Goal: Task Accomplishment & Management: Manage account settings

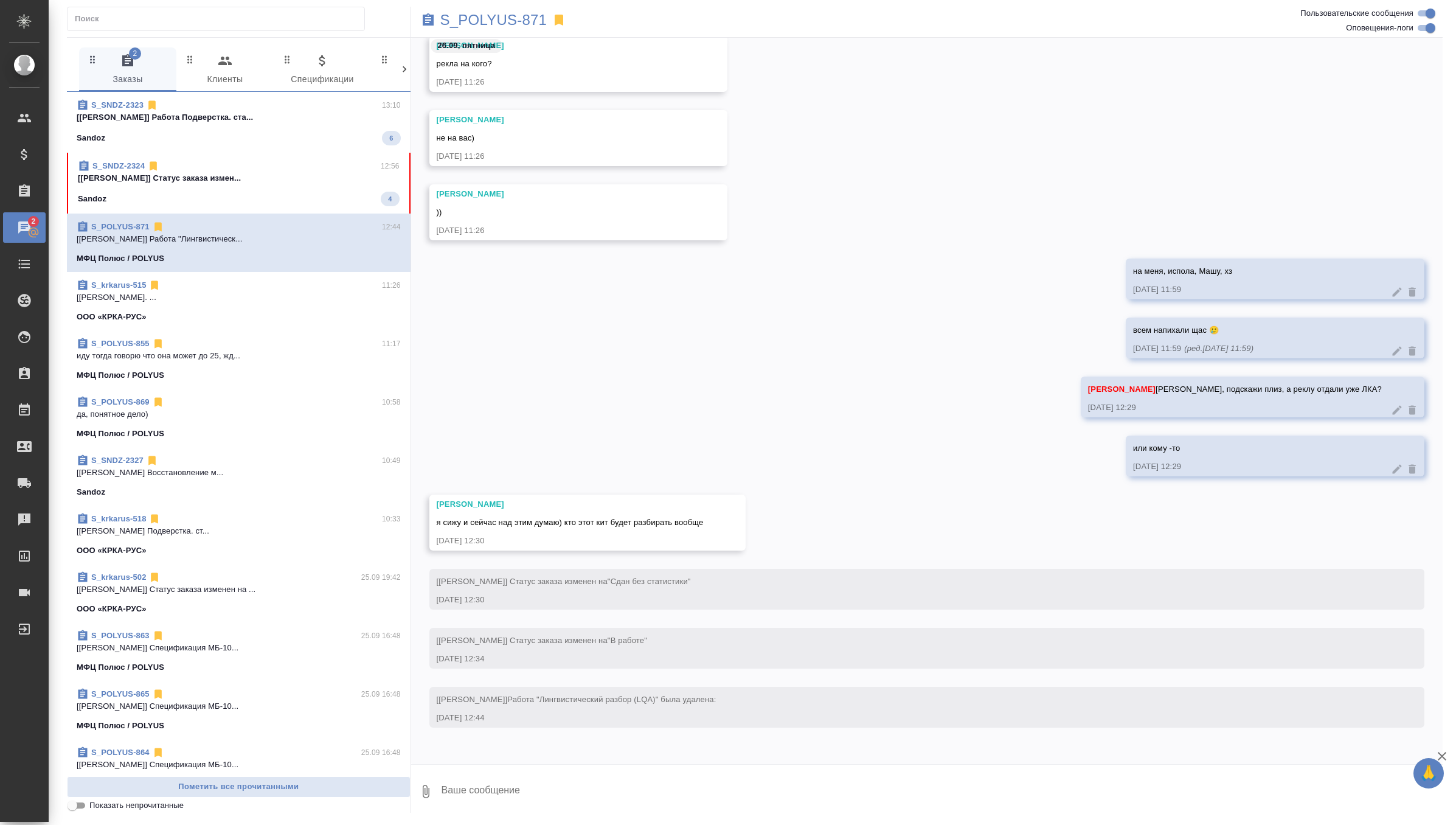
click at [309, 190] on span "S_SNDZ-2324 12:56 [Горшкова Валентина] Статус заказа измен... Sandoz 4" at bounding box center [239, 183] width 322 height 46
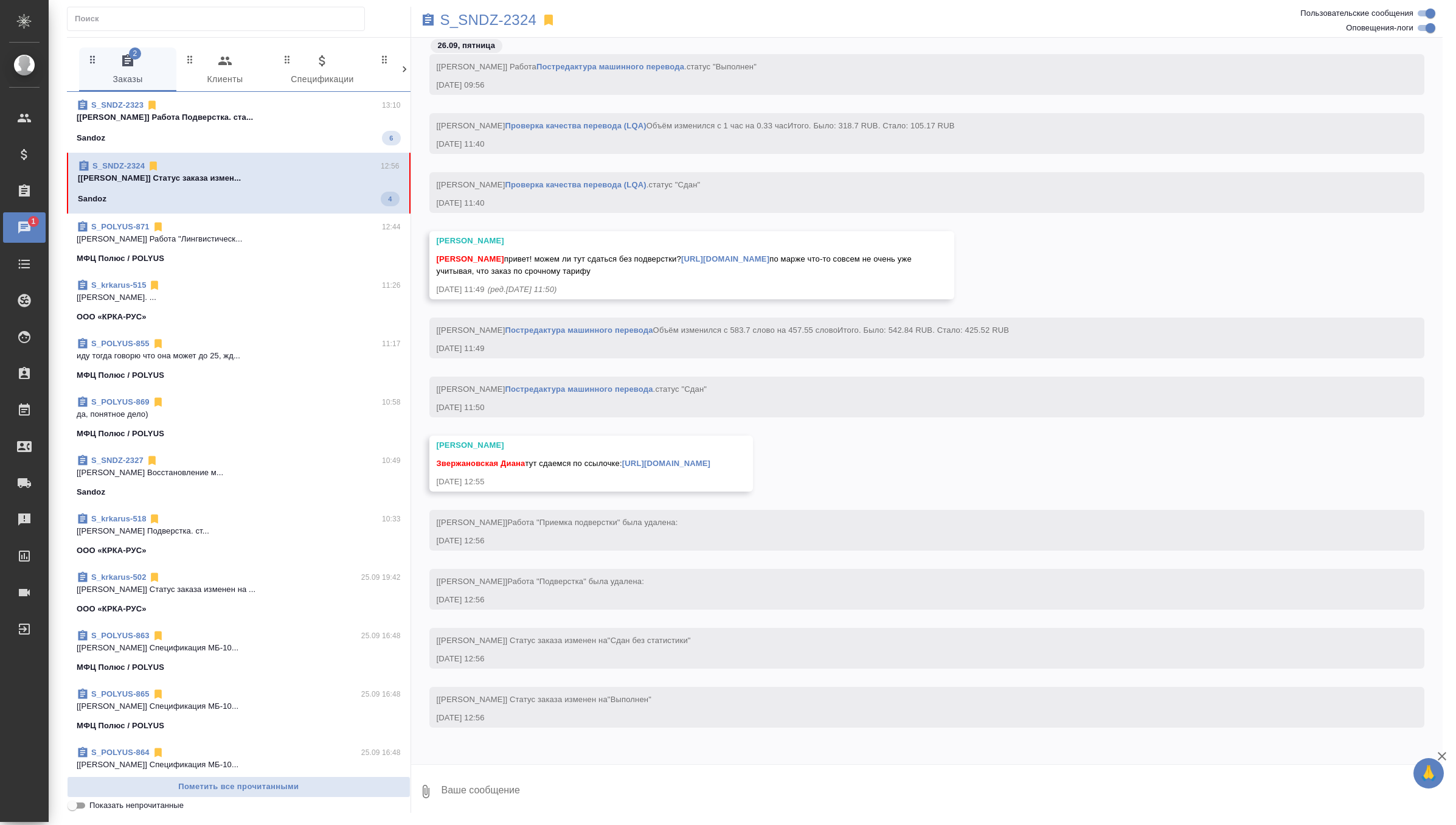
scroll to position [24025, 0]
click at [586, 784] on textarea at bounding box center [942, 792] width 1003 height 41
type textarea "забираю"
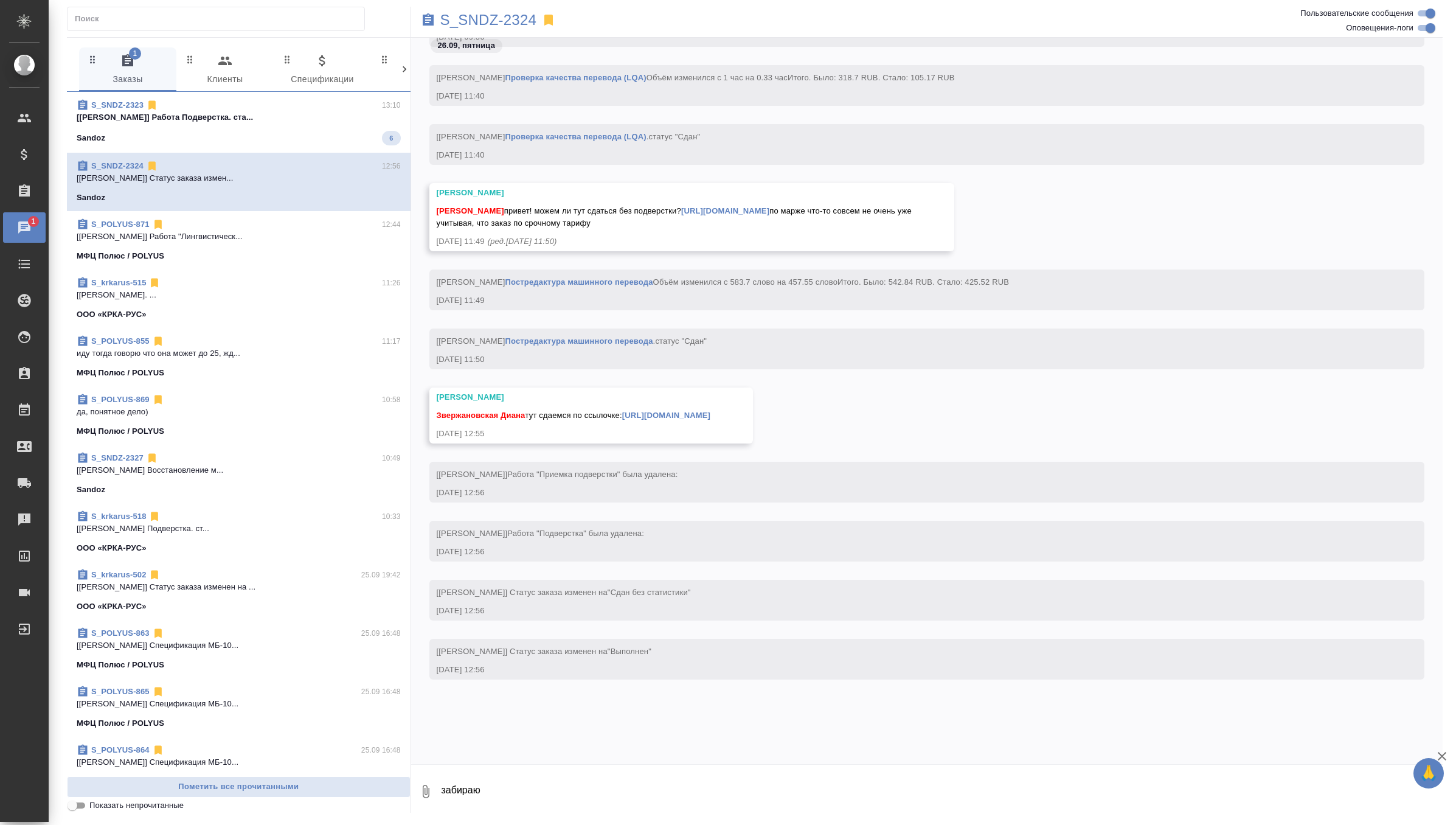
scroll to position [24085, 0]
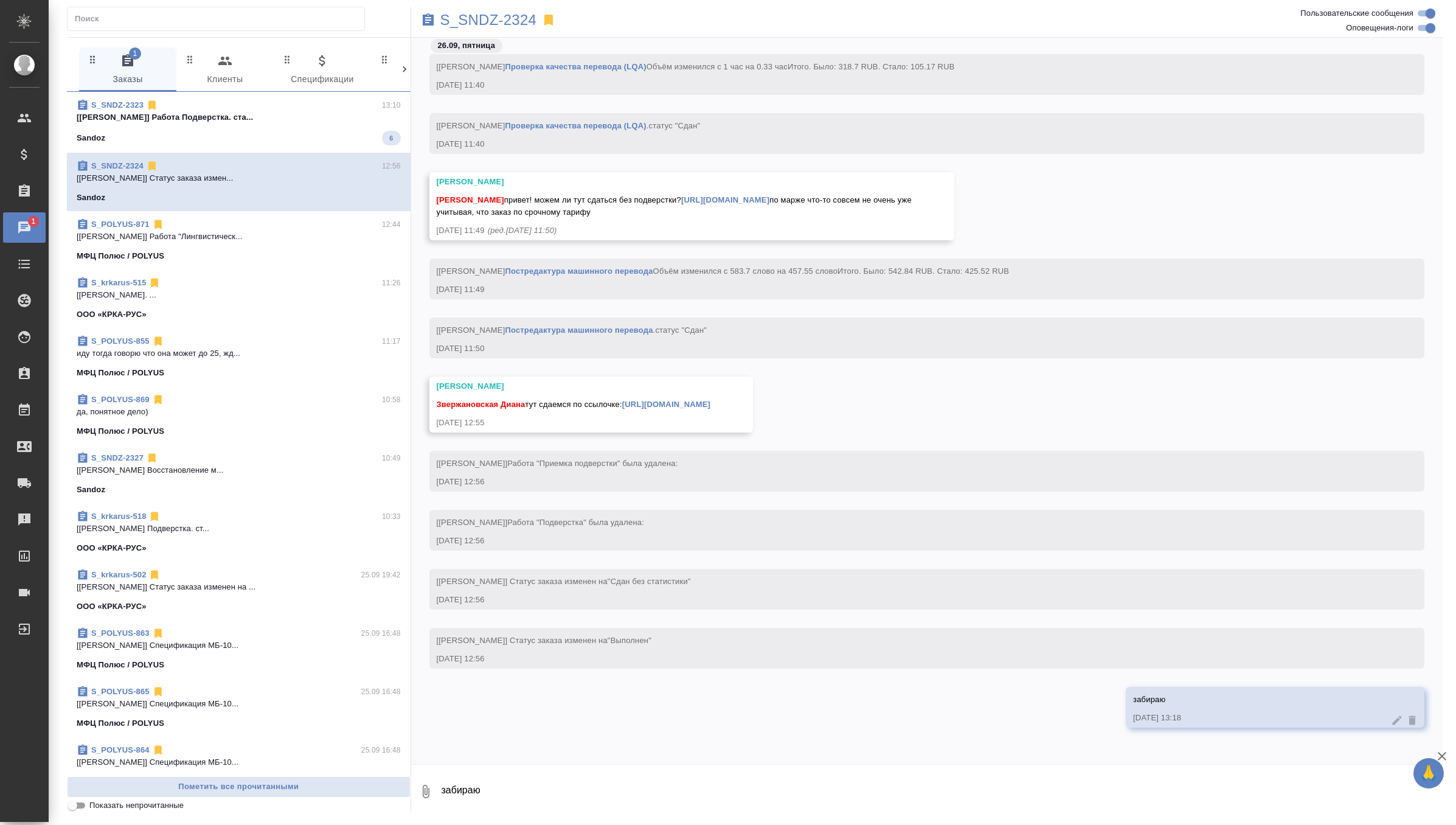
click at [703, 405] on link "https://drive.awatera.com/apps/files/files/10509628?dir=/Shares/Sandoz/Orders/S…" at bounding box center [666, 405] width 88 height 9
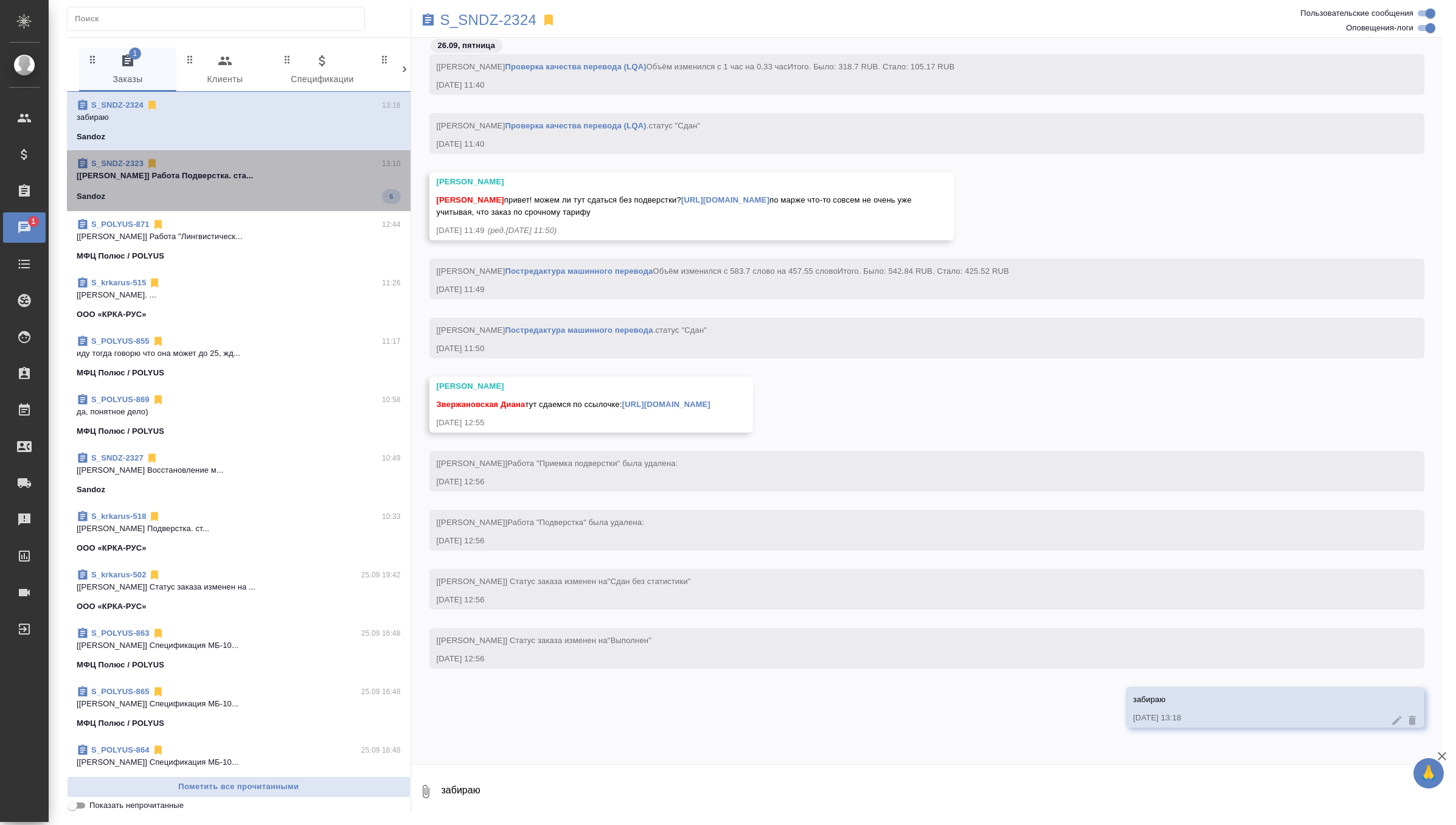
click at [249, 206] on div "S_SNDZ-2323 13:10 [Овечкина Дарья] Работа Подверстка. ста... Sandoz 6" at bounding box center [238, 181] width 344 height 61
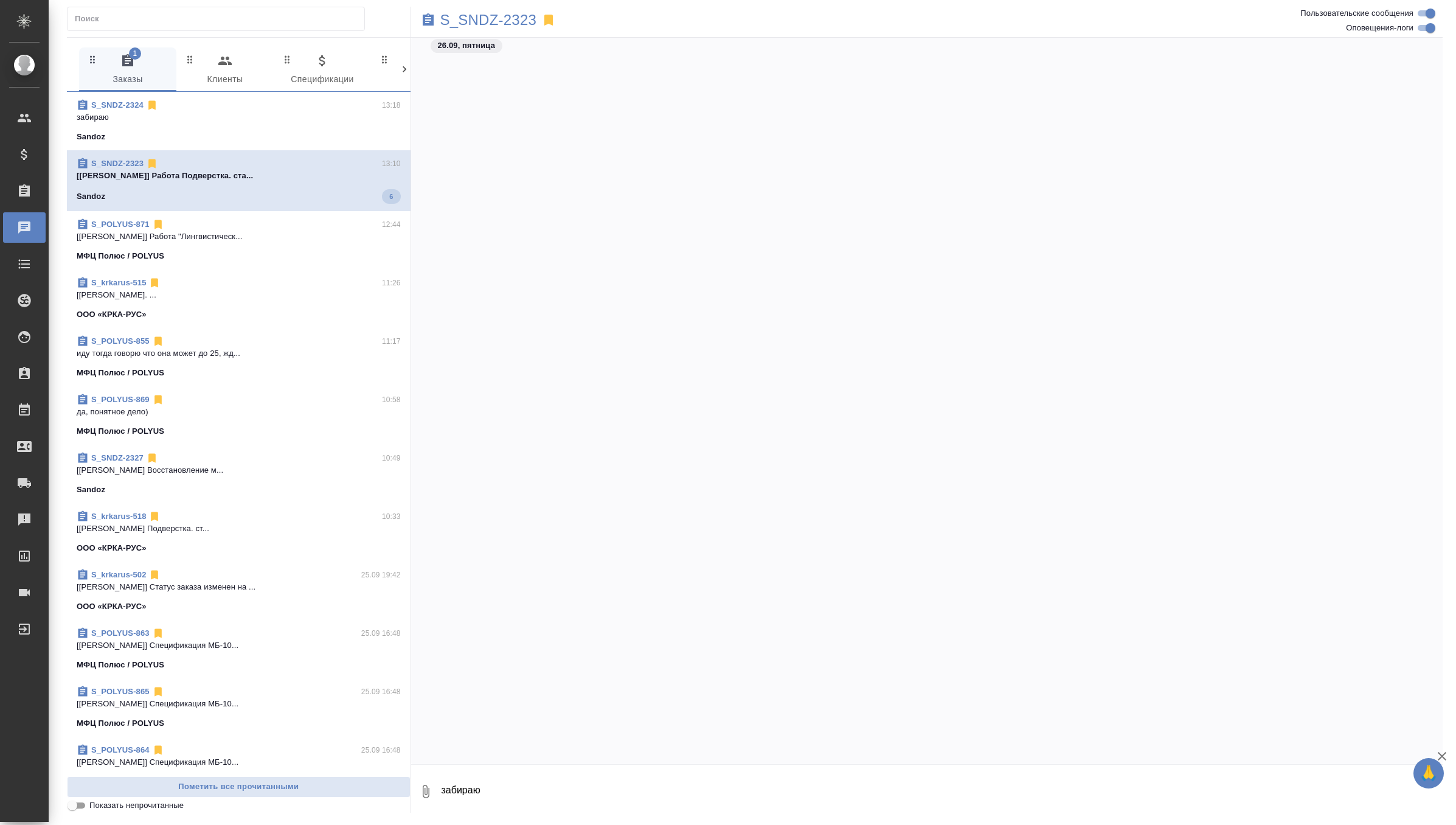
scroll to position [32999, 0]
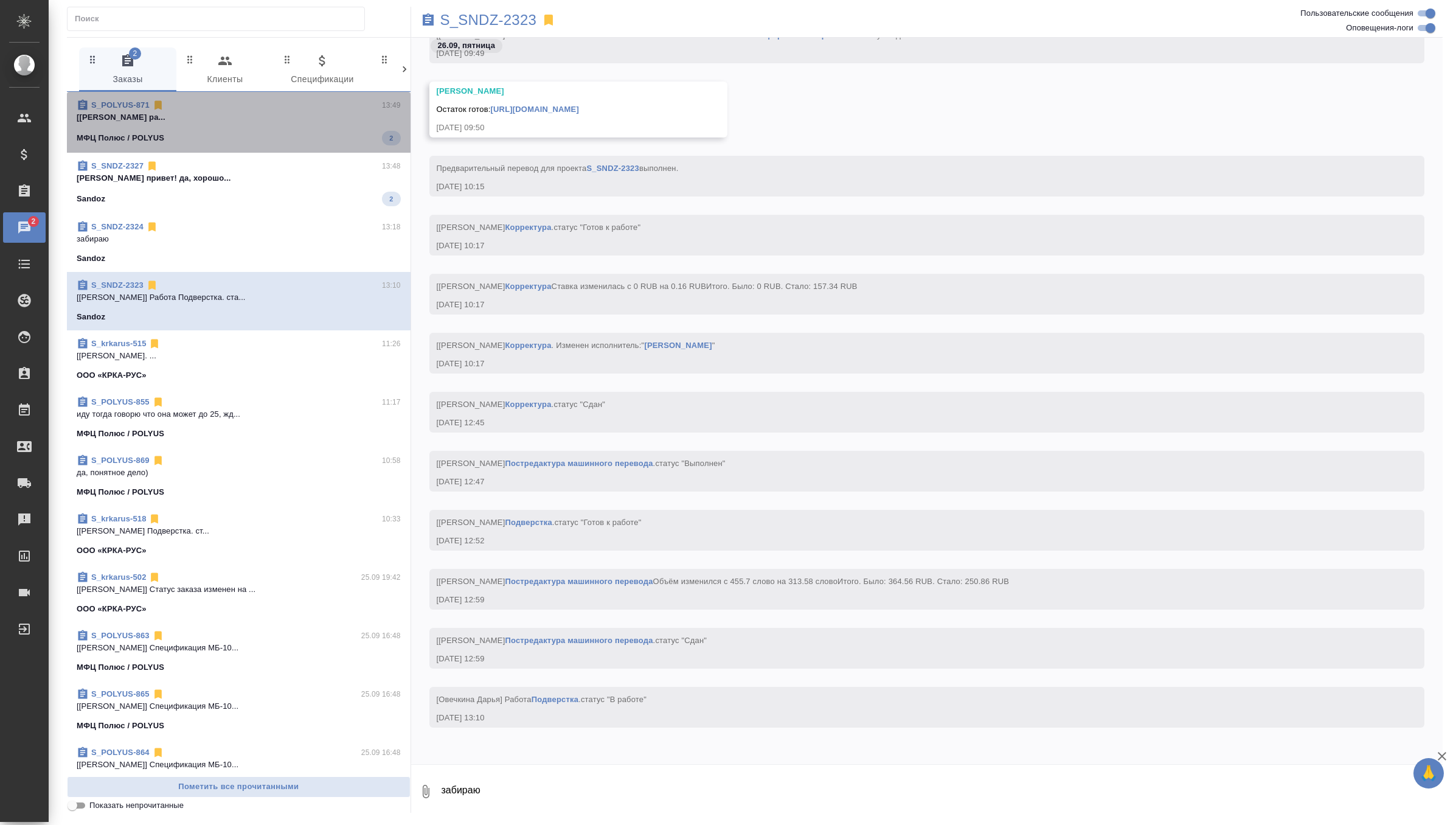
click at [283, 116] on p "[[PERSON_NAME] ра..." at bounding box center [238, 117] width 324 height 12
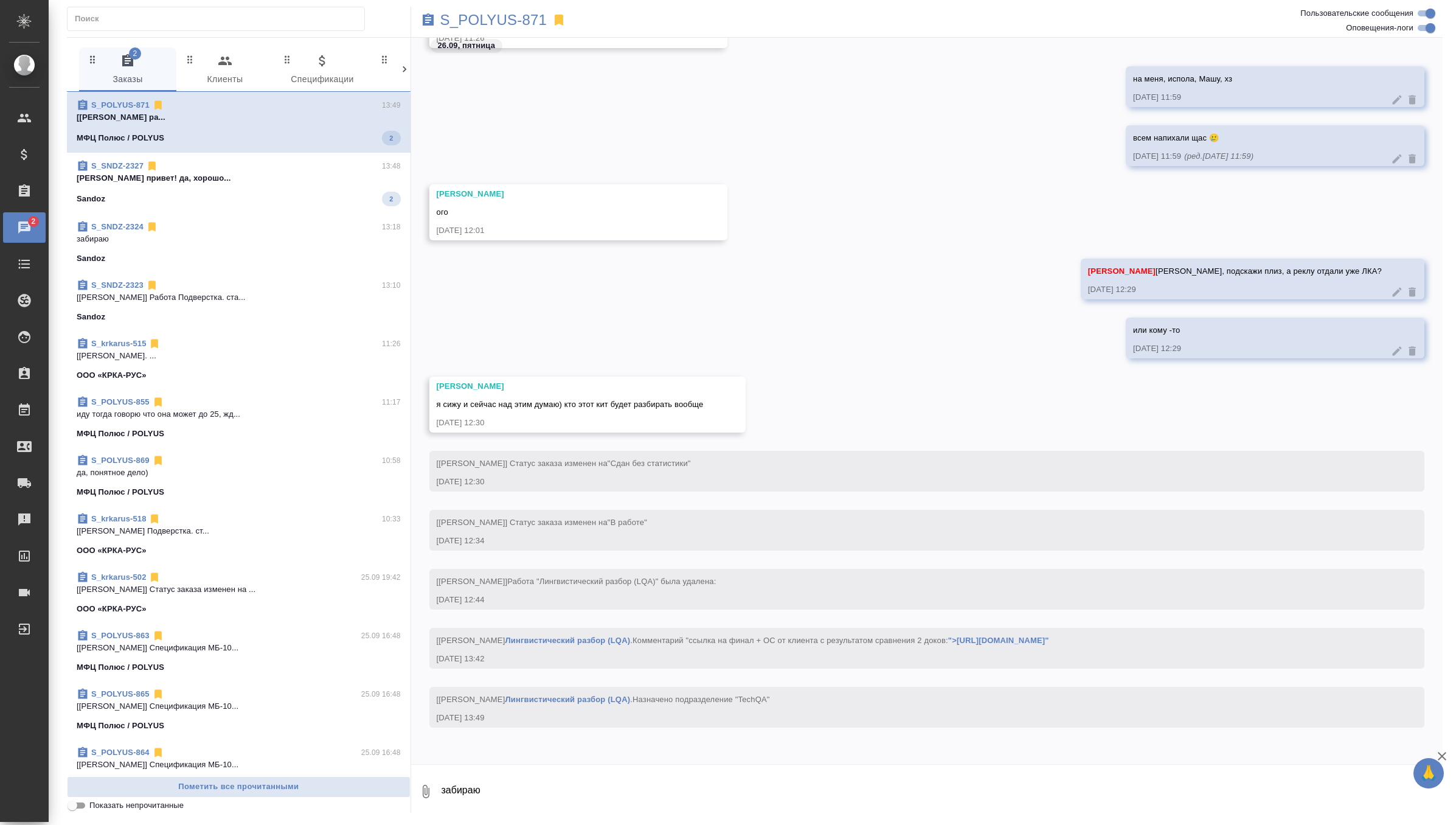
scroll to position [57267, 0]
click at [276, 174] on p "[PERSON_NAME] привет! да, хорошо..." at bounding box center [238, 175] width 324 height 12
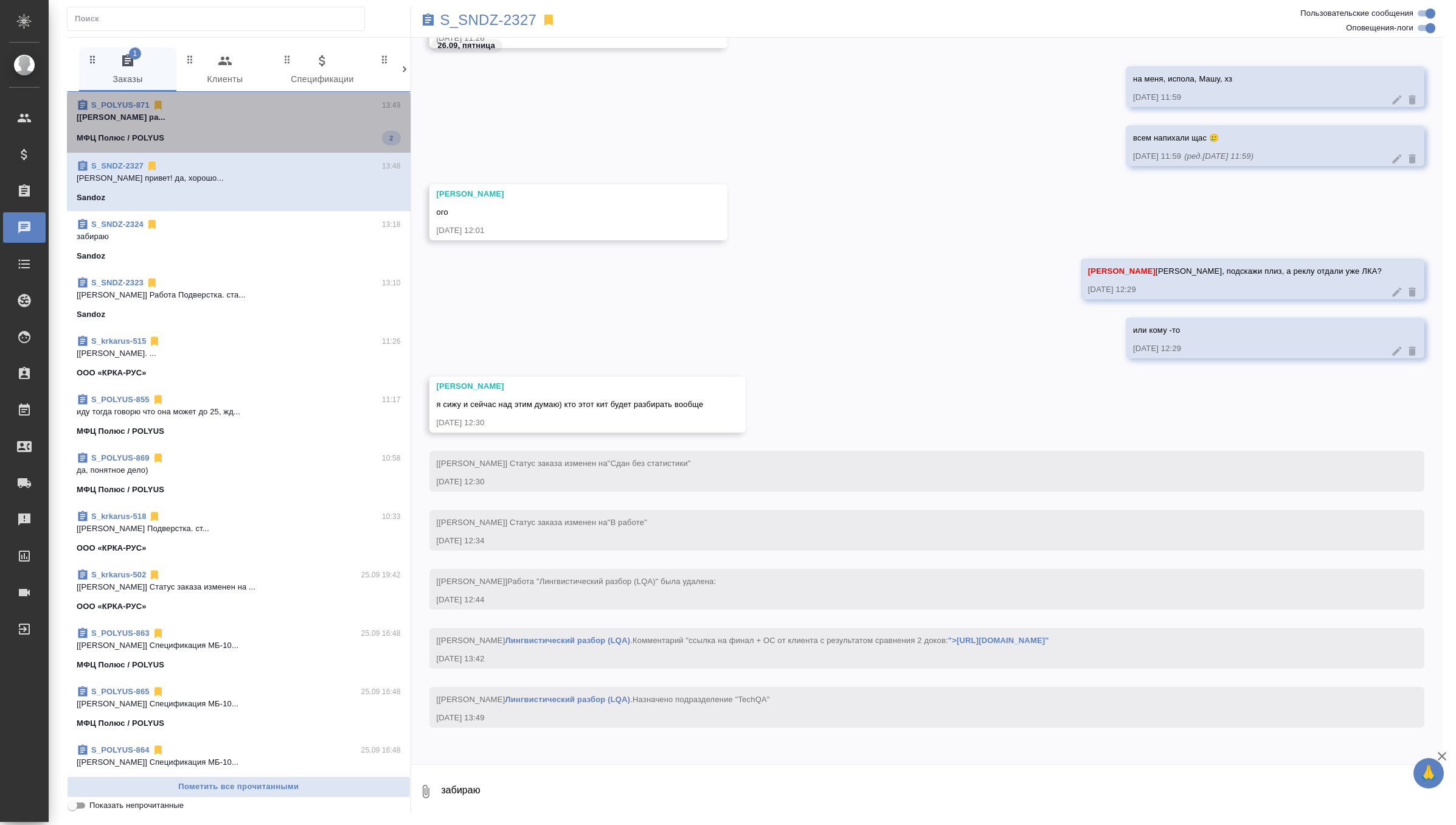
click at [296, 120] on p "[[PERSON_NAME] ра..." at bounding box center [238, 117] width 324 height 12
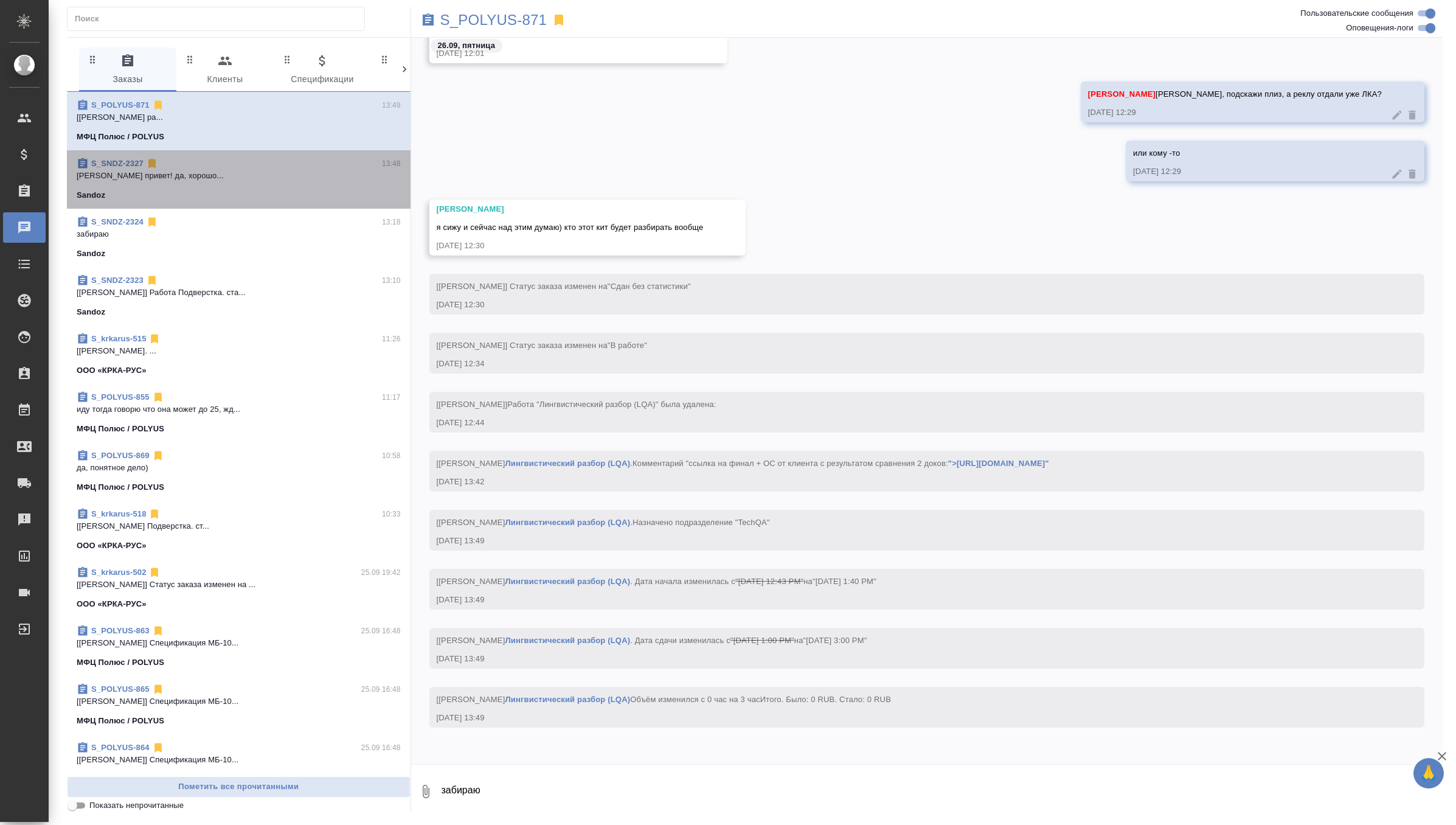
click at [283, 182] on span "S_SNDZ-2327 13:48 Арсеньева Вера привет! да, хорошо... Sandoz" at bounding box center [238, 179] width 324 height 44
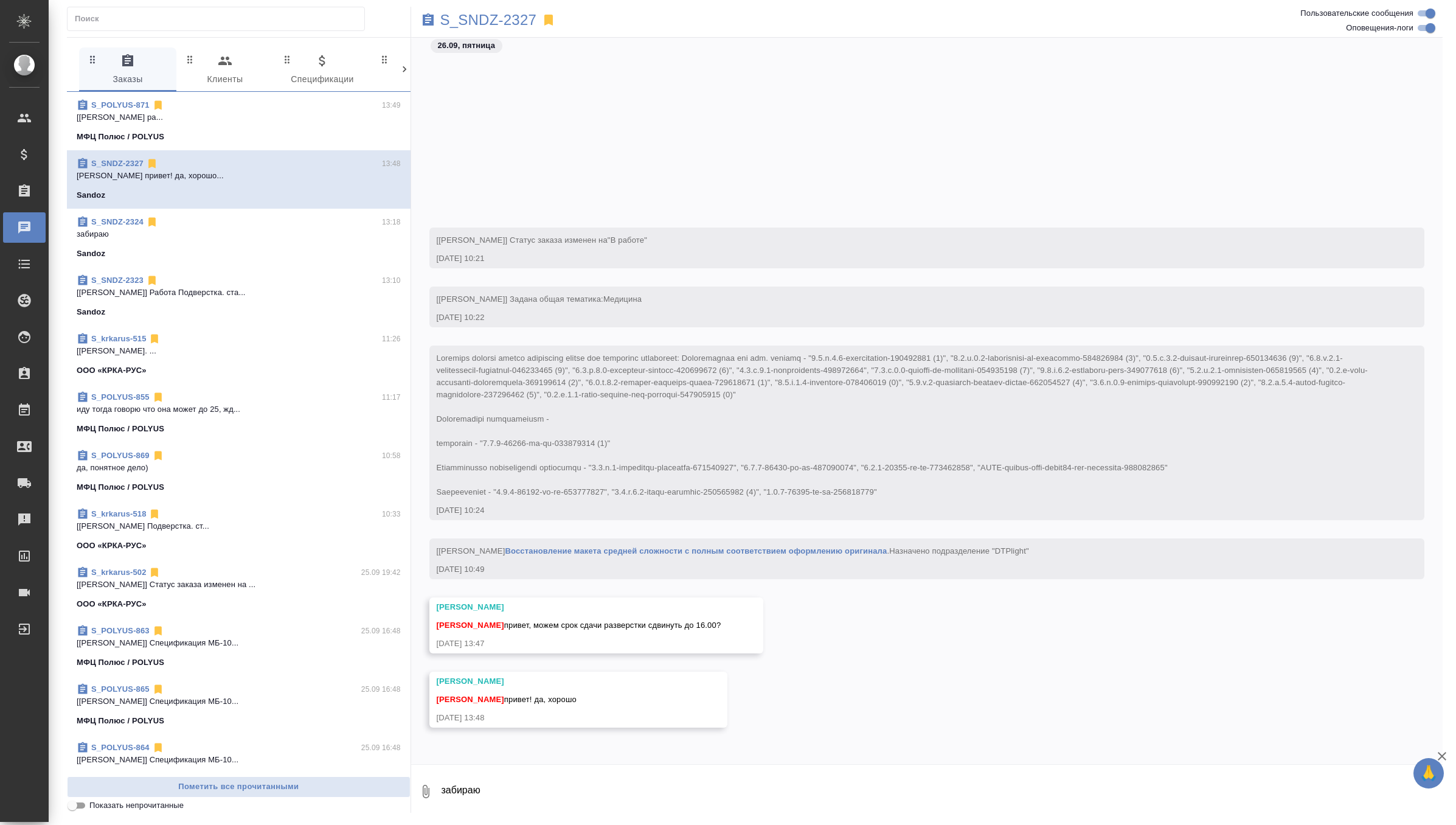
scroll to position [4778, 0]
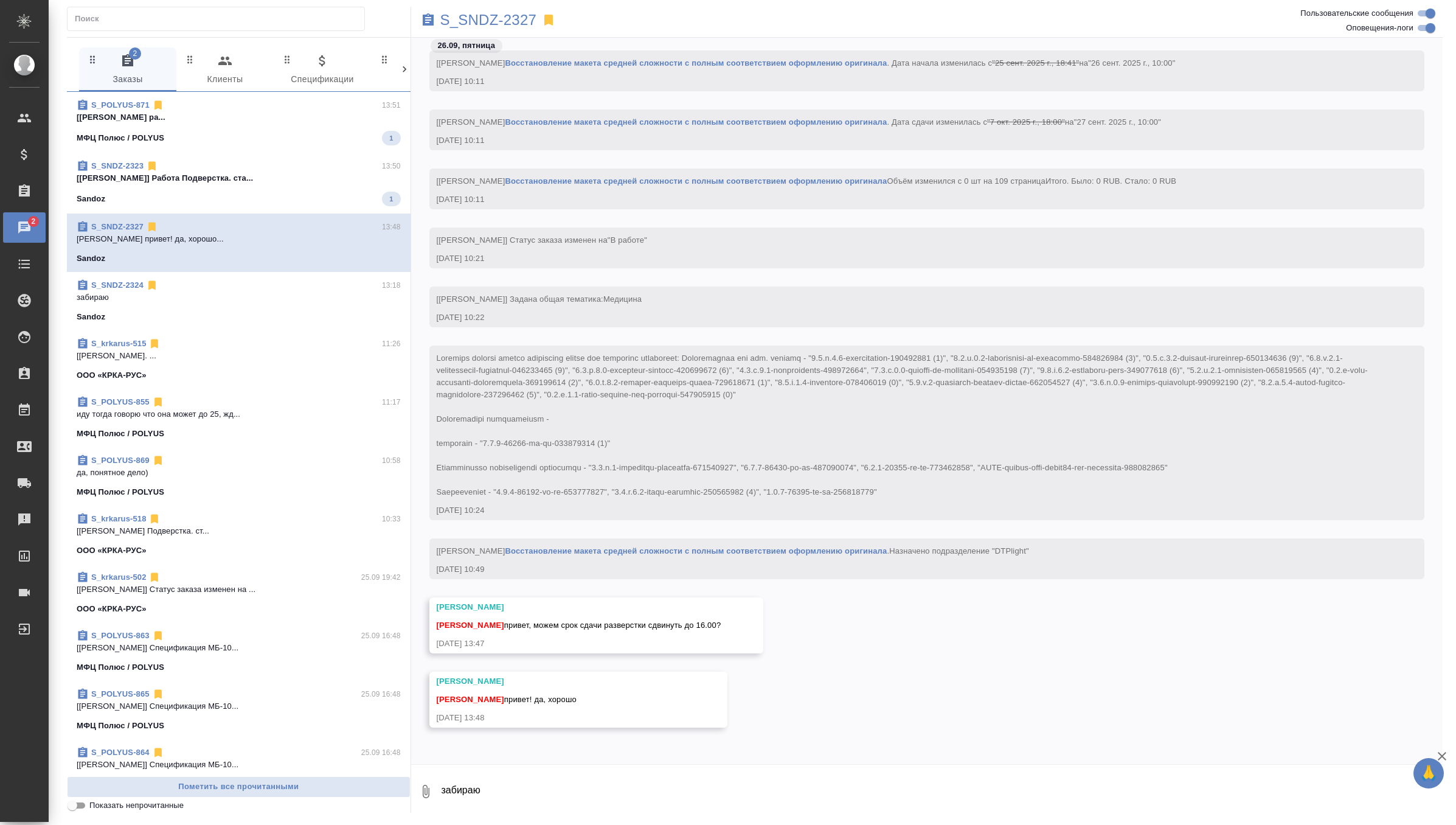
click at [317, 109] on div "S_POLYUS-871 13:51" at bounding box center [238, 105] width 324 height 12
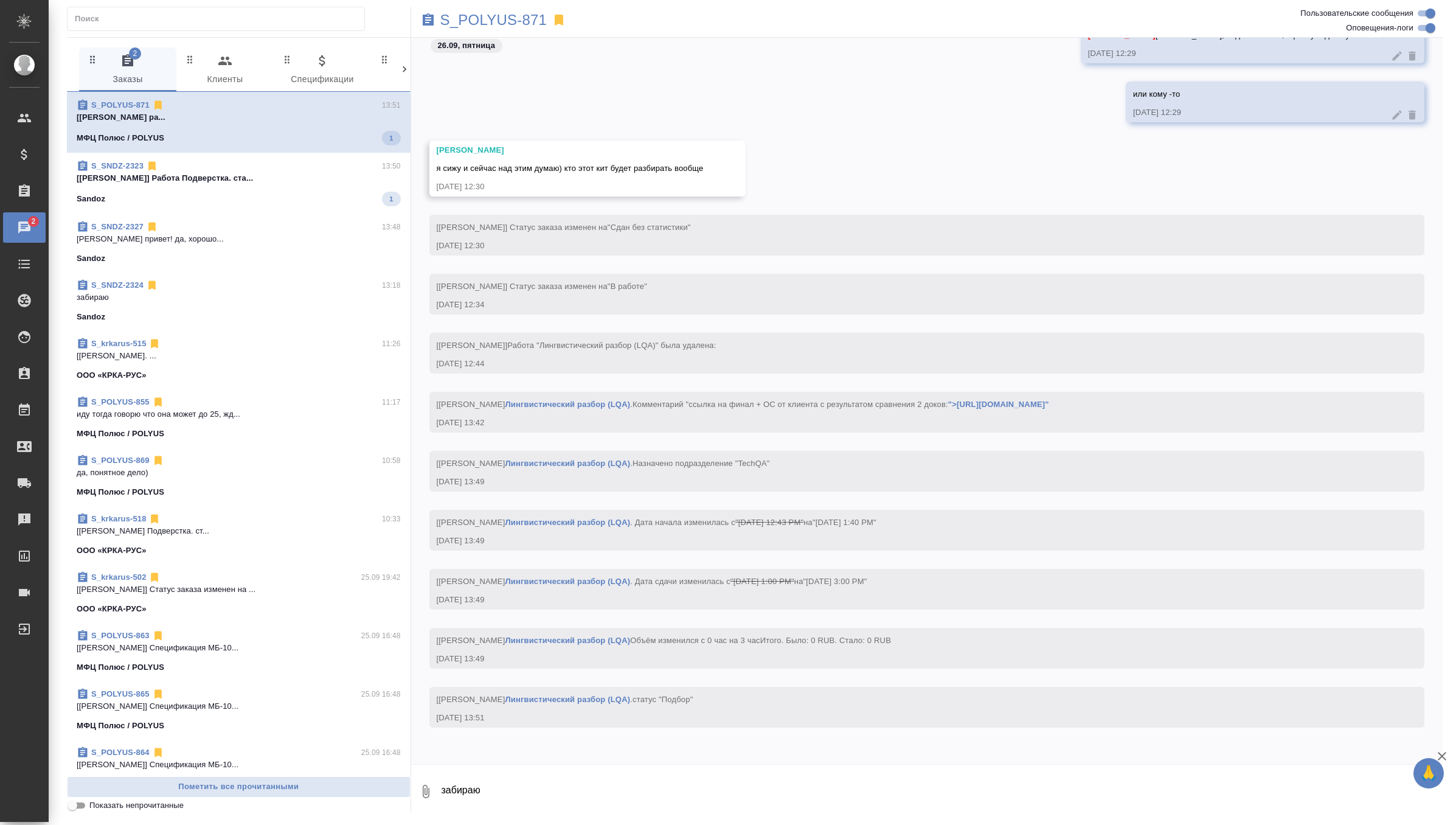
scroll to position [67819, 0]
click at [332, 205] on div "Sandoz 1" at bounding box center [238, 199] width 324 height 14
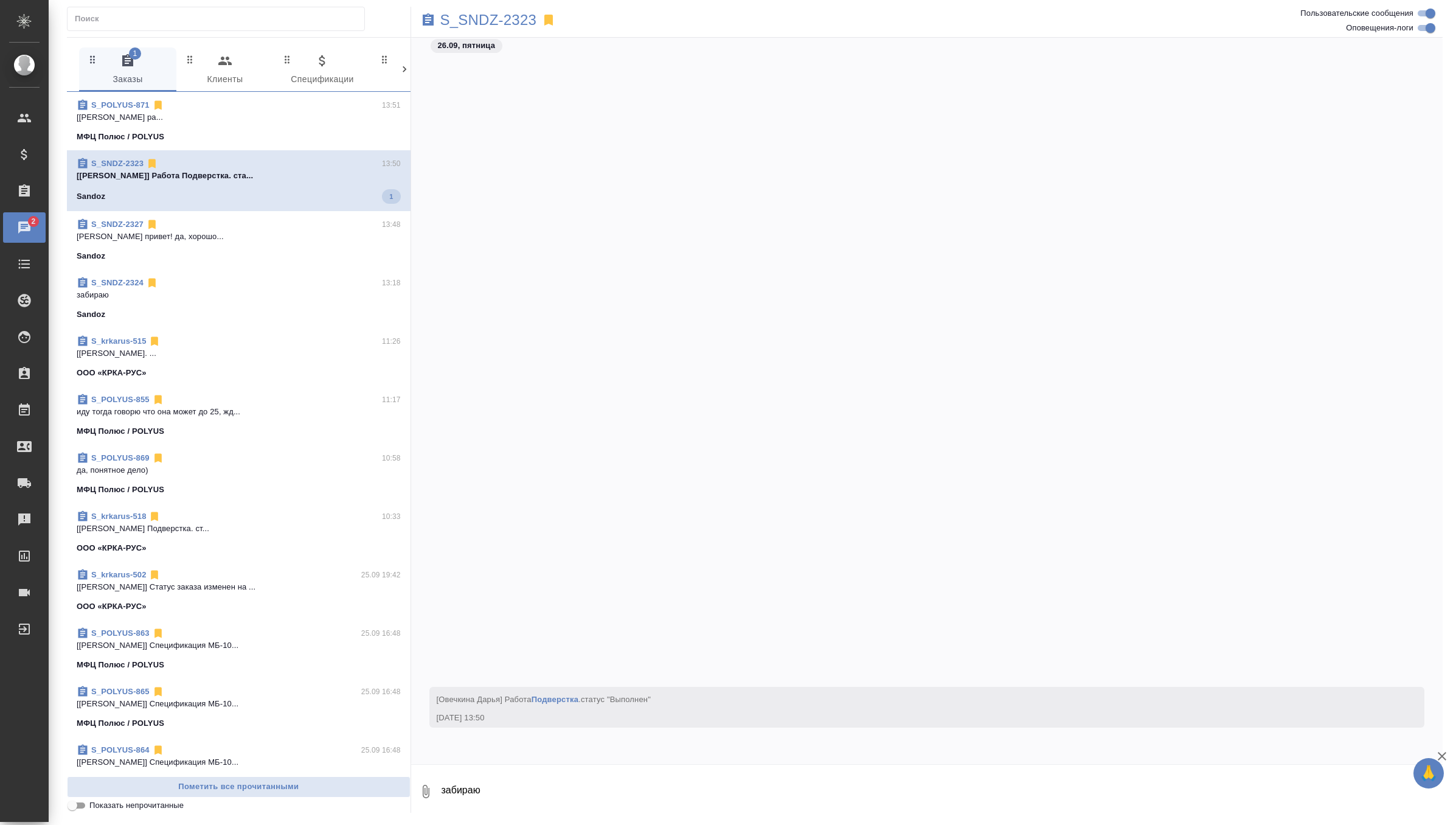
scroll to position [35273, 0]
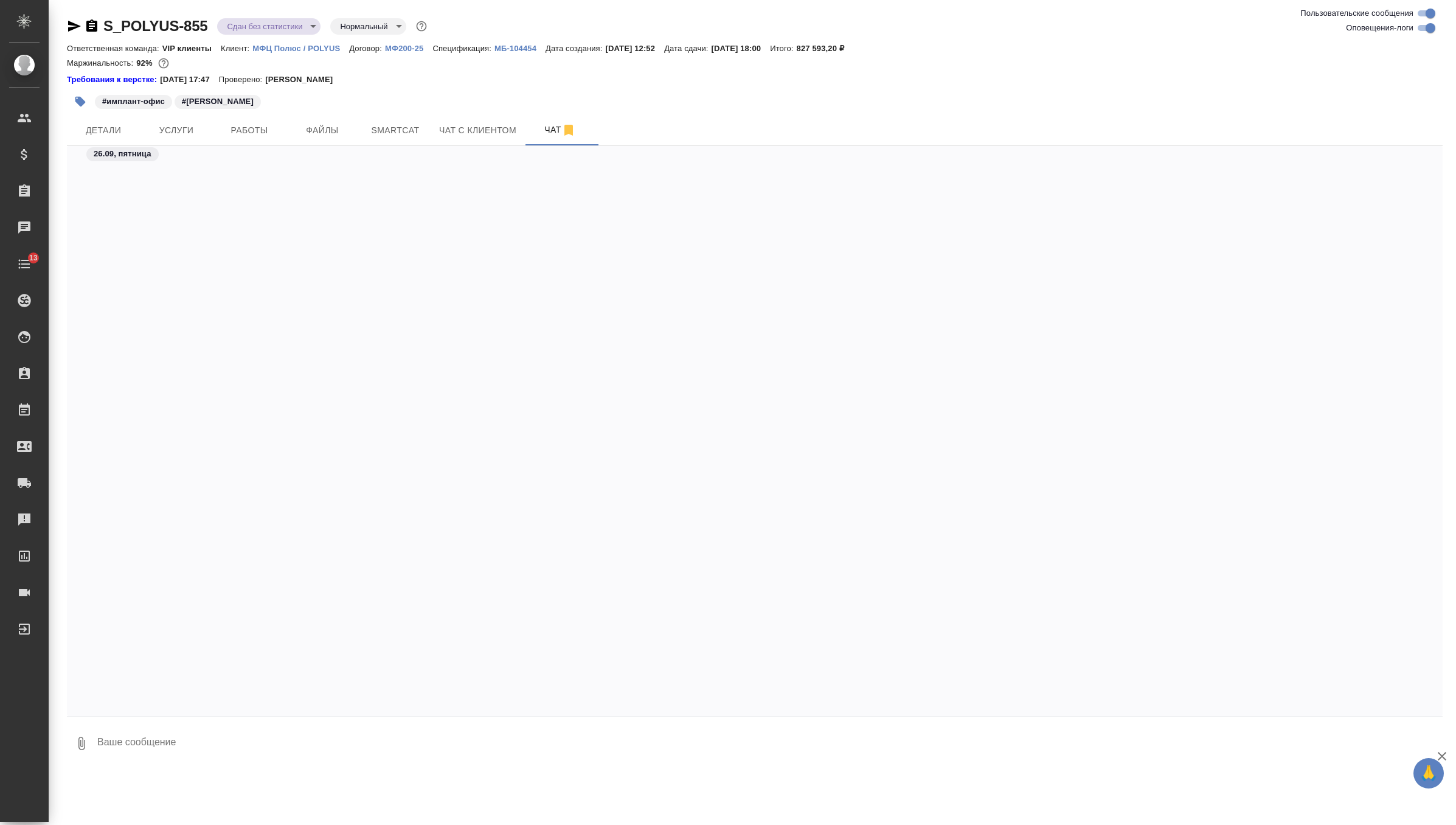
scroll to position [7638, 0]
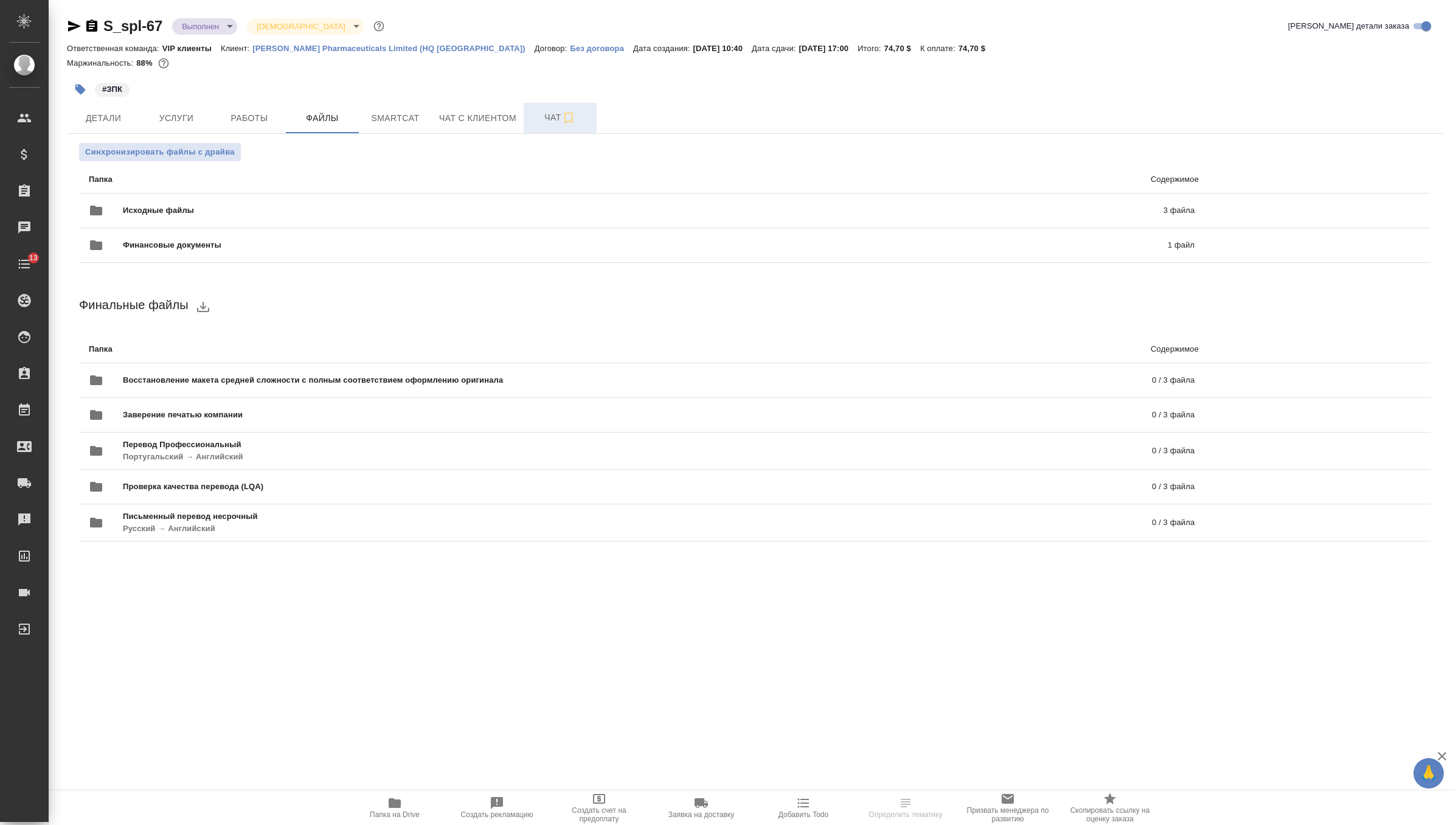
click at [554, 120] on span "Чат" at bounding box center [559, 117] width 58 height 15
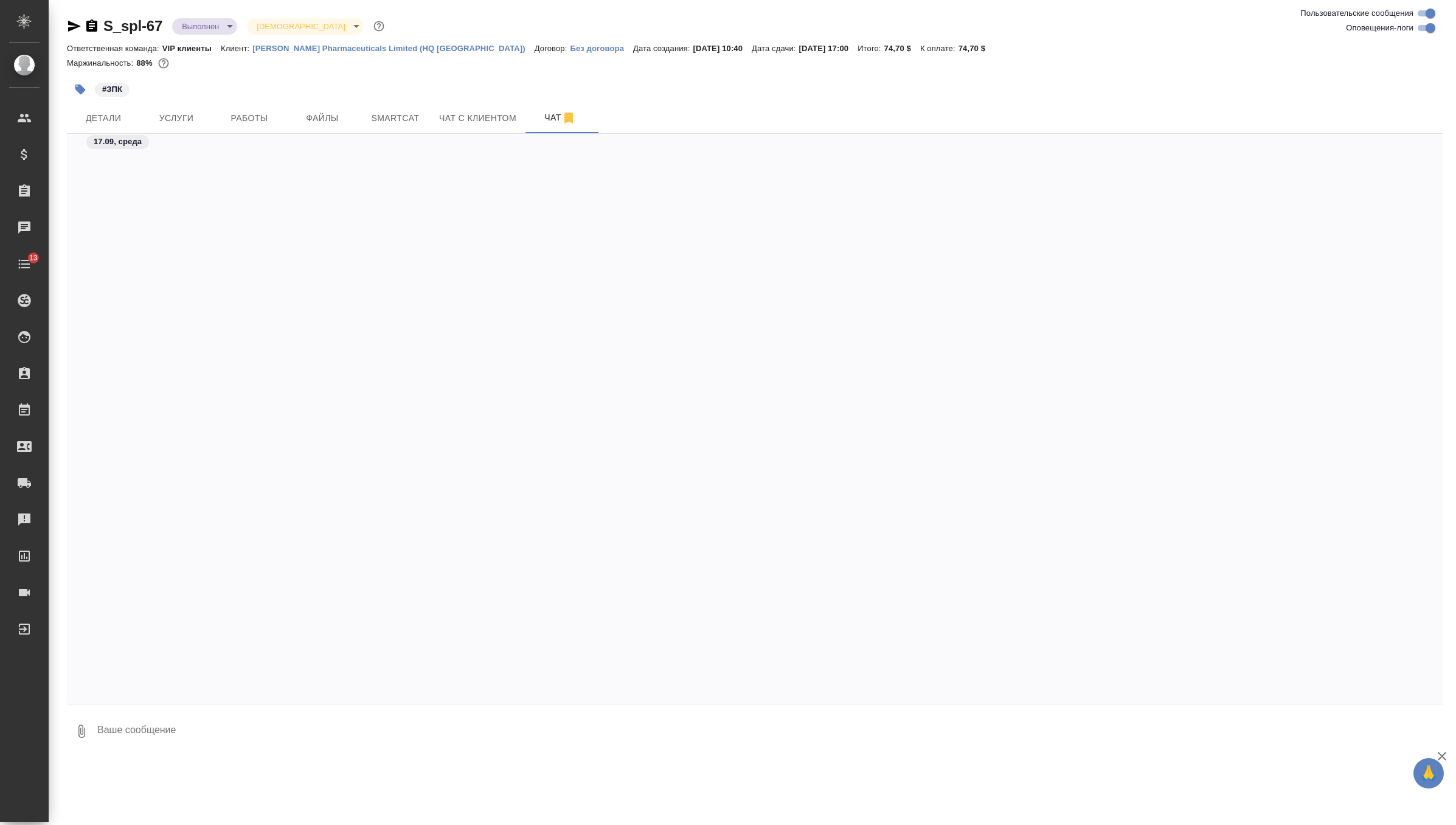
scroll to position [6559, 0]
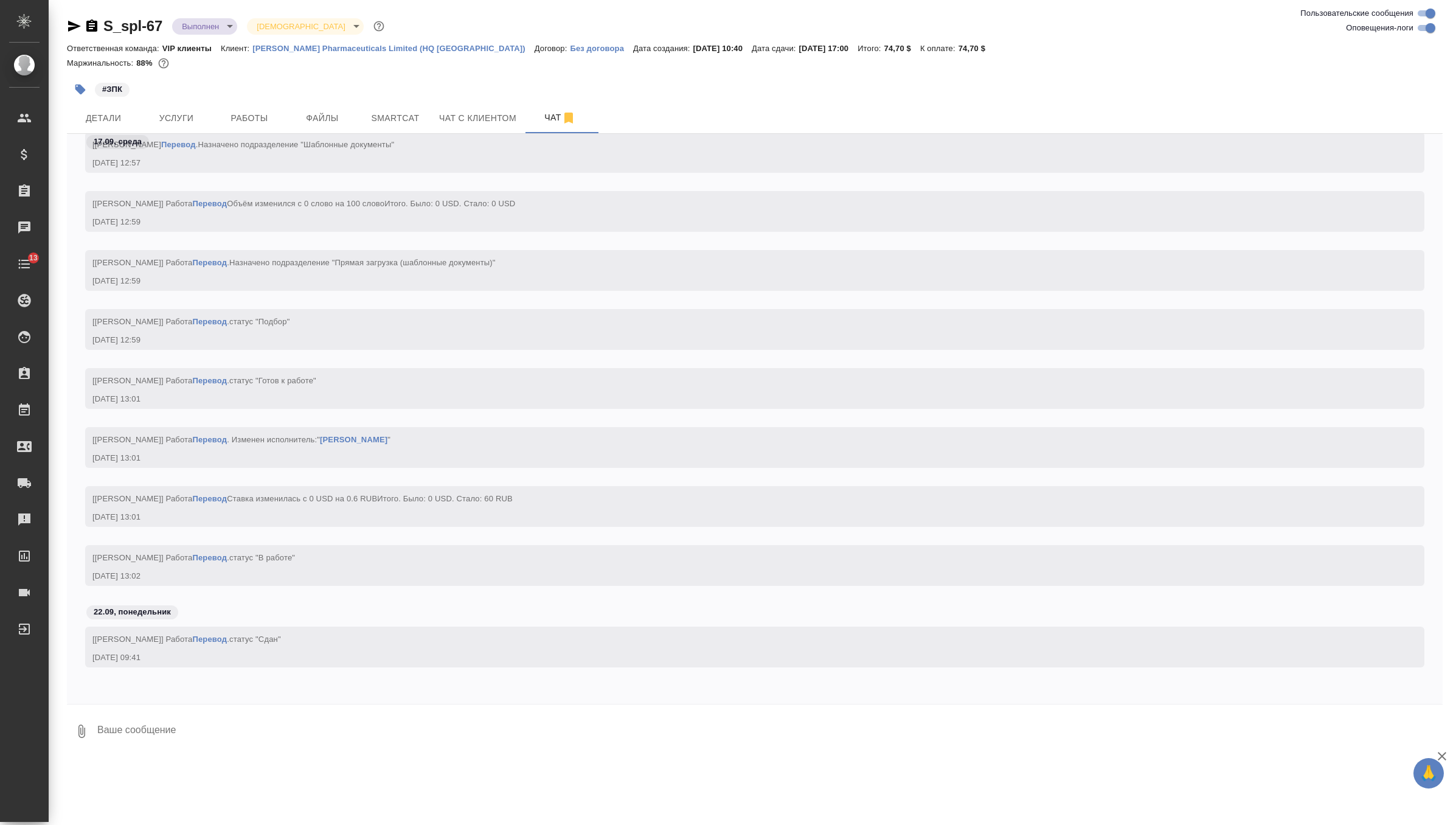
click at [255, 729] on textarea at bounding box center [770, 731] width 1347 height 41
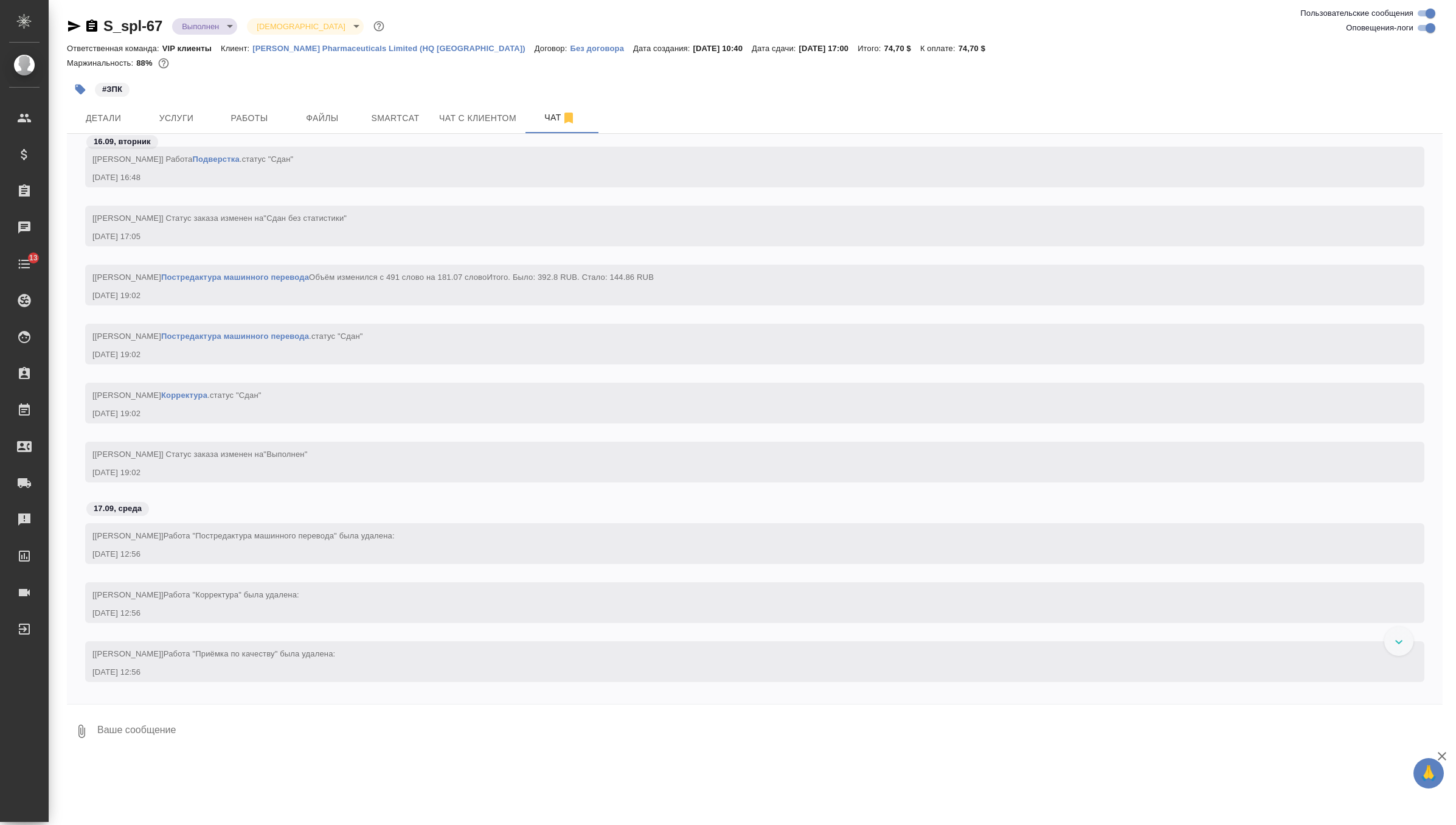
scroll to position [5846, 0]
type textarea """
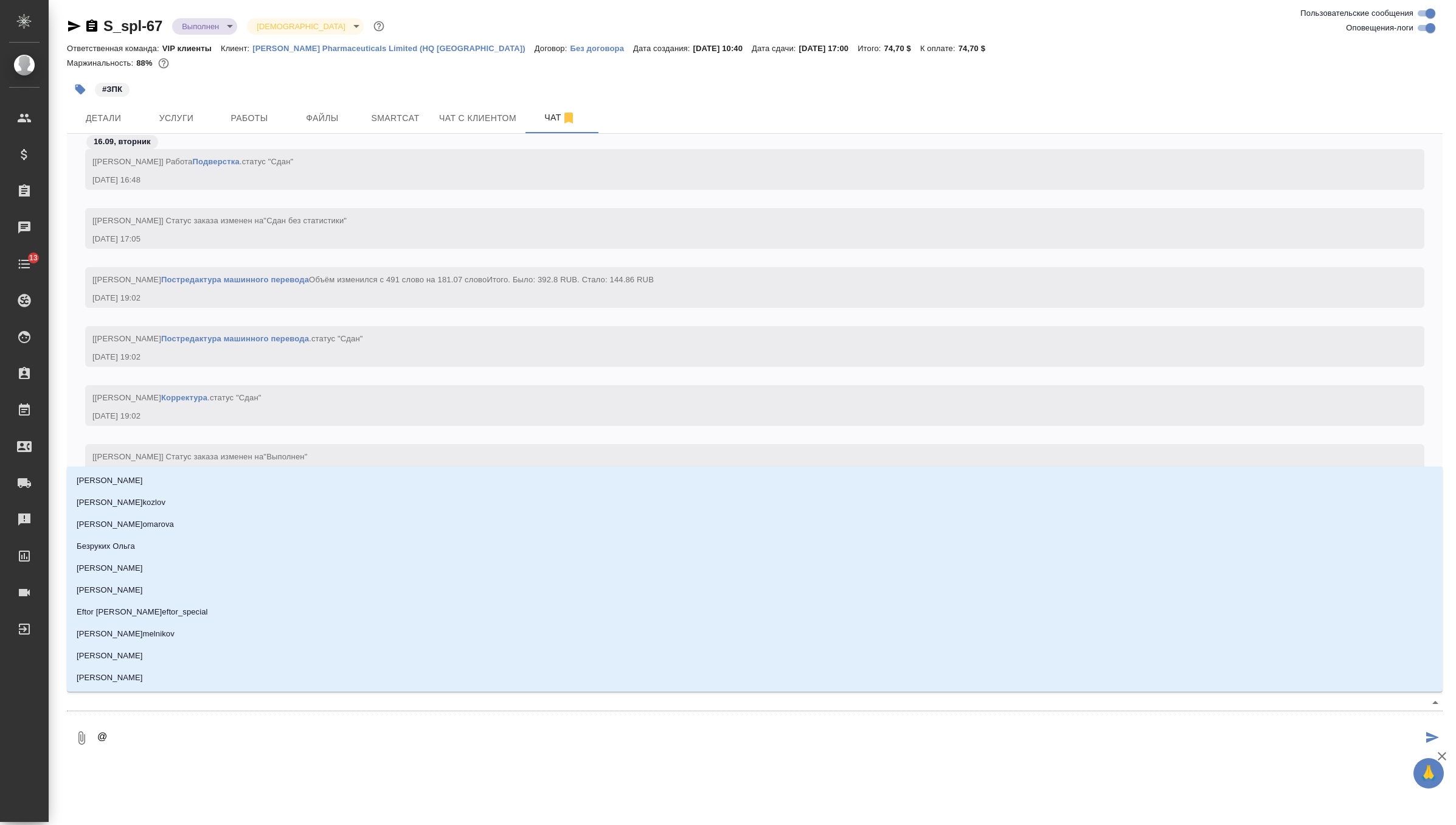
type textarea "@б"
type input "б"
type textarea "@бе"
type input "бе"
type textarea "@бел"
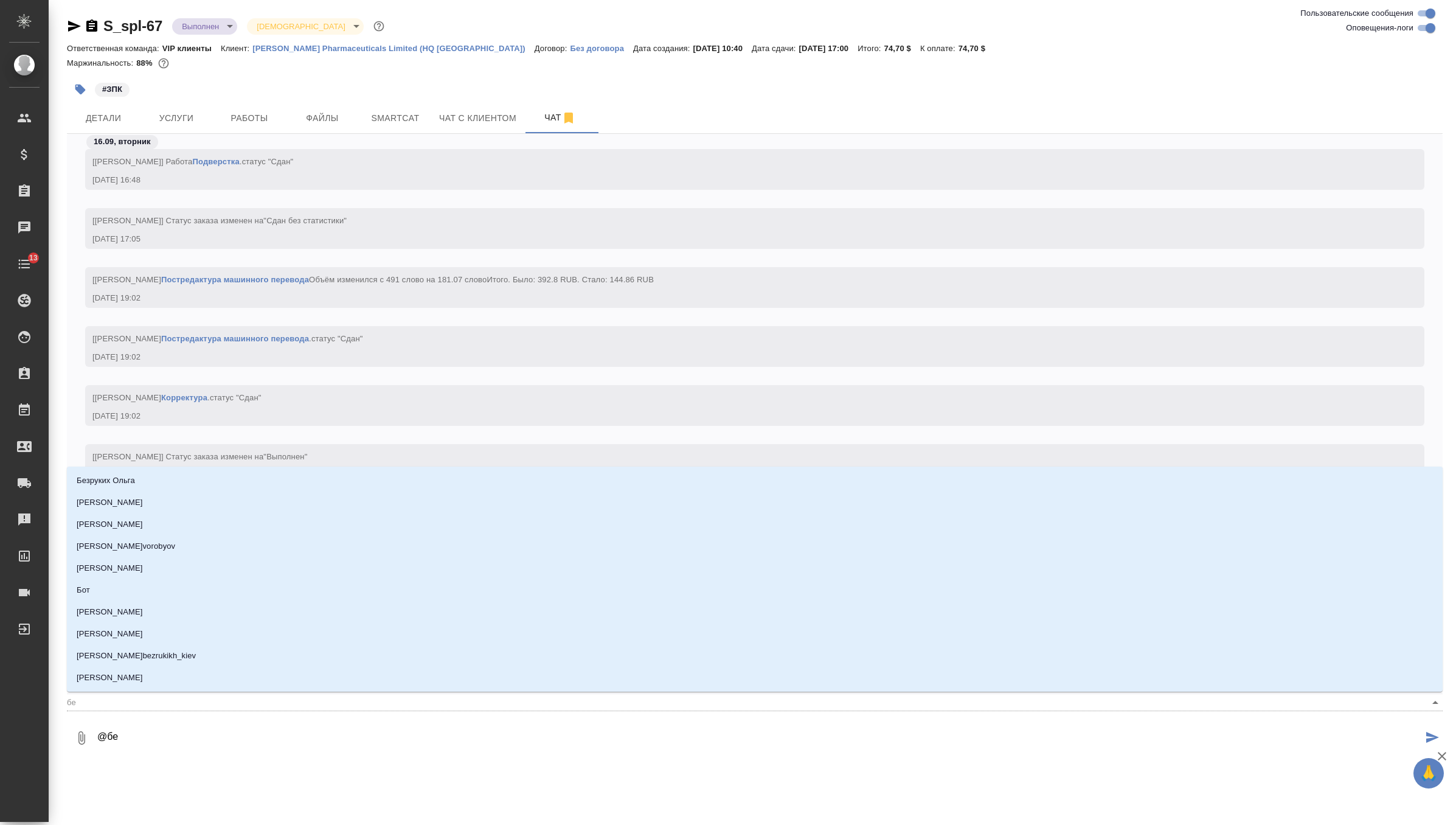
type input "бел"
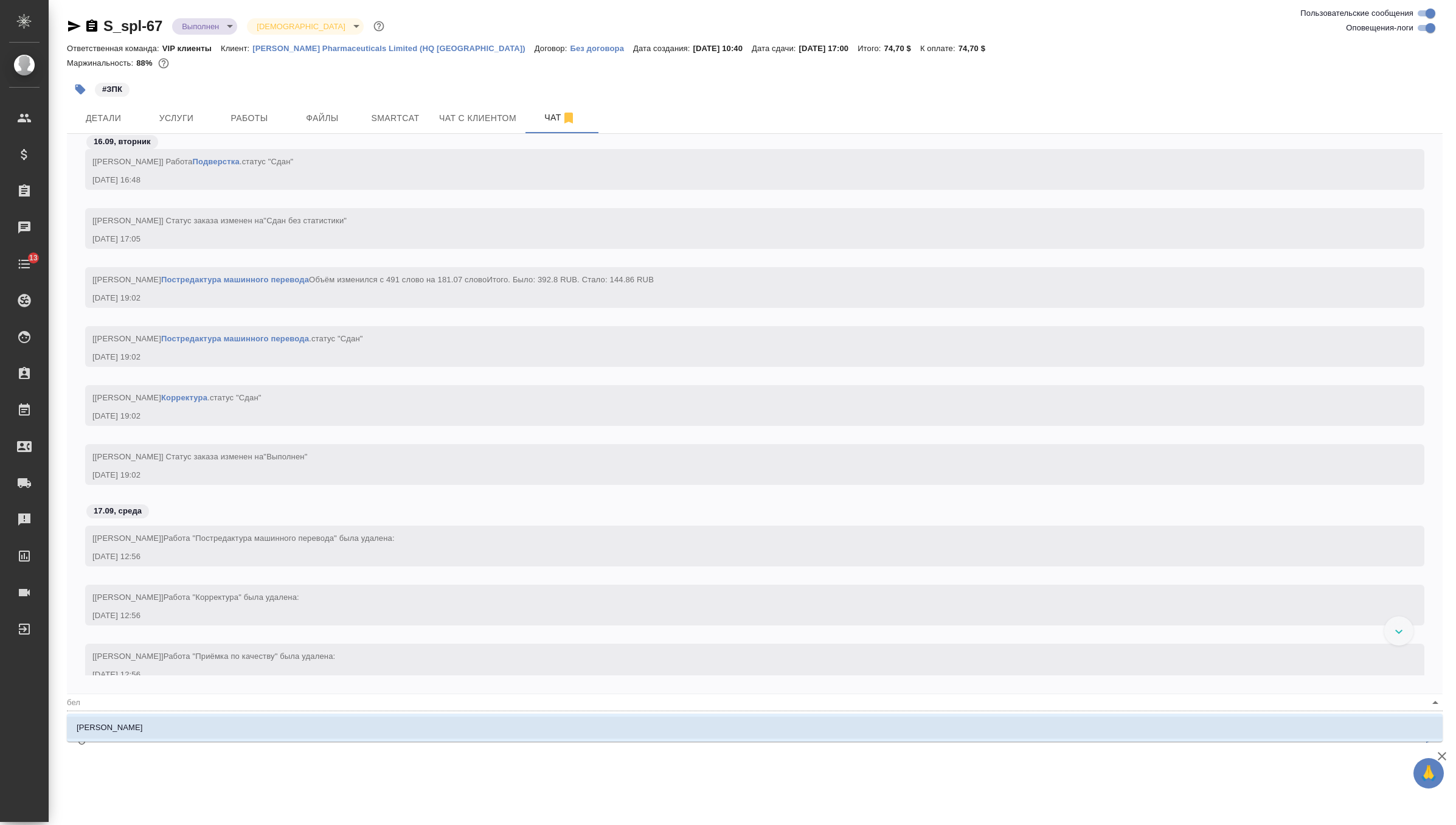
type textarea "@беля"
type input "беля"
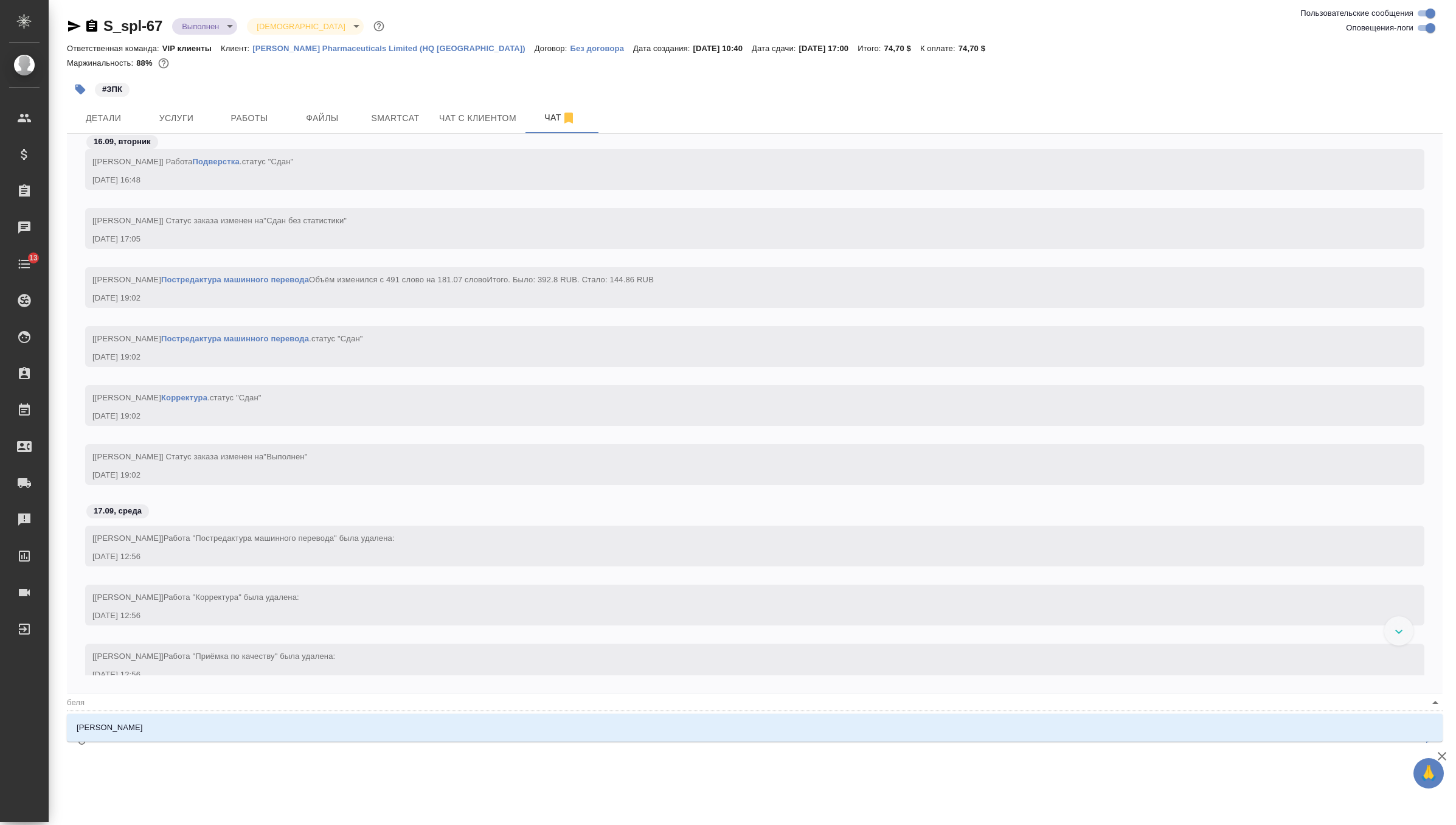
type textarea "@беляк"
type input "беляк"
type textarea "@беляко"
type input "беляко"
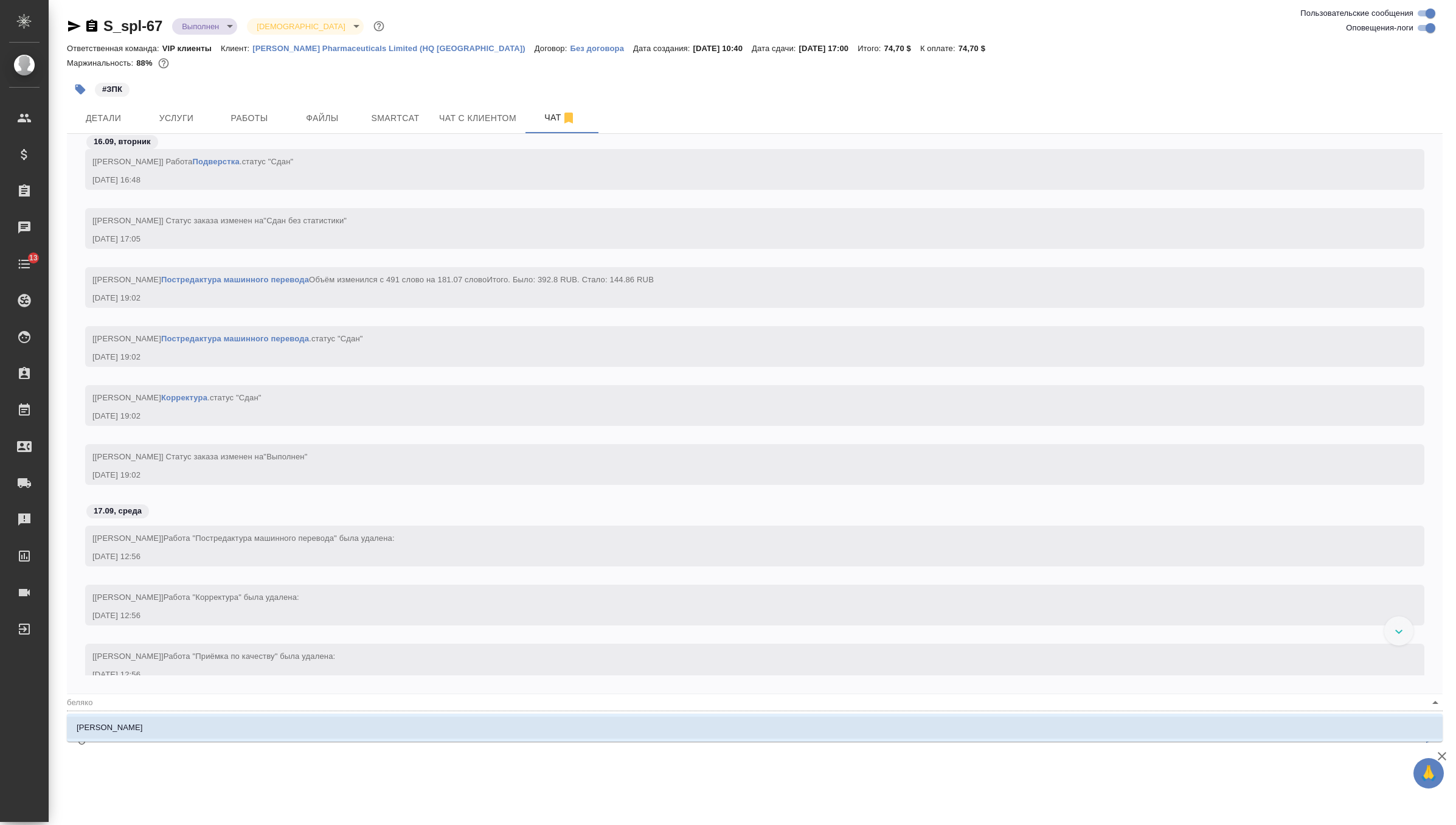
click at [192, 731] on li "[PERSON_NAME]" at bounding box center [755, 727] width 1376 height 22
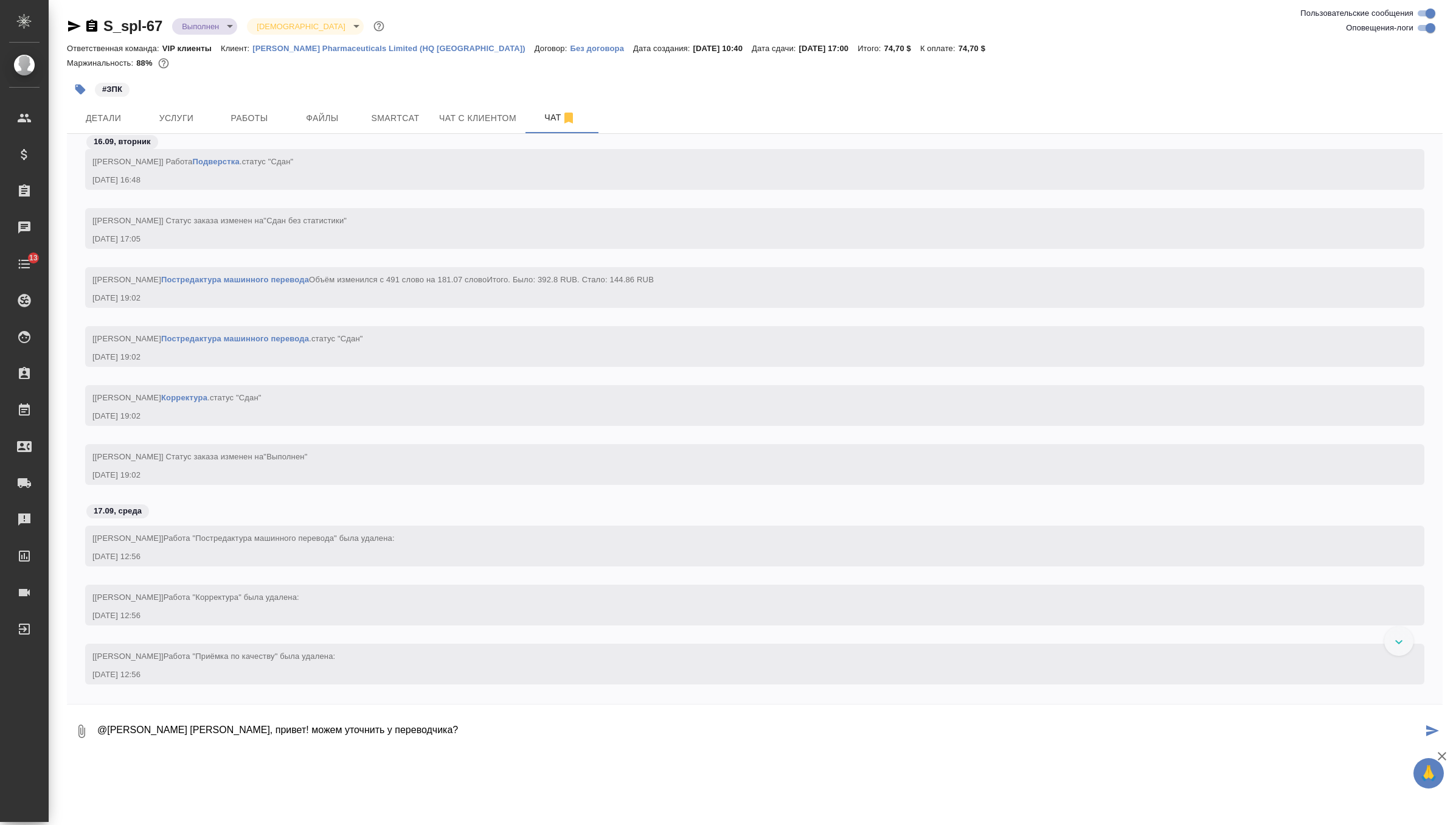
paste textarea "Hello Diana, Just a question its commom to have the explanation of what EPP and…"
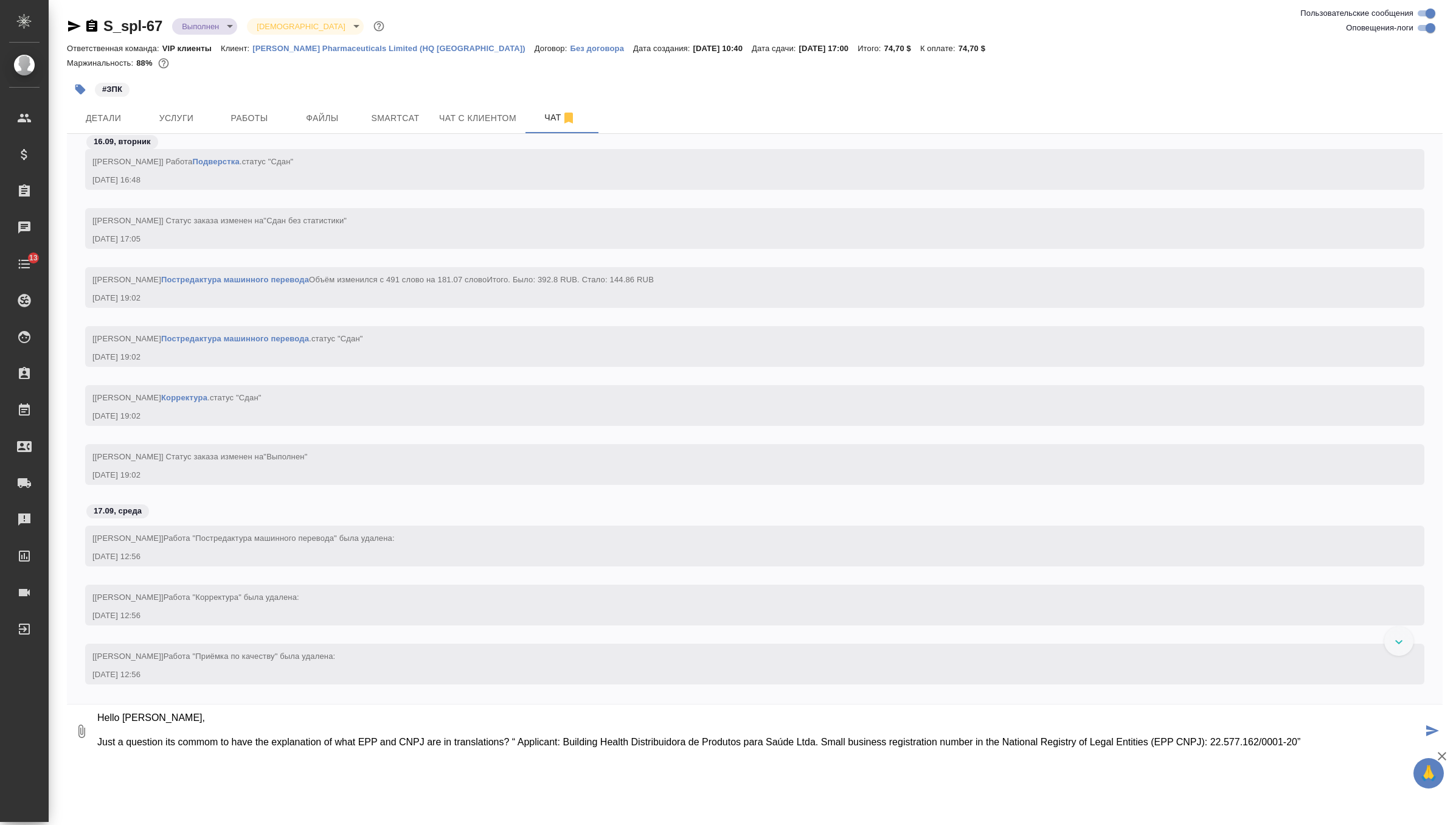
scroll to position [0, 0]
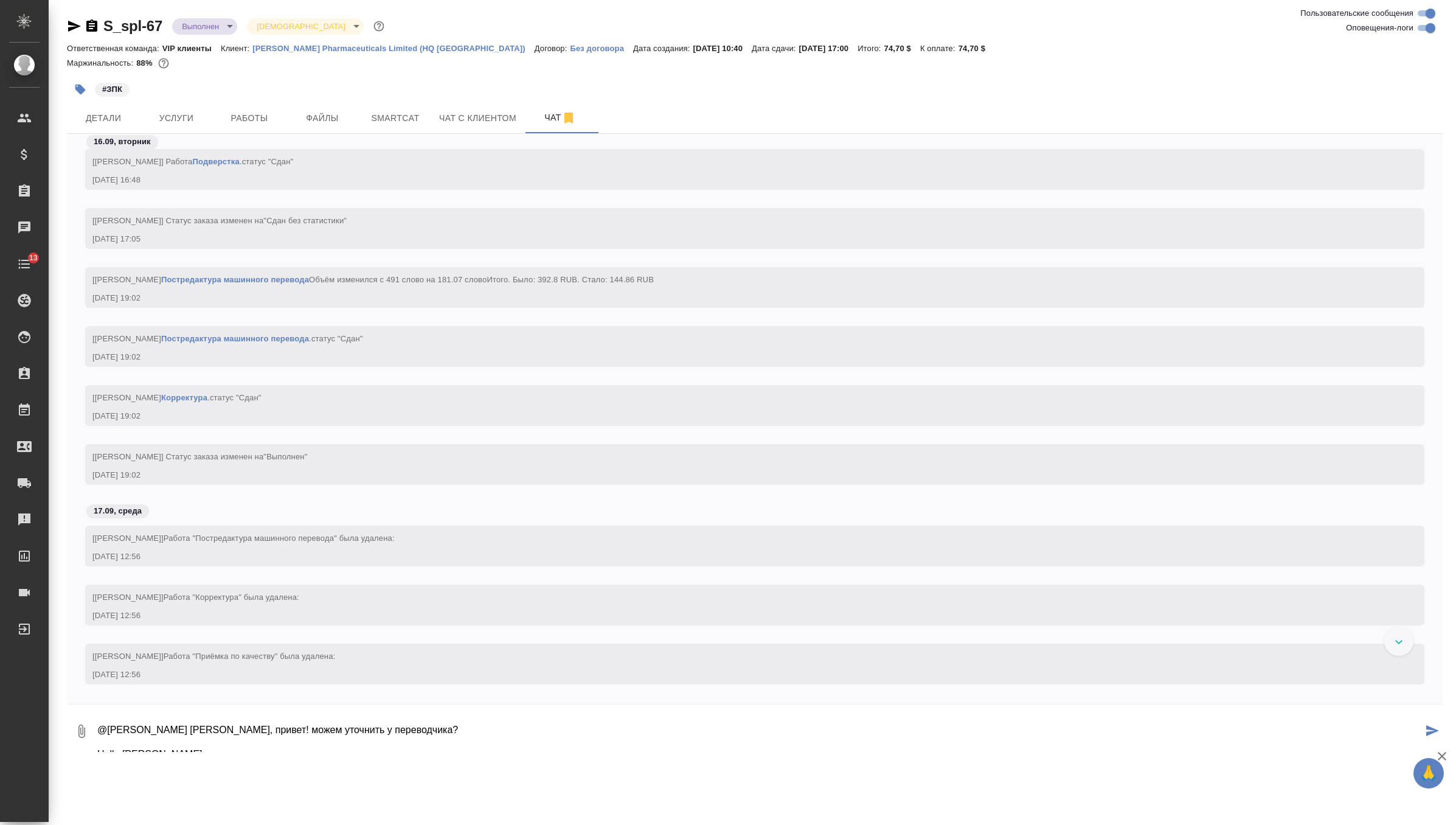
click at [392, 733] on textarea "@Белякова Юлия Юля, привет! можем уточнить у переводчика? Hello Diana, Just a q…" at bounding box center [759, 731] width 1326 height 41
type textarea "@Белякова Юлия Юля, привет! можем уточнить у переводчика вопрос от кл ? Hello D…"
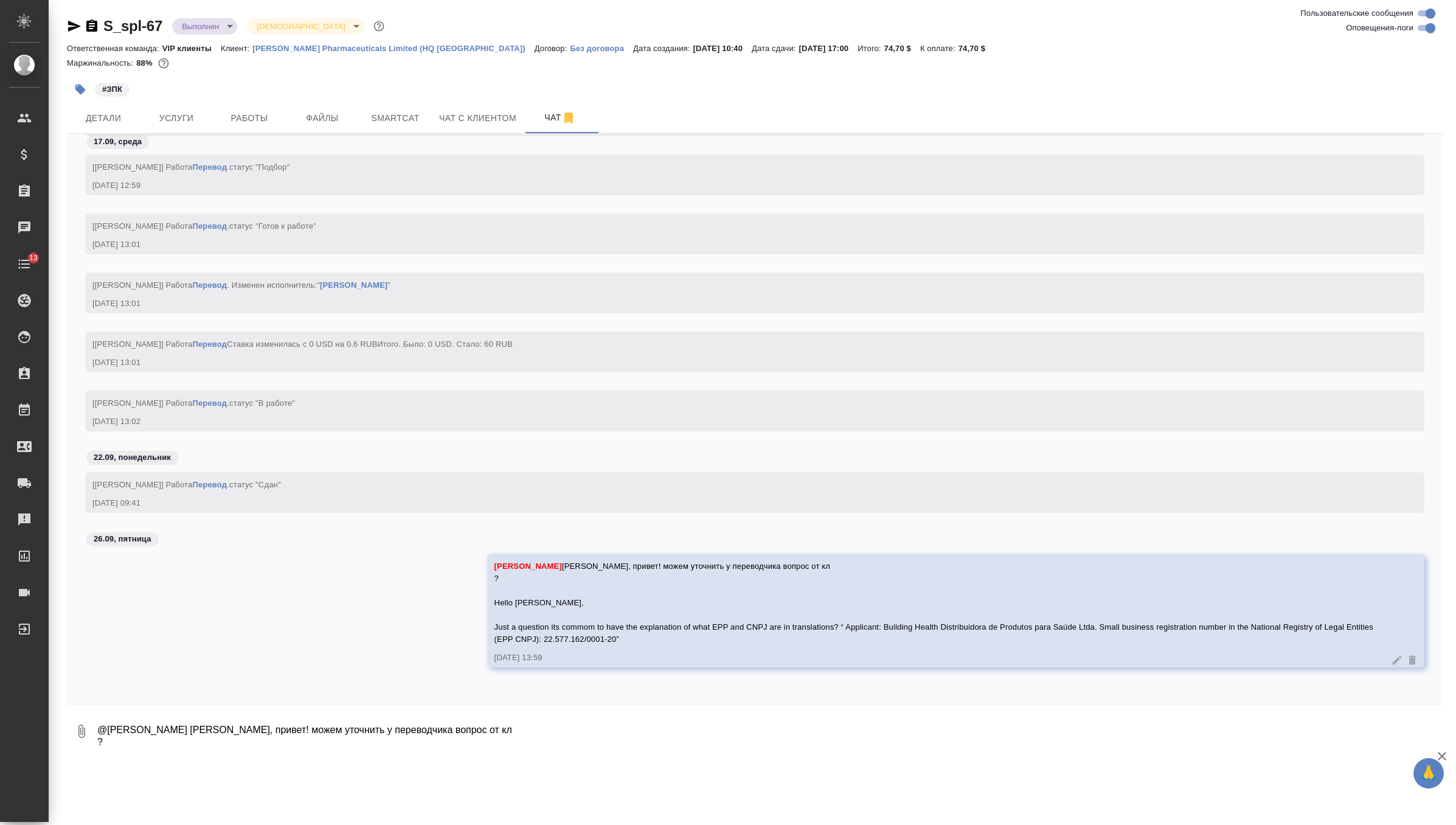
click at [1399, 657] on icon at bounding box center [1398, 660] width 9 height 9
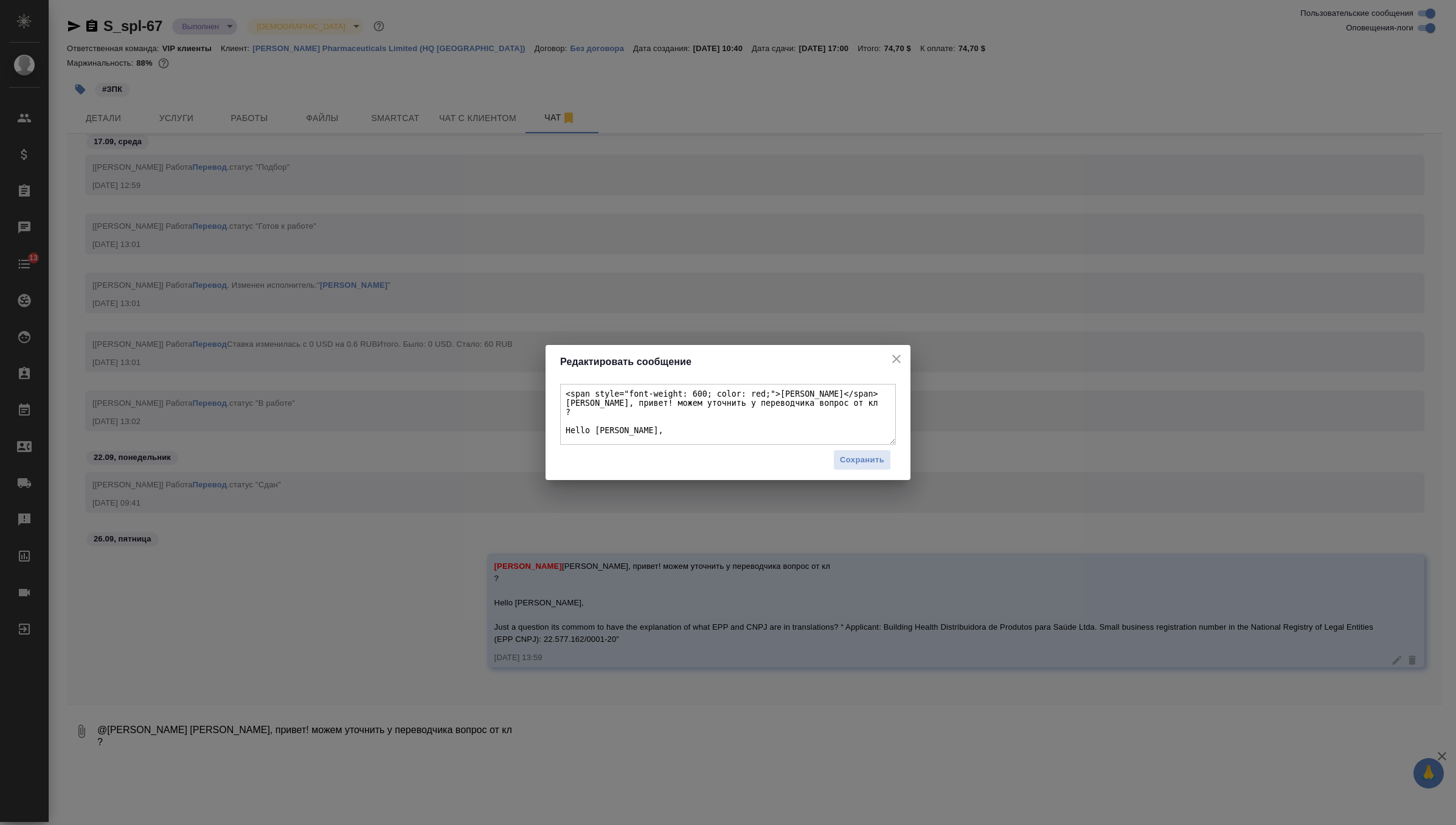
click at [568, 416] on textarea "<span style="font-weight: 600; color: red;">Белякова Юлия</span> Юля, привет! м…" at bounding box center [728, 414] width 336 height 61
type textarea "<span style="font-weight: 600; color: red;">Белякова Юлия</span> Юля, привет! м…"
click at [863, 456] on span "Сохранить" at bounding box center [862, 460] width 44 height 14
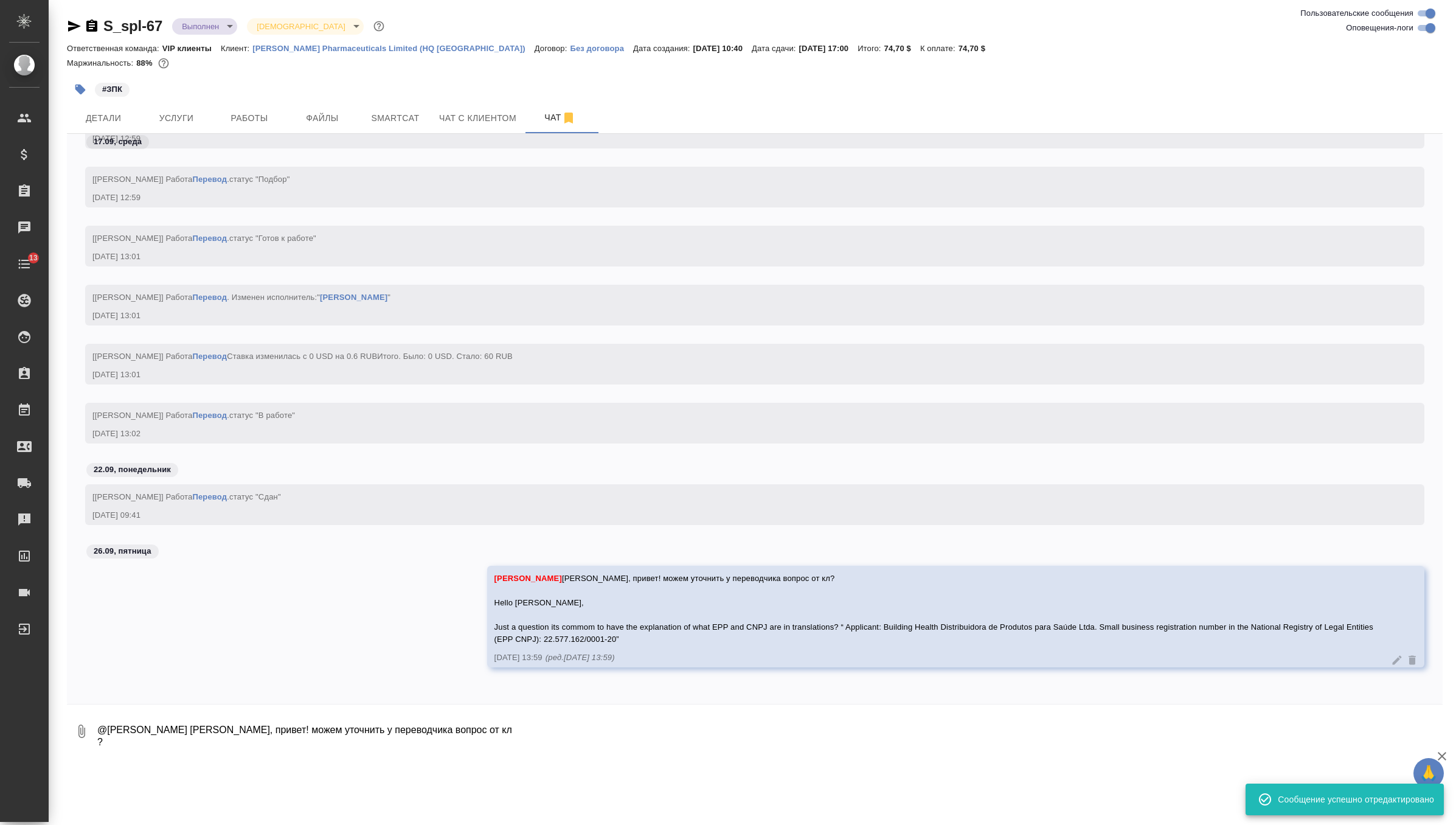
scroll to position [6713, 0]
click at [389, 52] on p "[PERSON_NAME] Pharmaceuticals Limited (HQ [GEOGRAPHIC_DATA])" at bounding box center [393, 48] width 282 height 9
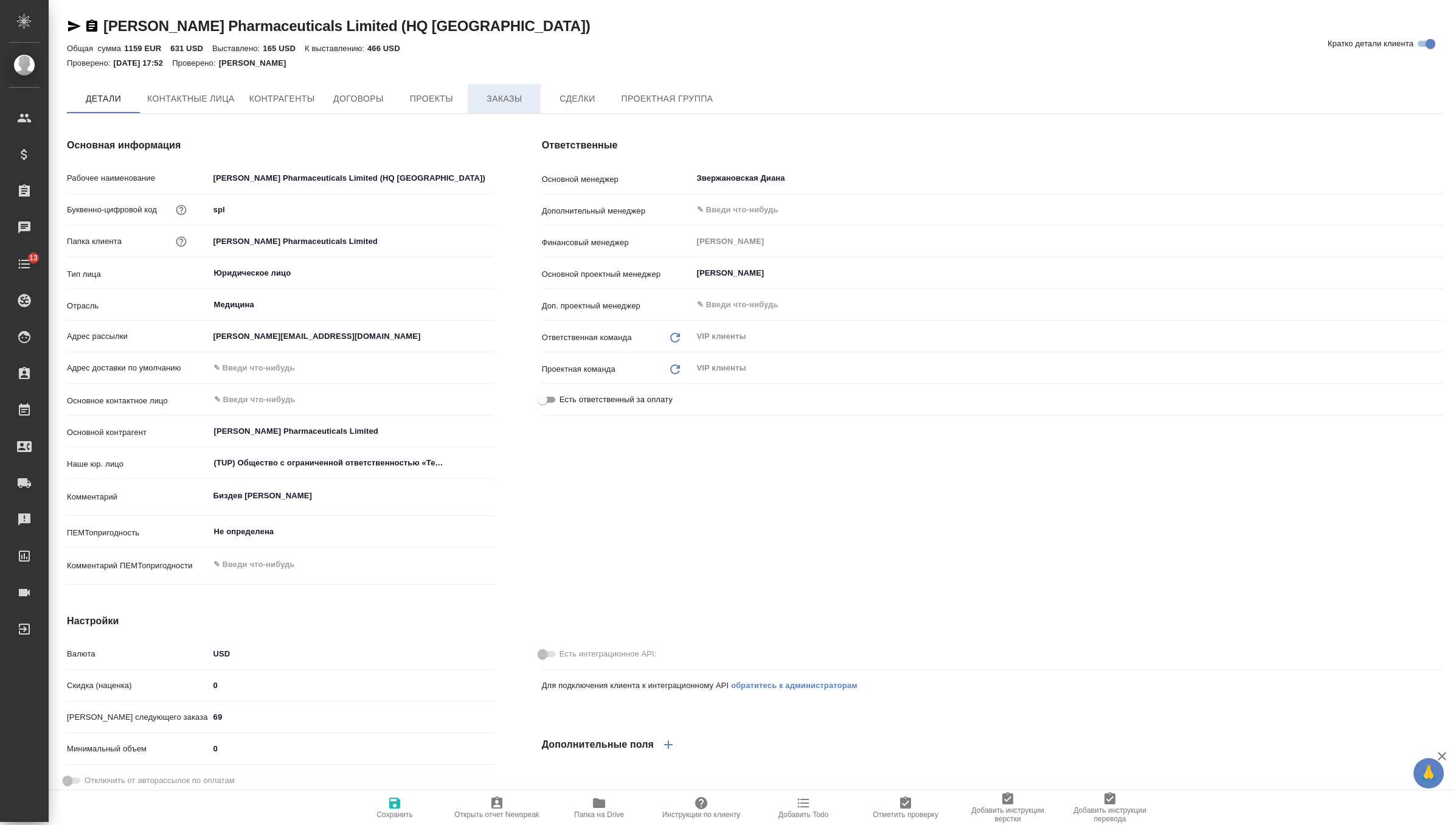
type textarea "x"
click at [501, 108] on button "Заказы" at bounding box center [505, 98] width 73 height 29
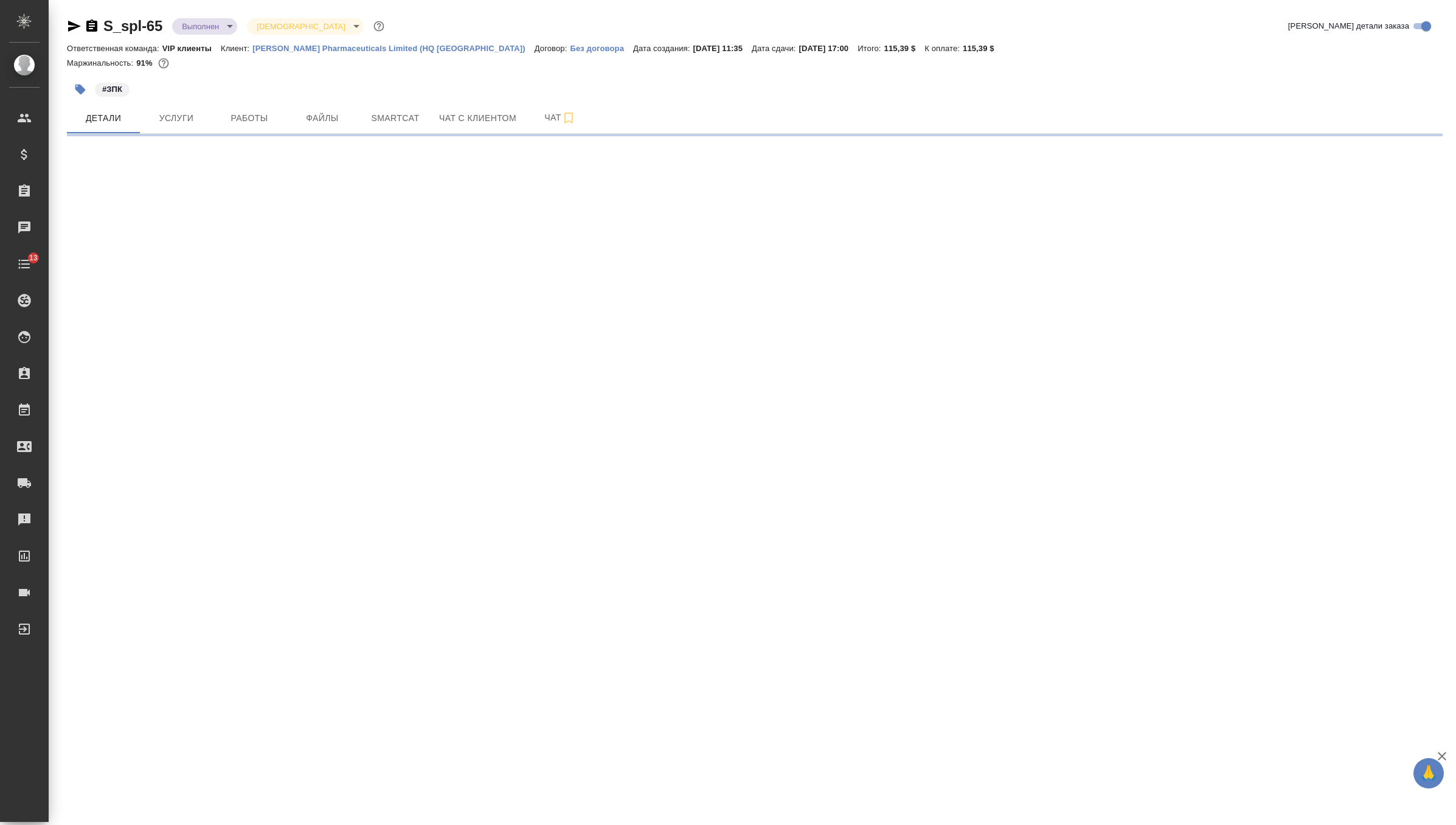
select select "RU"
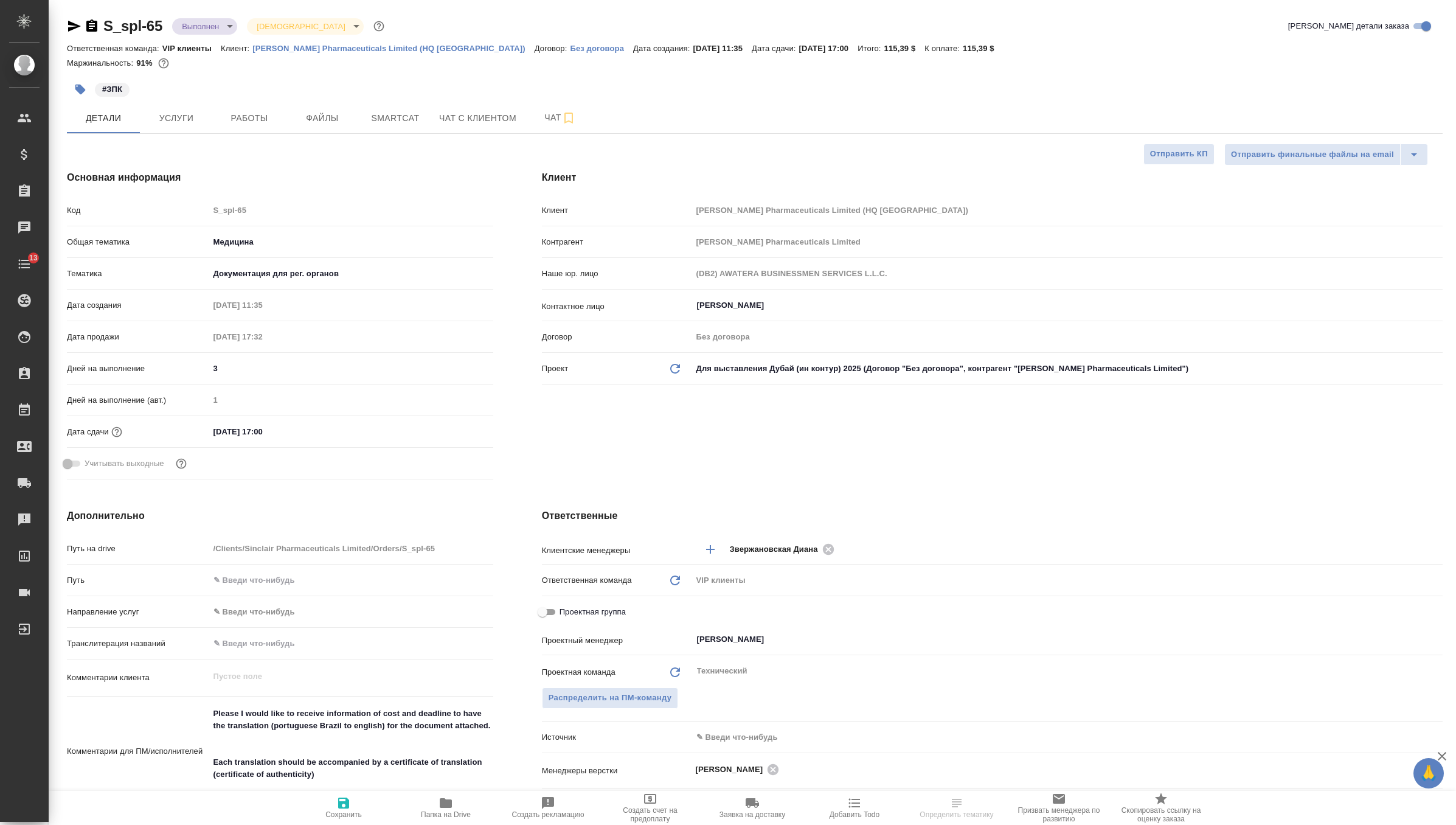
type textarea "x"
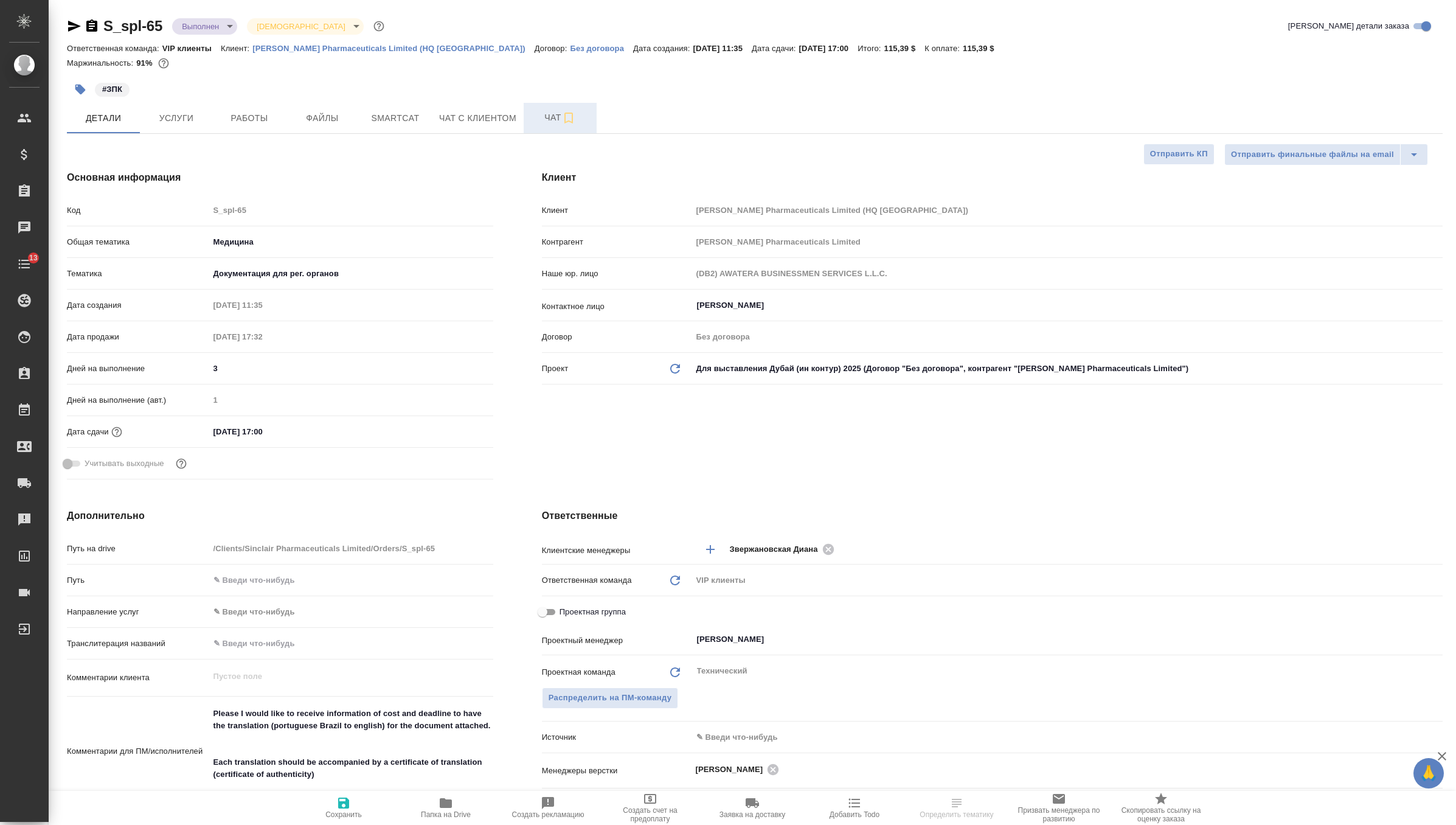
type textarea "x"
click at [546, 120] on span "Чат" at bounding box center [559, 117] width 58 height 15
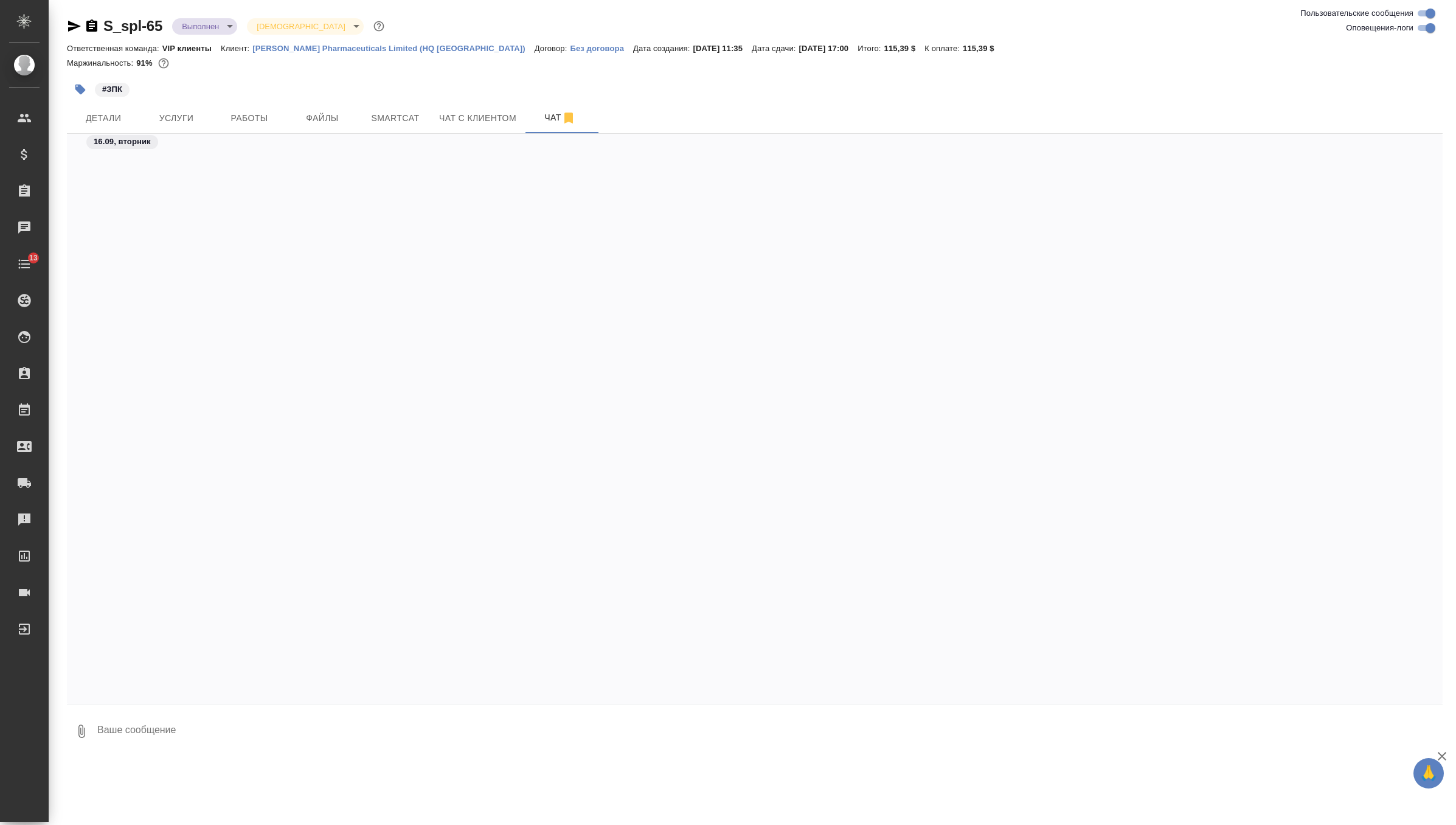
scroll to position [10841, 0]
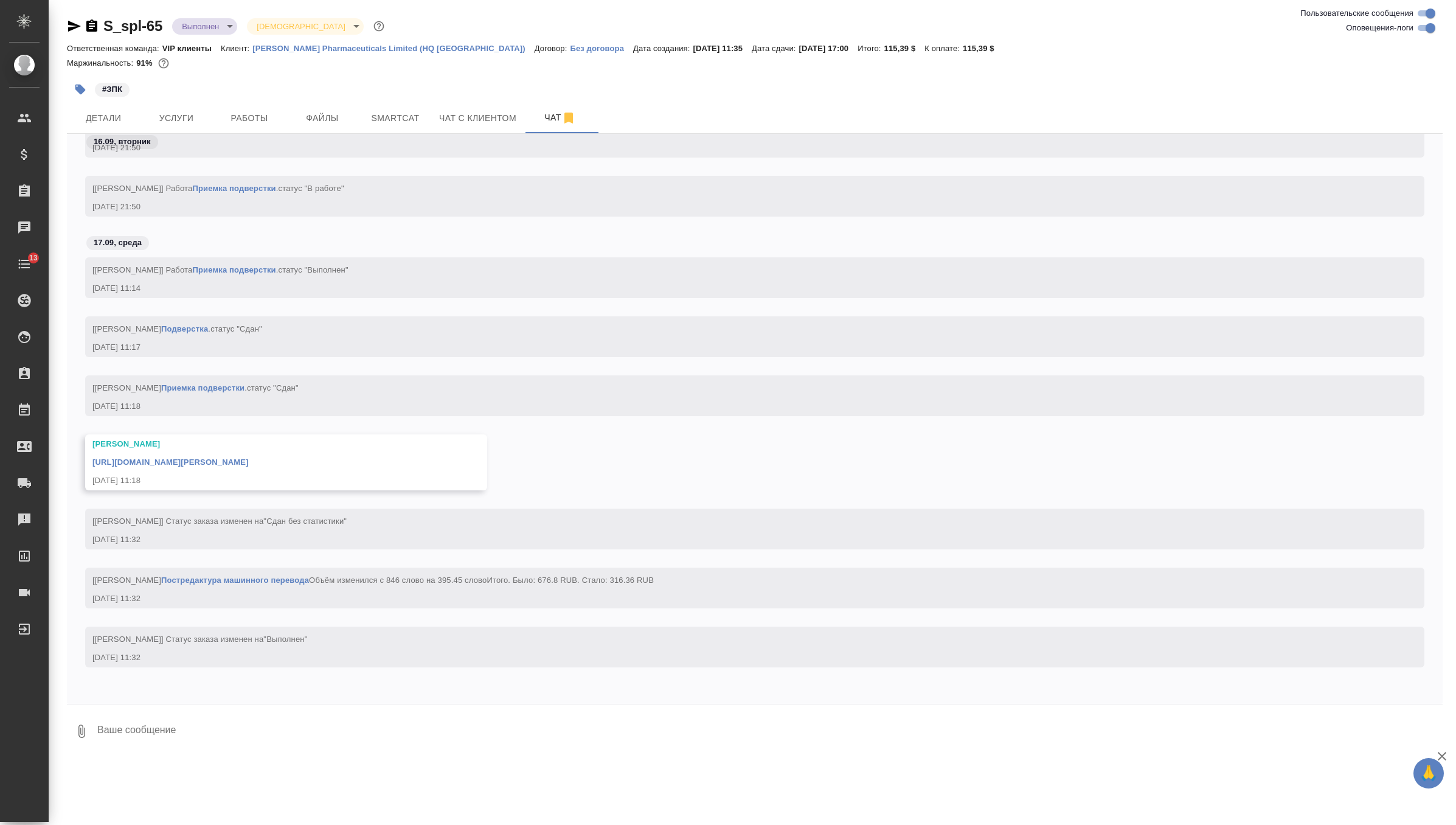
click at [315, 725] on textarea at bounding box center [770, 731] width 1347 height 41
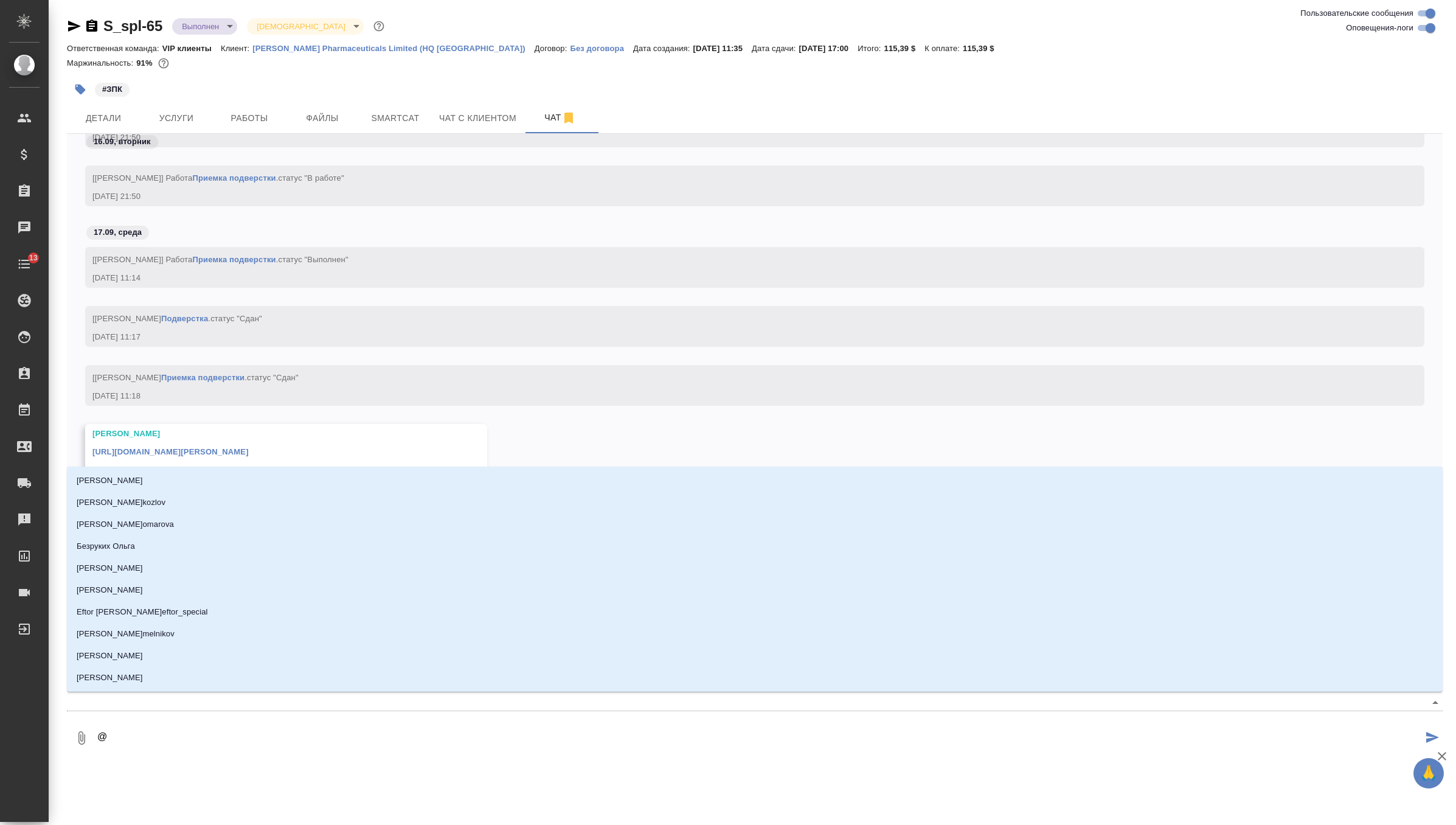
type textarea "@б"
type input "б"
type textarea "@бе"
type input "бе"
type textarea "@бел"
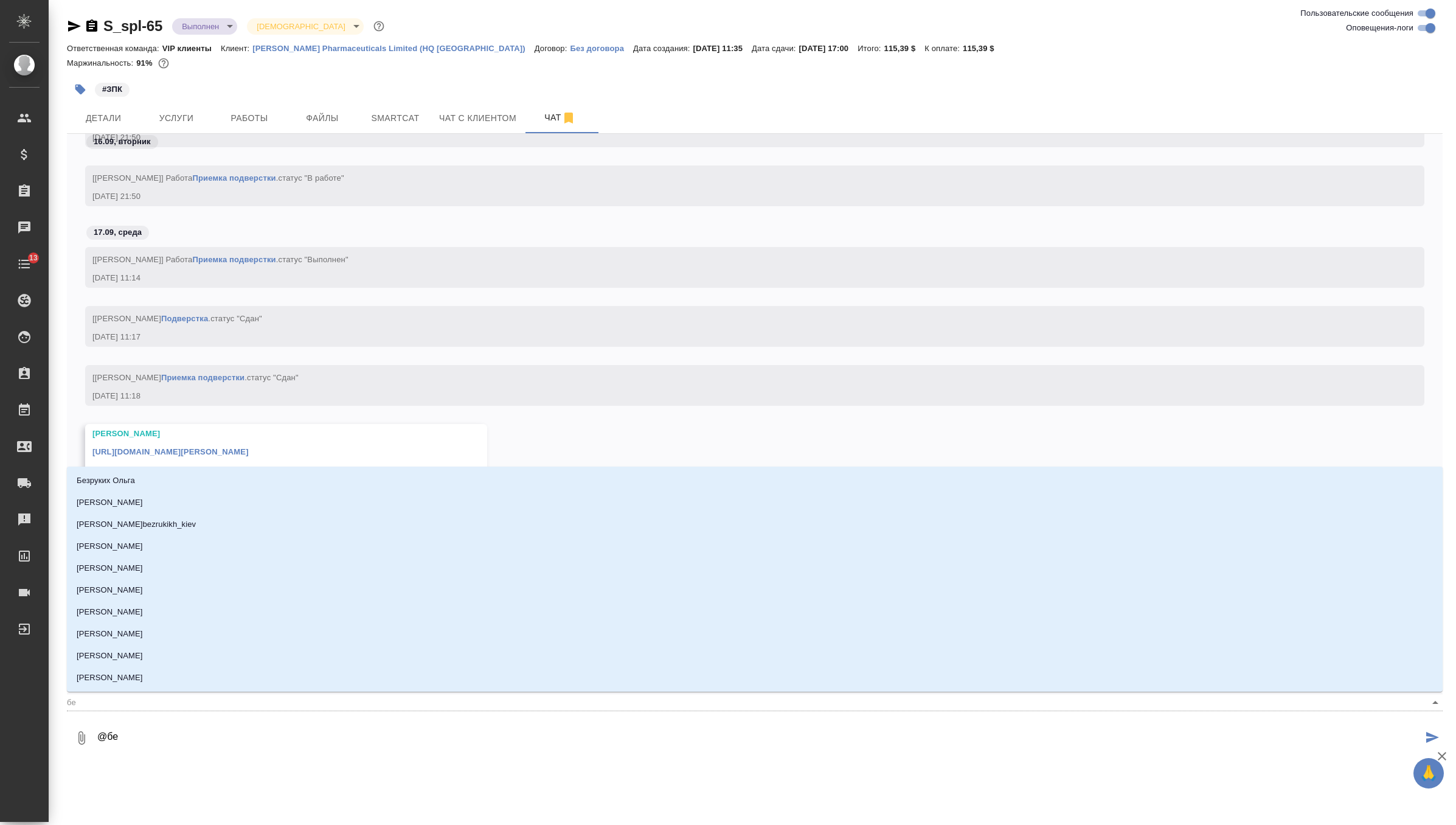
type input "бел"
type textarea "@беля"
type input "беля"
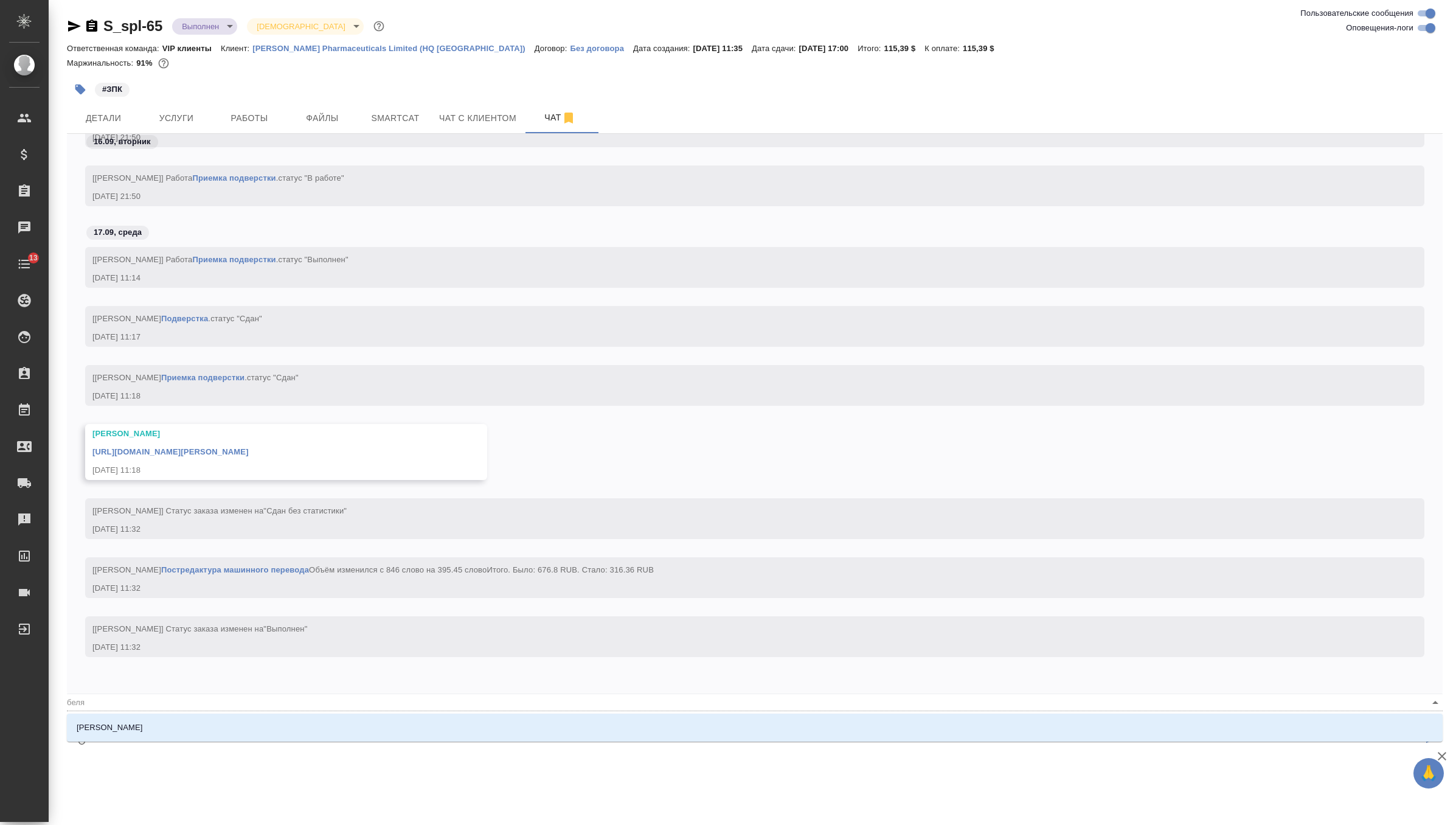
type textarea "@беляк"
type input "беляк"
type textarea "@беляко"
type input "беляко"
type textarea "@[PERSON_NAME]"
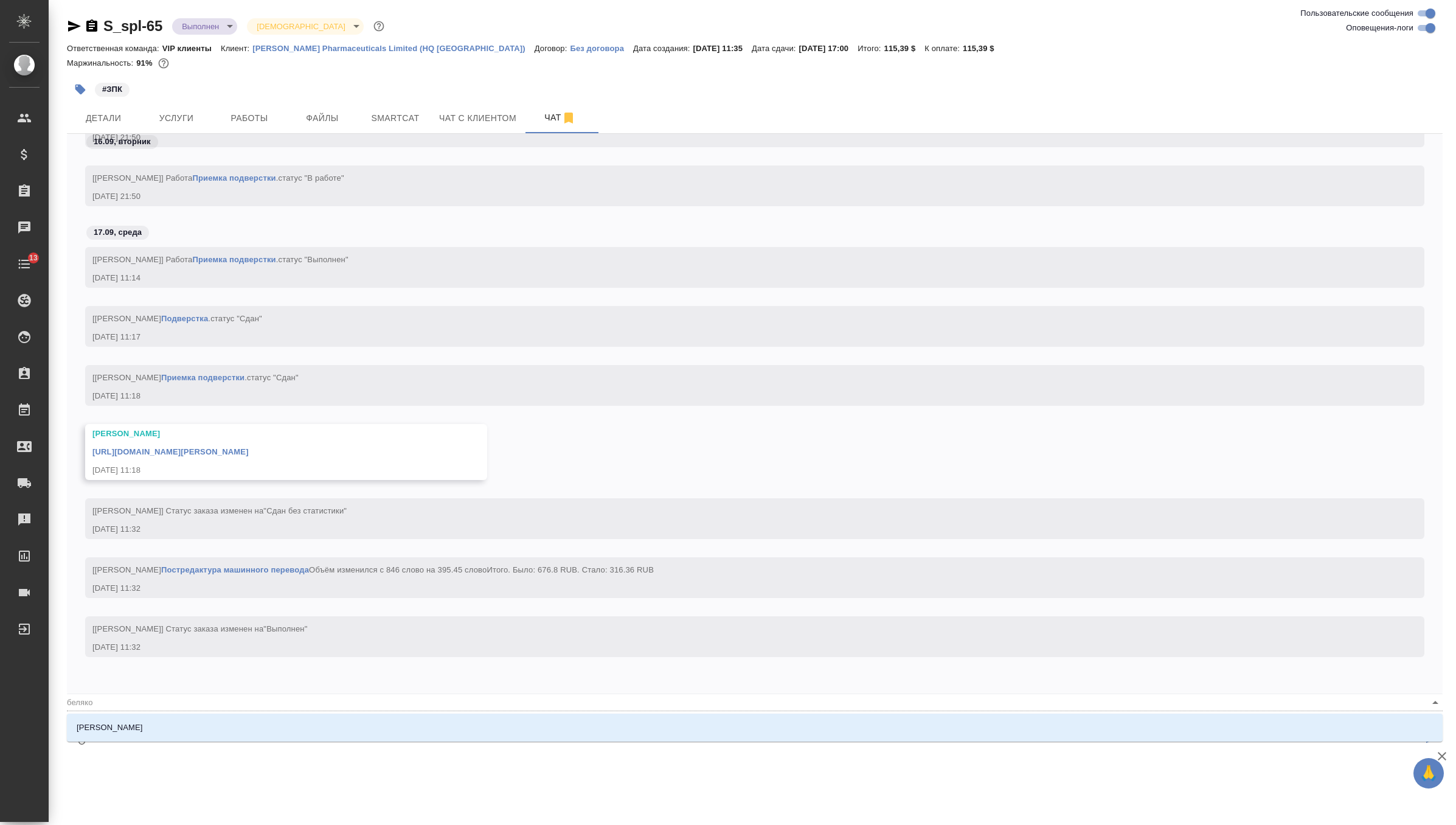
type input "беляков"
type textarea "@белякова"
type input "белякова"
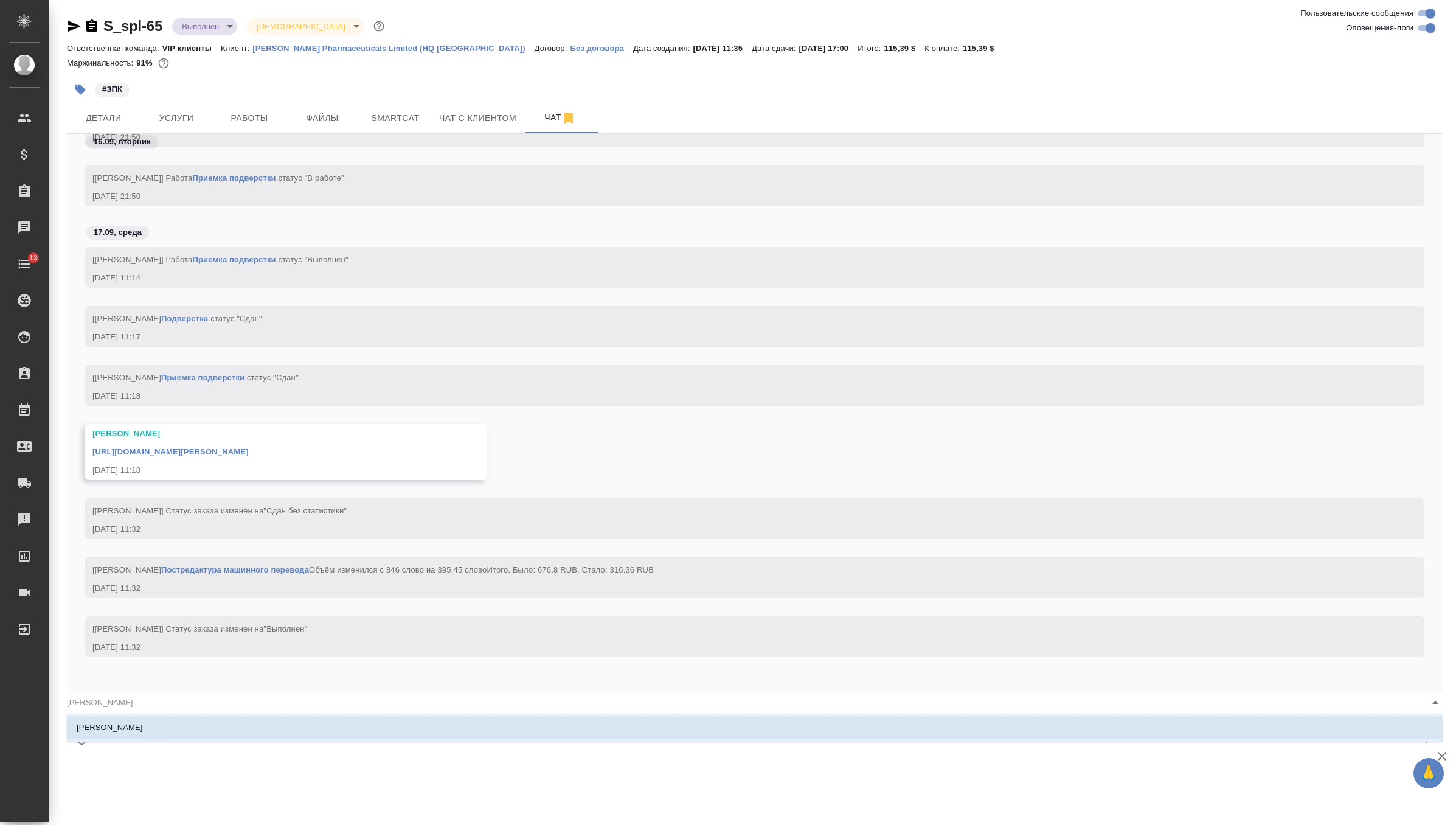
click at [300, 727] on li "[PERSON_NAME]" at bounding box center [755, 727] width 1376 height 22
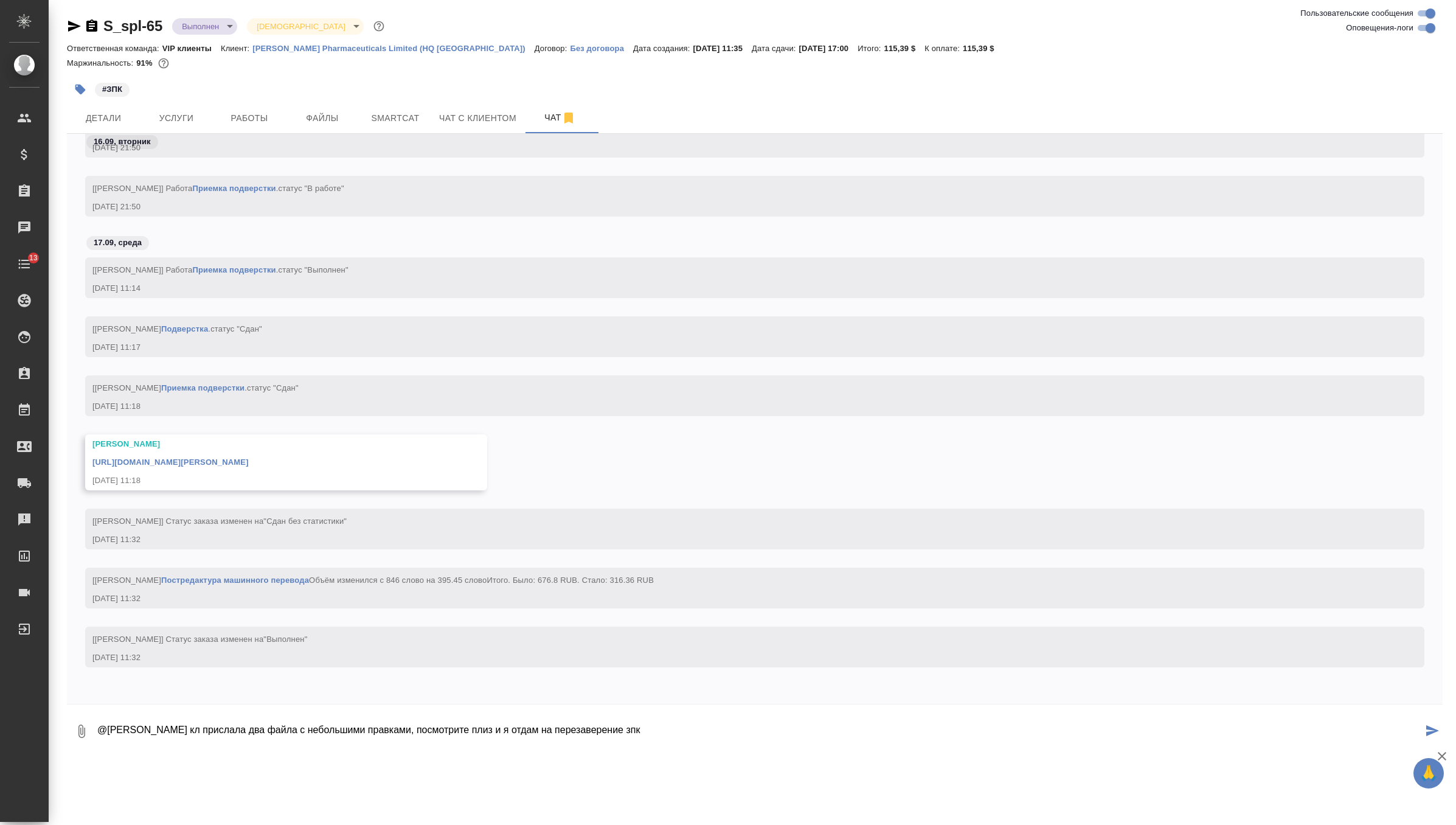
type textarea "@Белякова Юлия кл прислала два файла с небольшими правками, посмотрите плиз и я…"
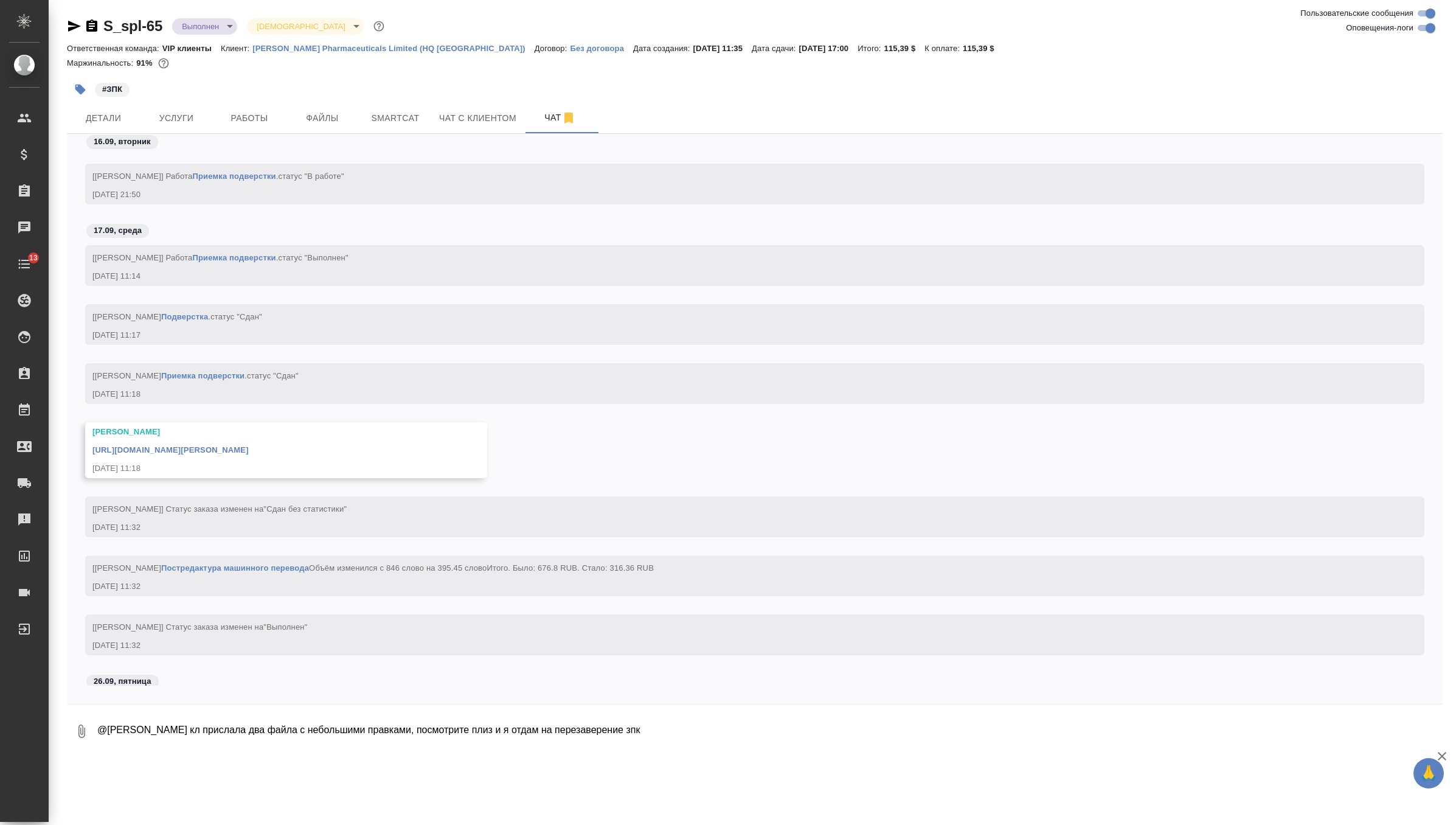
scroll to position [10921, 0]
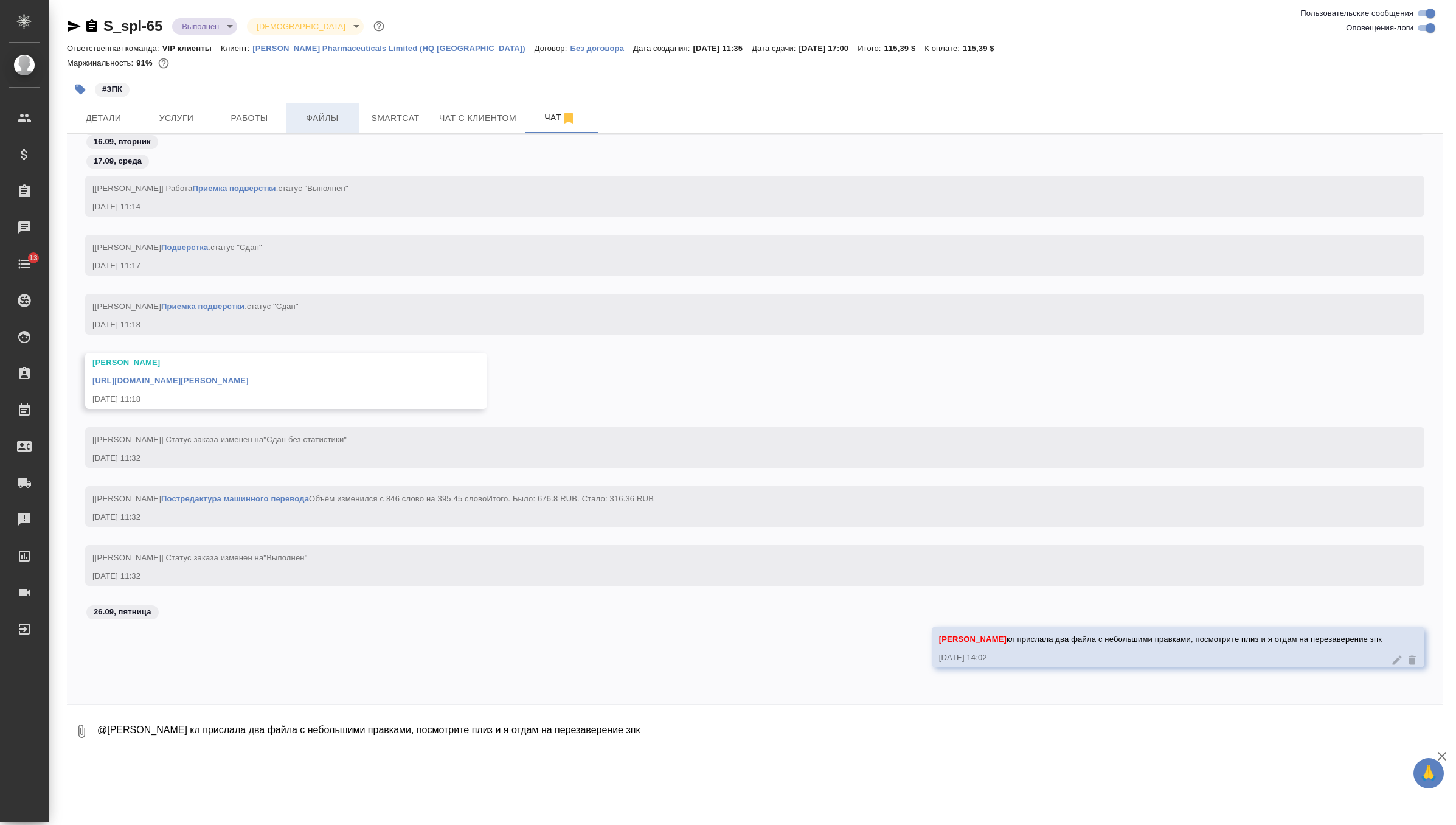
click at [321, 128] on button "Файлы" at bounding box center [323, 118] width 73 height 30
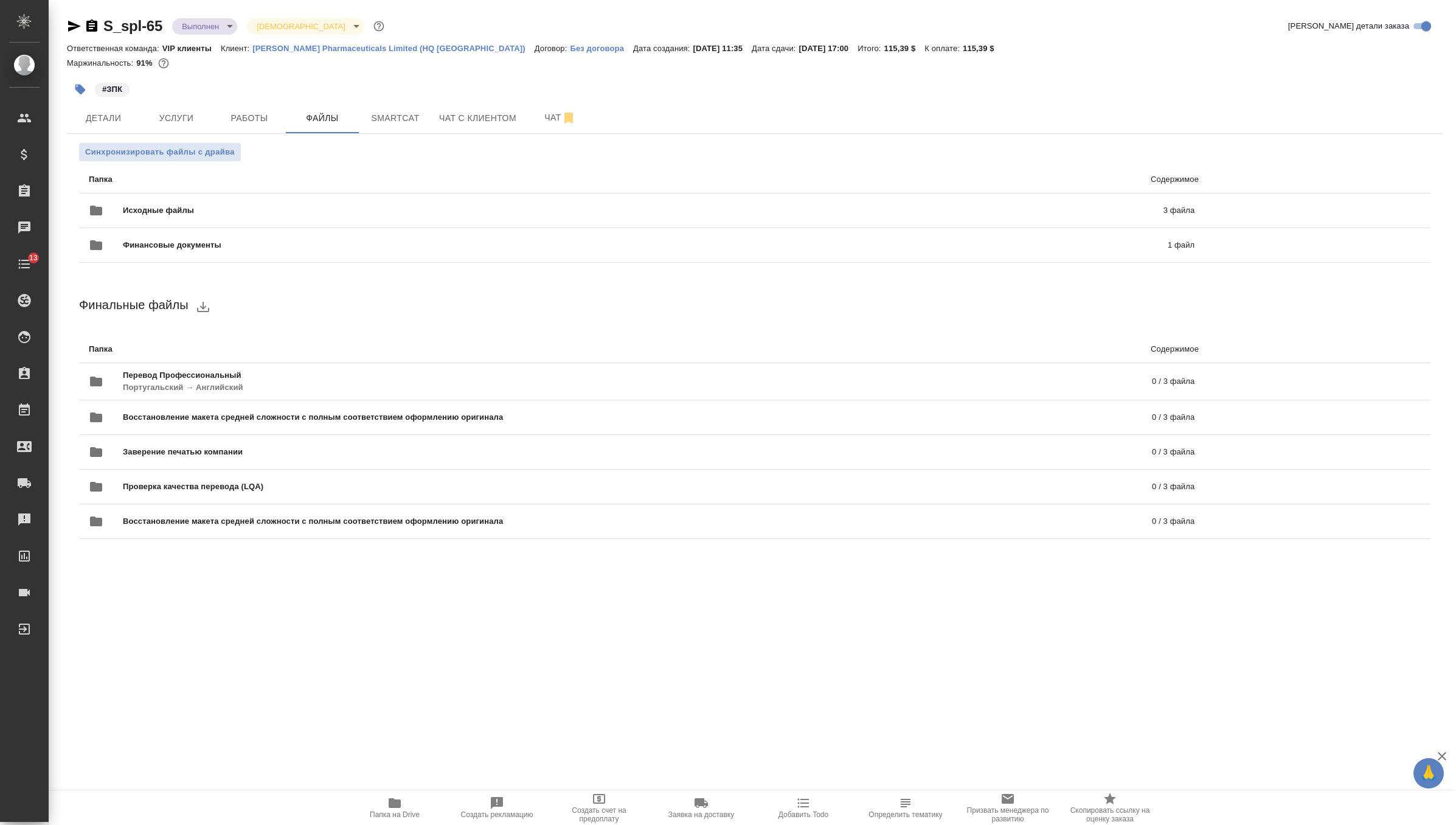
click at [417, 811] on span "Папка на Drive" at bounding box center [395, 815] width 50 height 9
click at [546, 132] on button "Чат" at bounding box center [560, 118] width 73 height 30
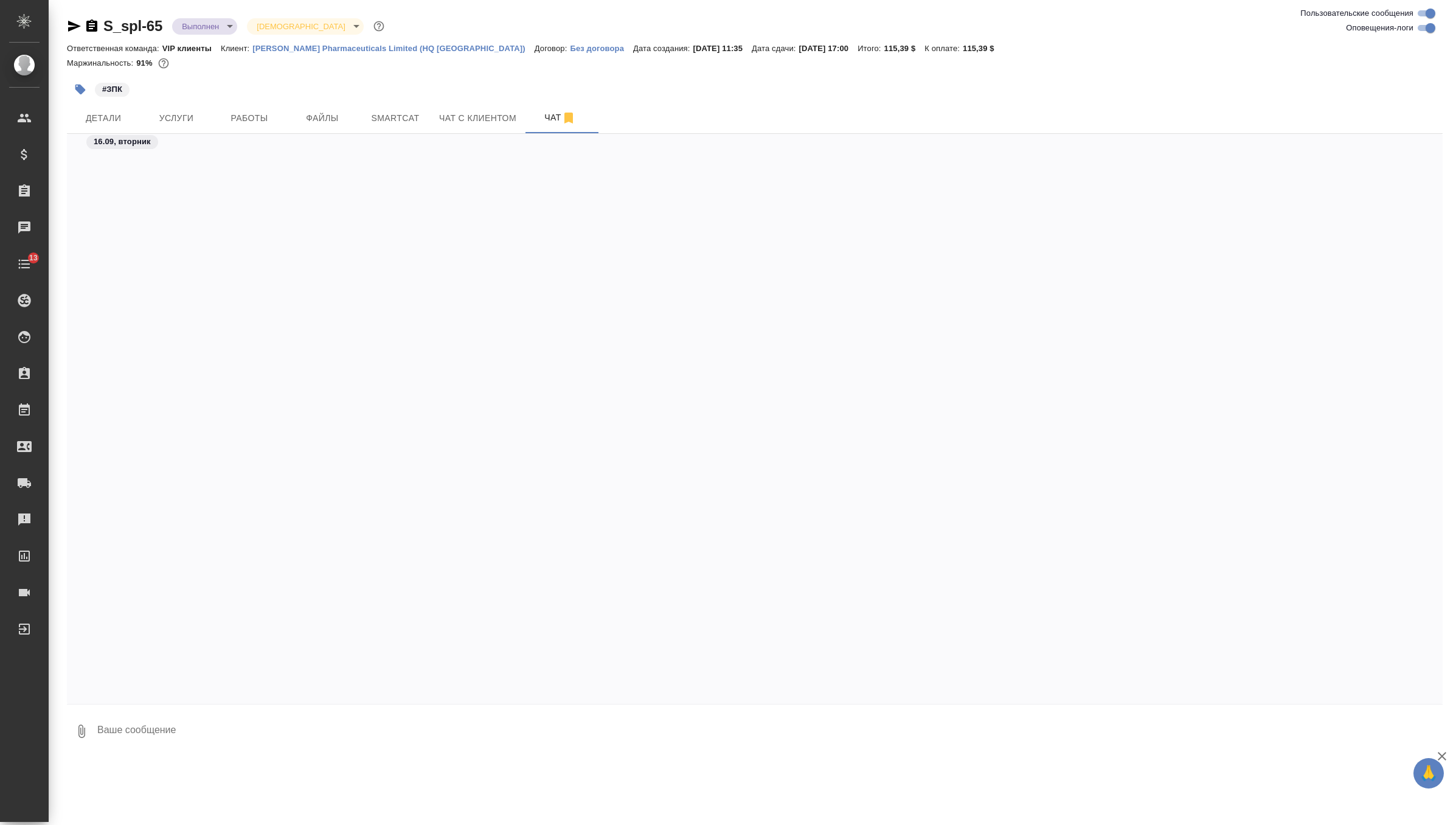
scroll to position [10958, 0]
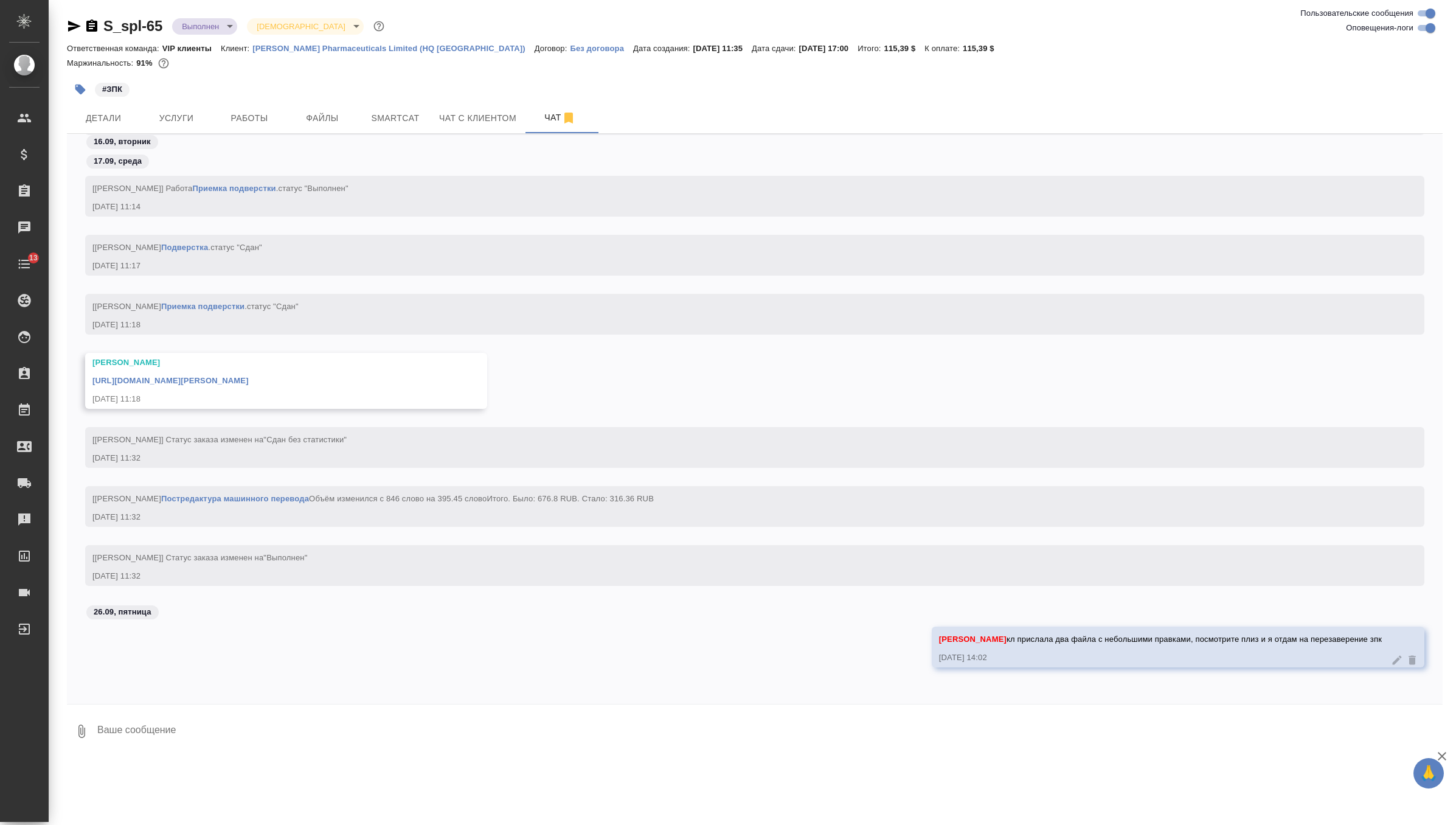
click at [409, 725] on textarea at bounding box center [770, 731] width 1347 height 41
paste textarea "[URL][DOMAIN_NAME][PERSON_NAME]"
type textarea "[URL][DOMAIN_NAME][PERSON_NAME]"
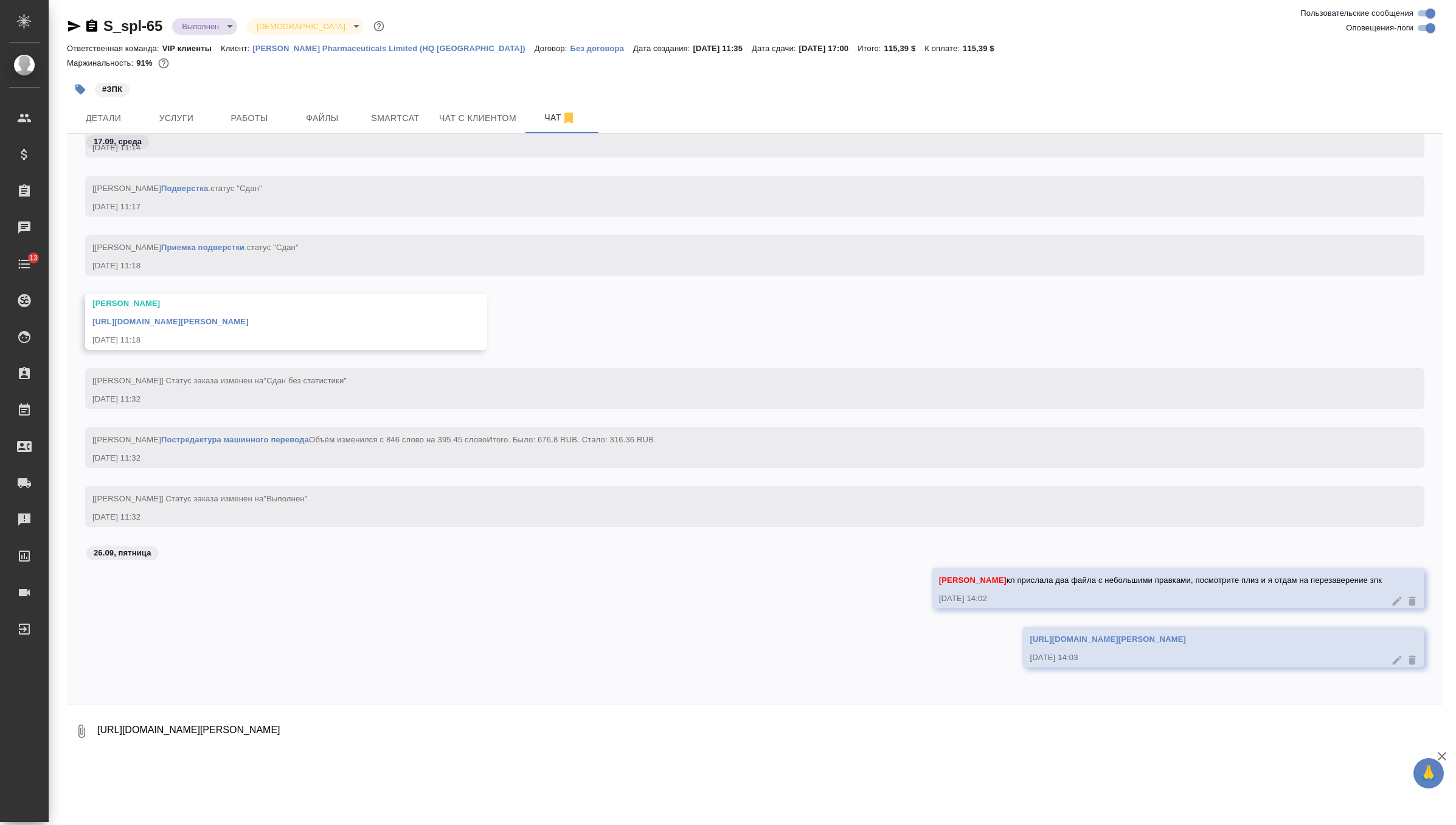
click at [657, 733] on textarea "[URL][DOMAIN_NAME][PERSON_NAME]" at bounding box center [770, 731] width 1347 height 41
paste textarea "Please find attached the two files with a small correction for your appreciatio…"
type textarea "Please find attached the two files with a small correction for your appreciatio…"
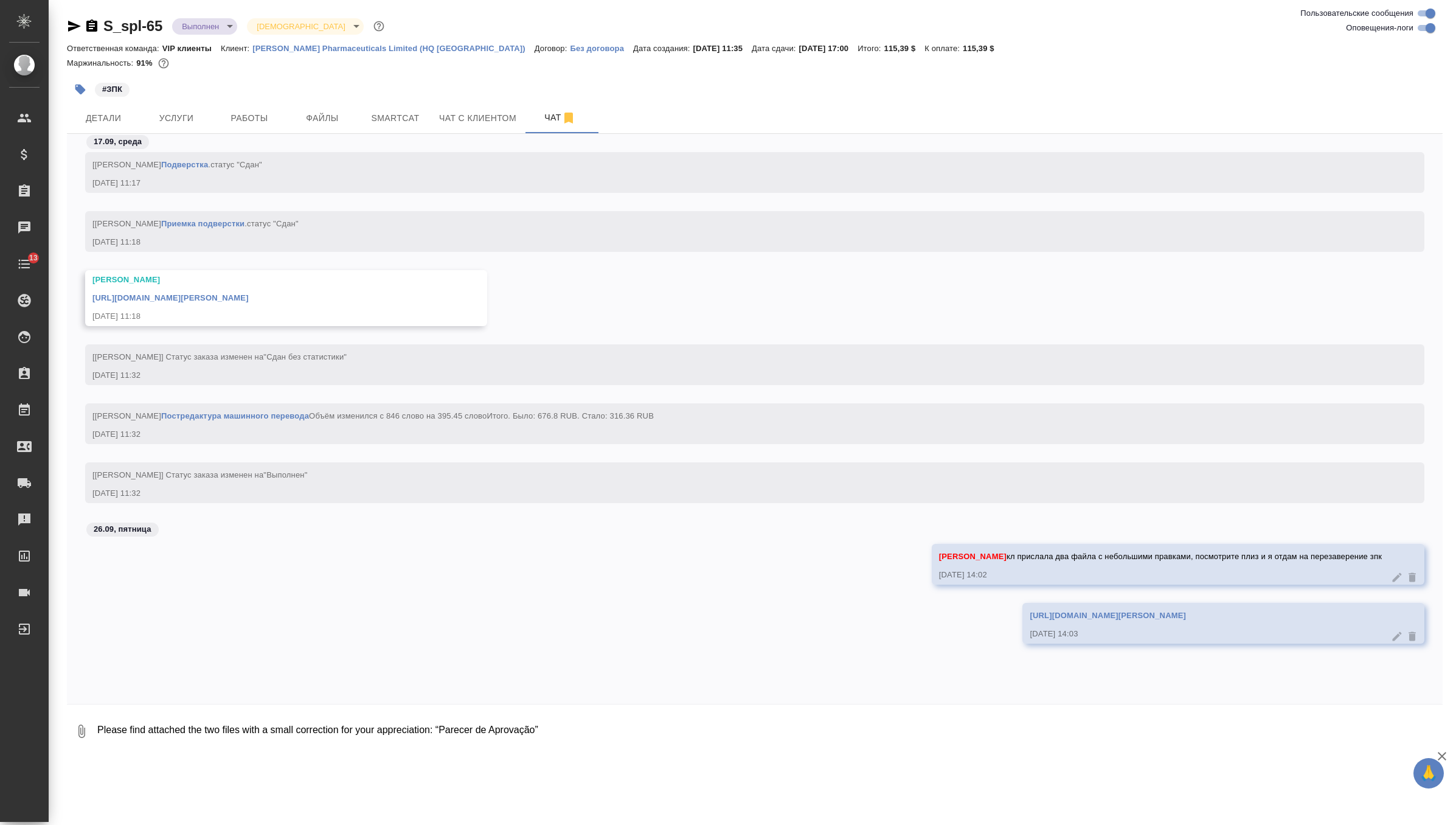
scroll to position [11089, 0]
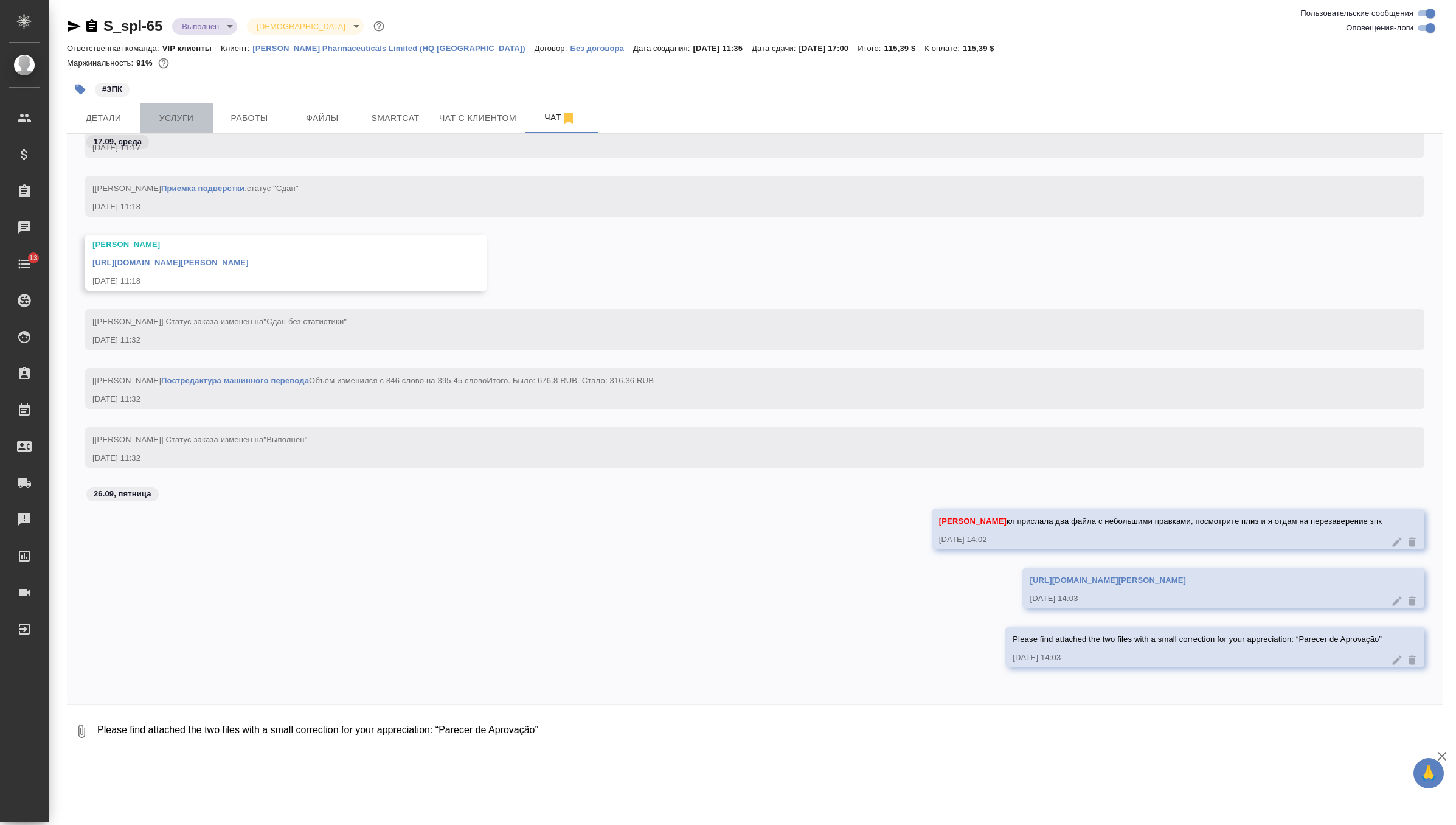
click at [171, 119] on span "Услуги" at bounding box center [176, 118] width 58 height 15
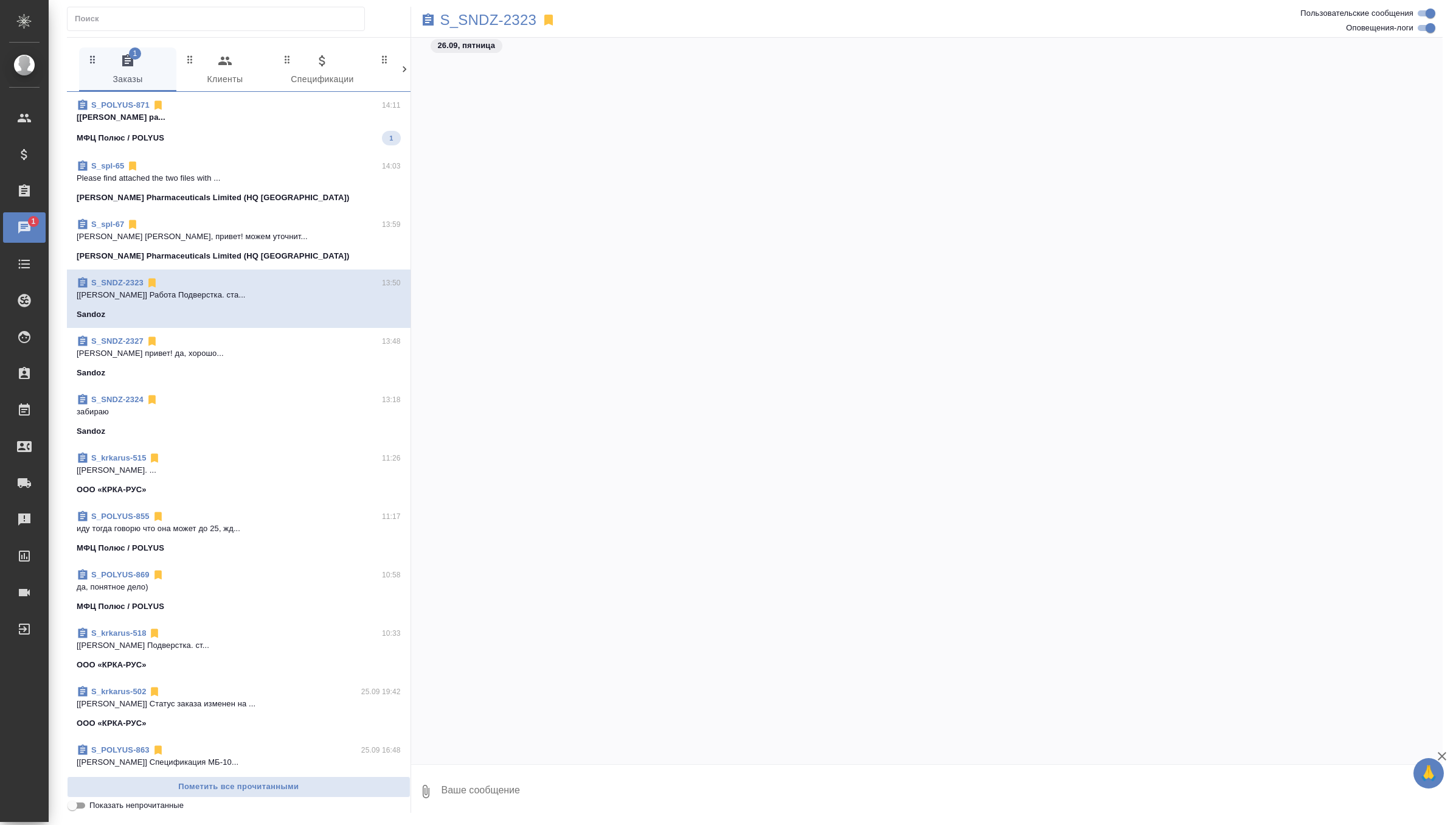
scroll to position [35273, 0]
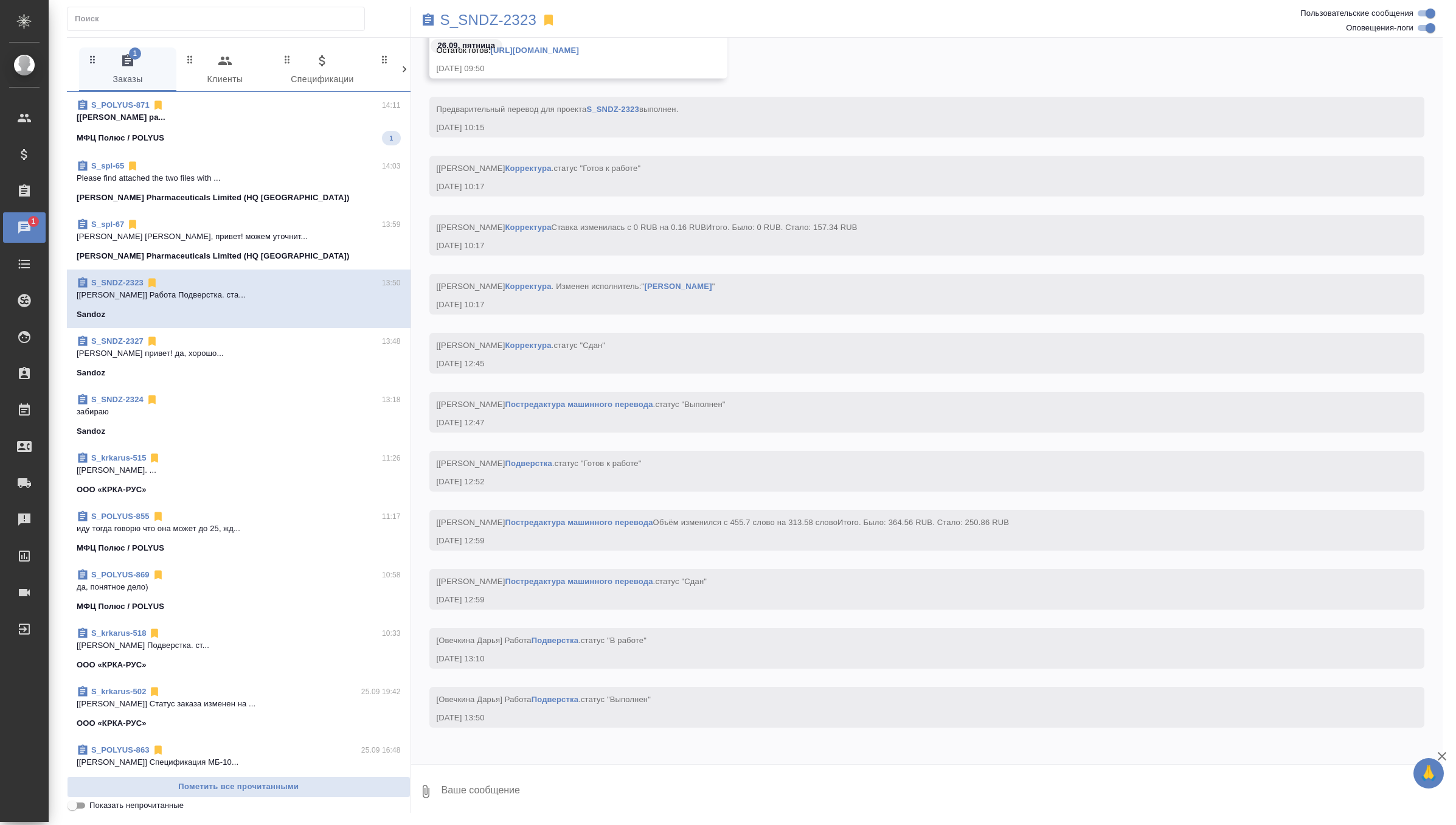
click at [321, 181] on p "Please find attached the two files with ..." at bounding box center [238, 178] width 324 height 12
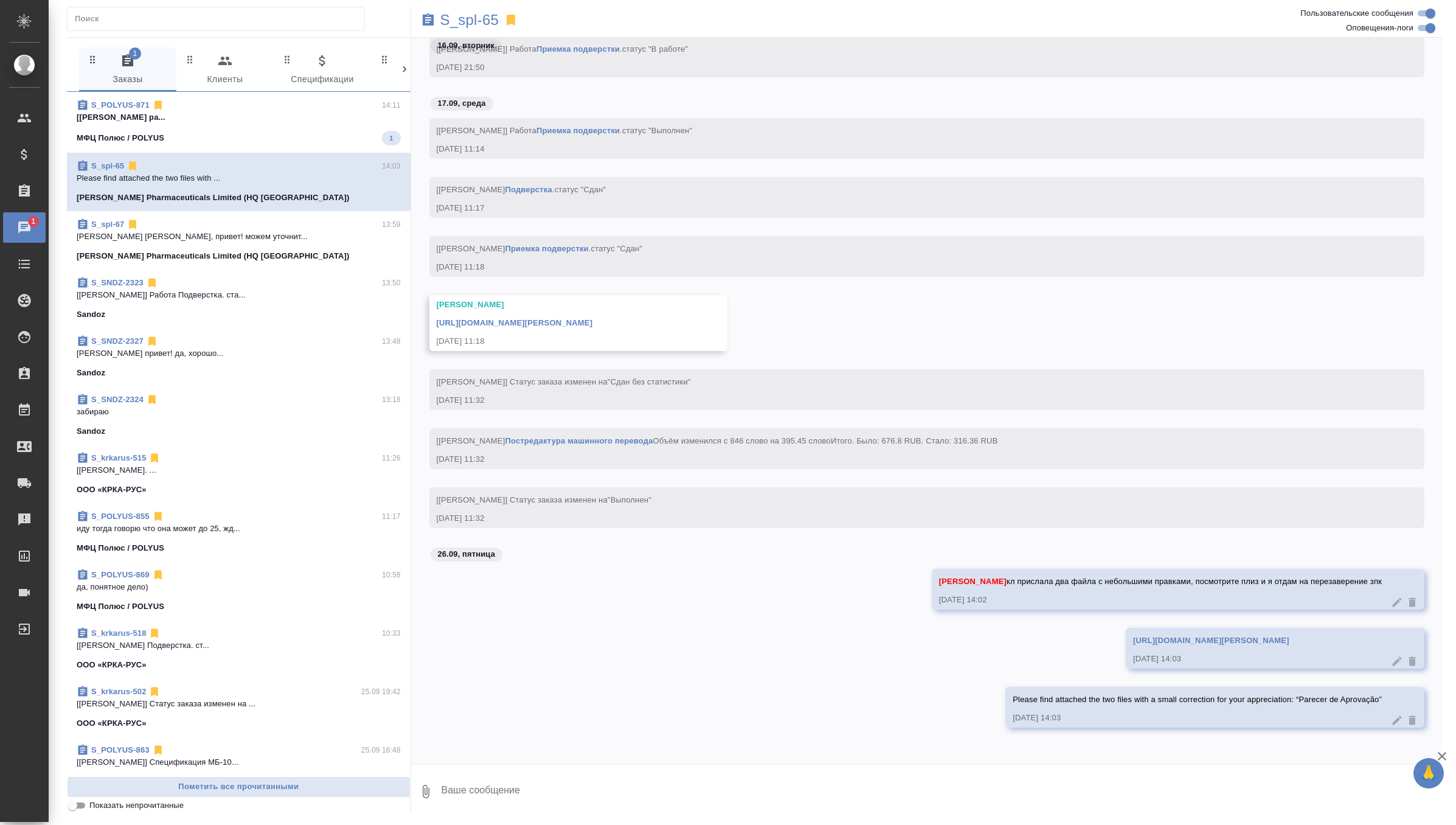
scroll to position [37592, 0]
click at [321, 232] on p "[PERSON_NAME] [PERSON_NAME], привет! можем уточнит..." at bounding box center [238, 236] width 324 height 12
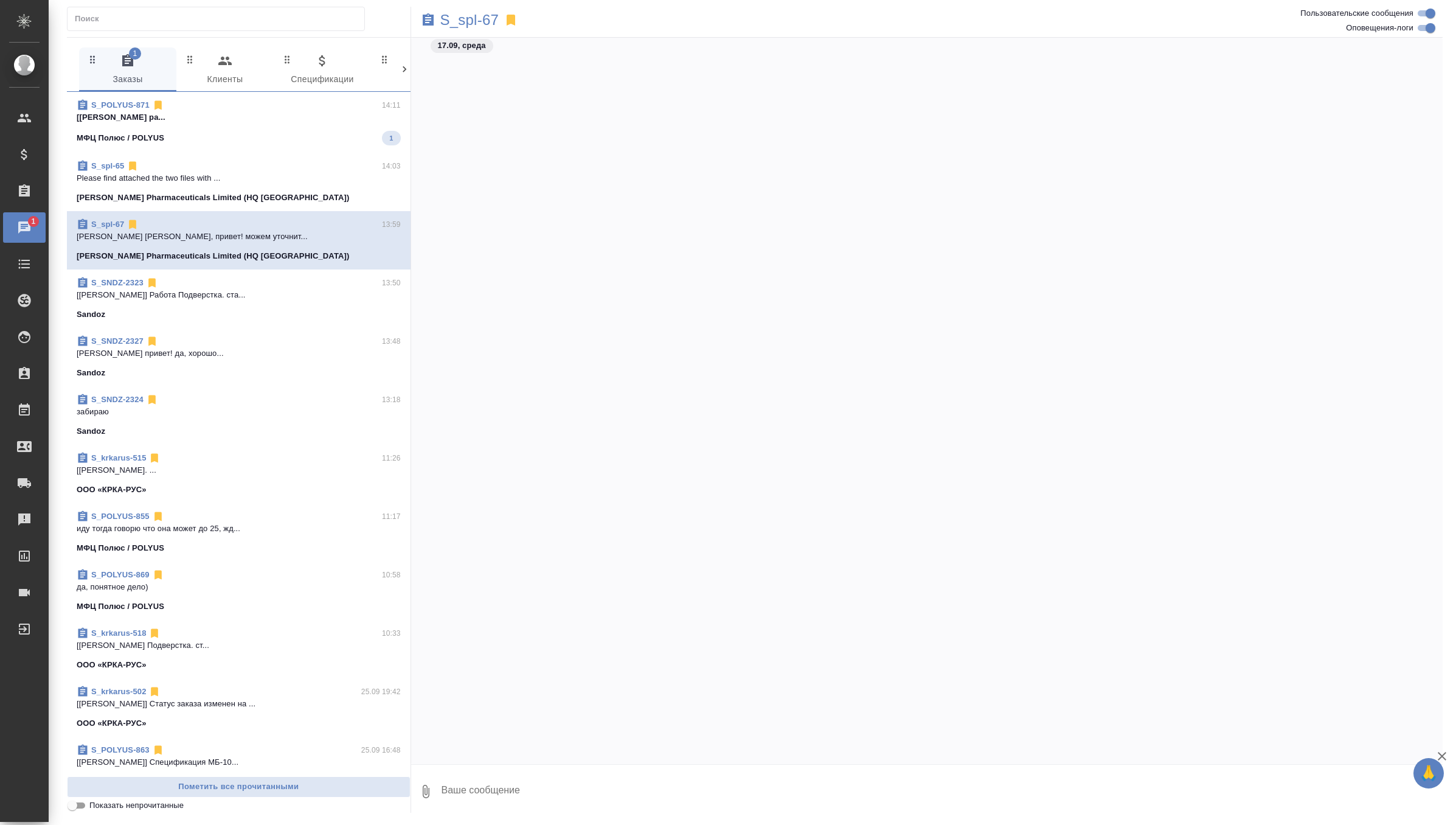
scroll to position [38036, 0]
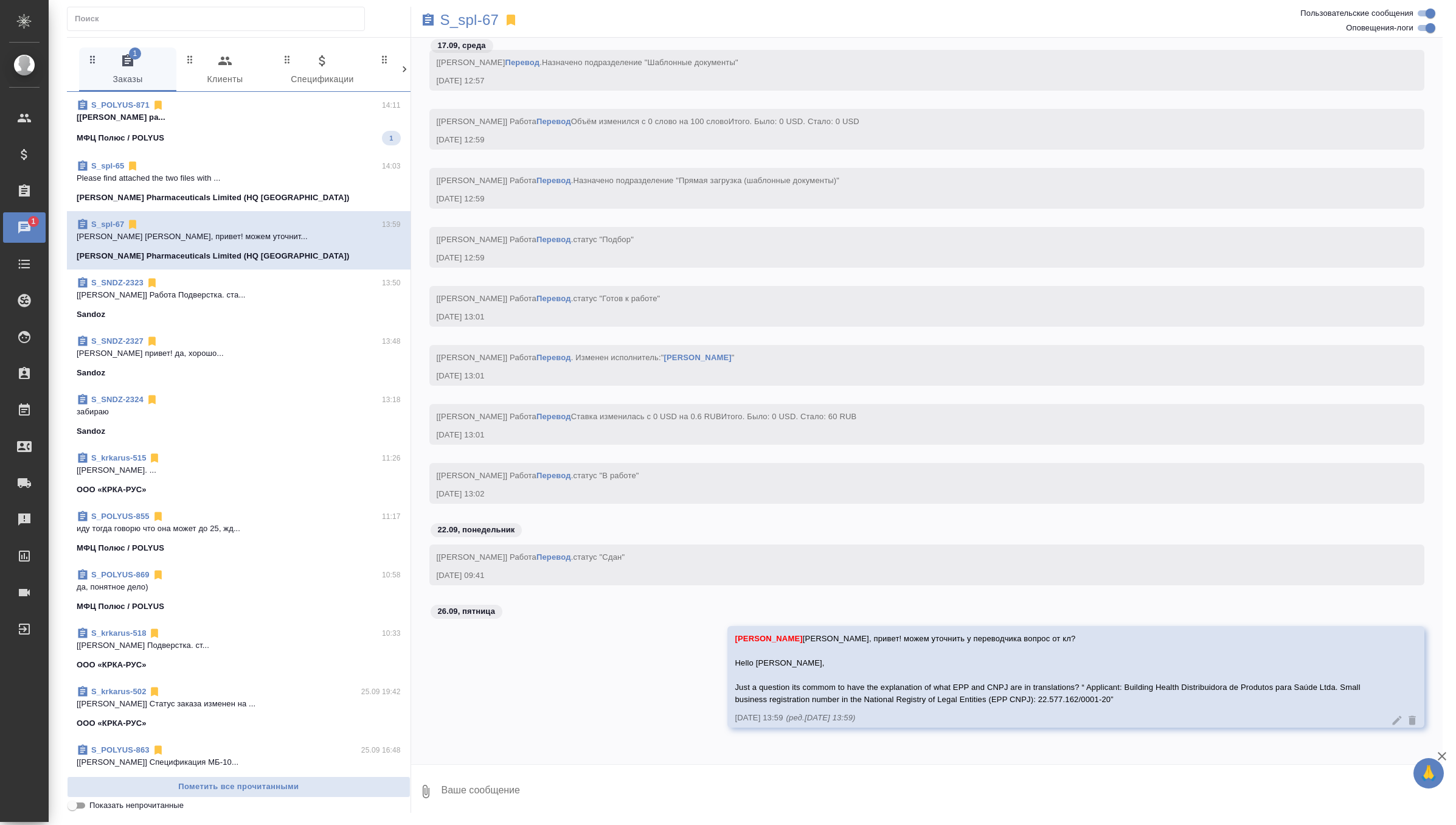
click at [293, 177] on p "Please find attached the two files with ..." at bounding box center [238, 178] width 324 height 12
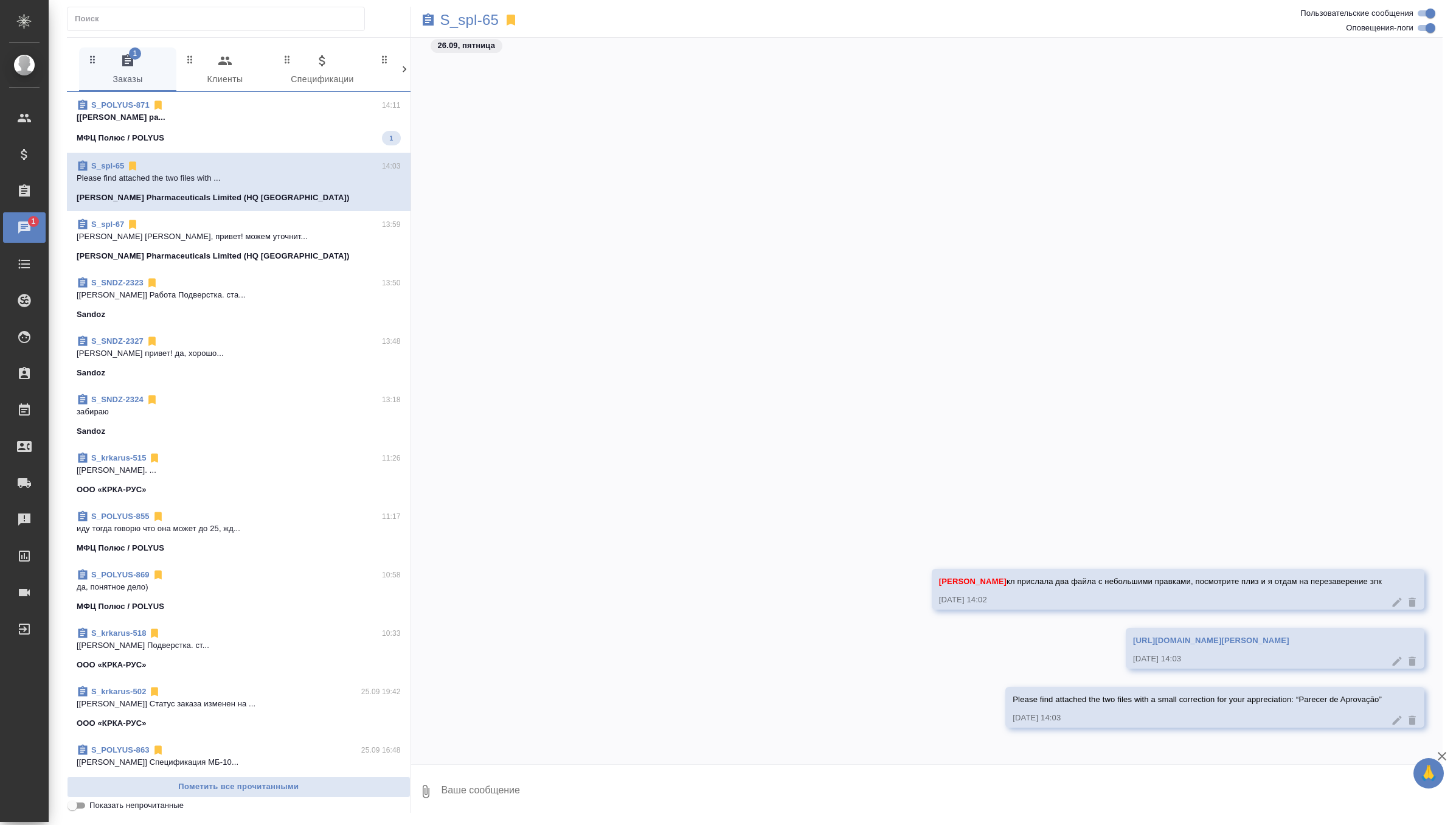
scroll to position [37555, 0]
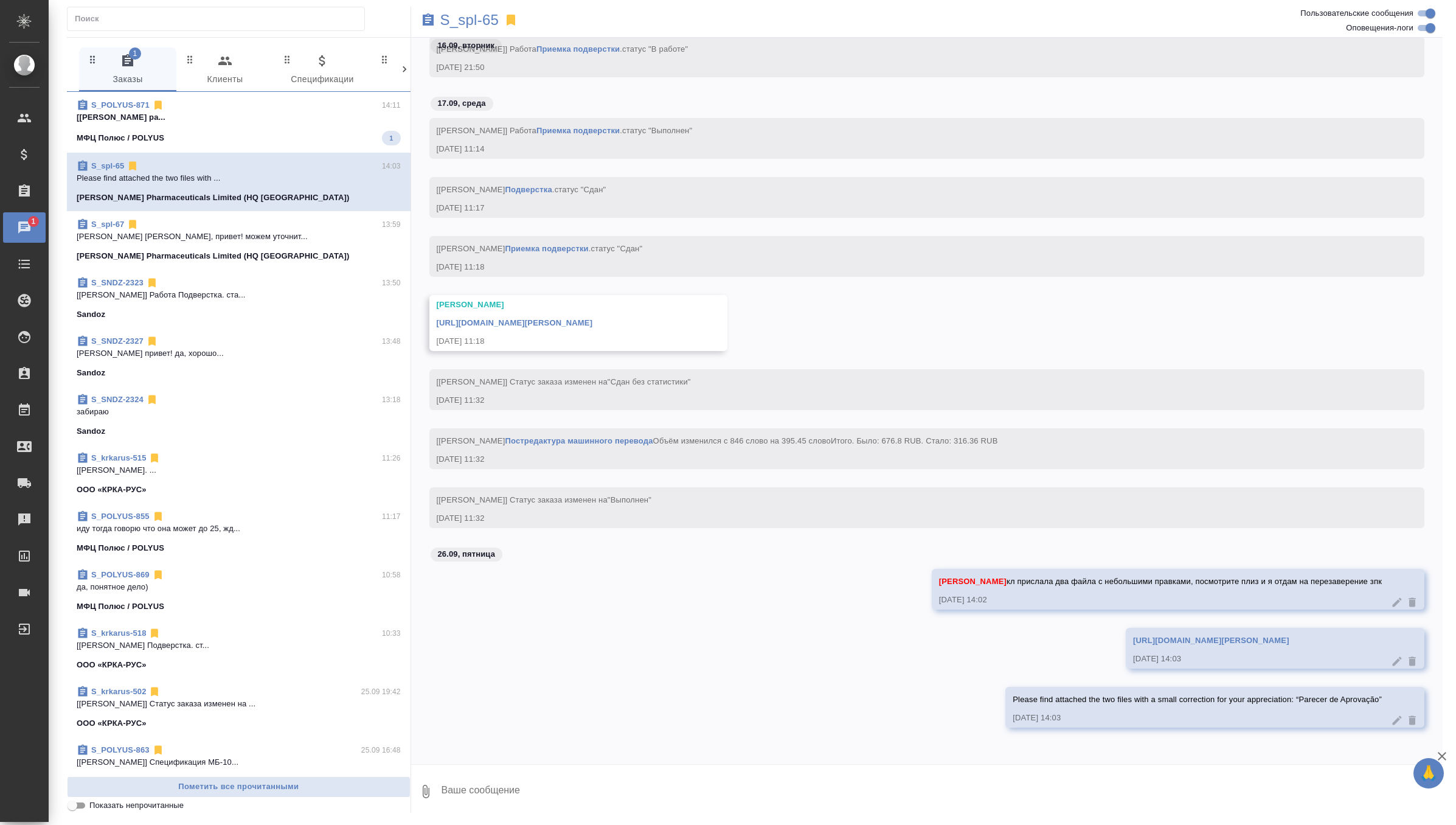
click at [1133, 636] on link "[URL][DOMAIN_NAME][PERSON_NAME]" at bounding box center [1211, 640] width 156 height 9
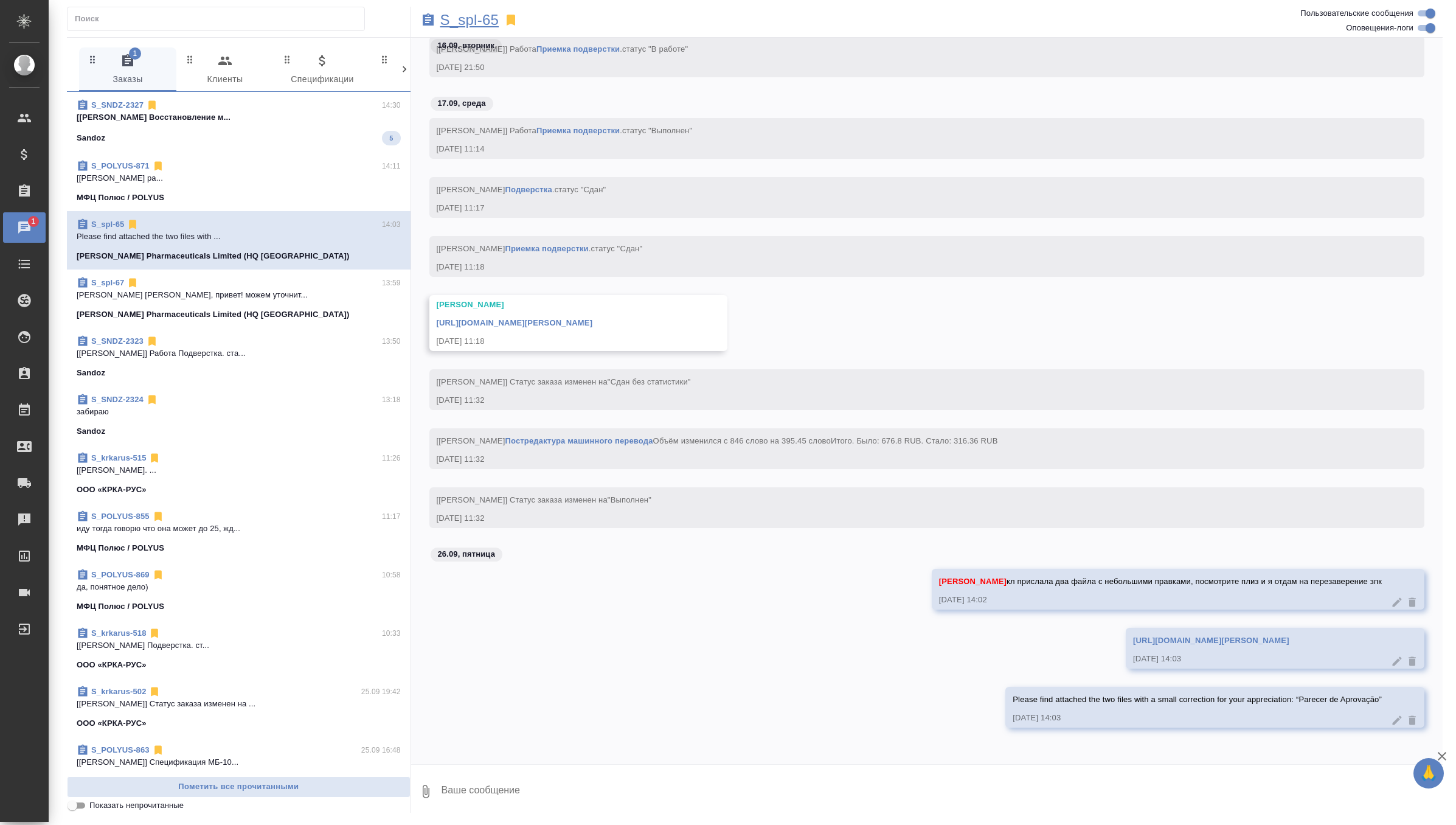
click at [461, 17] on p "S_spl-65" at bounding box center [470, 20] width 59 height 12
click at [474, 17] on p "S_spl-65" at bounding box center [470, 20] width 59 height 12
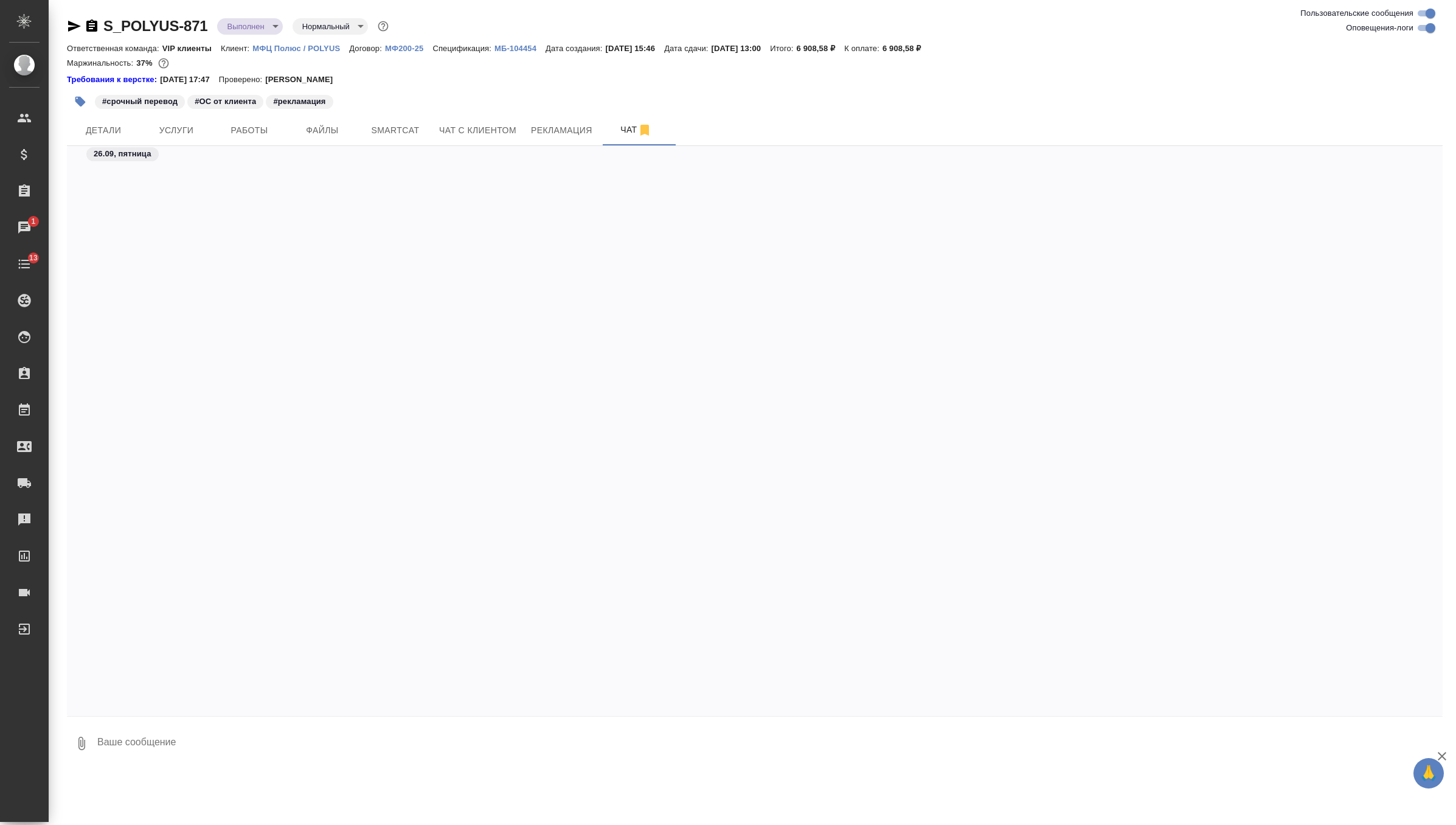
scroll to position [74446, 0]
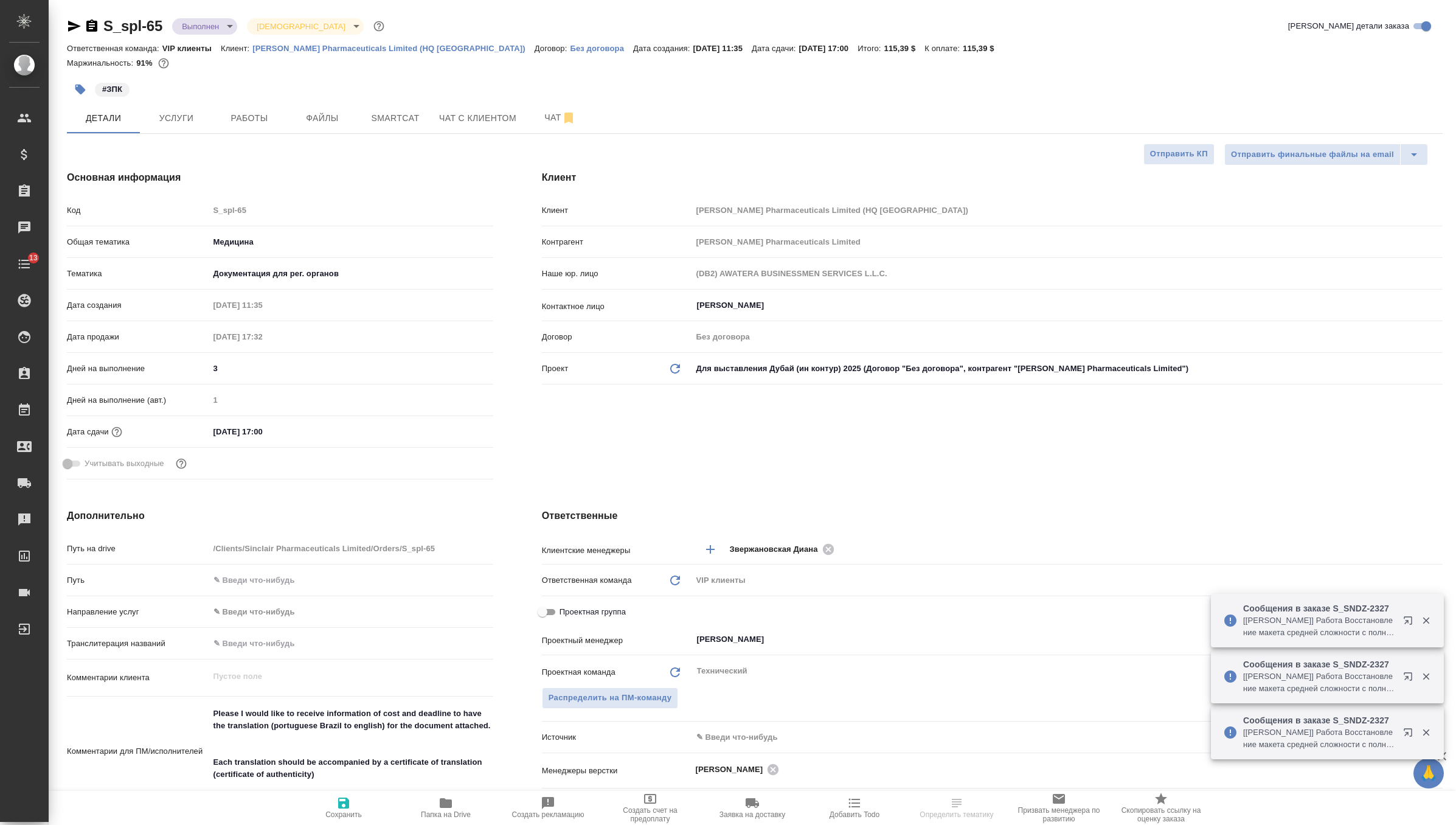
select select "RU"
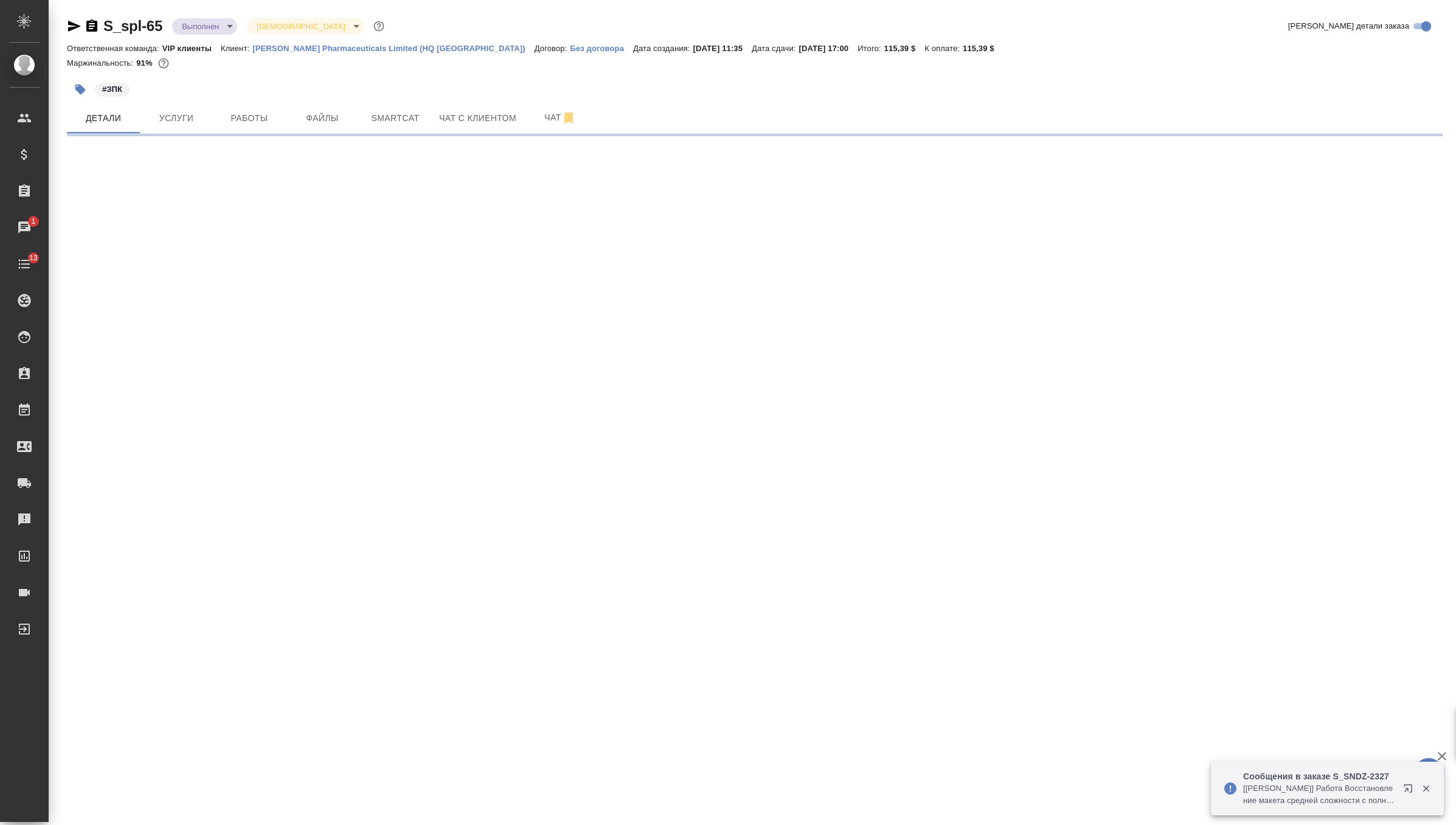
select select "RU"
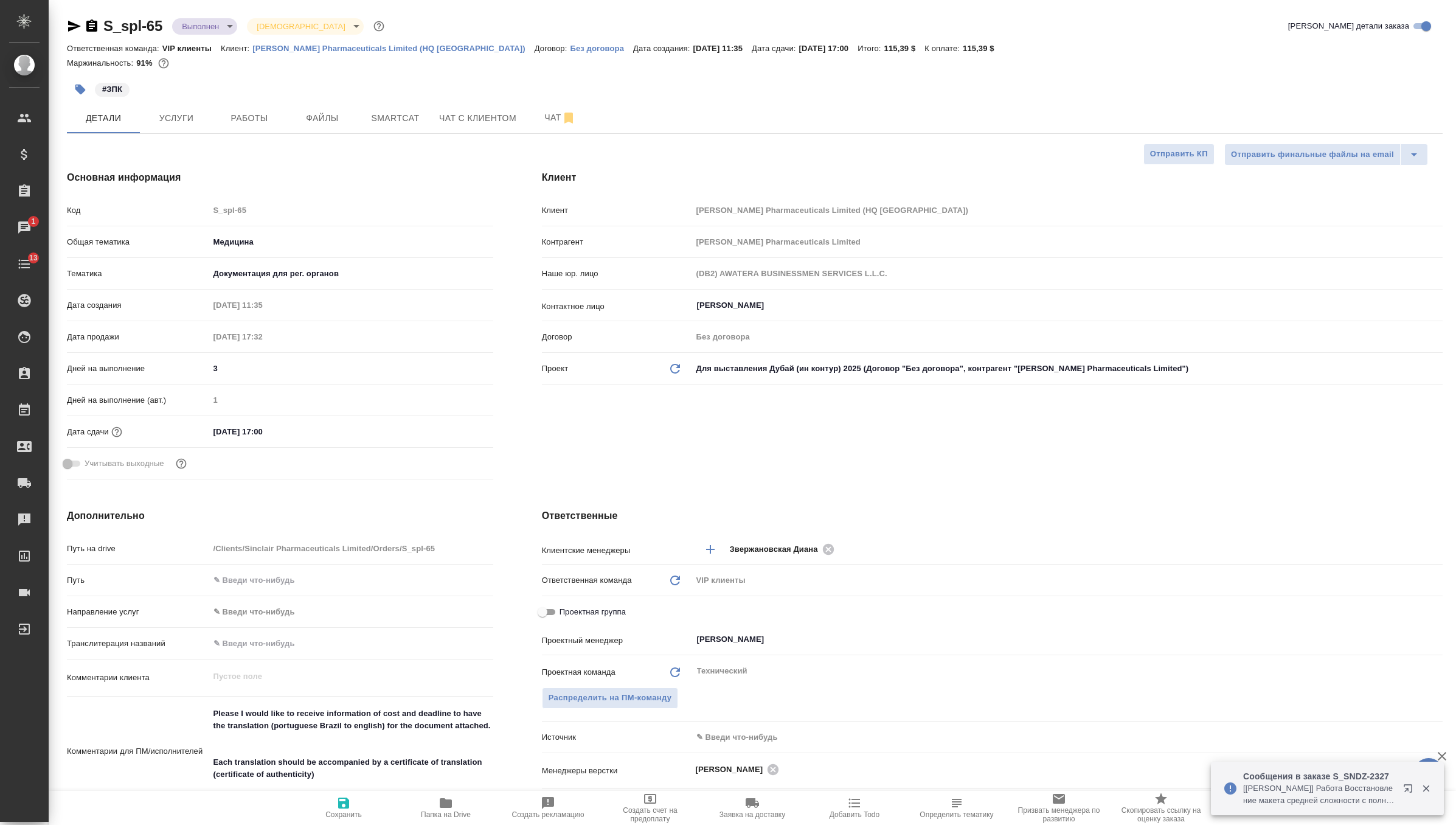
type textarea "x"
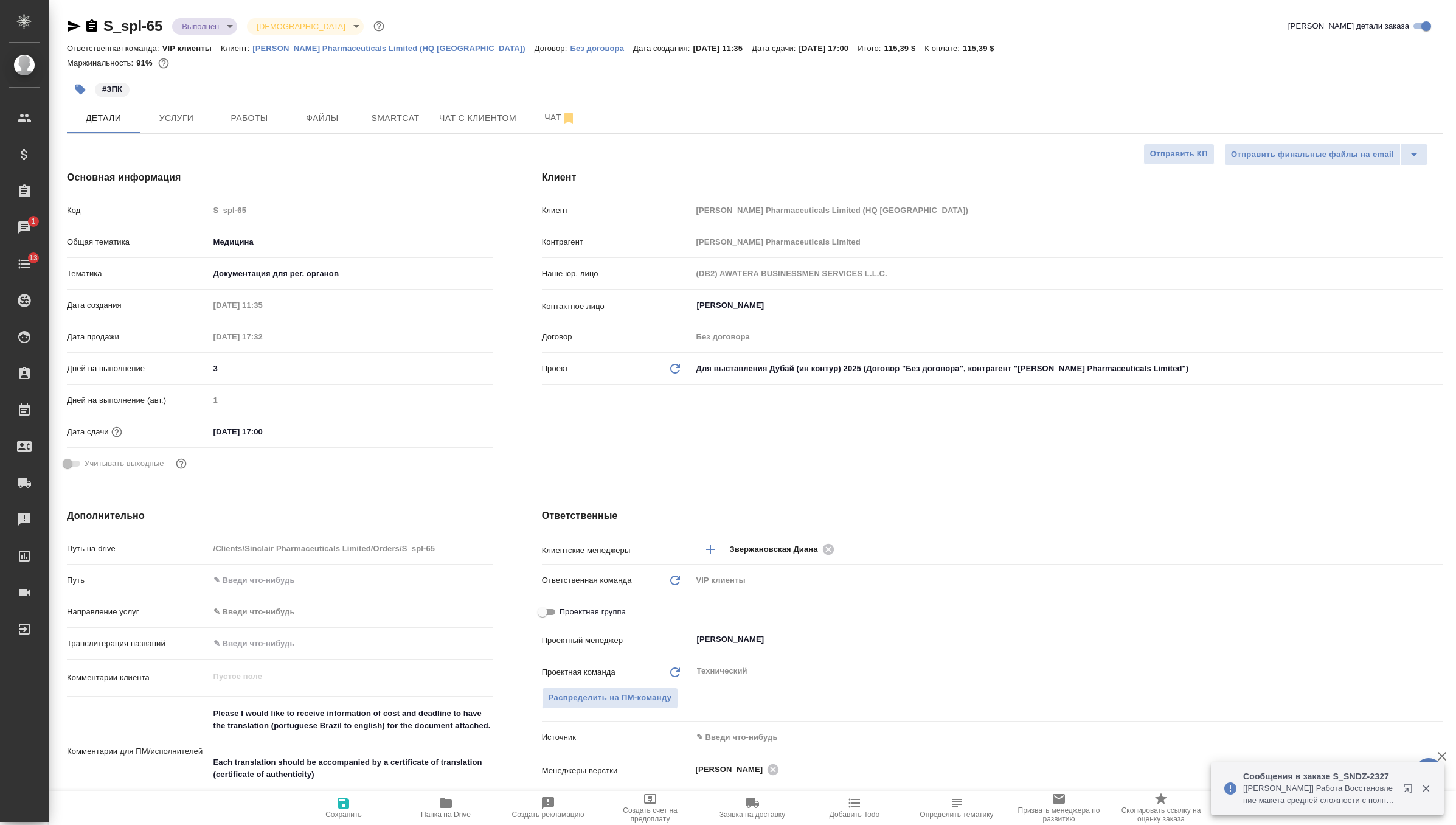
type textarea "x"
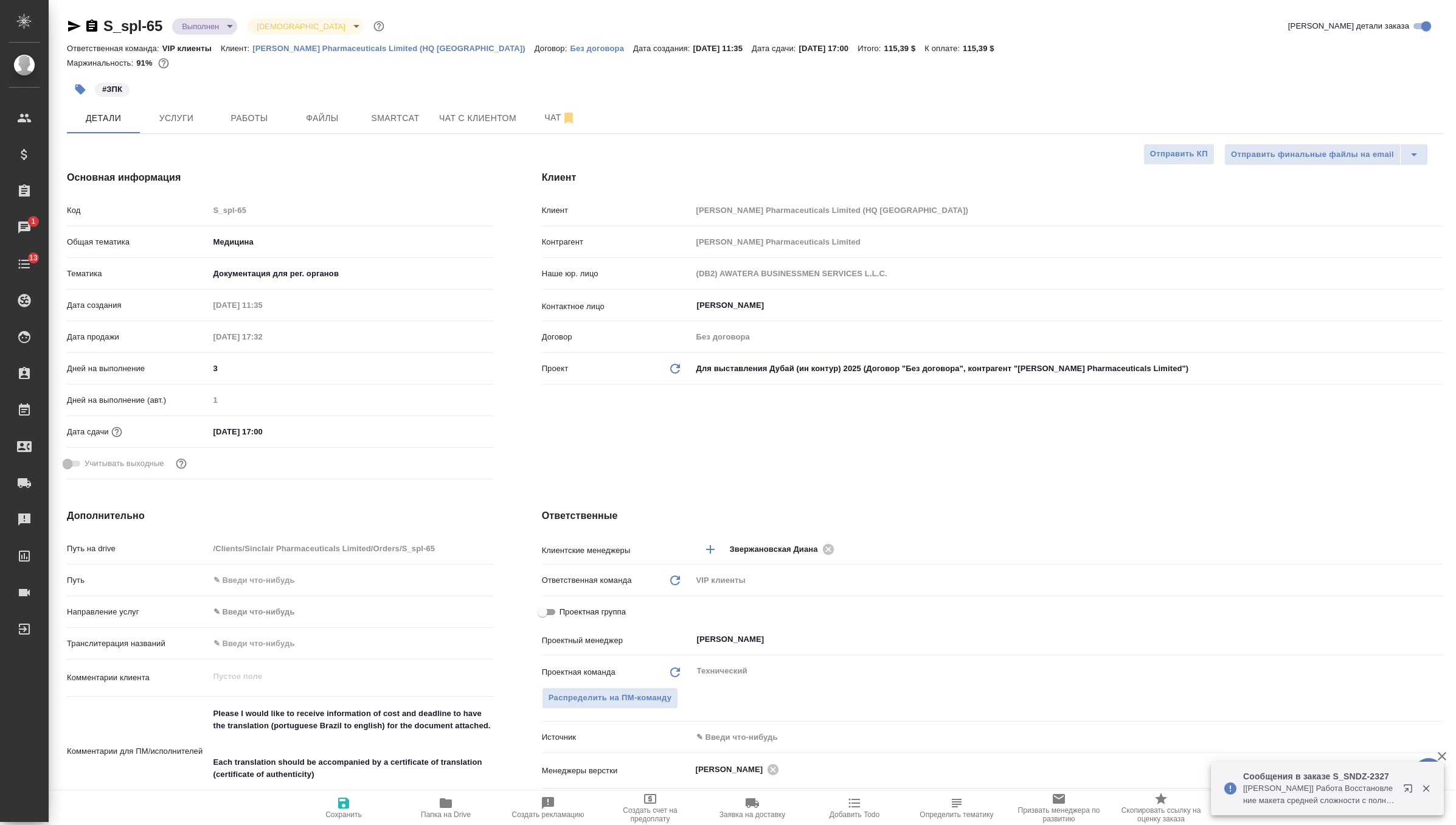
type textarea "x"
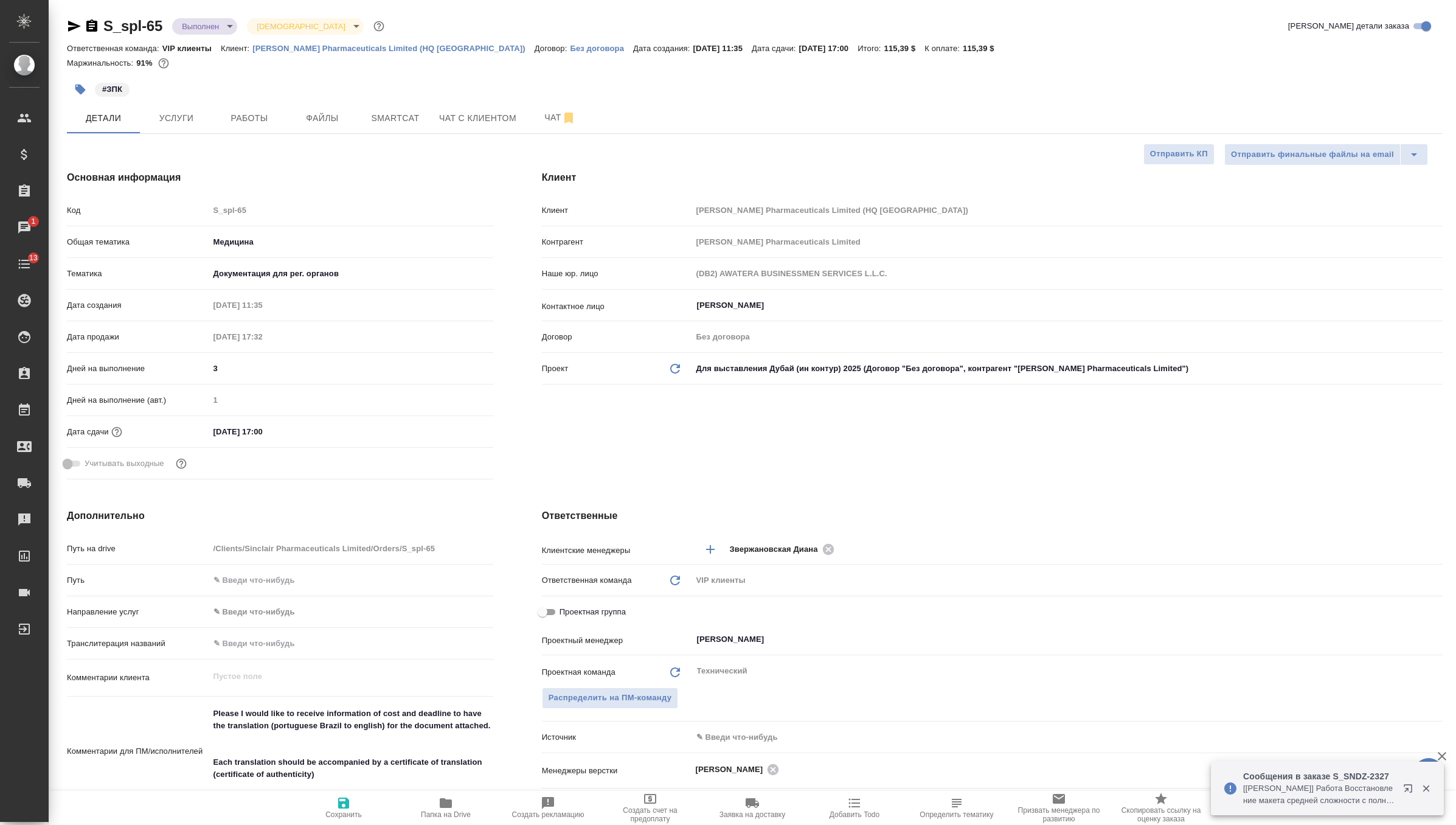
type textarea "x"
select select "RU"
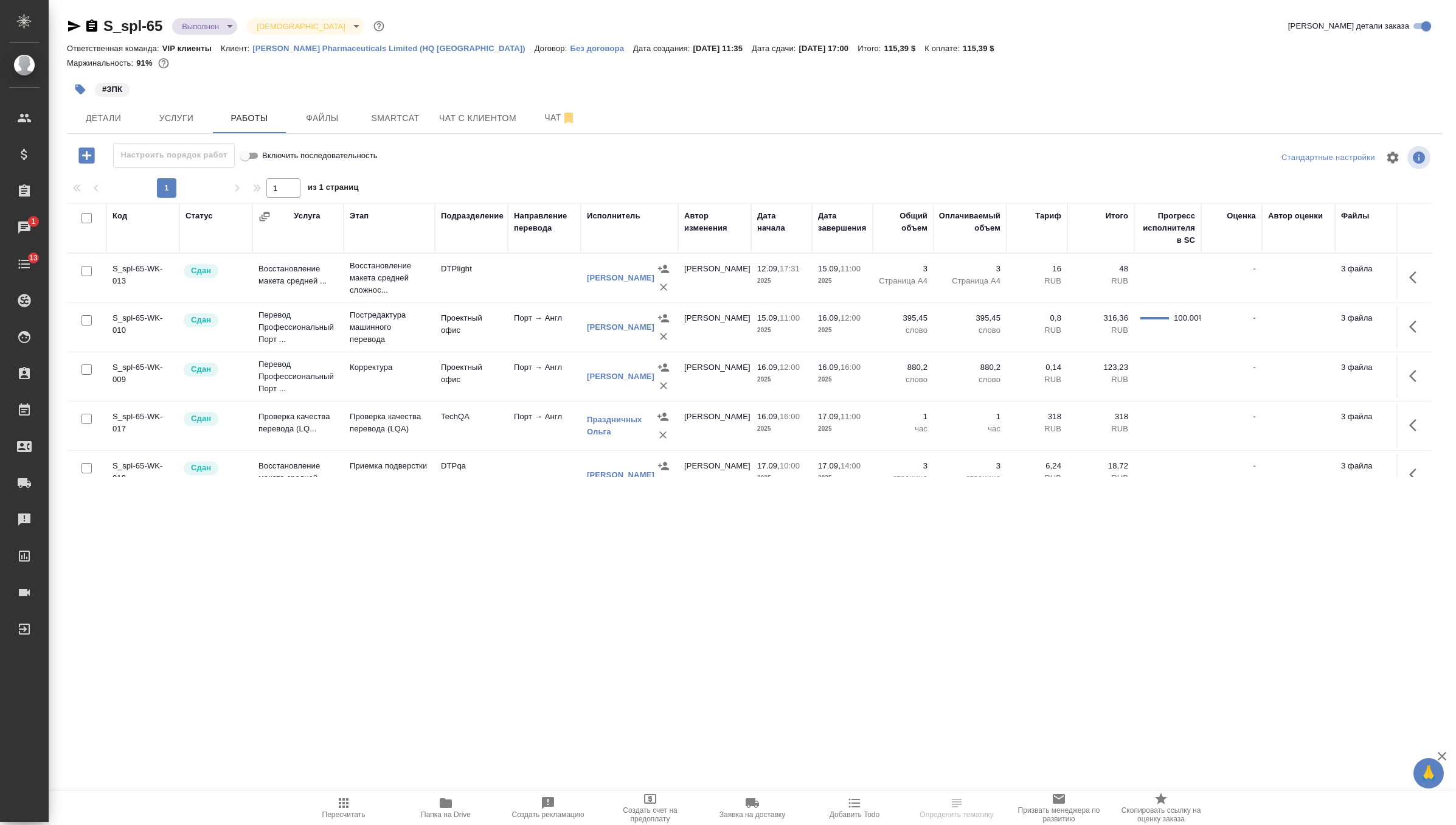
scroll to position [28, 0]
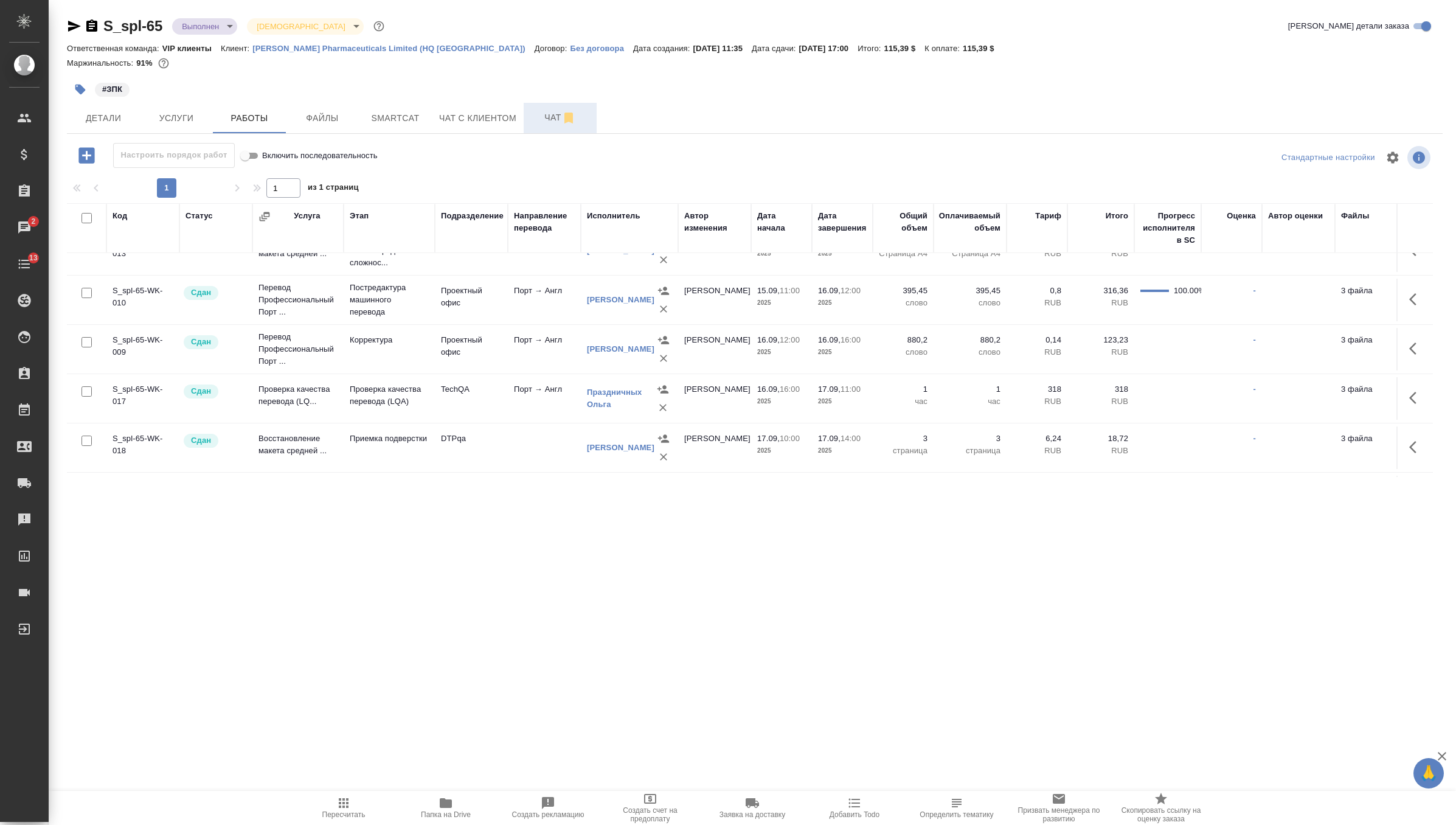
click at [541, 111] on span "Чат" at bounding box center [559, 117] width 58 height 15
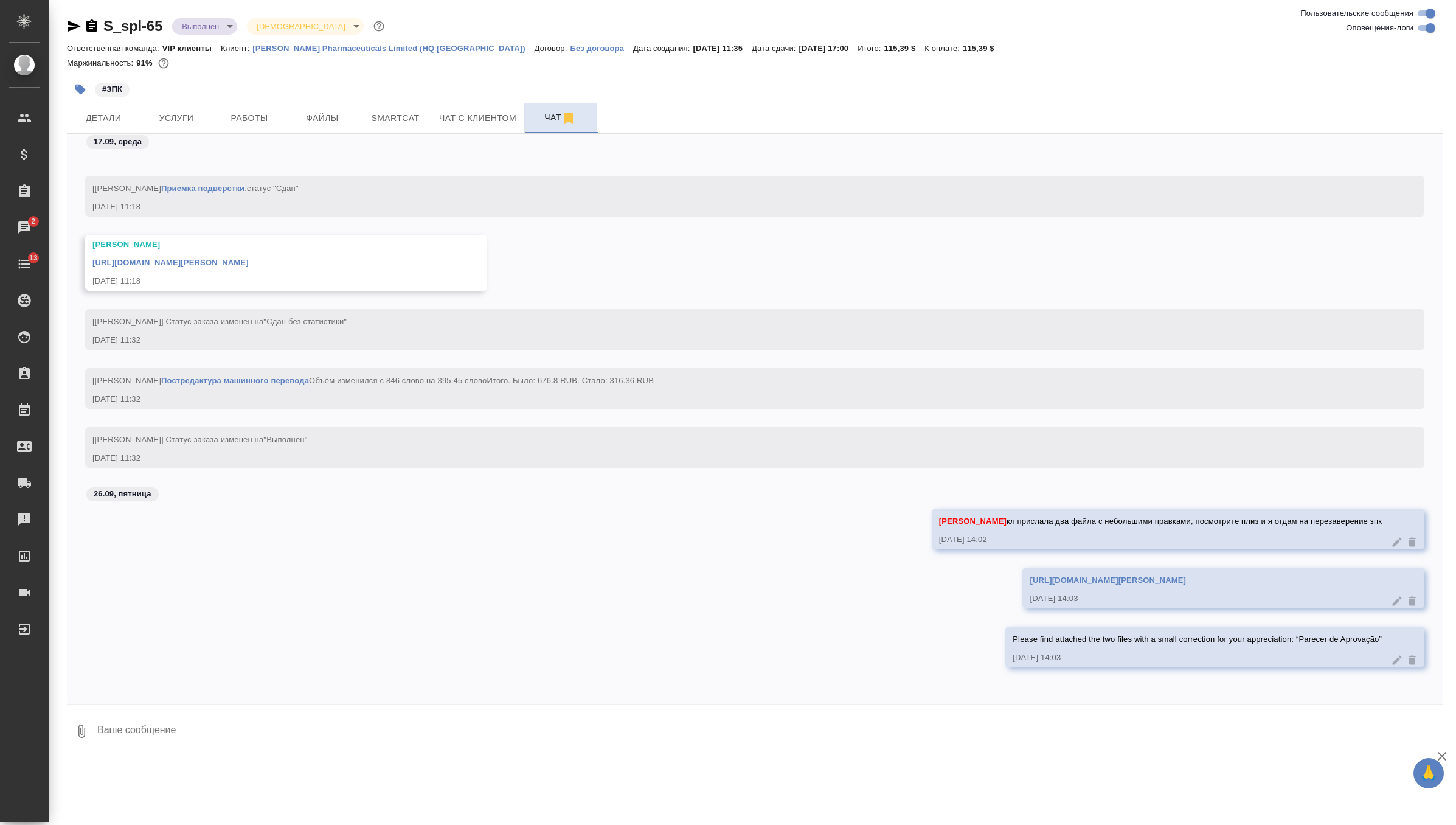
scroll to position [11187, 0]
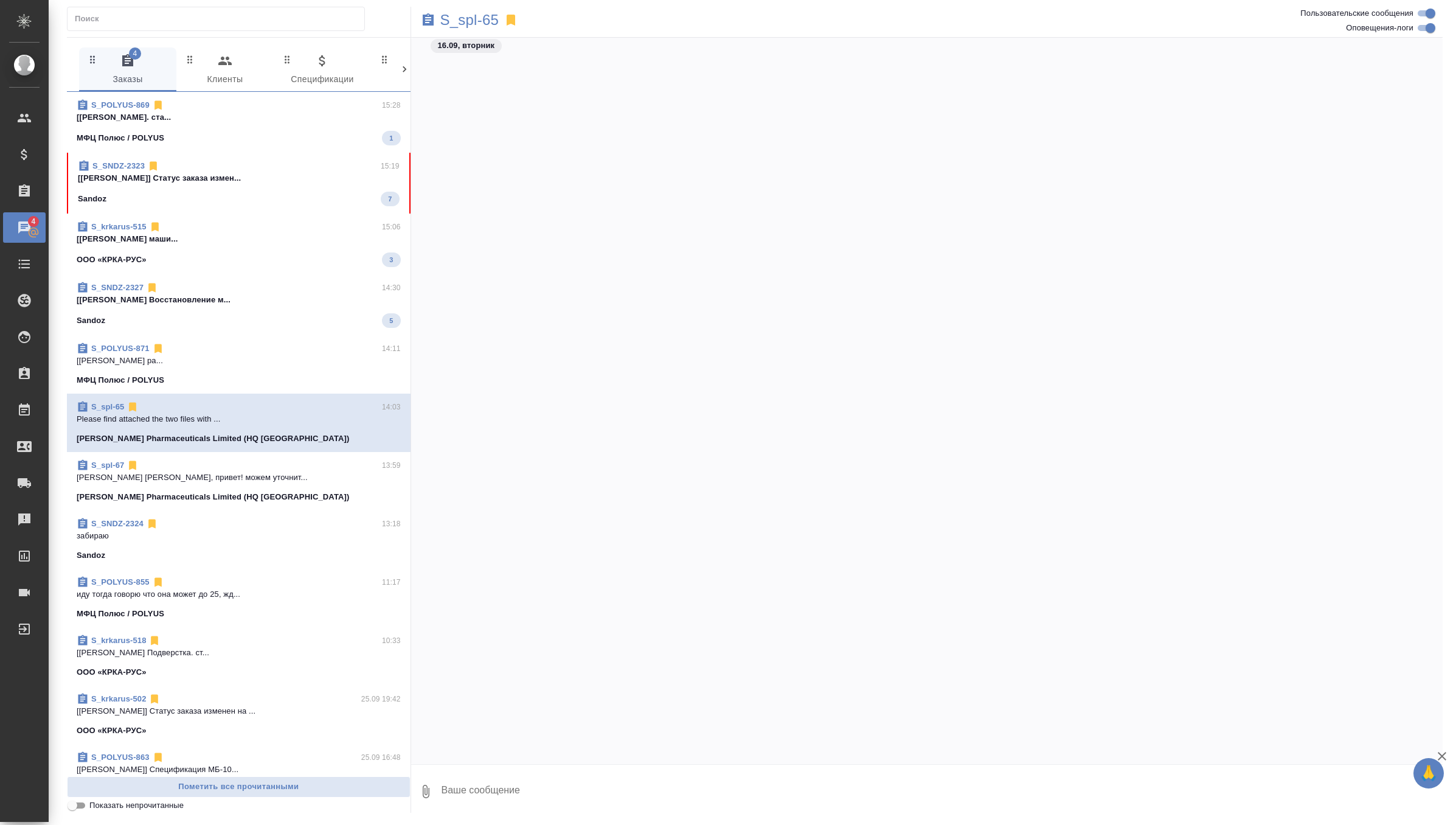
scroll to position [37555, 0]
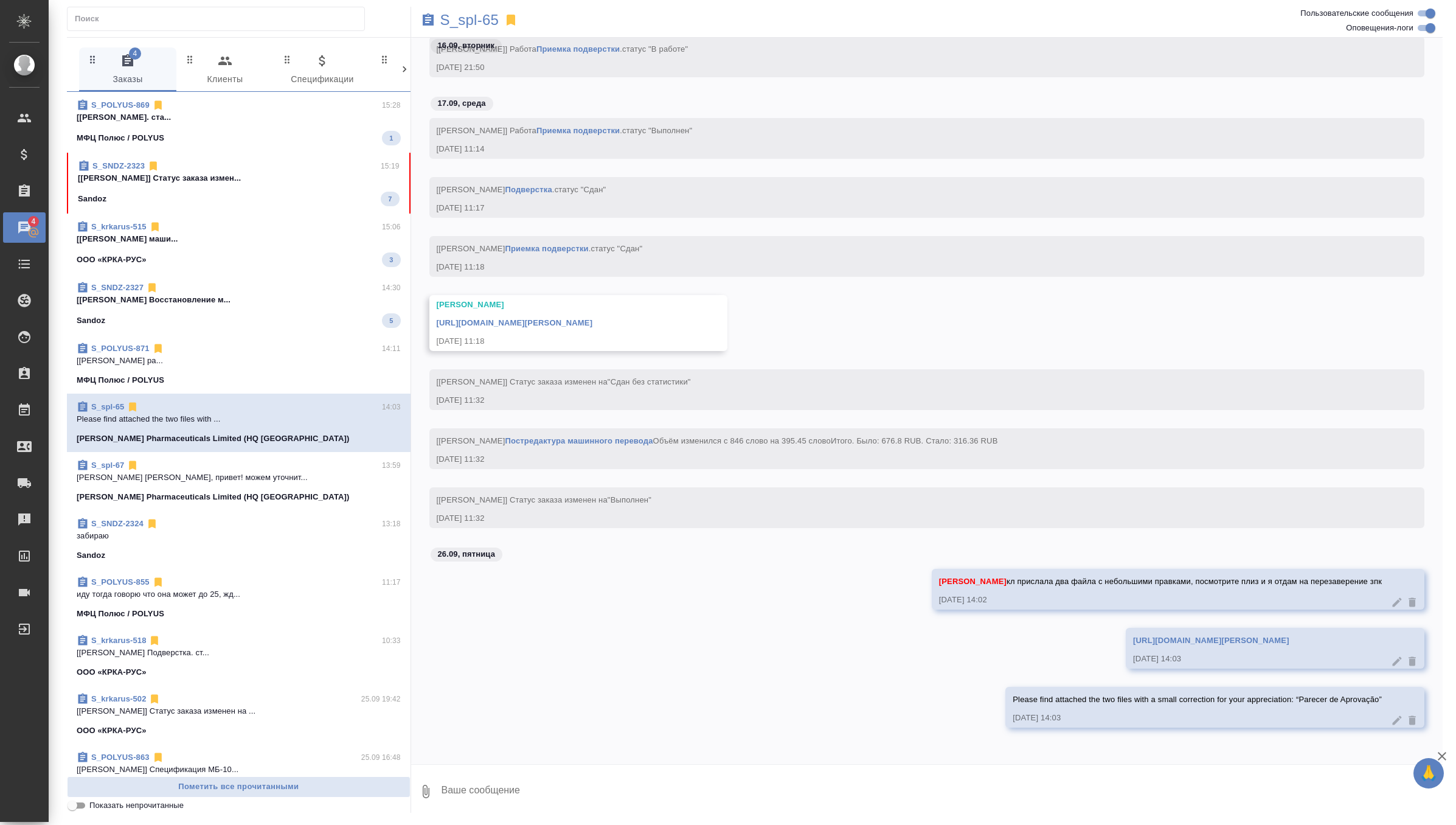
click at [307, 178] on p "[Горшкова Валентина] Статус заказа измен..." at bounding box center [239, 178] width 322 height 12
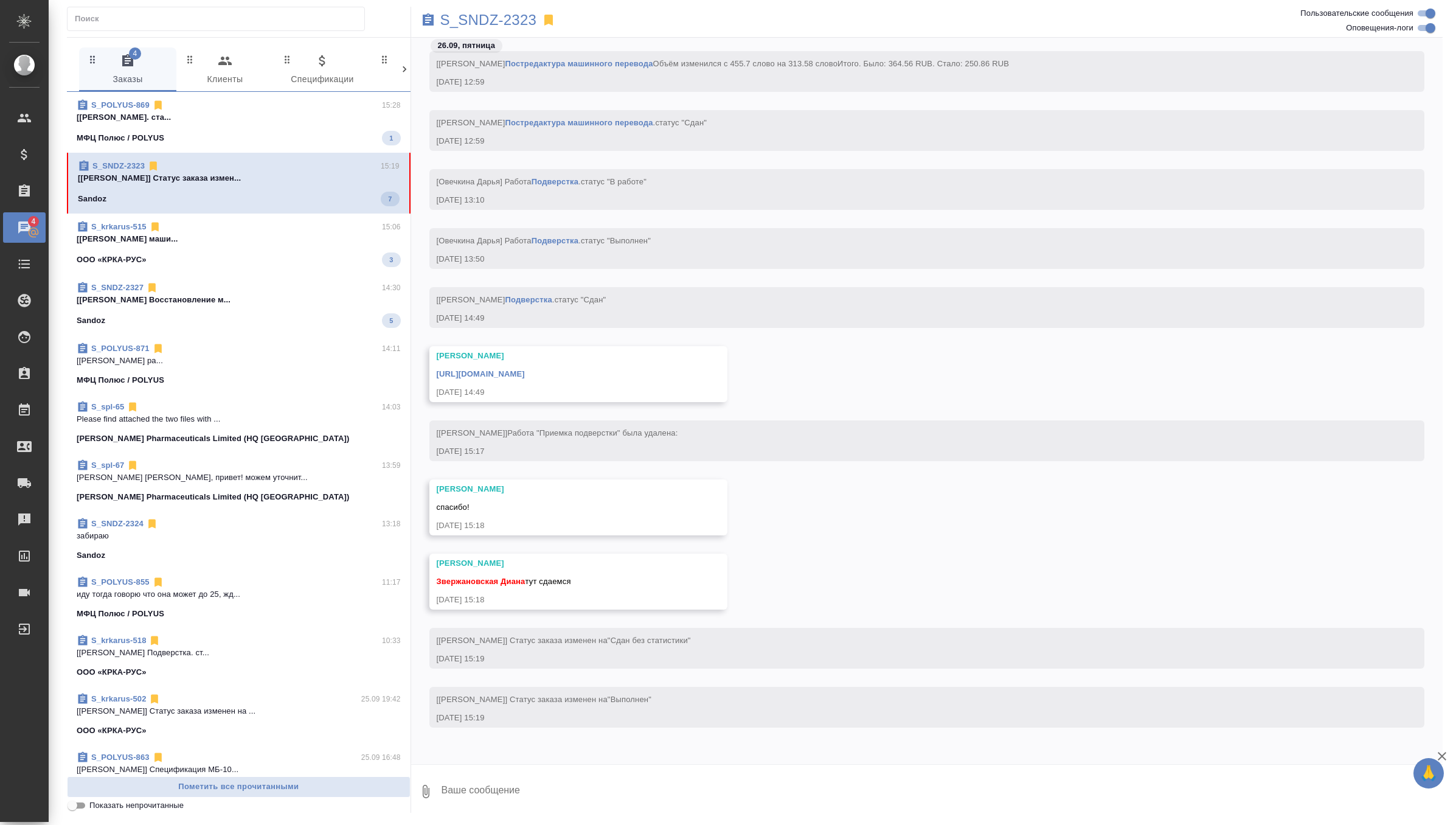
scroll to position [35145, 0]
click at [510, 783] on textarea at bounding box center [942, 792] width 1003 height 41
type textarea "забираю спасибочки"
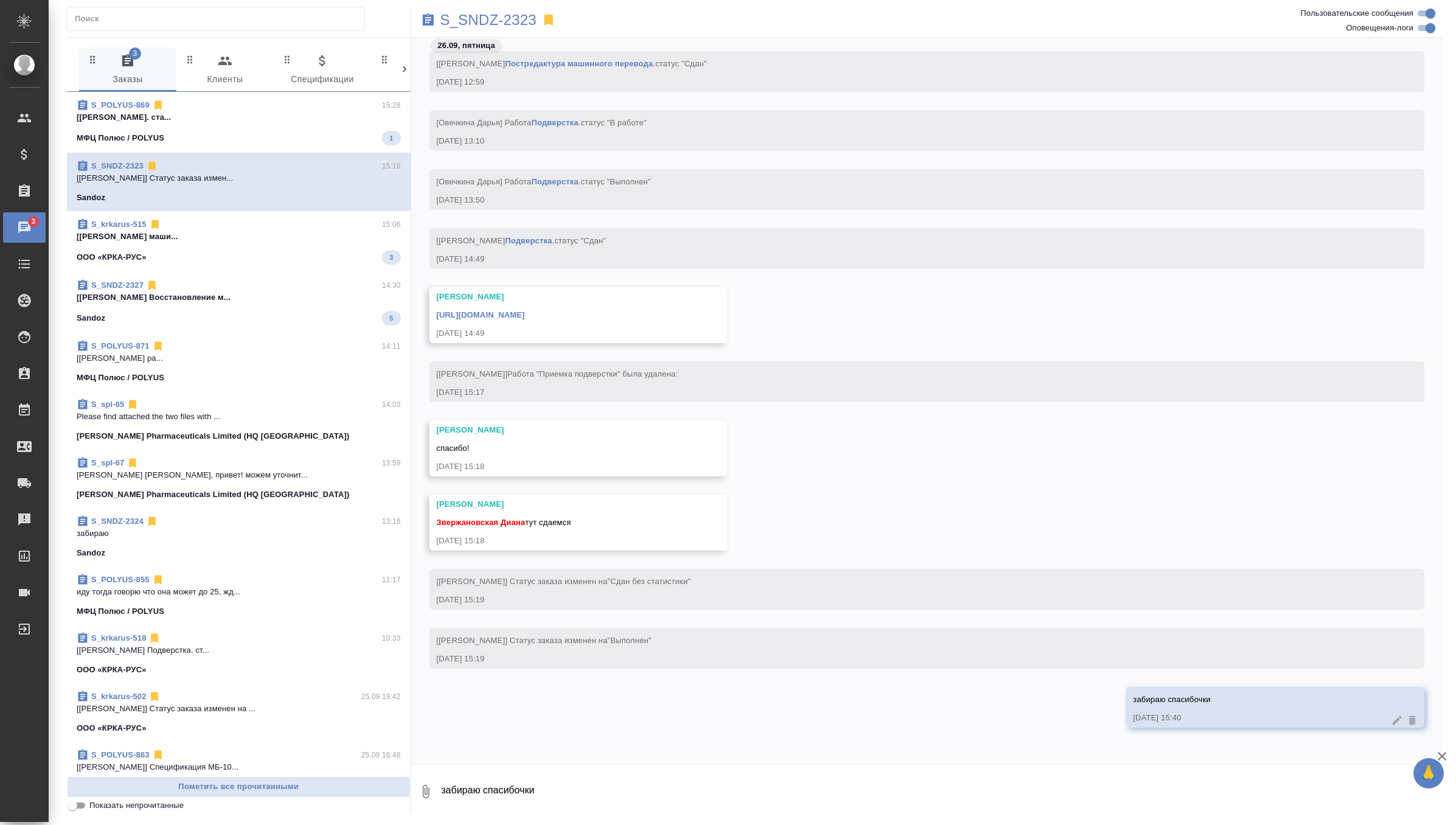
click at [525, 314] on link "https://drive.awatera.com/apps/files/files/10505533?dir=/Shares/Sandoz/Orders/S…" at bounding box center [480, 315] width 88 height 9
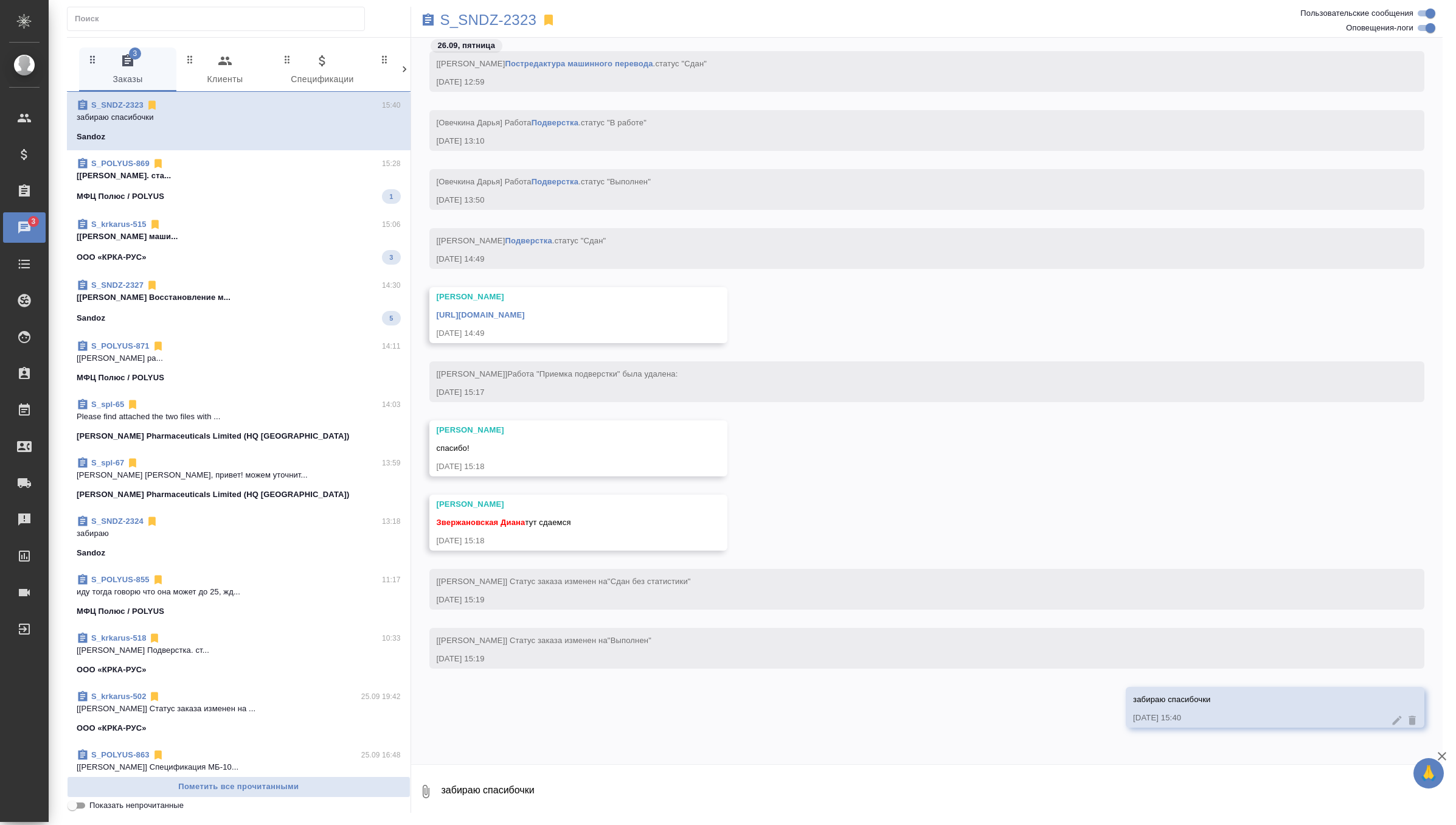
click at [308, 213] on div "S_krkarus-515 15:06 [Грабко Мария] Работа Постредактура маши... ООО «КРКА-РУС» 3" at bounding box center [238, 242] width 344 height 61
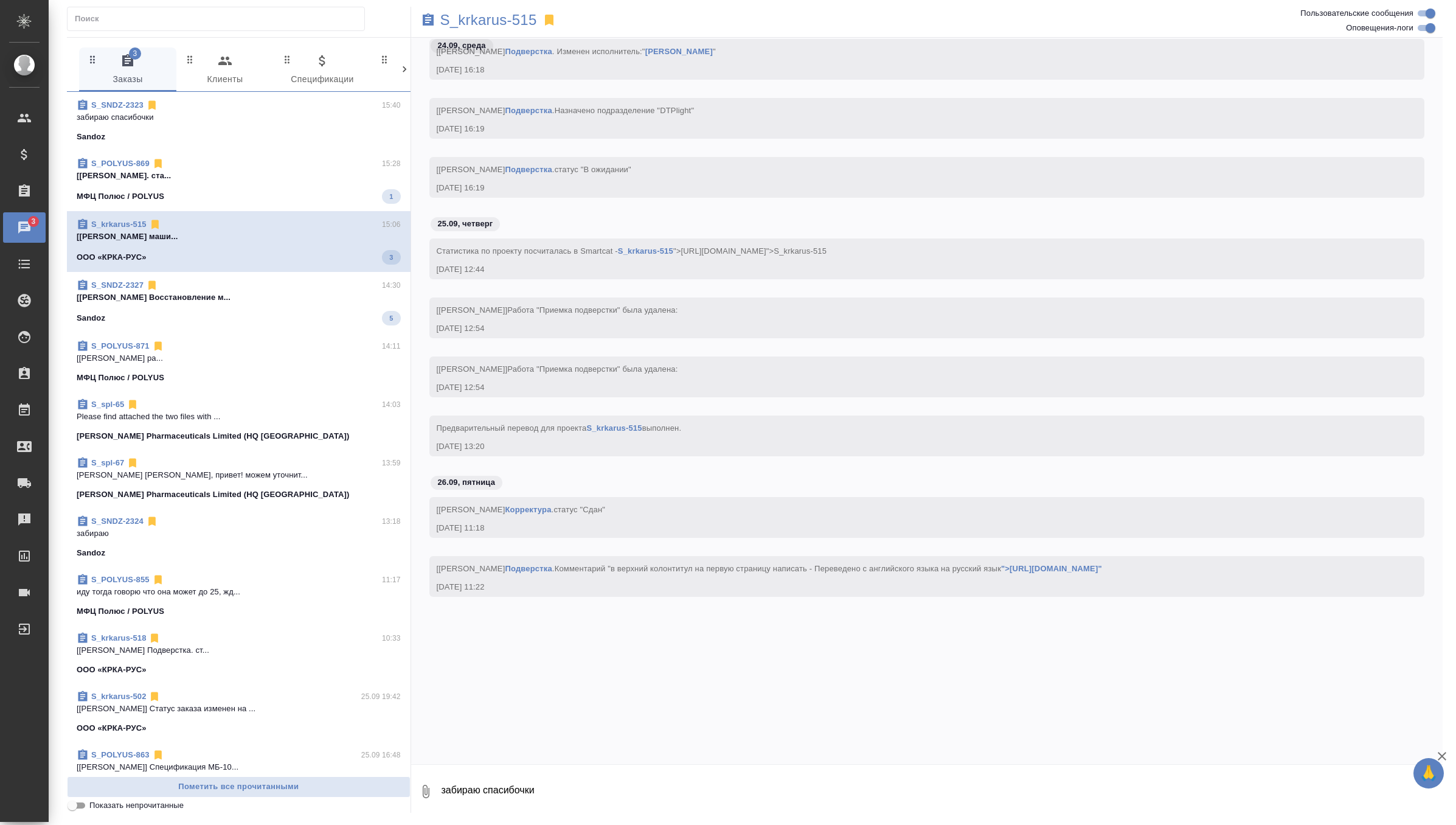
scroll to position [35535, 0]
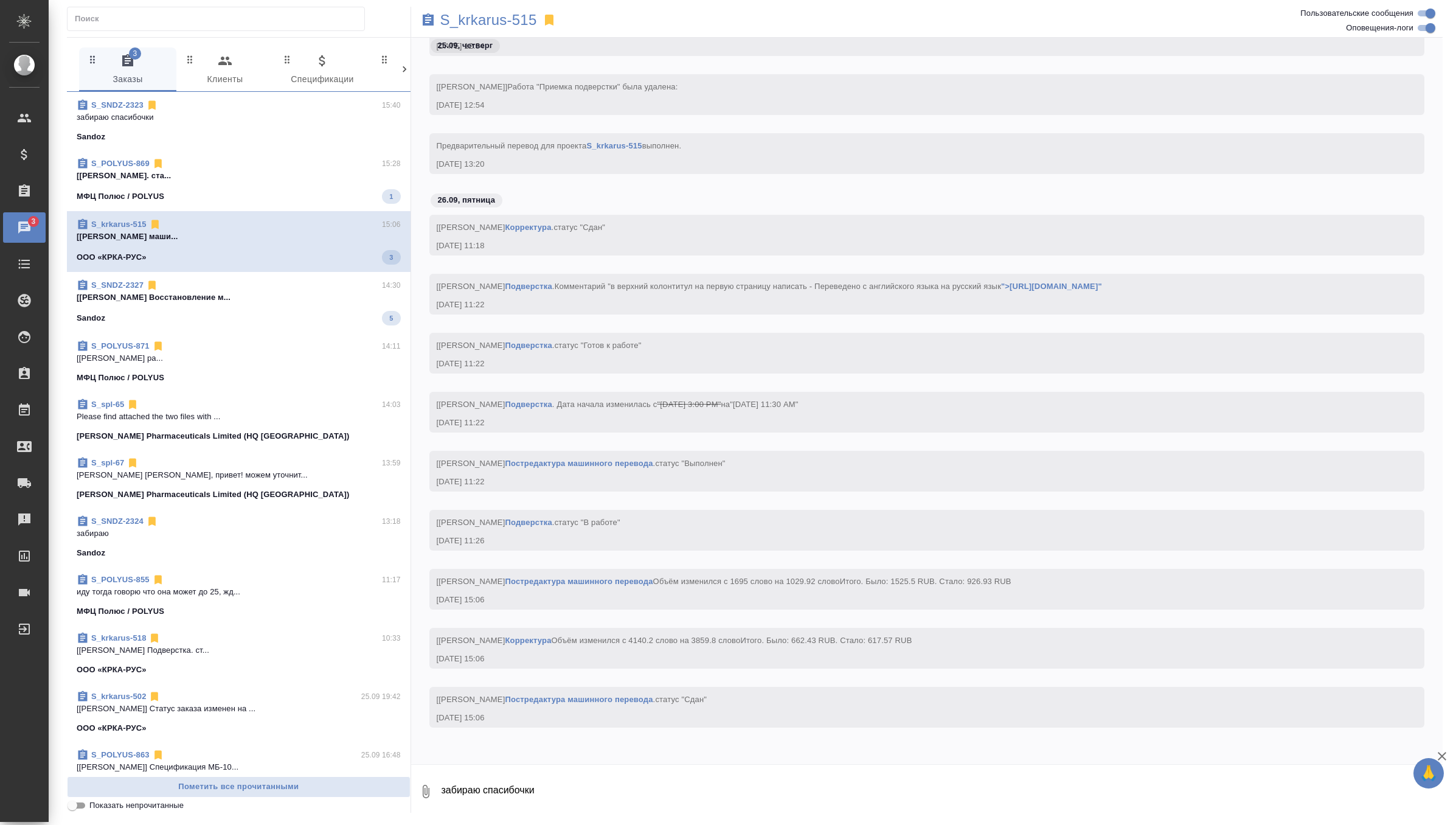
click at [308, 155] on div "S_POLYUS-869 15:28 [Швецова Лариса] Работа Корректура. ста... МФЦ Полюс / POLYU…" at bounding box center [238, 181] width 344 height 61
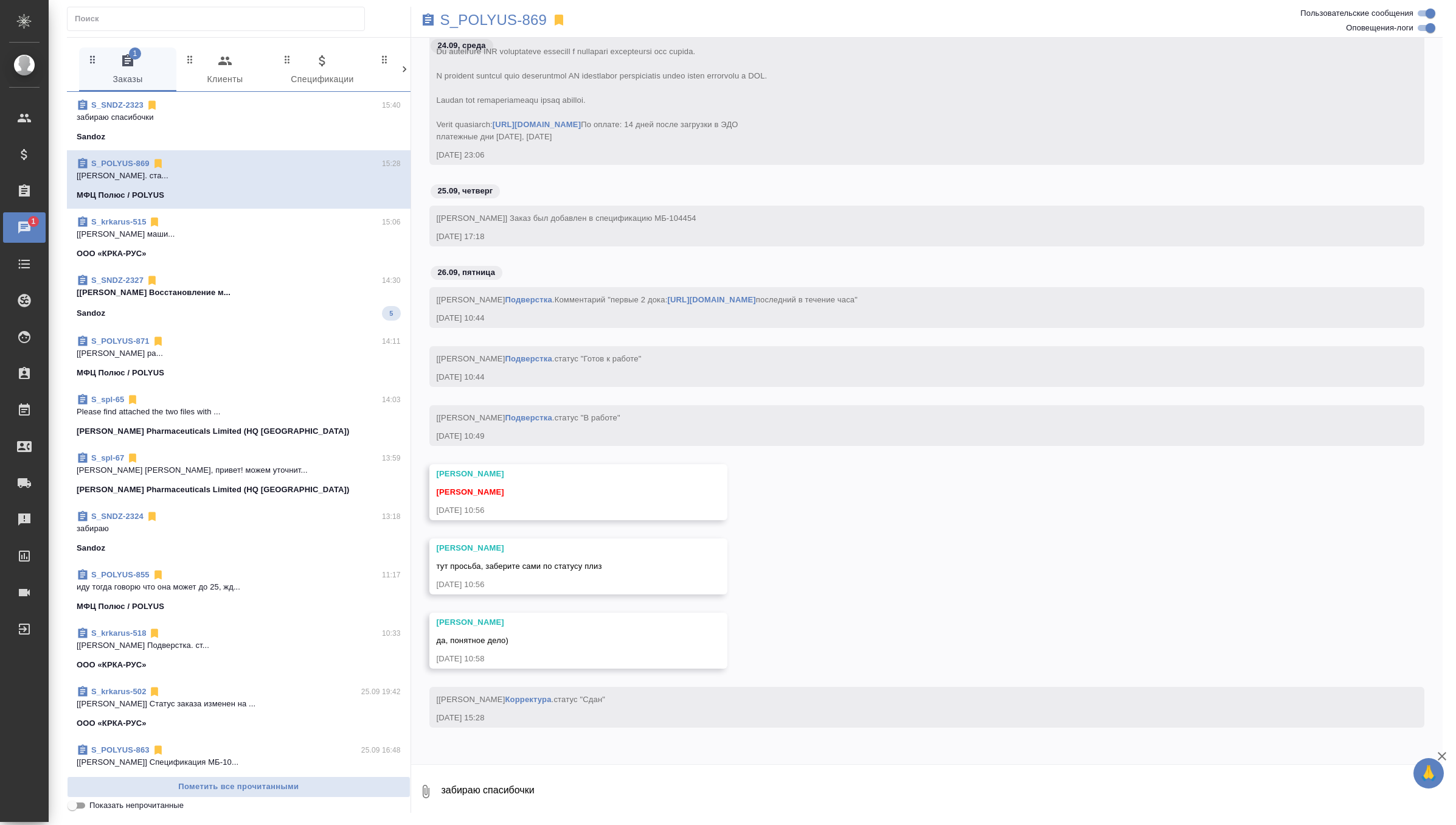
click at [282, 299] on span "S_SNDZ-2327 14:30 [Арсеньева Вера] Работа Восстановление м... Sandoz 5" at bounding box center [238, 297] width 324 height 46
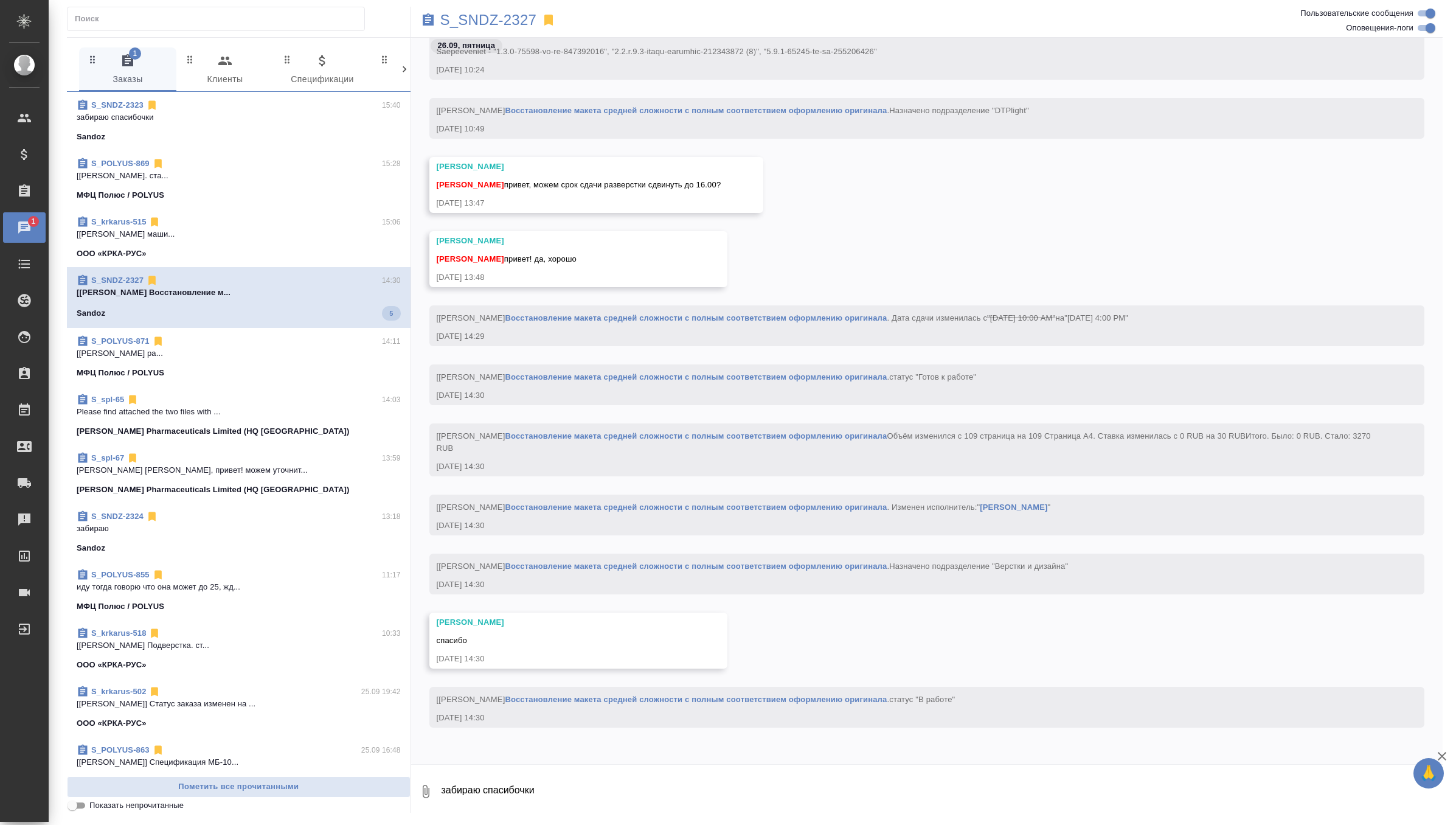
scroll to position [5207, 0]
click at [232, 528] on p "забираю" at bounding box center [238, 528] width 324 height 12
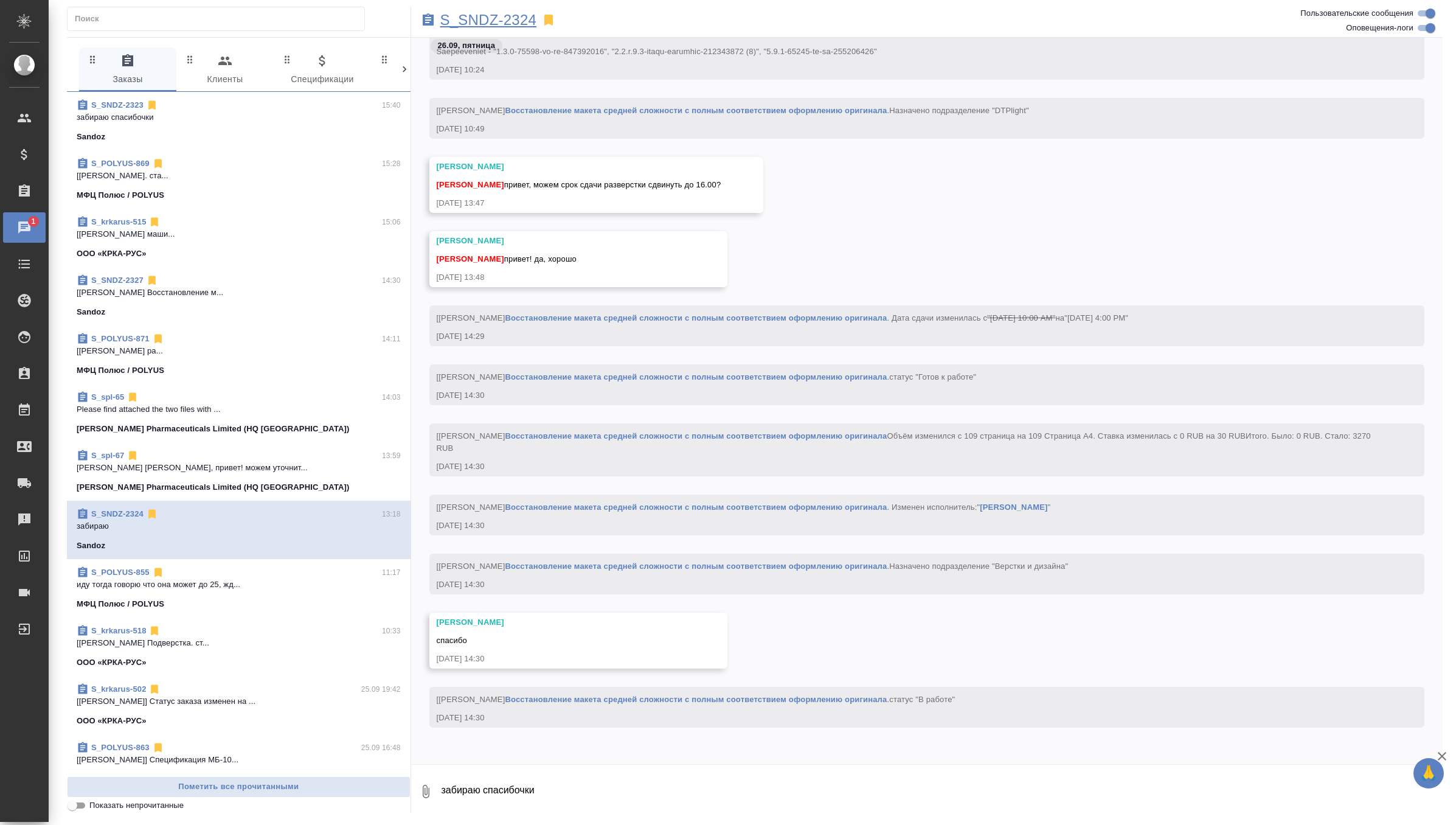
click at [509, 16] on p "S_SNDZ-2324" at bounding box center [489, 20] width 97 height 12
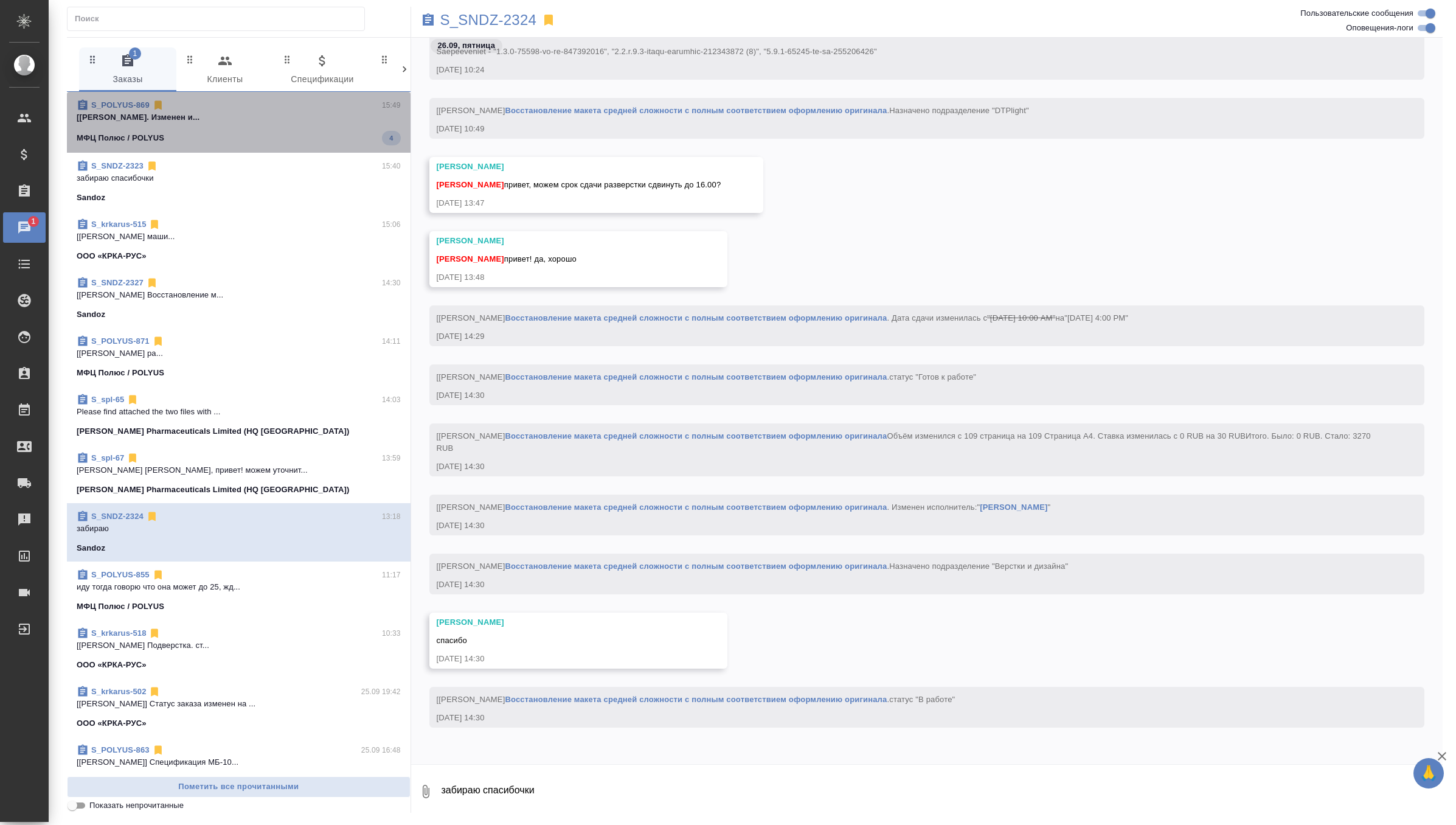
click at [285, 129] on span "S_POLYUS-869 15:49 [Грабко Мария] Работа Перевод. Изменен и... МФЦ Полюс / POLY…" at bounding box center [238, 122] width 324 height 46
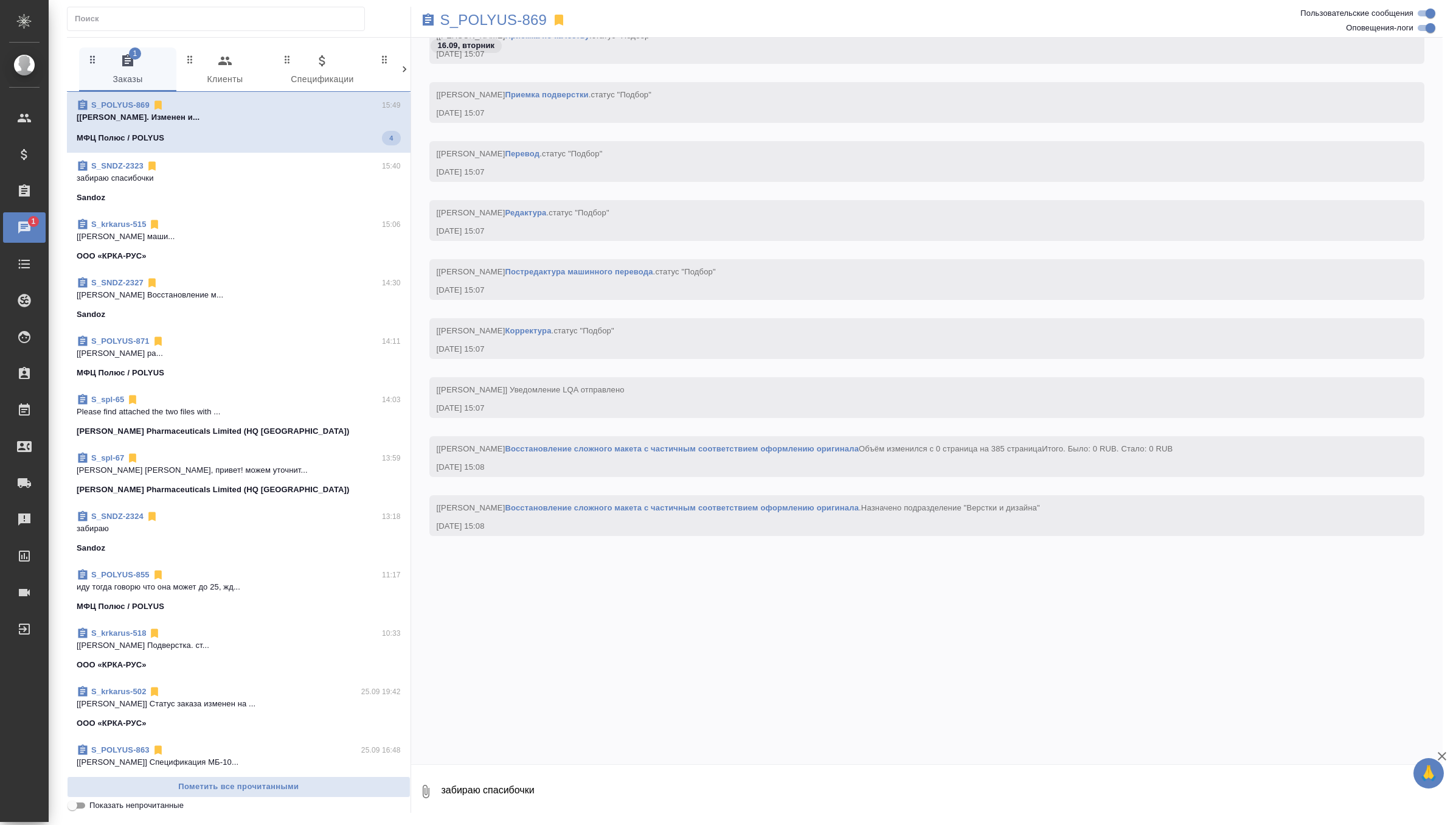
scroll to position [52737, 0]
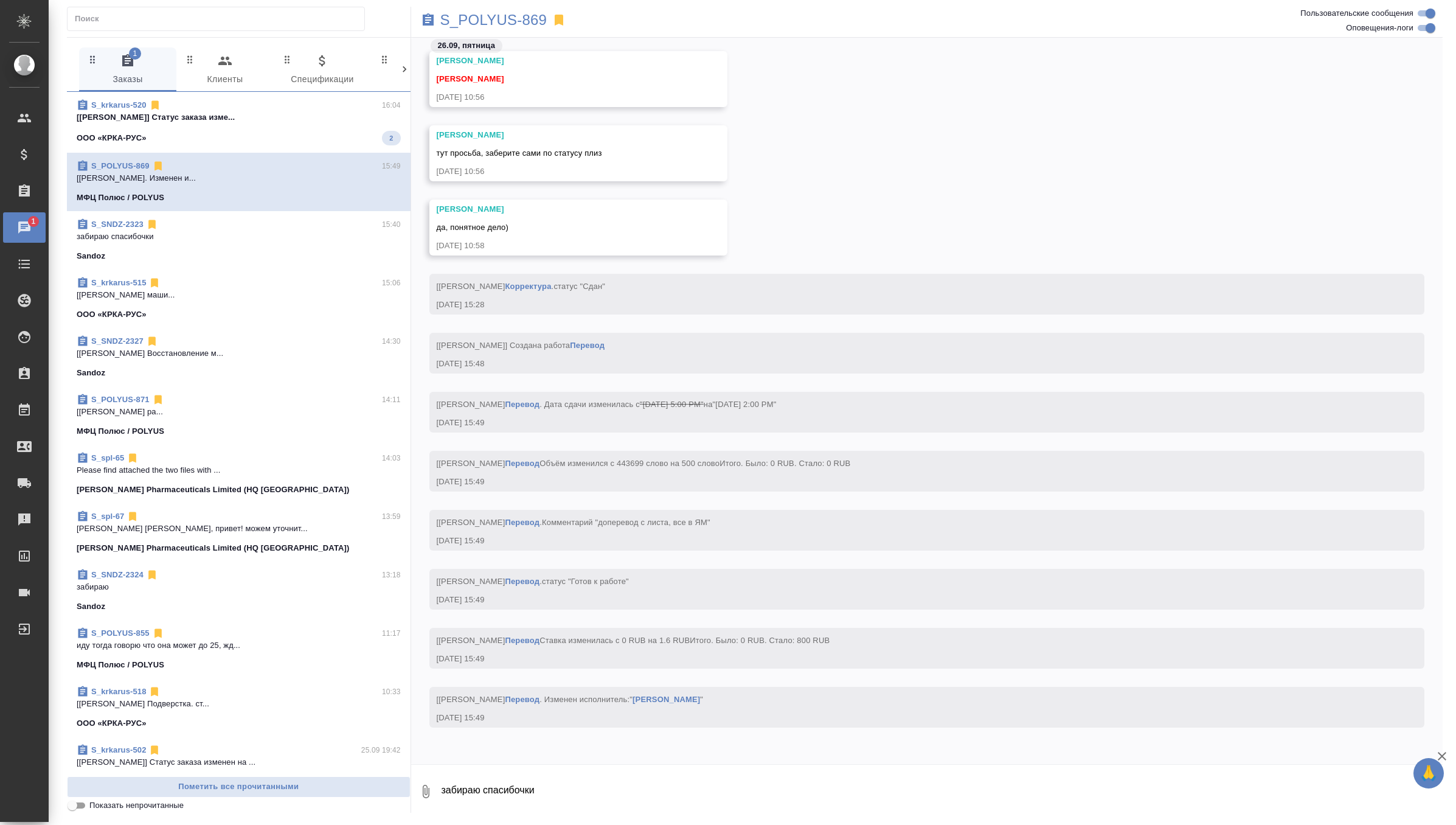
click at [326, 108] on div "S_krkarus-520 16:04" at bounding box center [238, 105] width 324 height 12
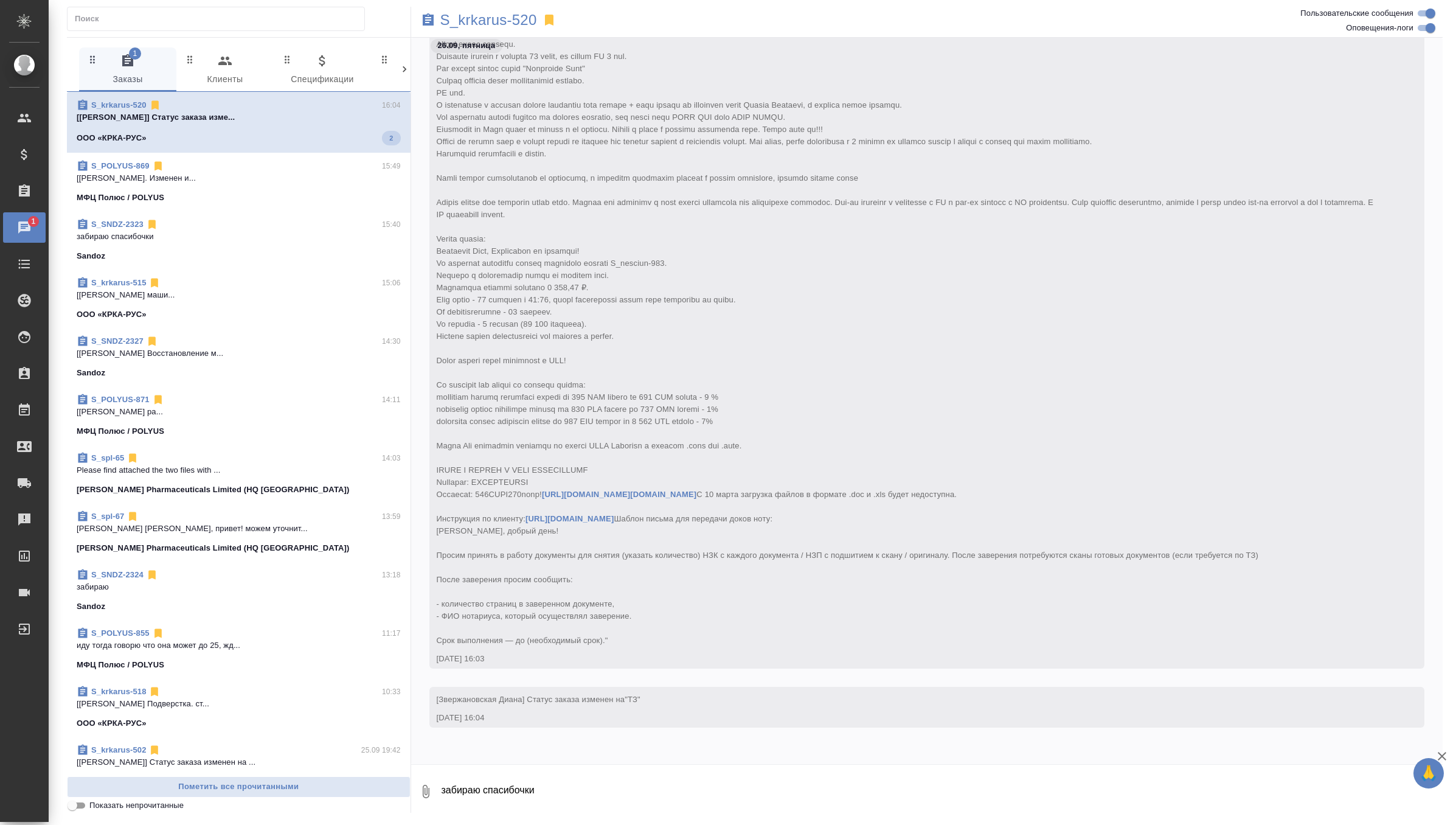
scroll to position [236, 0]
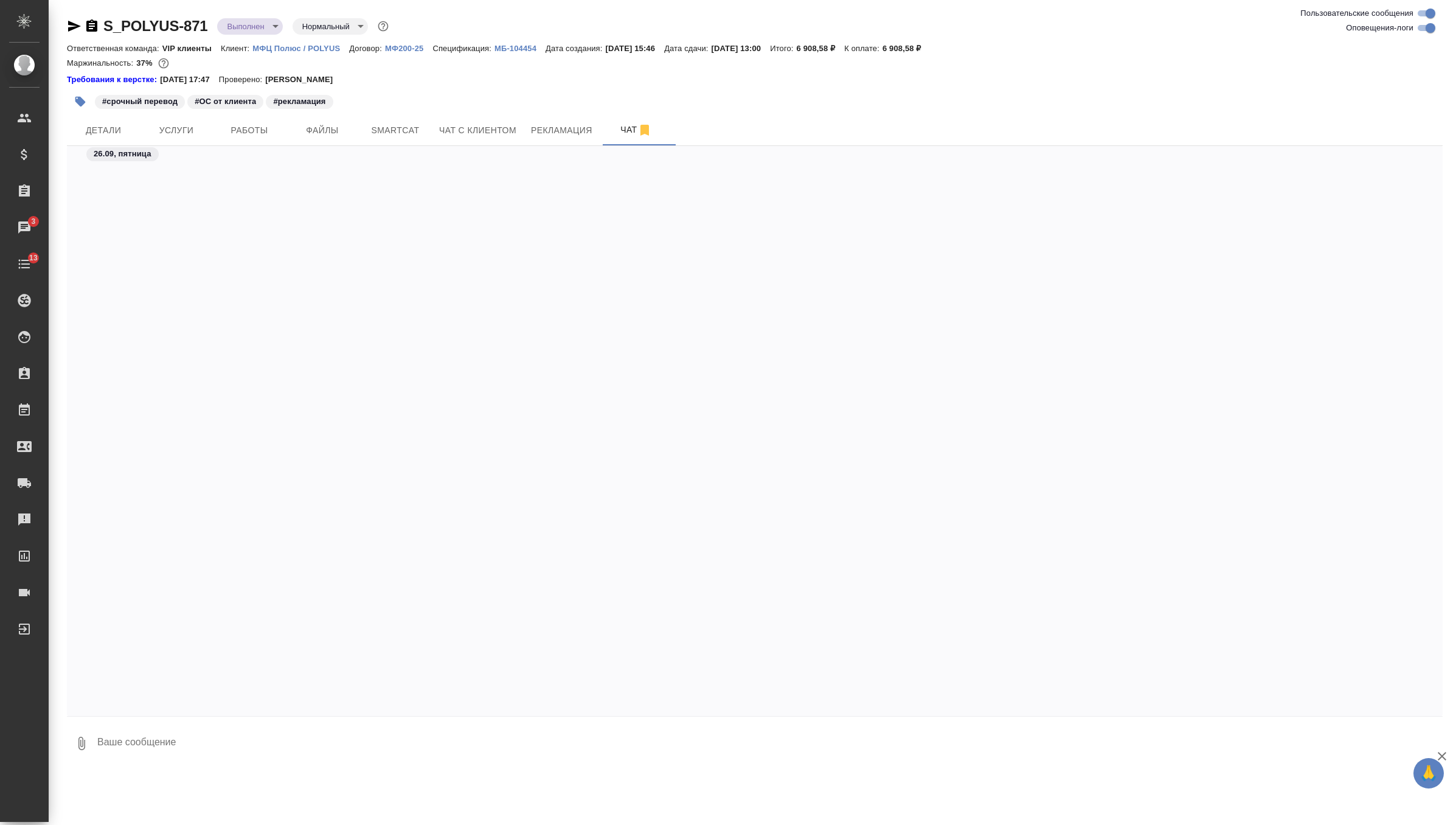
scroll to position [74446, 0]
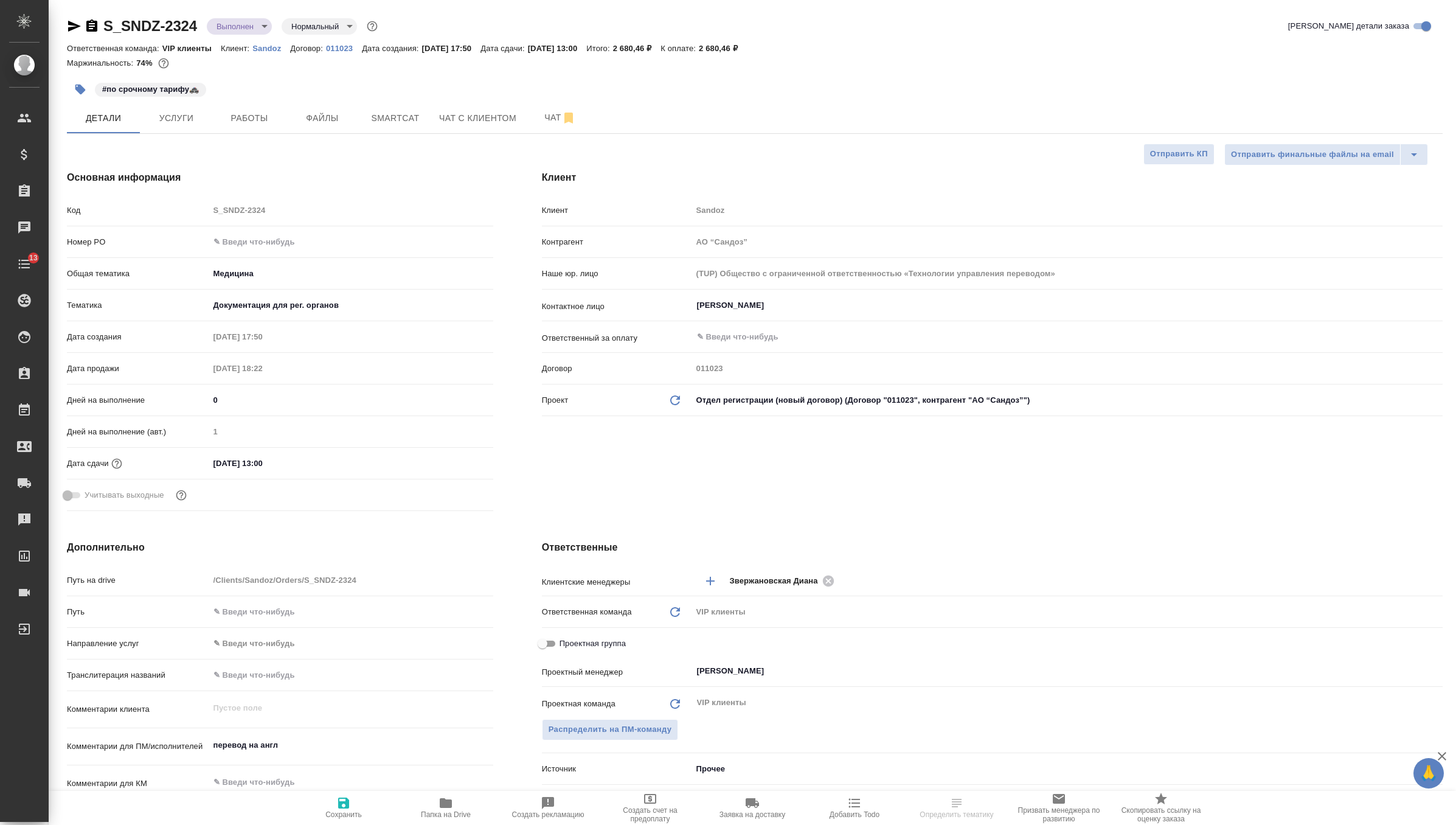
select select "RU"
type textarea "x"
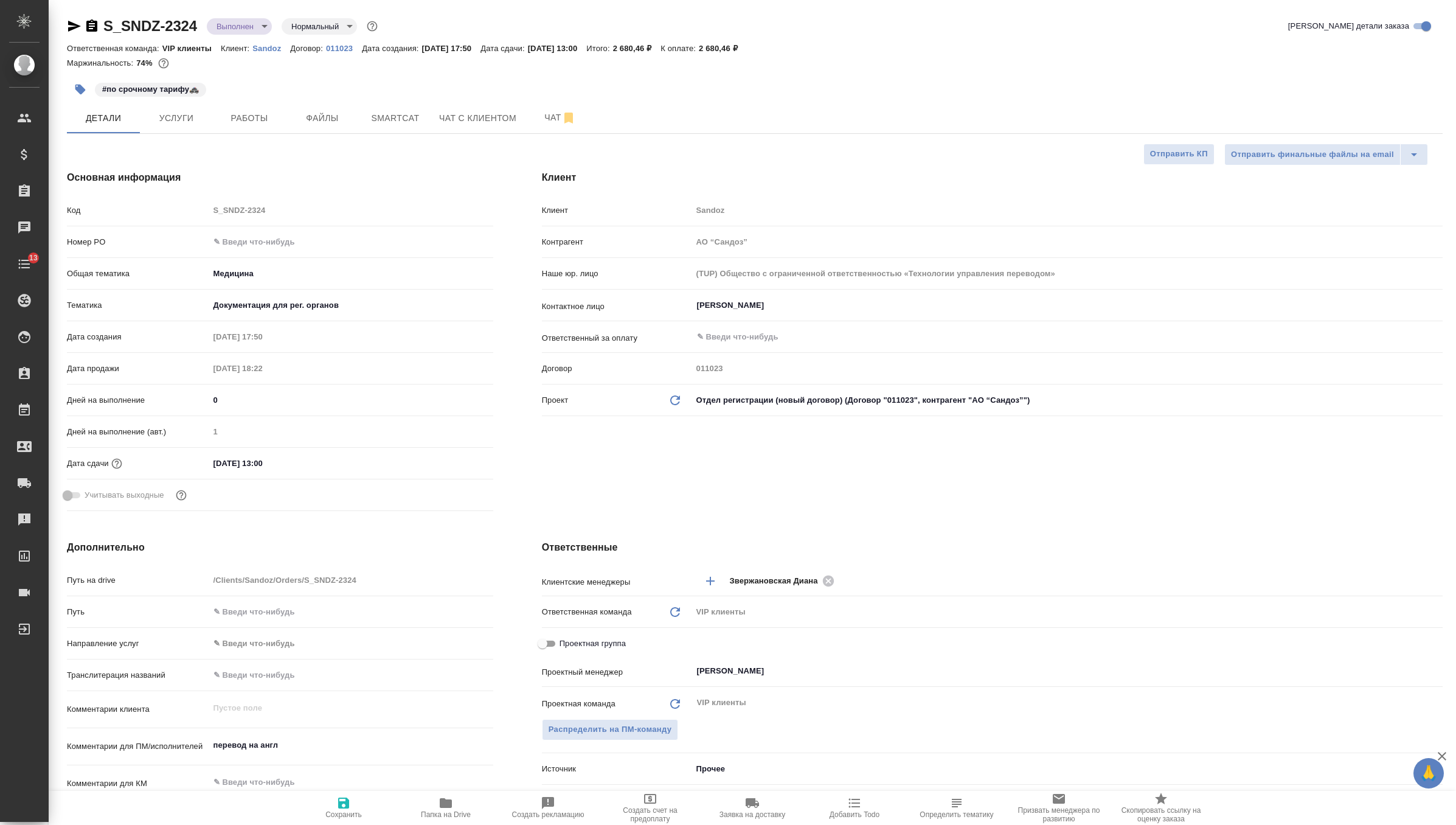
type textarea "x"
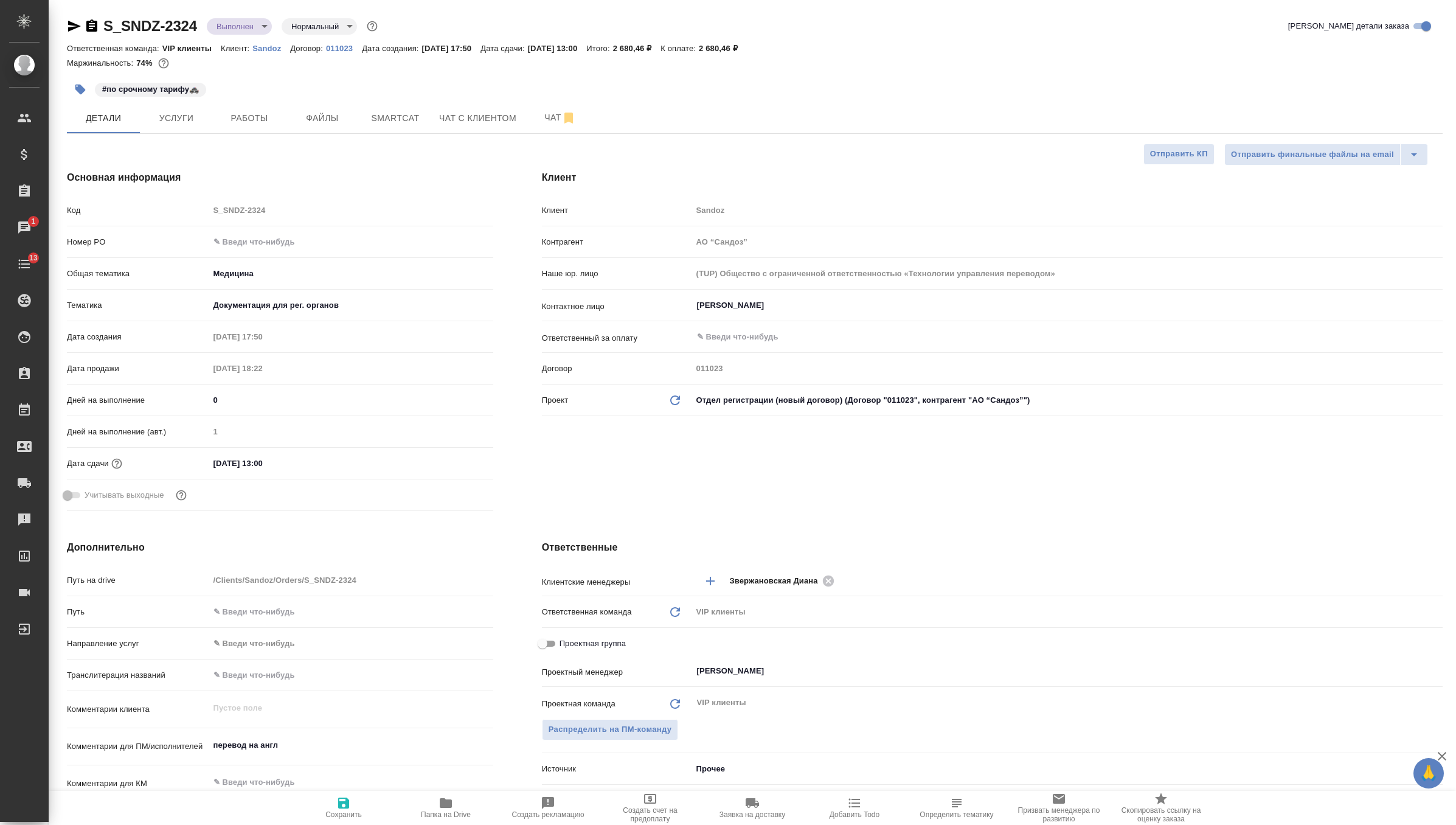
type textarea "x"
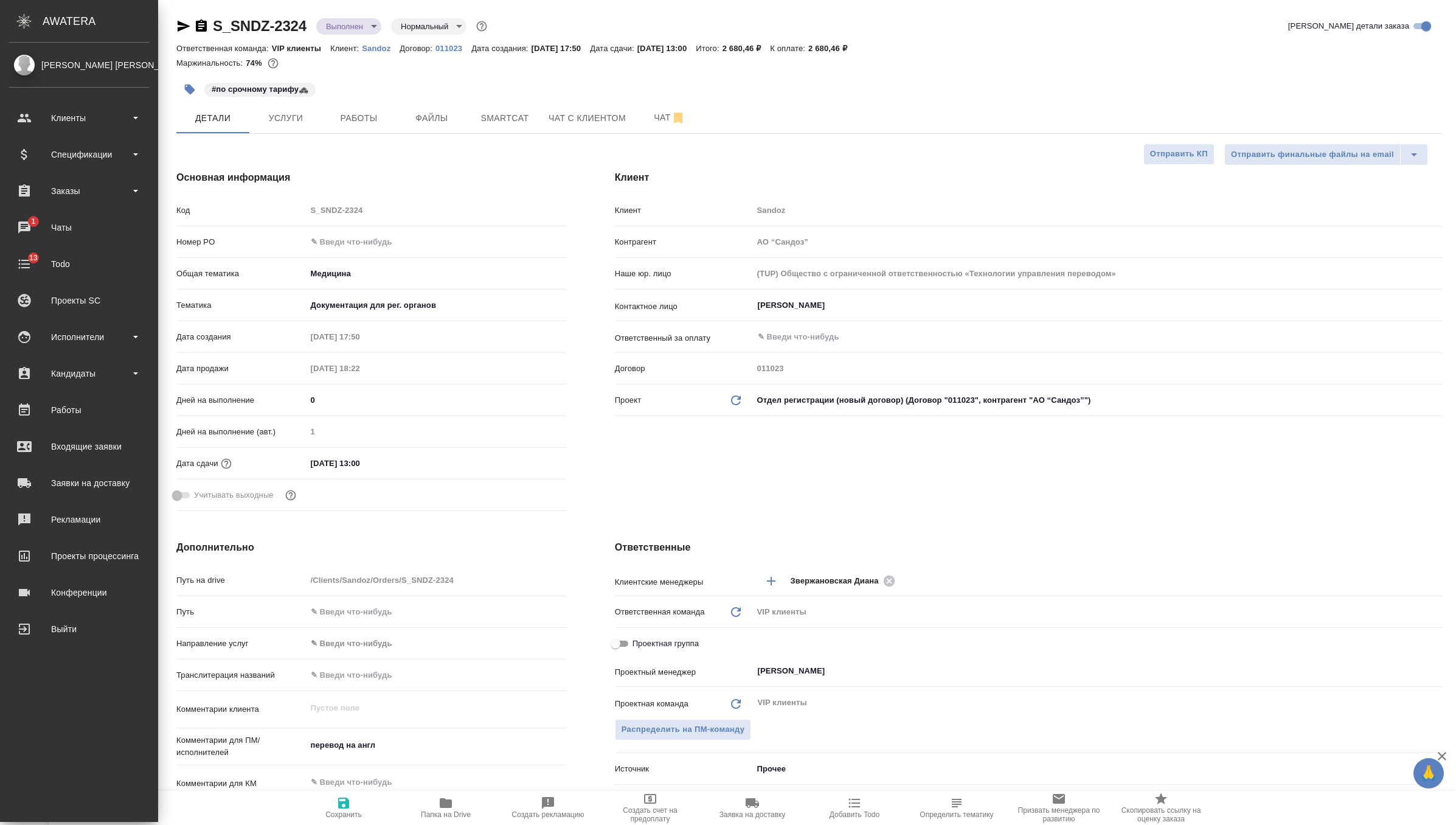
type textarea "x"
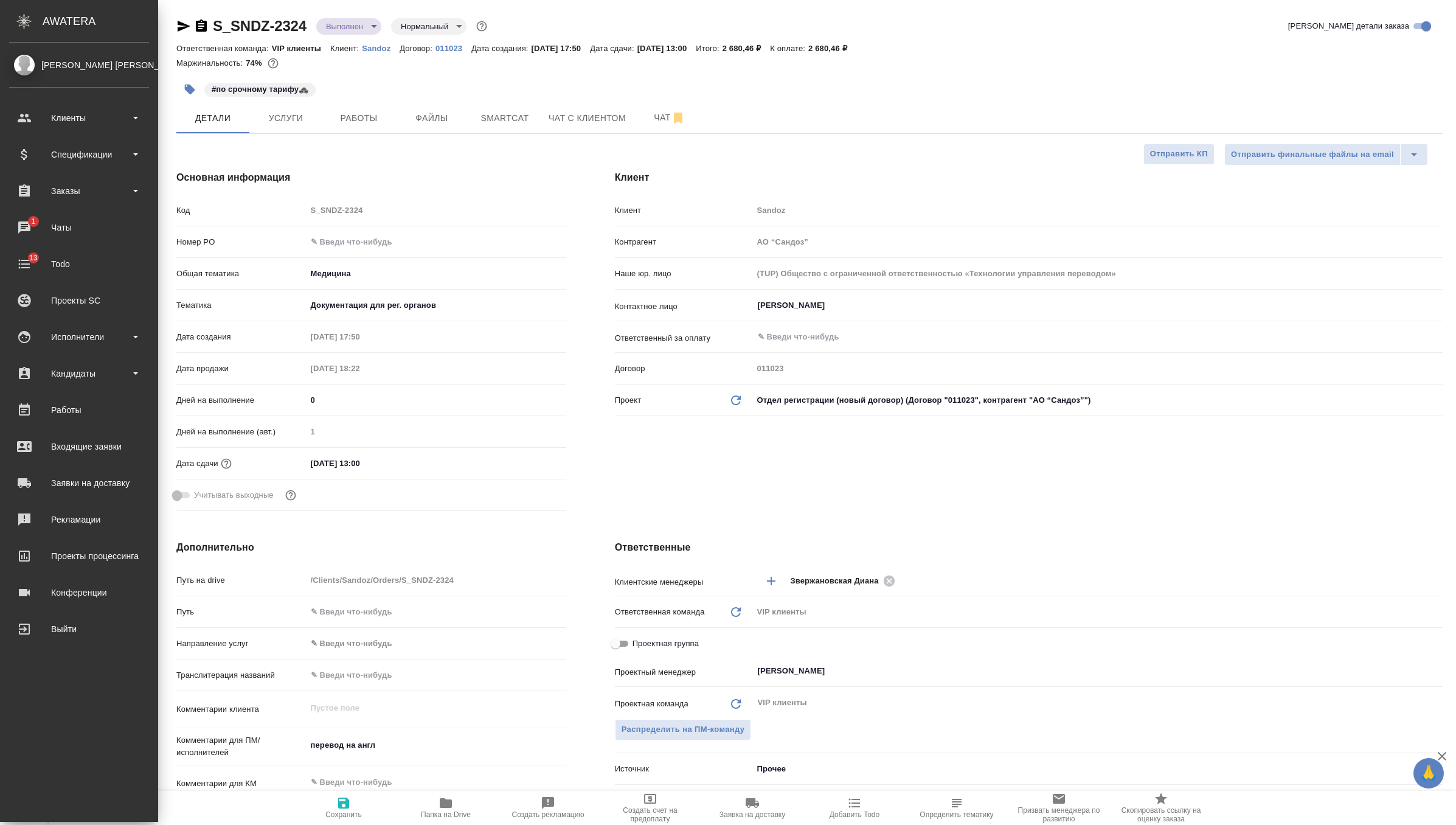
type textarea "x"
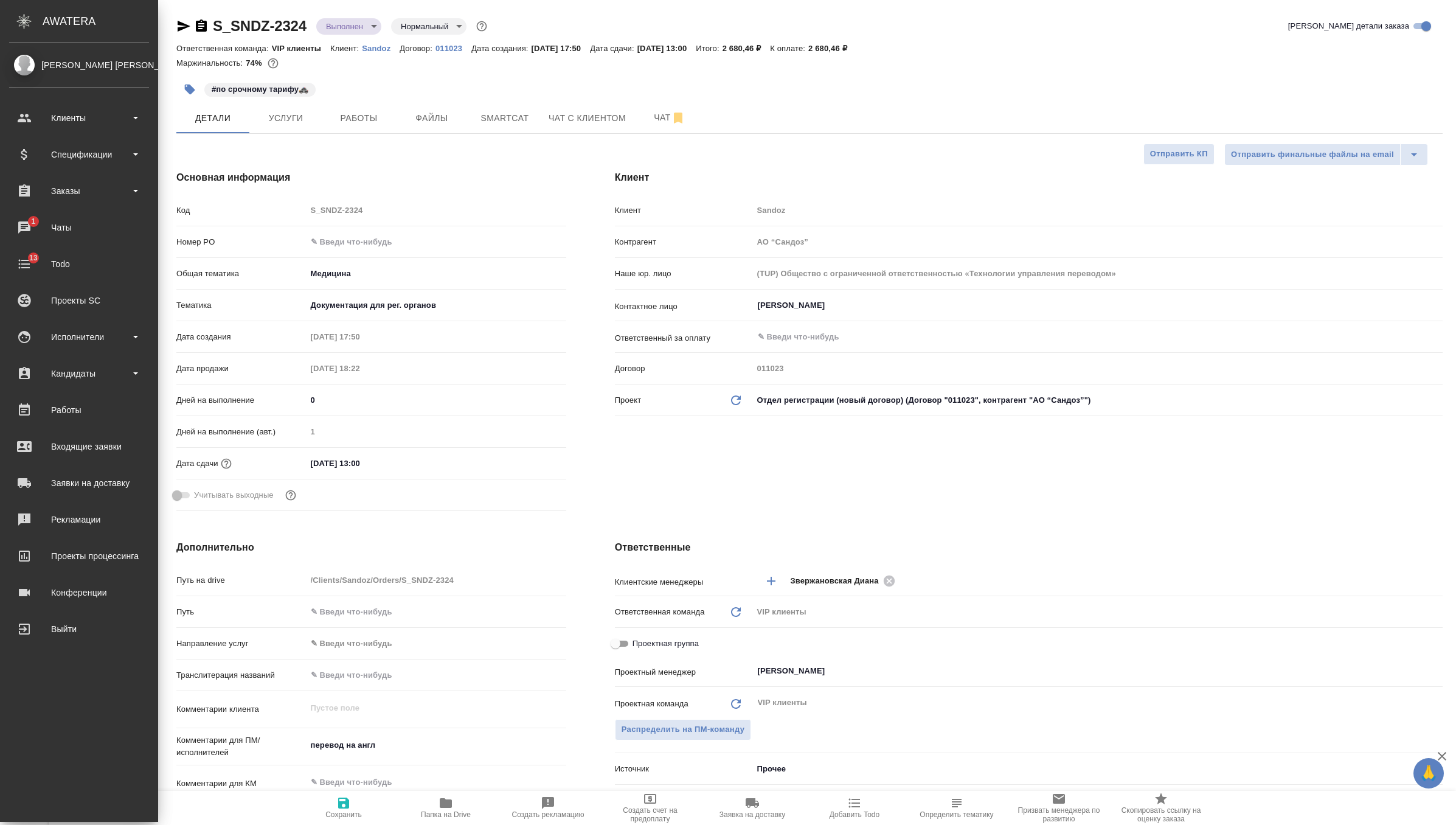
type textarea "x"
click at [203, 23] on icon "button" at bounding box center [202, 26] width 14 height 14
type textarea "x"
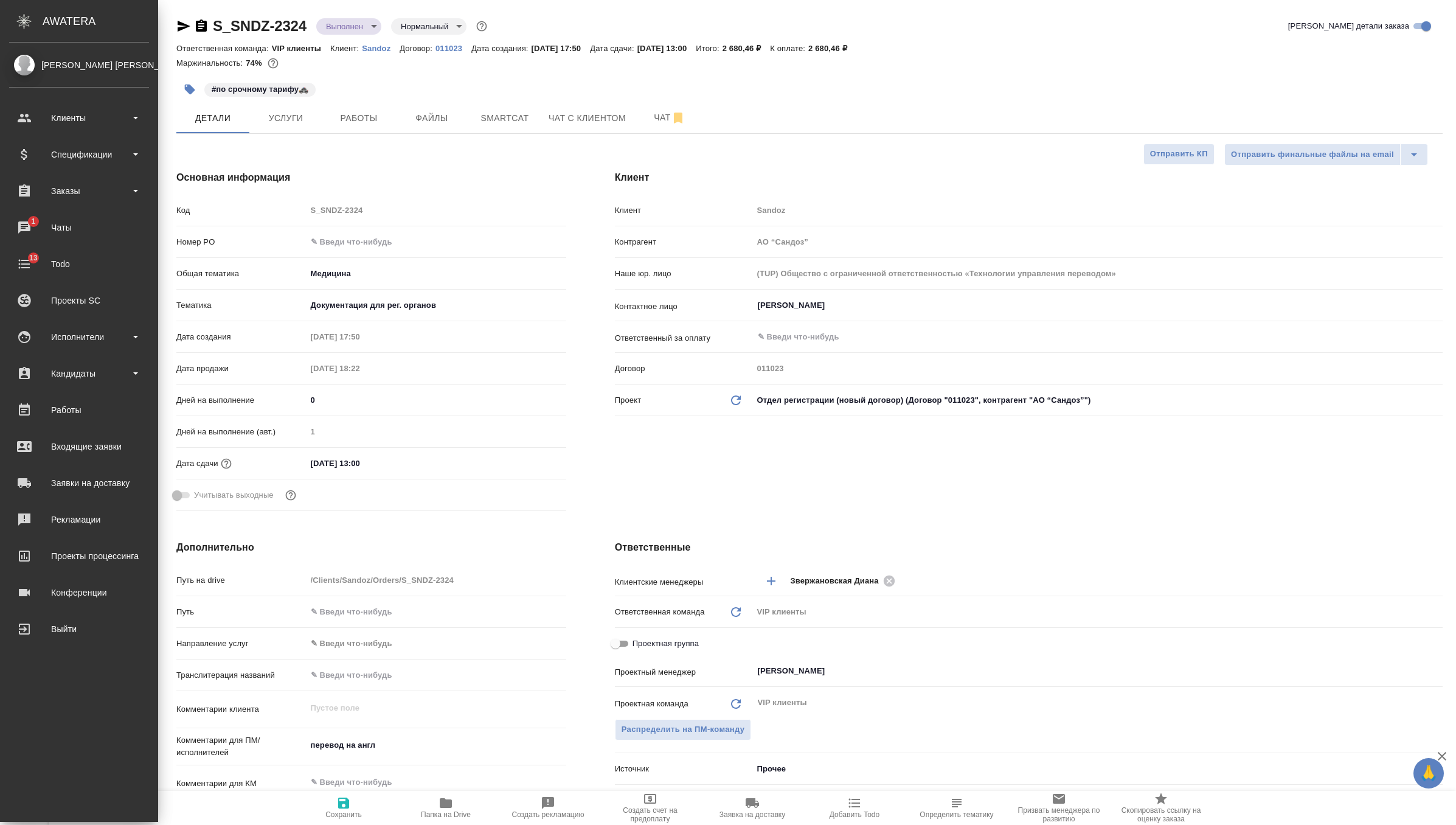
type textarea "x"
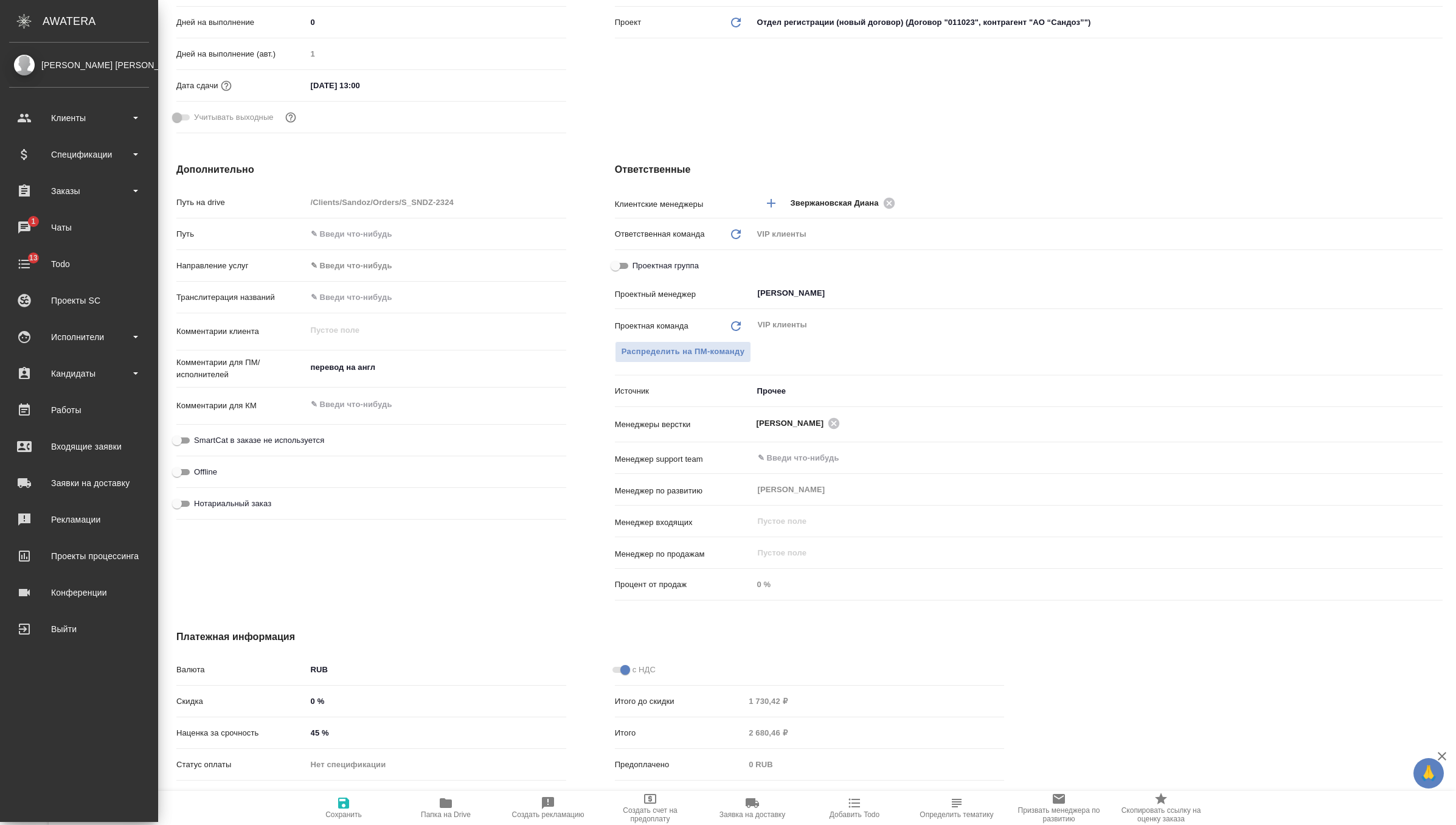
scroll to position [431, 0]
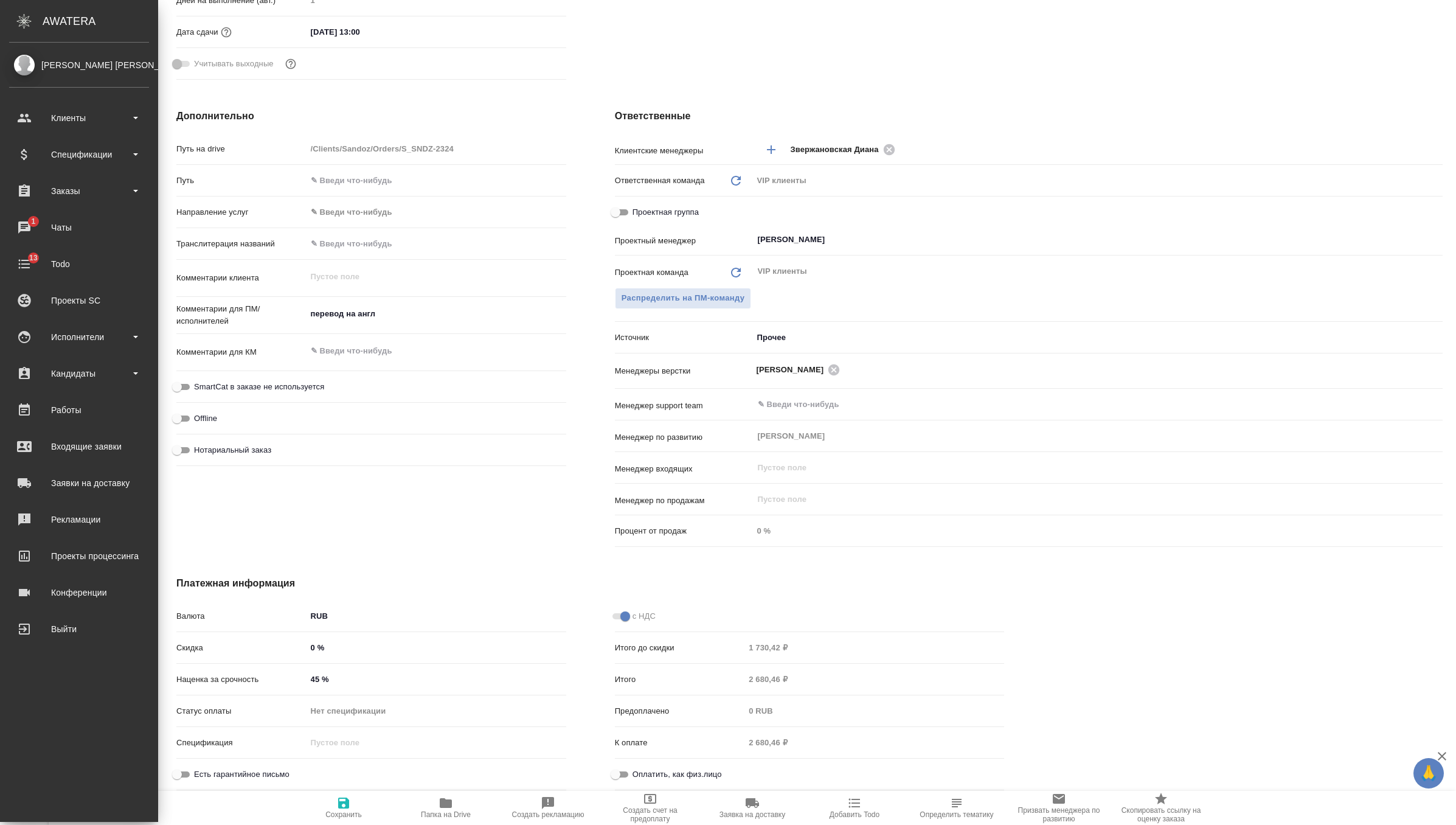
type textarea "x"
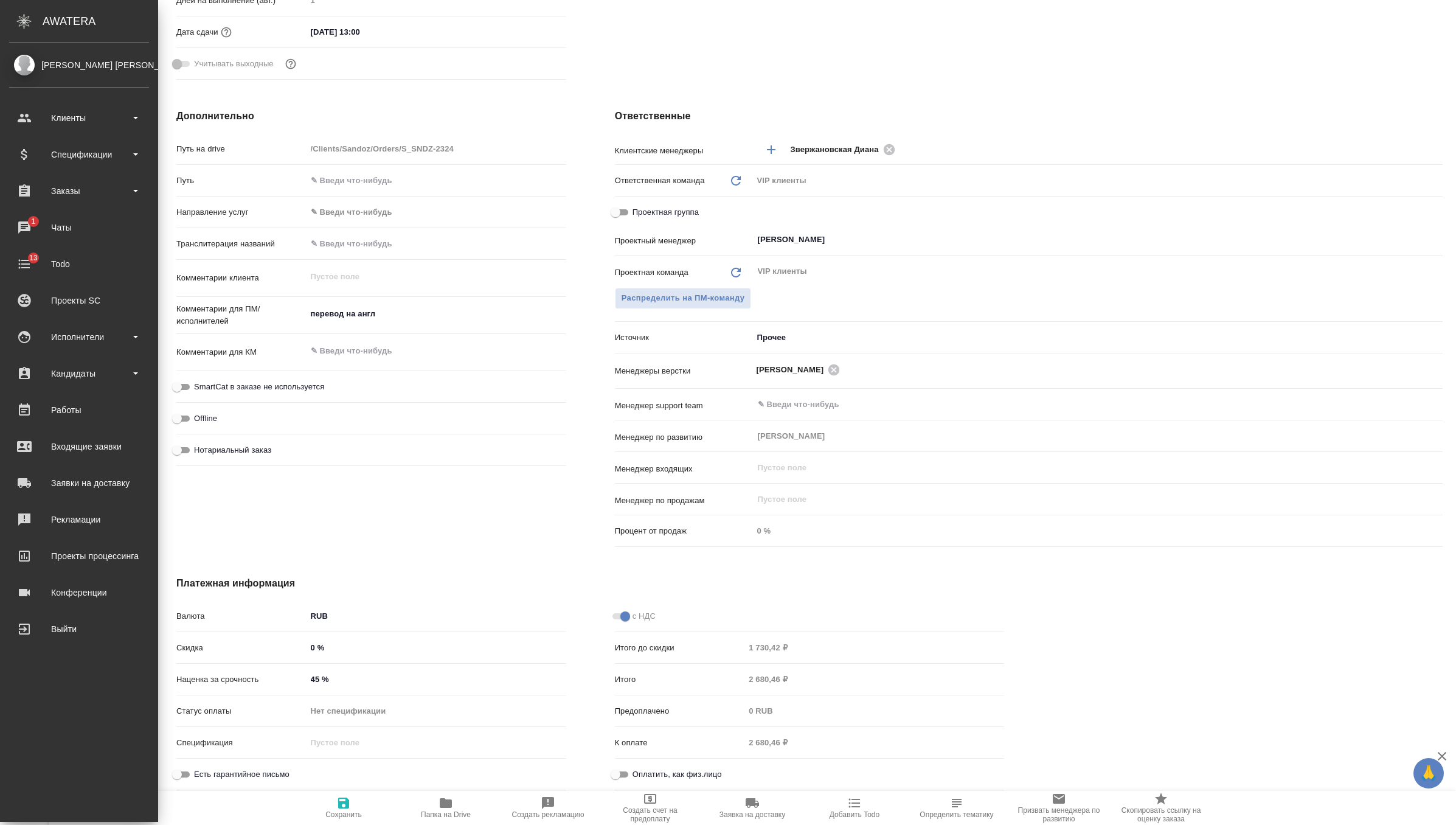
type textarea "x"
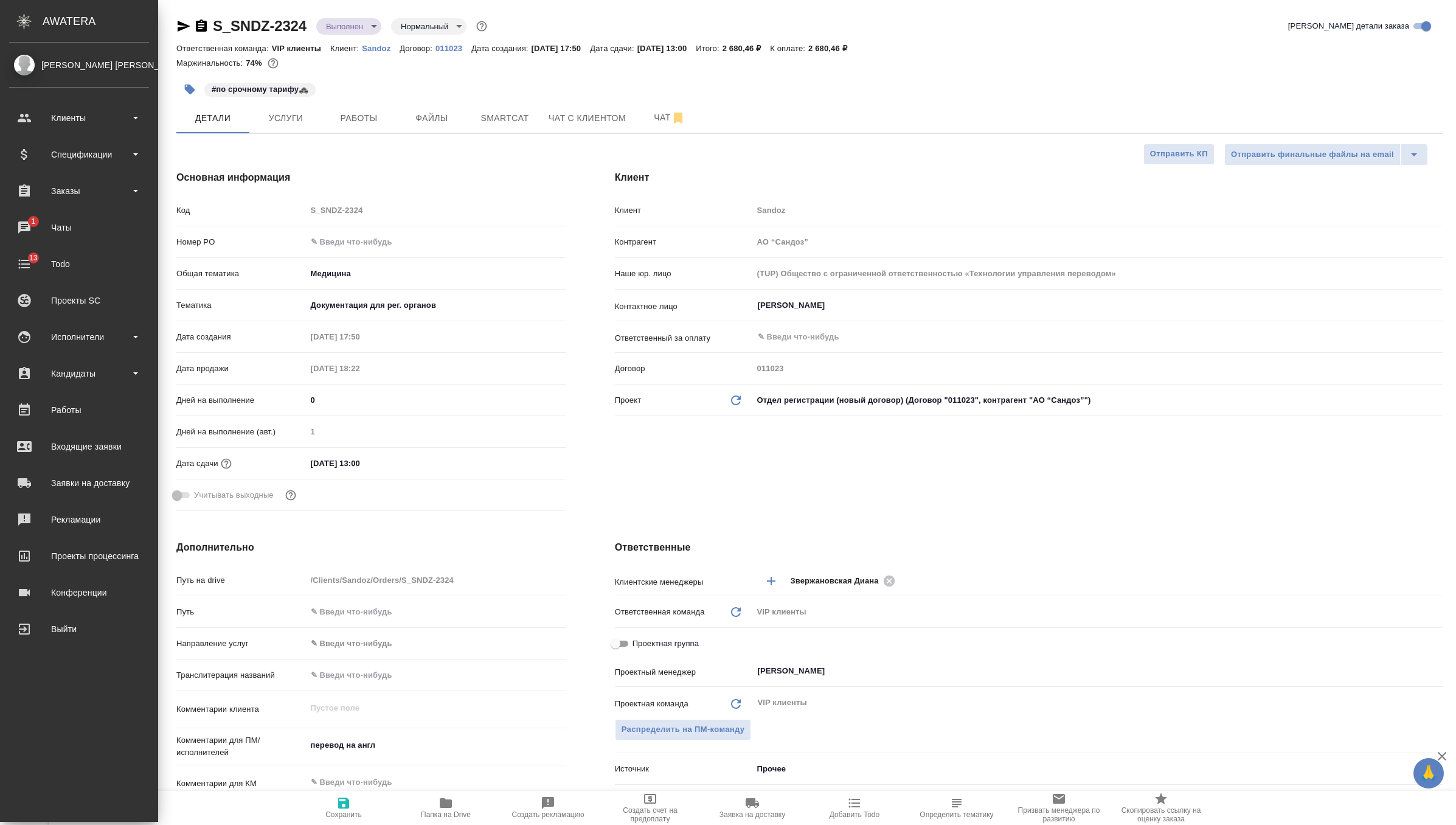
click at [202, 24] on icon "button" at bounding box center [202, 26] width 14 height 14
type textarea "x"
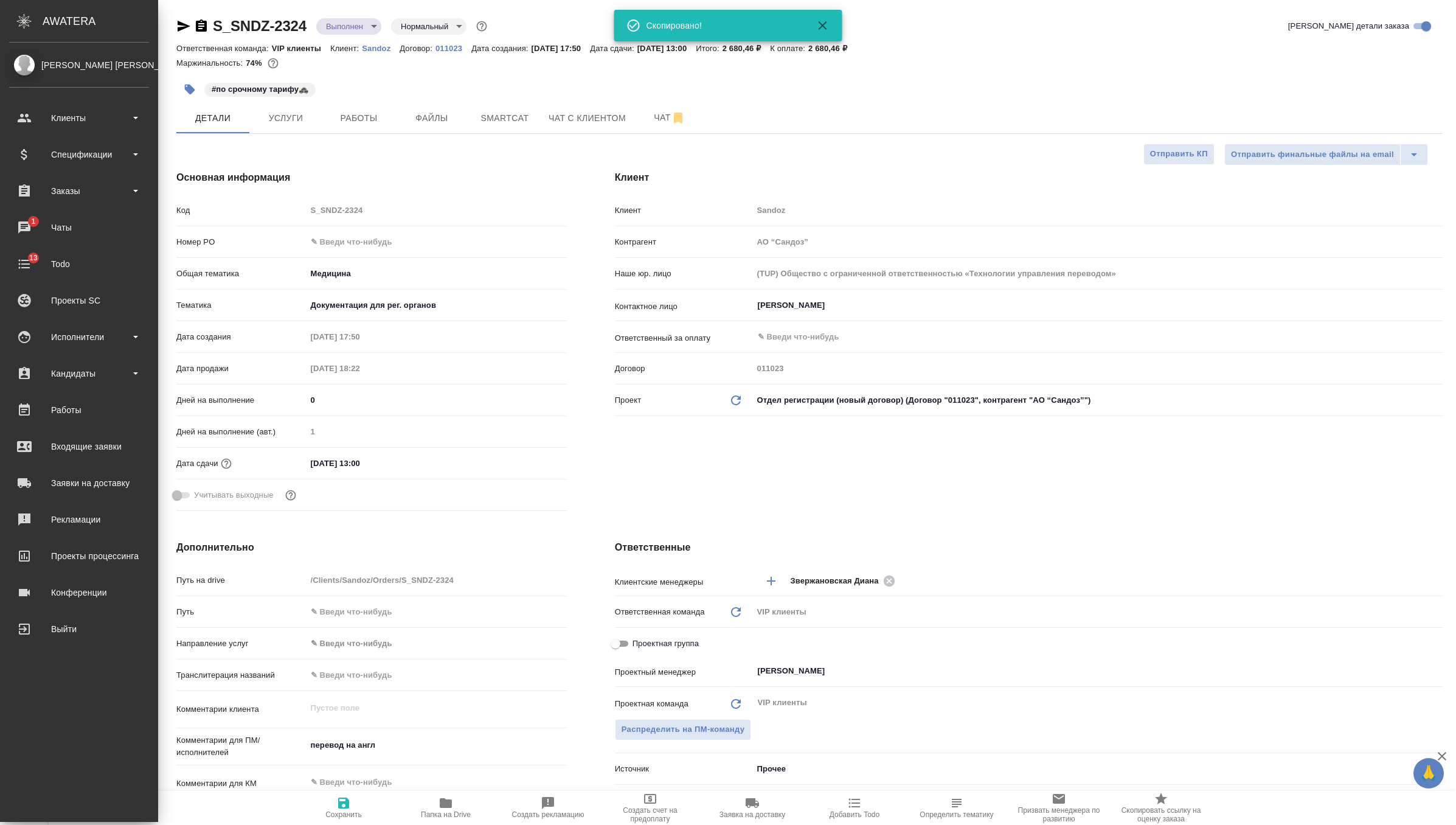
type textarea "x"
drag, startPoint x: 848, startPoint y: 47, endPoint x: 904, endPoint y: 49, distance: 56.0
click at [904, 49] on div "Ответственная команда: VIP клиенты Клиент: Sandoz Договор: 011023 Дата создания…" at bounding box center [809, 48] width 1266 height 14
copy p "2 680,46 ₽"
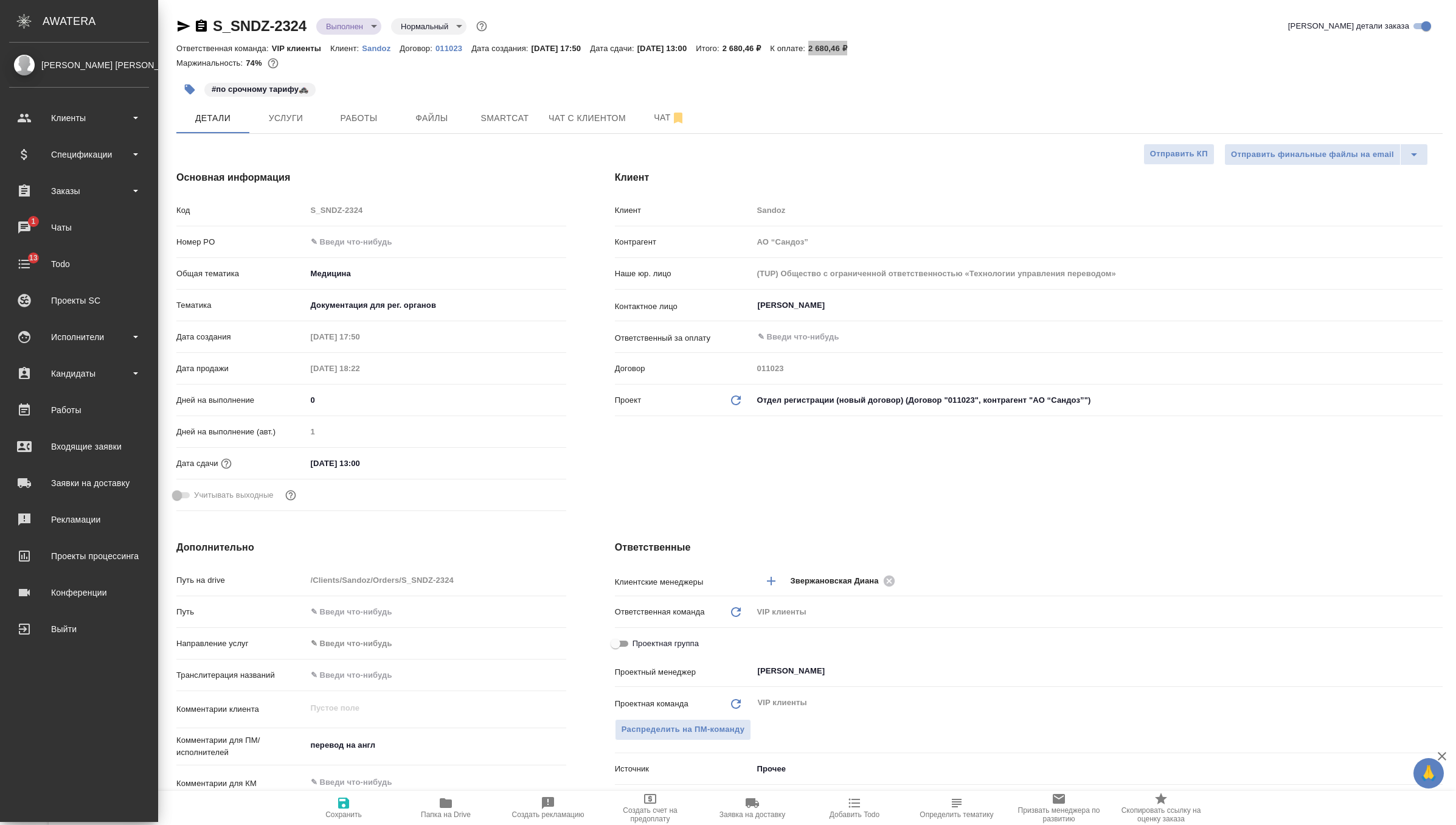
type textarea "x"
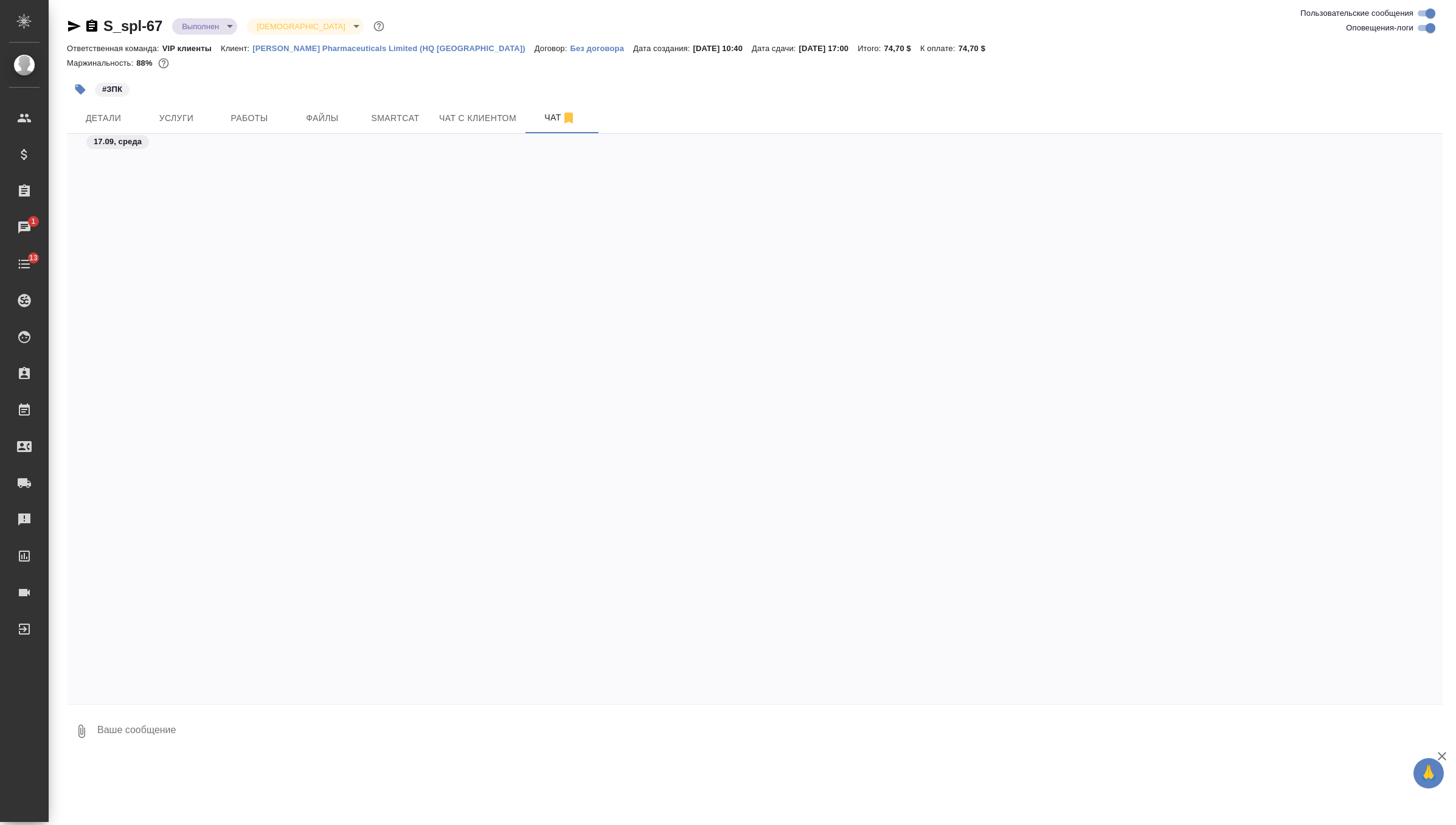
scroll to position [6713, 0]
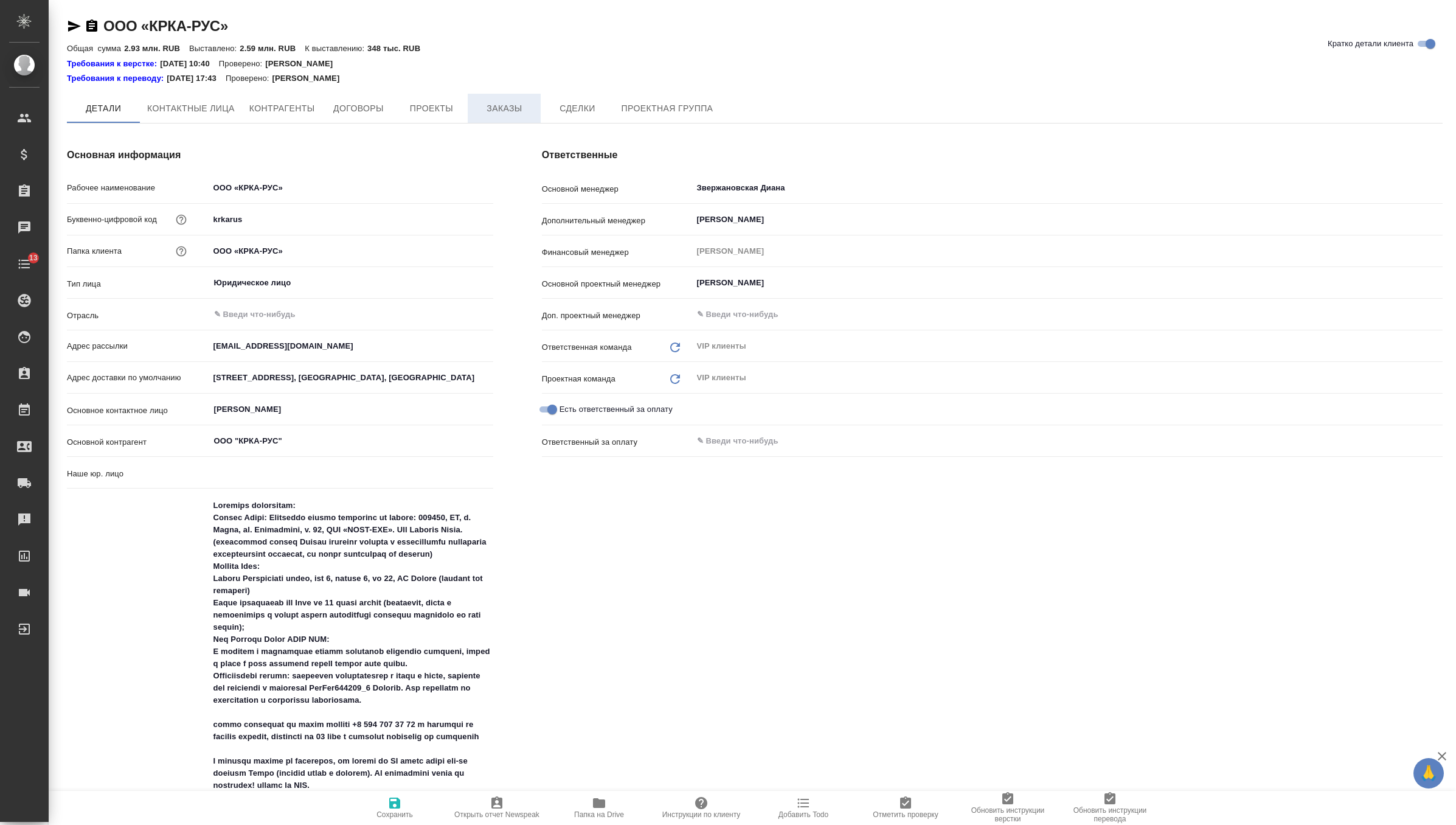
type input "(МБ) ООО "Монблан""
type textarea "x"
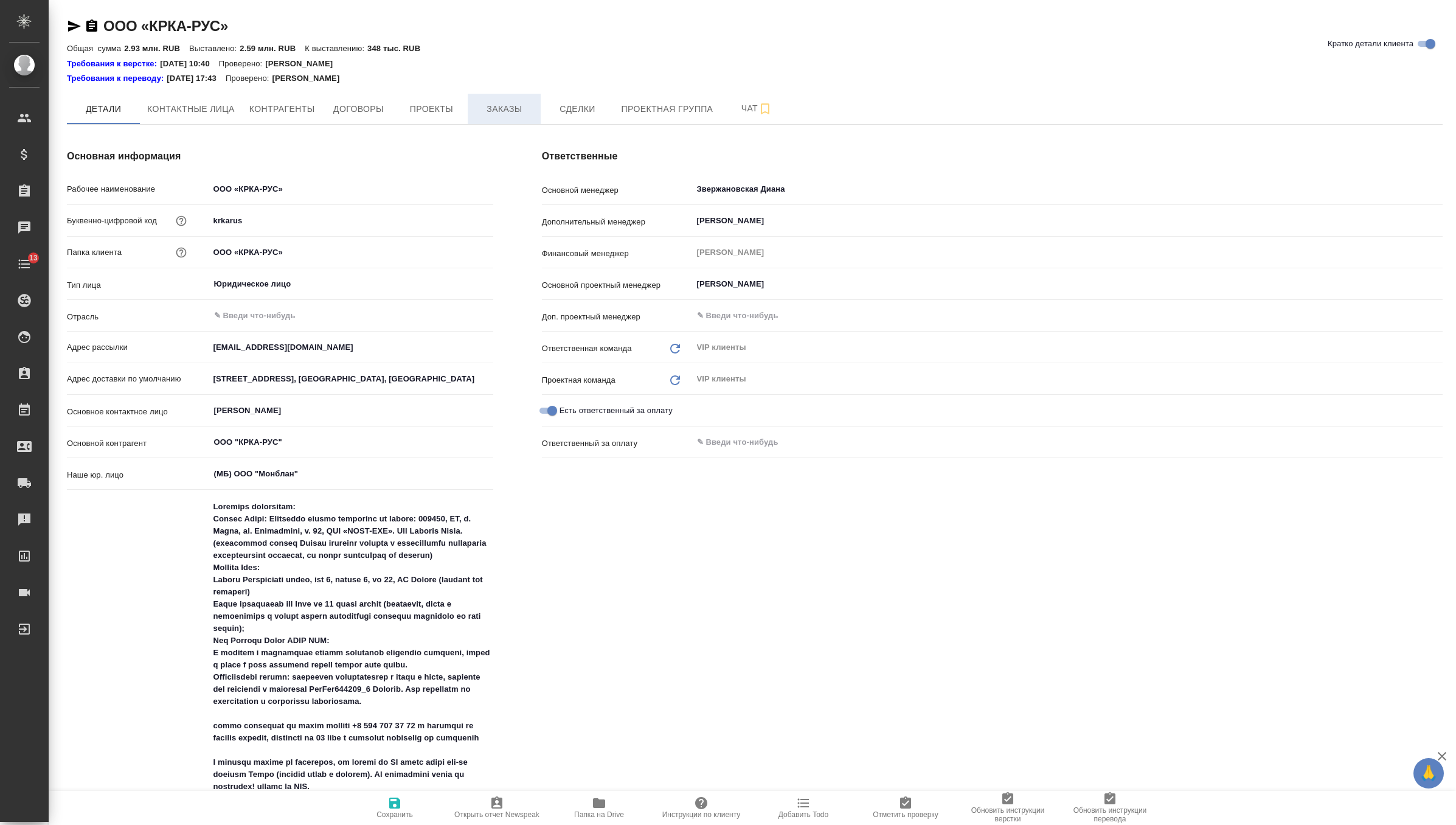
click at [512, 116] on span "Заказы" at bounding box center [504, 109] width 58 height 15
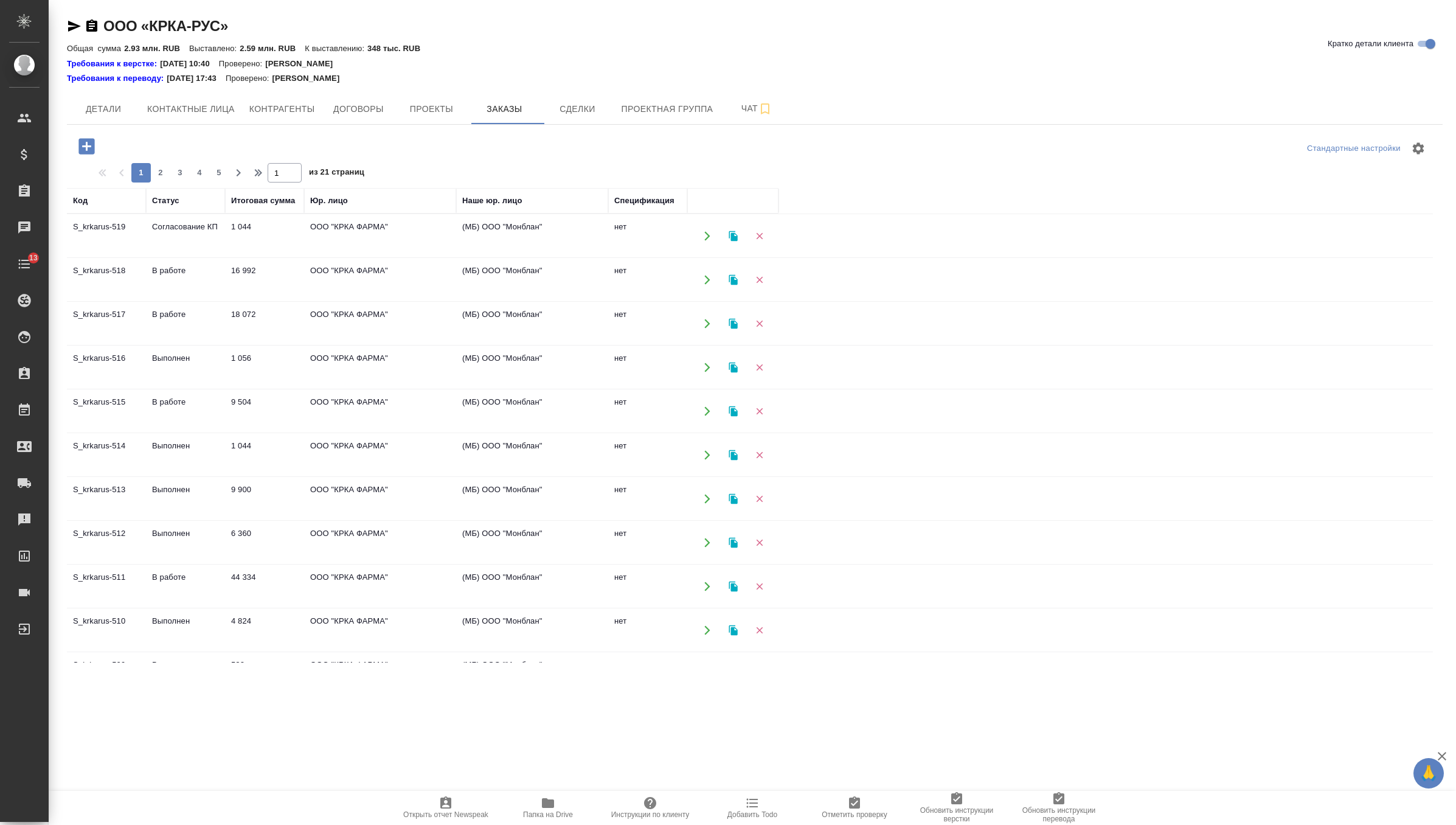
click at [86, 148] on icon "button" at bounding box center [86, 146] width 22 height 22
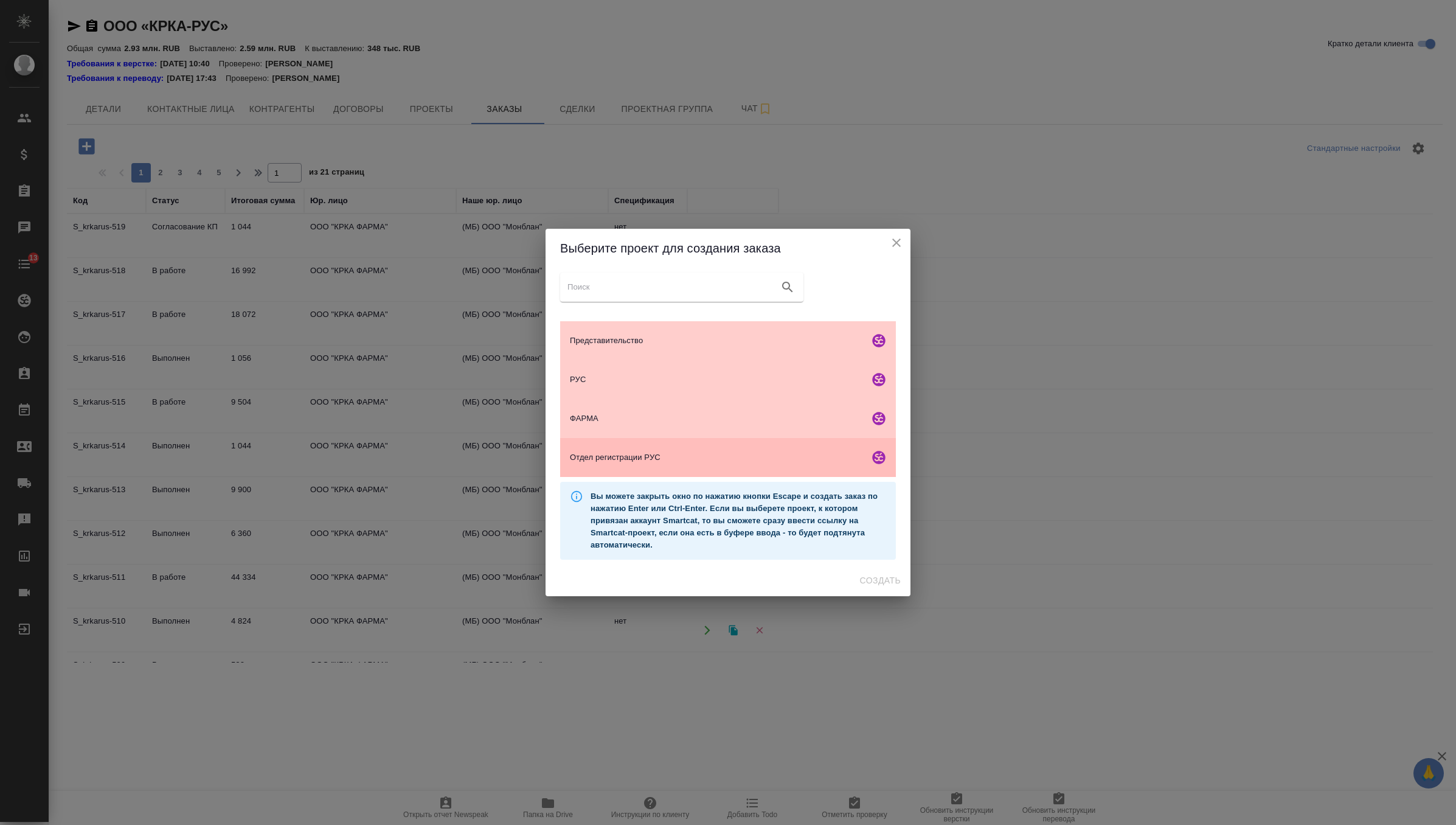
click at [677, 453] on span "Отдел регистрации РУС" at bounding box center [717, 458] width 294 height 12
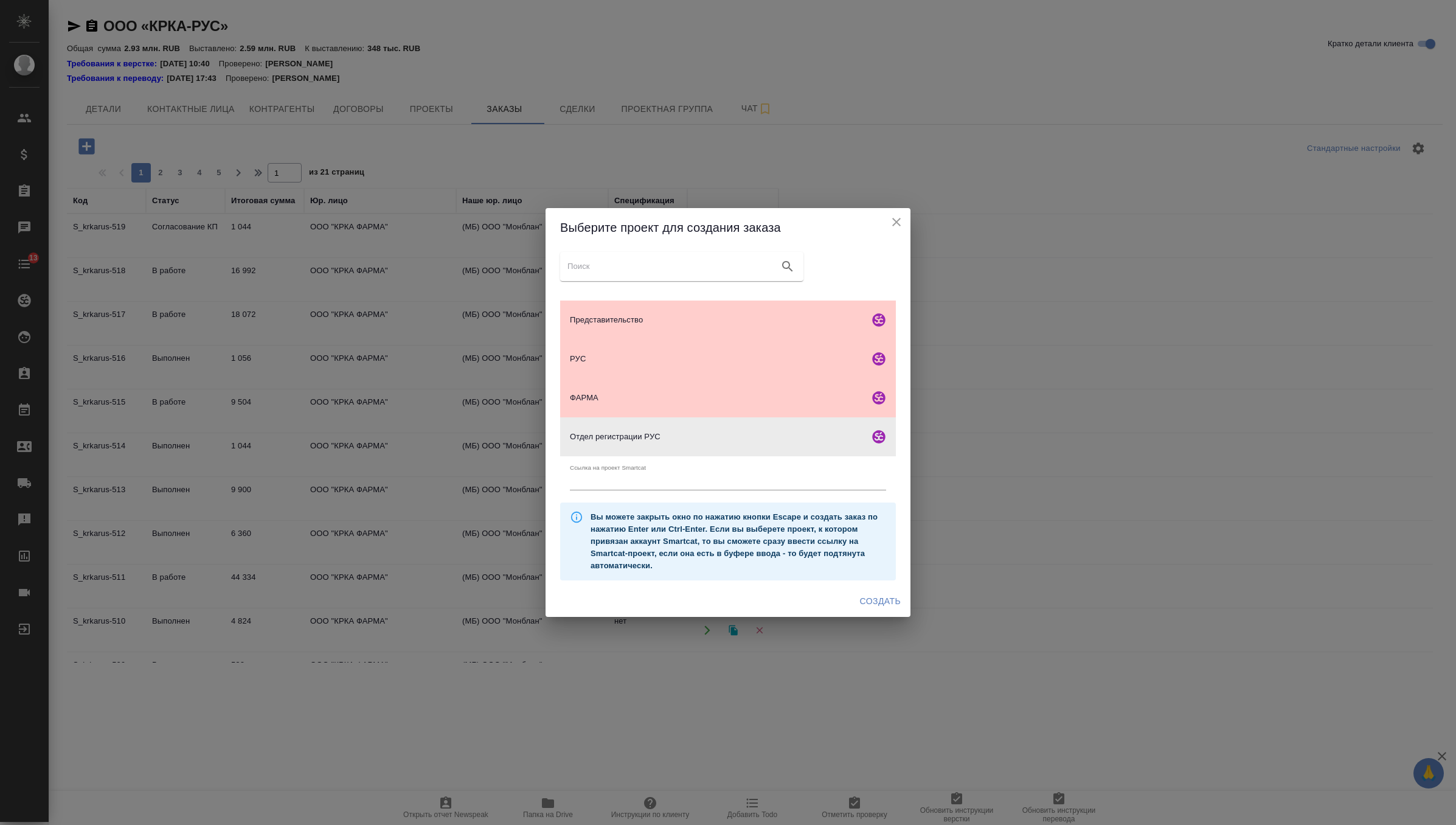
click at [880, 598] on span "Создать" at bounding box center [880, 601] width 41 height 15
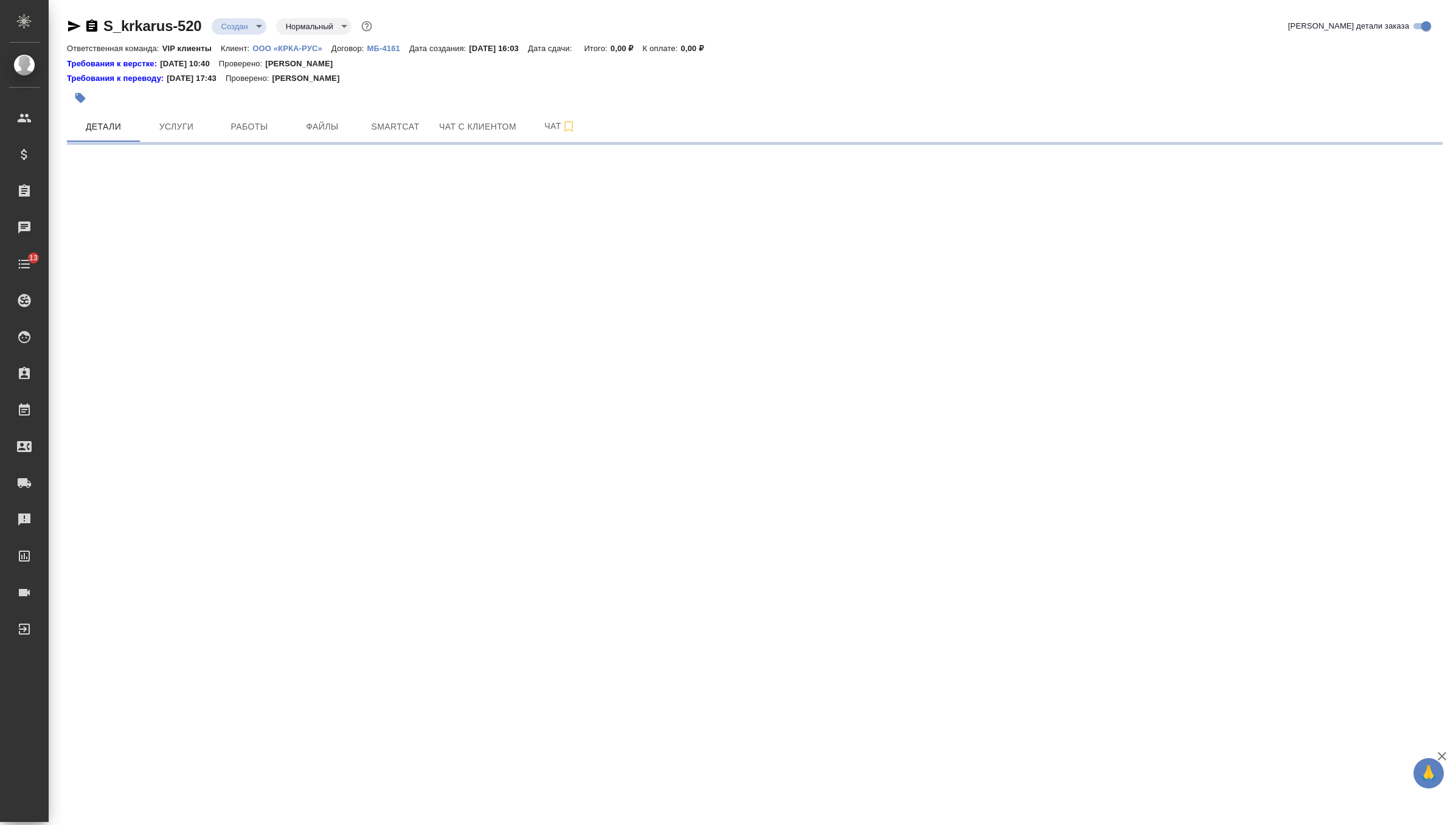
select select "RU"
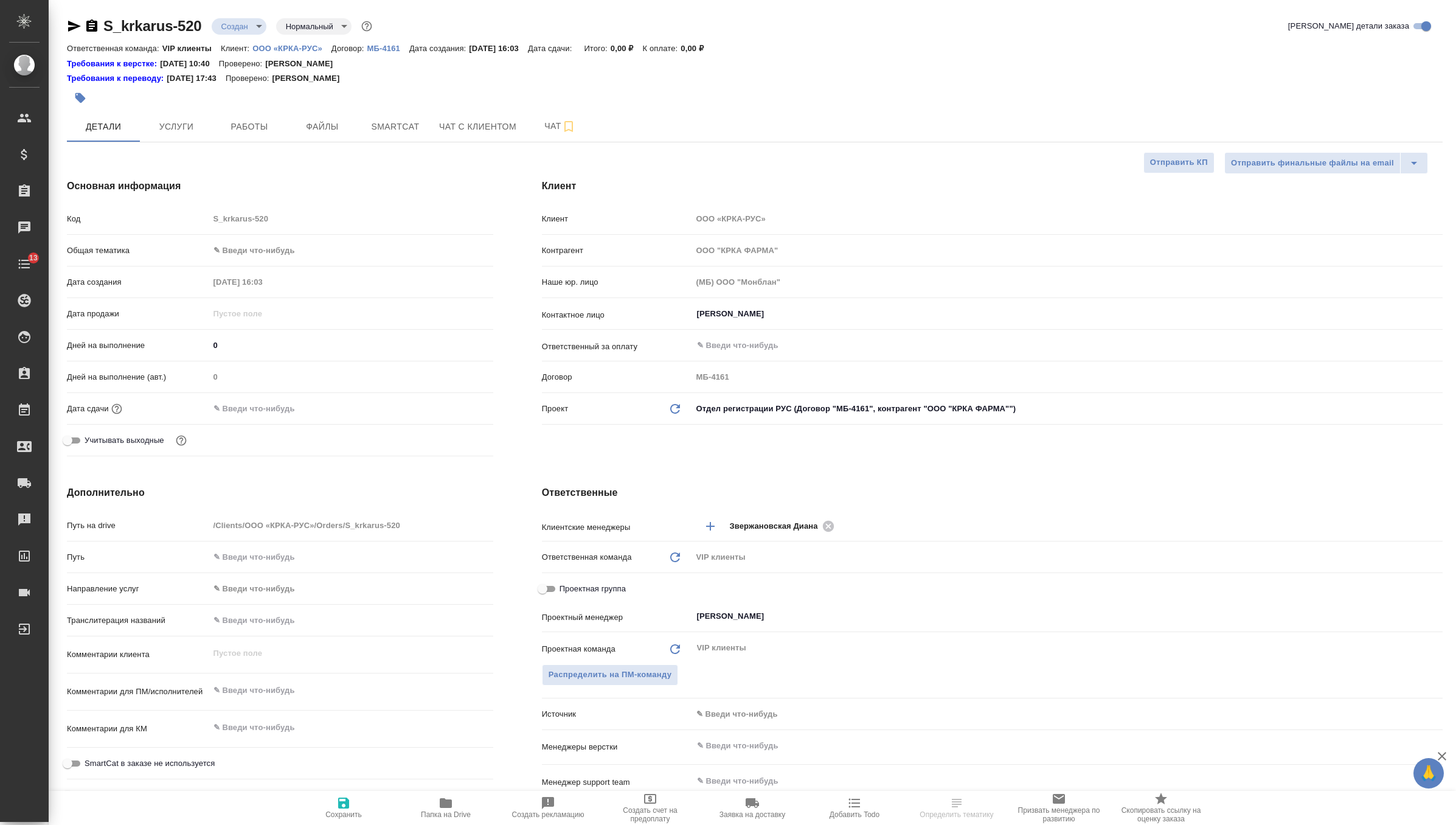
type textarea "x"
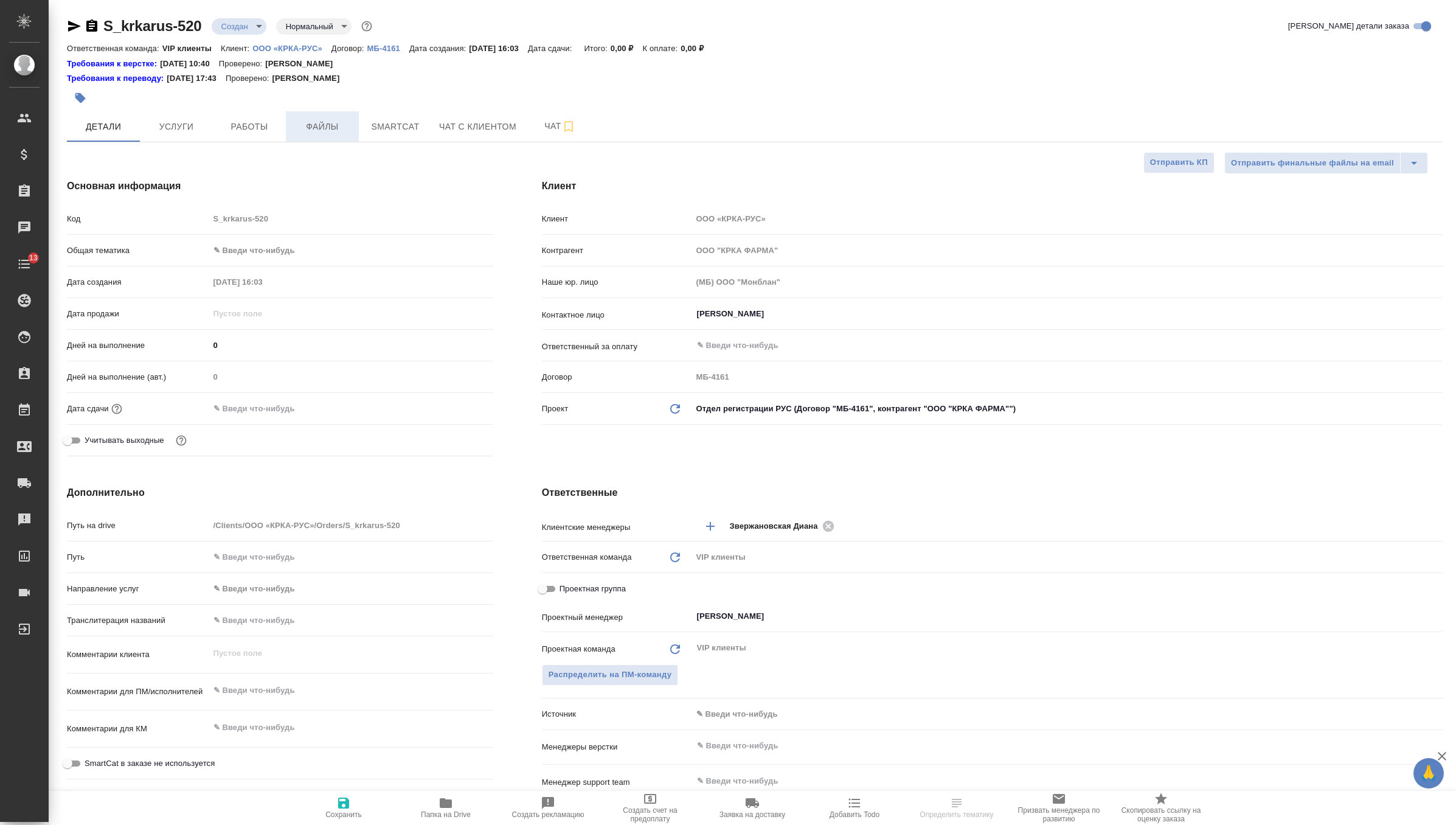
type textarea "x"
click at [322, 130] on span "Файлы" at bounding box center [322, 126] width 58 height 15
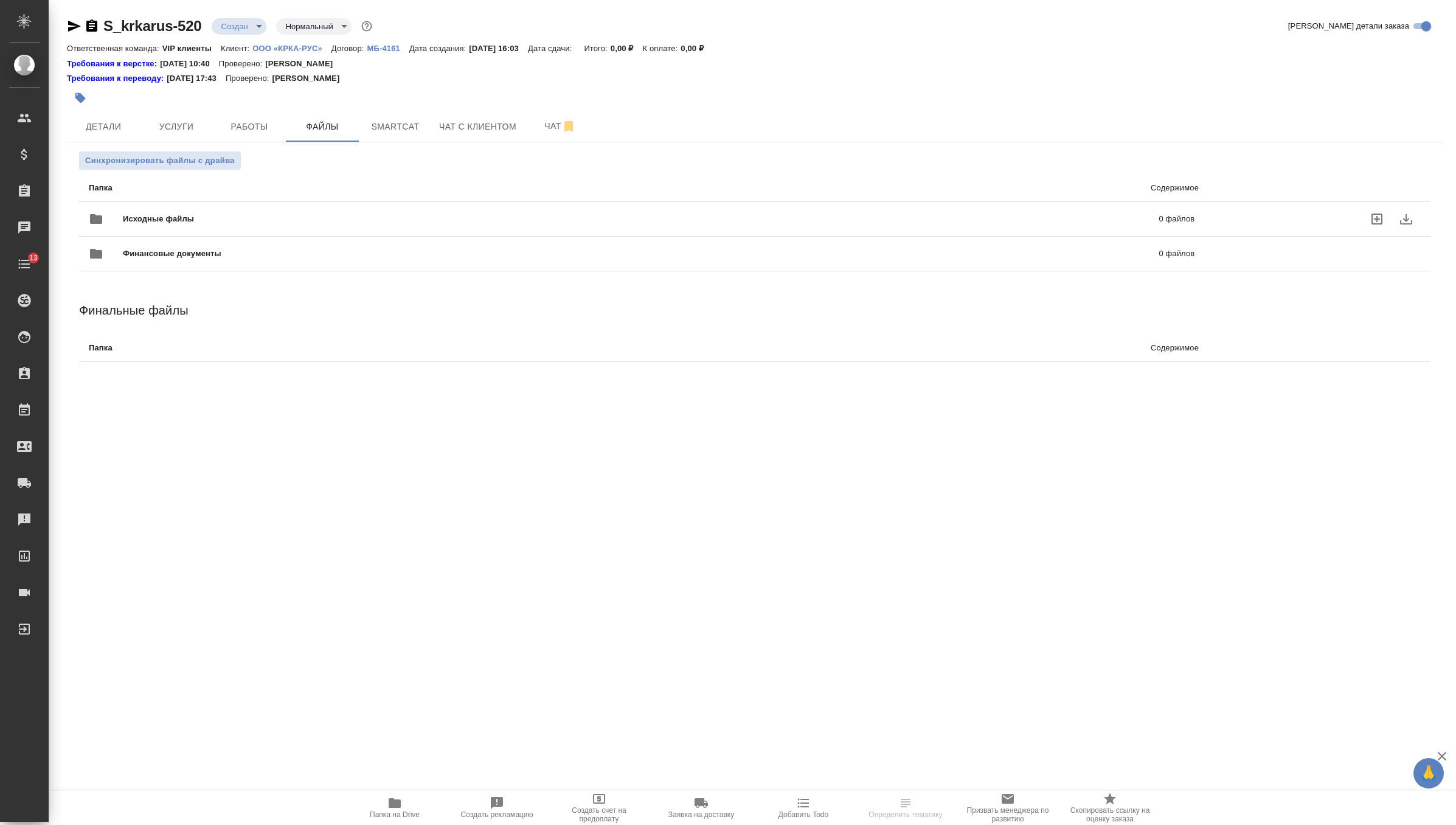
click at [137, 219] on span "Исходные файлы" at bounding box center [400, 219] width 554 height 12
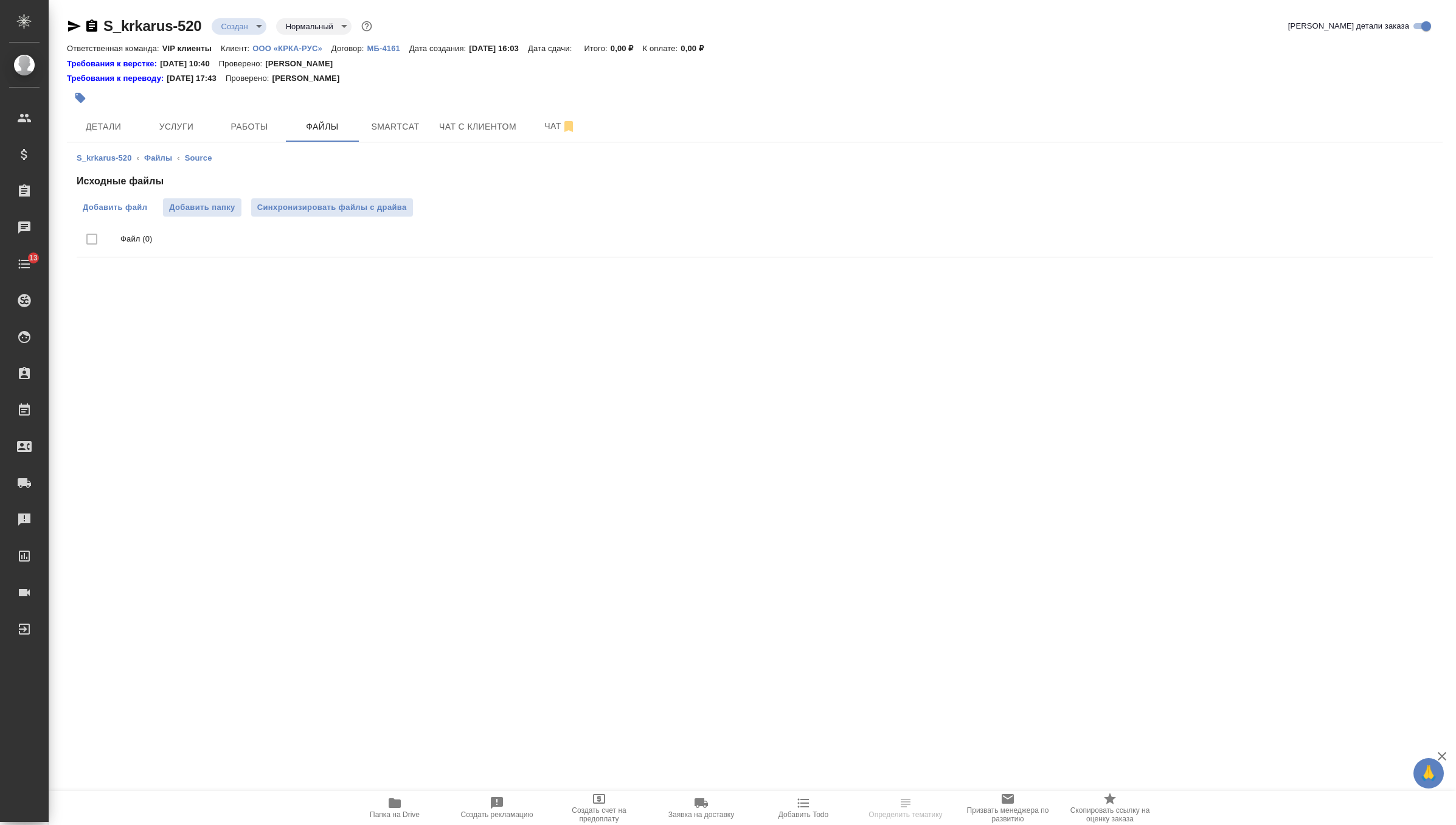
click at [117, 206] on span "Добавить файл" at bounding box center [115, 208] width 65 height 12
click at [0, 0] on input "Добавить файл" at bounding box center [0, 0] width 0 height 0
click at [306, 206] on span "Синхронизировать файлы с драйва" at bounding box center [332, 208] width 150 height 12
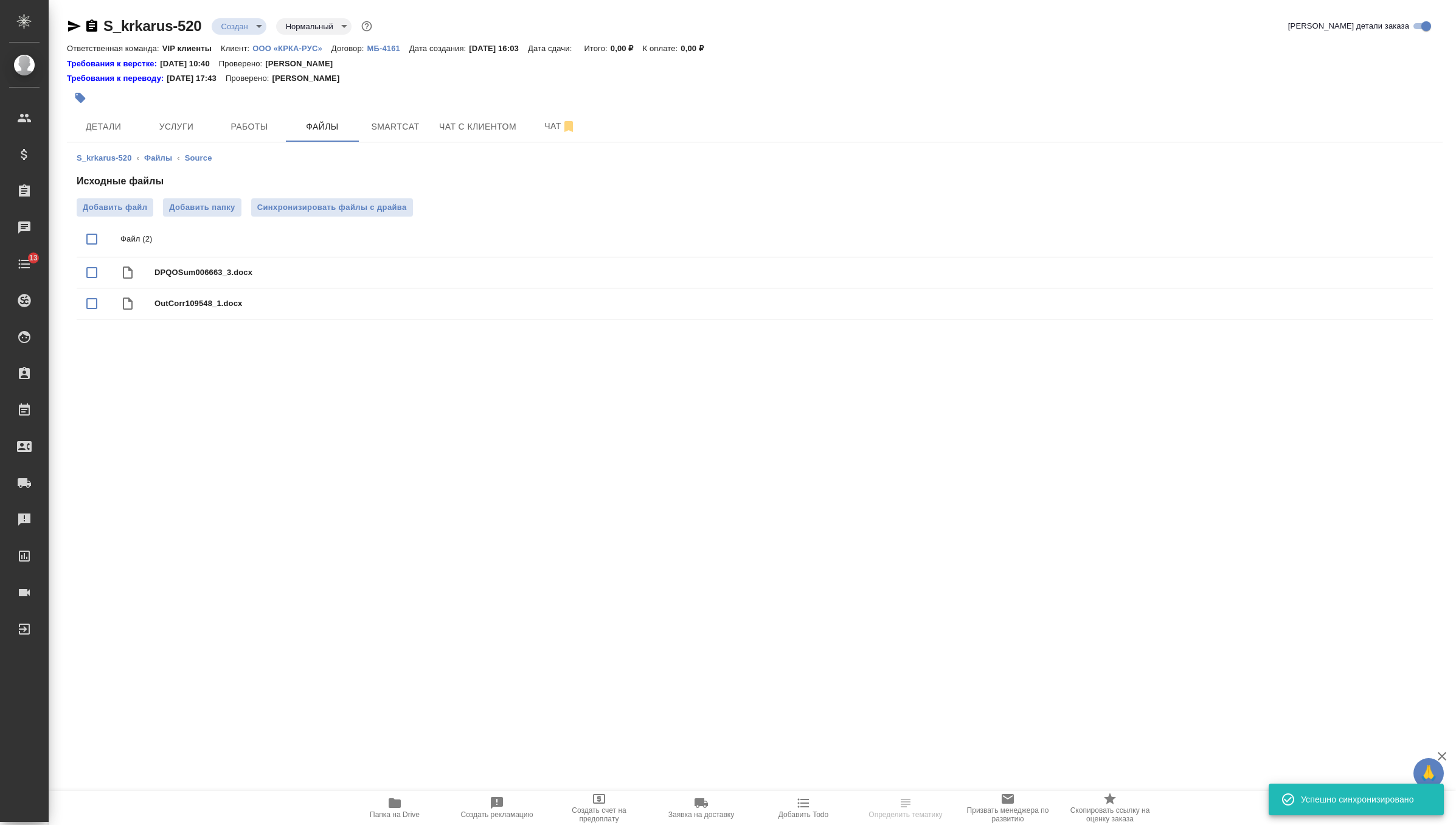
click at [249, 24] on body "🙏 .cls-1 fill:#fff; AWATERA Zverzhanovskaya Diana Клиенты Спецификации Заказы 0…" at bounding box center [728, 412] width 1456 height 825
click at [260, 236] on li "ТЗ" at bounding box center [267, 233] width 111 height 21
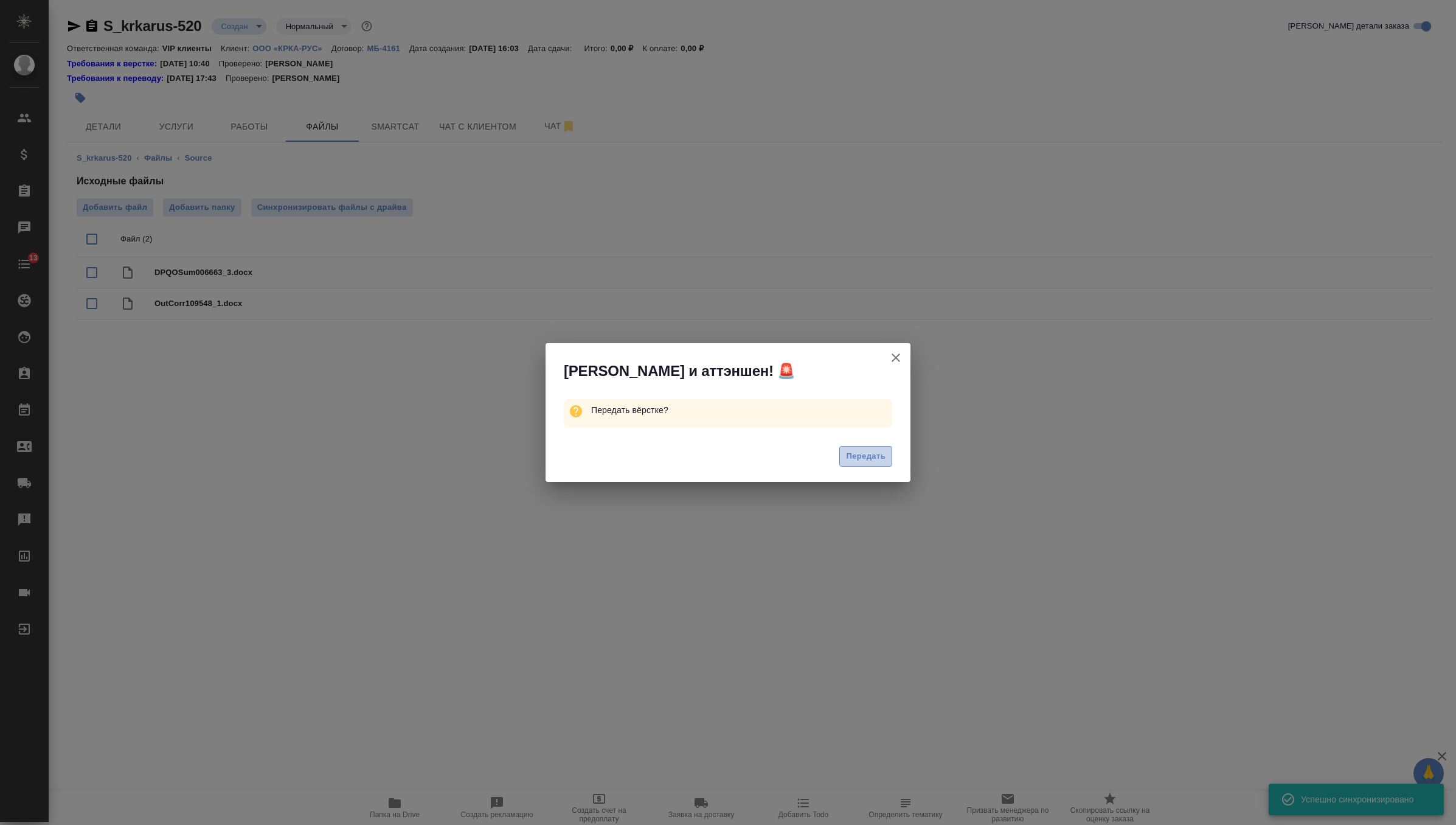
click at [854, 455] on span "Передать" at bounding box center [866, 456] width 39 height 14
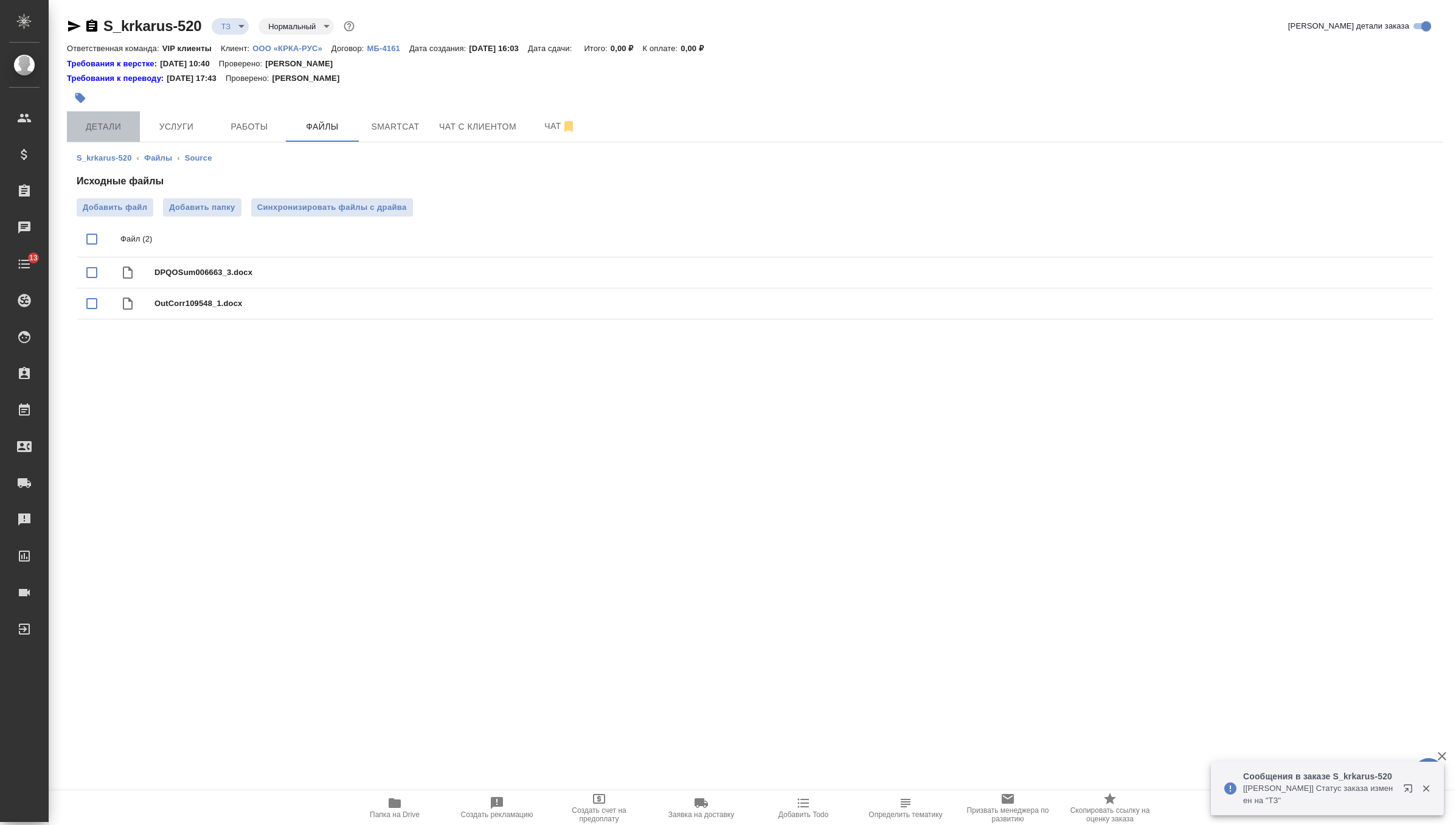
click at [129, 130] on span "Детали" at bounding box center [103, 126] width 58 height 15
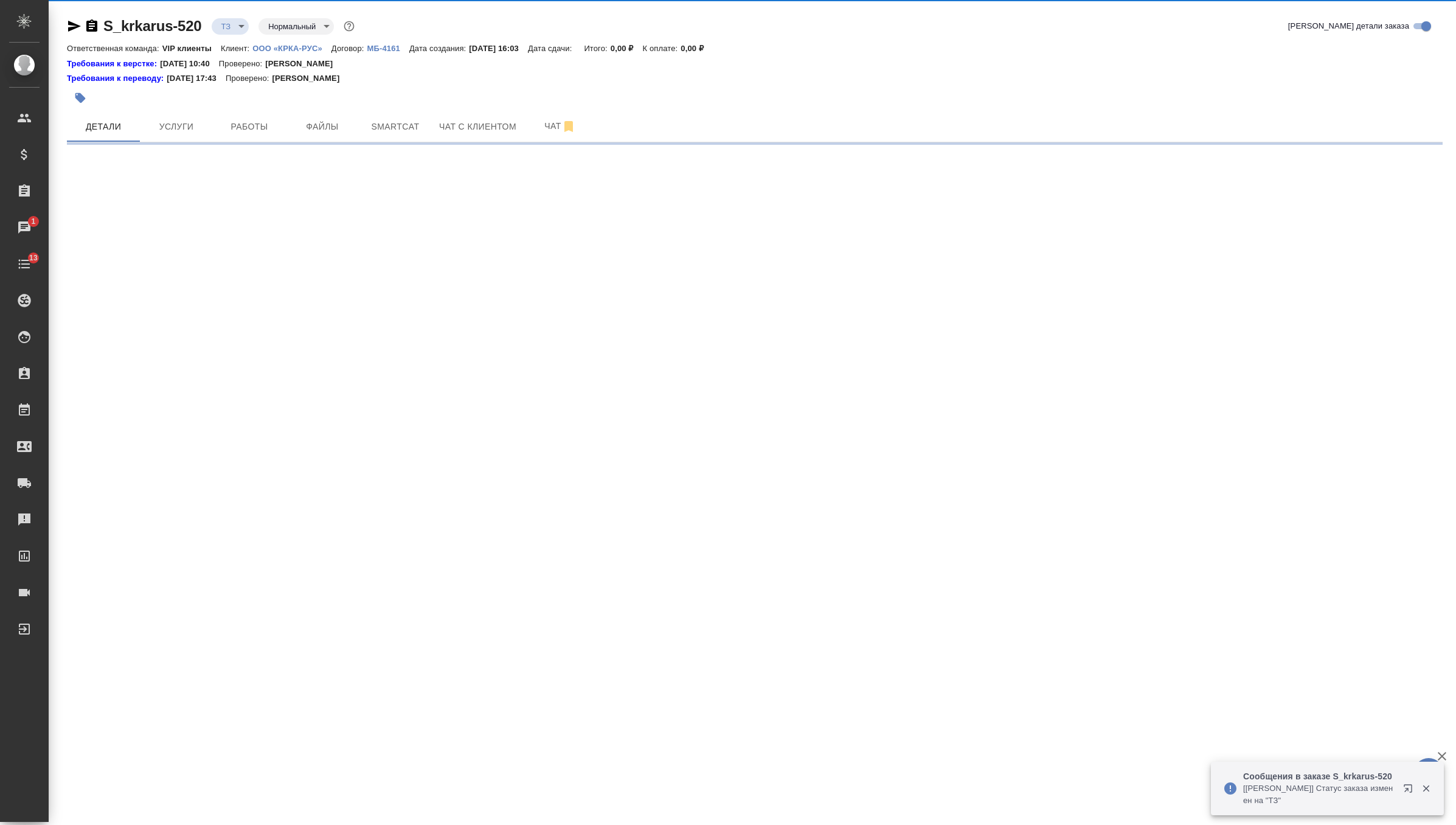
select select "RU"
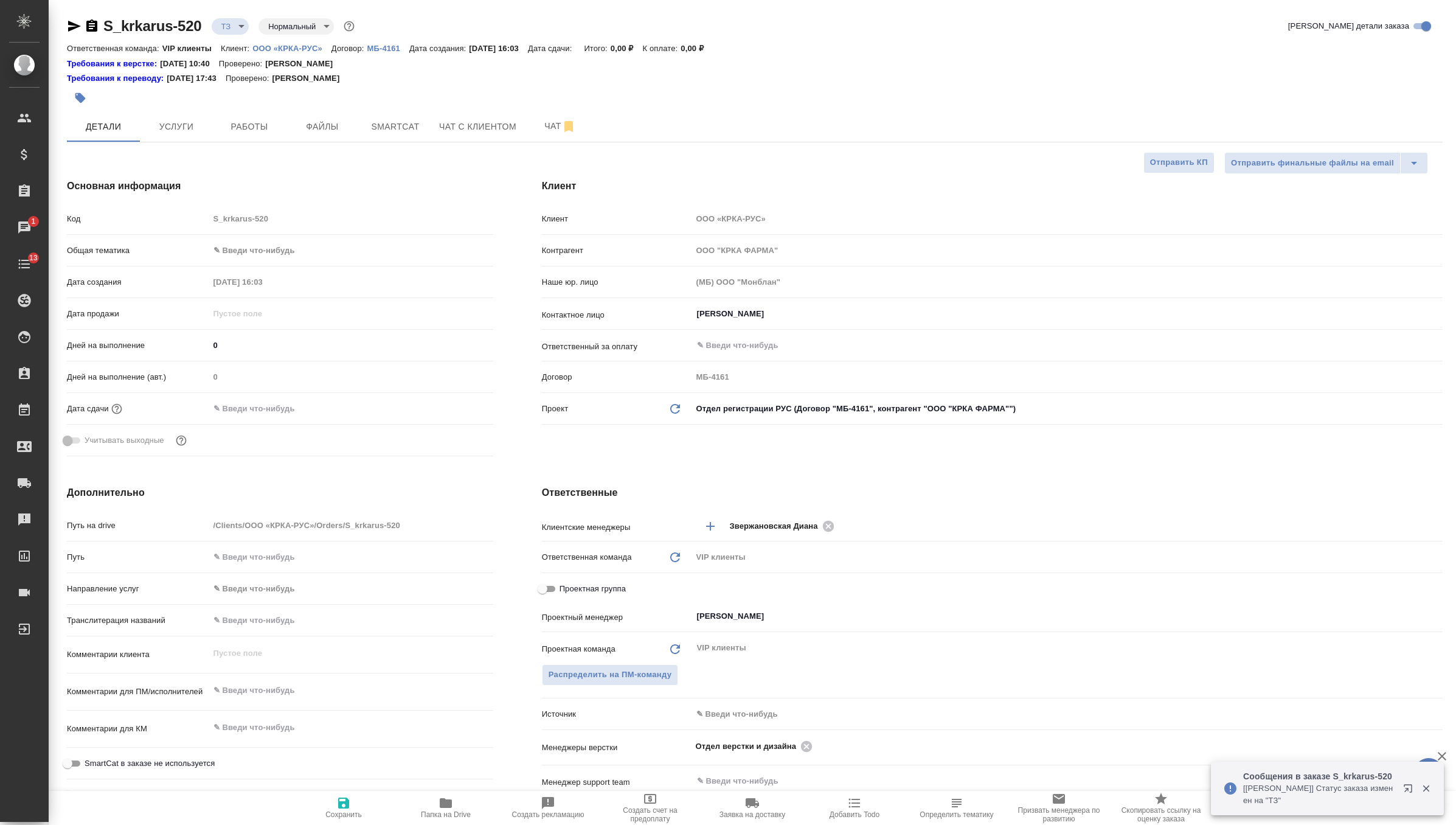
type textarea "x"
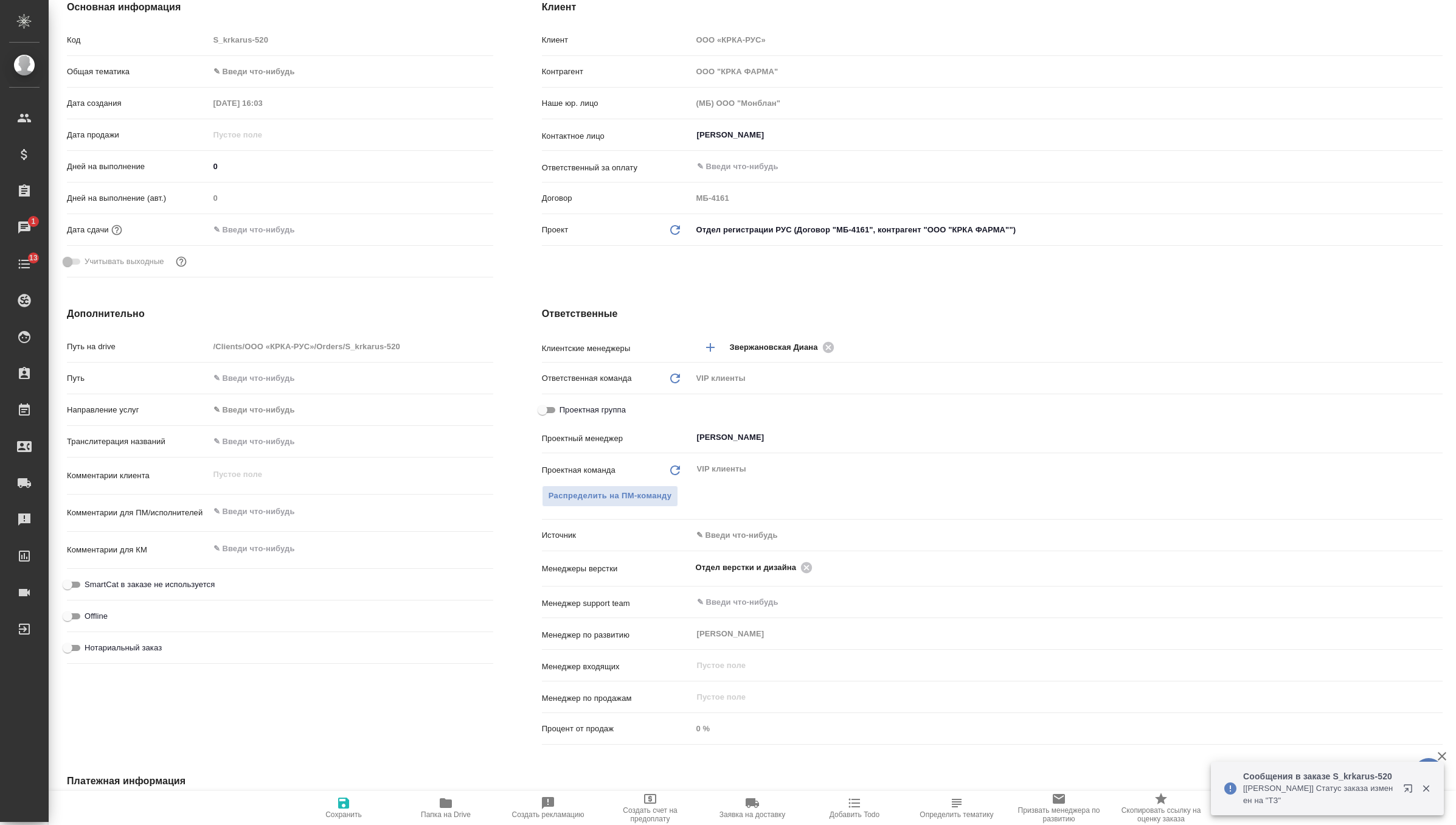
scroll to position [265, 0]
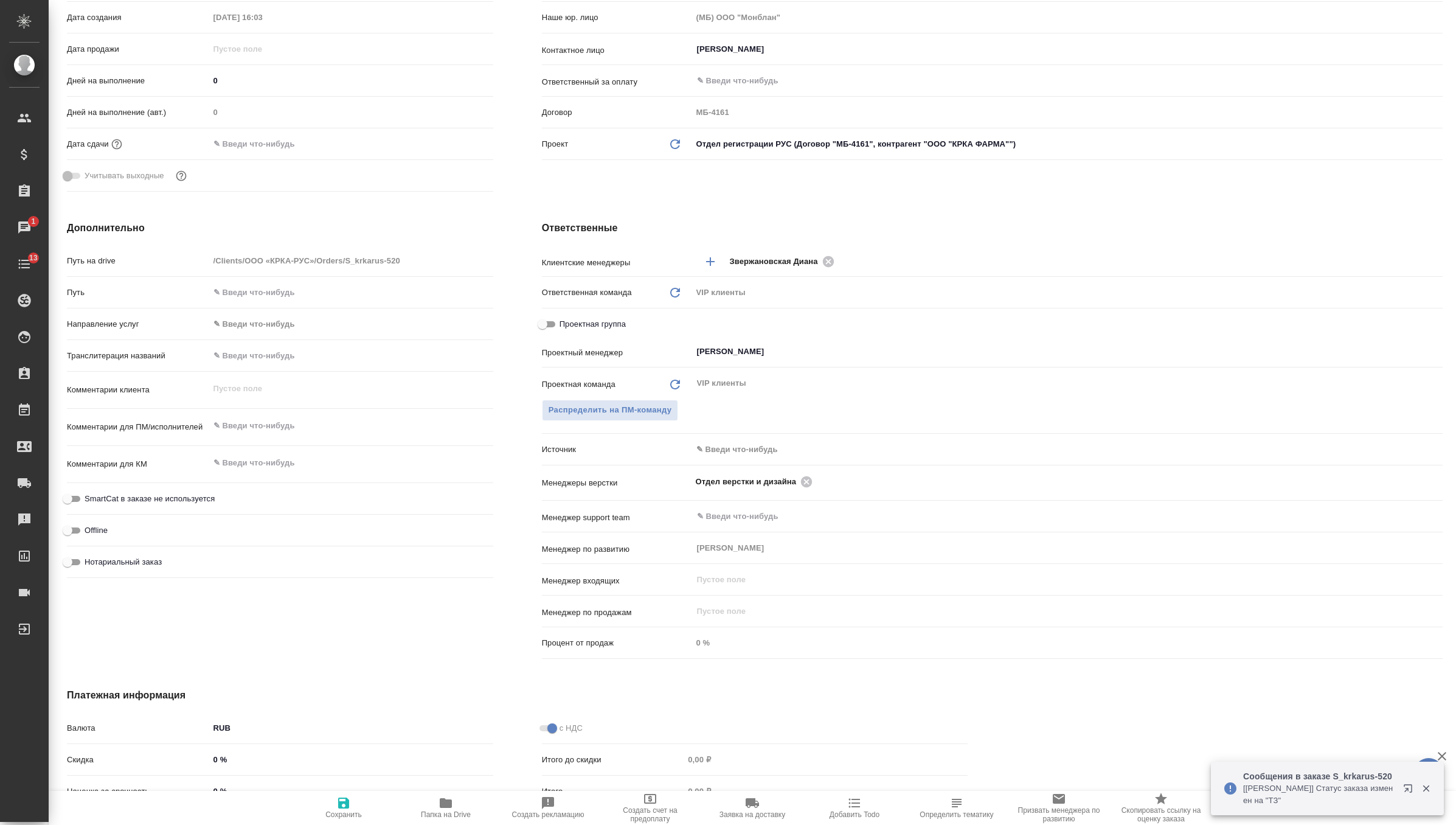
type textarea "x"
click at [271, 426] on textarea at bounding box center [351, 426] width 284 height 21
paste textarea "КРКА Периндоприла аргинин - ТАД (Периндоприл), таблетки, 5 мг, 10 мг (ЕАЭС)"
type textarea "x"
type textarea "КРКА Периндоприла аргинин - ТАД (Периндоприл), таблетки, 5 мг, 10 мг (ЕАЭС)"
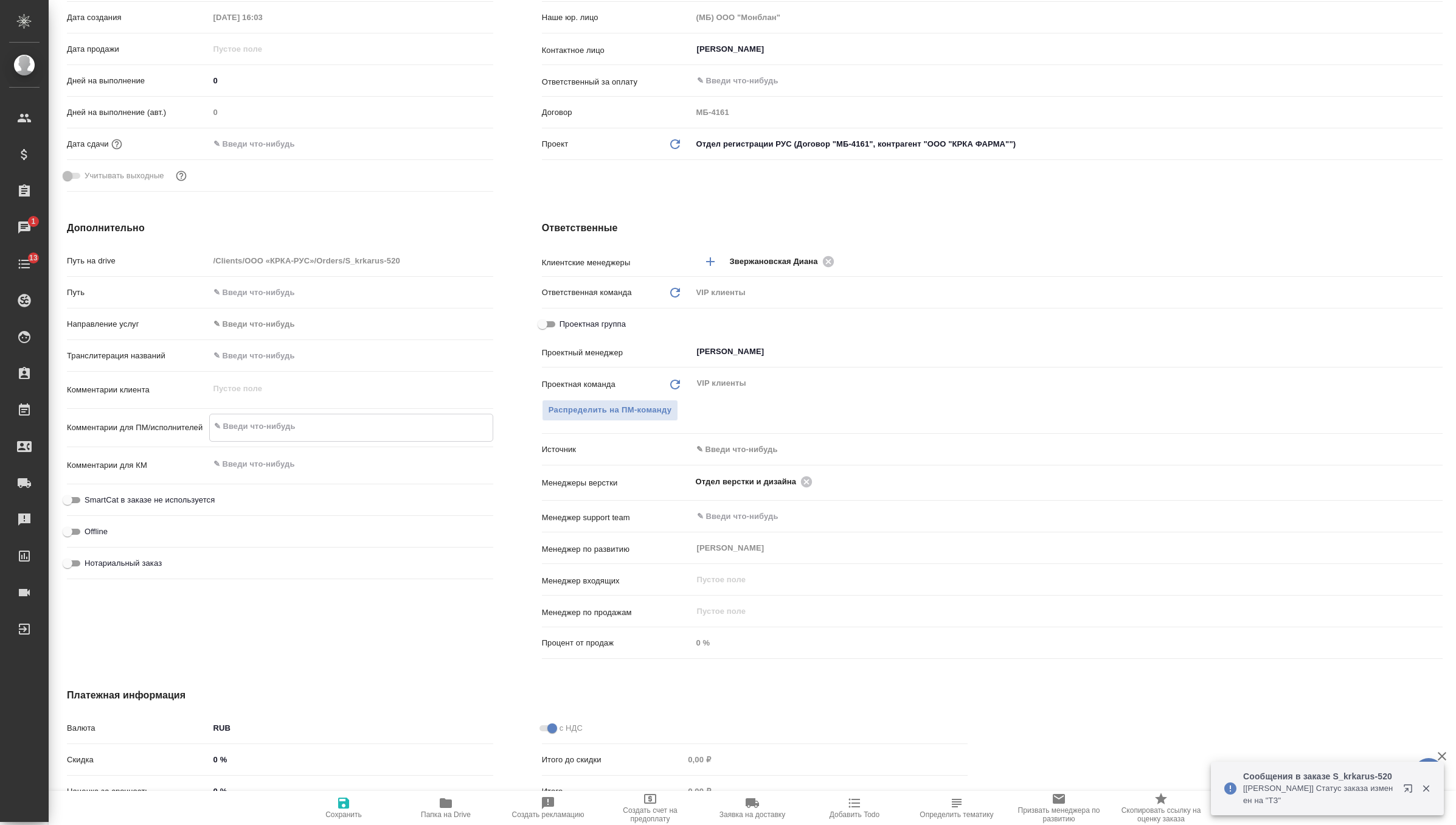
type textarea "x"
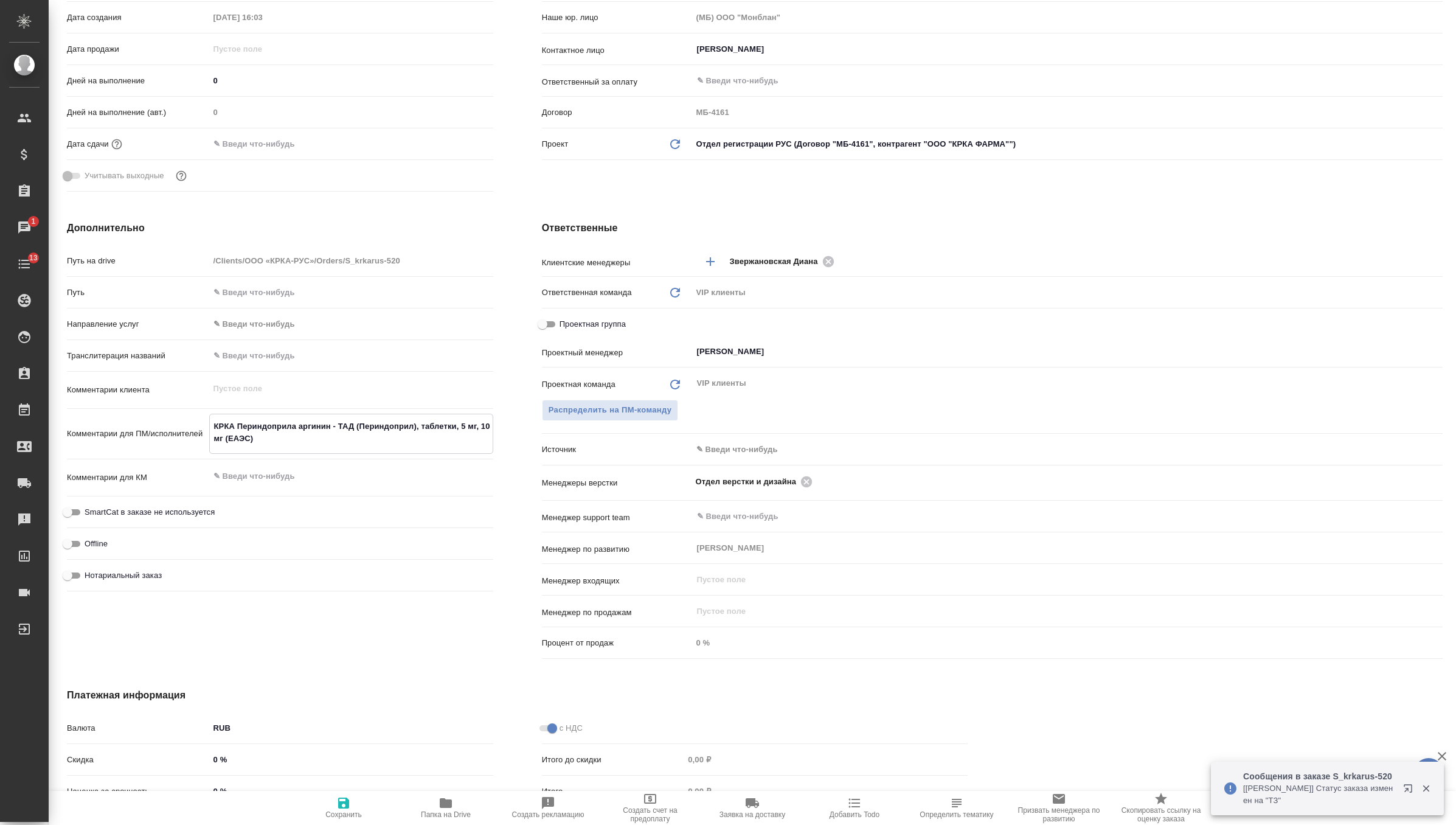
type textarea "КРКА Периндоприла аргинин - ТАД (Периндоприл), таблетки, 5 мг, 10 мг (ЕАЭС)"
type textarea "x"
click at [341, 816] on span "Сохранить" at bounding box center [344, 815] width 37 height 9
type textarea "x"
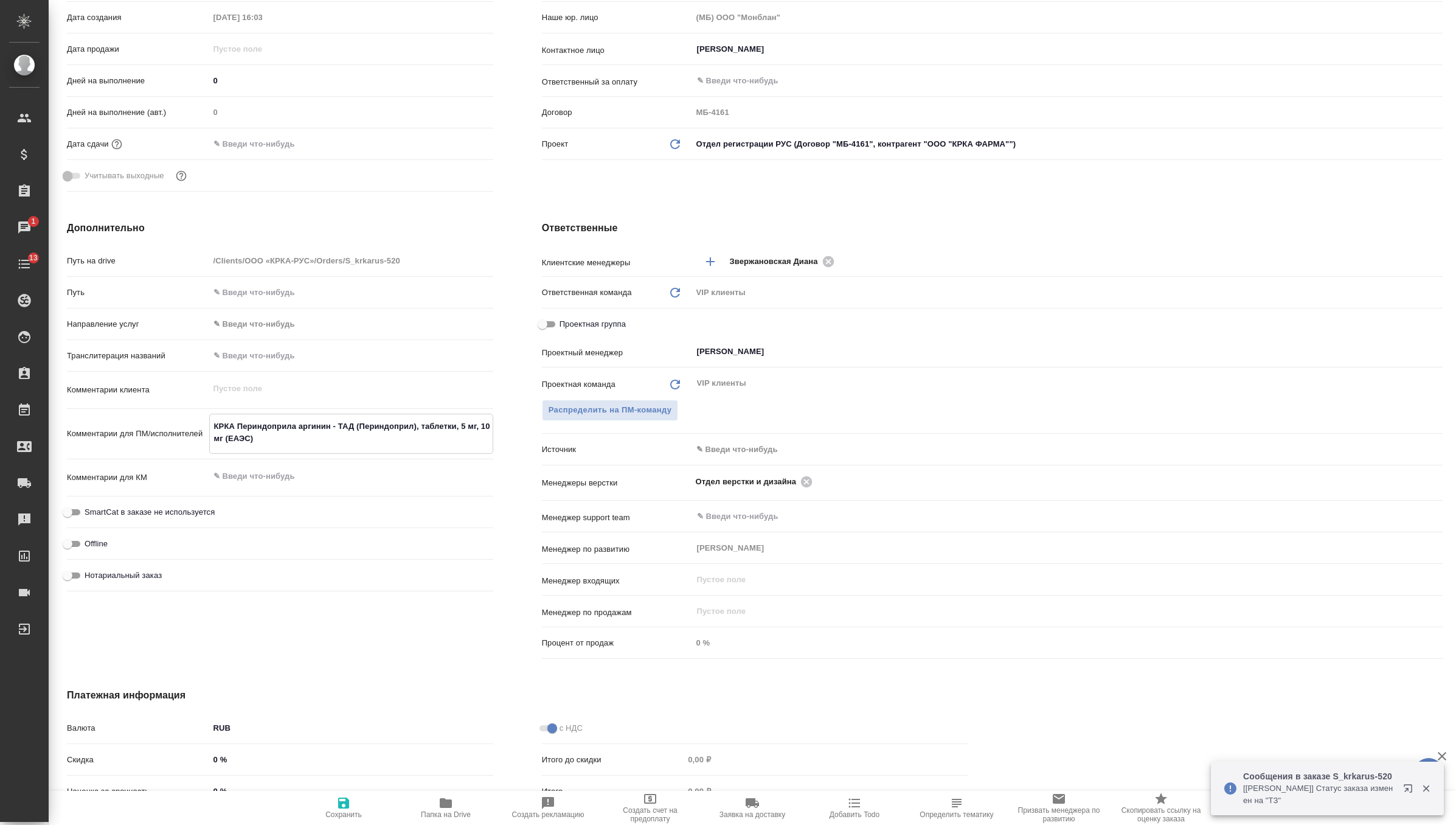
type textarea "x"
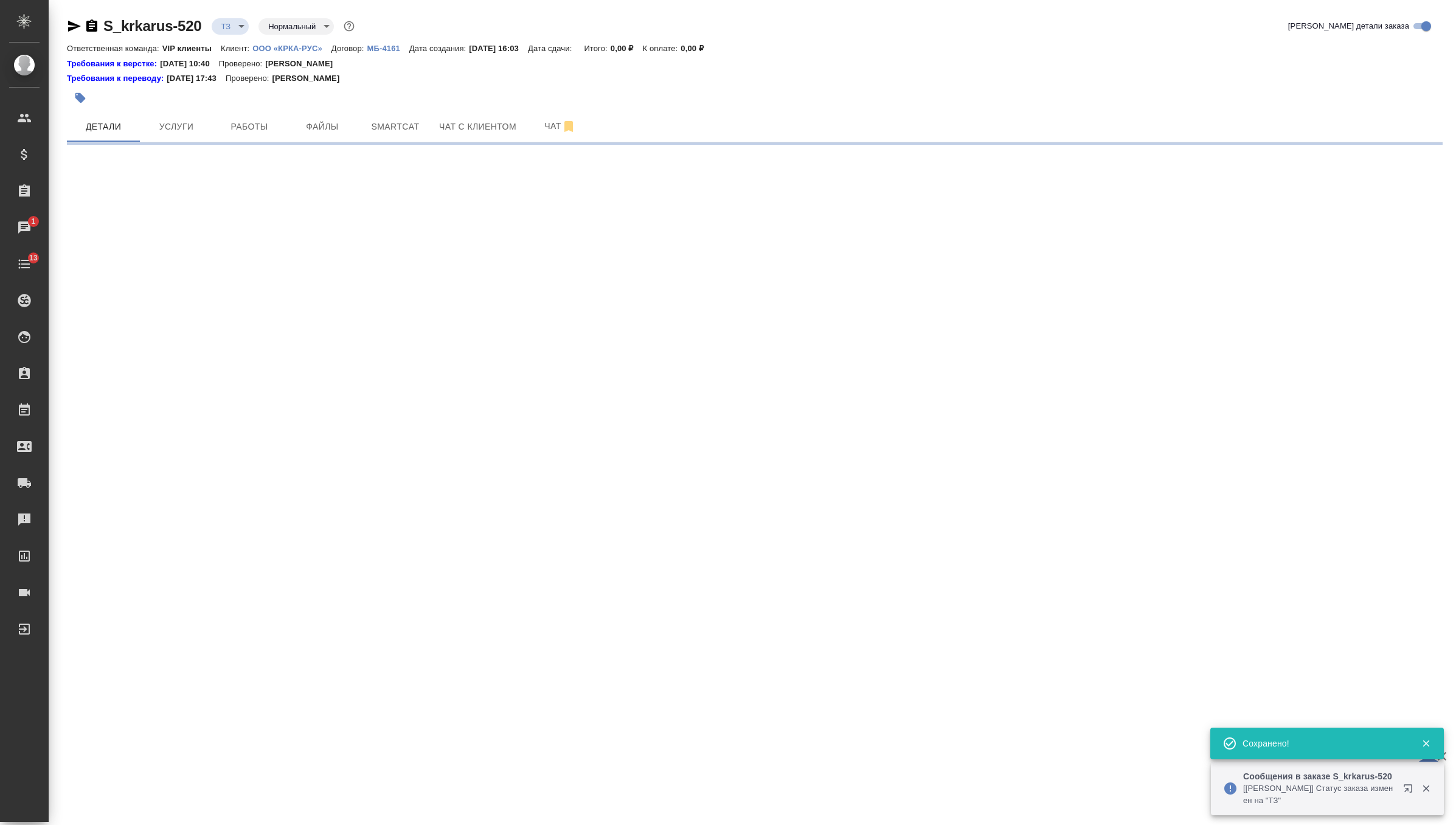
scroll to position [0, 0]
select select "RU"
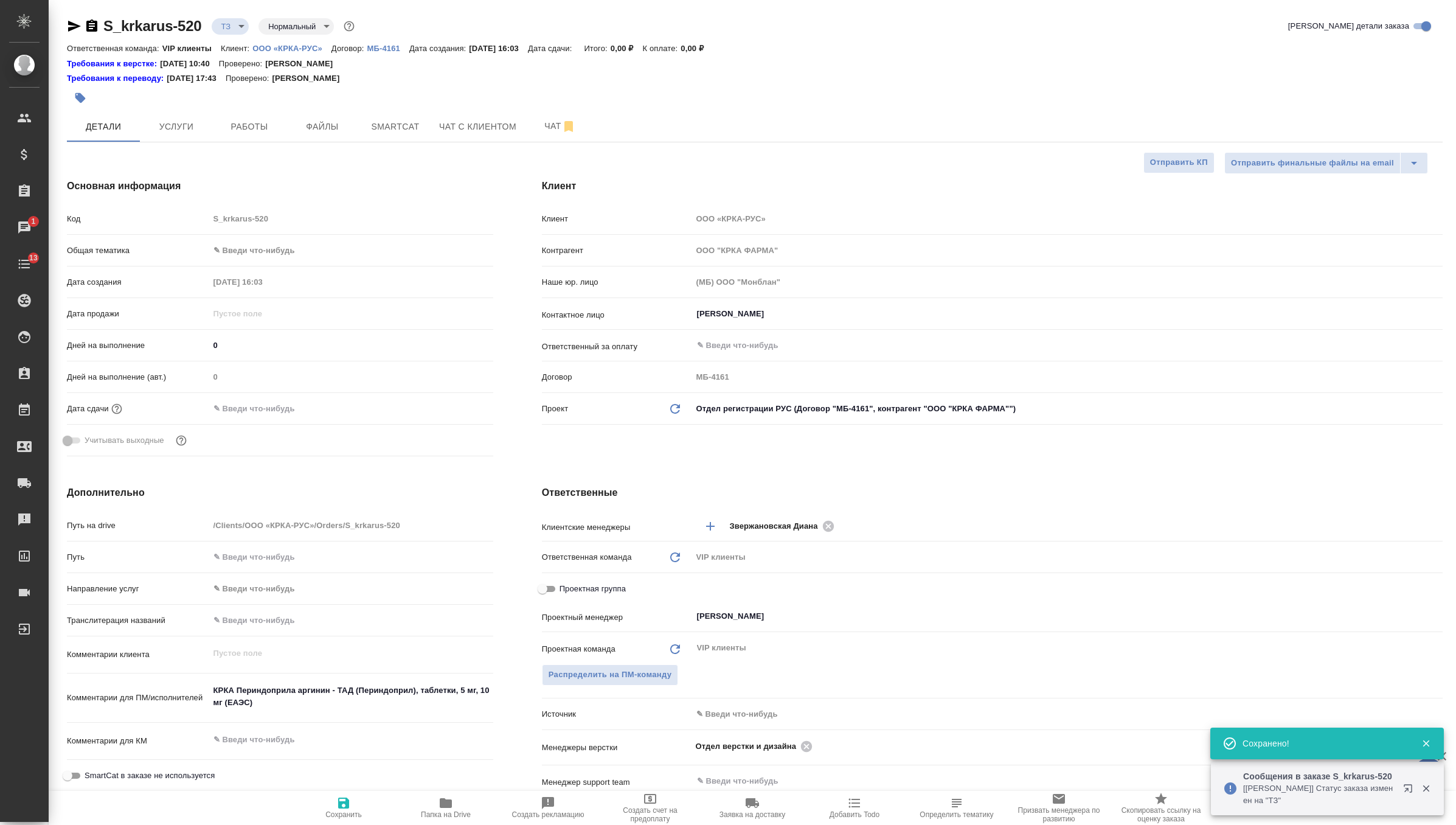
type textarea "x"
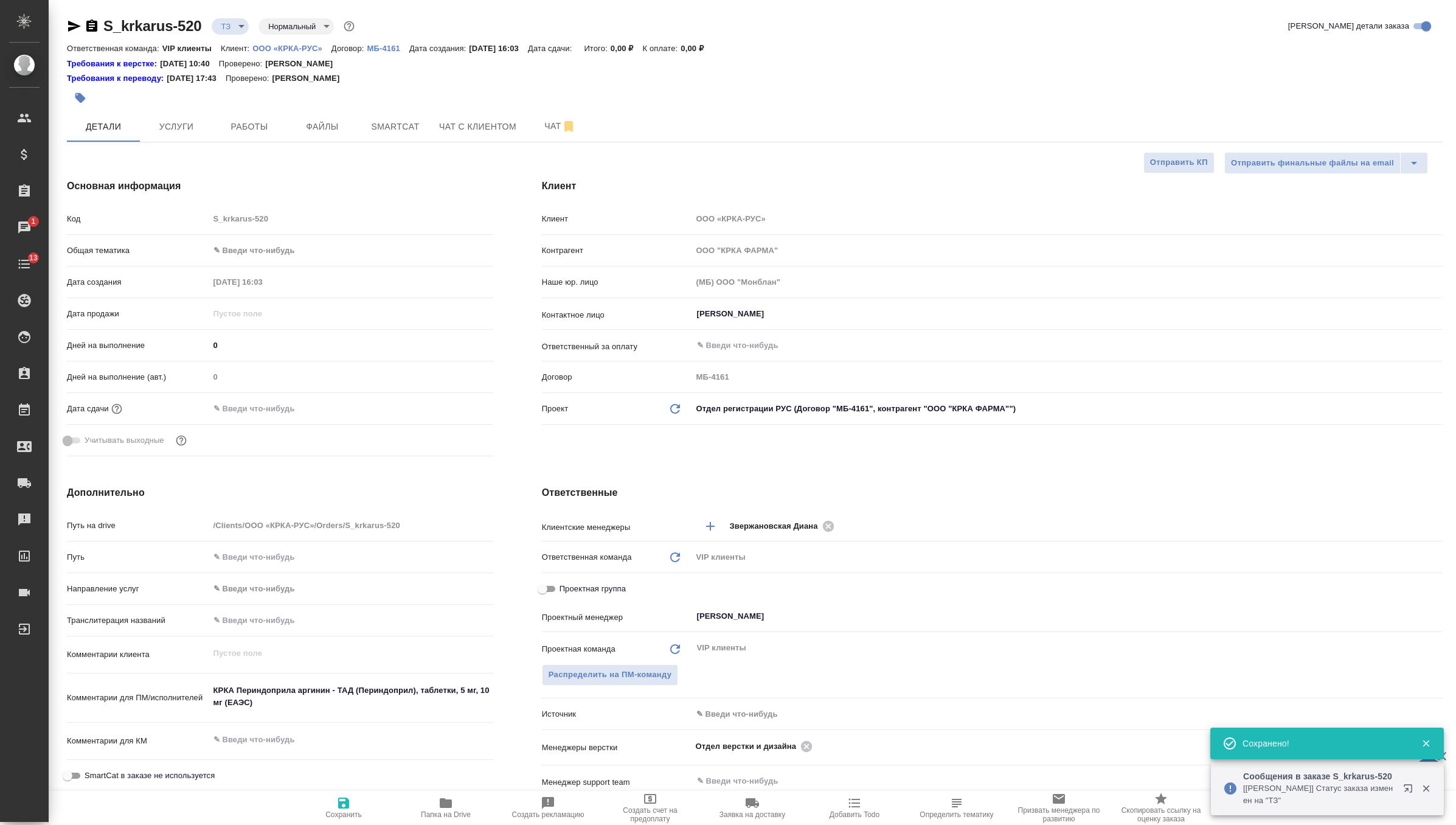
type textarea "x"
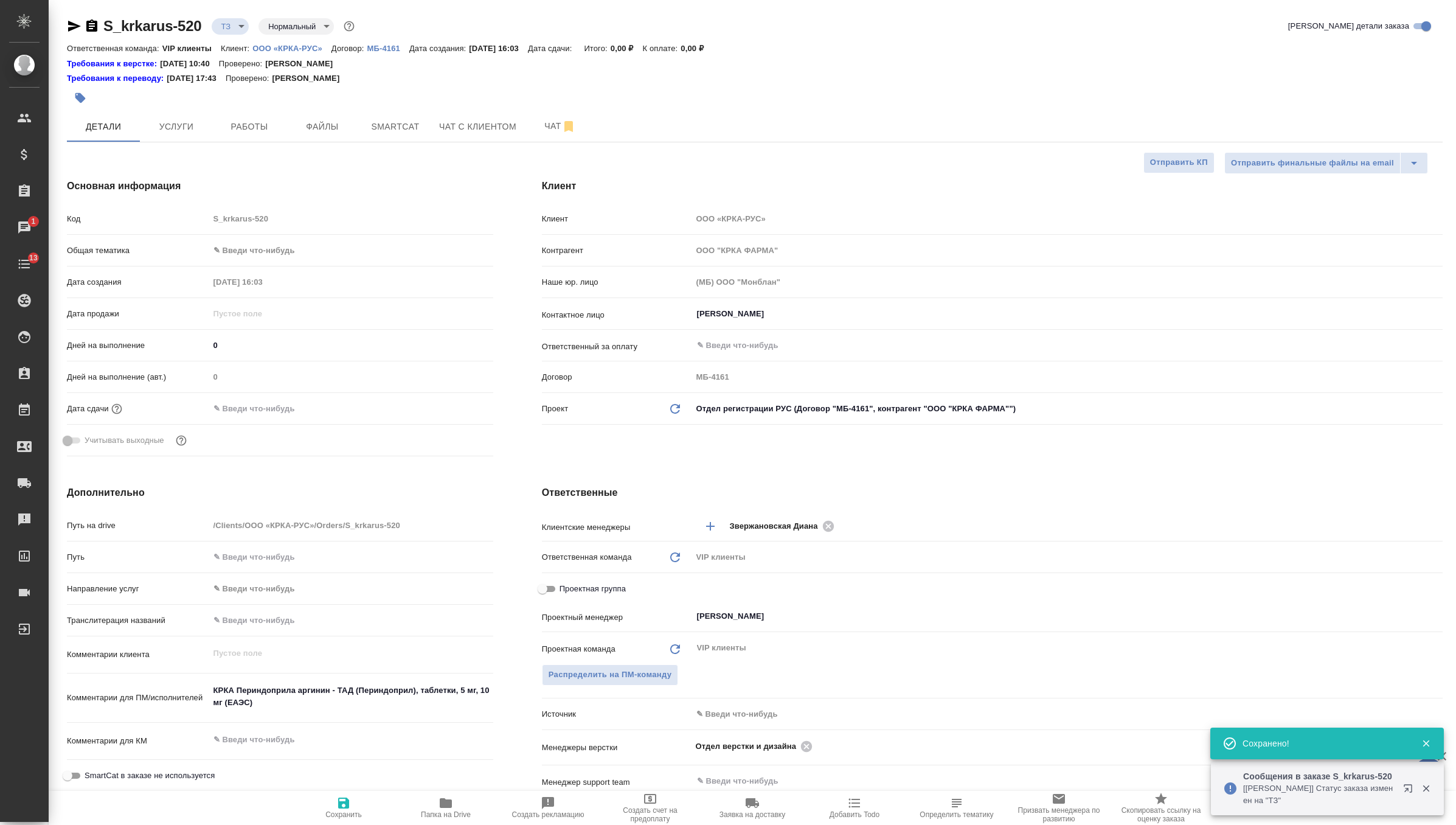
type textarea "x"
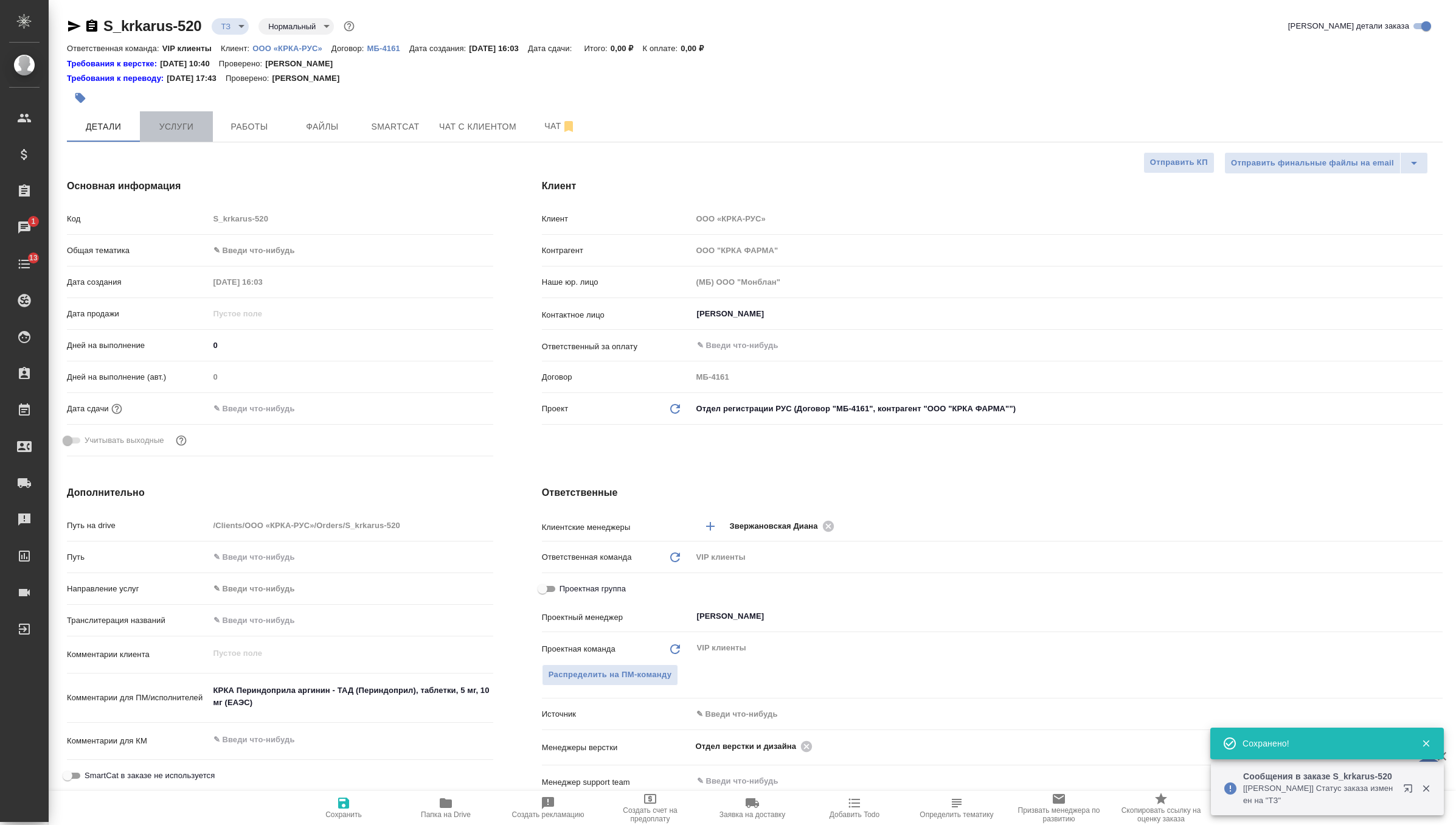
click at [190, 124] on span "Услуги" at bounding box center [176, 126] width 58 height 15
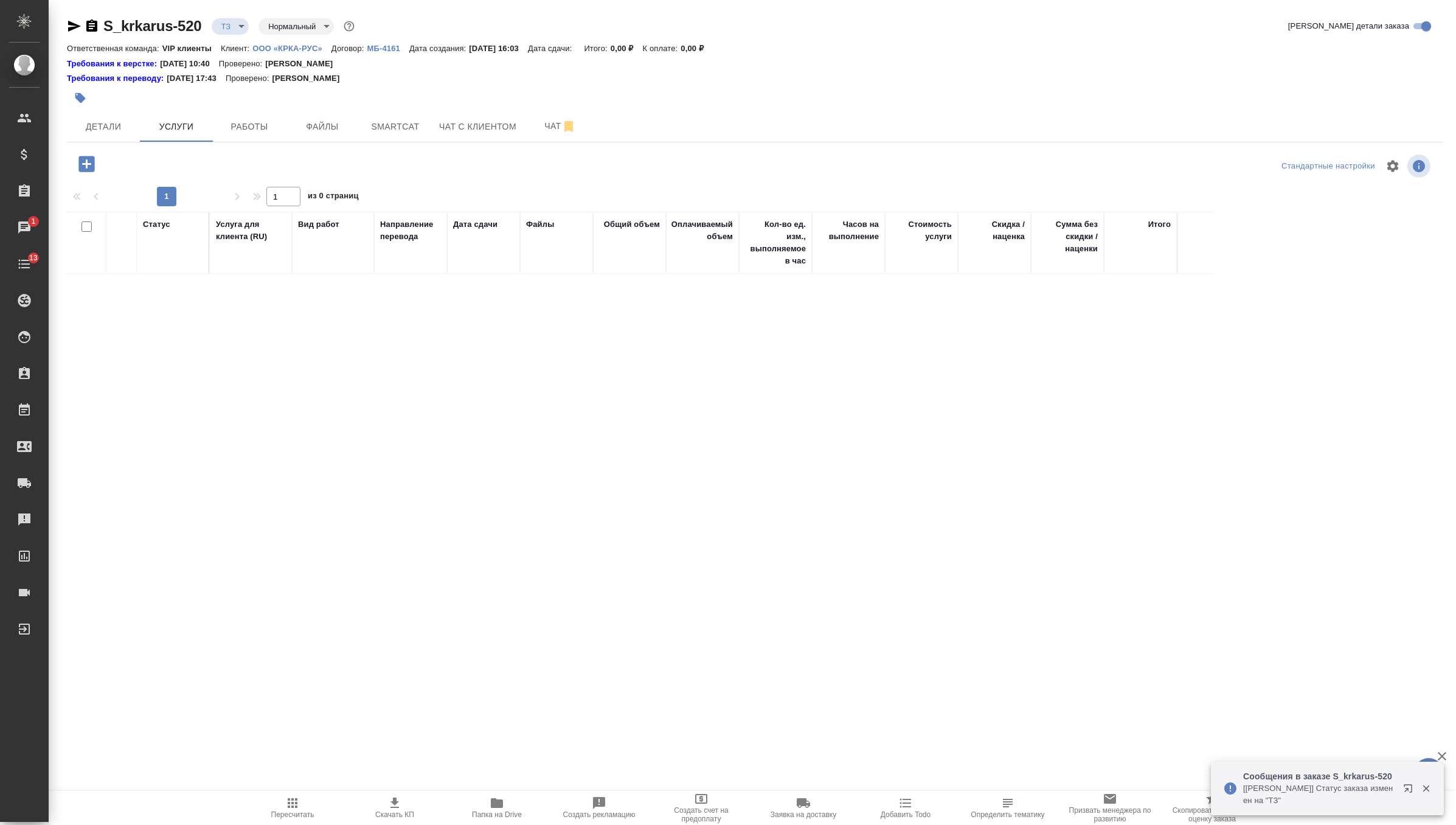
click at [82, 162] on icon "button" at bounding box center [86, 164] width 16 height 16
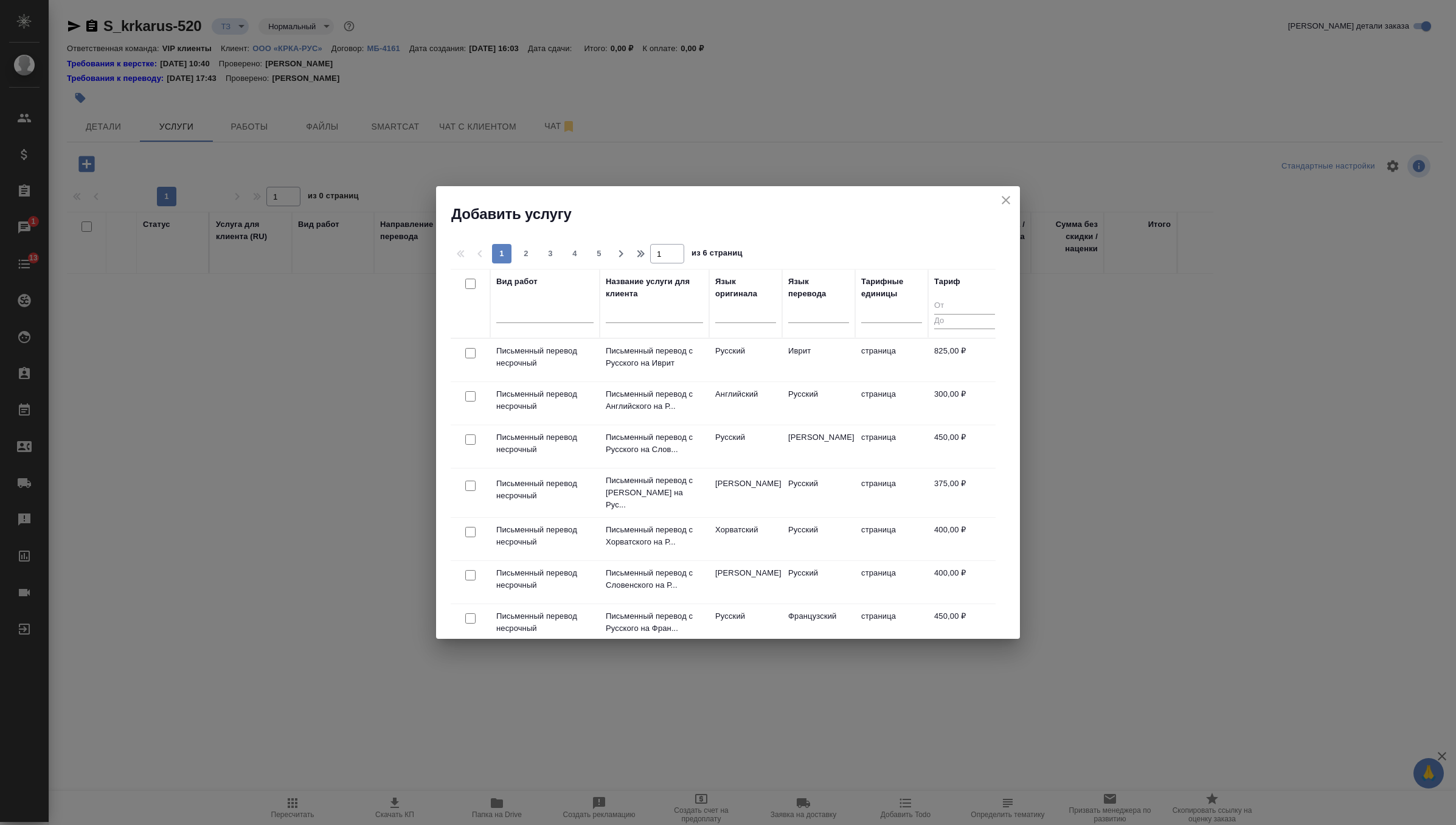
click at [466, 394] on input "checkbox" at bounding box center [471, 397] width 10 height 10
checkbox input "true"
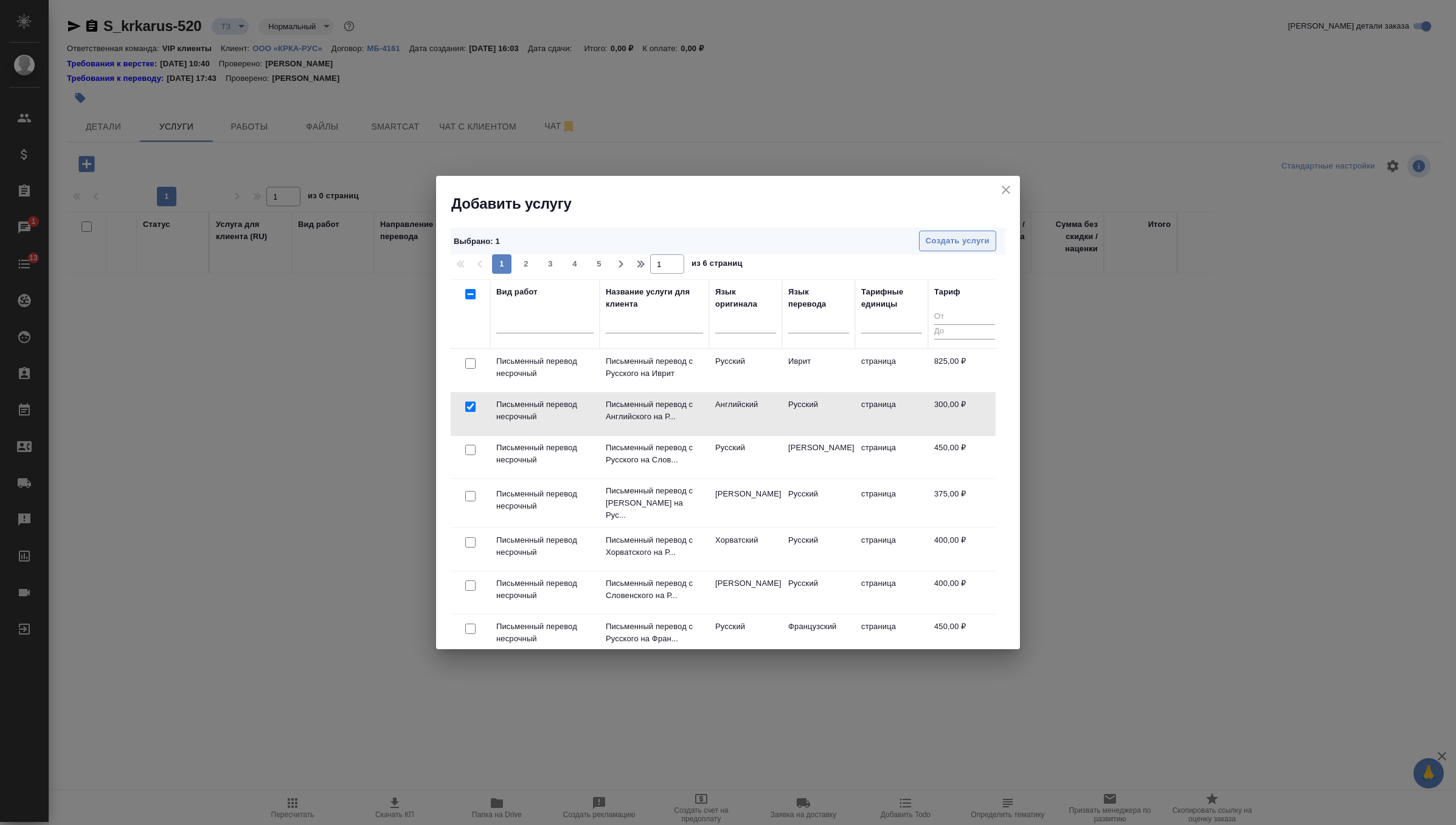
click at [979, 238] on span "Создать услуги" at bounding box center [958, 241] width 64 height 14
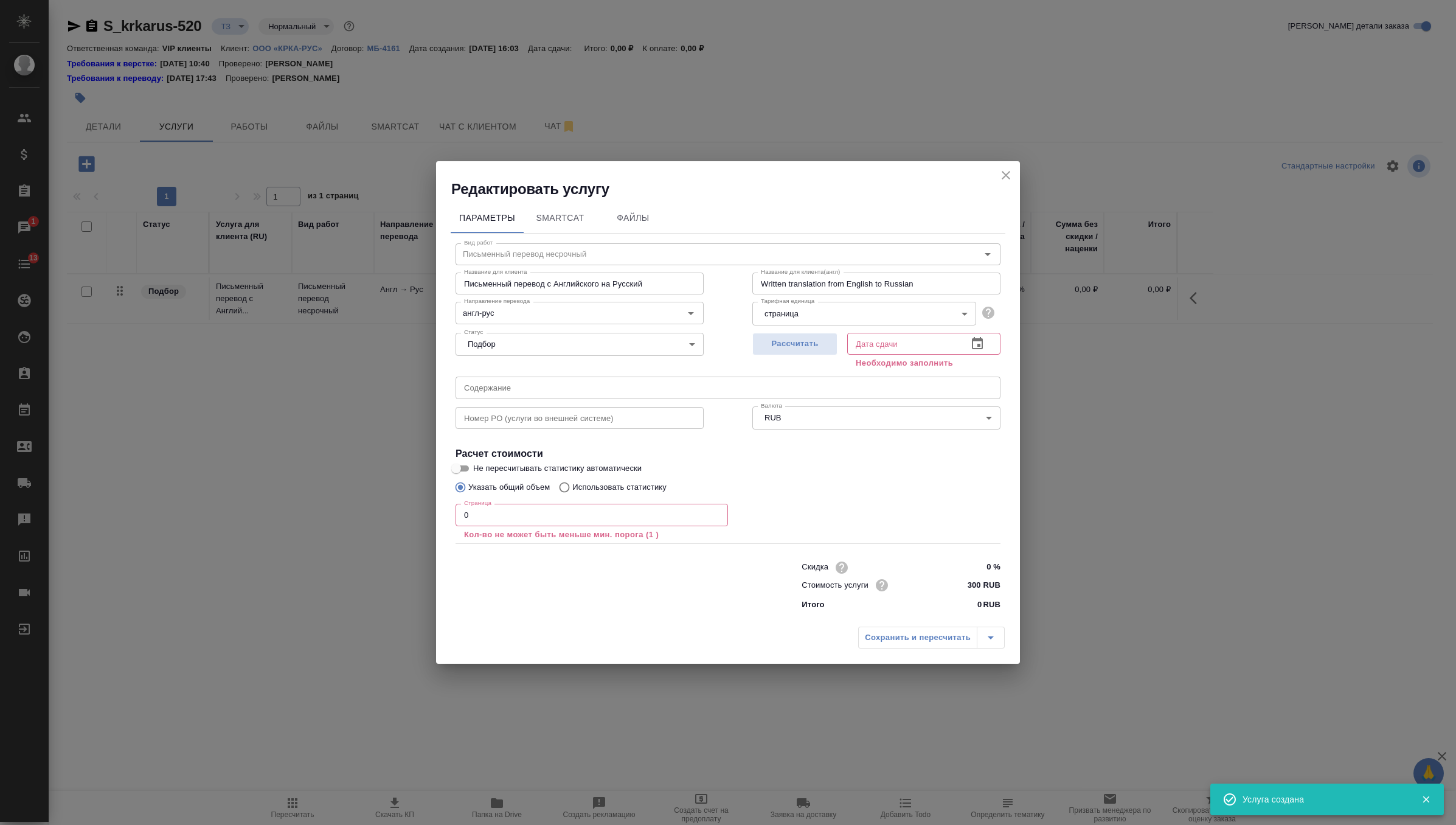
click at [542, 392] on input "text" at bounding box center [728, 387] width 545 height 22
paste input "S_krkarus-520"
drag, startPoint x: 540, startPoint y: 393, endPoint x: 400, endPoint y: 393, distance: 140.0
click at [400, 393] on div "Редактировать услугу Параметры SmartCat Файлы Вид работ Письменный перевод неср…" at bounding box center [728, 412] width 1456 height 825
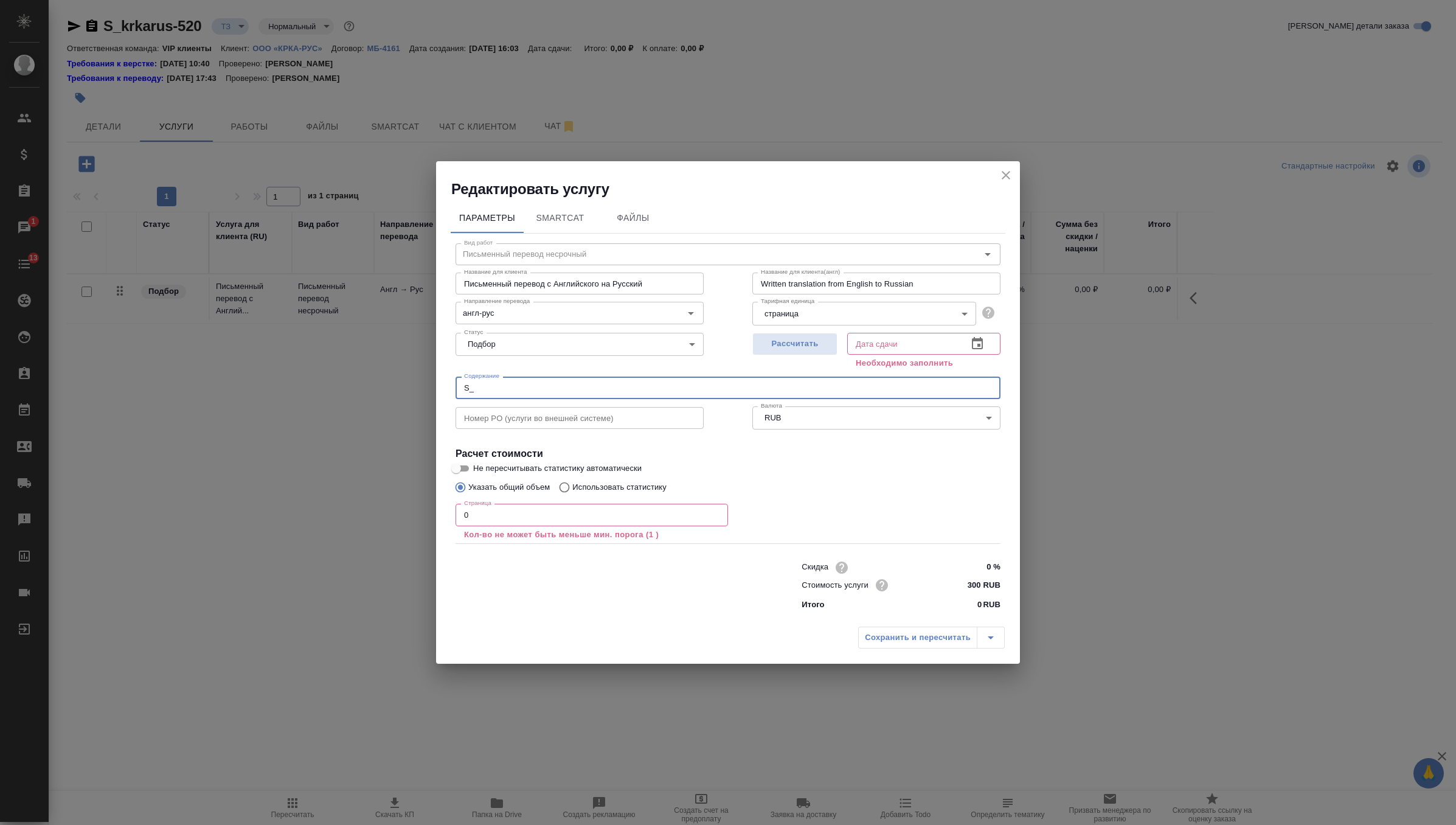
type input "S"
click at [587, 529] on p "Кол-во не может быть меньше мин. порога (1 )" at bounding box center [592, 535] width 255 height 12
click at [585, 524] on input "0" at bounding box center [592, 515] width 272 height 22
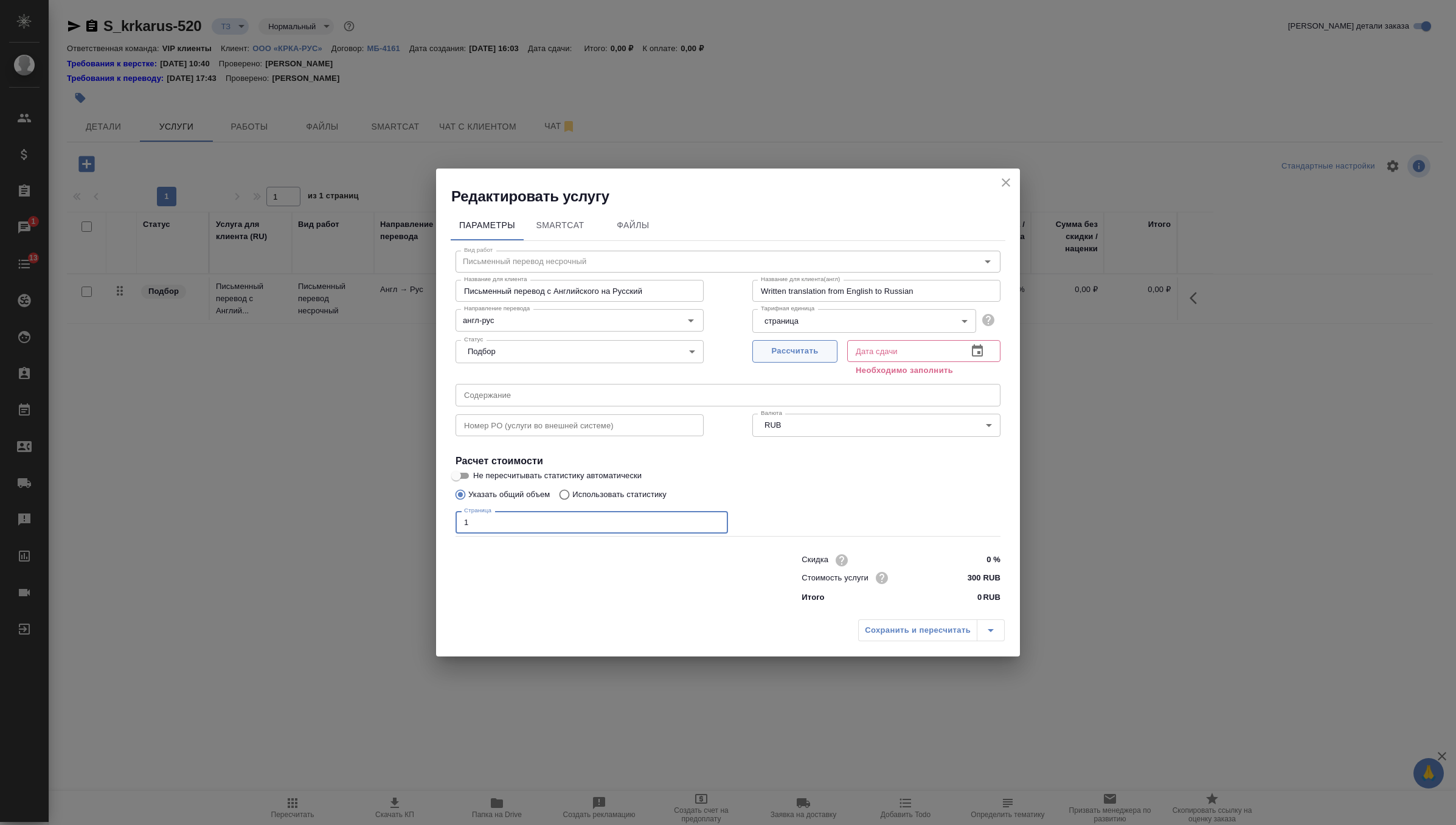
type input "1"
click at [826, 358] on span "Рассчитать" at bounding box center [795, 351] width 72 height 14
type input "26.09.2025 17:06"
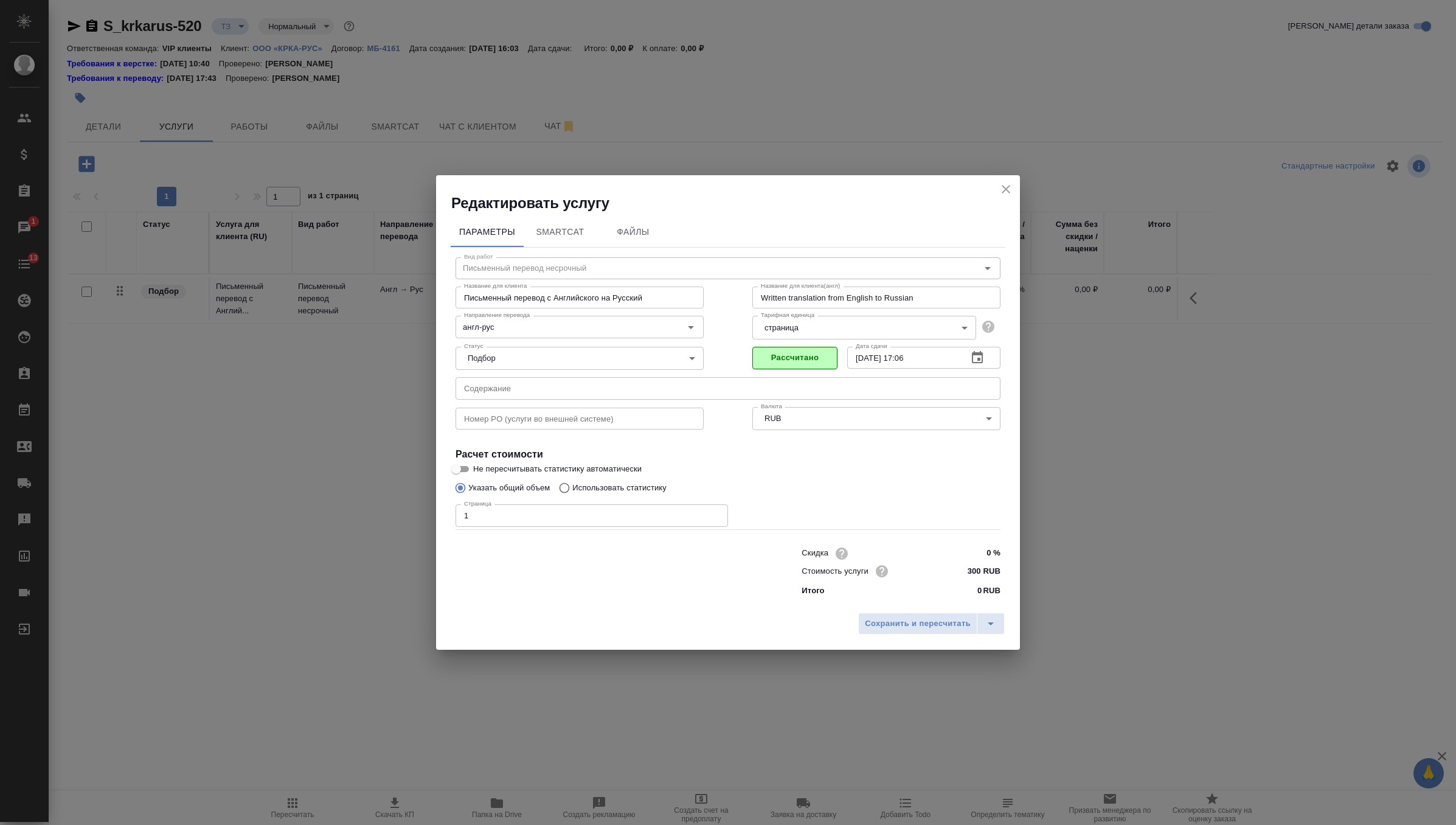
click at [911, 612] on div "Сохранить и пересчитать" at bounding box center [728, 629] width 584 height 43
click at [910, 626] on span "Сохранить и пересчитать" at bounding box center [918, 623] width 106 height 14
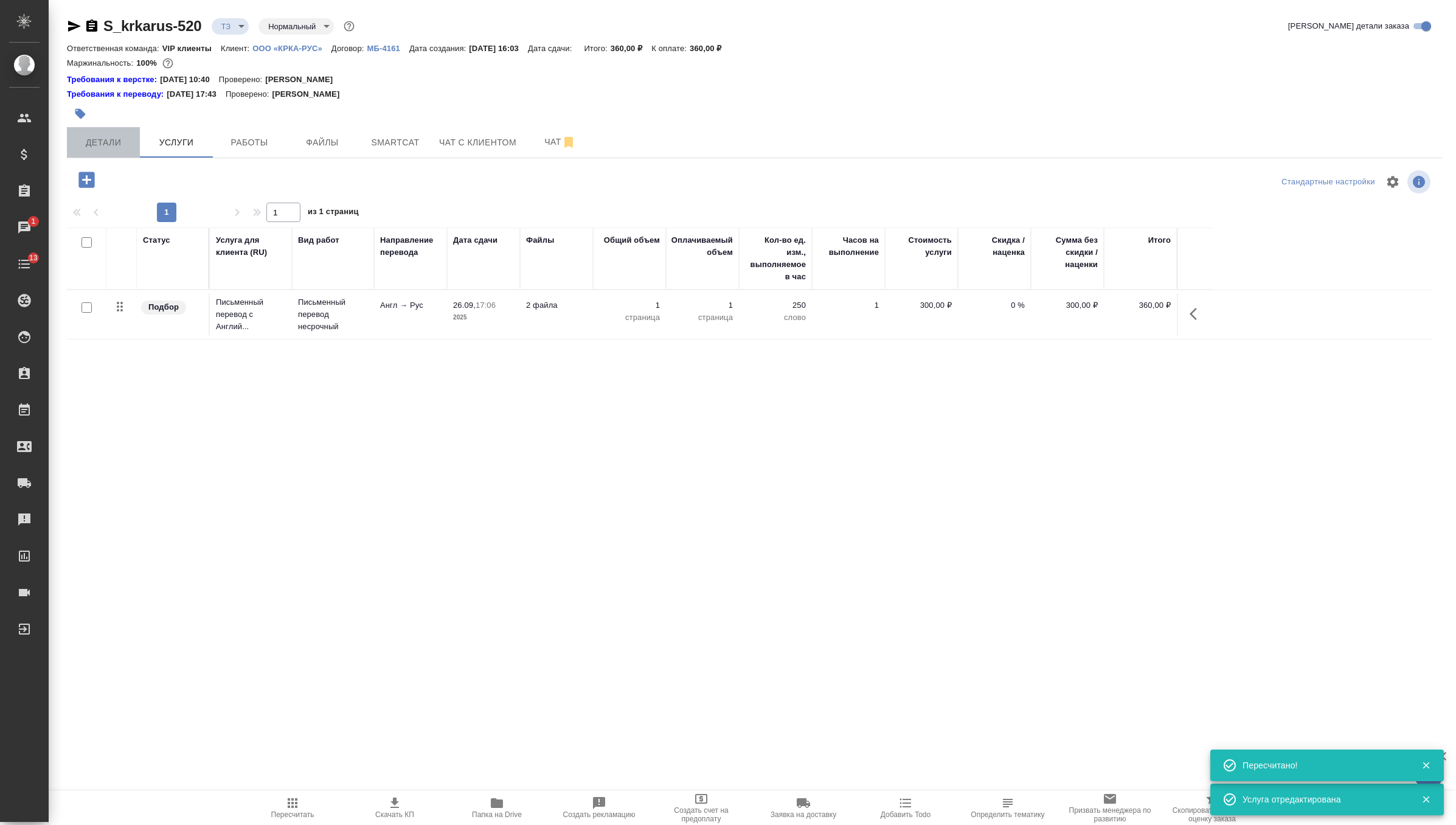
click at [98, 135] on span "Детали" at bounding box center [103, 142] width 58 height 15
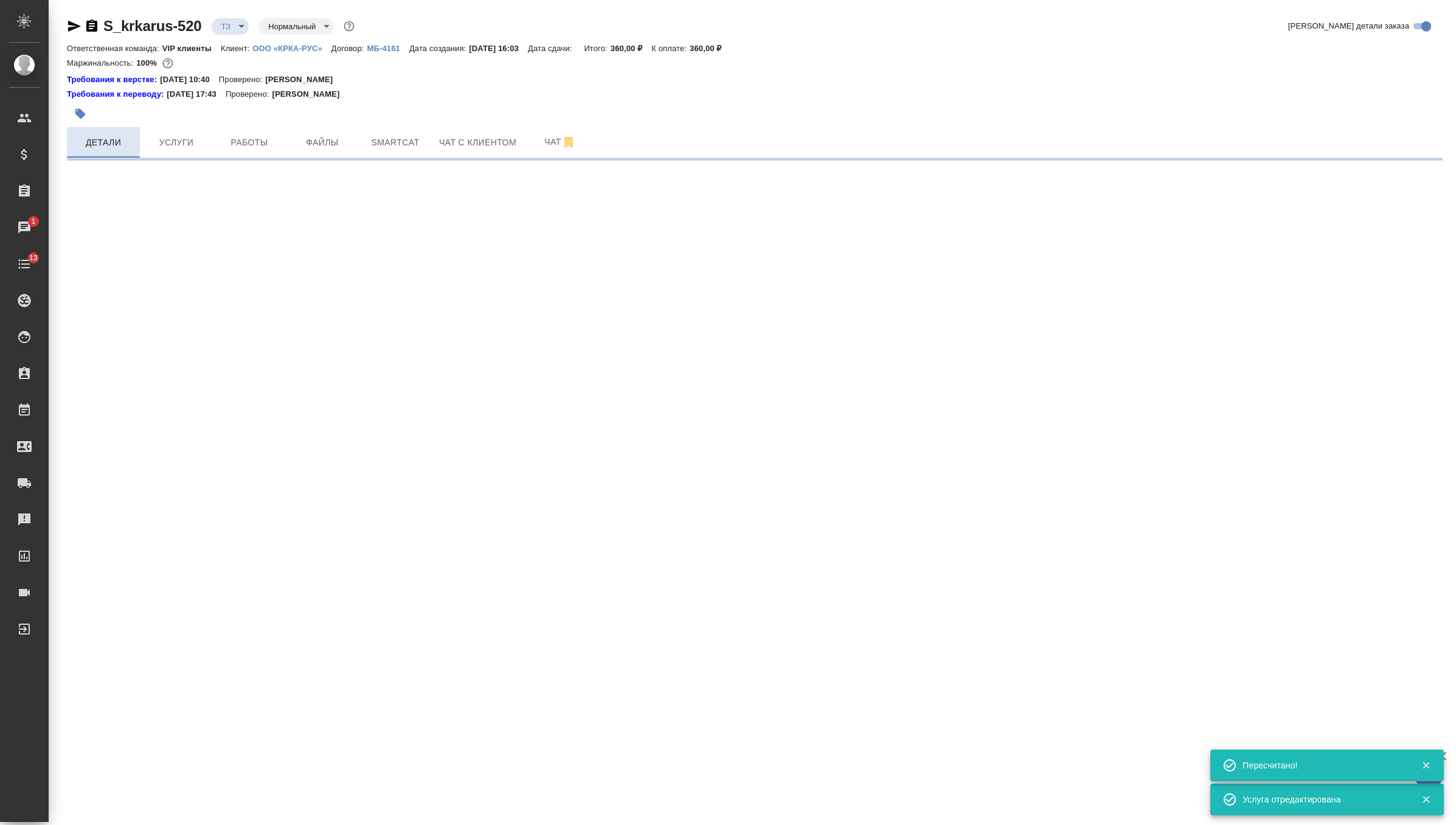
select select "RU"
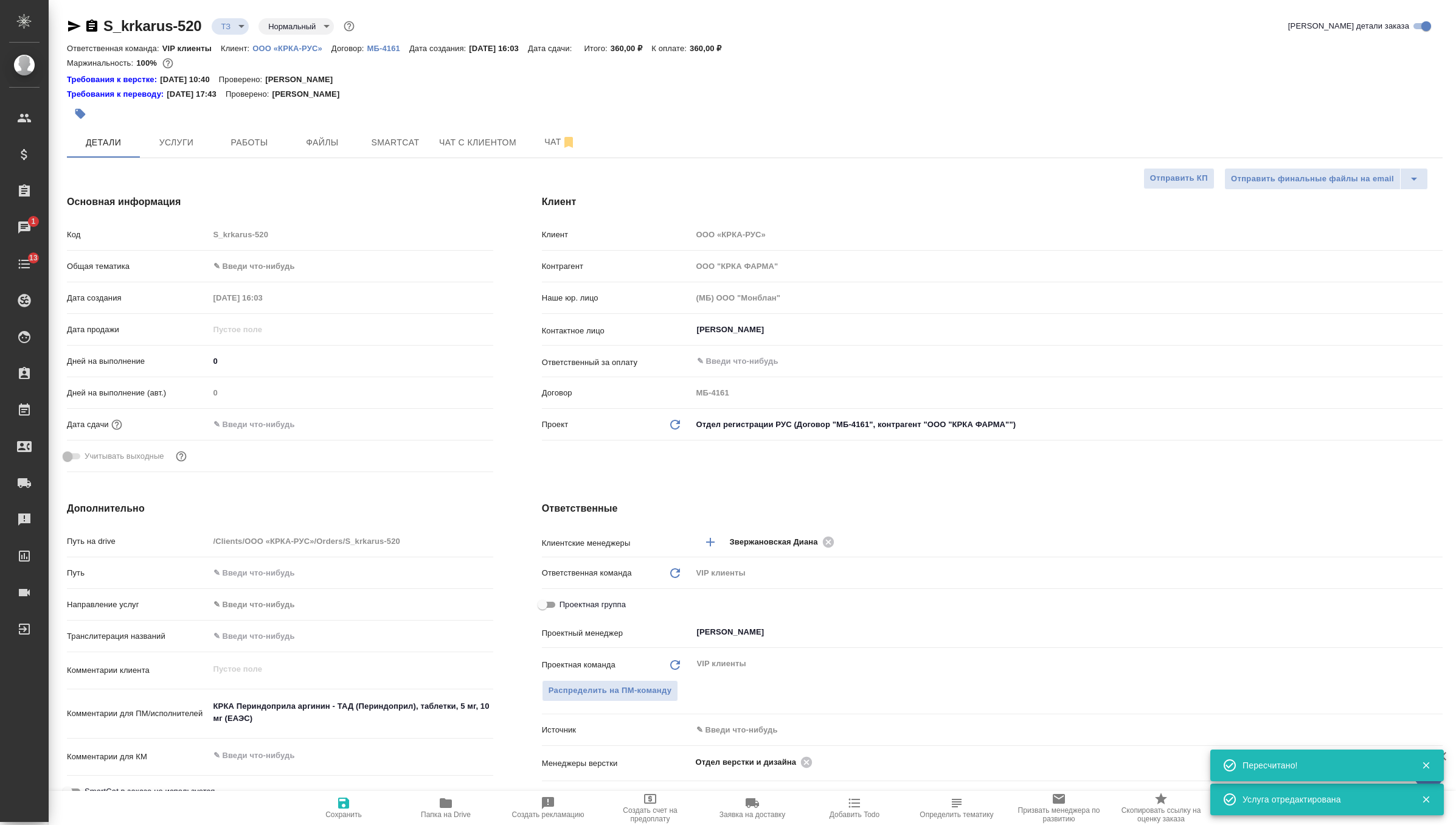
type textarea "x"
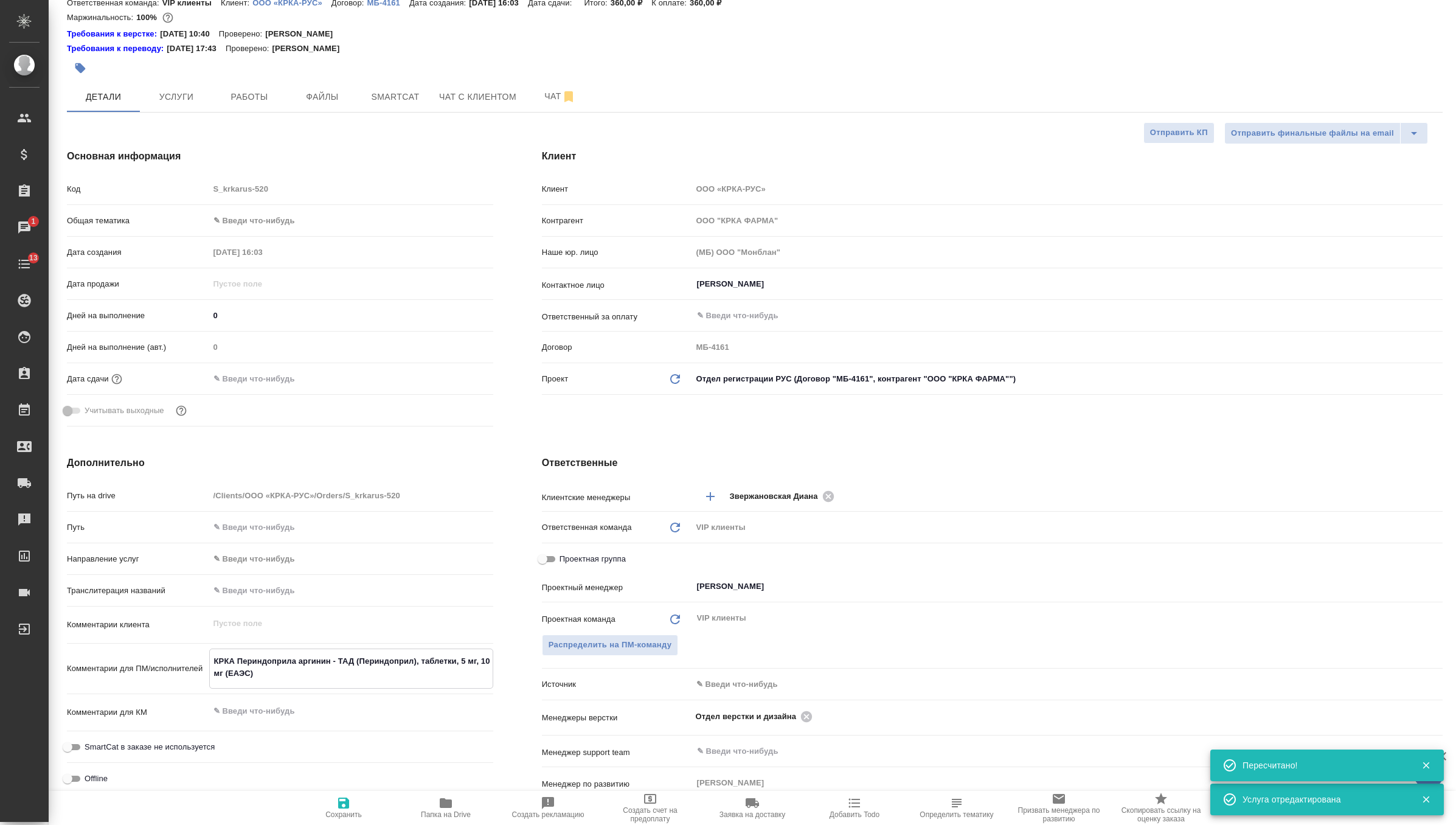
drag, startPoint x: 283, startPoint y: 679, endPoint x: 158, endPoint y: 610, distance: 142.8
click at [158, 610] on div "Путь на drive /Clients/ООО «КРКА-РУС»/Orders/S_krkarus-520 Путь Направление усл…" at bounding box center [280, 658] width 427 height 346
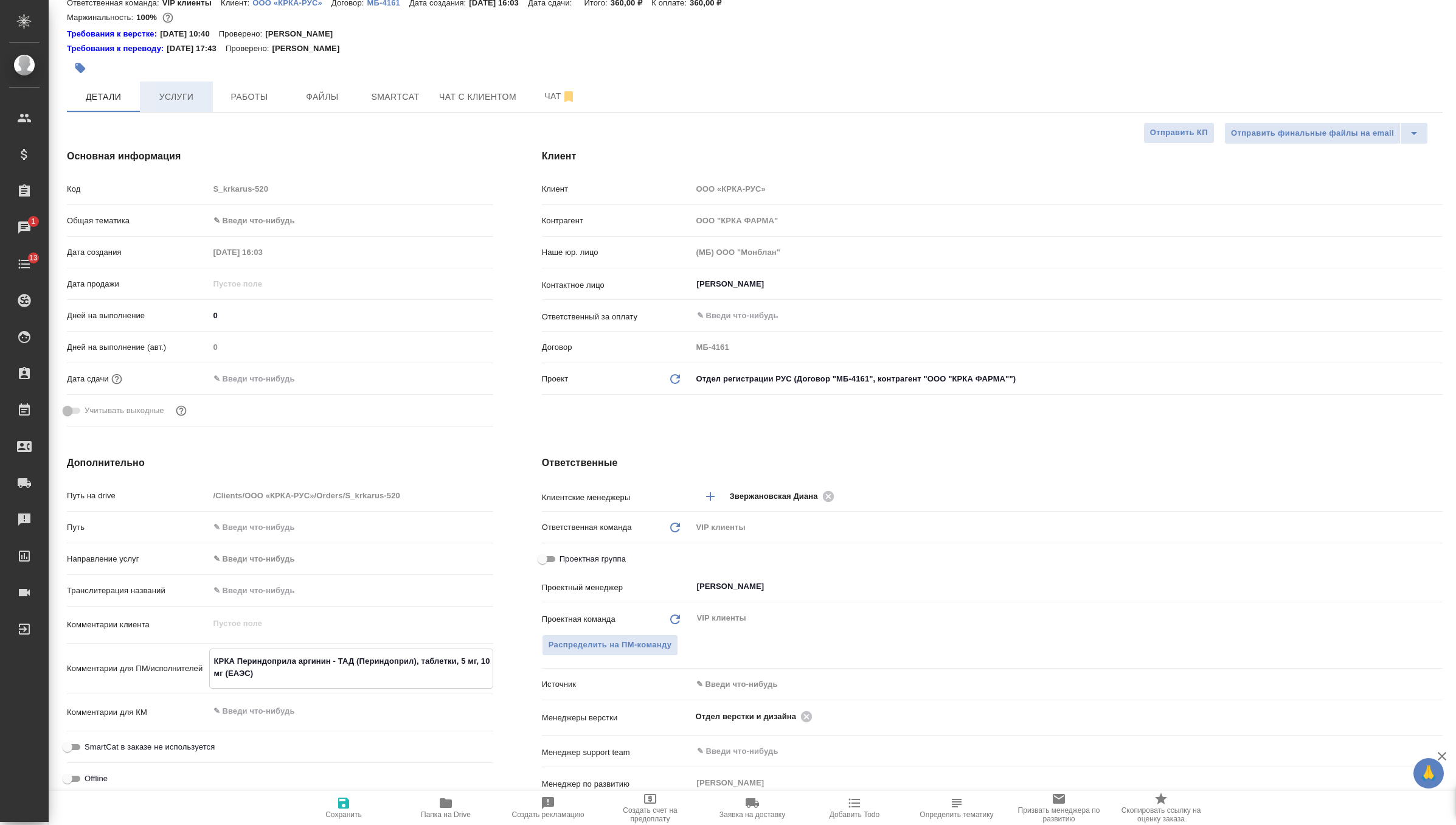
type textarea "x"
click at [186, 86] on button "Услуги" at bounding box center [177, 97] width 73 height 30
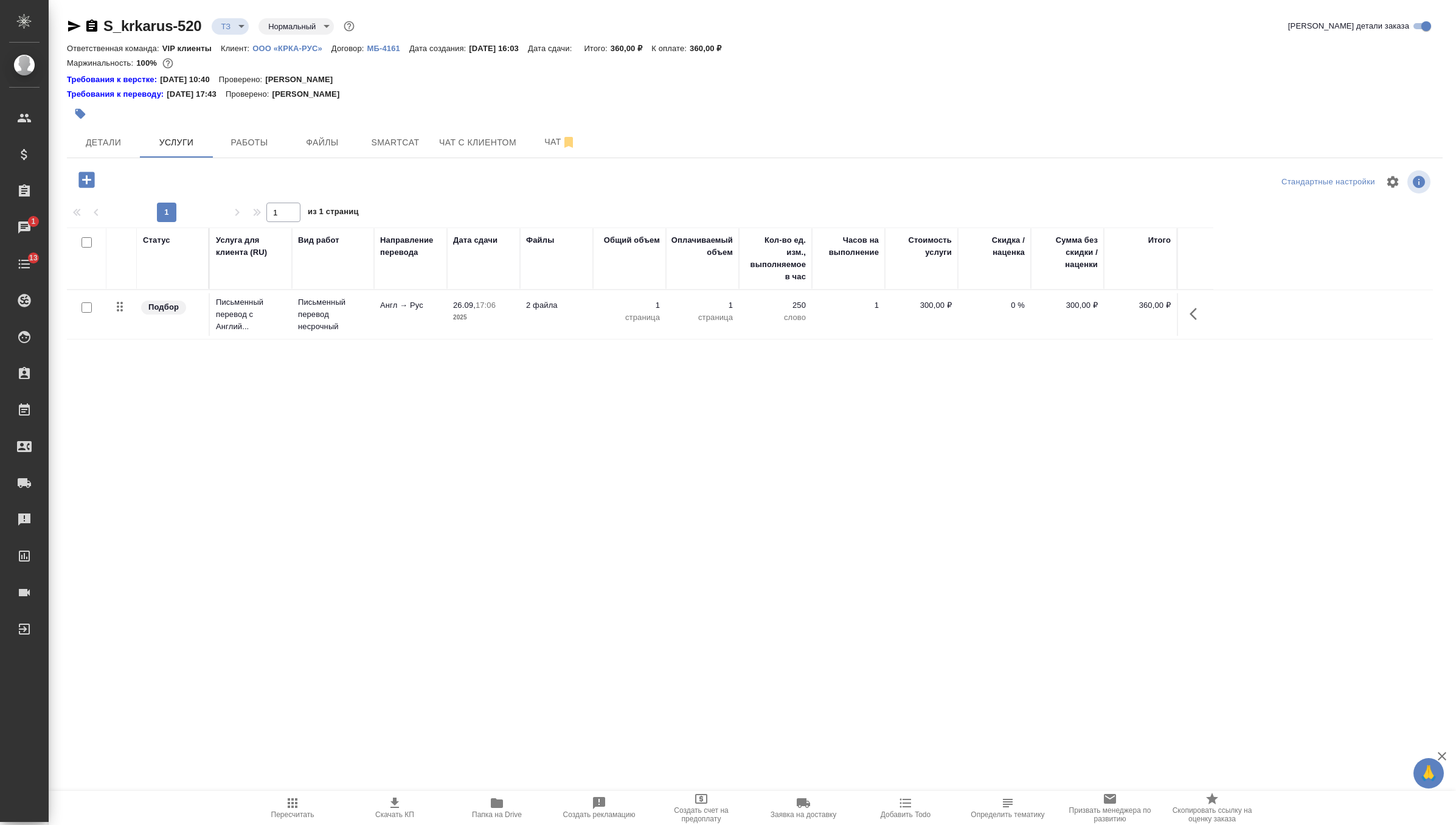
click at [527, 323] on td "2 файла" at bounding box center [557, 314] width 73 height 43
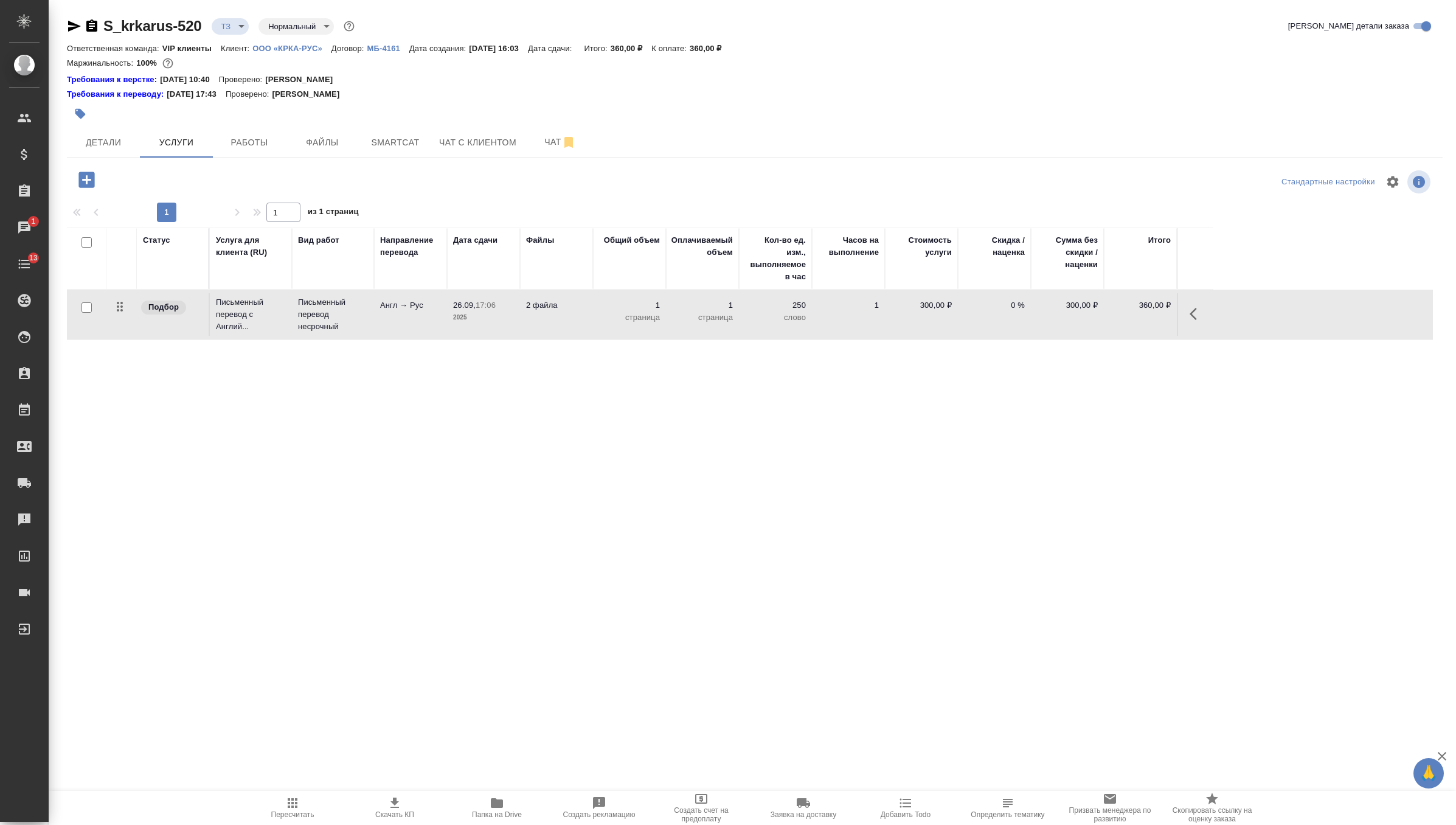
click at [527, 323] on td "2 файла" at bounding box center [557, 314] width 73 height 43
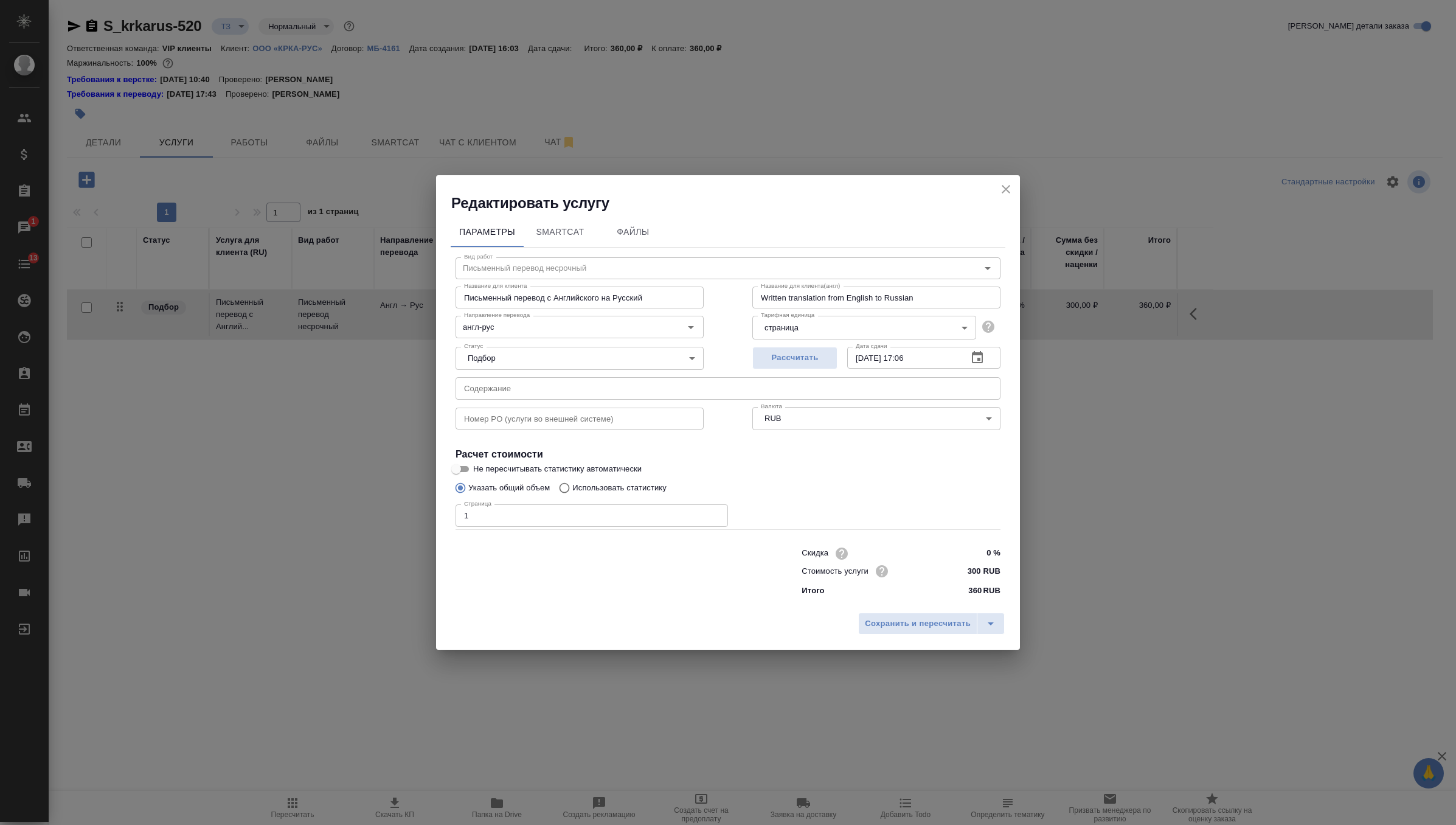
click at [525, 391] on input "text" at bounding box center [728, 388] width 545 height 22
paste input "КРКА Периндоприла аргинин - ТАД (Периндоприл), таблетки, 5 мг, 10 мг (ЕАЭС)"
type input "КРКА Периндоприла аргинин - ТАД (Периндоприл), таблетки, 5 мг, 10 мг (ЕАЭС)"
click at [925, 634] on button "Сохранить и пересчитать" at bounding box center [917, 623] width 119 height 22
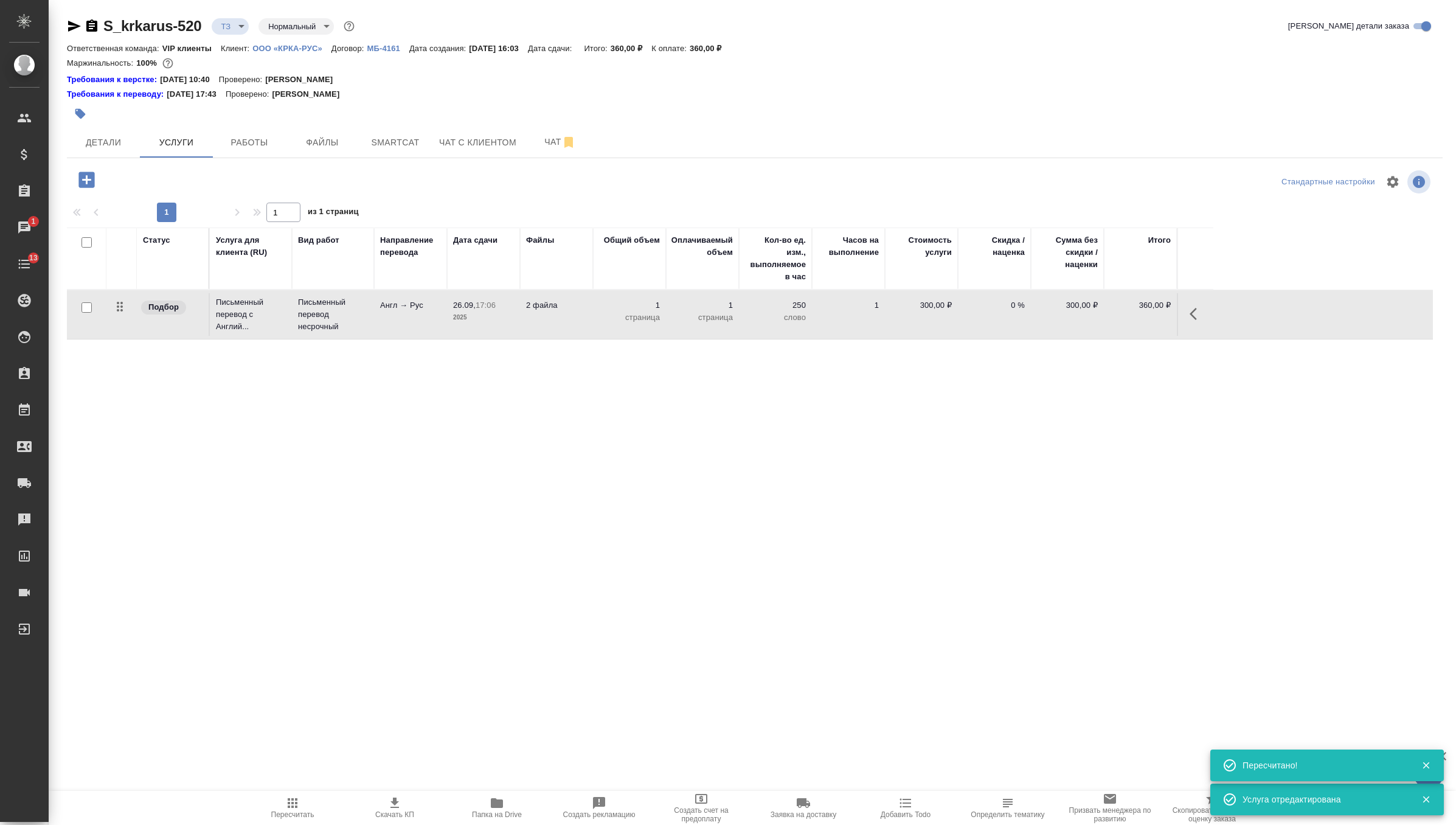
click at [87, 307] on input "checkbox" at bounding box center [87, 308] width 10 height 10
checkbox input "true"
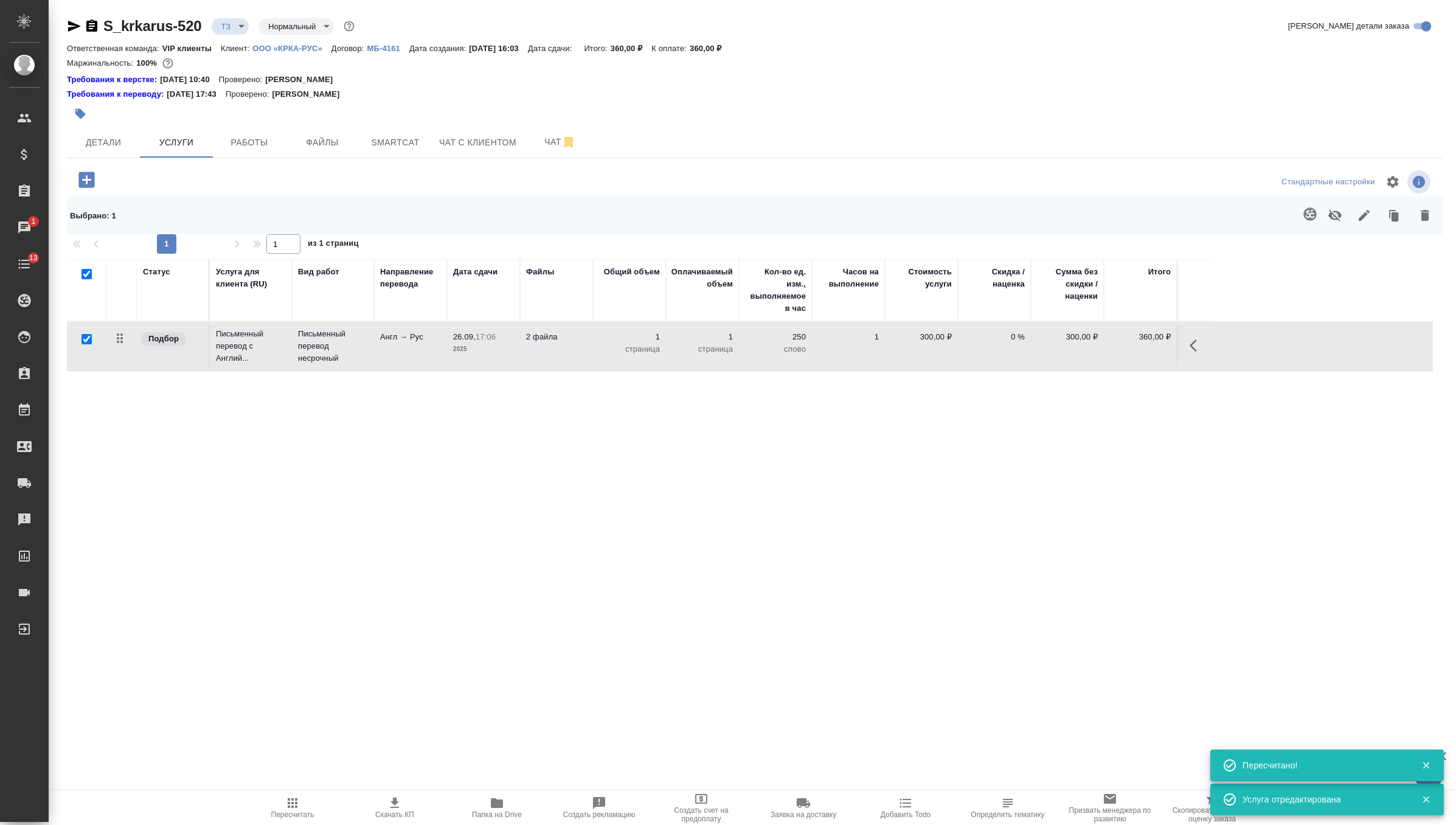
click at [1314, 219] on icon "button" at bounding box center [1310, 214] width 13 height 13
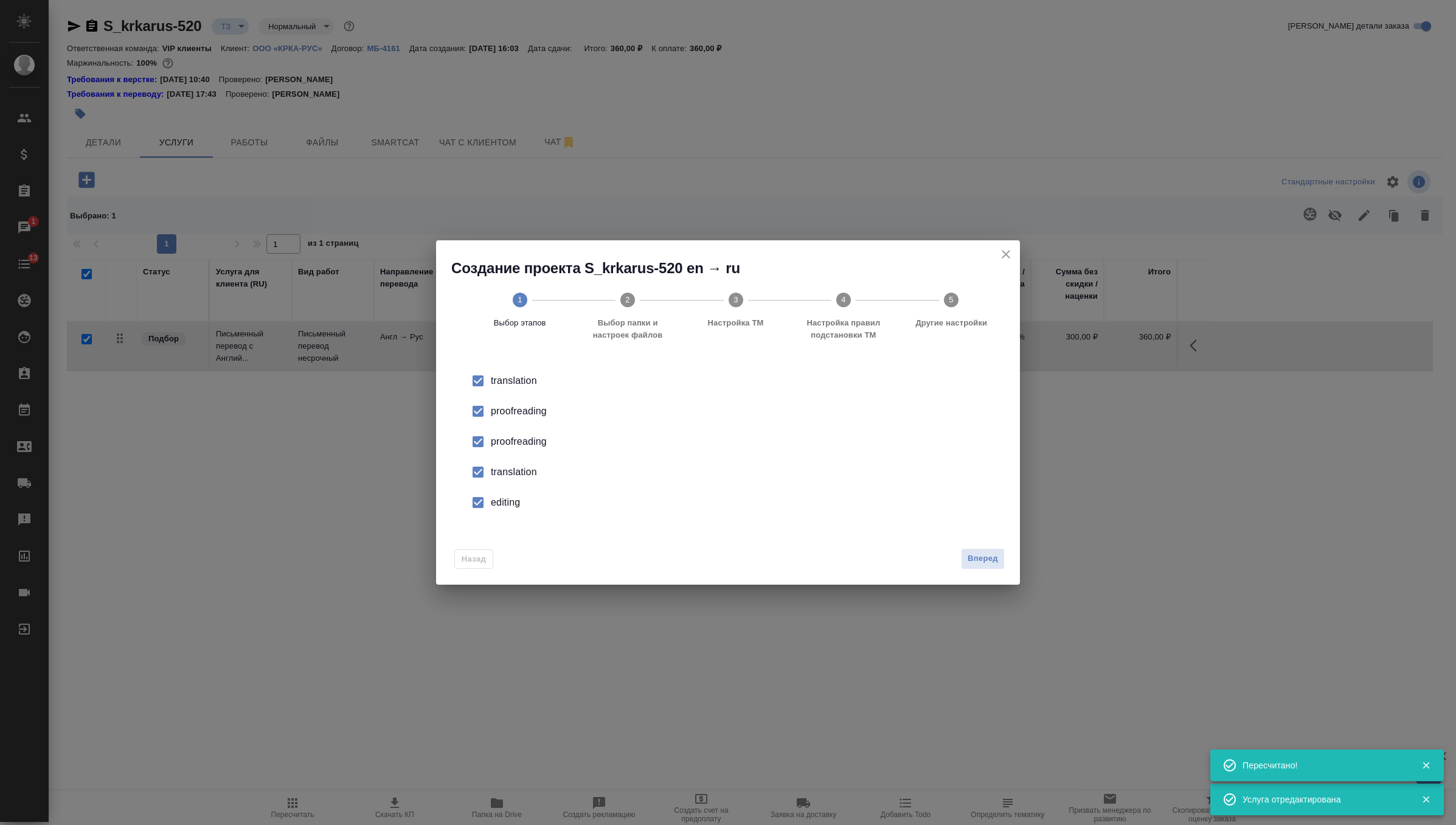
click at [518, 439] on div "proofreading" at bounding box center [741, 442] width 500 height 14
click at [507, 468] on div "translation" at bounding box center [741, 472] width 500 height 14
click at [499, 513] on li "editing" at bounding box center [728, 503] width 545 height 30
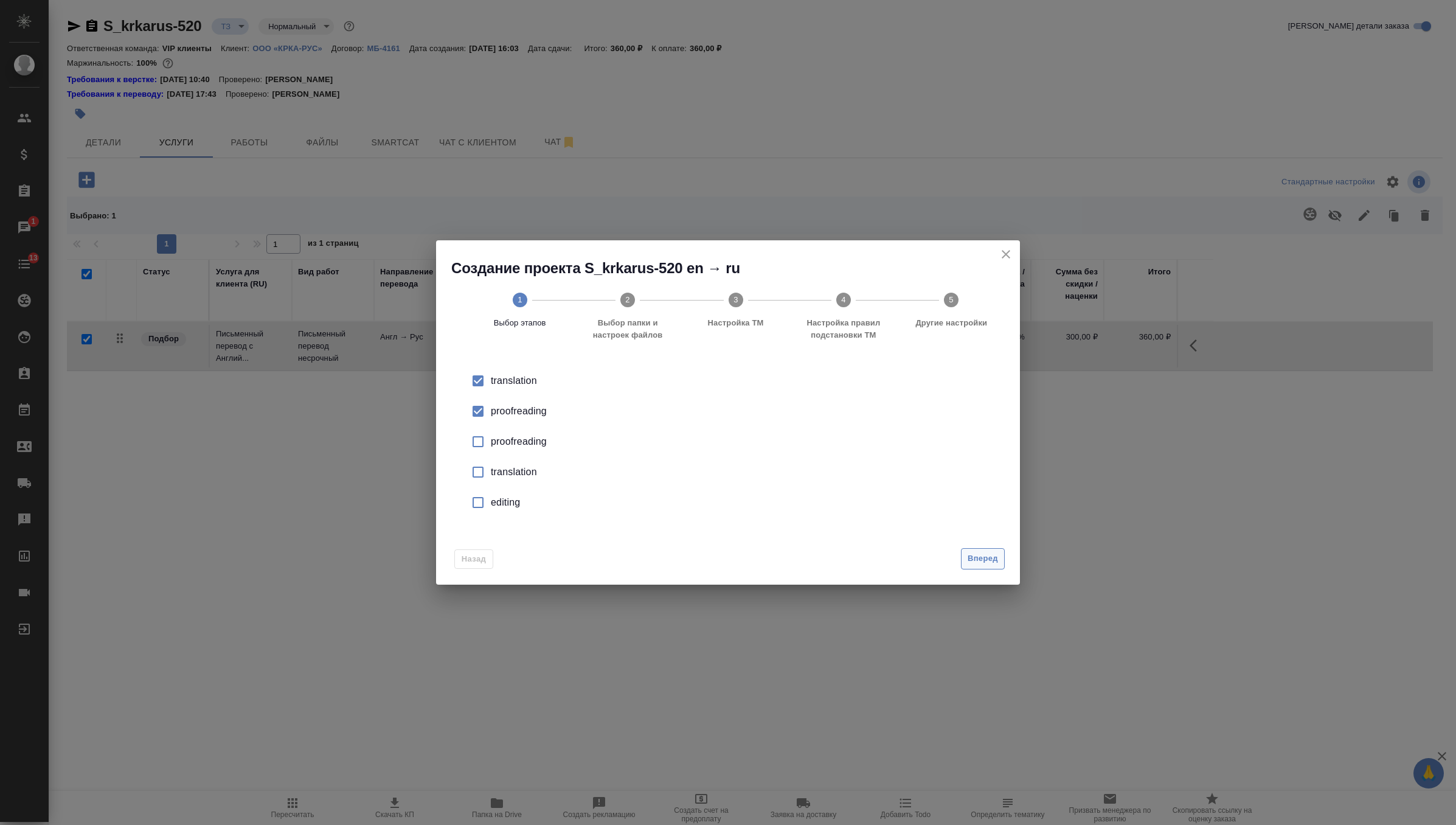
click at [963, 560] on div "Вперед" at bounding box center [980, 559] width 48 height 22
click at [987, 560] on span "Вперед" at bounding box center [983, 559] width 30 height 14
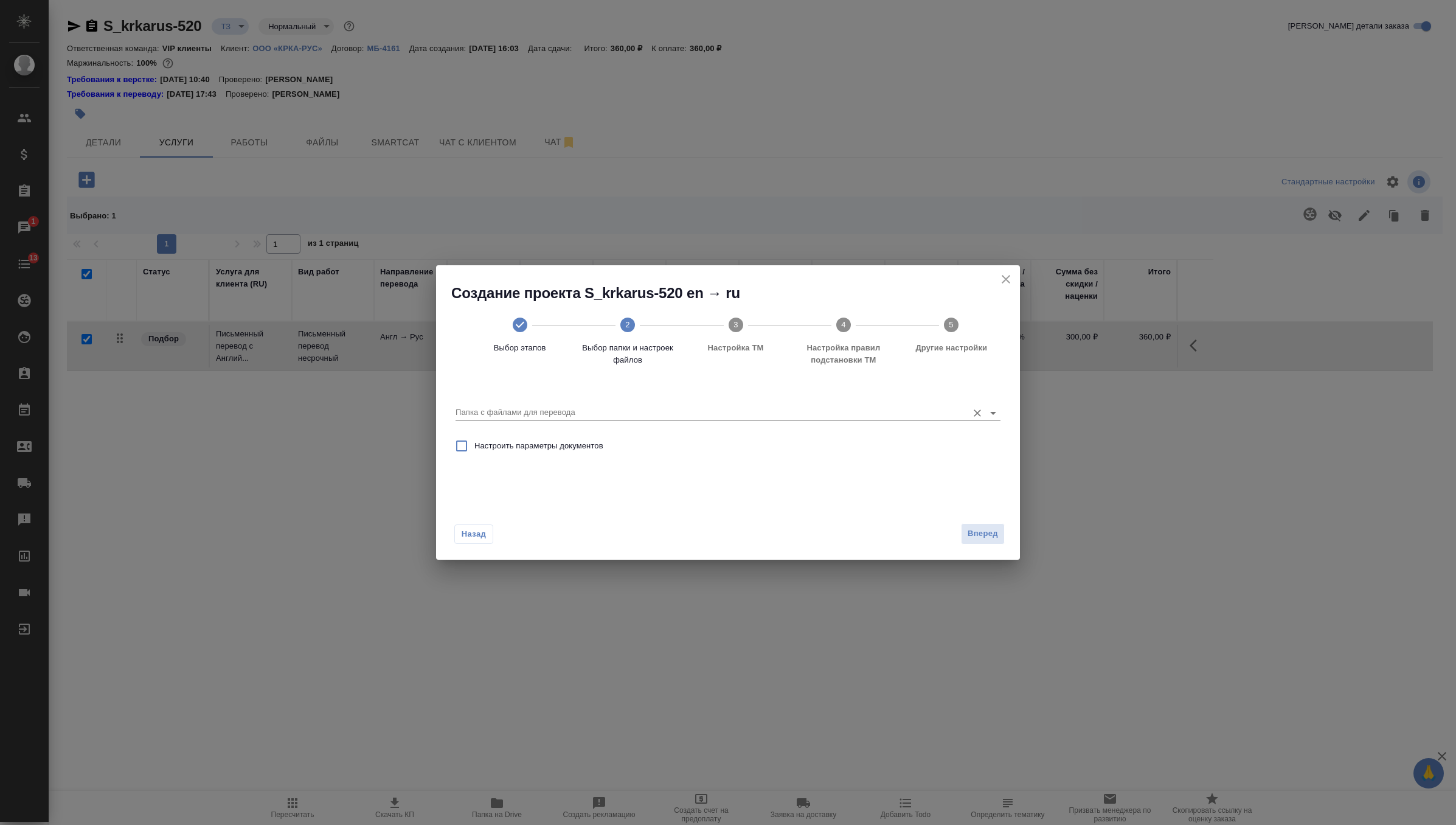
click at [832, 407] on input "Папка с файлами для перевода" at bounding box center [708, 412] width 506 height 14
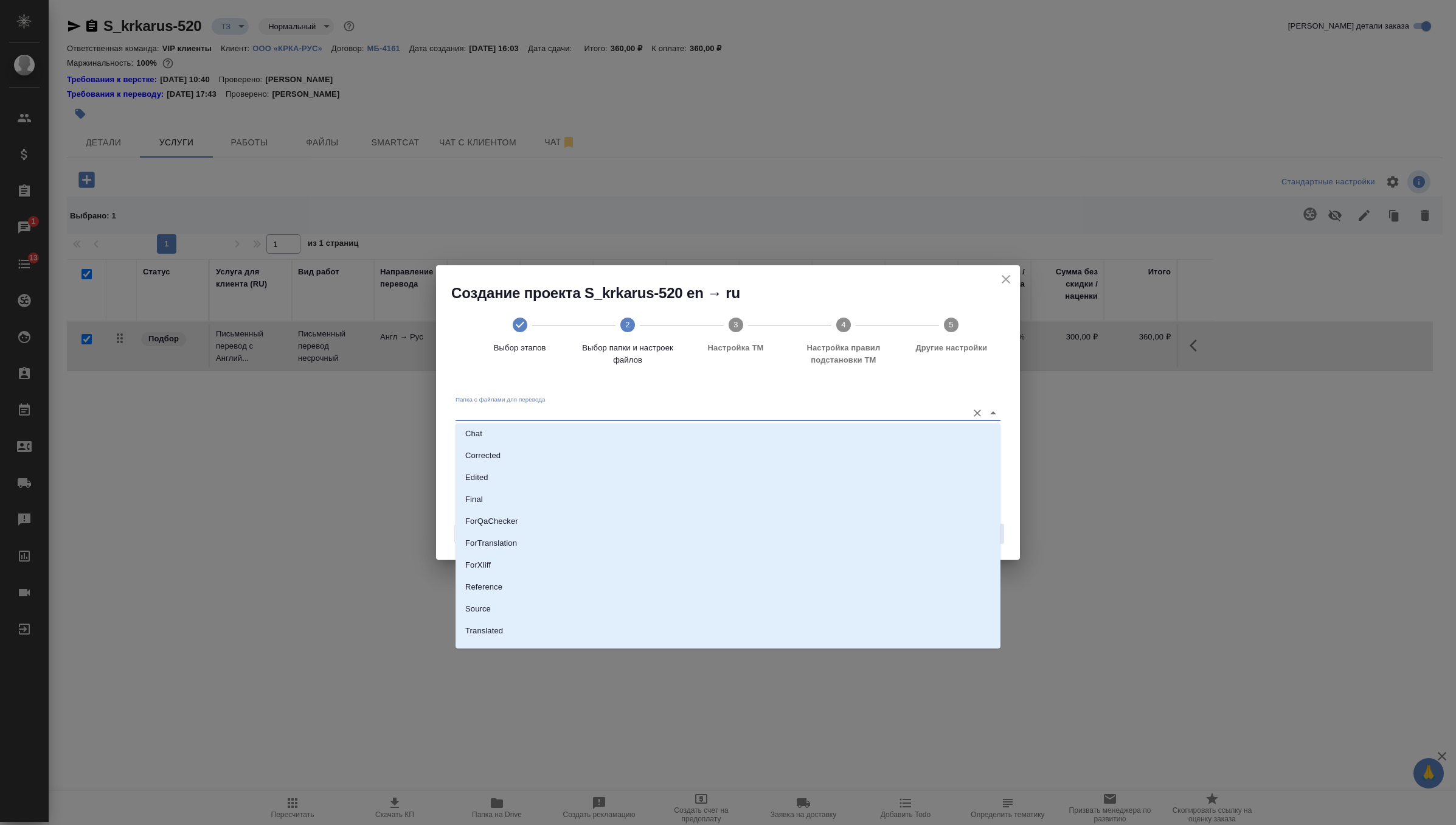
scroll to position [64, 0]
click at [586, 587] on li "Source" at bounding box center [728, 593] width 545 height 22
type input "Source"
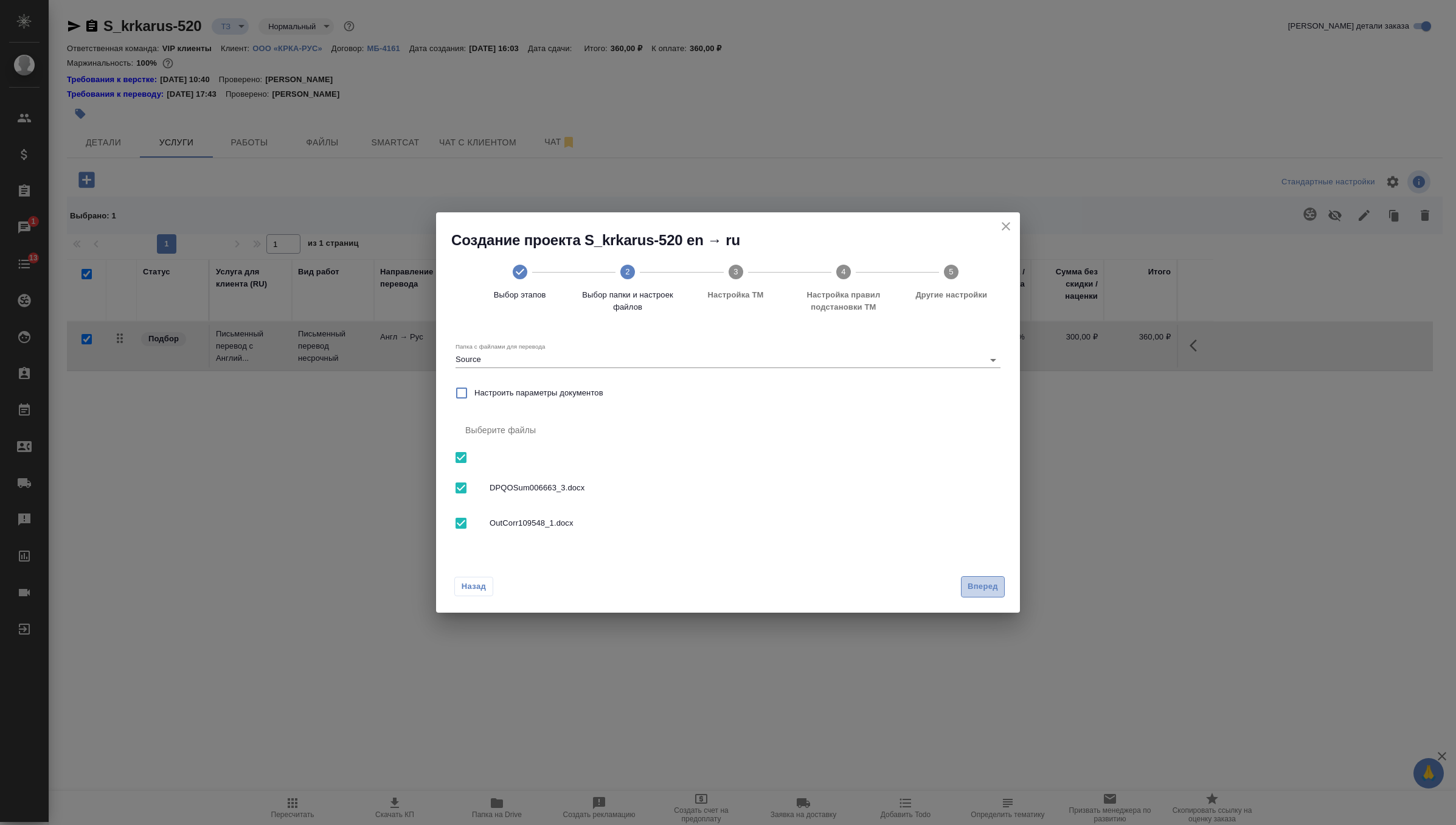
click at [982, 578] on button "Вперед" at bounding box center [983, 587] width 44 height 22
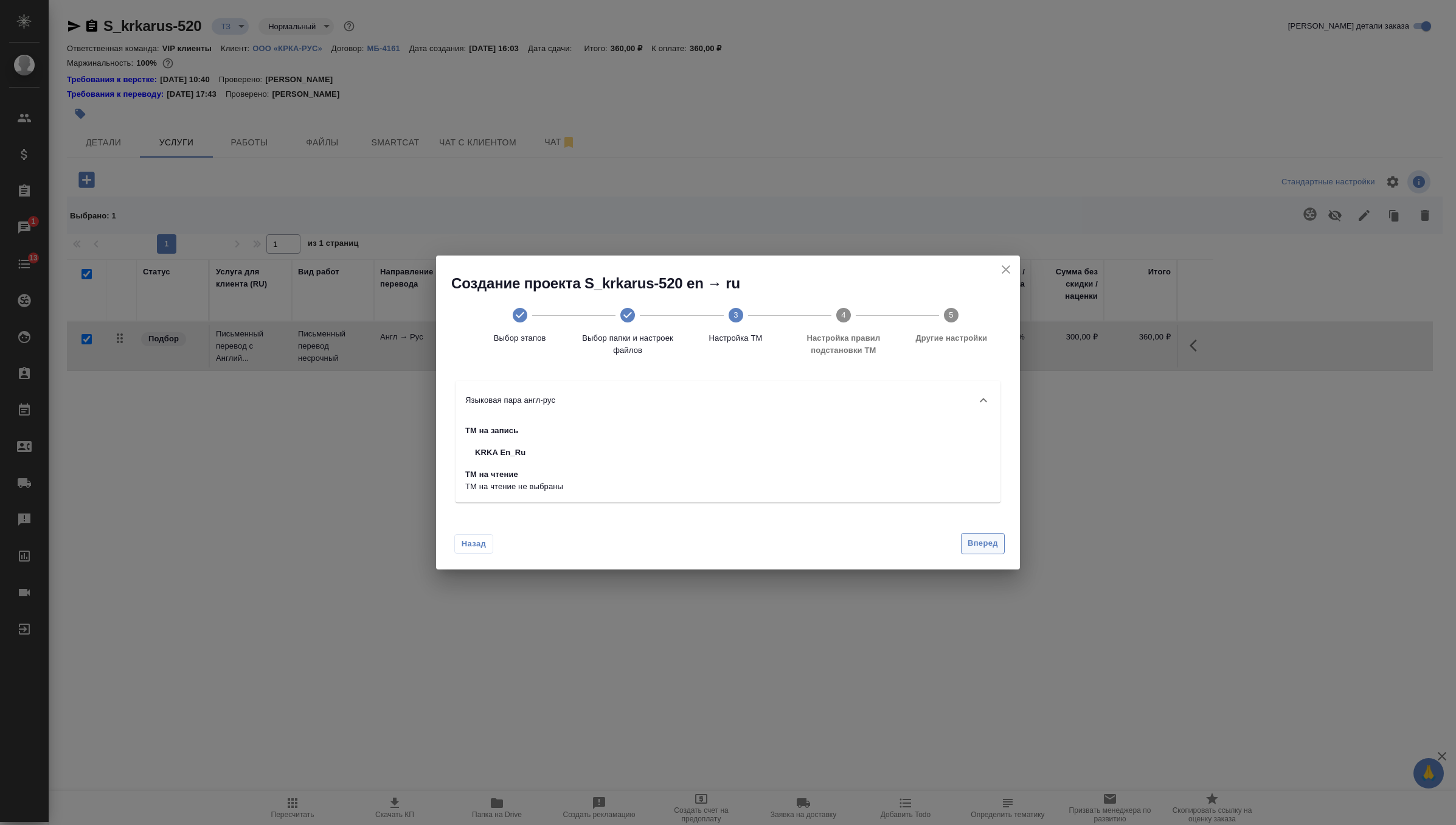
click at [988, 545] on span "Вперед" at bounding box center [983, 543] width 30 height 14
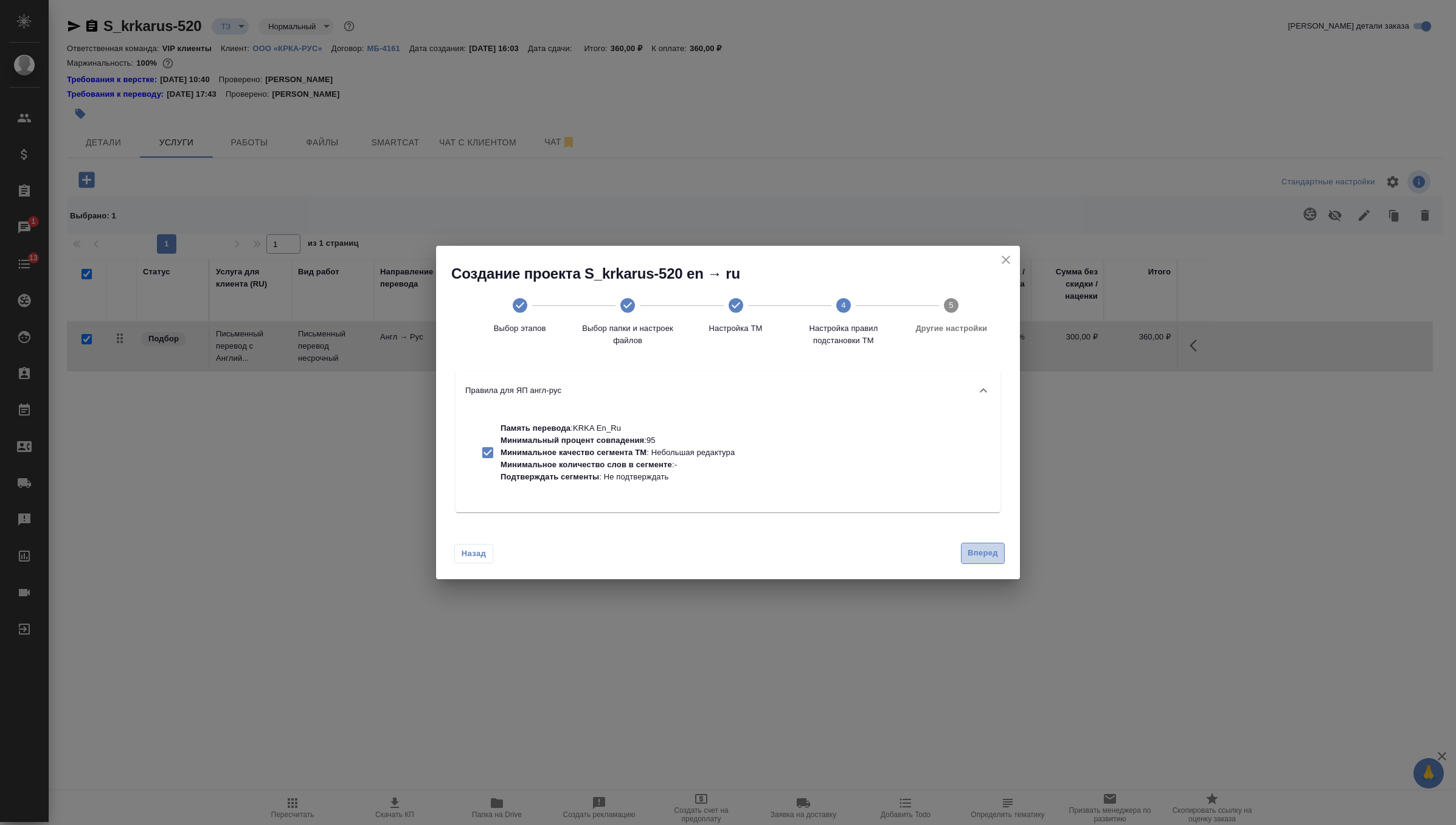
click at [988, 545] on button "Вперед" at bounding box center [983, 553] width 44 height 22
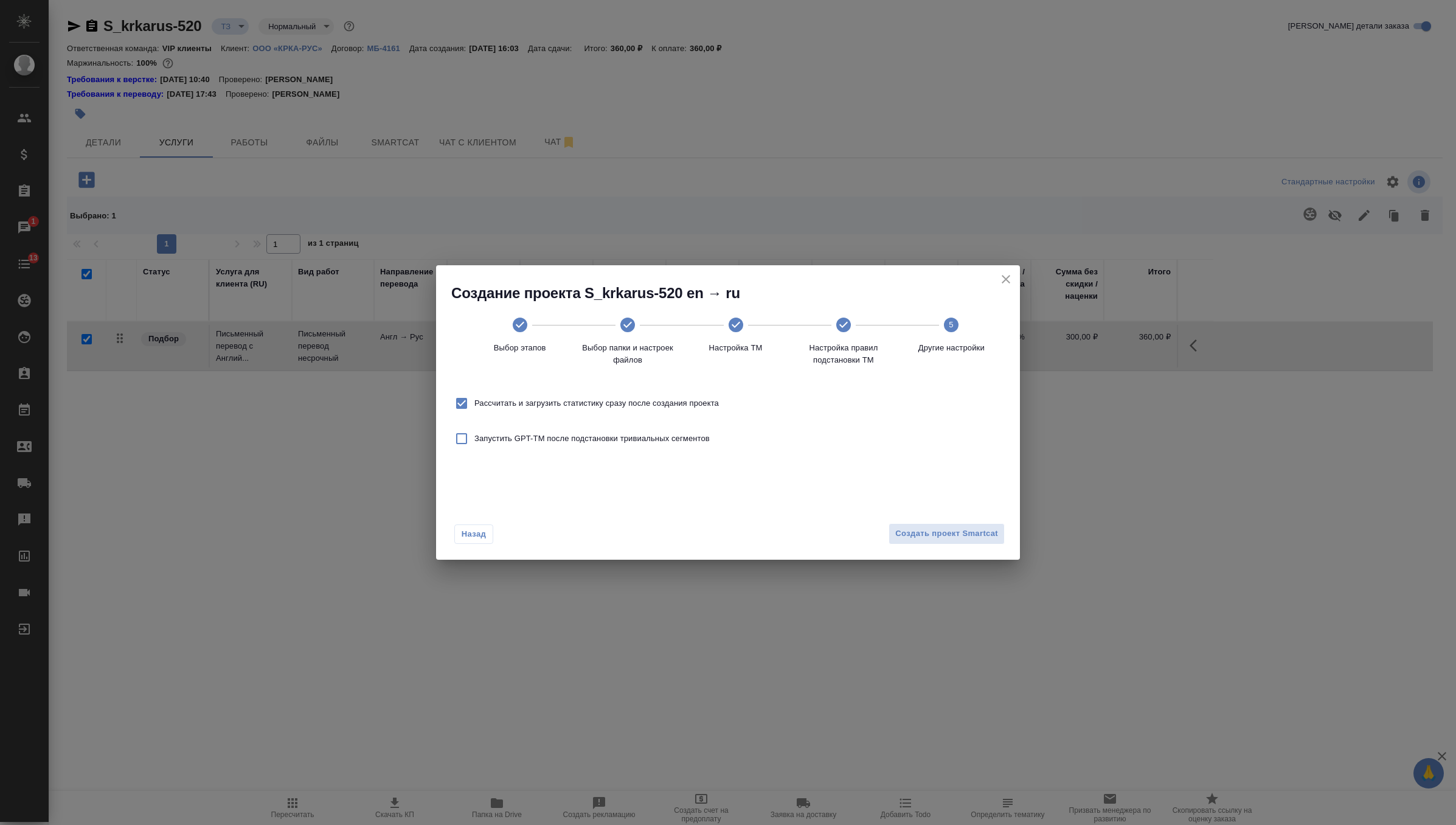
click at [688, 397] on label "Рассчитать и загрузить статистику сразу после создания проекта" at bounding box center [584, 403] width 270 height 26
click at [474, 397] on input "Рассчитать и загрузить статистику сразу после создания проекта" at bounding box center [461, 403] width 26 height 26
checkbox input "false"
click at [968, 538] on span "Создать проект Smartcat" at bounding box center [946, 534] width 103 height 14
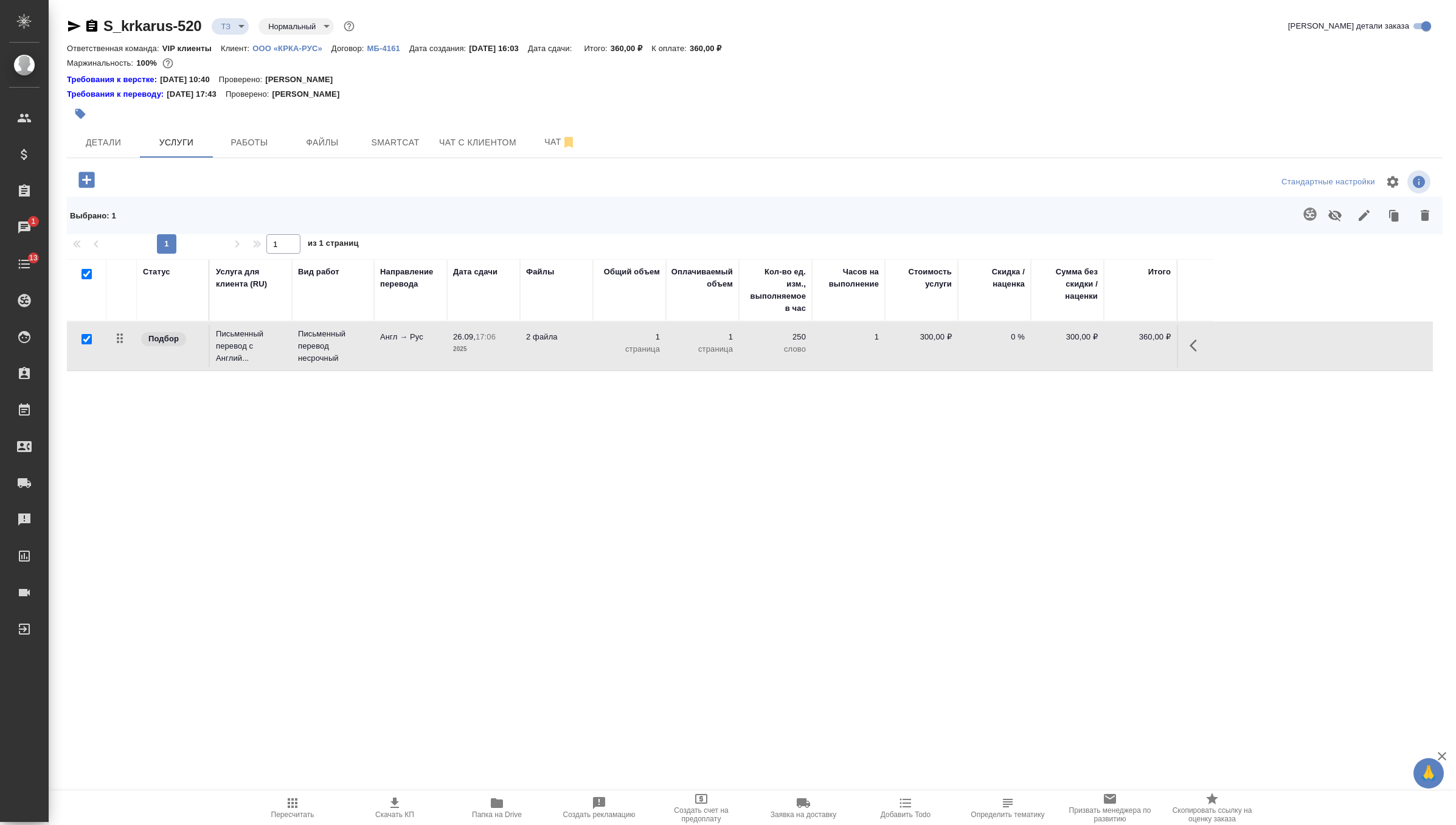
click at [397, 362] on td "Англ → Рус" at bounding box center [411, 346] width 73 height 43
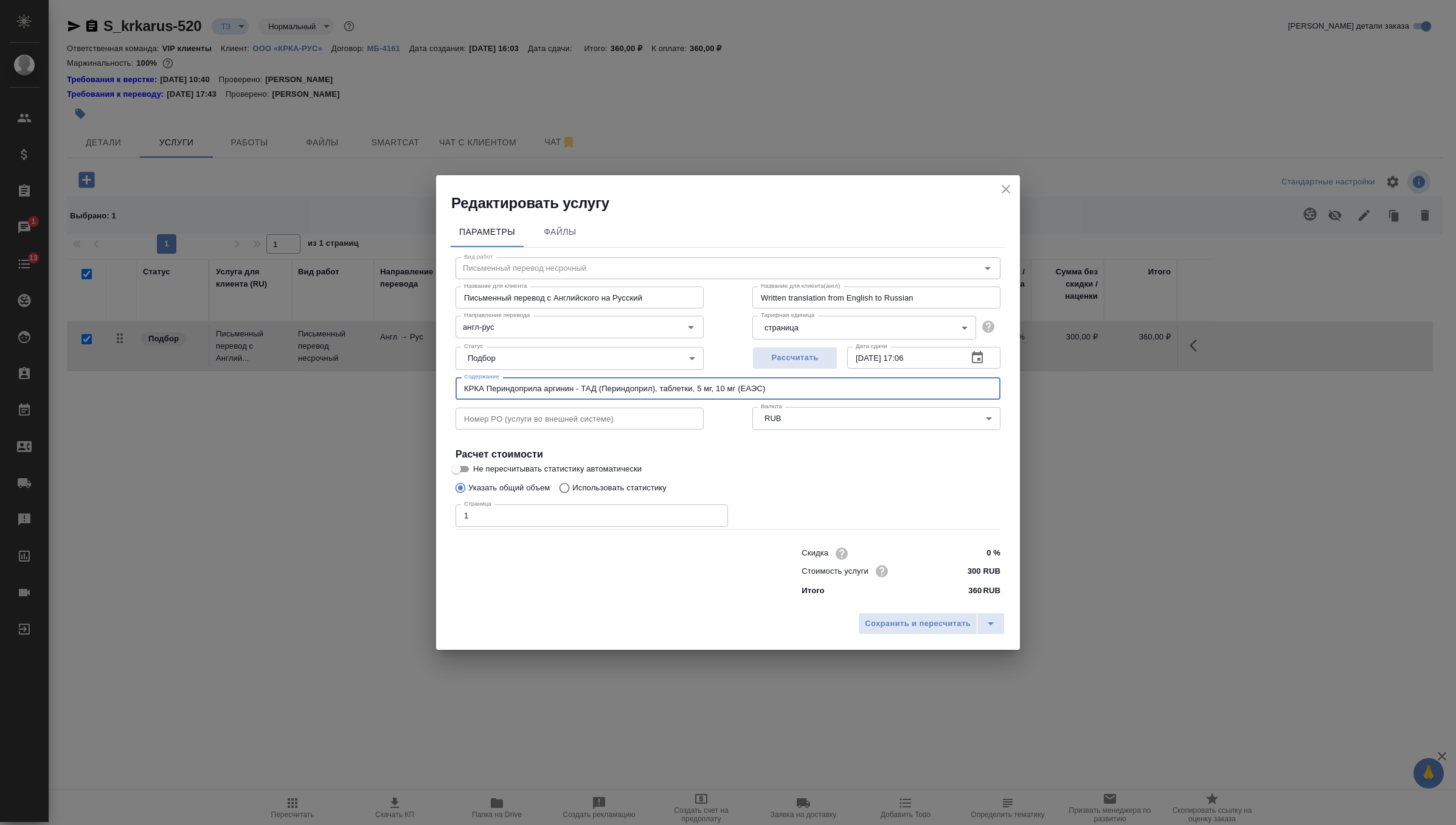
click at [521, 393] on input "КРКА Периндоприла аргинин - ТАД (Периндоприл), таблетки, 5 мг, 10 мг (ЕАЭС)" at bounding box center [728, 388] width 545 height 22
click at [1001, 189] on icon "close" at bounding box center [1006, 189] width 14 height 14
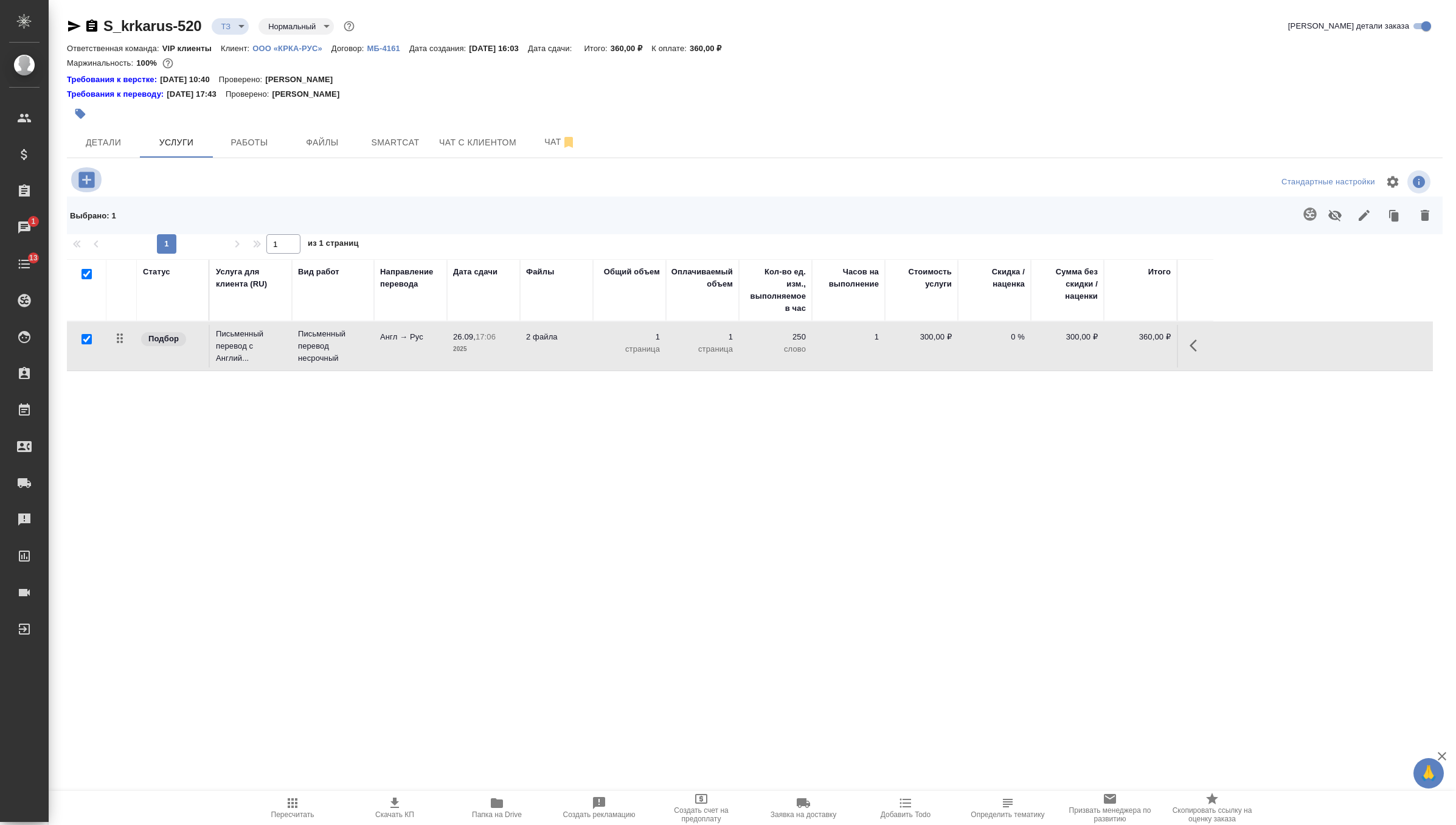
click at [83, 183] on icon "button" at bounding box center [86, 179] width 16 height 16
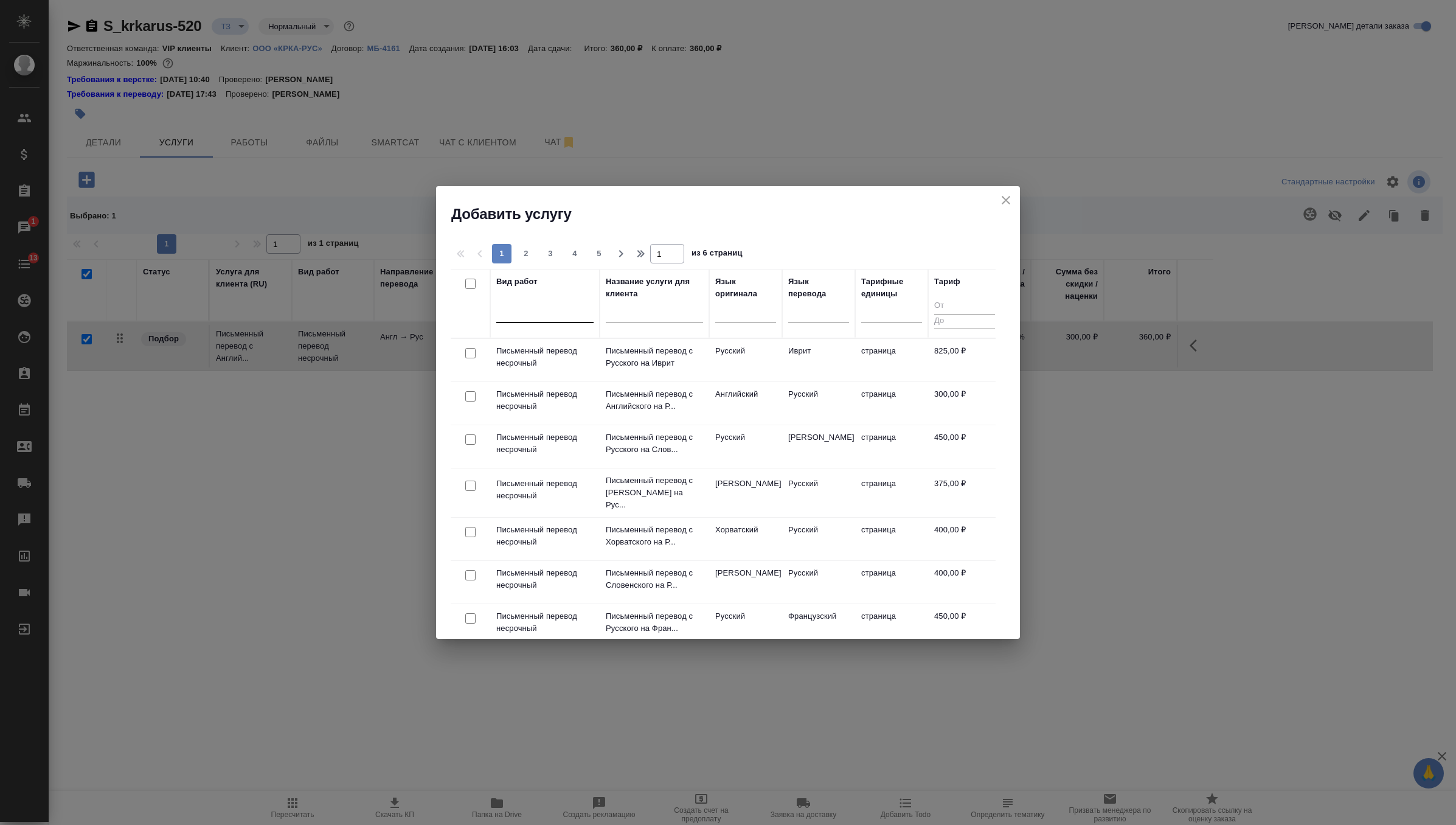
click at [521, 316] on div at bounding box center [544, 310] width 98 height 18
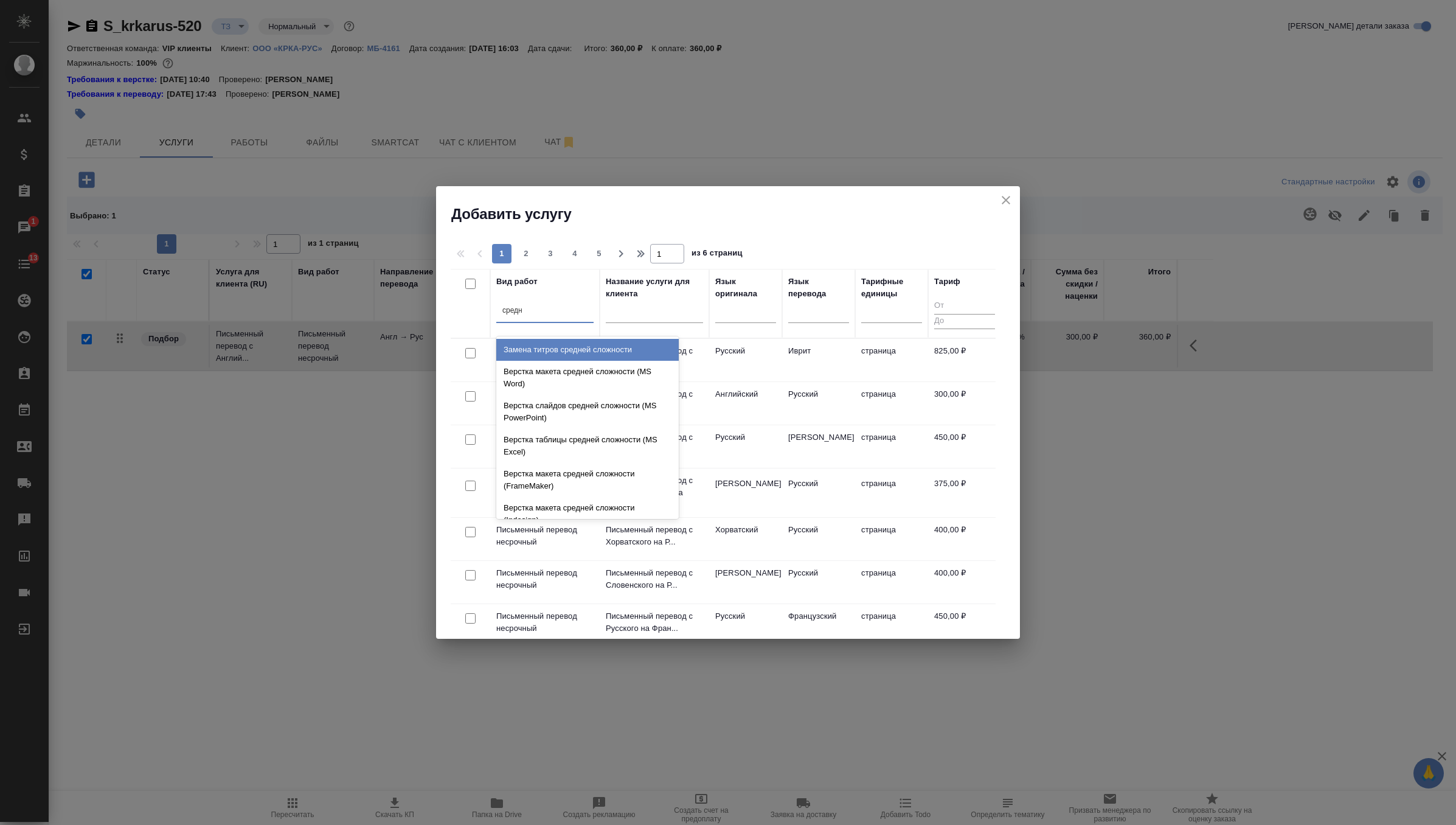
type input "средне"
click at [549, 371] on div "Верстка макета средней сложности (MS Word)" at bounding box center [587, 378] width 183 height 34
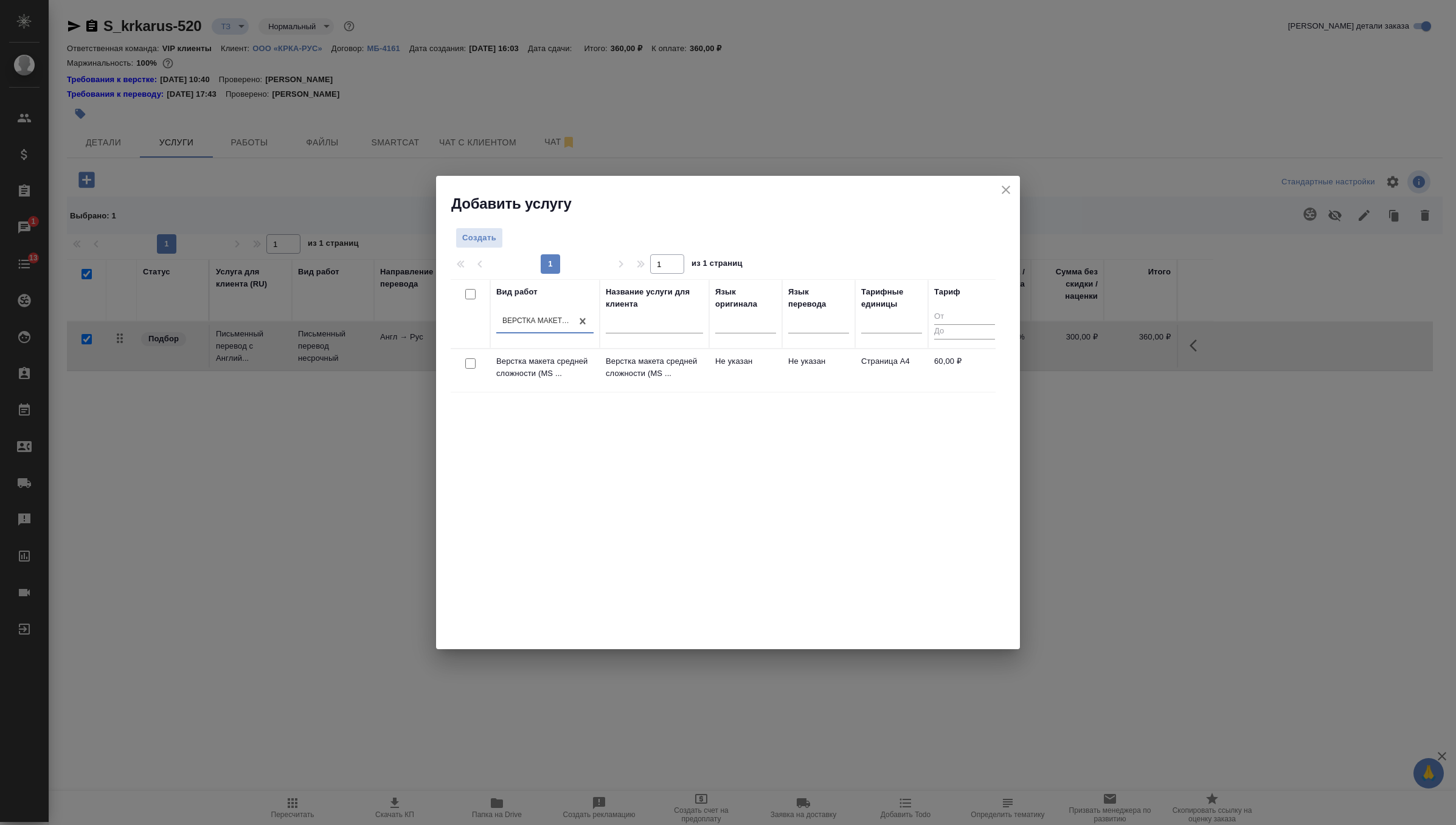
click at [472, 361] on input "checkbox" at bounding box center [471, 363] width 10 height 10
checkbox input "true"
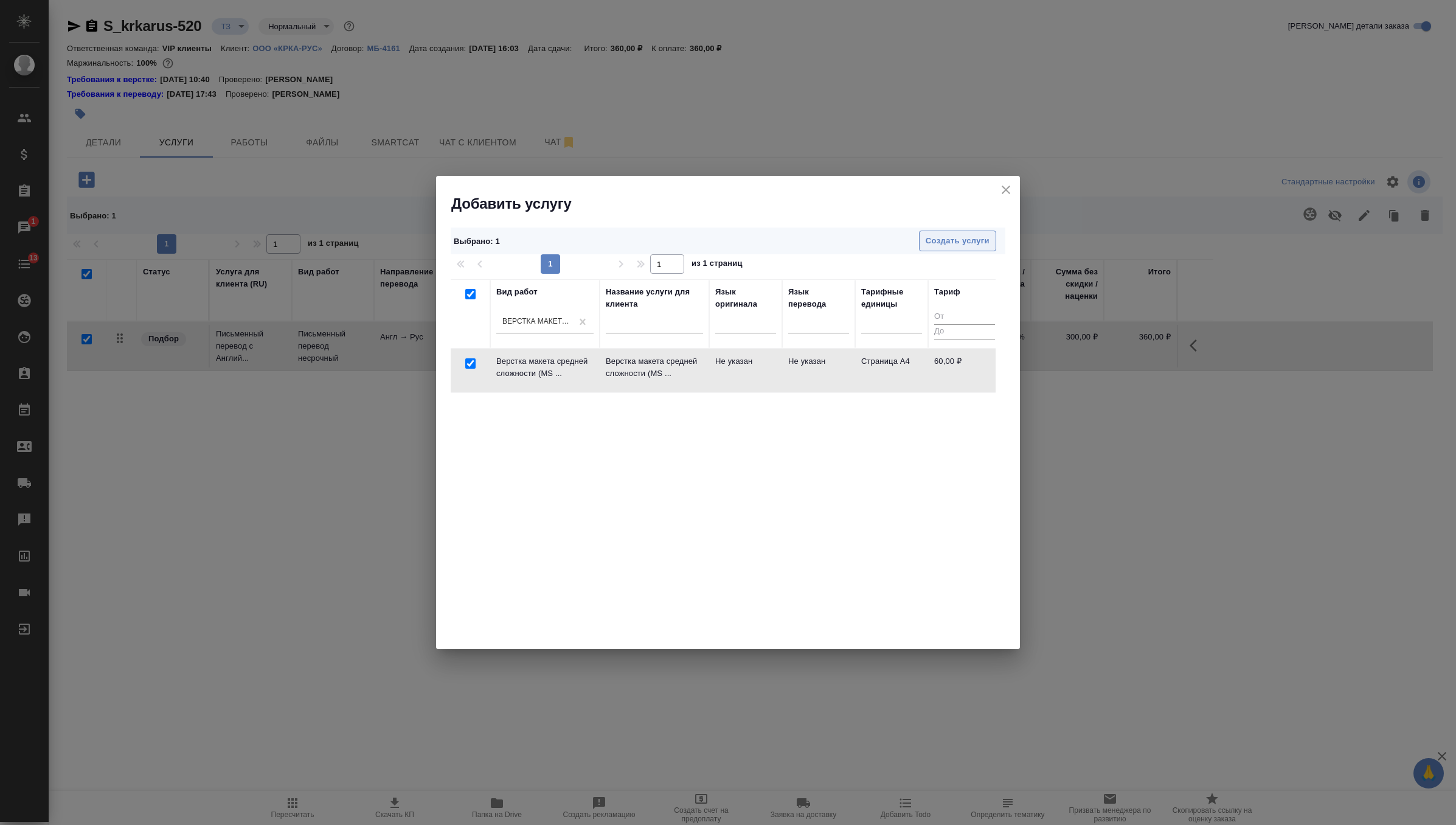
click at [939, 246] on span "Создать услуги" at bounding box center [958, 241] width 64 height 14
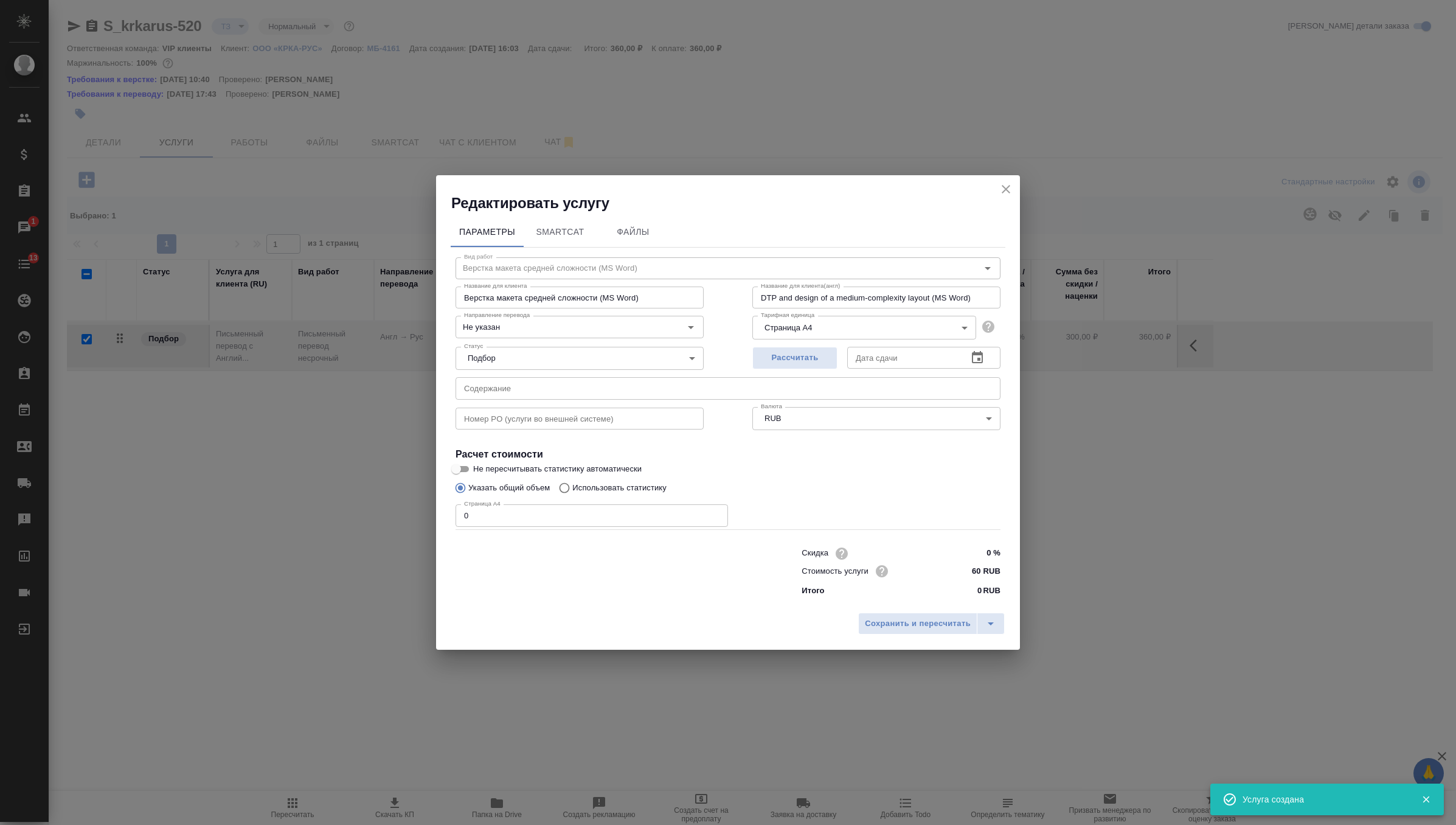
checkbox input "false"
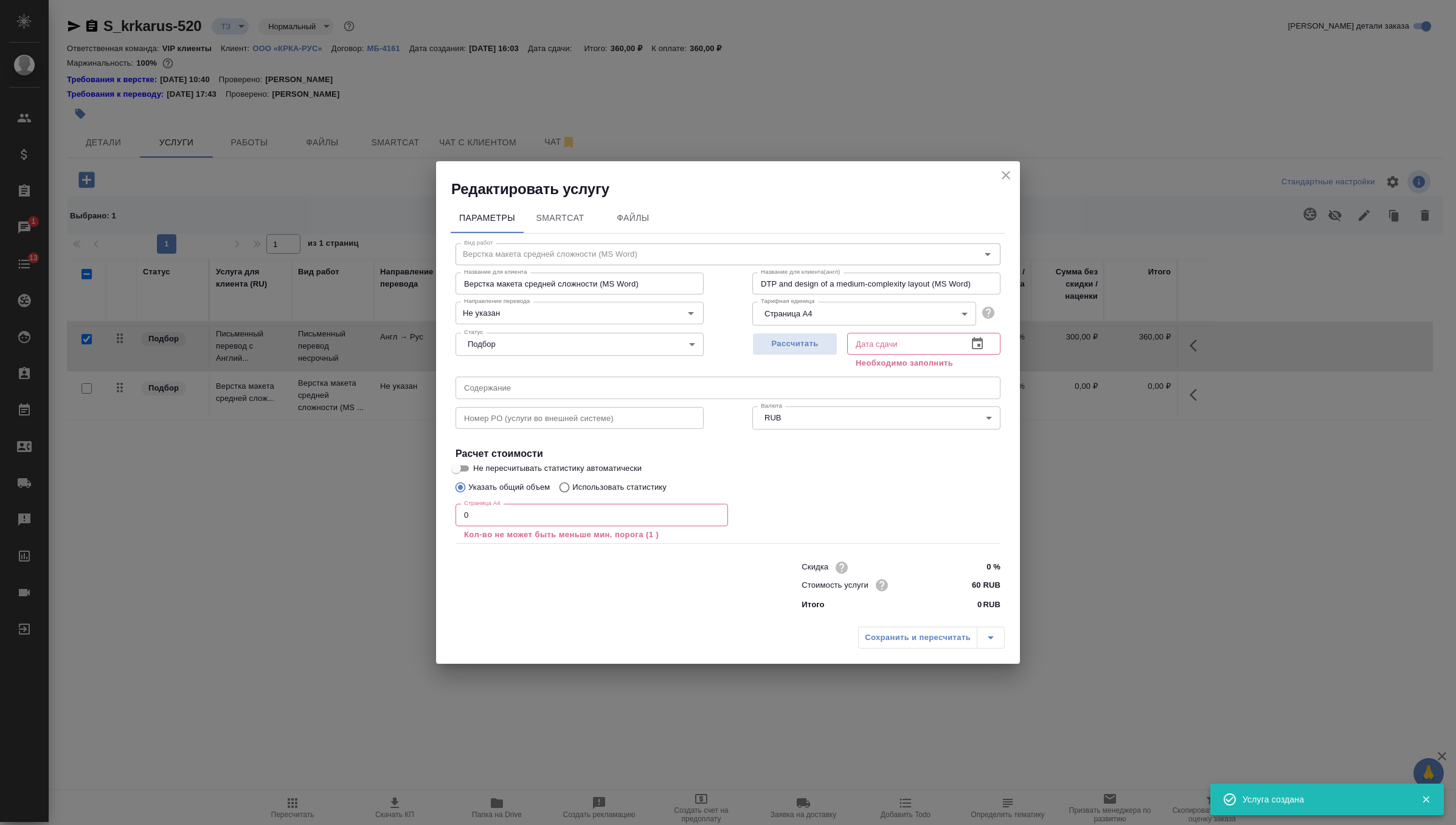
click at [515, 389] on input "text" at bounding box center [728, 387] width 545 height 22
paste input "КРКА Периндоприла аргинин - ТАД (Периндоприл), таблетки, 5 мг, 10 мг (ЕАЭС)"
type input "КРКА Периндоприла аргинин - ТАД (Периндоприл), таблетки, 5 мг, 10 мг (ЕАЭС)"
click at [501, 513] on input "0" at bounding box center [592, 515] width 272 height 22
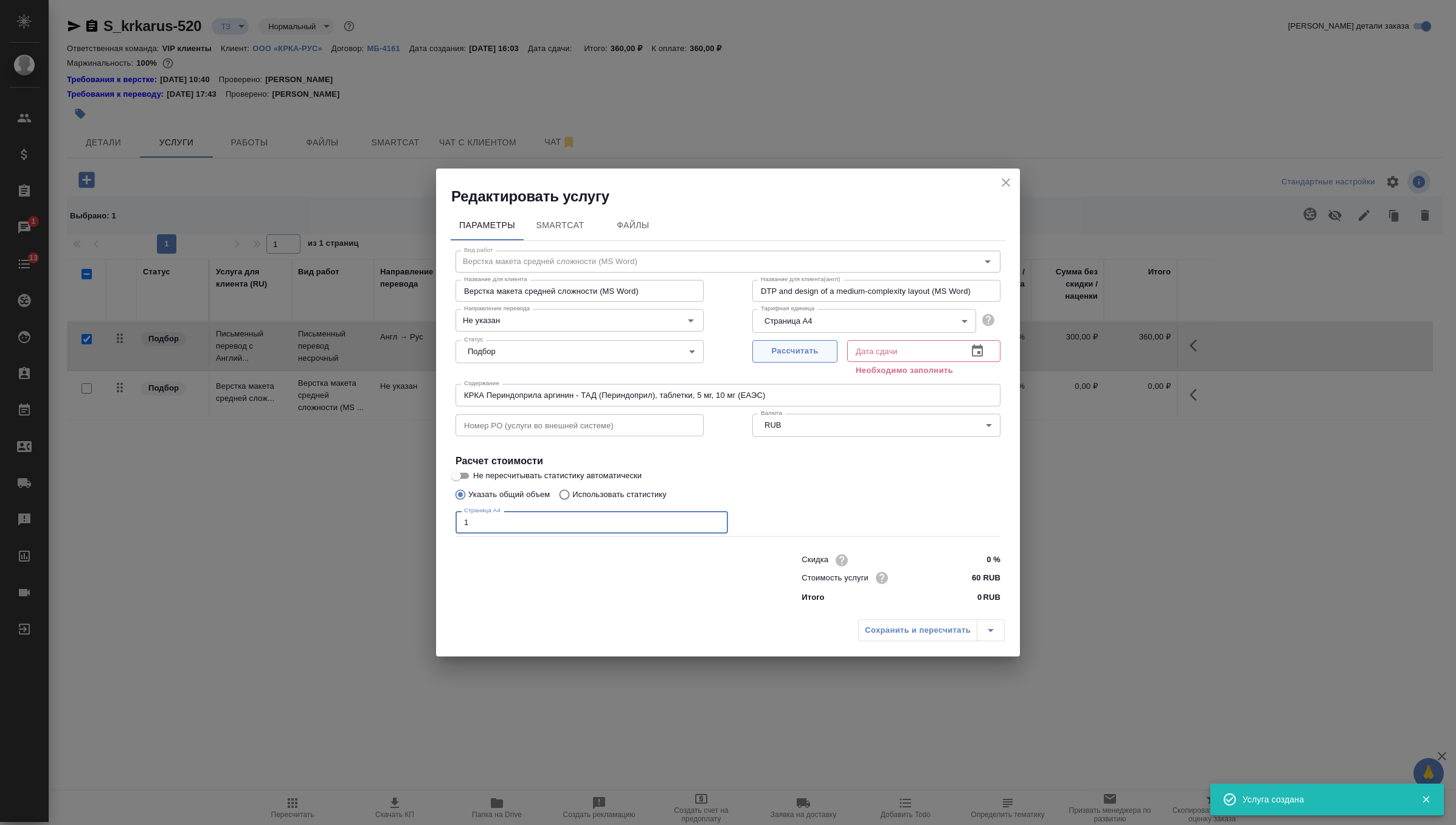
type input "1"
click at [807, 352] on span "Рассчитать" at bounding box center [795, 351] width 72 height 14
type input "26.09.2025 16:12"
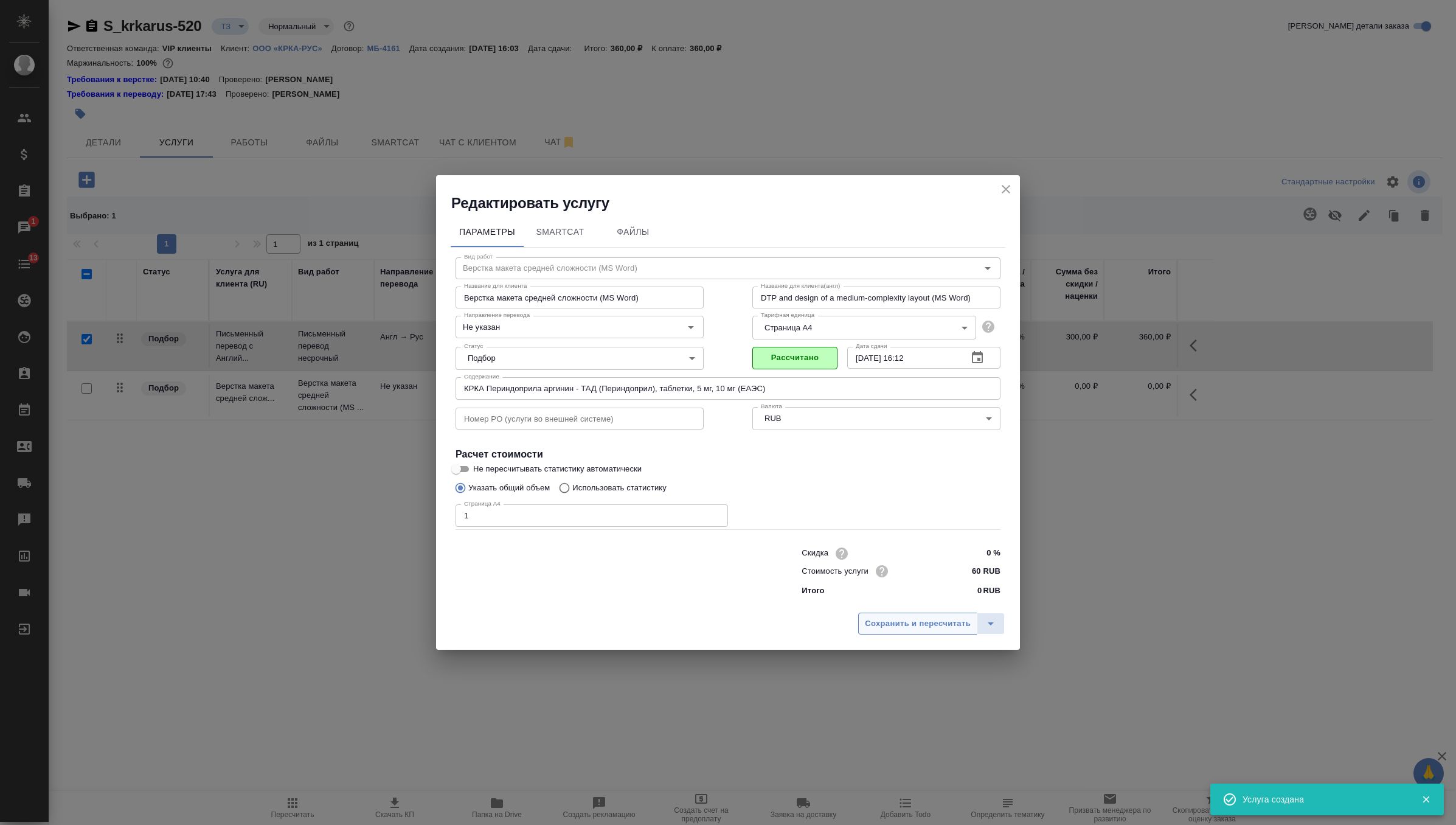
click at [914, 617] on span "Сохранить и пересчитать" at bounding box center [918, 623] width 106 height 14
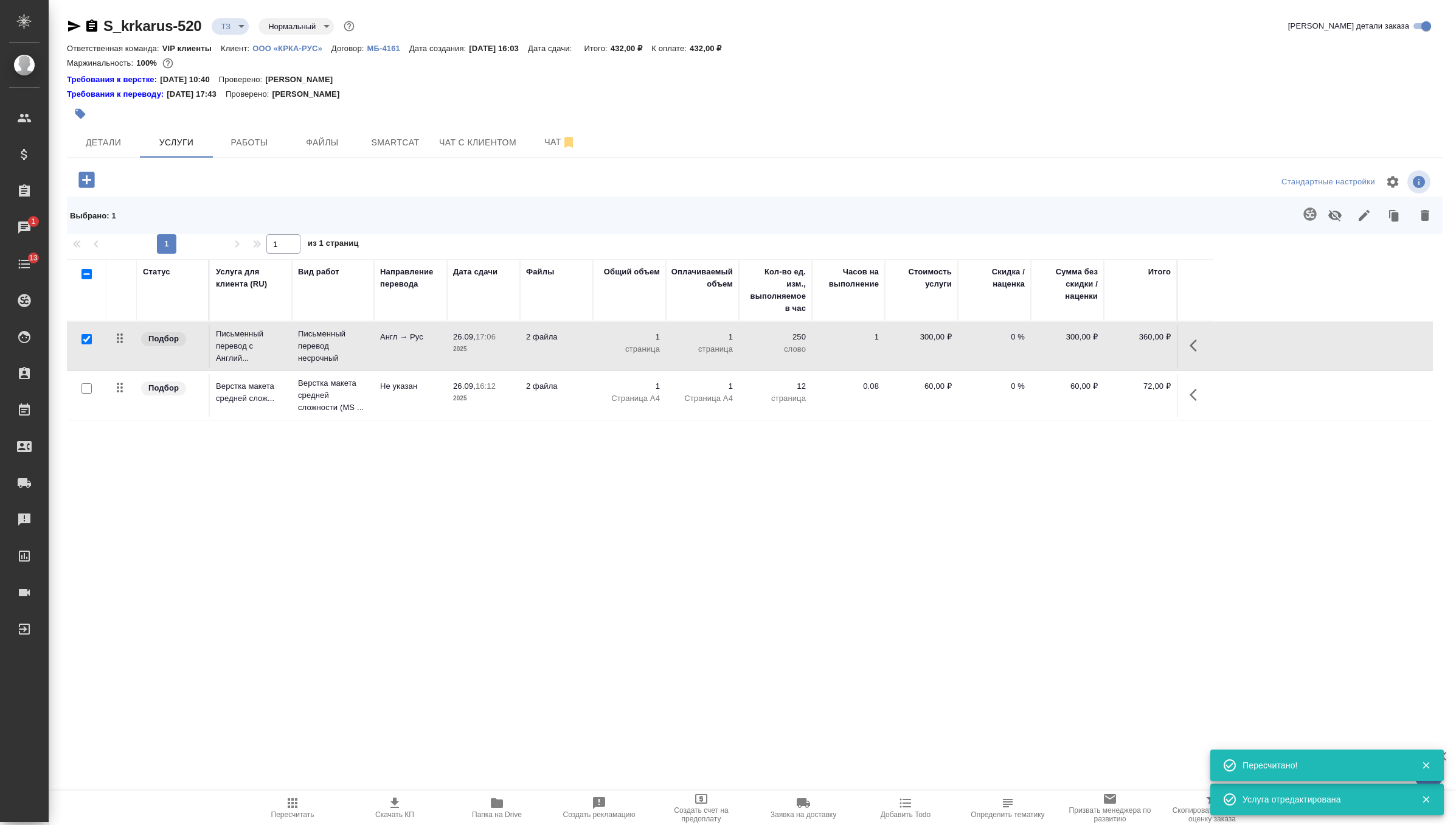
click at [84, 187] on icon "button" at bounding box center [86, 179] width 22 height 22
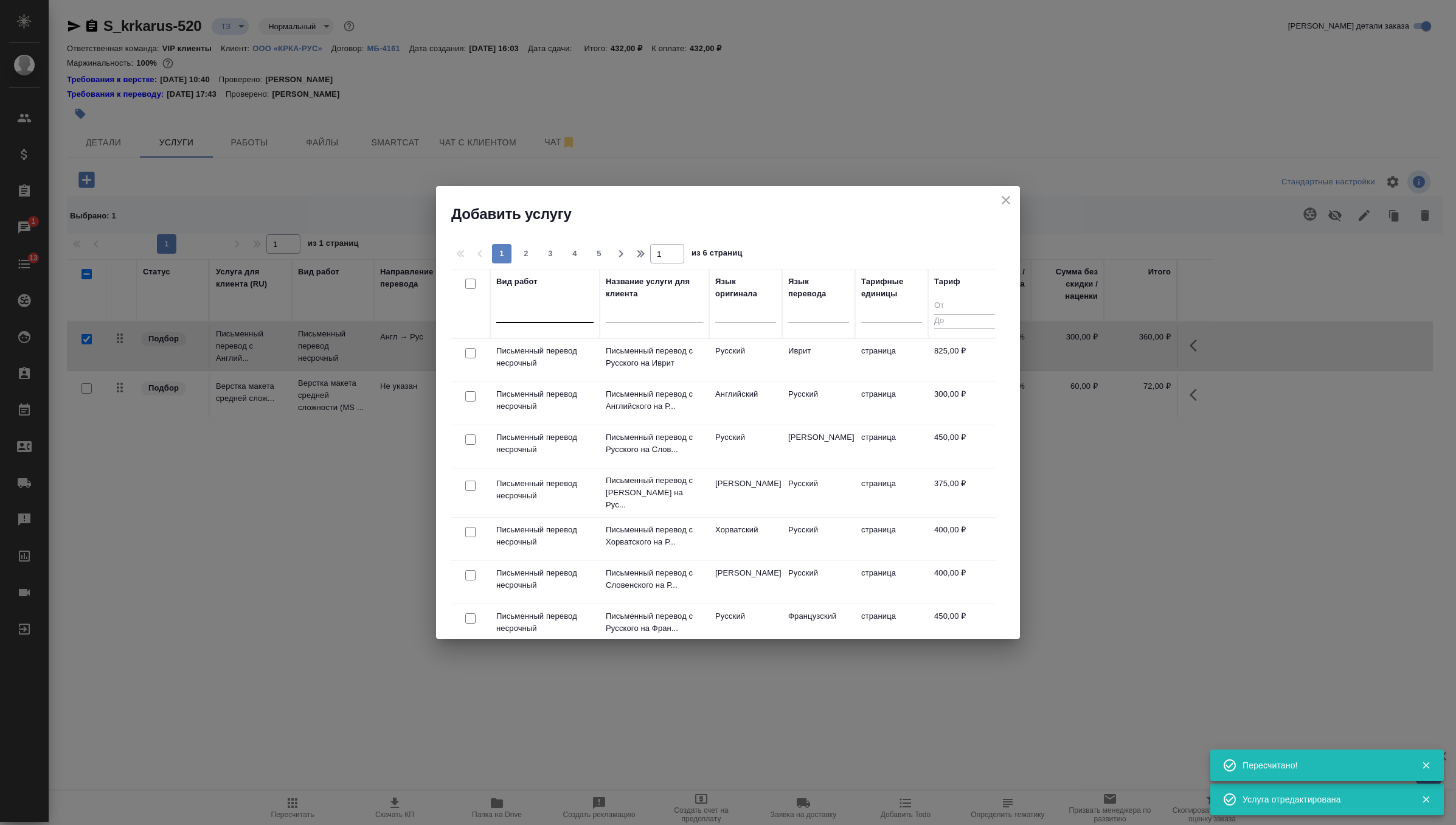
click at [540, 315] on div at bounding box center [544, 310] width 98 height 18
type input "графи"
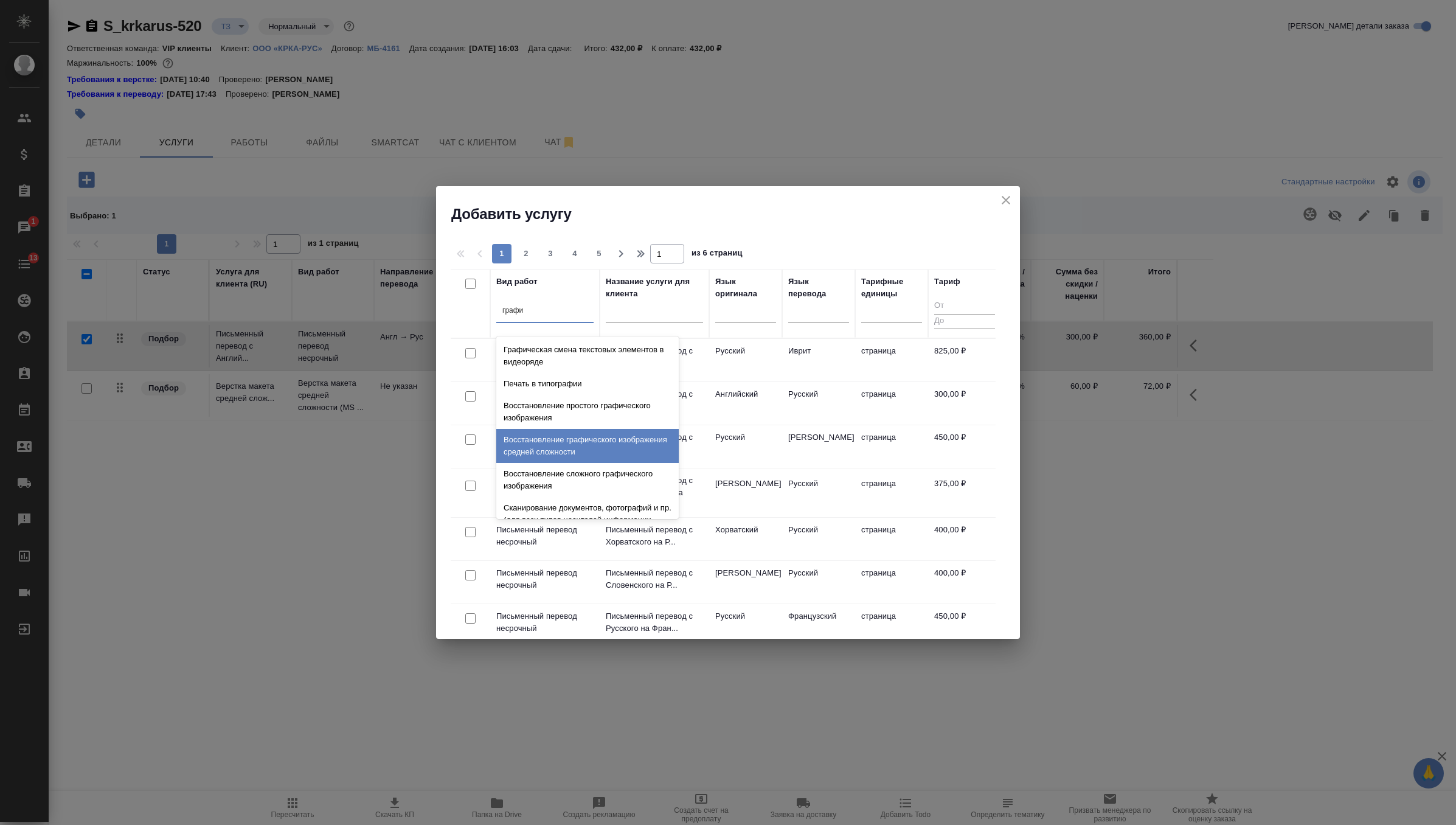
click at [603, 450] on div "Восстановление графического изображения средней сложности" at bounding box center [587, 446] width 183 height 34
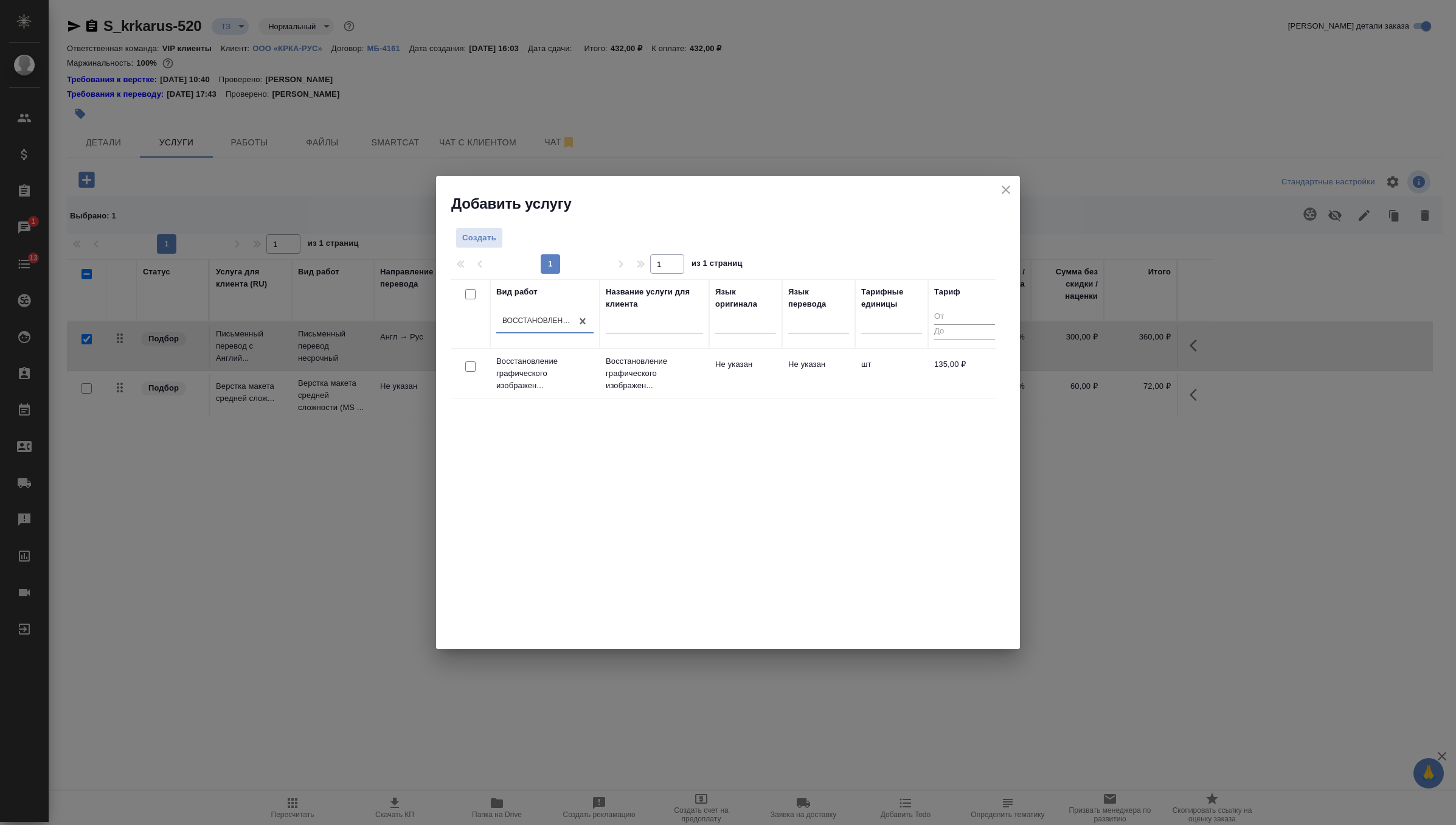
click at [472, 367] on input "checkbox" at bounding box center [471, 367] width 10 height 10
checkbox input "true"
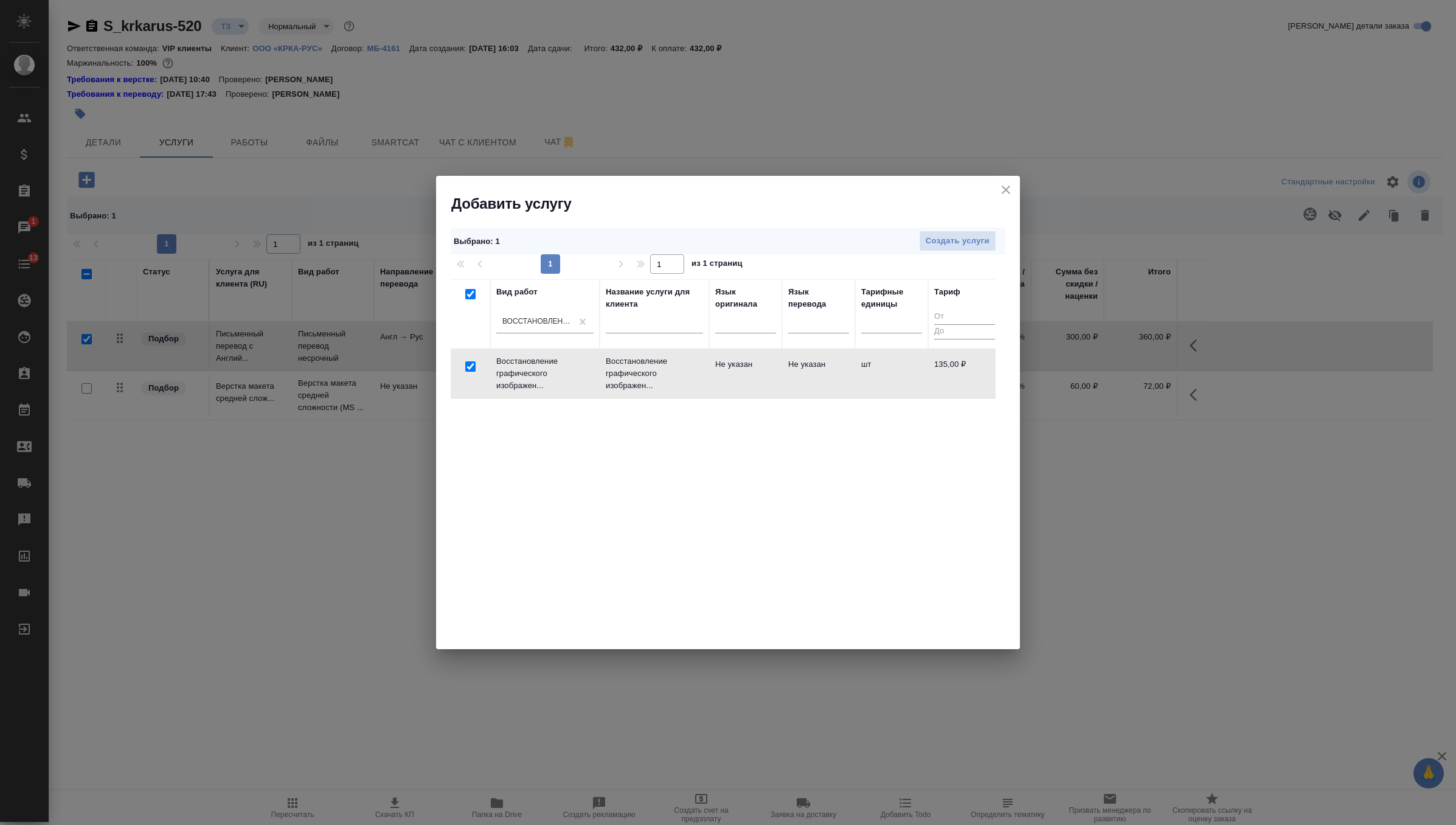
click at [961, 251] on div "Выбрано : 1 Создать услуги" at bounding box center [728, 242] width 555 height 28
click at [960, 248] on button "Создать услуги" at bounding box center [957, 241] width 77 height 22
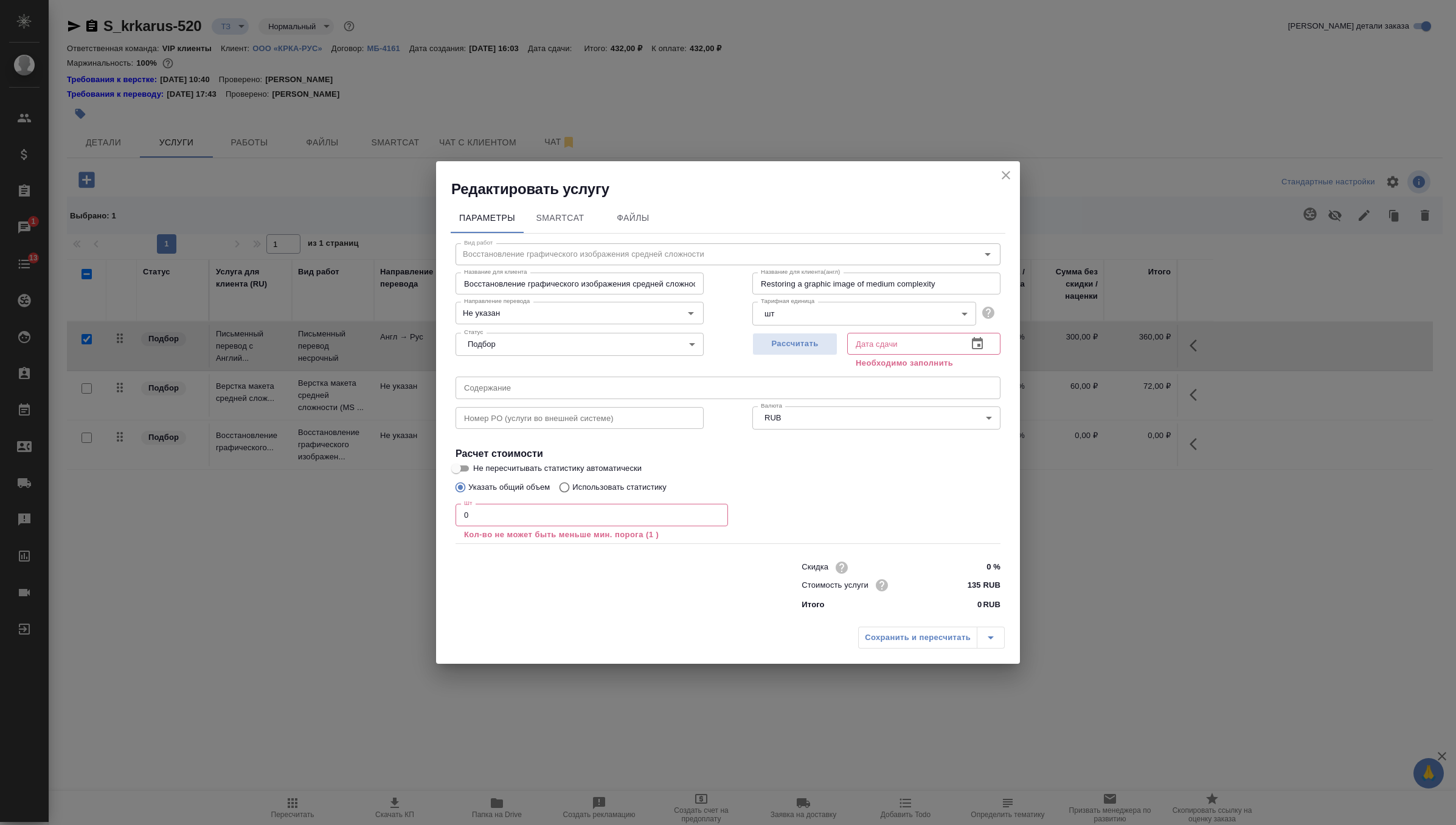
click at [588, 528] on div "Шт 0 Шт Кол-во не может быть меньше мин. порога (1 )" at bounding box center [592, 522] width 272 height 37
click at [590, 513] on input "0" at bounding box center [592, 515] width 272 height 22
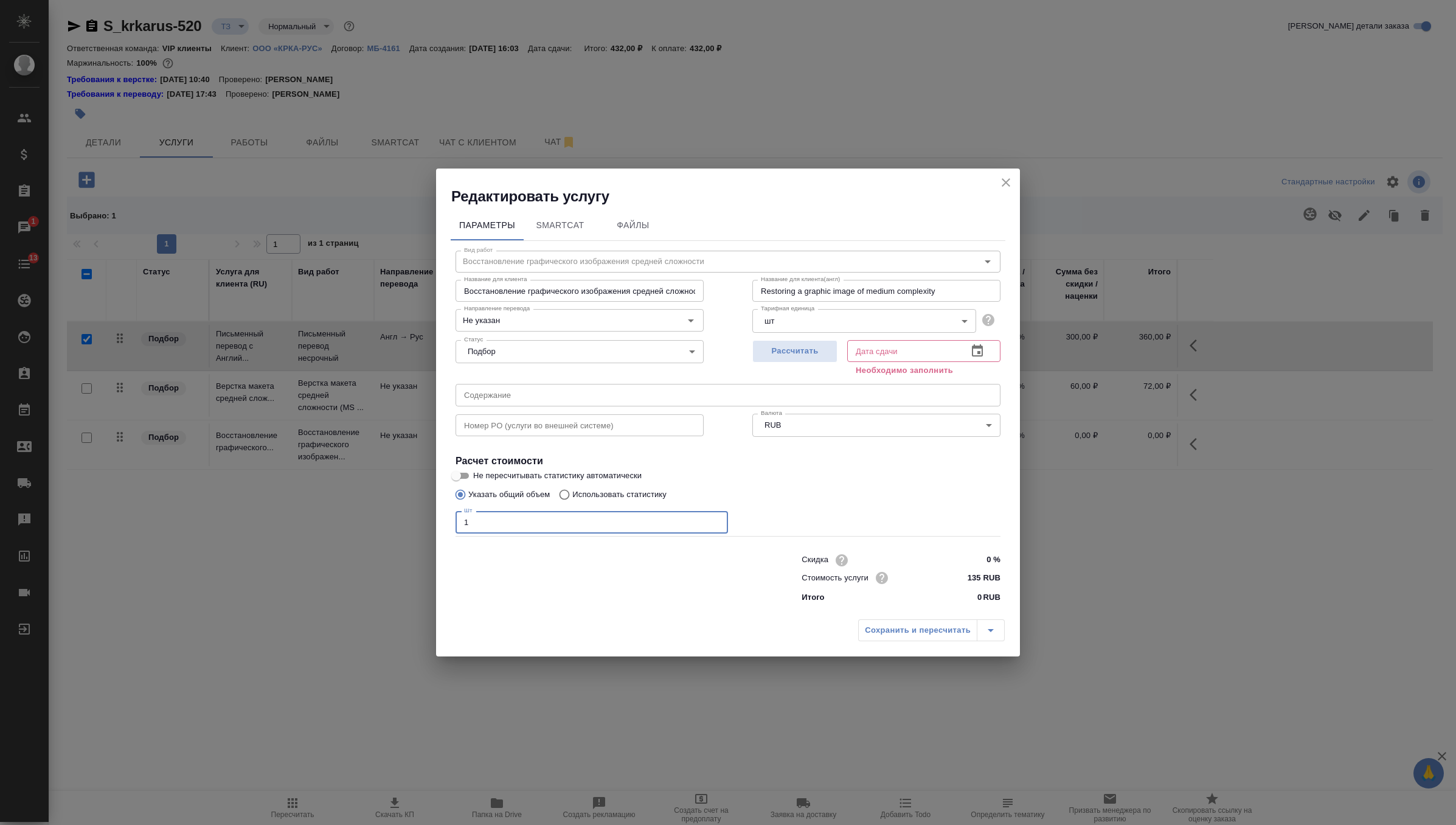
type input "1"
click at [599, 384] on input "text" at bounding box center [728, 394] width 545 height 22
paste input "КРКА Периндоприла аргинин - ТАД (Периндоприл), таблетки, 5 мг, 10 мг (ЕАЭС)"
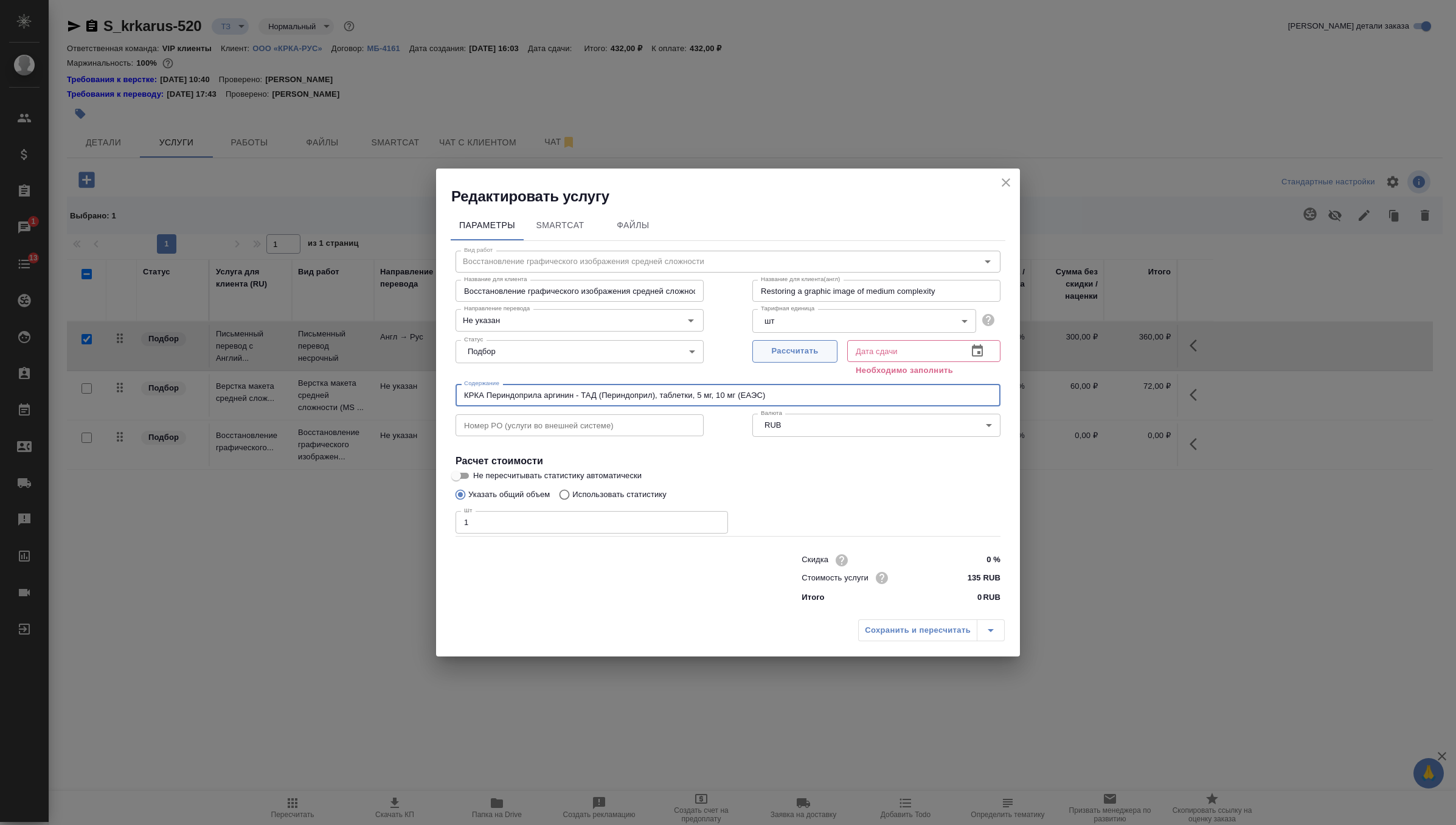
type input "КРКА Периндоприла аргинин - ТАД (Периндоприл), таблетки, 5 мг, 10 мг (ЕАЭС)"
click at [785, 349] on span "Рассчитать" at bounding box center [795, 351] width 72 height 14
type input "26.09.2025 16:20"
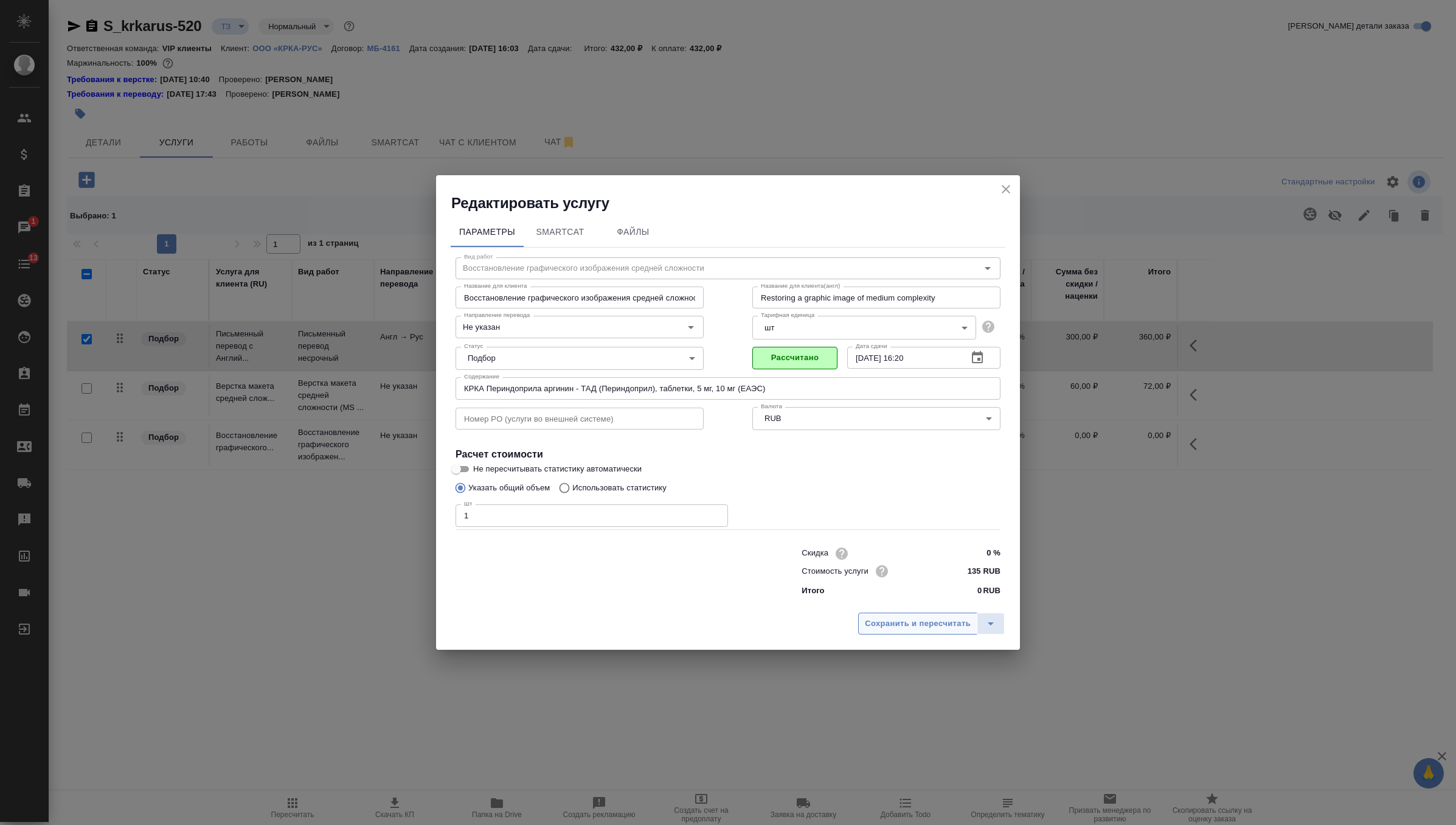
click at [909, 623] on span "Сохранить и пересчитать" at bounding box center [918, 623] width 106 height 14
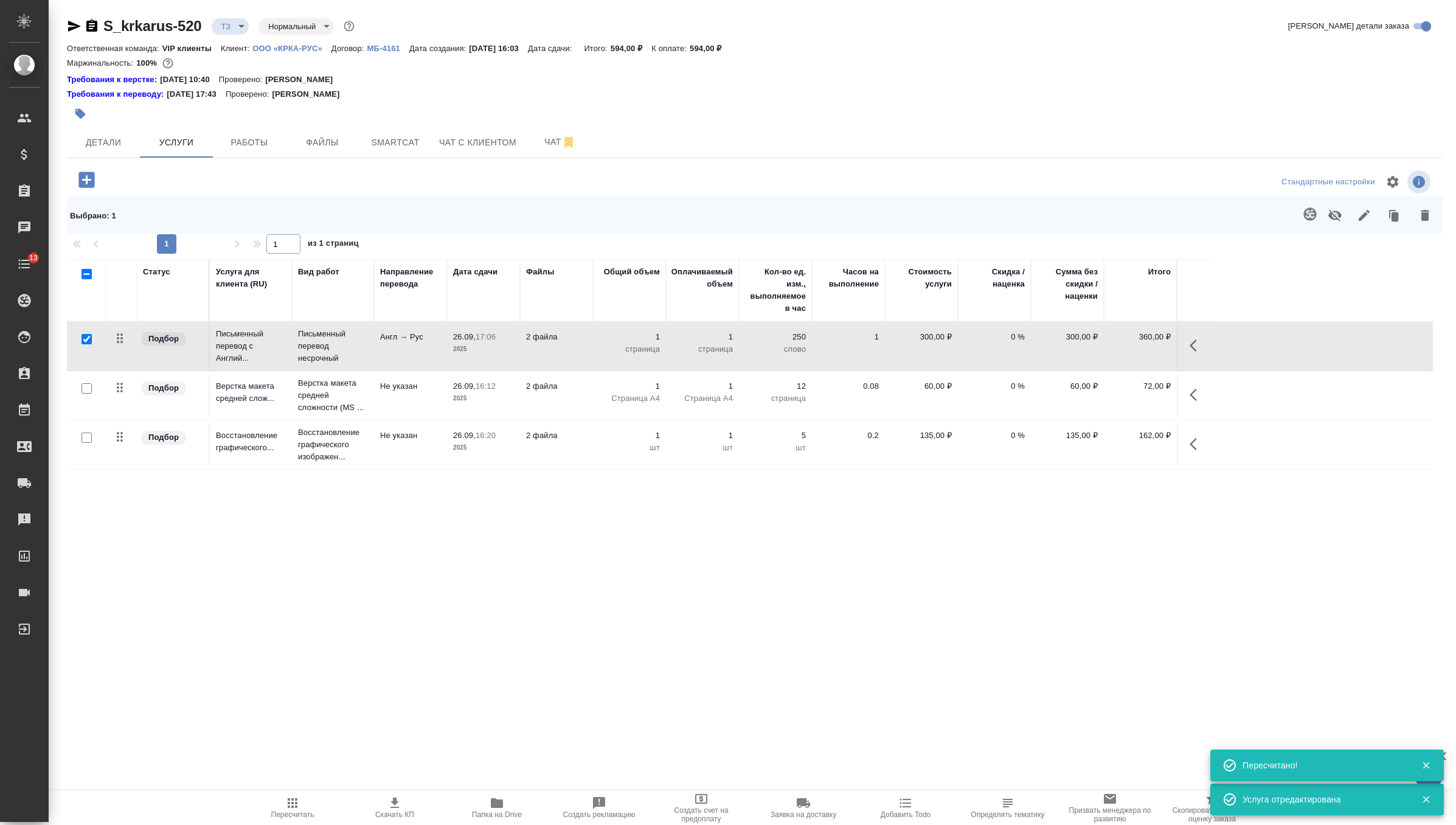
click at [603, 353] on p "страница" at bounding box center [630, 349] width 61 height 12
click at [603, 353] on td "1 страница" at bounding box center [630, 346] width 73 height 43
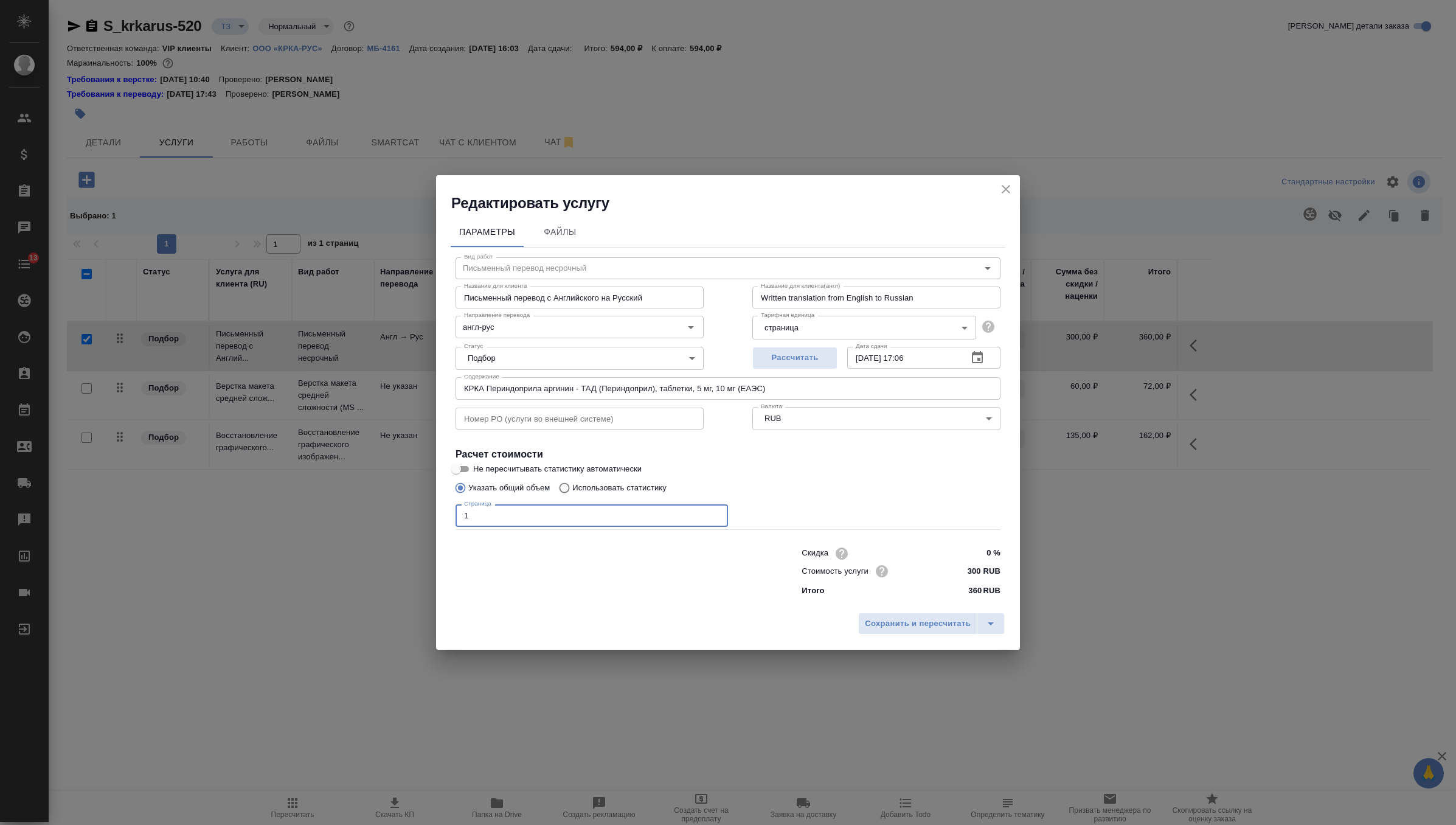
click at [561, 519] on input "1" at bounding box center [592, 515] width 272 height 22
type input "56"
click at [877, 624] on span "Сохранить и пересчитать" at bounding box center [918, 623] width 106 height 14
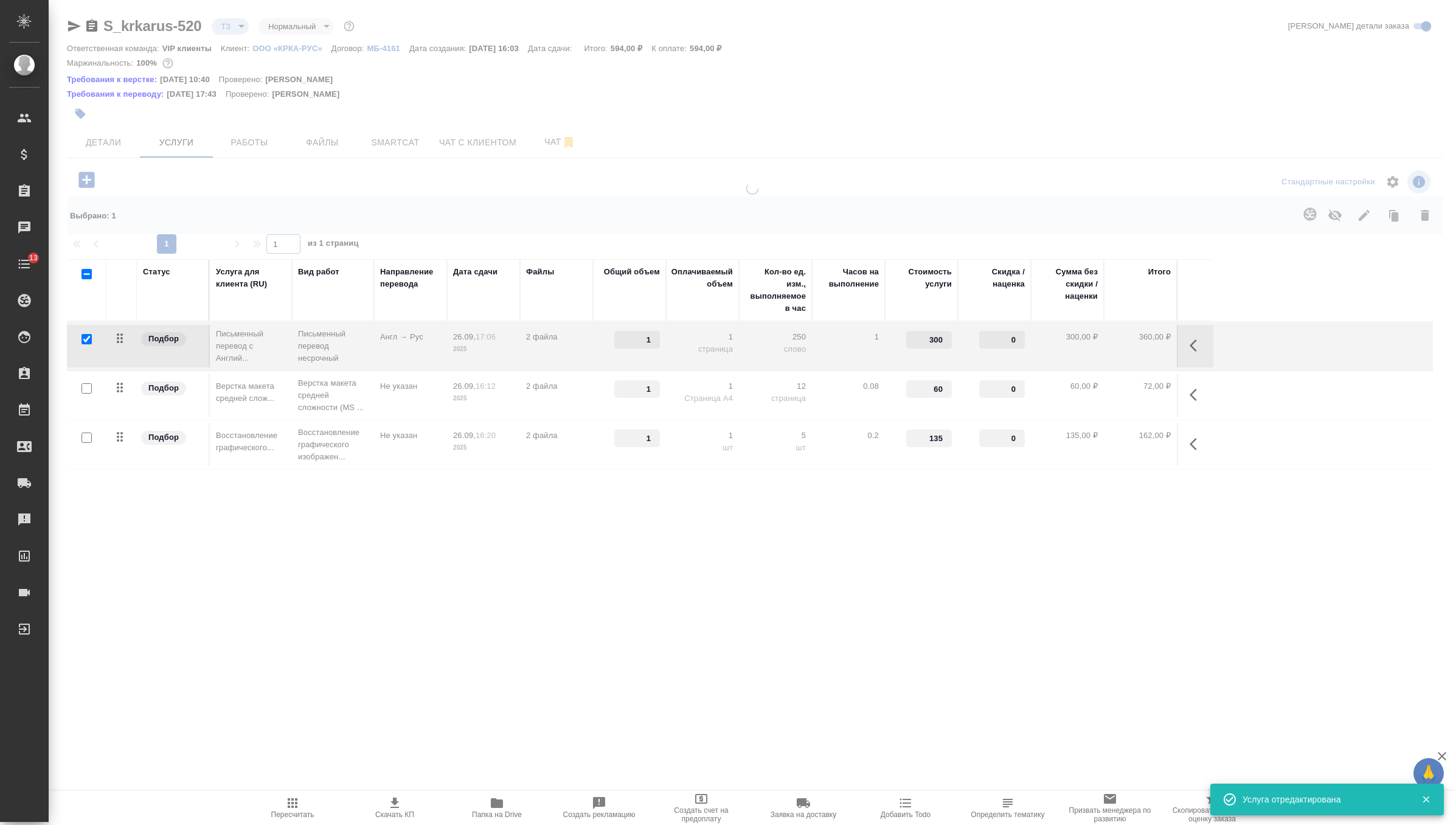
type input "56"
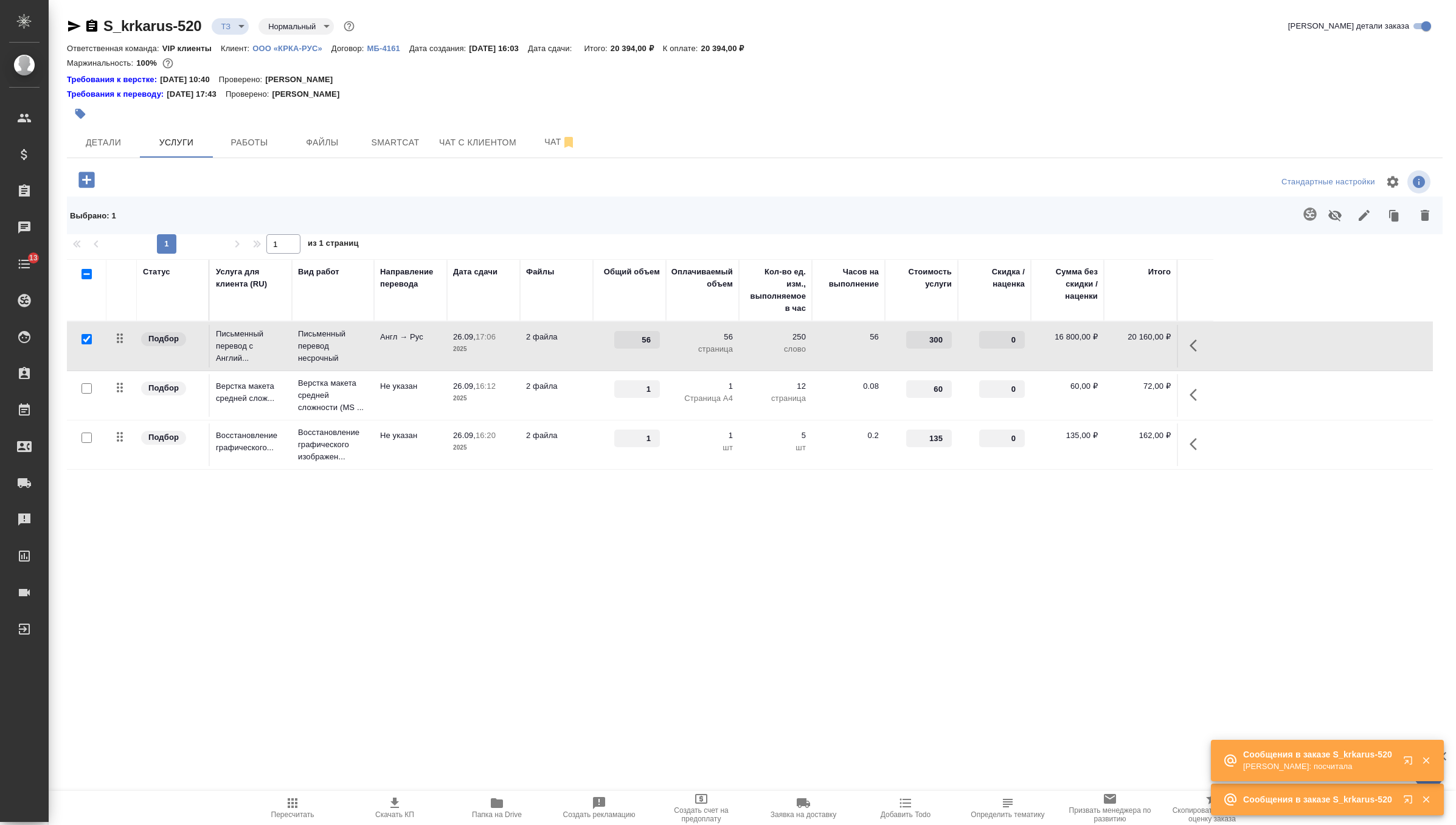
click at [383, 435] on p "Не указан" at bounding box center [410, 435] width 61 height 12
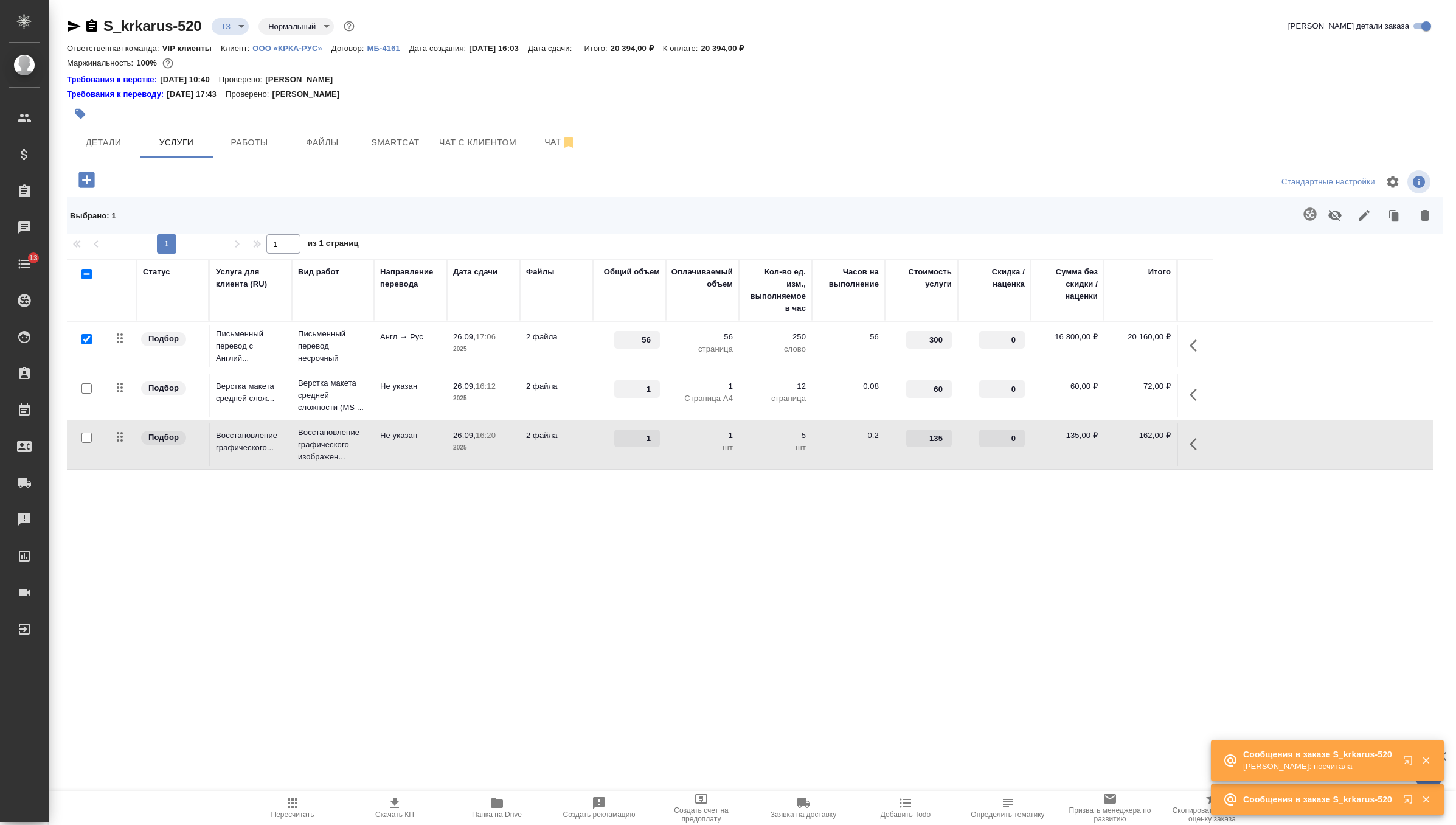
click at [383, 435] on p "Не указан" at bounding box center [410, 435] width 61 height 12
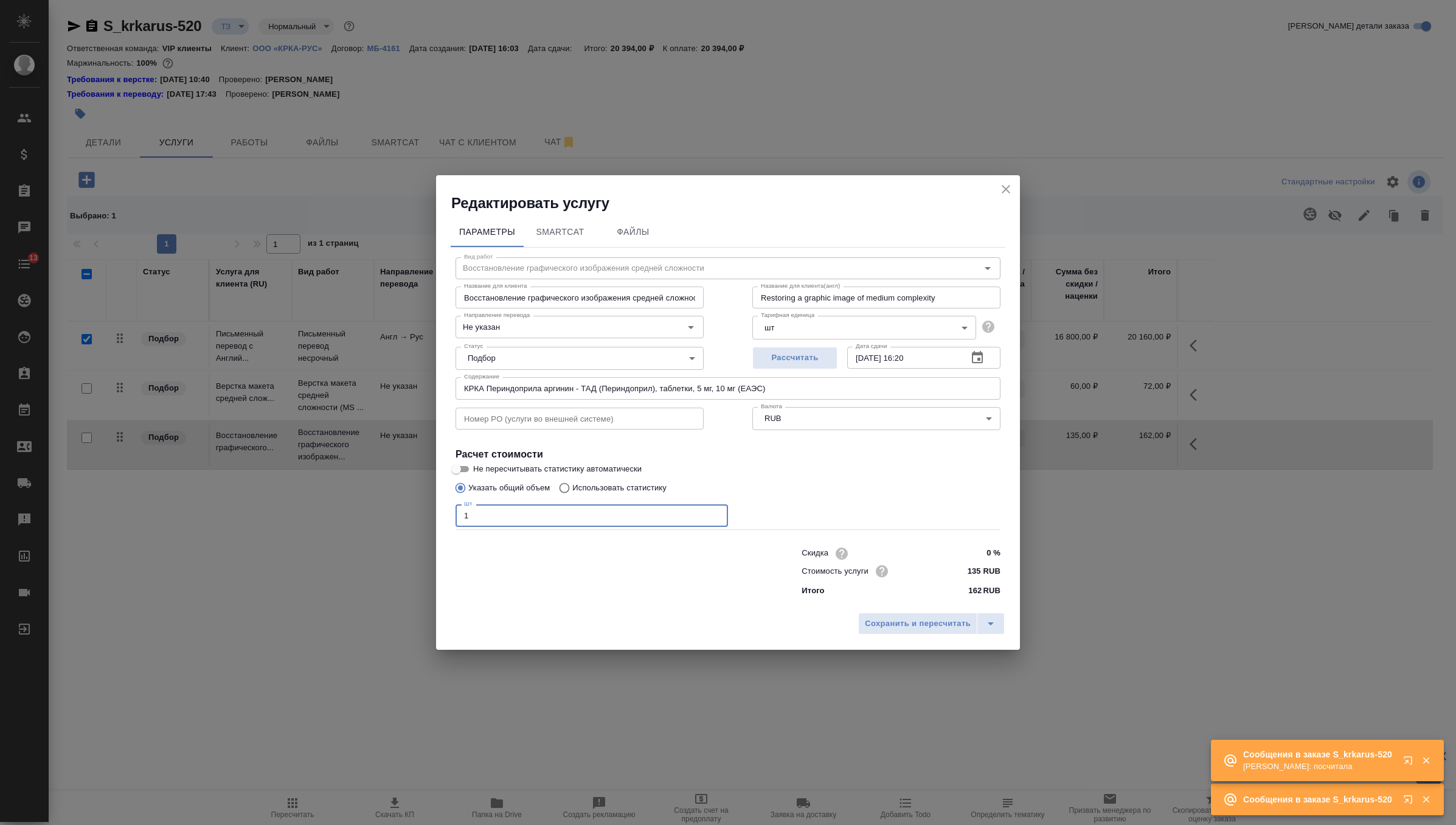
click at [508, 505] on input "1" at bounding box center [592, 515] width 272 height 22
click at [512, 517] on input "1" at bounding box center [592, 515] width 272 height 22
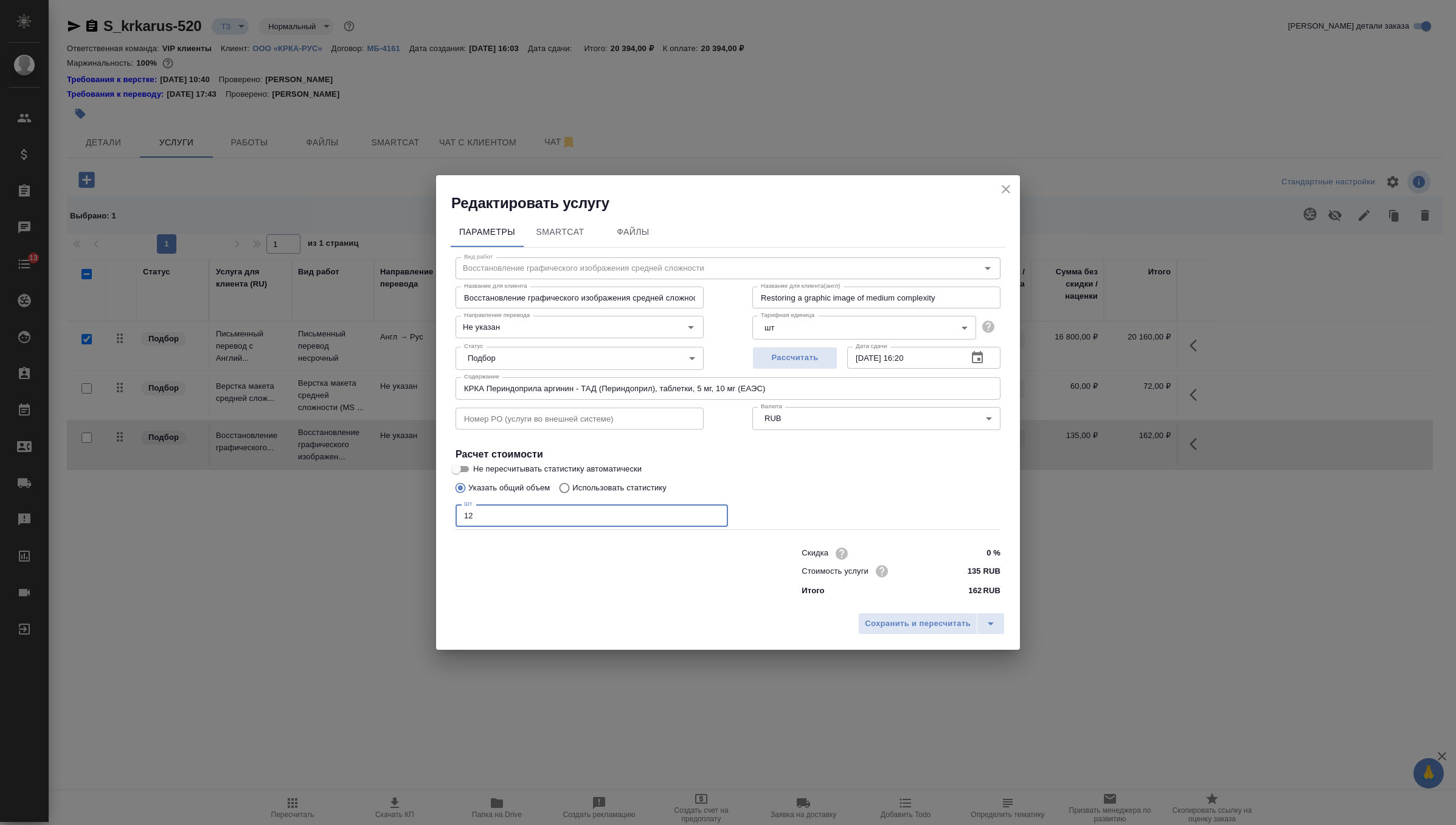
type input "12"
click at [911, 636] on div "Сохранить и пересчитать" at bounding box center [728, 629] width 584 height 43
click at [913, 621] on span "Сохранить и пересчитать" at bounding box center [918, 623] width 106 height 14
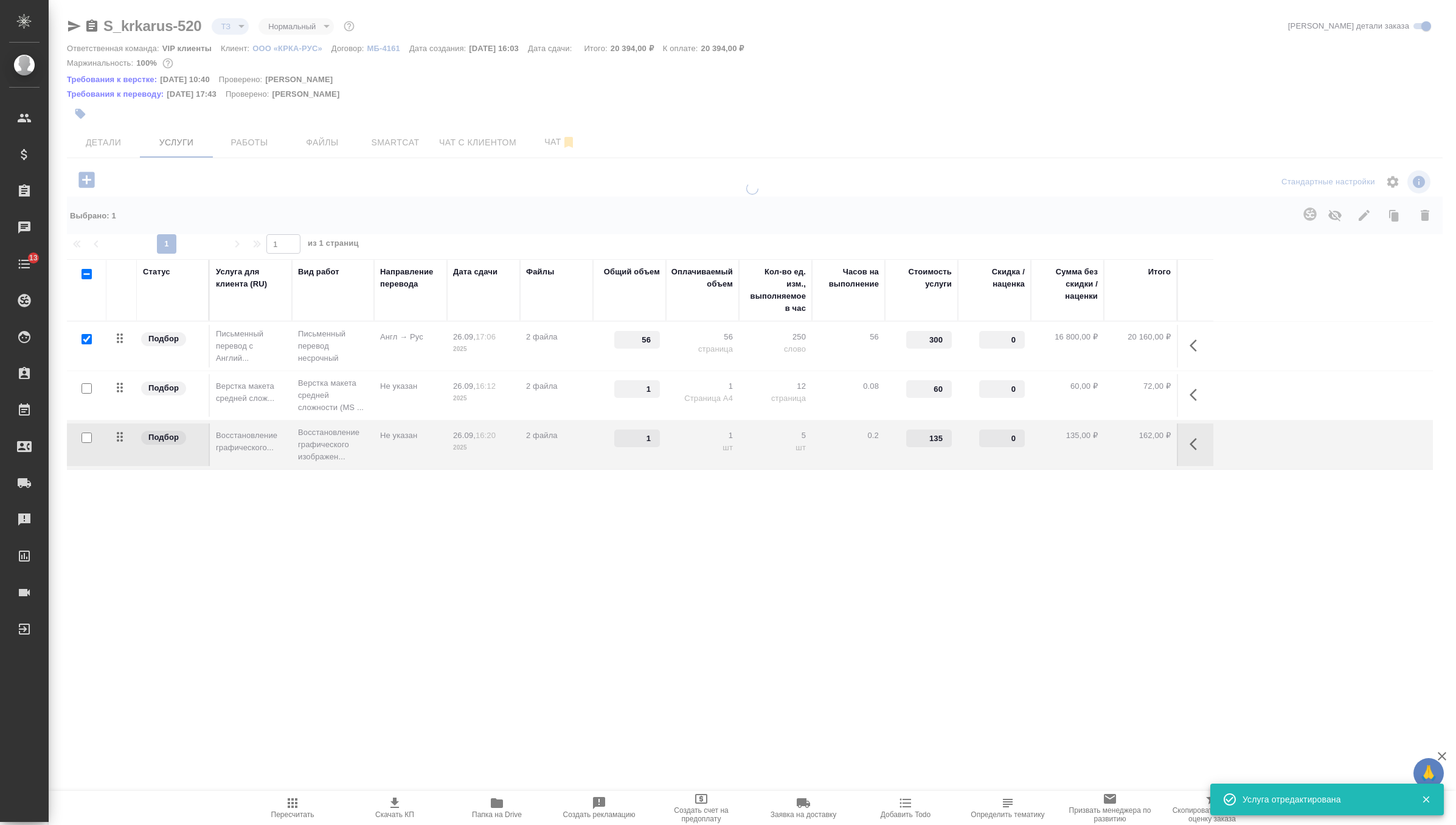
type input "12"
type input "new"
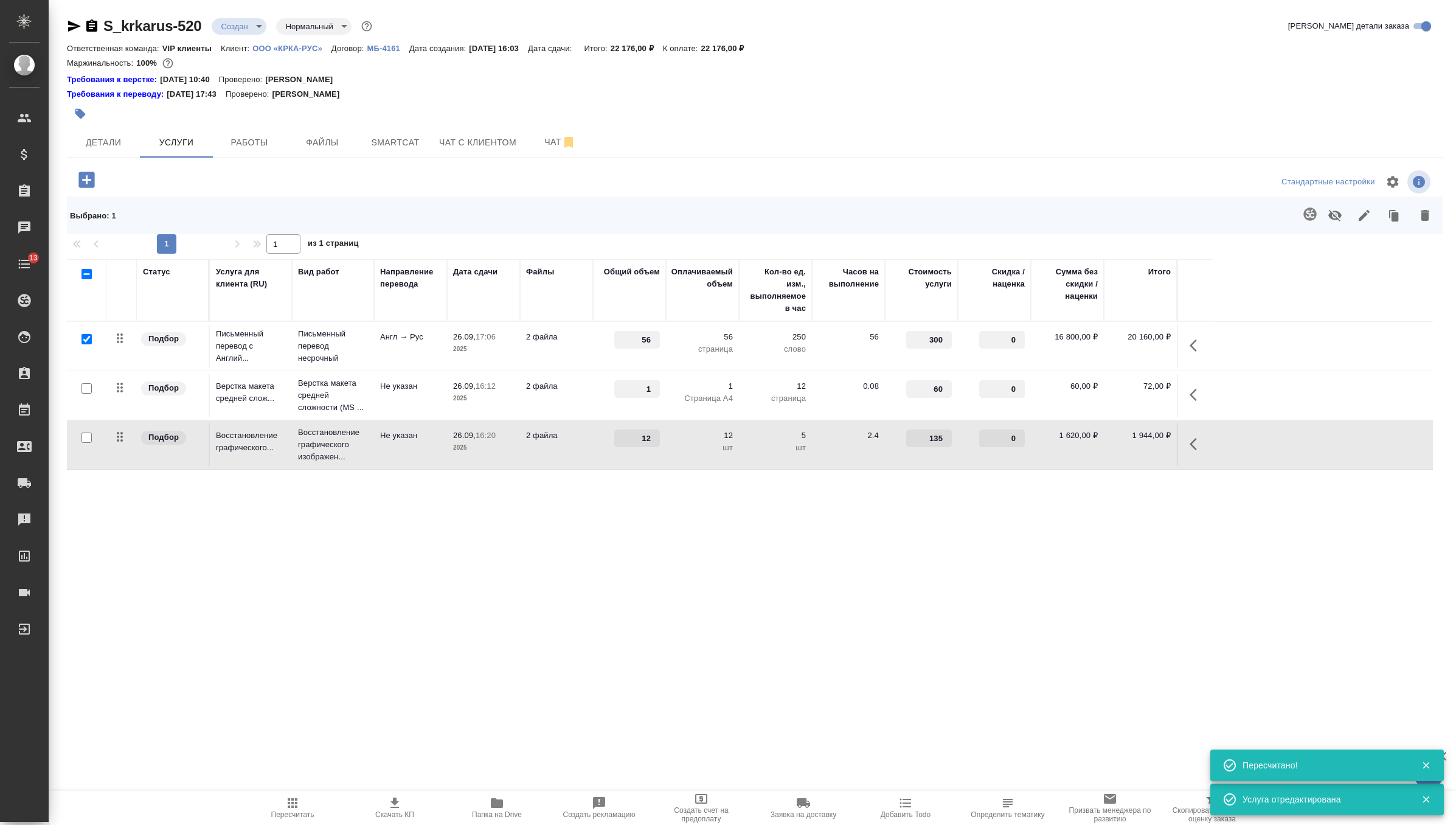
click at [478, 393] on p "2025" at bounding box center [483, 399] width 61 height 12
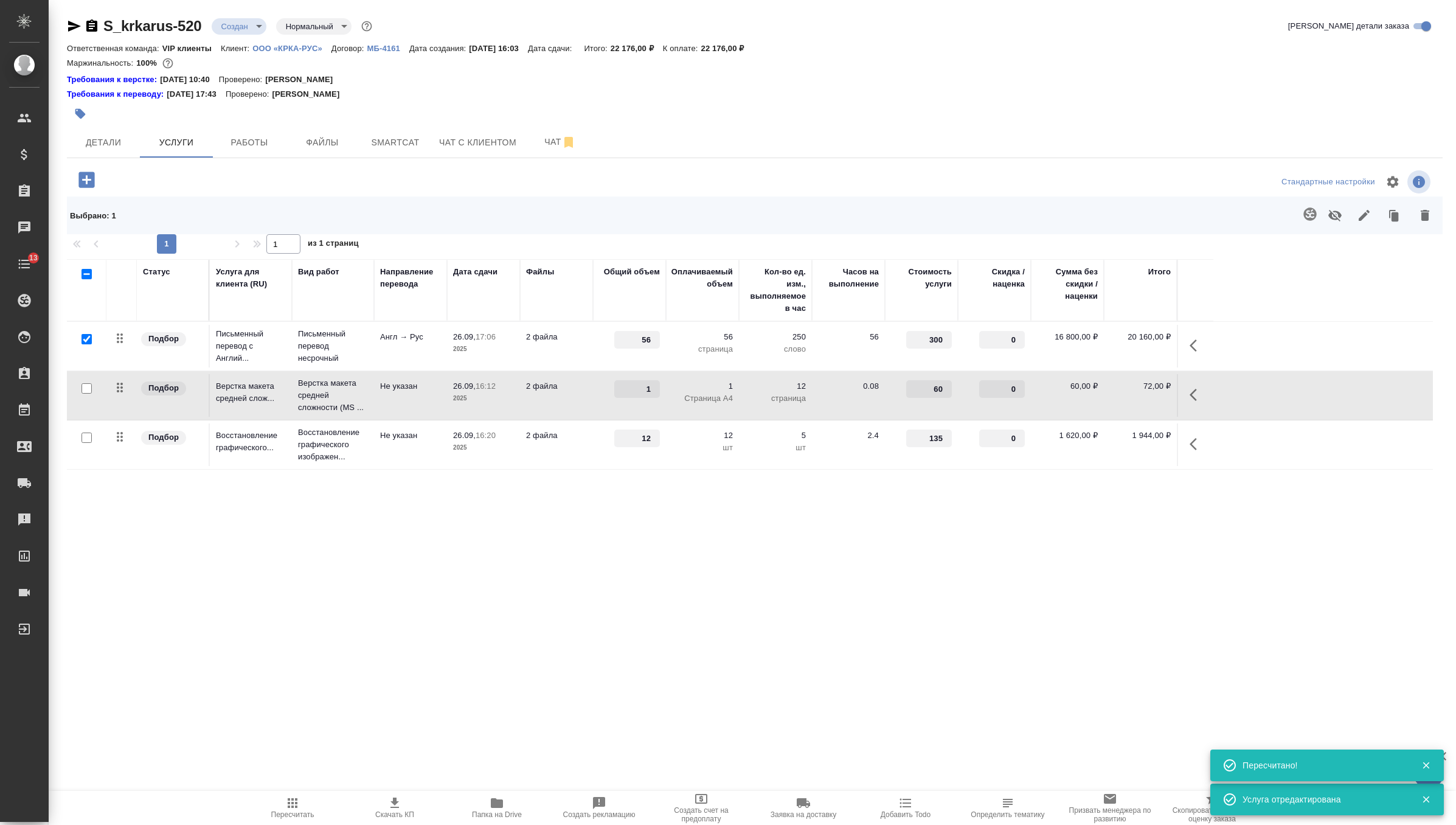
click at [478, 393] on p "2025" at bounding box center [483, 399] width 61 height 12
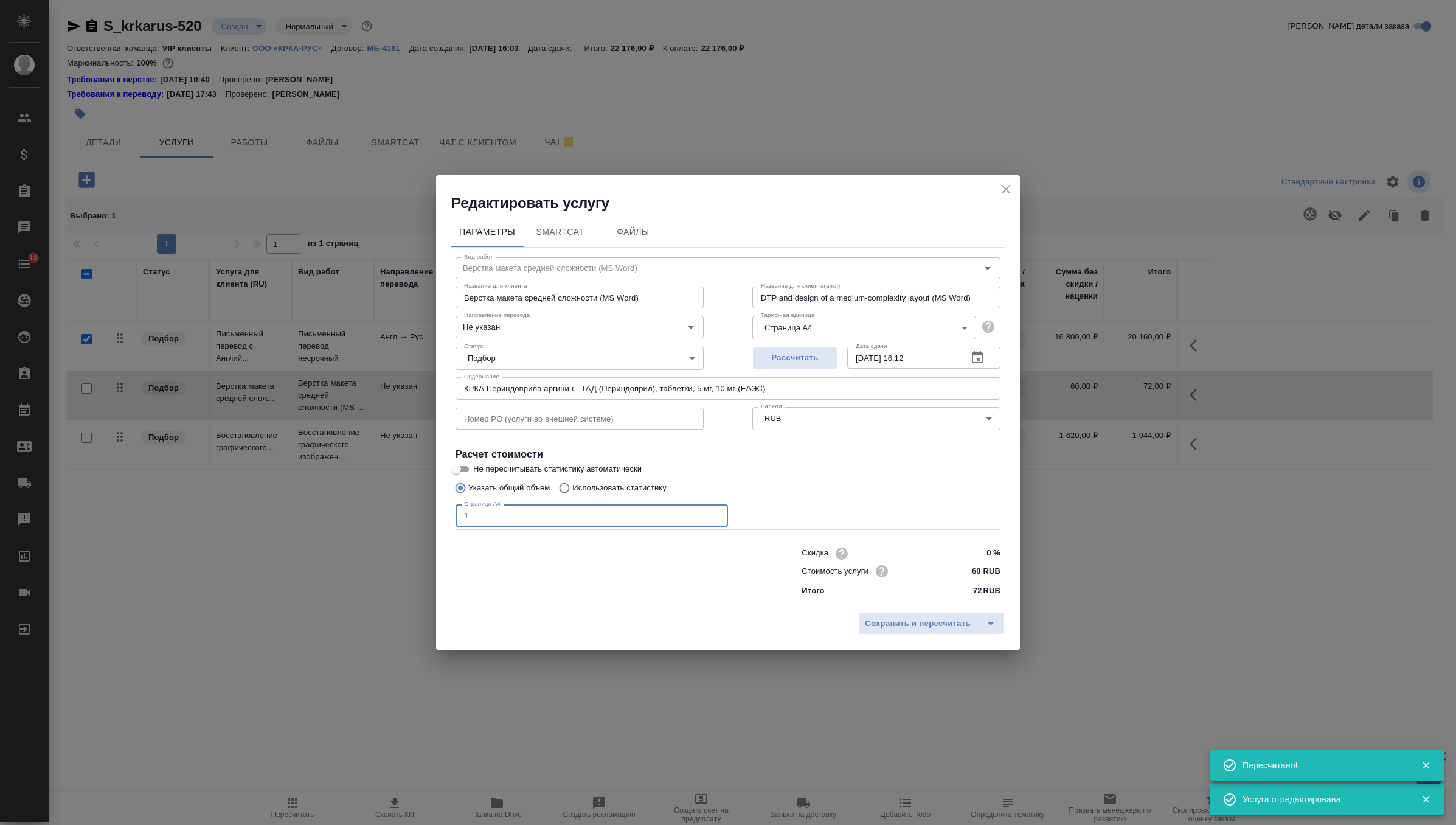
click at [521, 513] on input "1" at bounding box center [592, 515] width 272 height 22
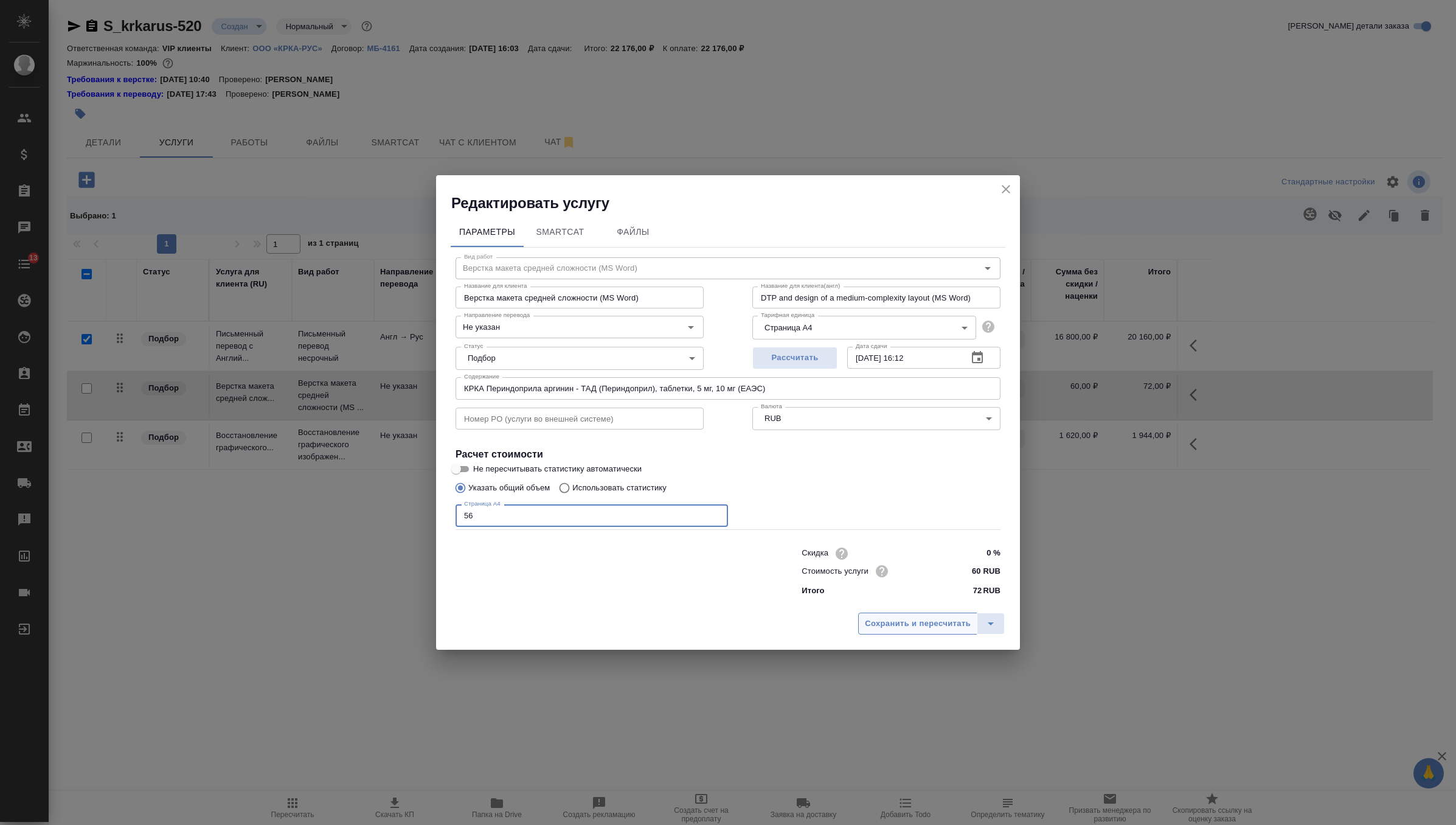
type input "56"
click at [883, 617] on span "Сохранить и пересчитать" at bounding box center [918, 623] width 106 height 14
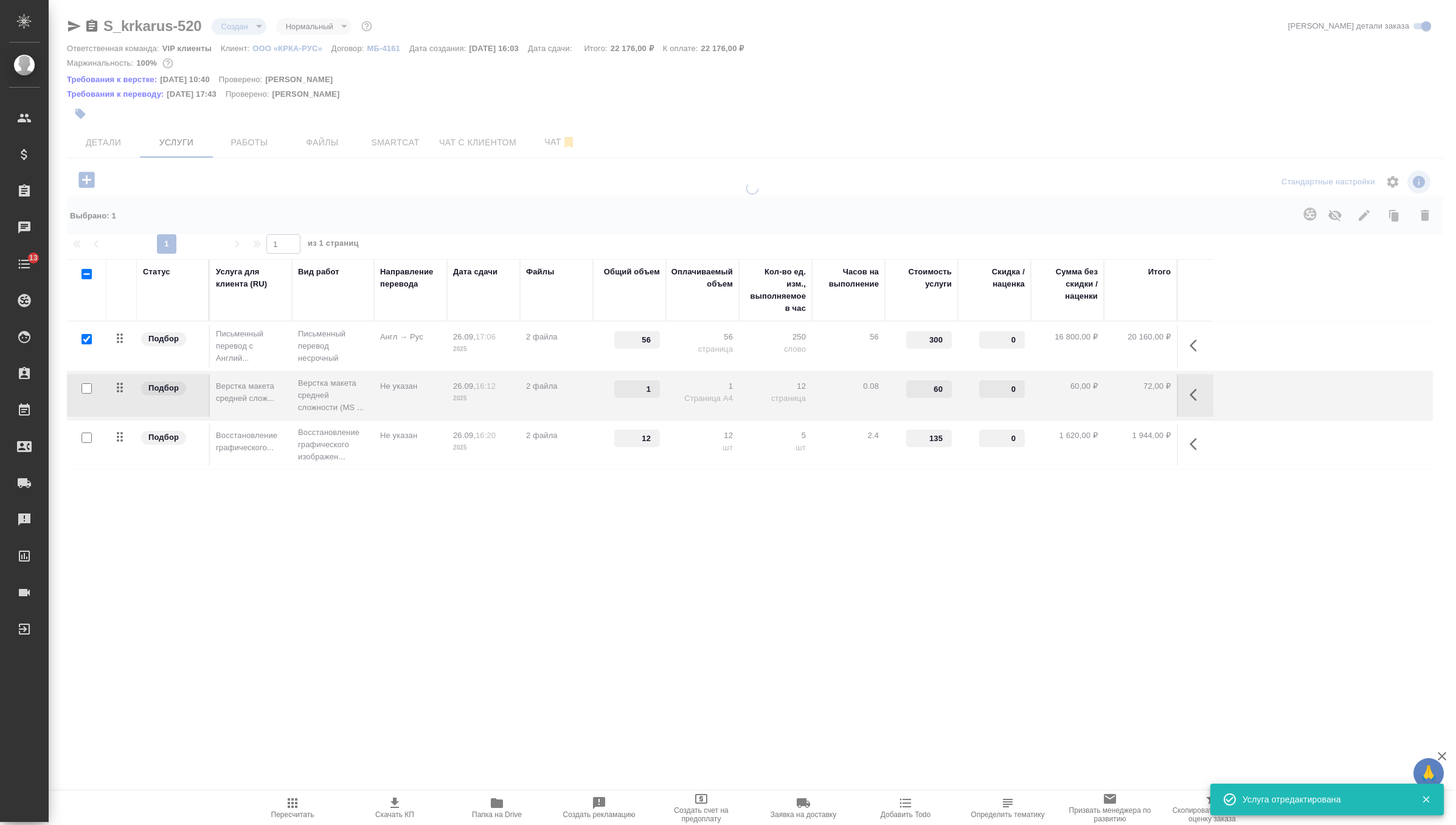
type input "56"
click at [292, 805] on icon "button" at bounding box center [293, 803] width 14 height 14
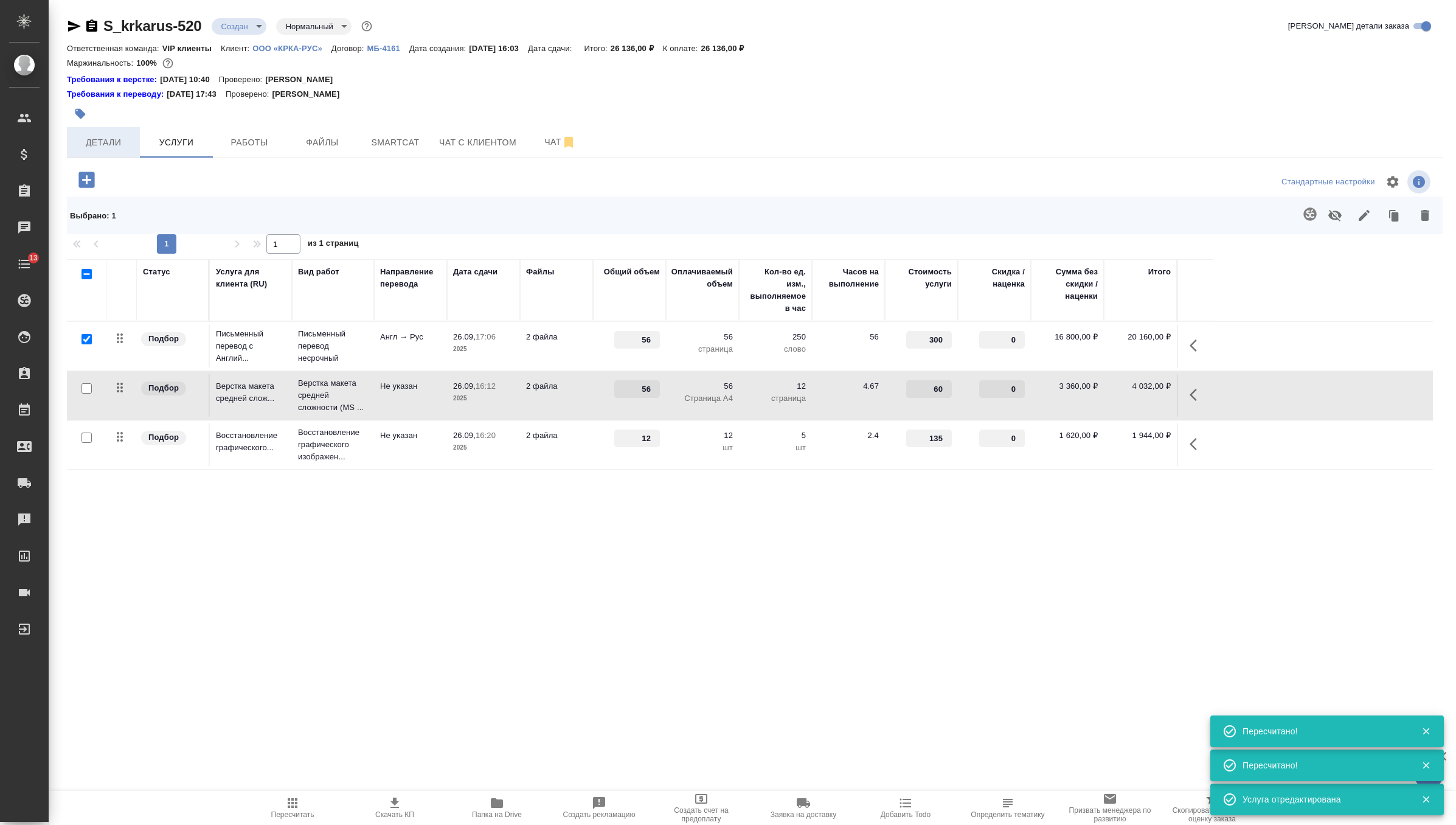
click at [103, 136] on span "Детали" at bounding box center [103, 142] width 58 height 15
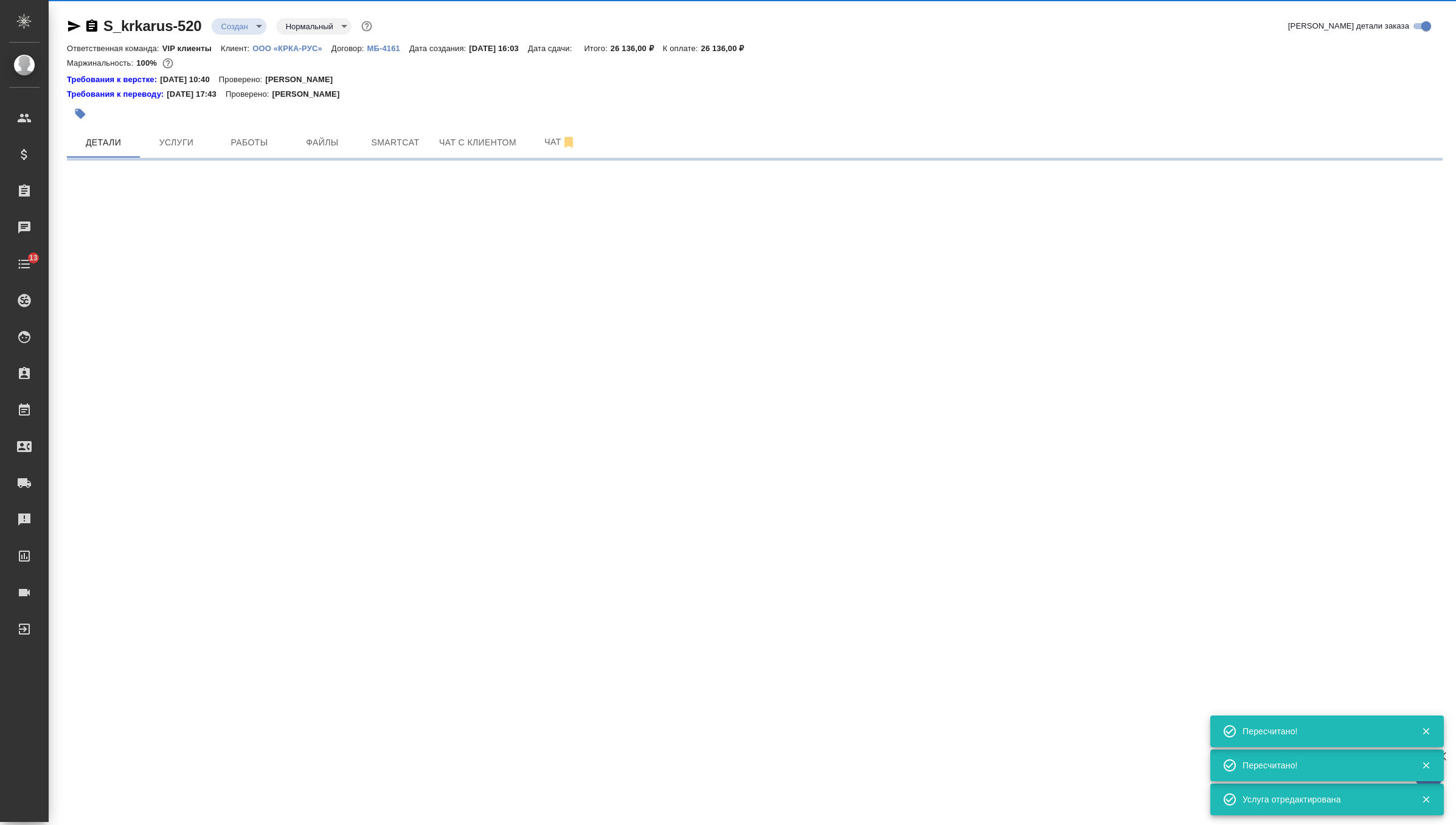
select select "RU"
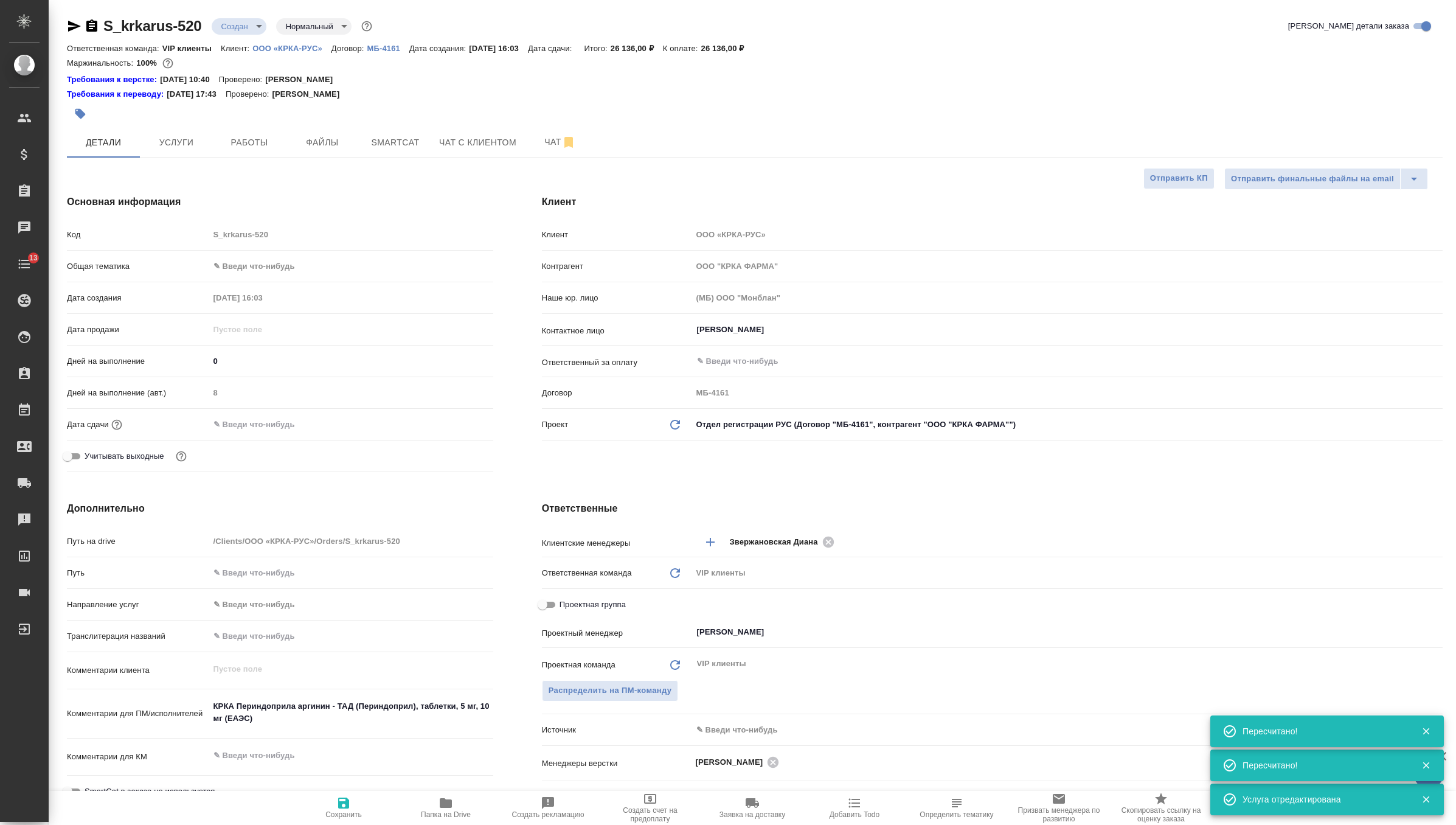
type textarea "x"
click at [326, 804] on span "Сохранить" at bounding box center [344, 807] width 88 height 23
type textarea "x"
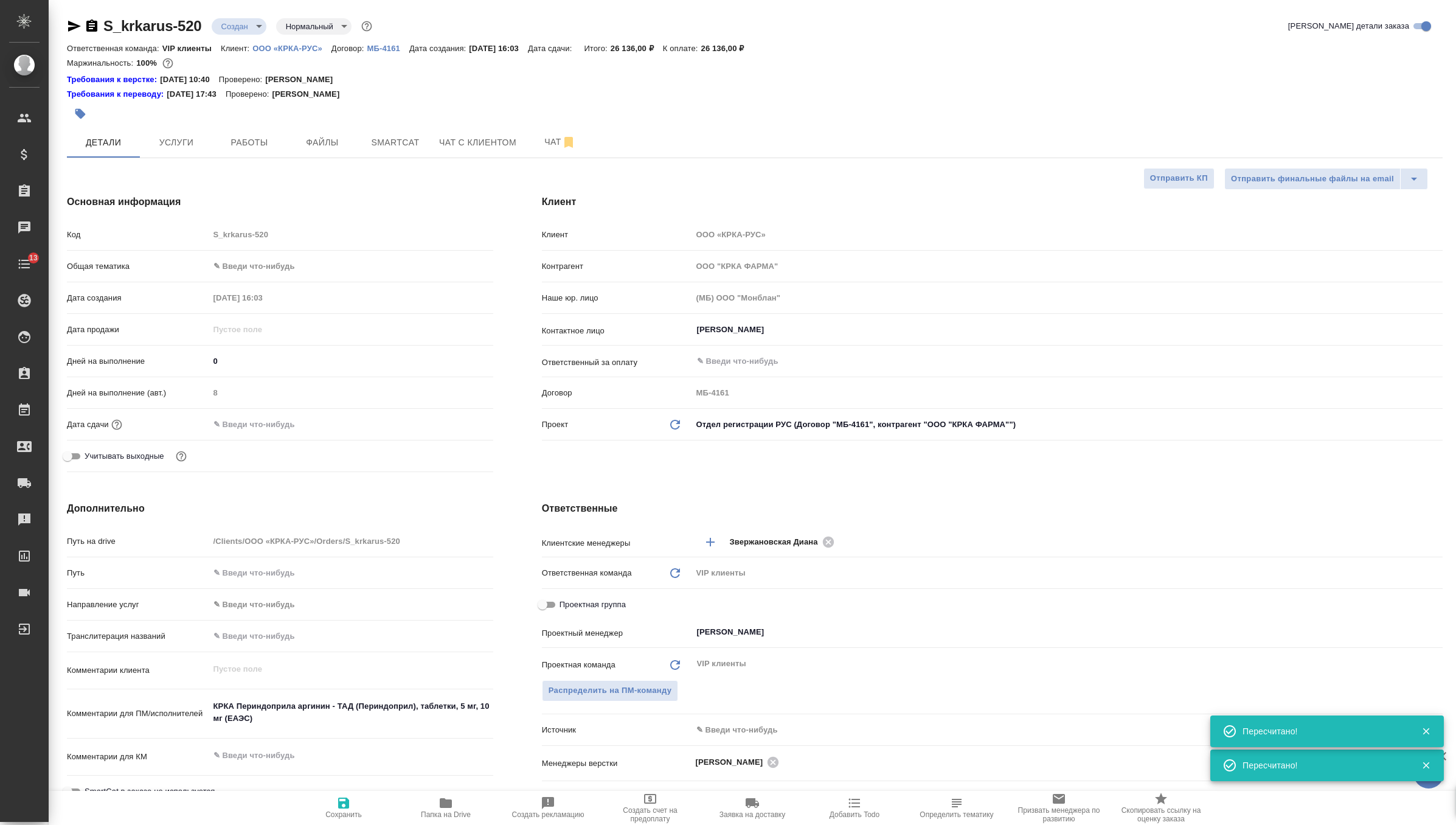
type textarea "x"
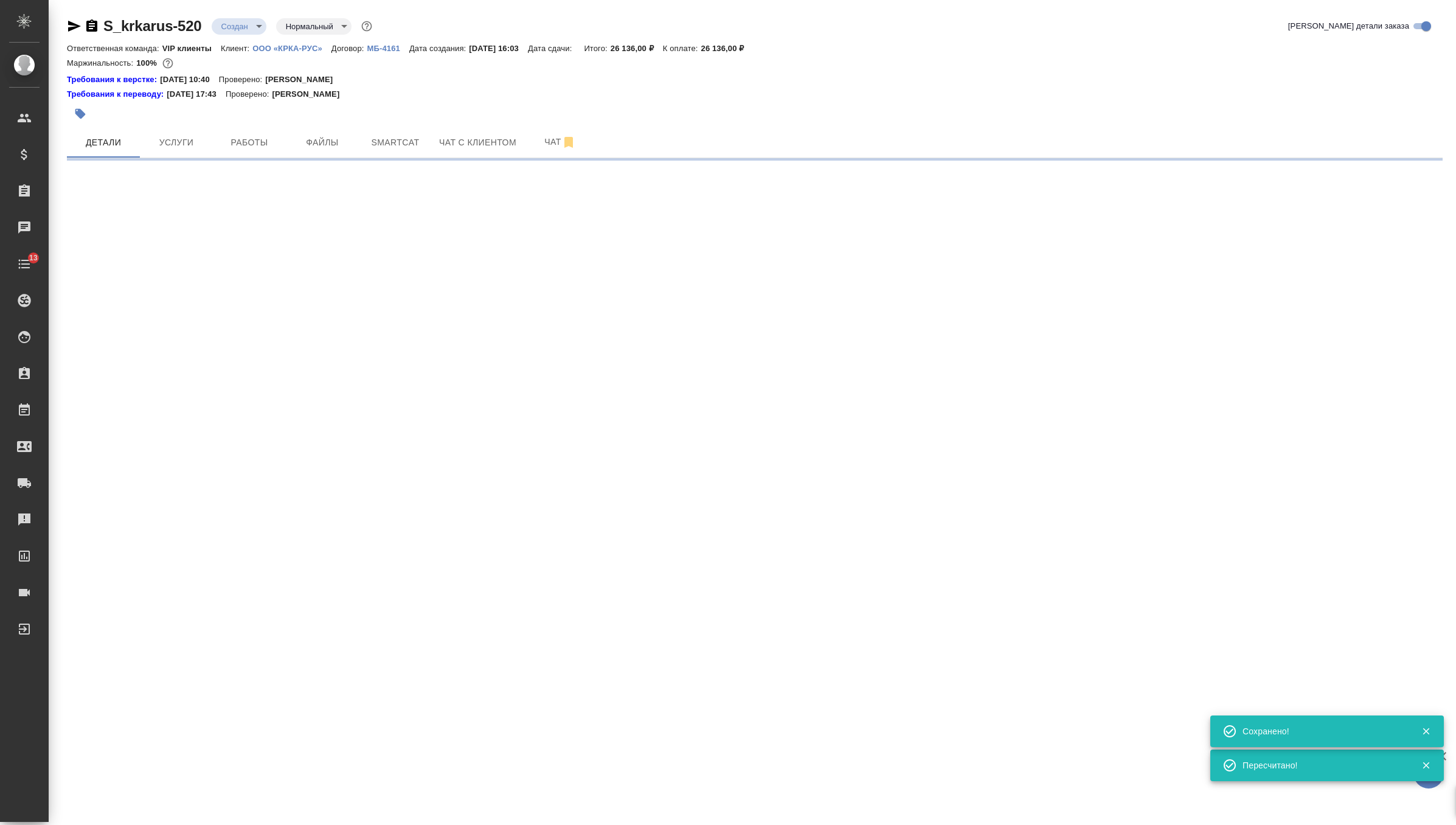
select select "RU"
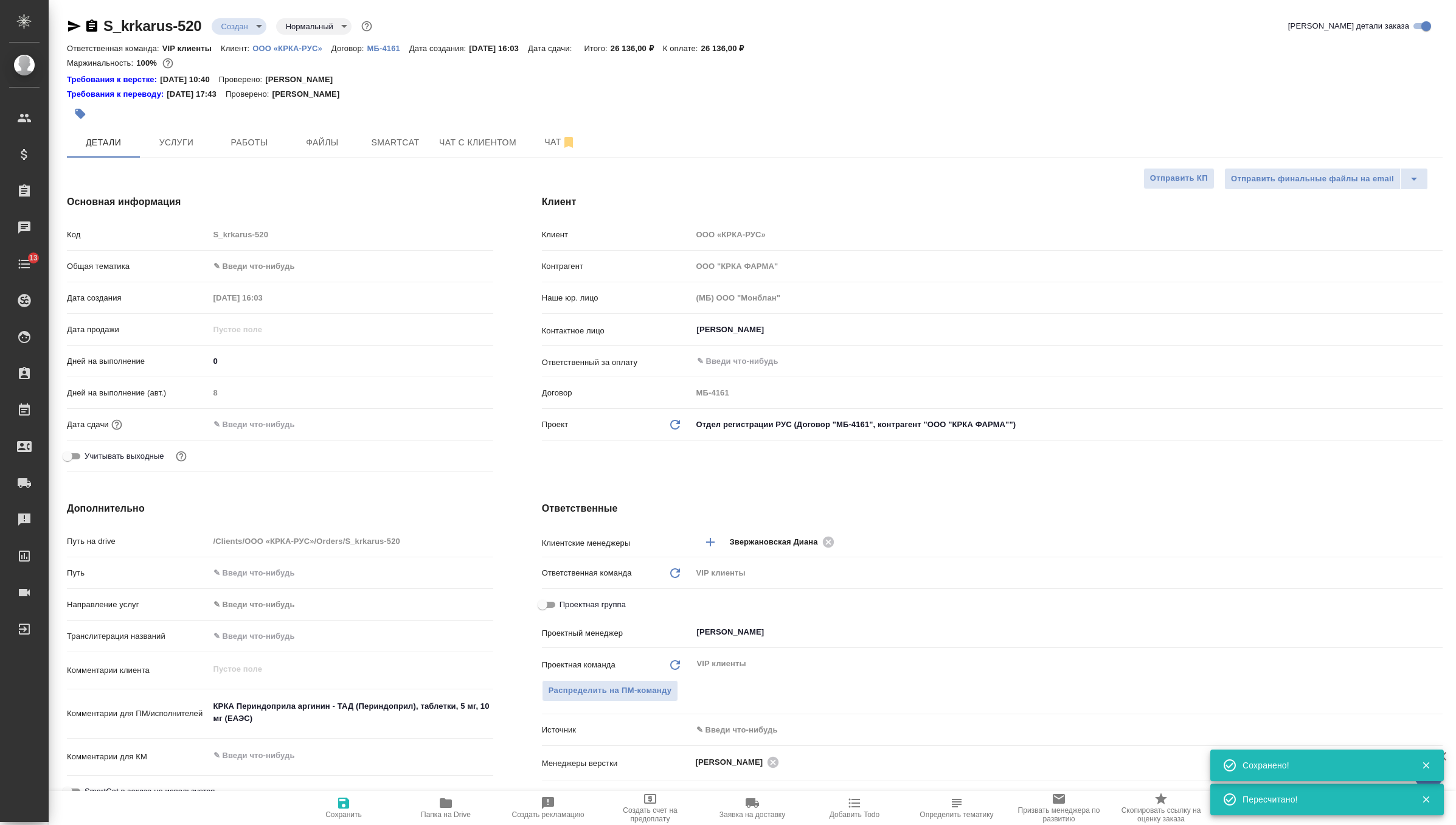
type textarea "x"
click at [243, 424] on input "text" at bounding box center [263, 424] width 107 height 18
click at [457, 418] on icon "button" at bounding box center [458, 424] width 14 height 14
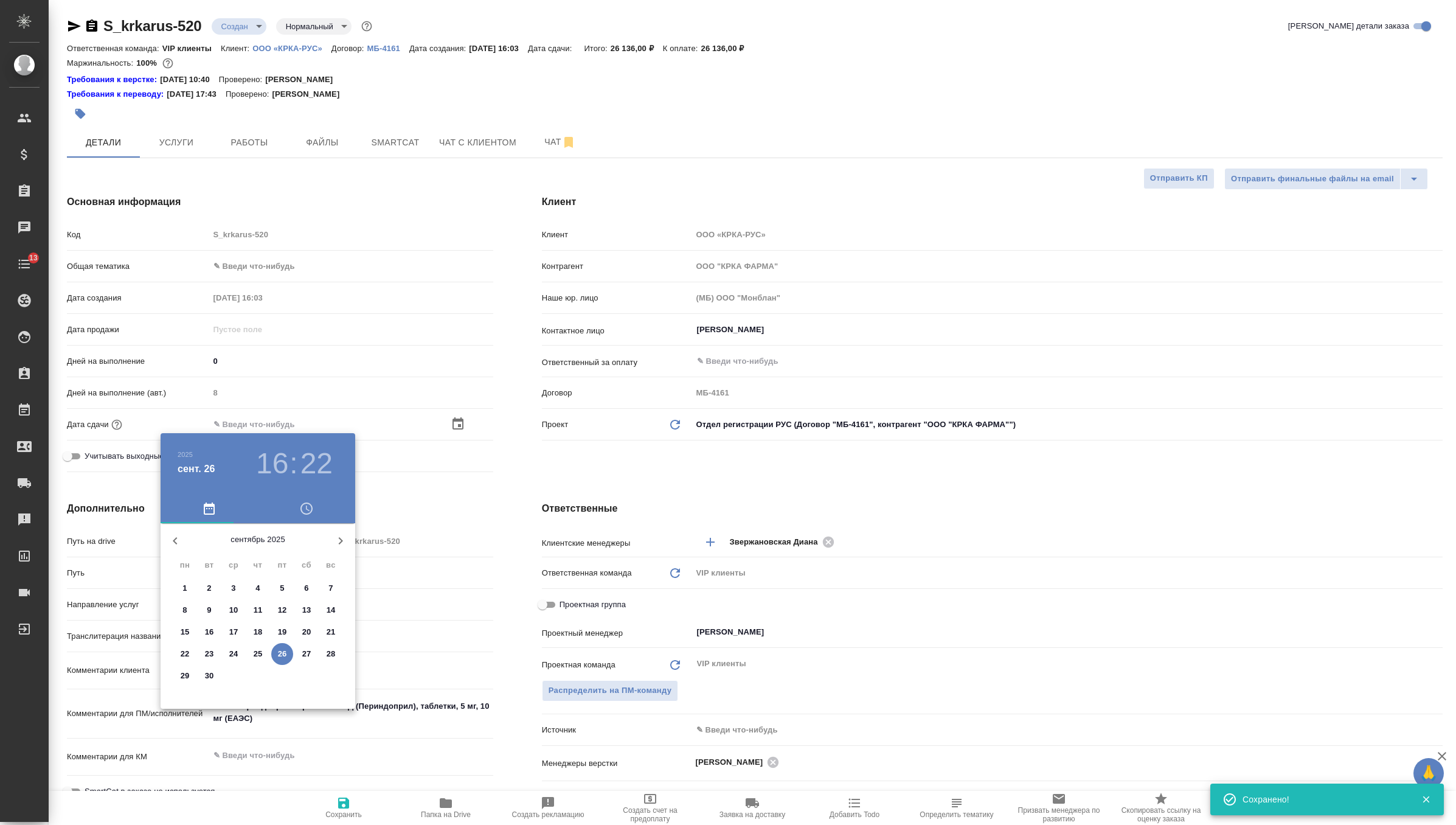
click at [338, 534] on icon "button" at bounding box center [340, 541] width 14 height 14
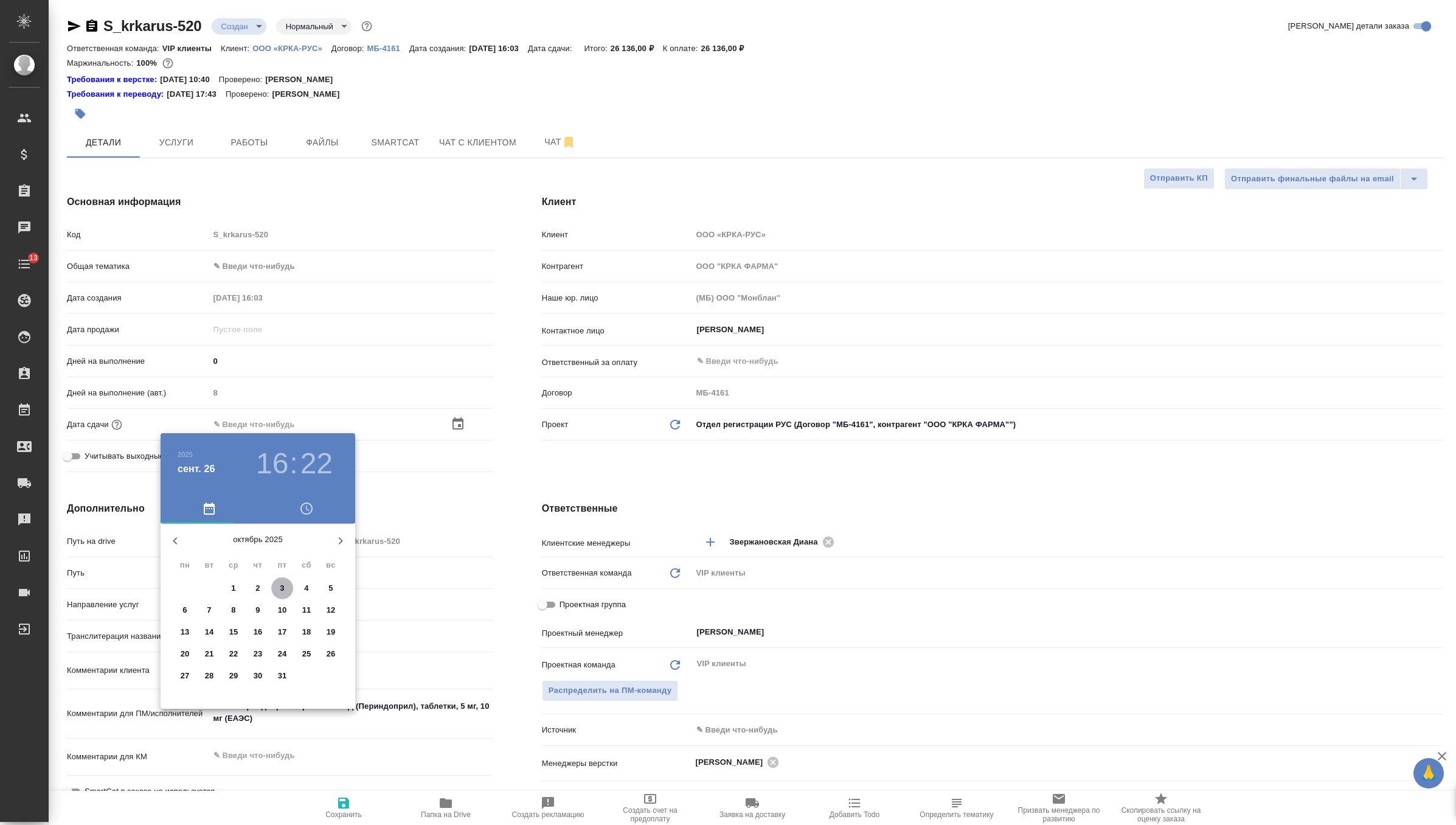
click at [279, 595] on button "3" at bounding box center [282, 588] width 22 height 22
type input "03.10.2025 16:22"
type textarea "x"
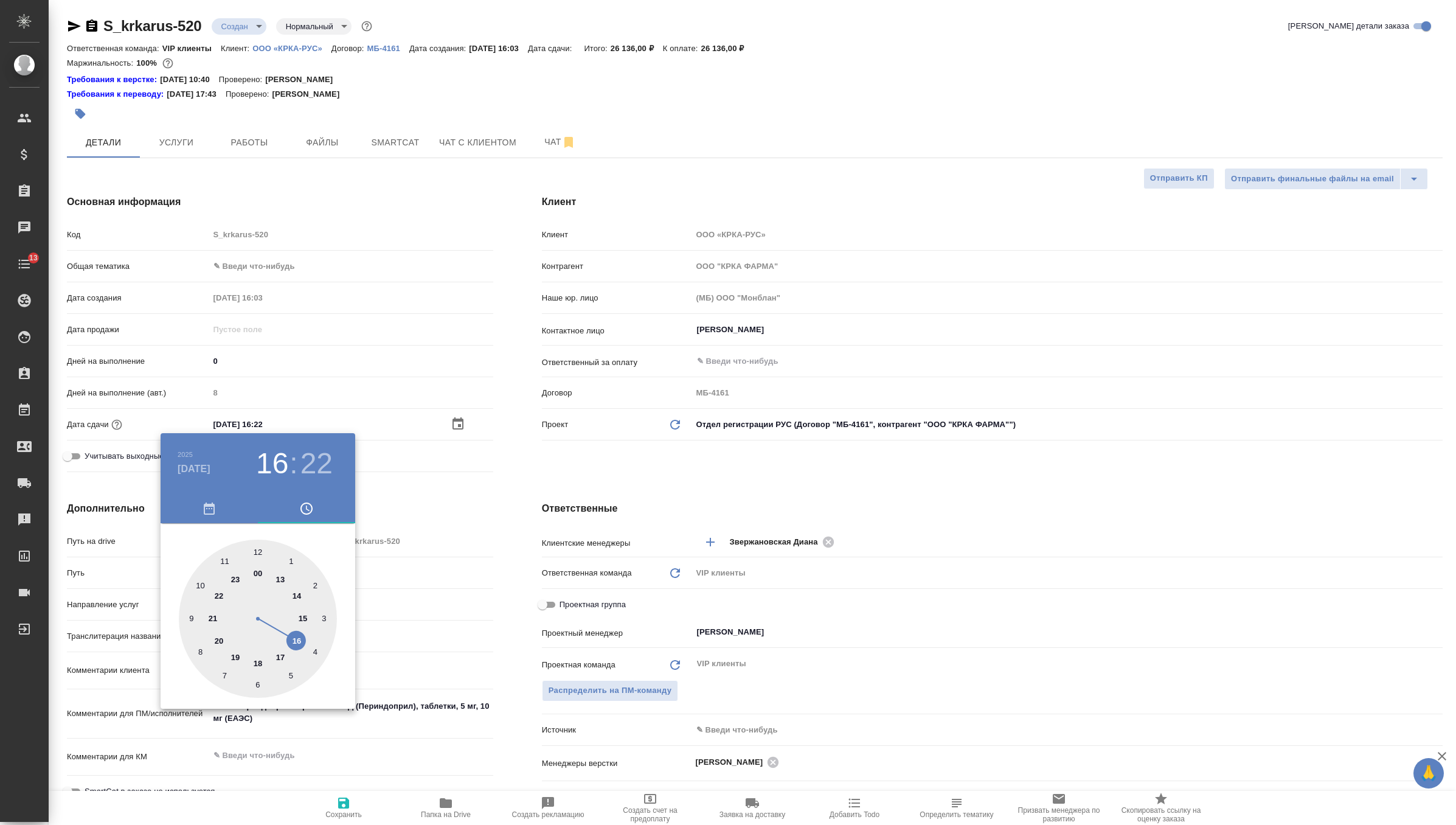
click at [281, 651] on div at bounding box center [258, 619] width 158 height 158
type input "03.10.2025 17:22"
type textarea "x"
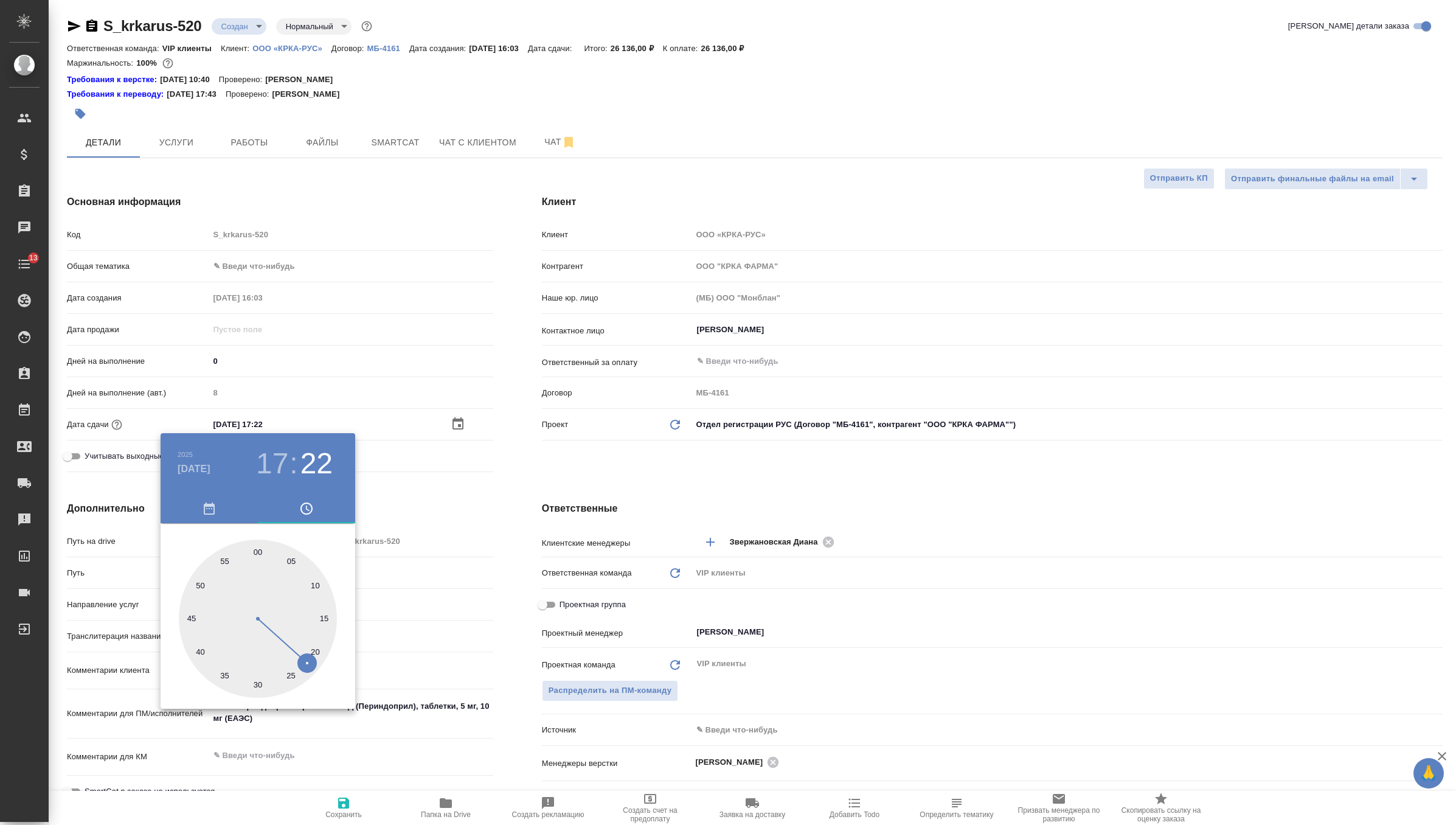
click at [258, 548] on div at bounding box center [258, 619] width 158 height 158
type input "03.10.2025 17:00"
type textarea "x"
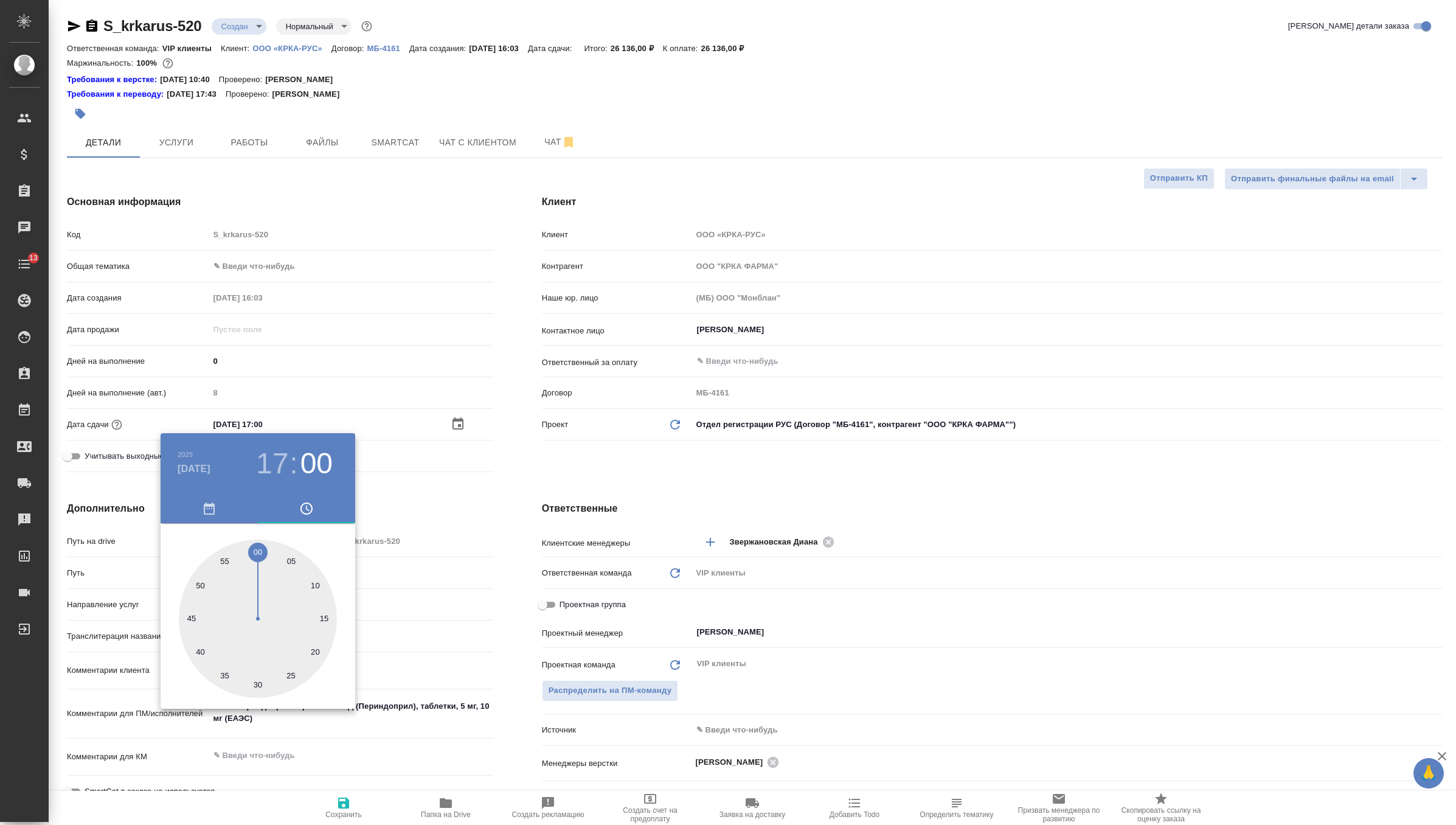
click at [579, 470] on div at bounding box center [728, 412] width 1456 height 825
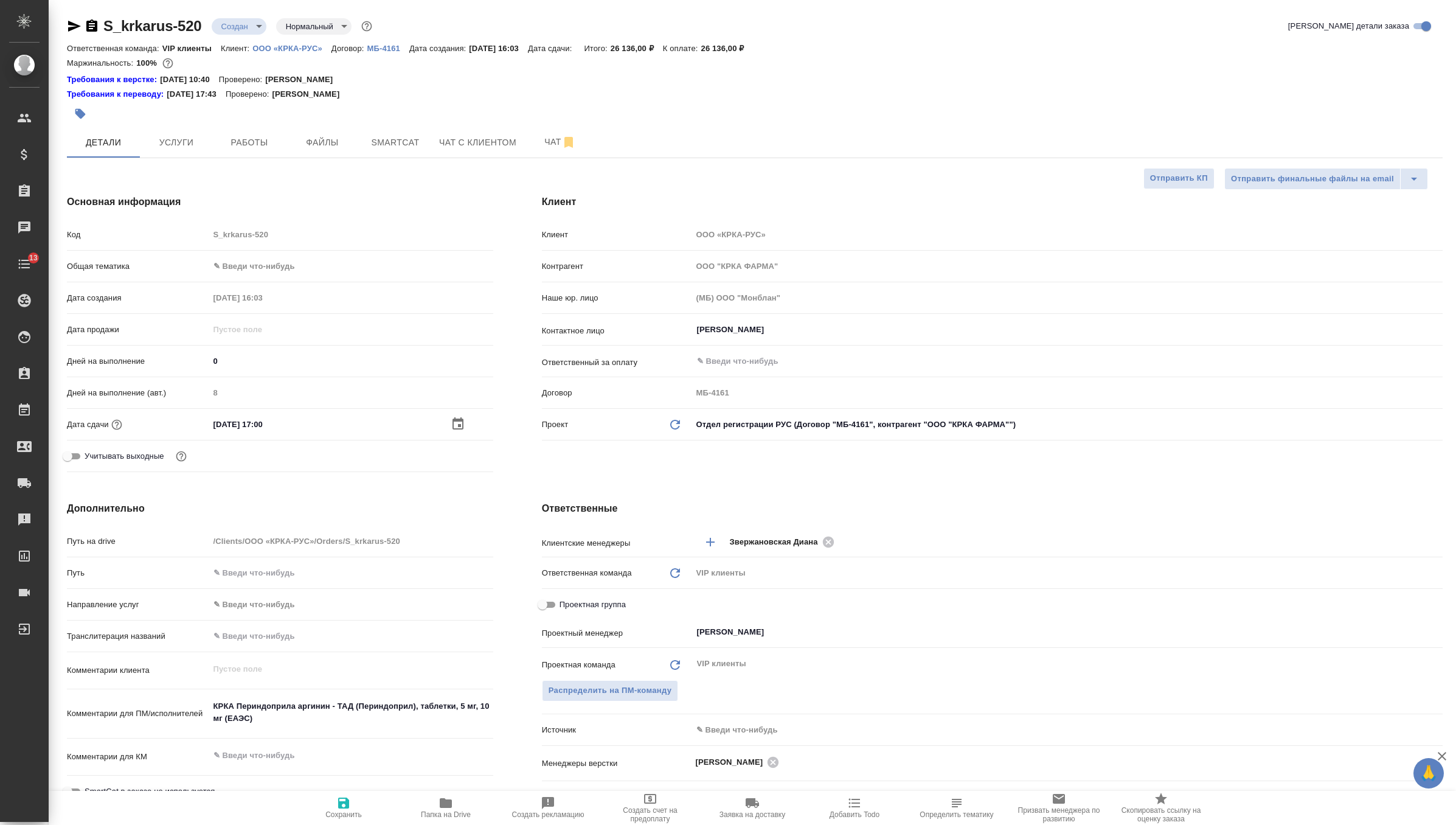
click at [344, 803] on icon "button" at bounding box center [344, 803] width 11 height 11
type textarea "x"
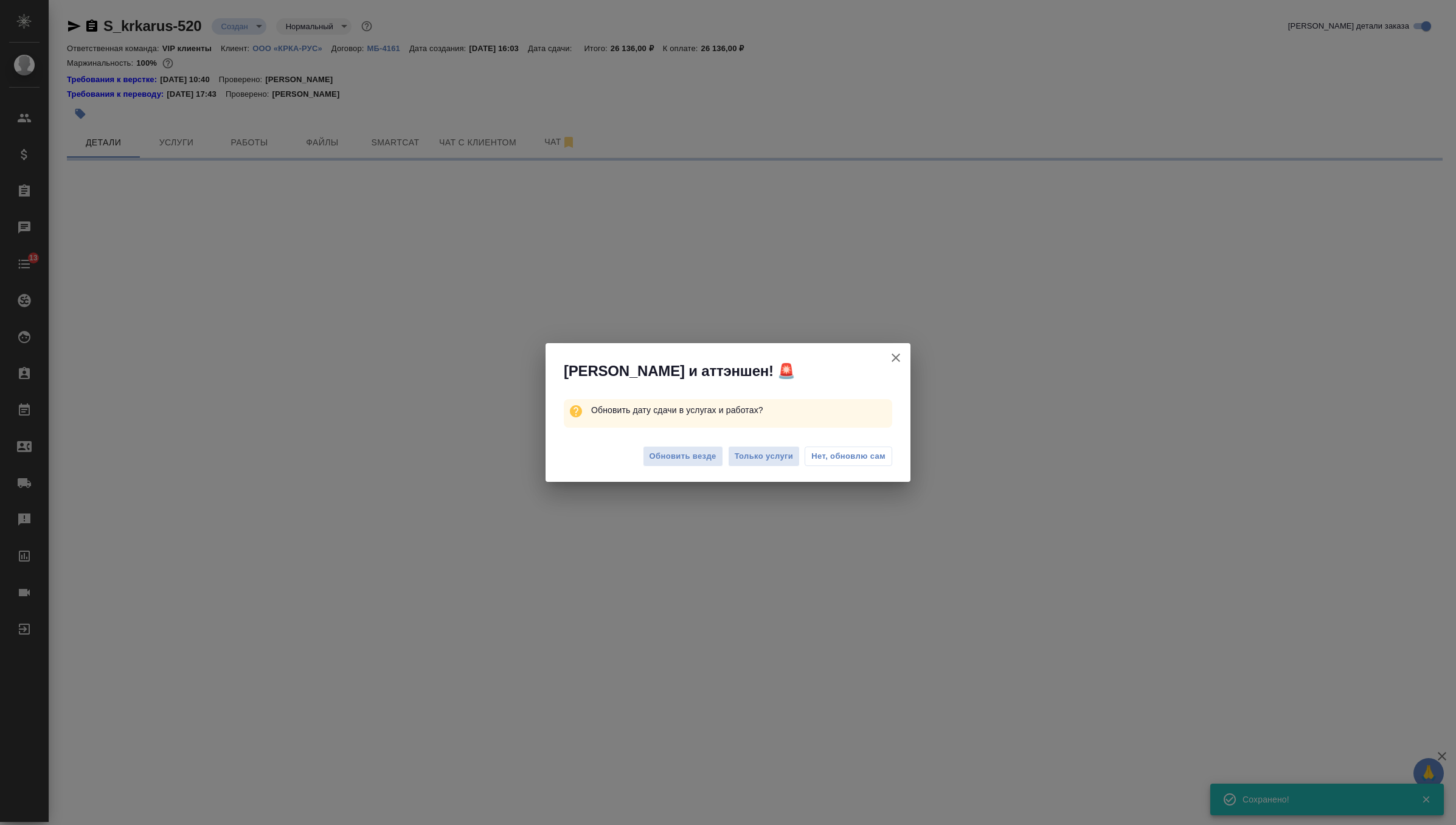
select select "RU"
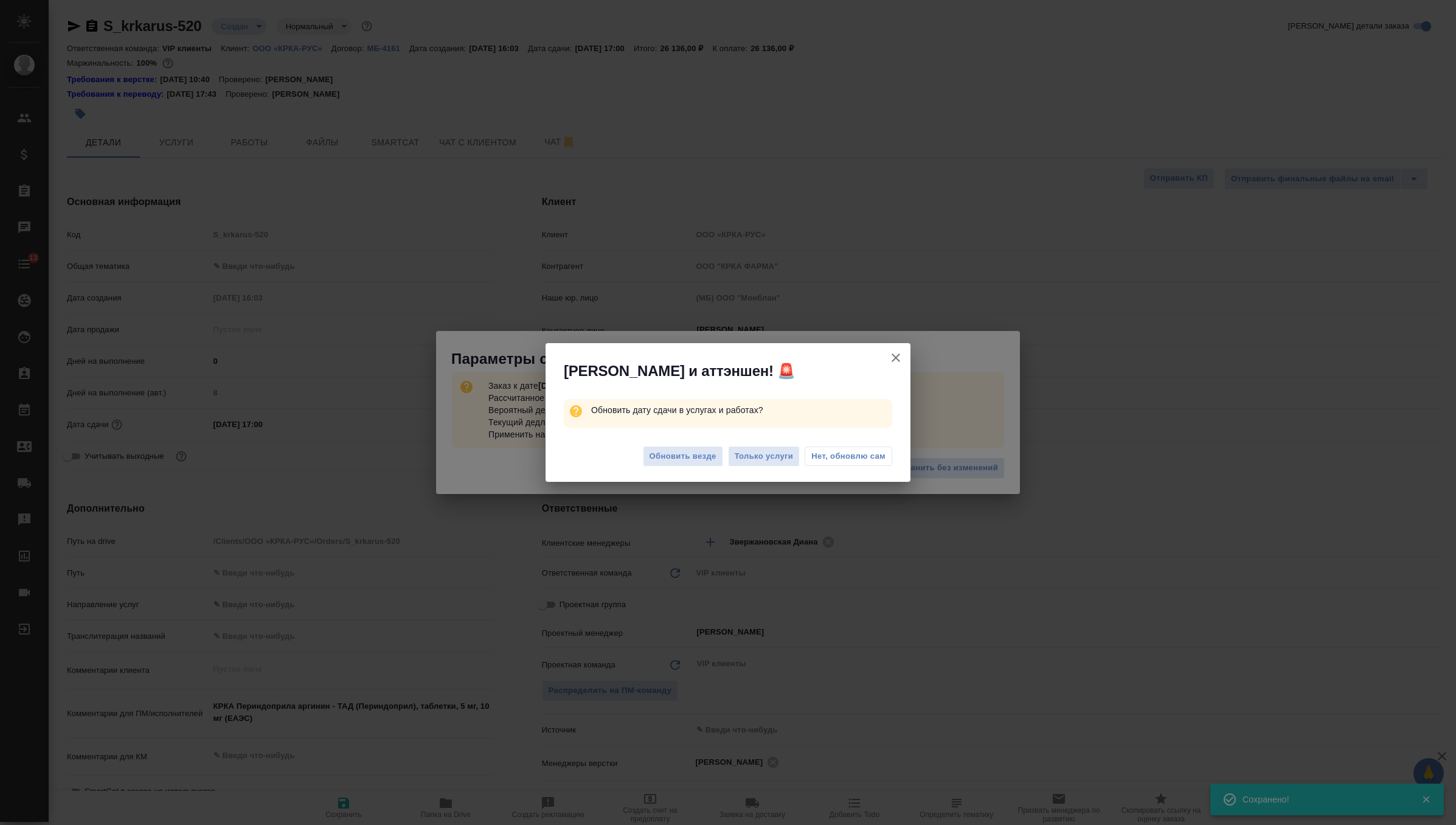
type textarea "x"
click at [679, 445] on div "Обновить везде Только услуги Нет, обновлю сам" at bounding box center [728, 458] width 365 height 48
click at [679, 453] on span "Обновить везде" at bounding box center [683, 456] width 67 height 14
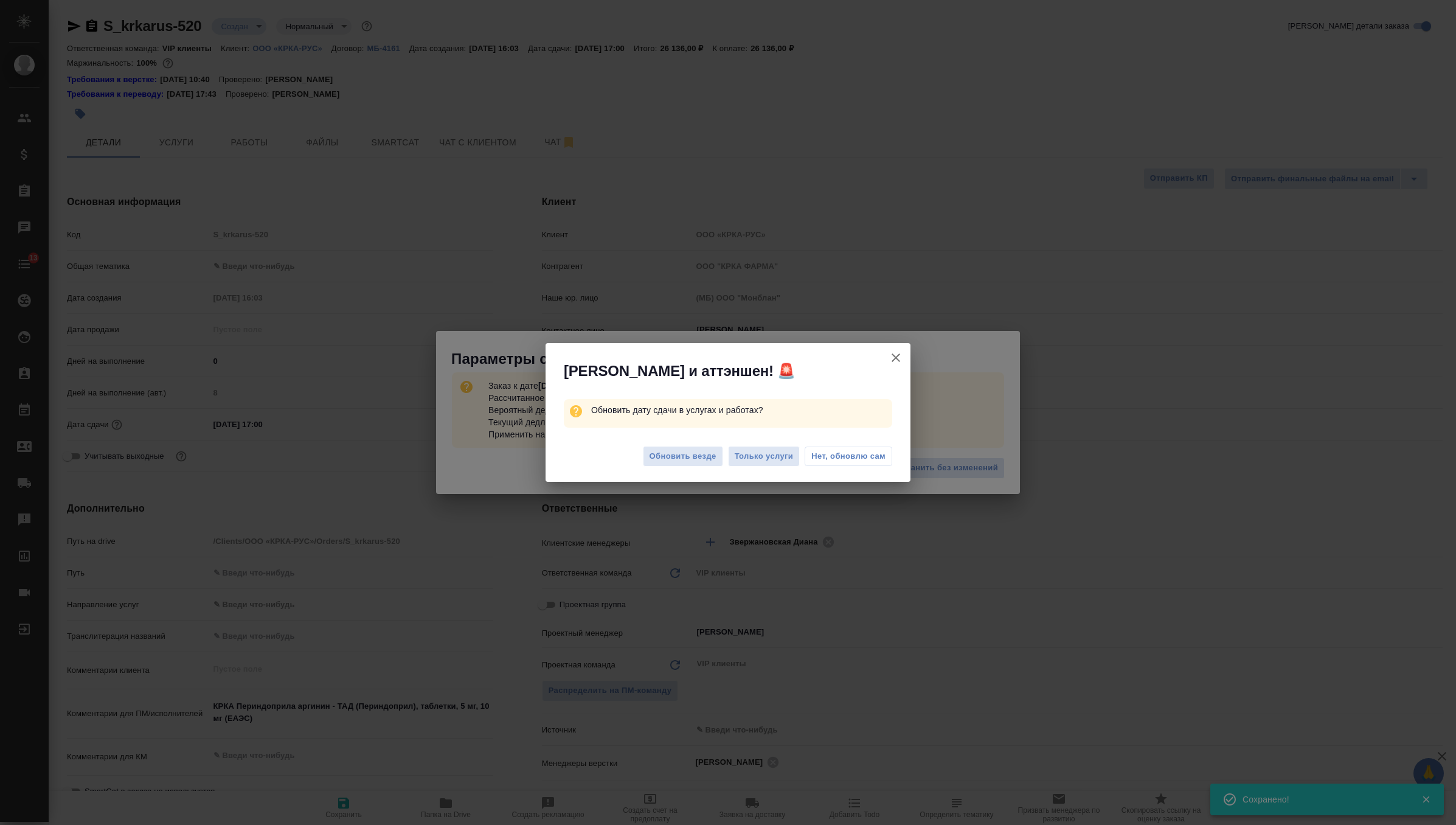
type textarea "x"
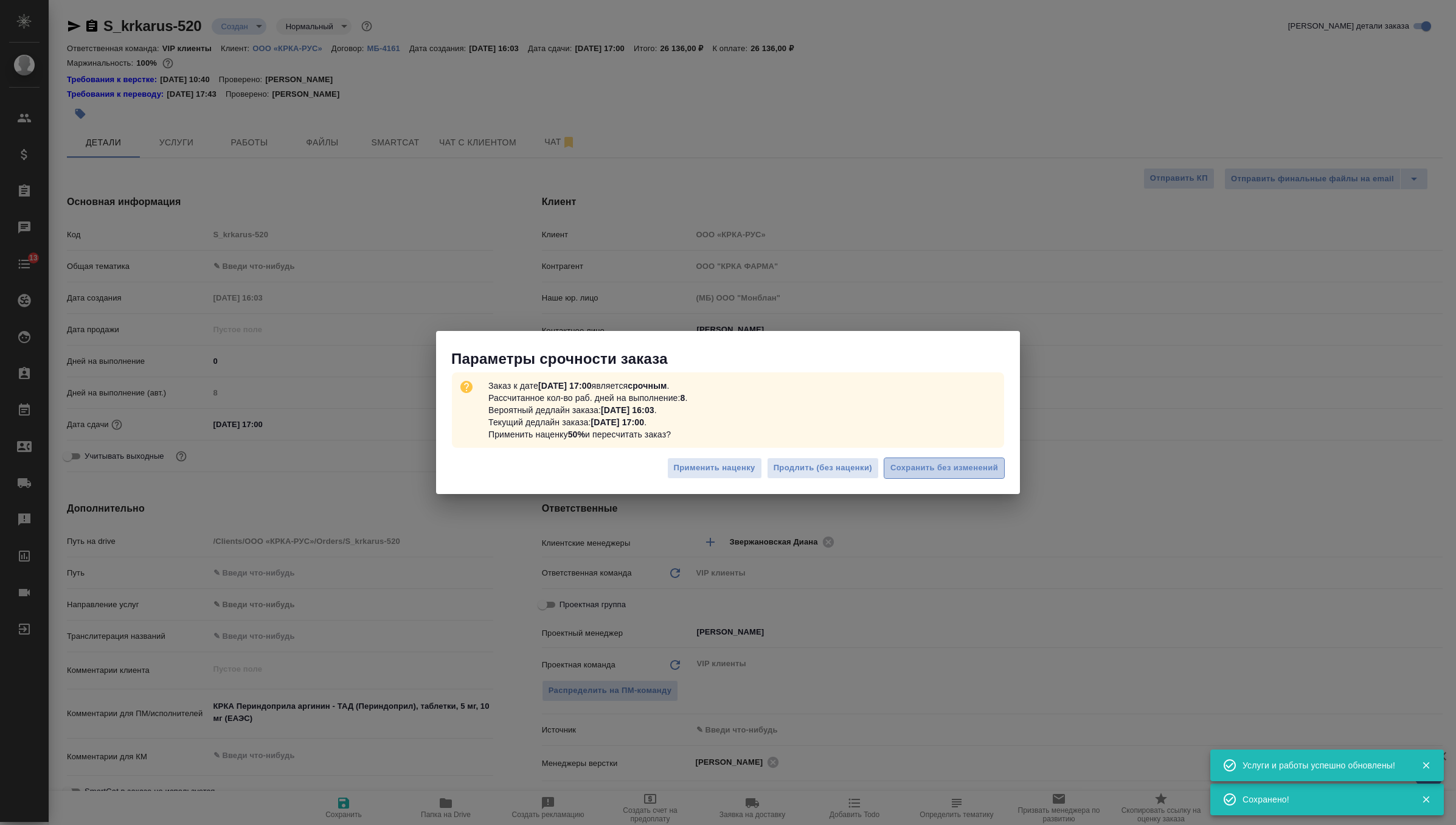
click at [961, 470] on span "Сохранить без изменений" at bounding box center [944, 468] width 108 height 14
type textarea "x"
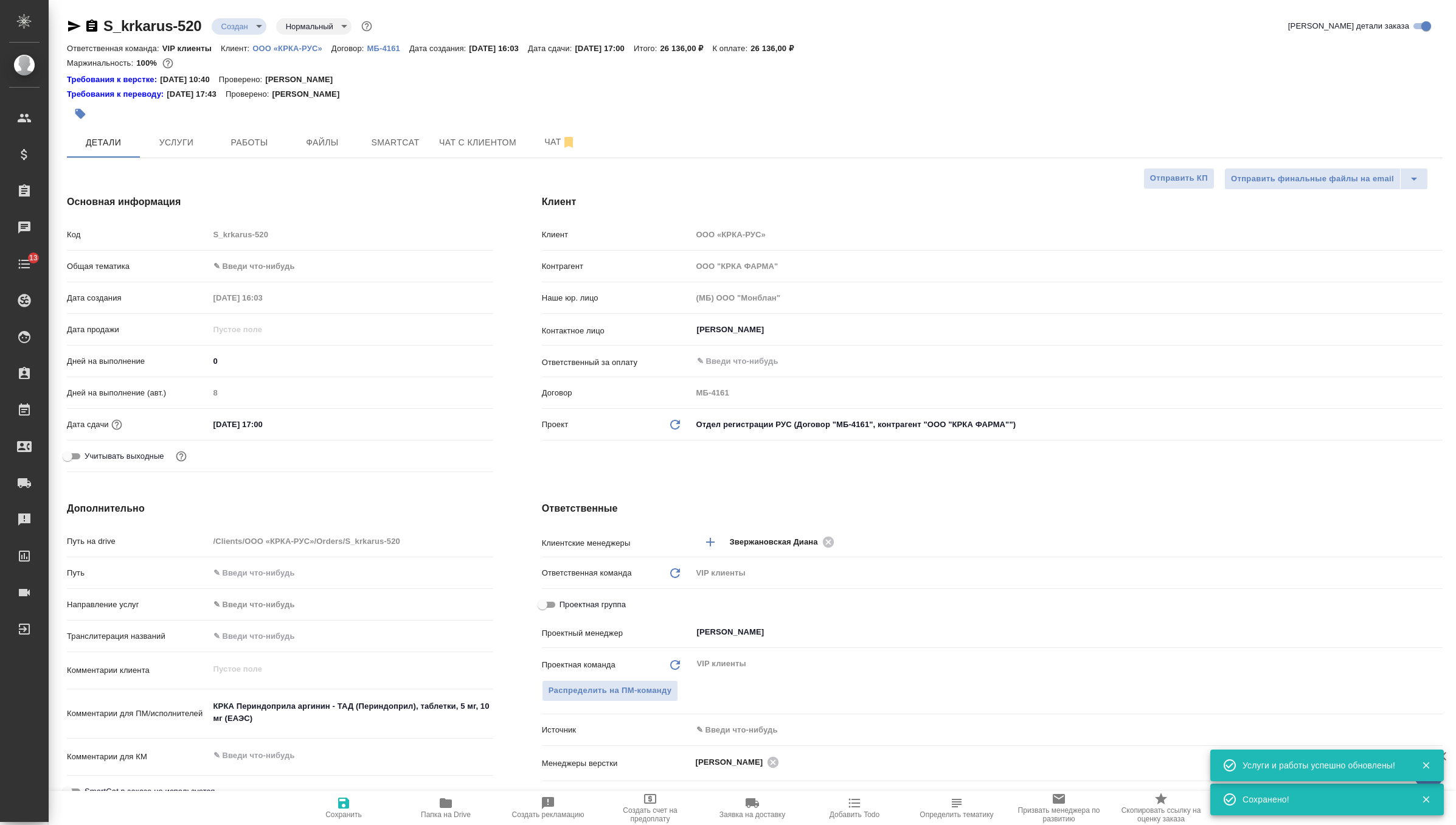
type textarea "x"
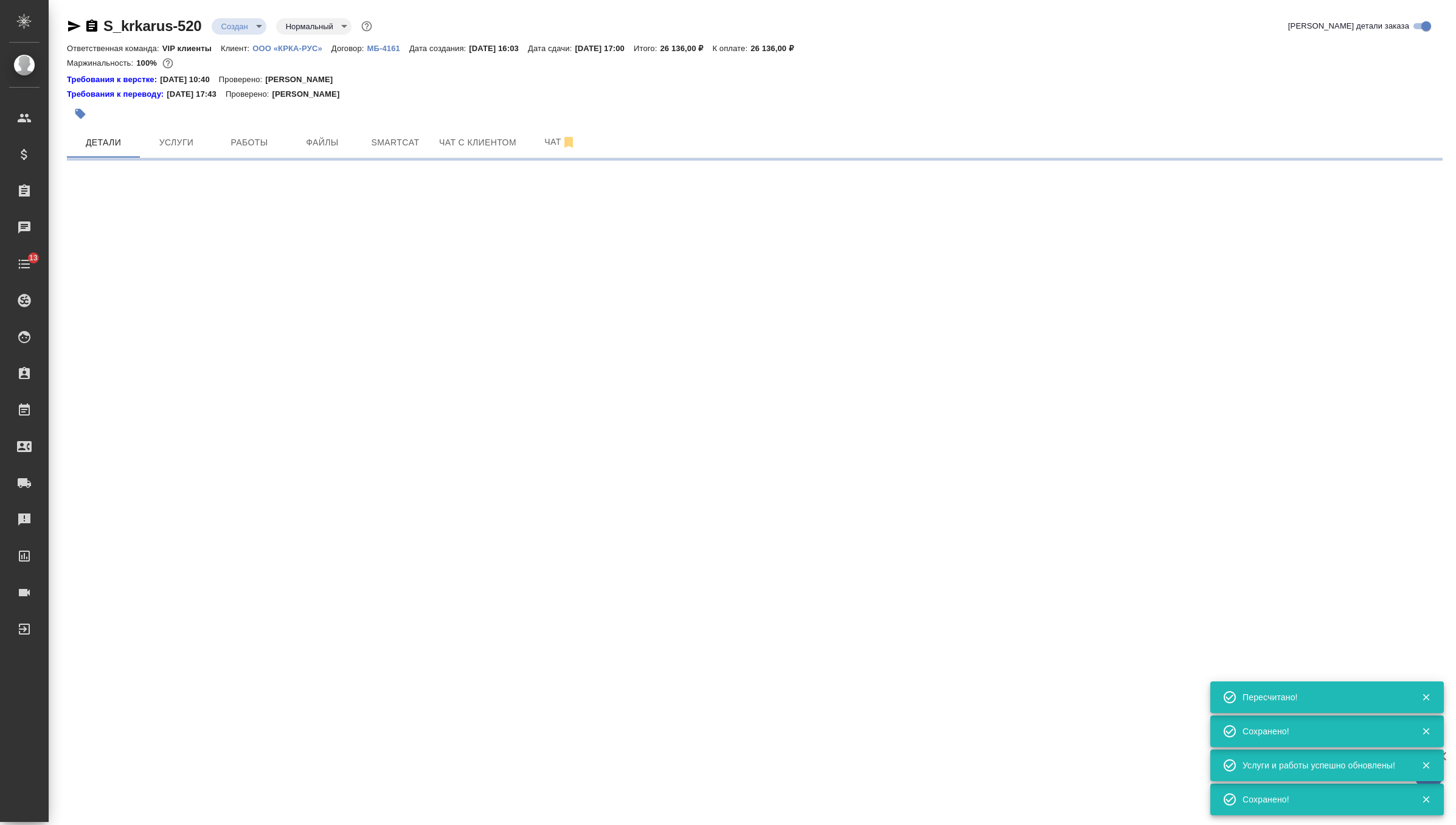
select select "RU"
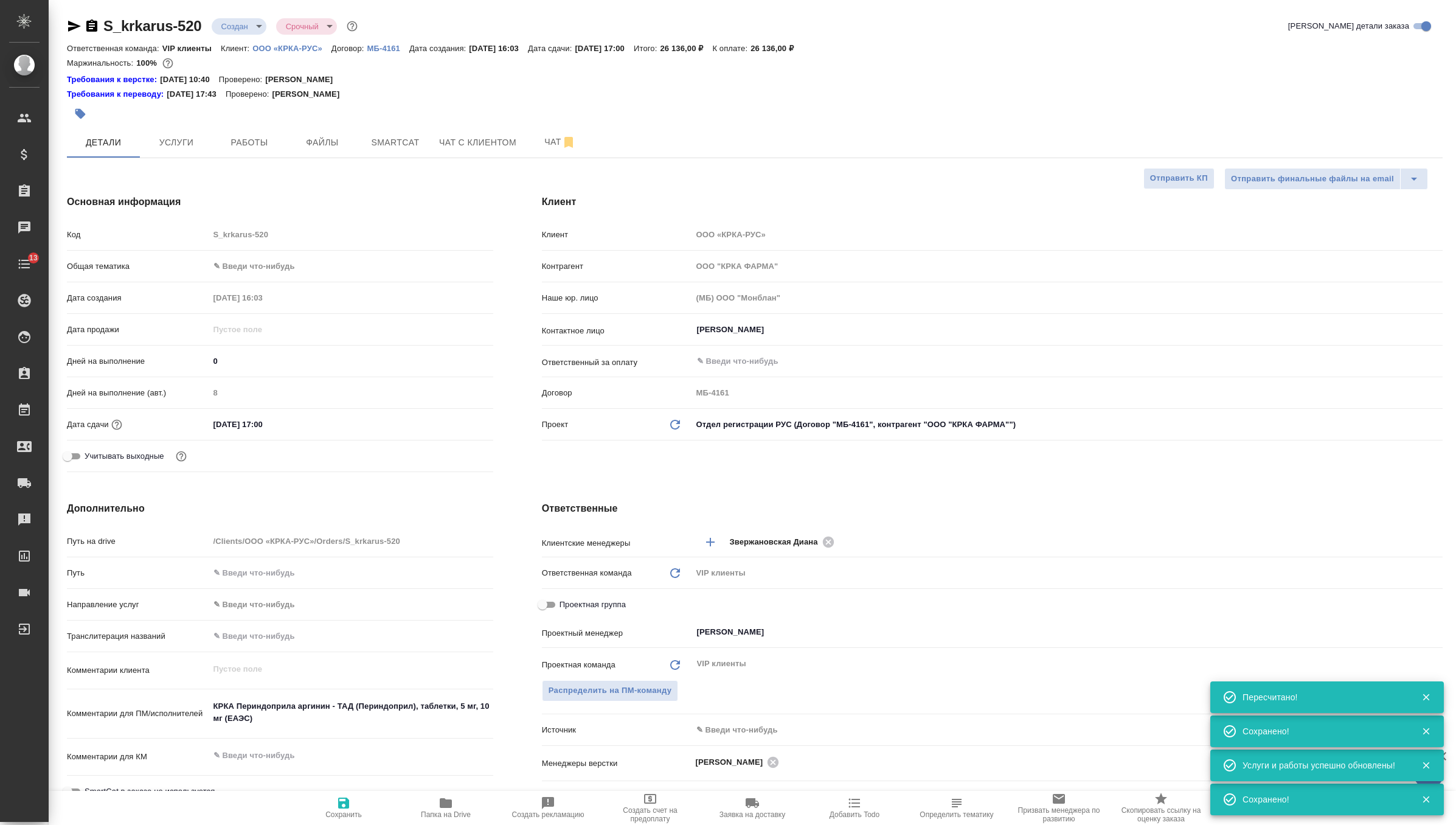
type input "urgent"
type textarea "x"
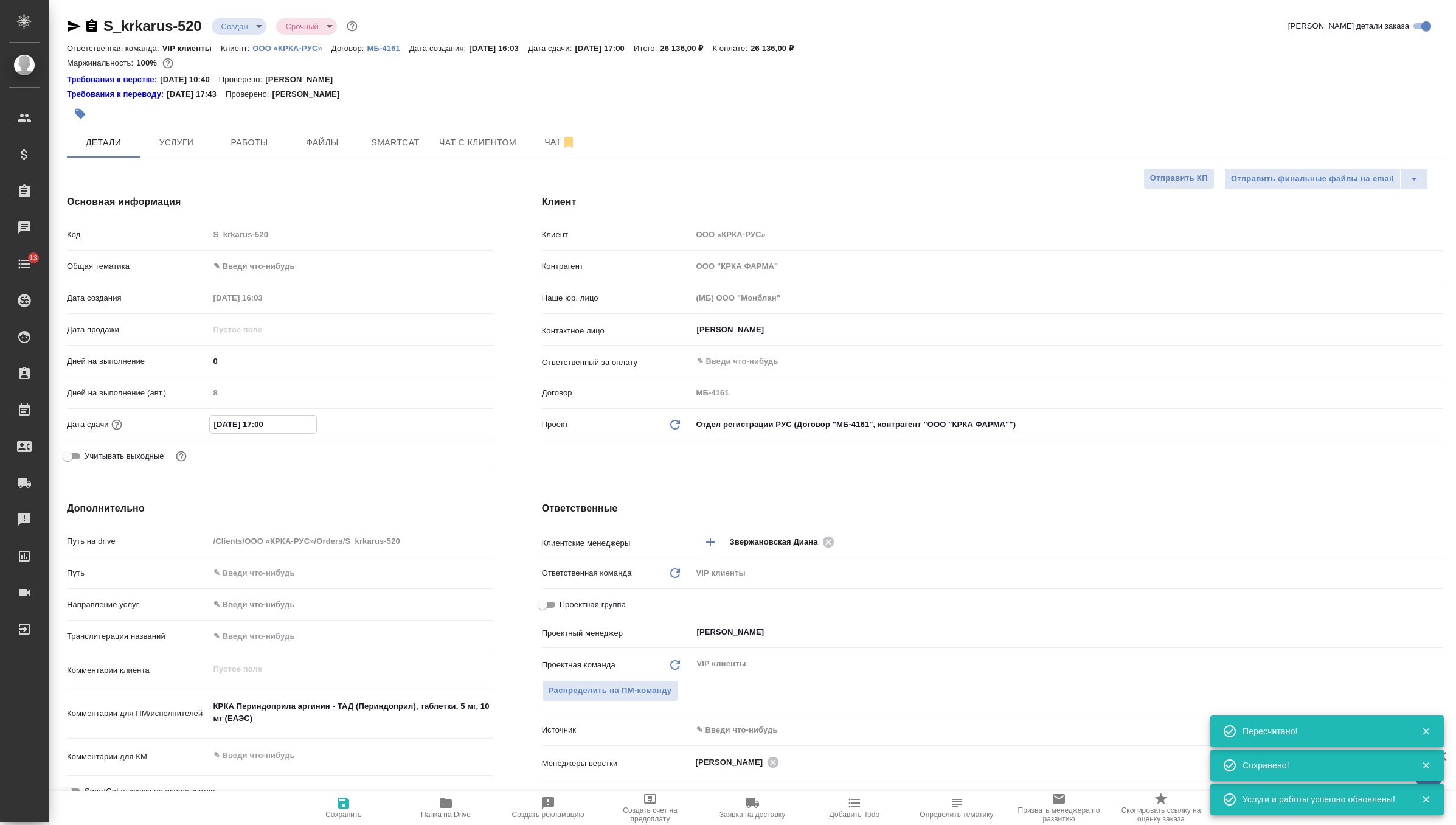
drag, startPoint x: 304, startPoint y: 427, endPoint x: 177, endPoint y: 426, distance: 127.0
click at [177, 426] on div "Дата сдачи 03.10.2025 17:00" at bounding box center [280, 424] width 427 height 22
click at [179, 143] on span "Услуги" at bounding box center [176, 142] width 58 height 15
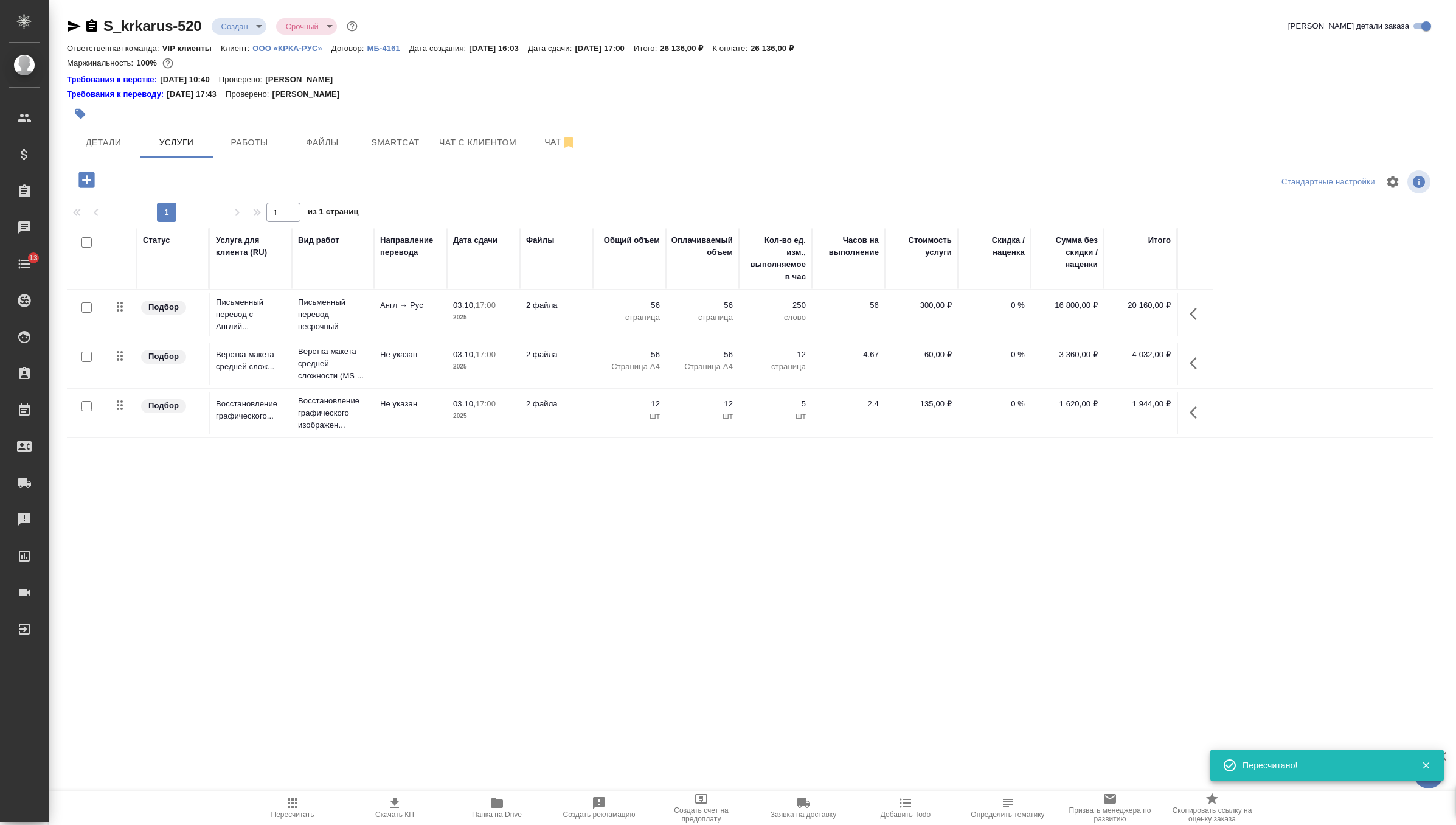
click at [397, 805] on icon "button" at bounding box center [395, 803] width 14 height 14
click at [243, 35] on div "S_krkarus-520 Создан new Срочный urgent" at bounding box center [213, 26] width 293 height 20
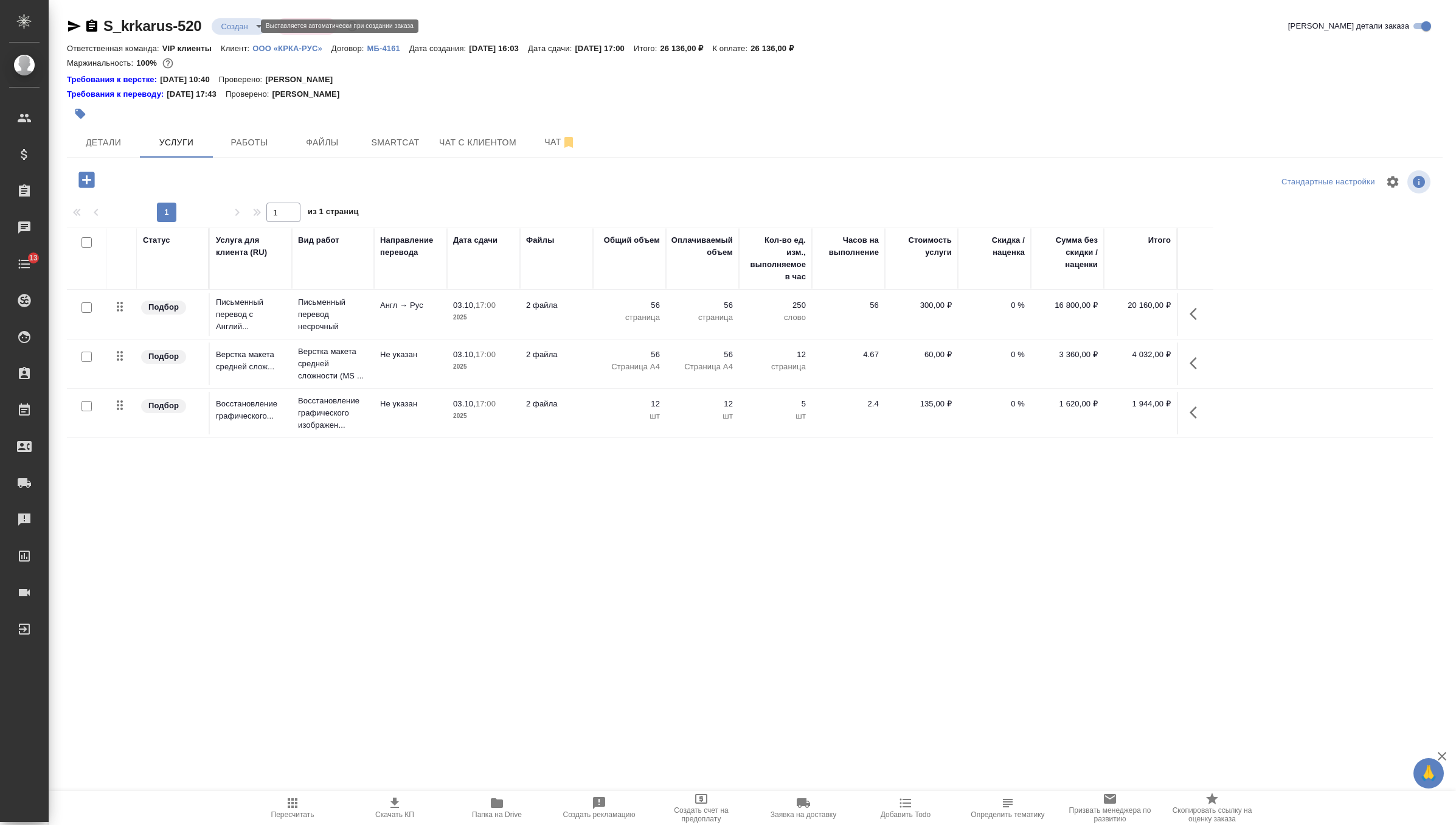
click at [245, 24] on body "🙏 .cls-1 fill:#fff; AWATERA Zverzhanovskaya Diana Клиенты Спецификации Заказы 0…" at bounding box center [728, 412] width 1456 height 825
click at [278, 43] on button "Согласование КП" at bounding box center [257, 46] width 72 height 13
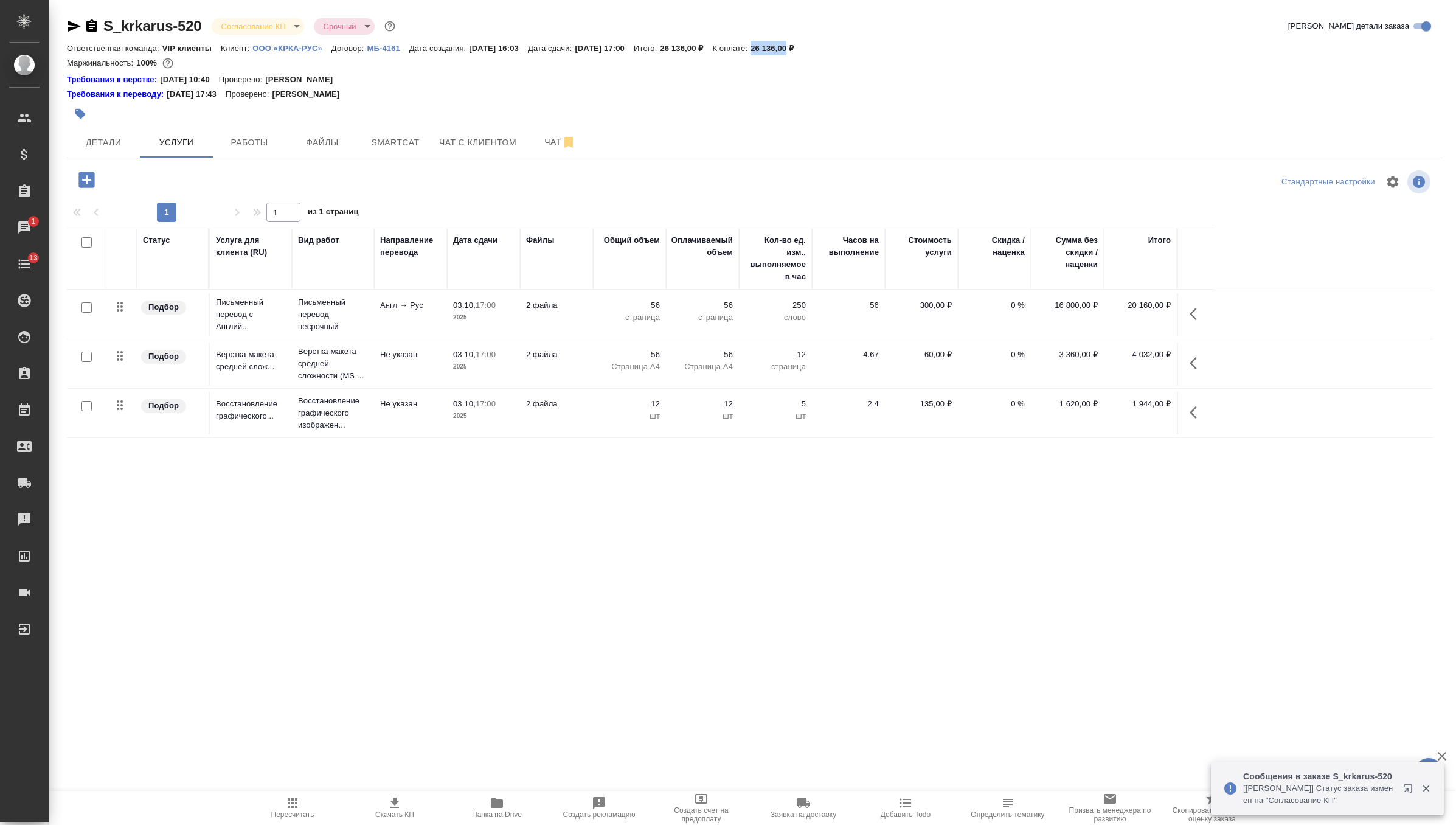
drag, startPoint x: 792, startPoint y: 48, endPoint x: 829, endPoint y: 48, distance: 37.0
click at [829, 48] on div "Ответственная команда: VIP клиенты Клиент: ООО «КРКА-РУС» Договор: МБ-4161 Дата…" at bounding box center [755, 48] width 1376 height 14
copy p "26 136,00"
click at [94, 174] on icon "button" at bounding box center [86, 179] width 16 height 16
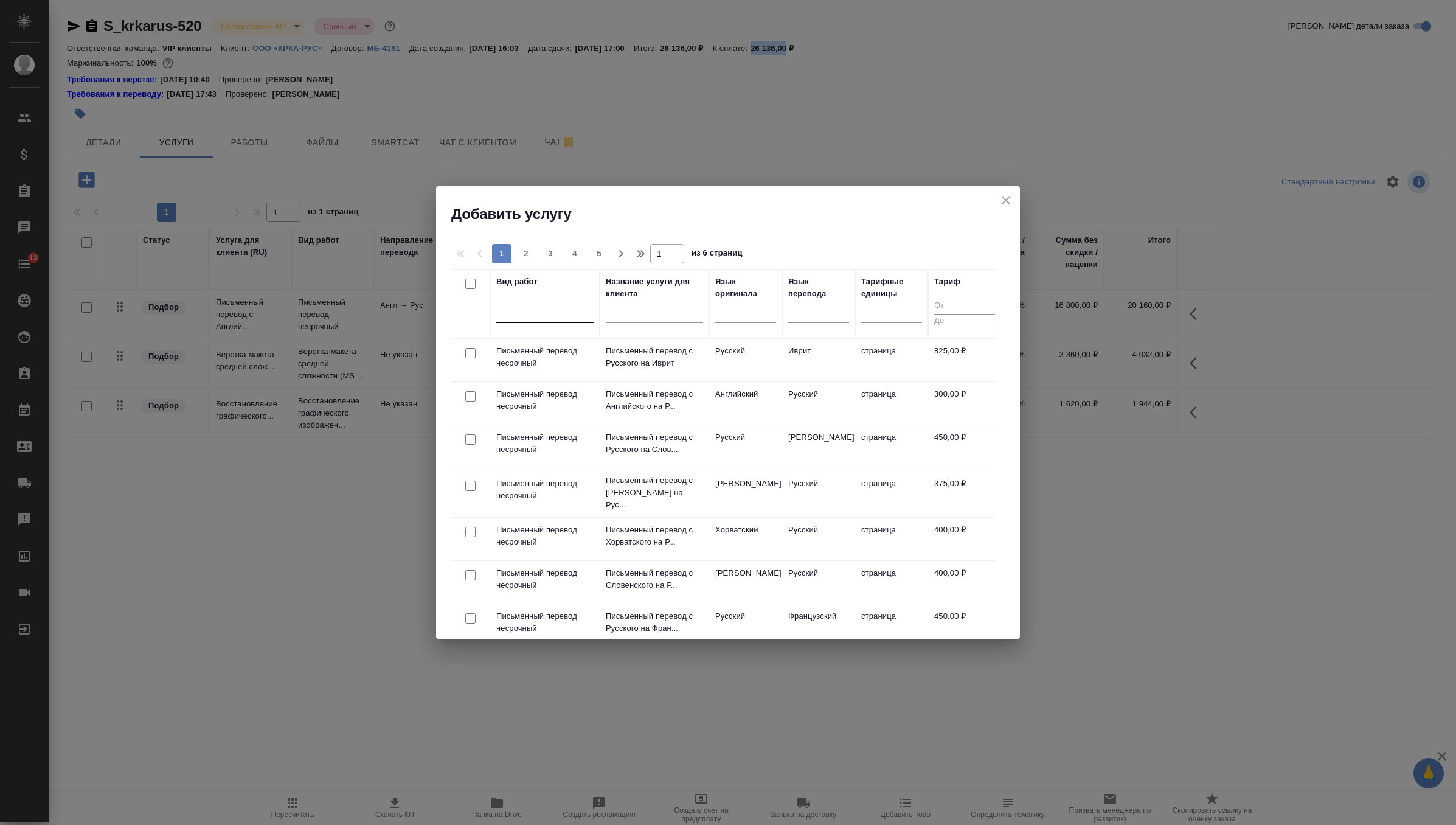
click at [558, 310] on div at bounding box center [544, 310] width 98 height 18
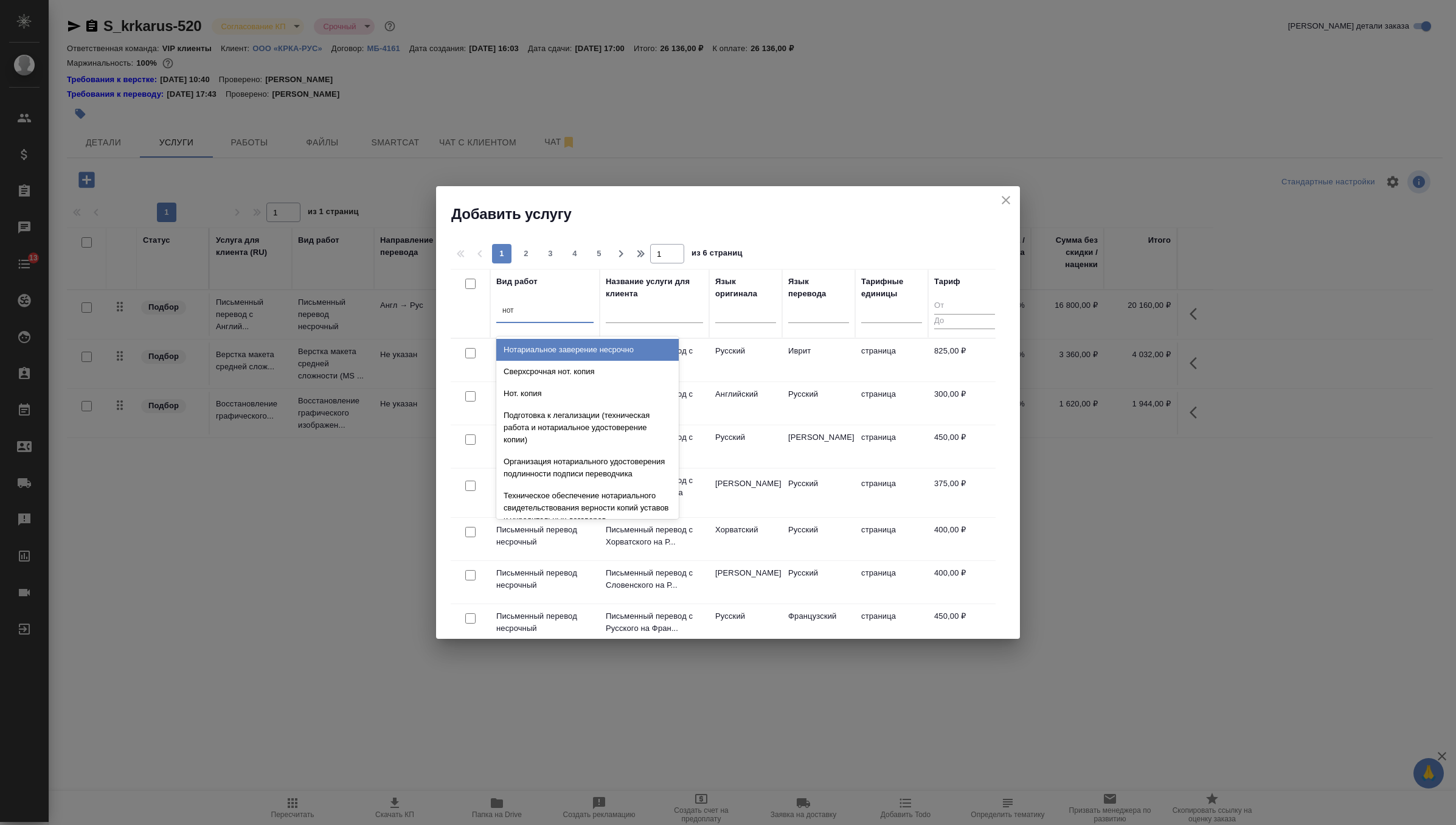
type input "нота"
click at [582, 348] on div "Нотариальное заверение несрочно" at bounding box center [587, 350] width 183 height 22
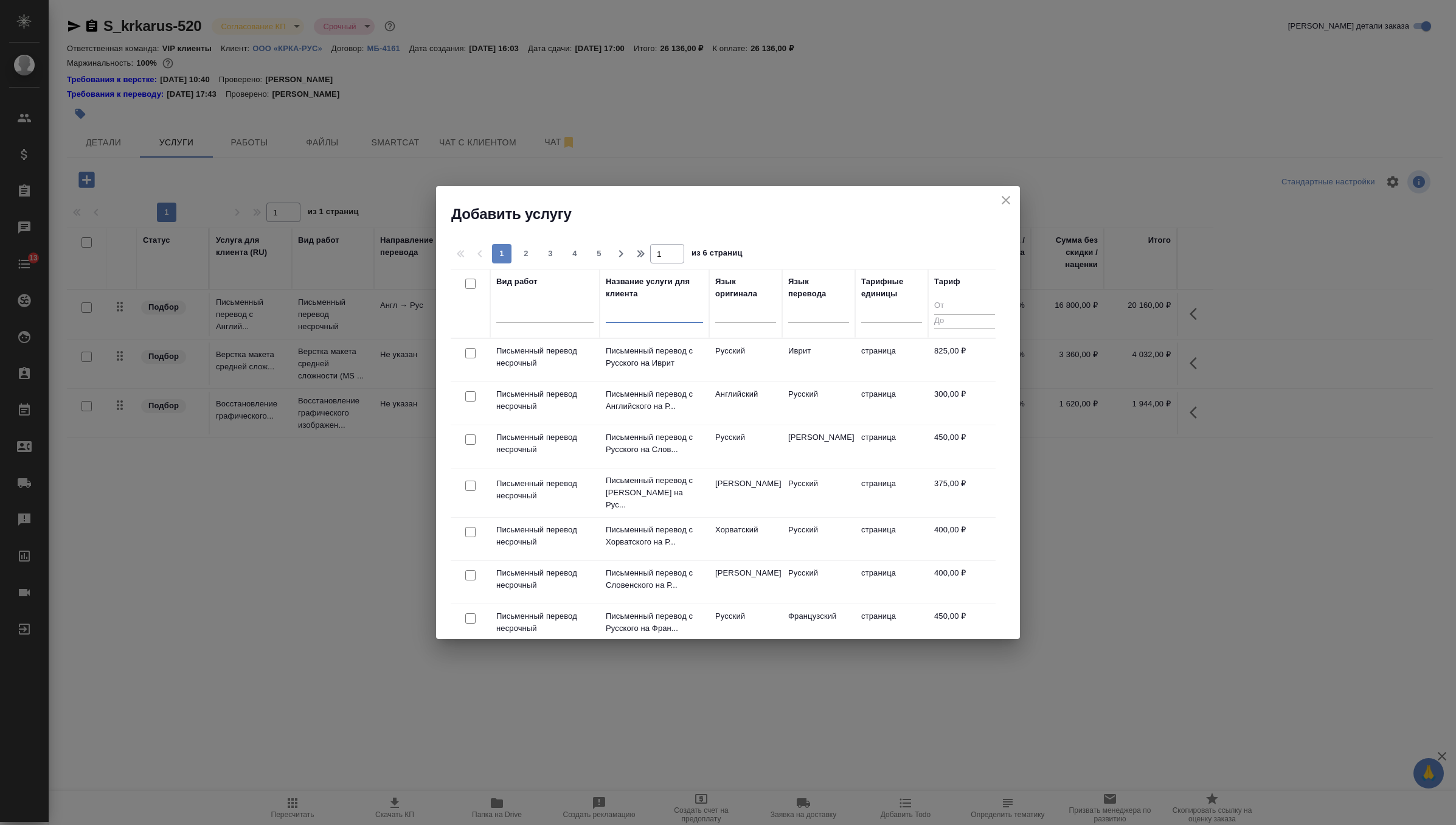
click at [640, 323] on input "text" at bounding box center [654, 315] width 98 height 15
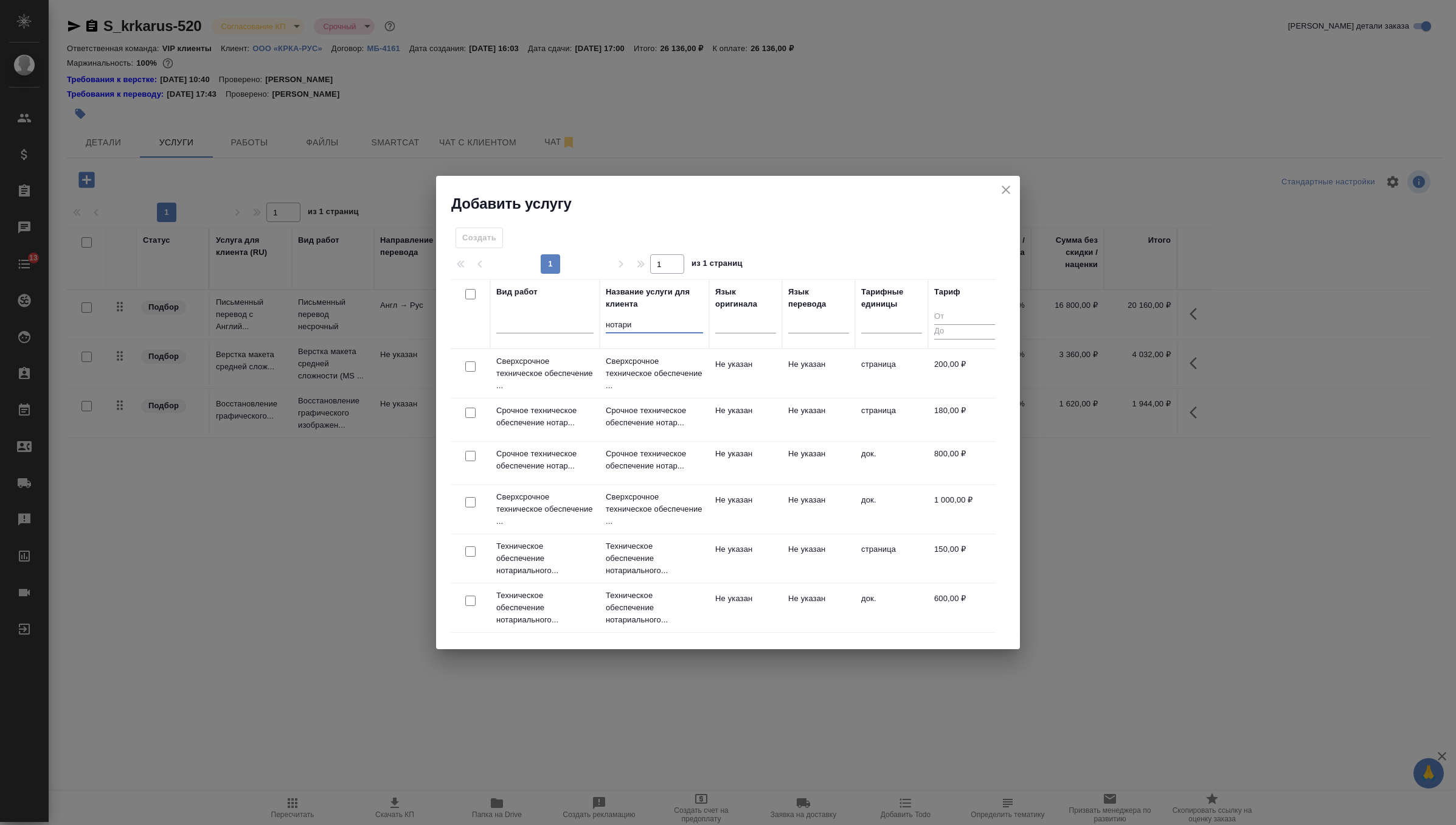
type input "нотари"
click at [1006, 186] on icon "close" at bounding box center [1006, 190] width 14 height 14
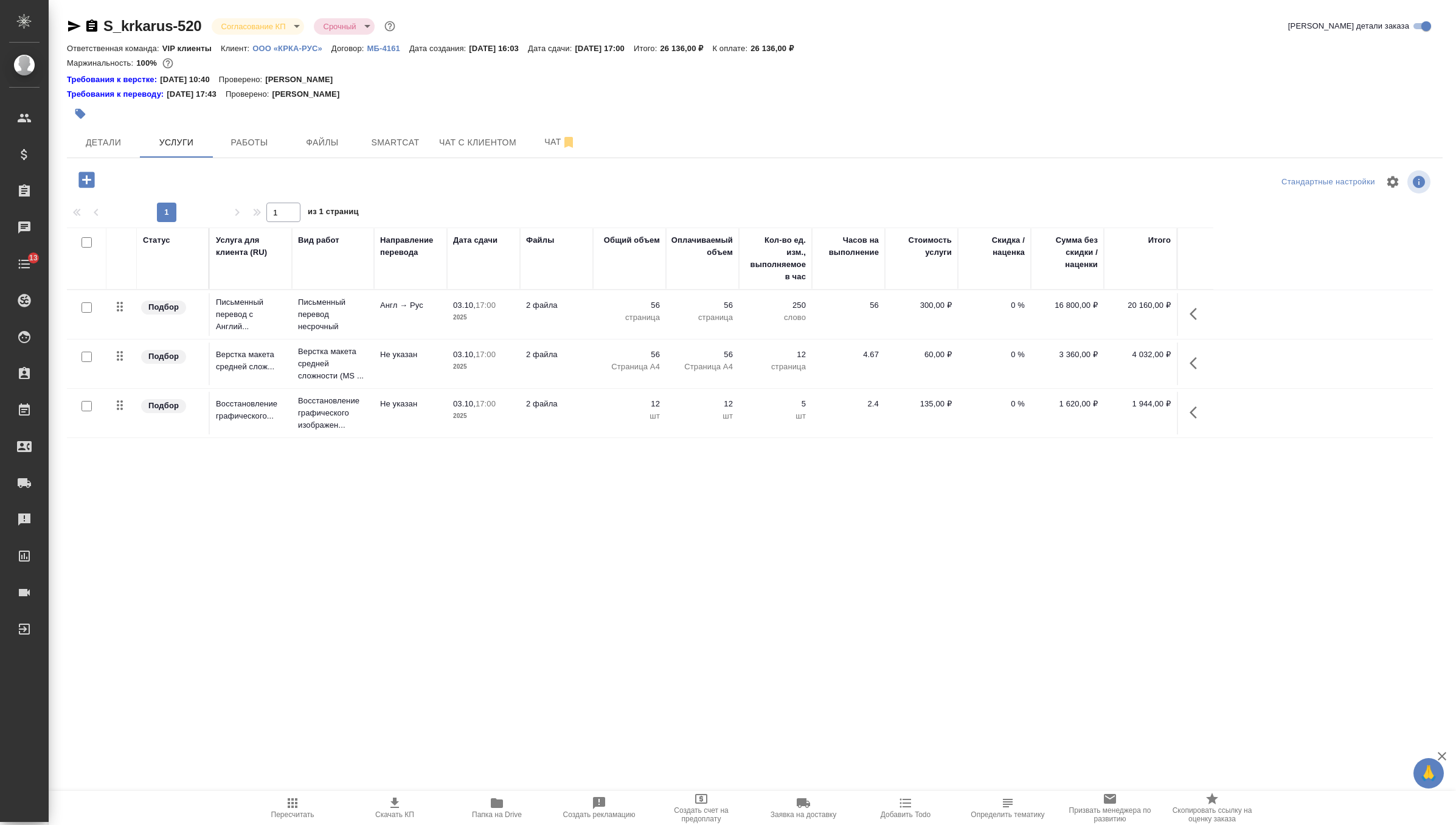
click at [297, 39] on div "S_krkarus-520 Согласование КП kpNegotiation Срочный urgent Кратко детали заказа" at bounding box center [755, 28] width 1376 height 24
click at [298, 48] on p "ООО «КРКА-РУС»" at bounding box center [292, 48] width 79 height 9
click at [84, 177] on icon "button" at bounding box center [86, 179] width 16 height 16
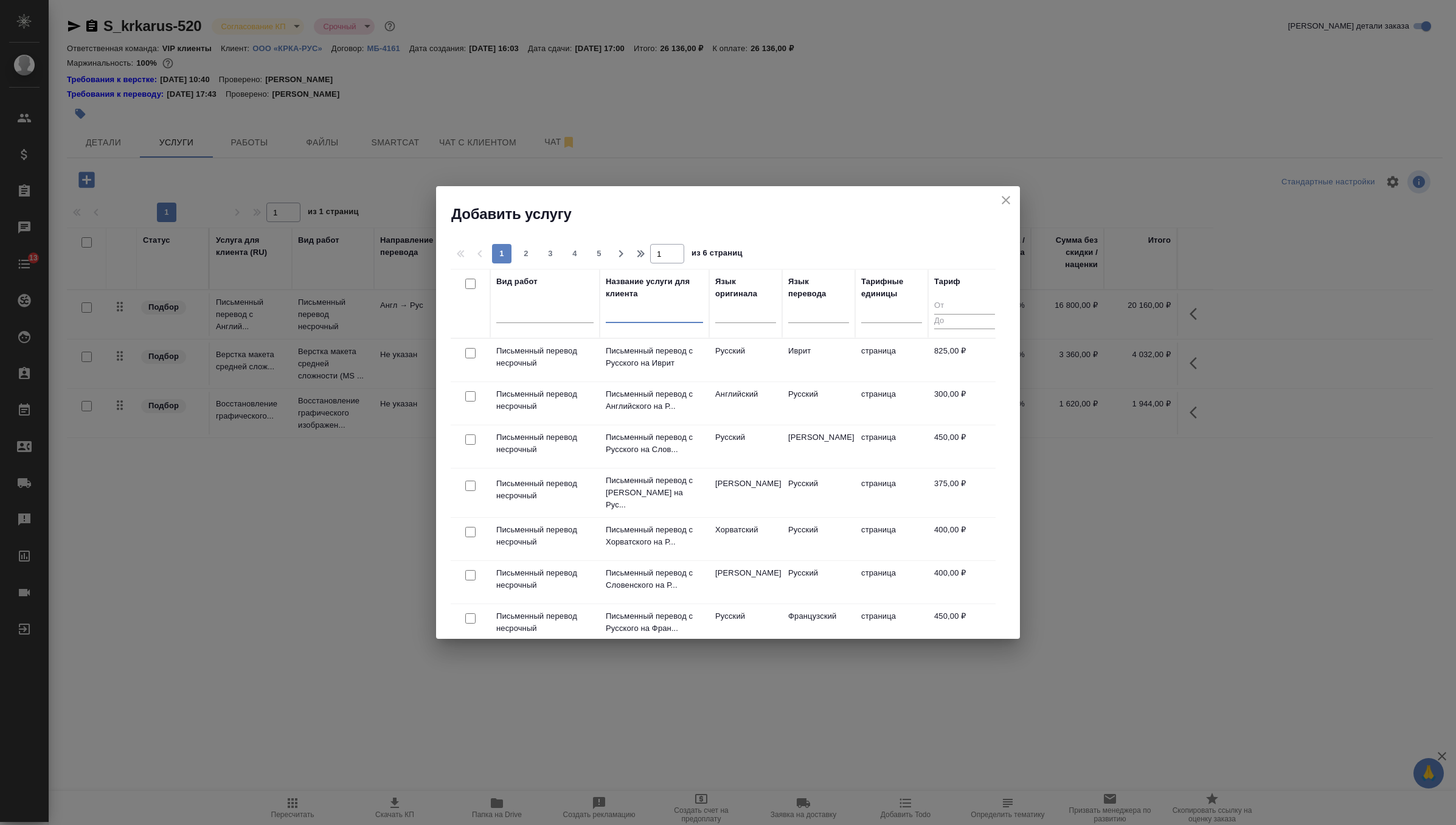
click at [630, 321] on input "text" at bounding box center [654, 315] width 98 height 15
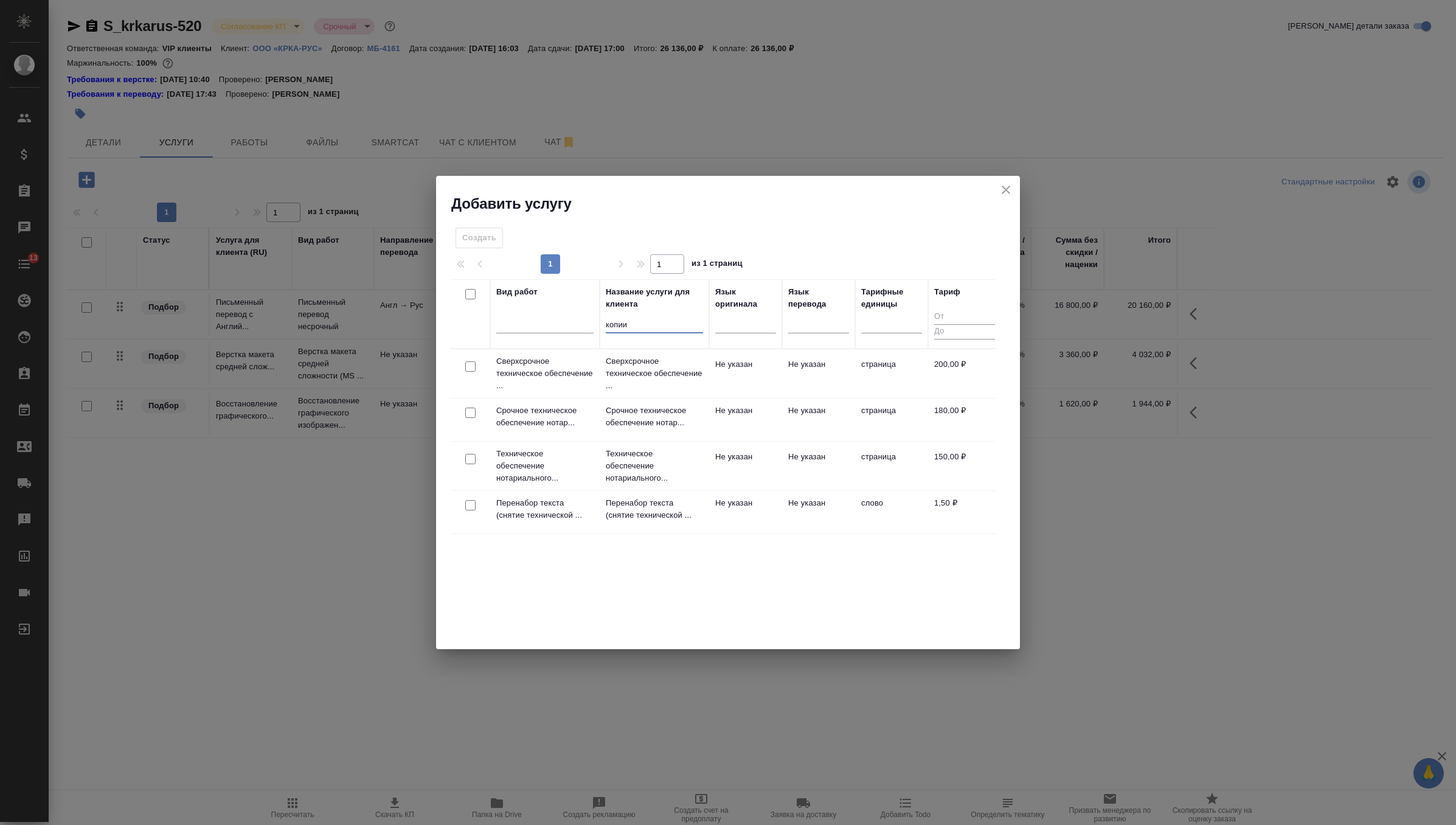
type input "копии"
click at [1003, 187] on icon "close" at bounding box center [1006, 189] width 9 height 9
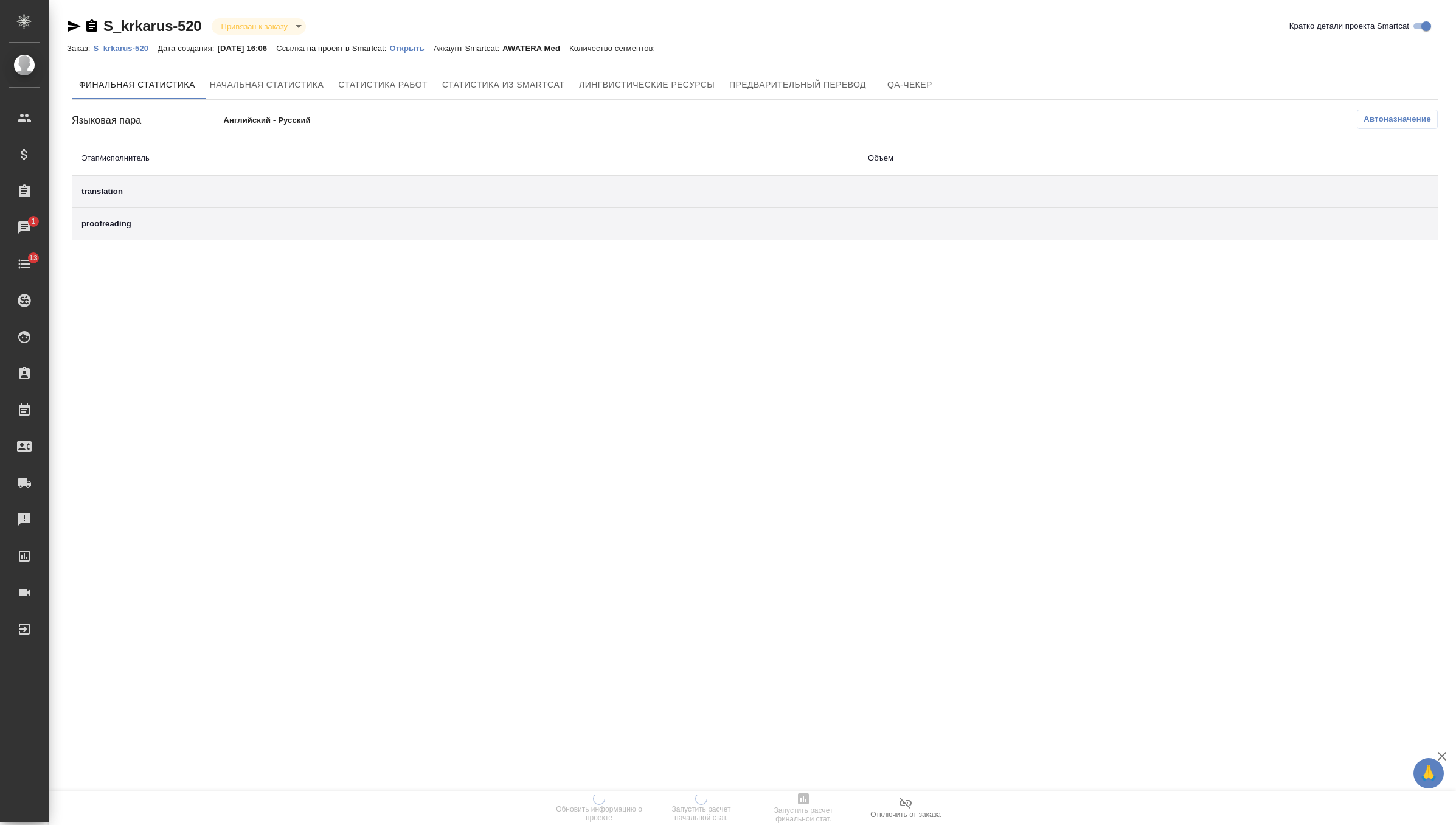
click at [434, 49] on p "Открыть" at bounding box center [412, 48] width 44 height 9
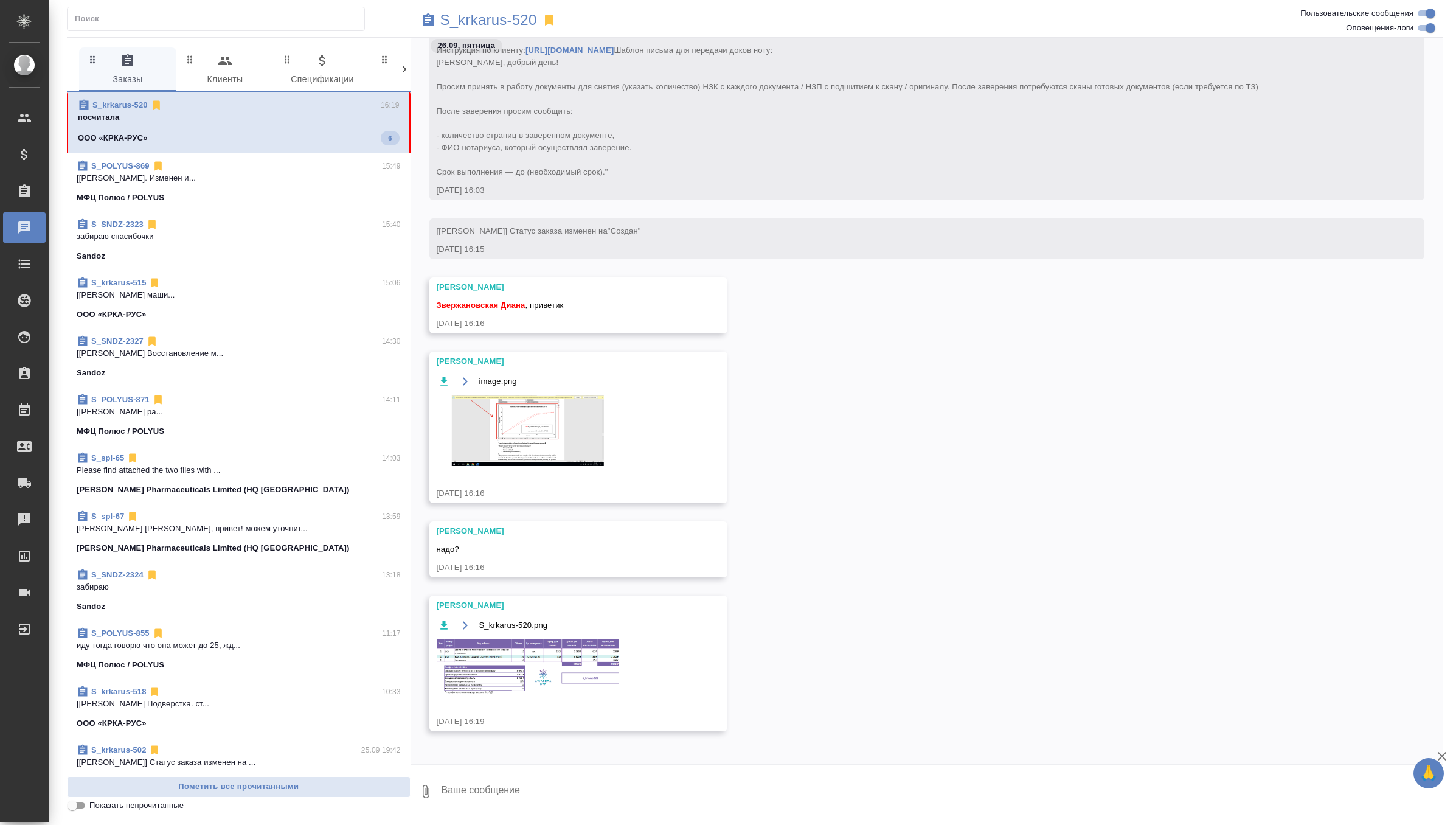
scroll to position [782, 0]
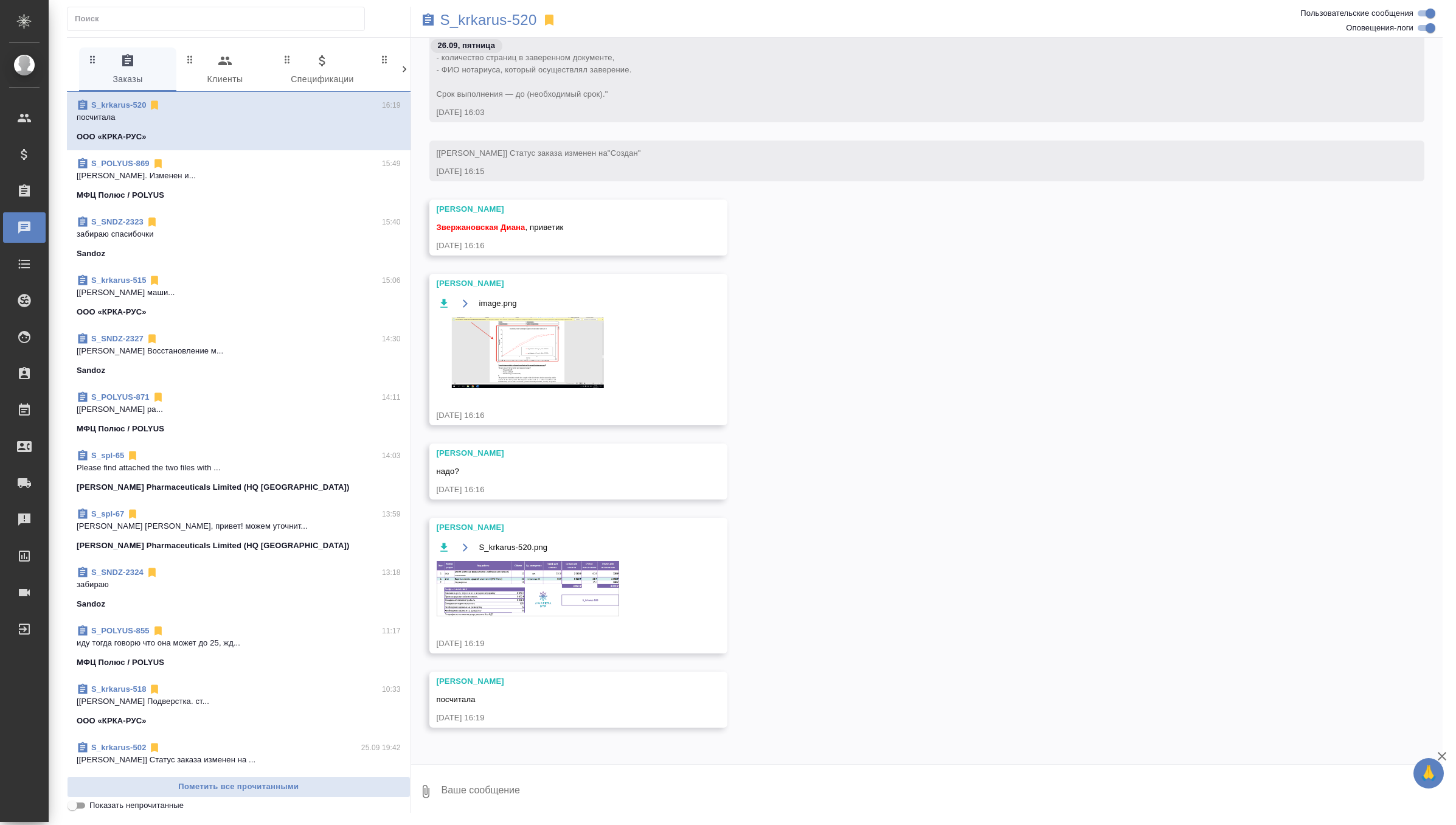
click at [501, 784] on textarea at bounding box center [942, 792] width 1003 height 41
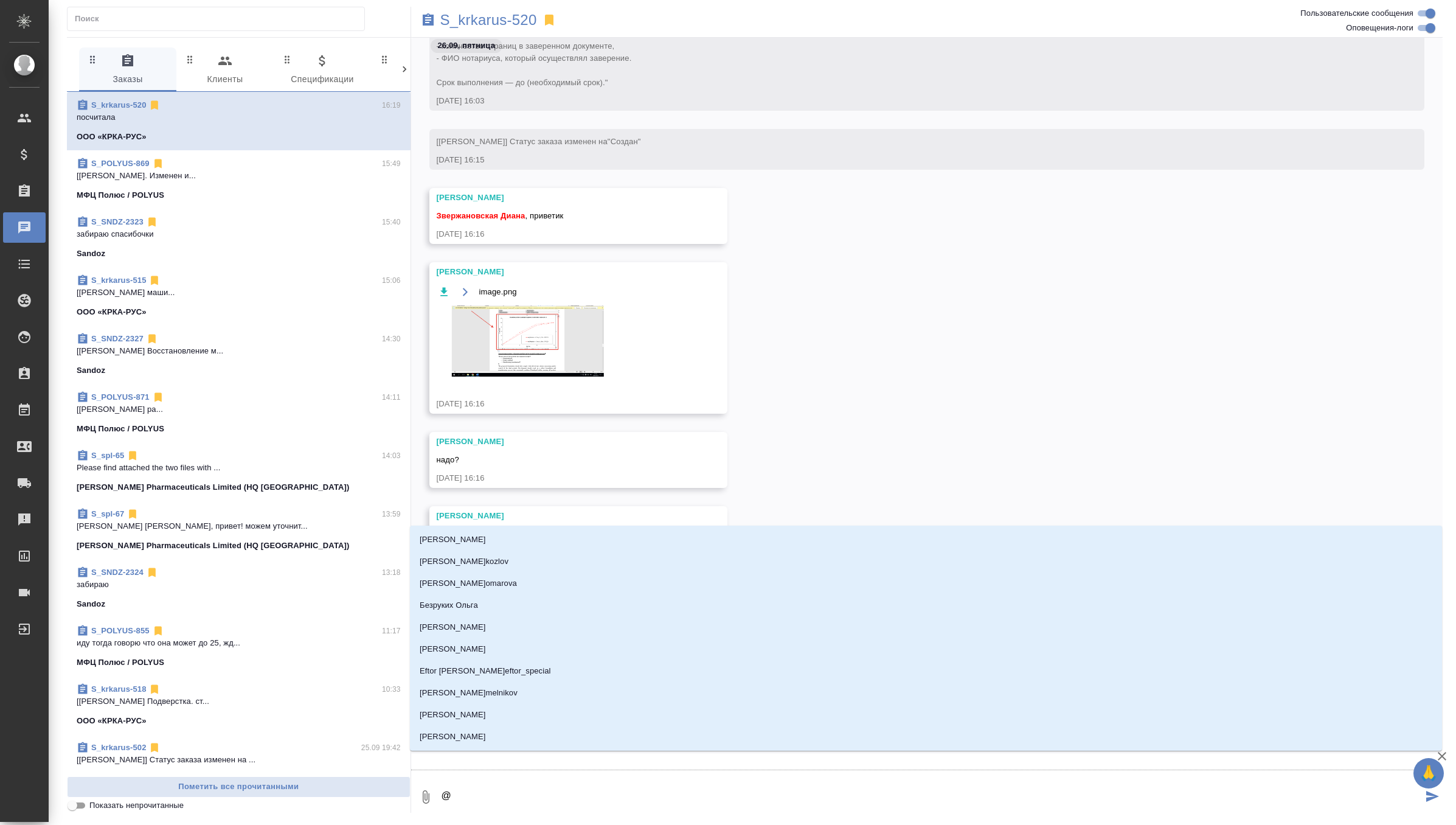
type textarea "@о"
type input "о"
type textarea "@ок"
type input "ок"
type textarea "@окс"
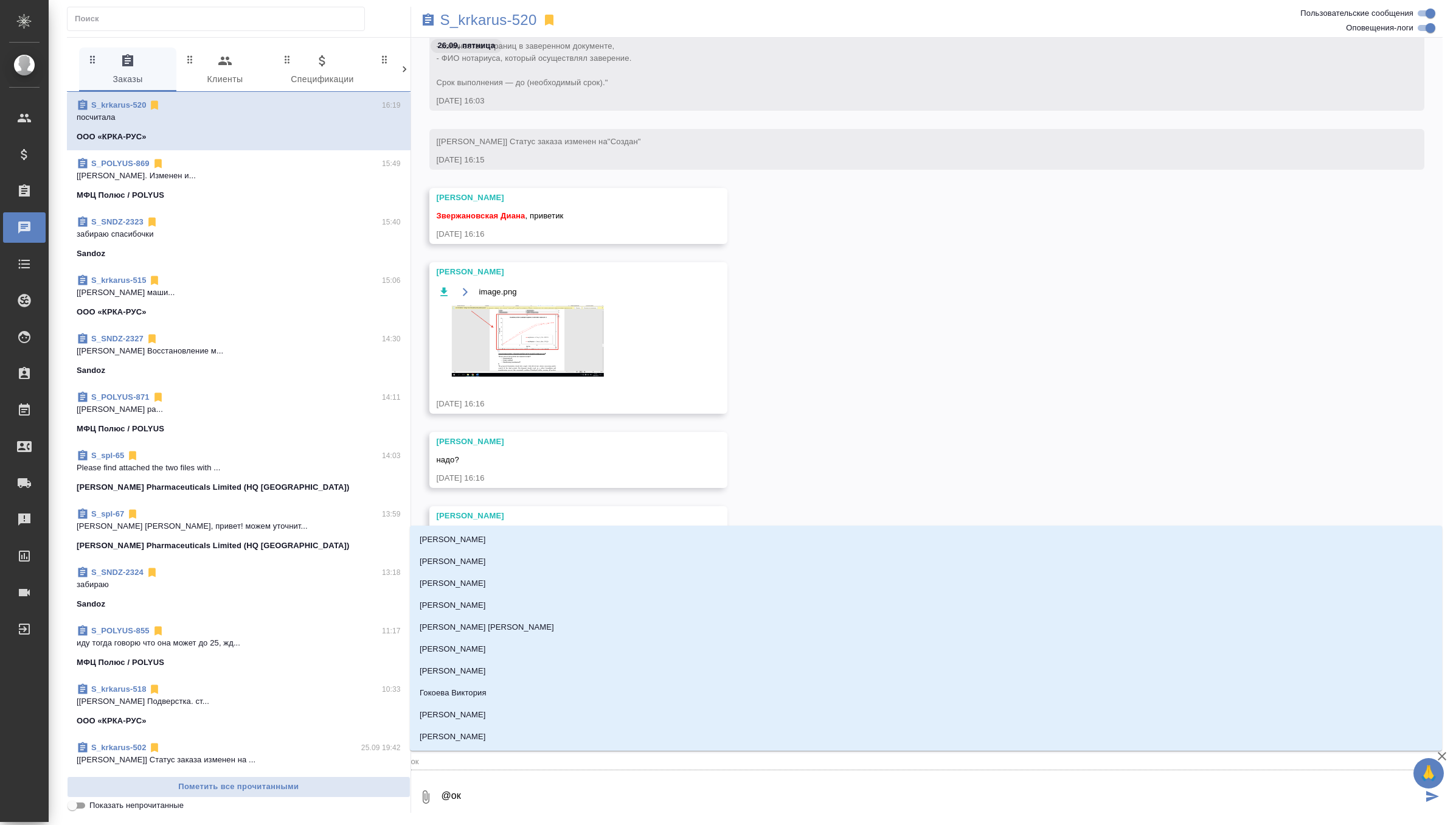
type input "окс"
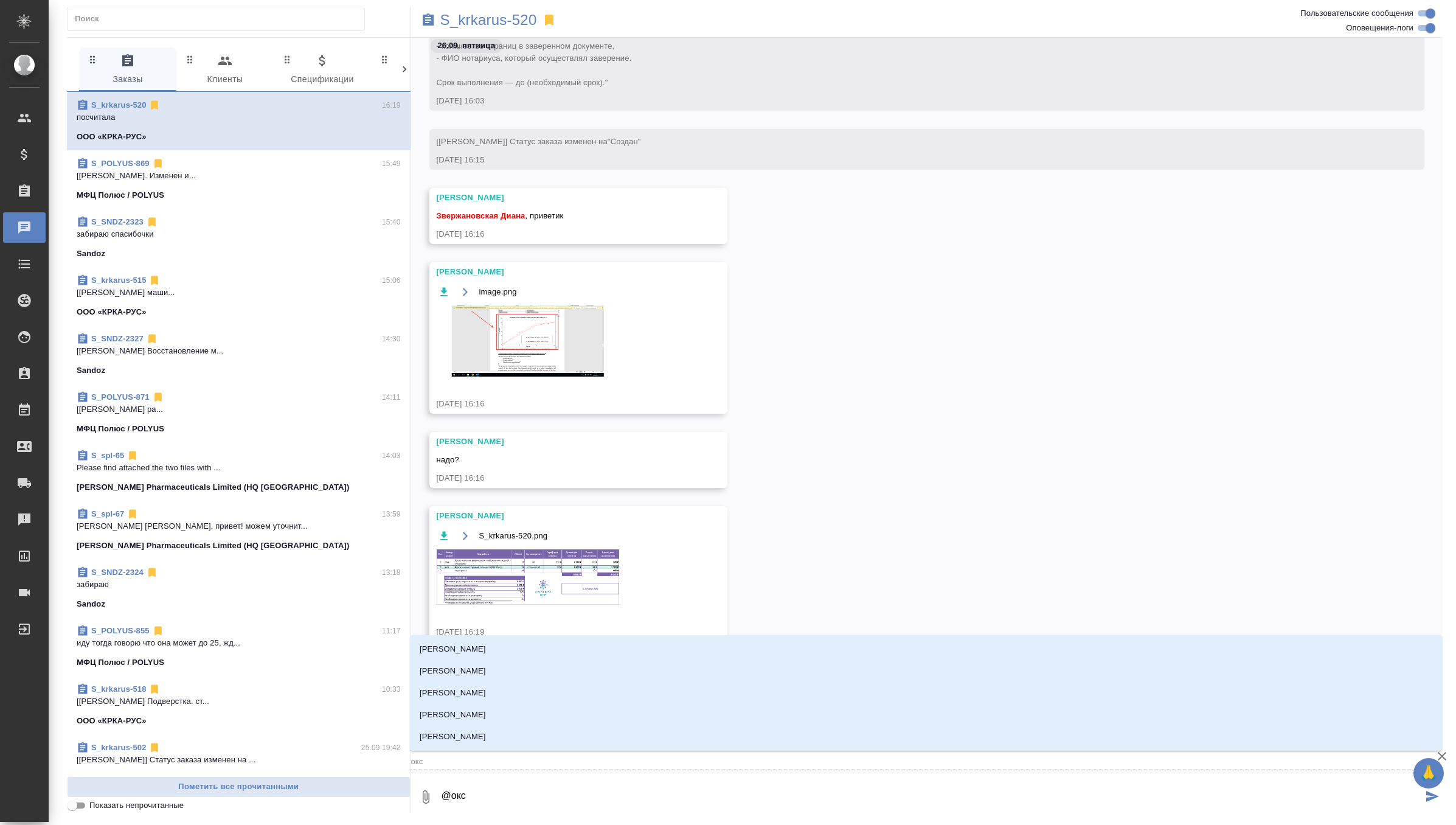
type textarea "@оксю"
type input "оксю"
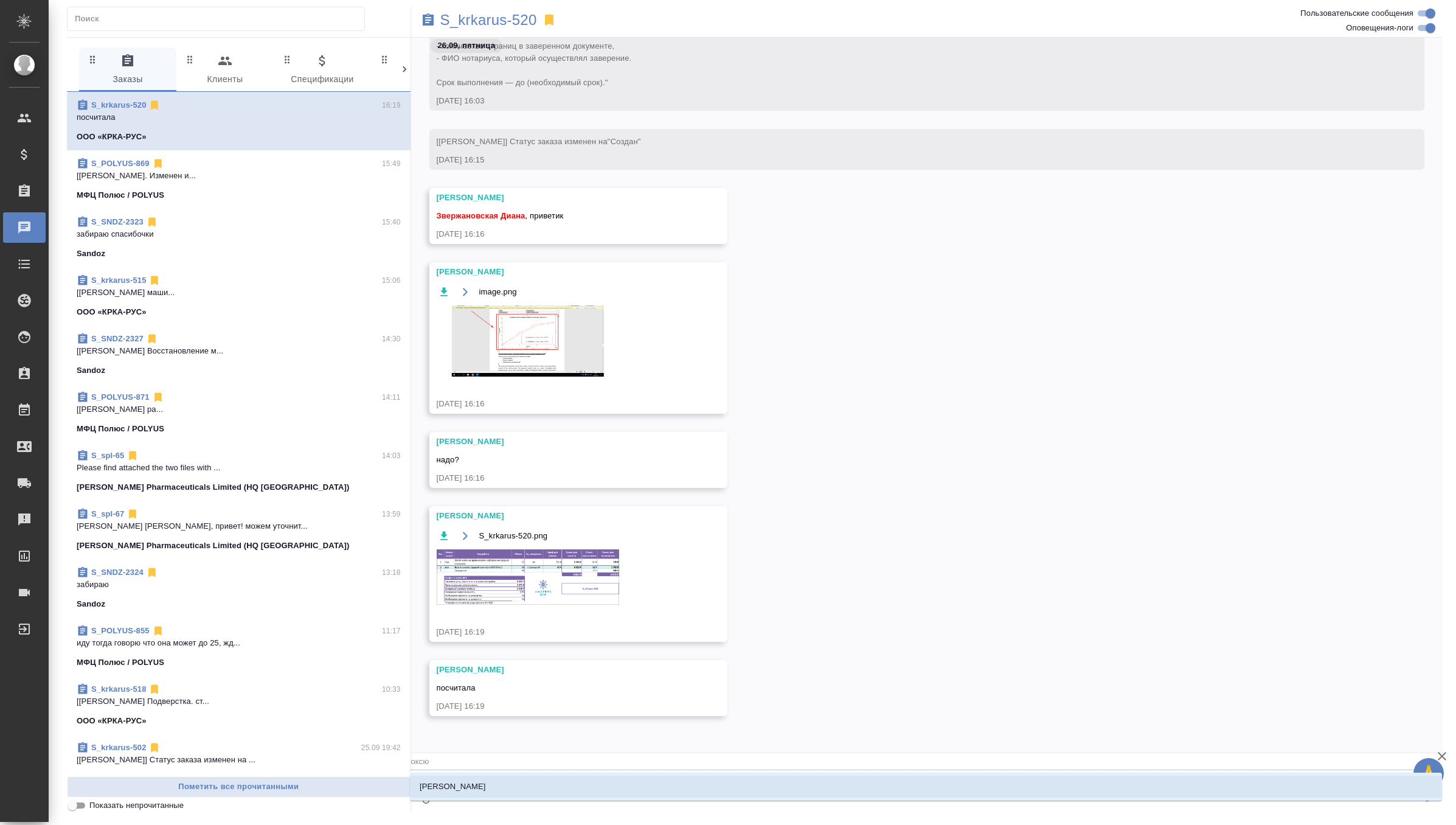
type textarea "@оксют"
type input "оксют"
type textarea "@оксюто"
type input "оксюто"
click at [500, 783] on li "Оксютович Ирина" at bounding box center [925, 786] width 1032 height 22
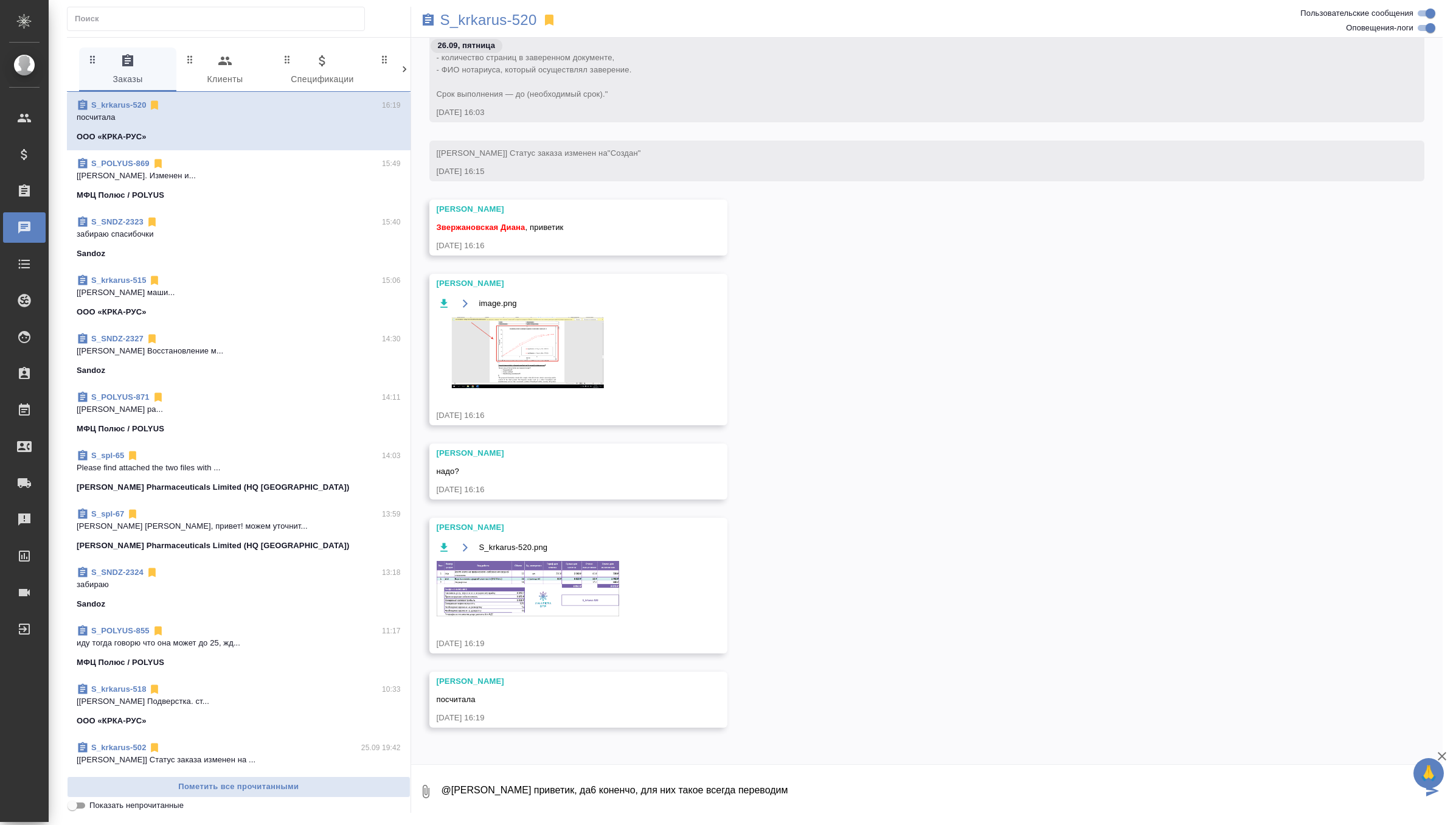
click at [634, 790] on textarea "@Оксютович Ирина приветик, да6 коненчо, для них такое всегда переводим" at bounding box center [932, 792] width 983 height 41
click at [601, 786] on textarea "@Оксютович Ирина приветик, да6 конечно, для них такое всегда переводим" at bounding box center [932, 792] width 983 height 41
type textarea "@Оксютович Ирина приветик, да, конечно, для них такое всегда переводим"
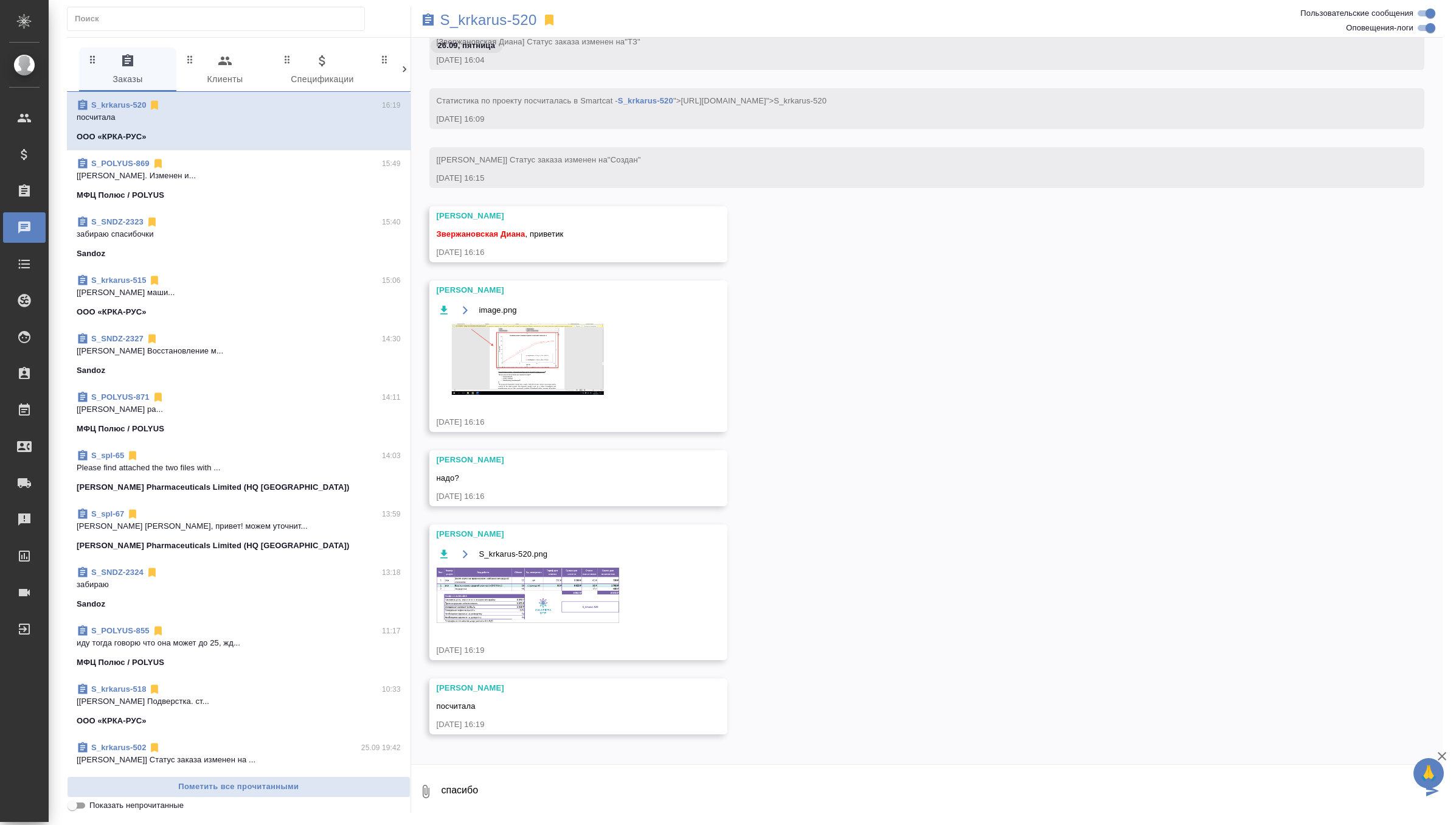
type textarea "спасибо"
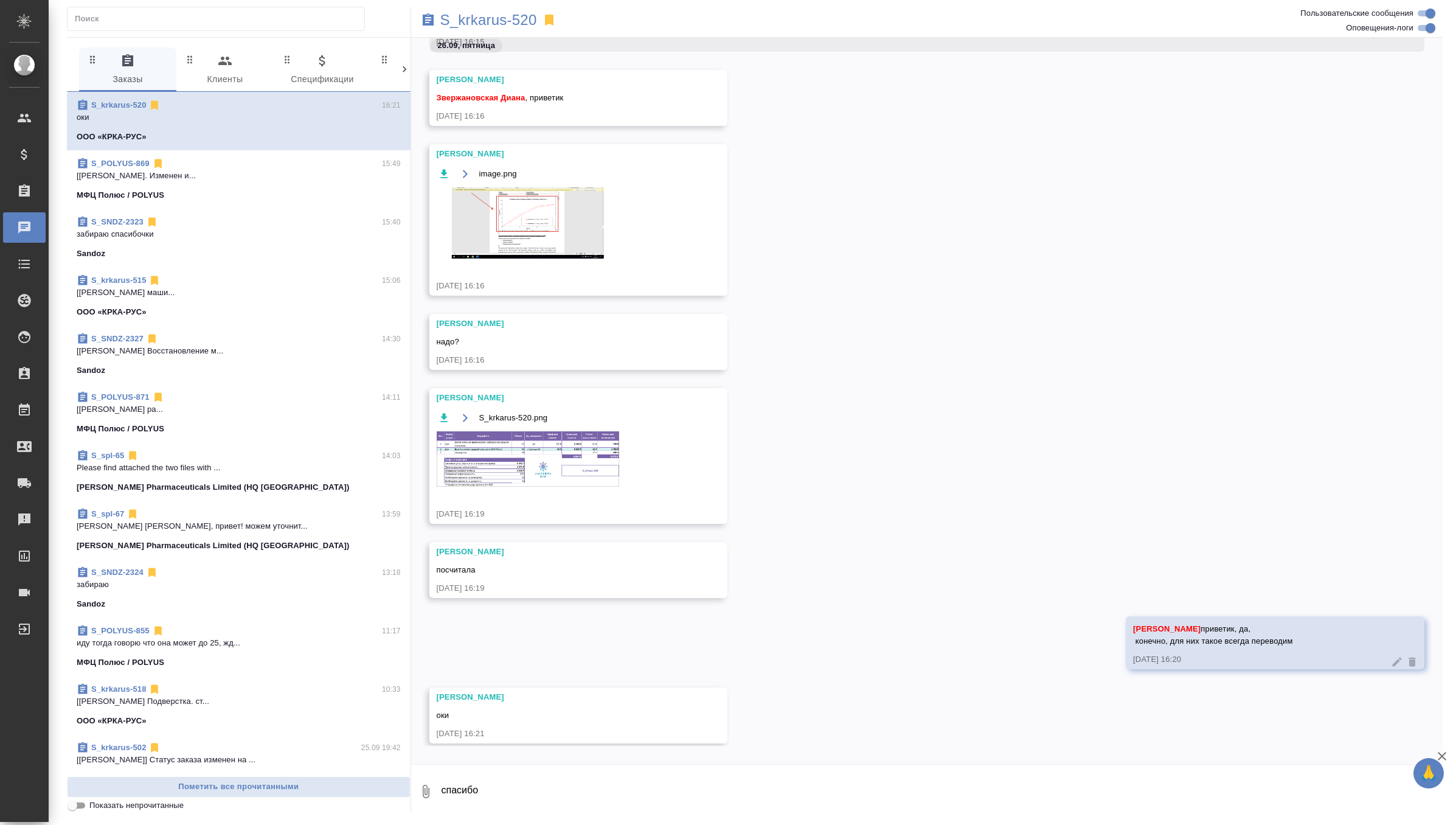
click at [601, 460] on img at bounding box center [527, 459] width 183 height 56
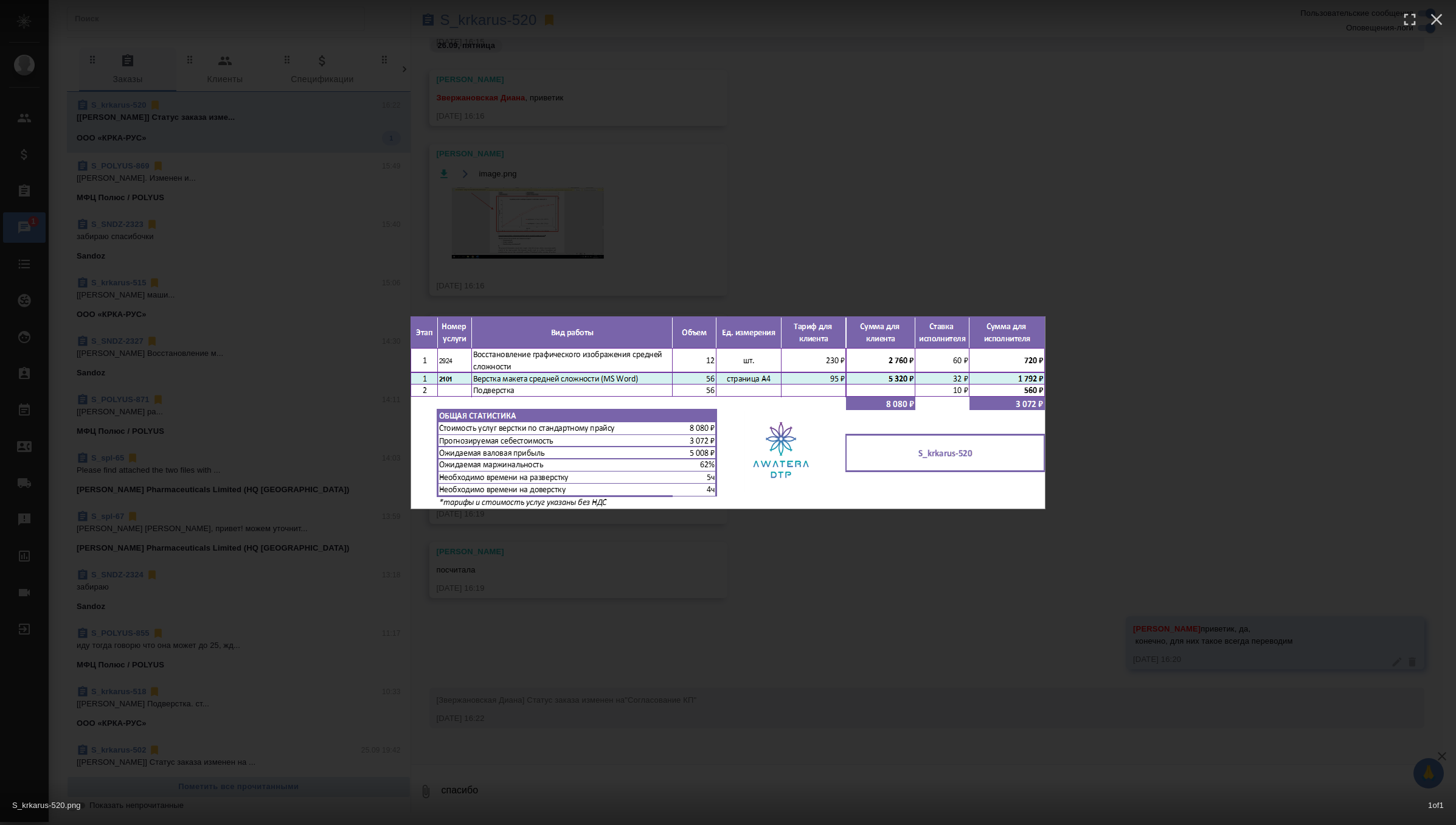
click at [634, 192] on div "S_krkarus-520.png 1 of 1" at bounding box center [728, 412] width 1456 height 825
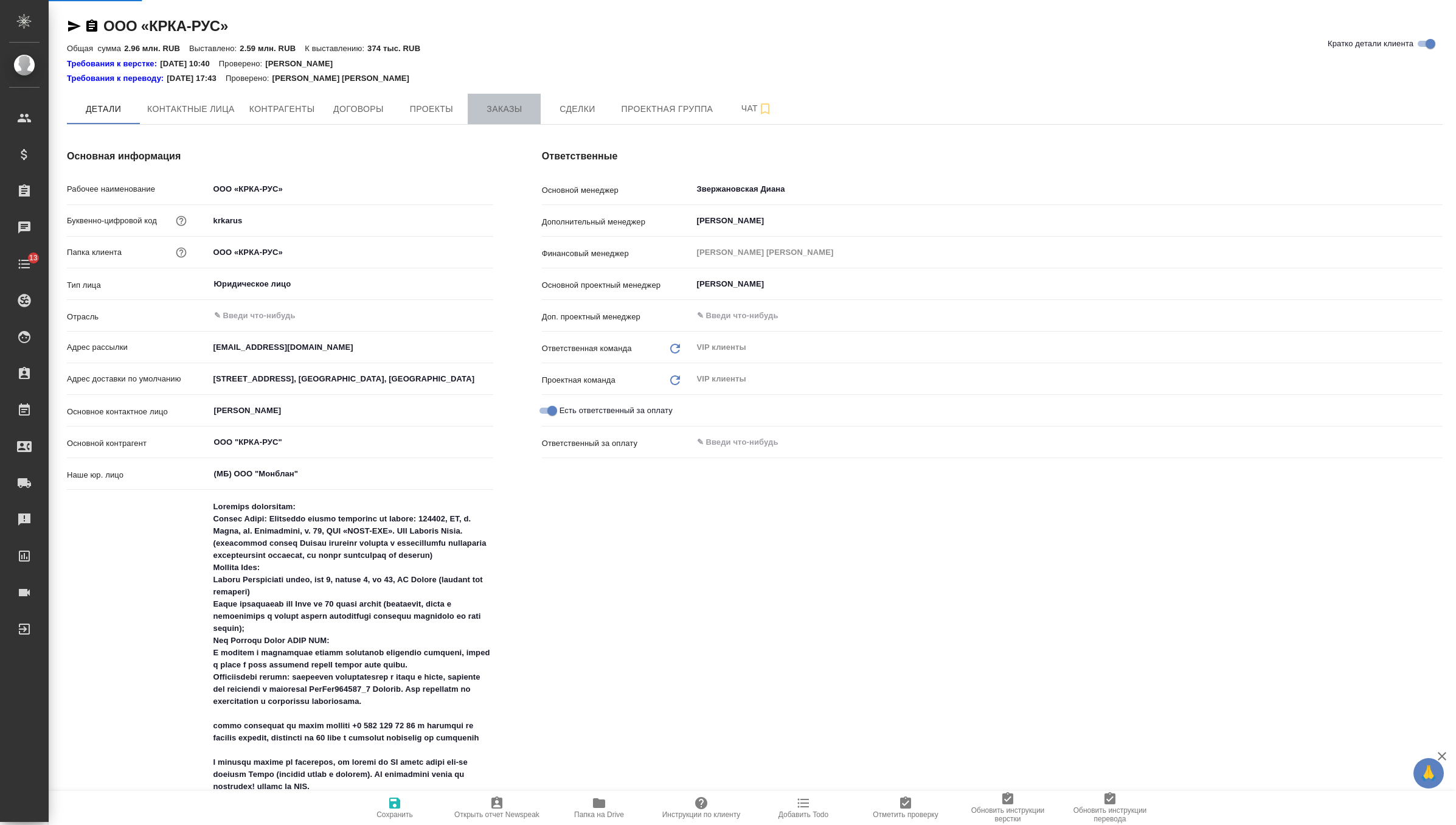
click at [522, 119] on button "Заказы" at bounding box center [505, 109] width 73 height 30
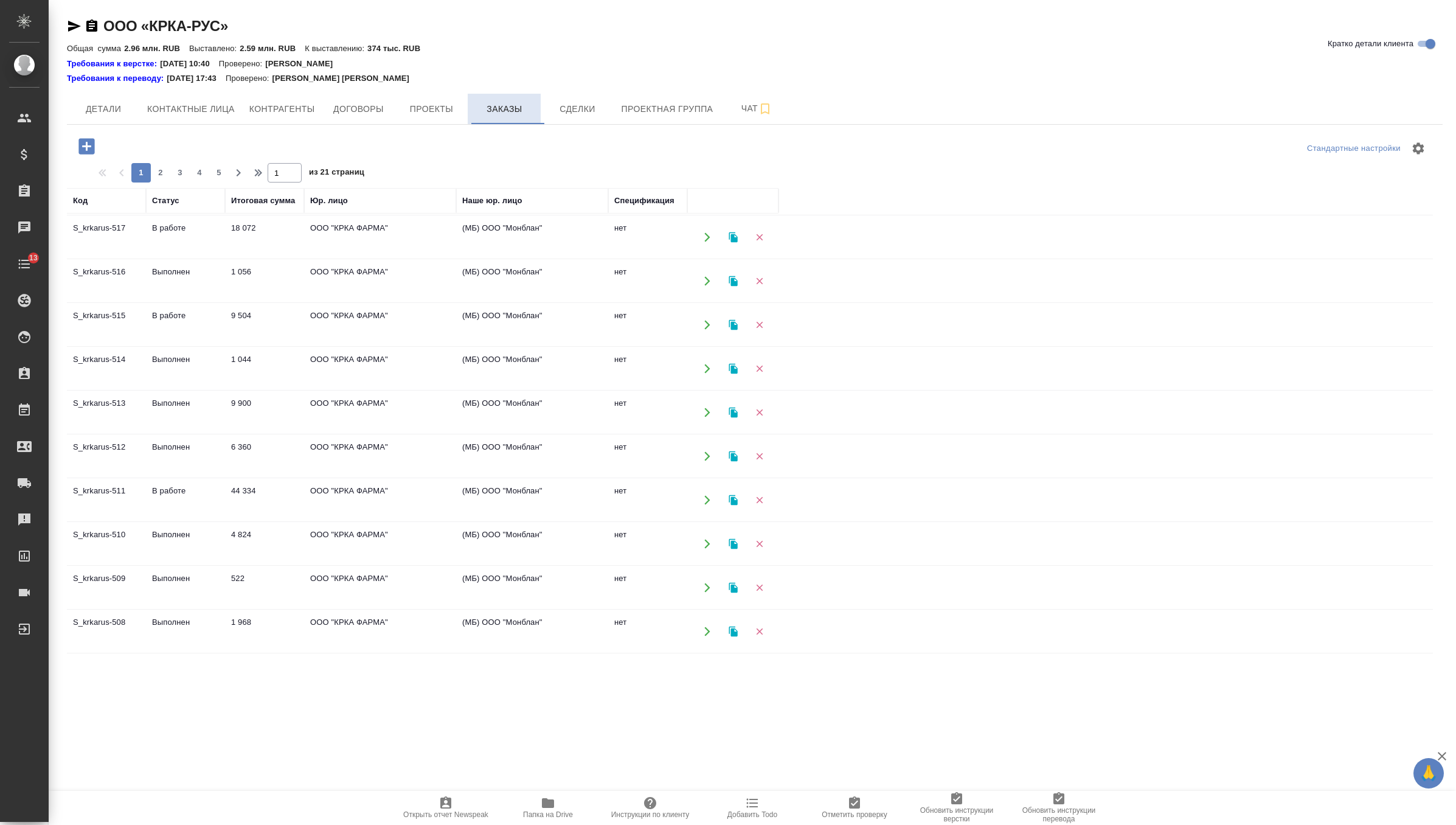
scroll to position [143, 0]
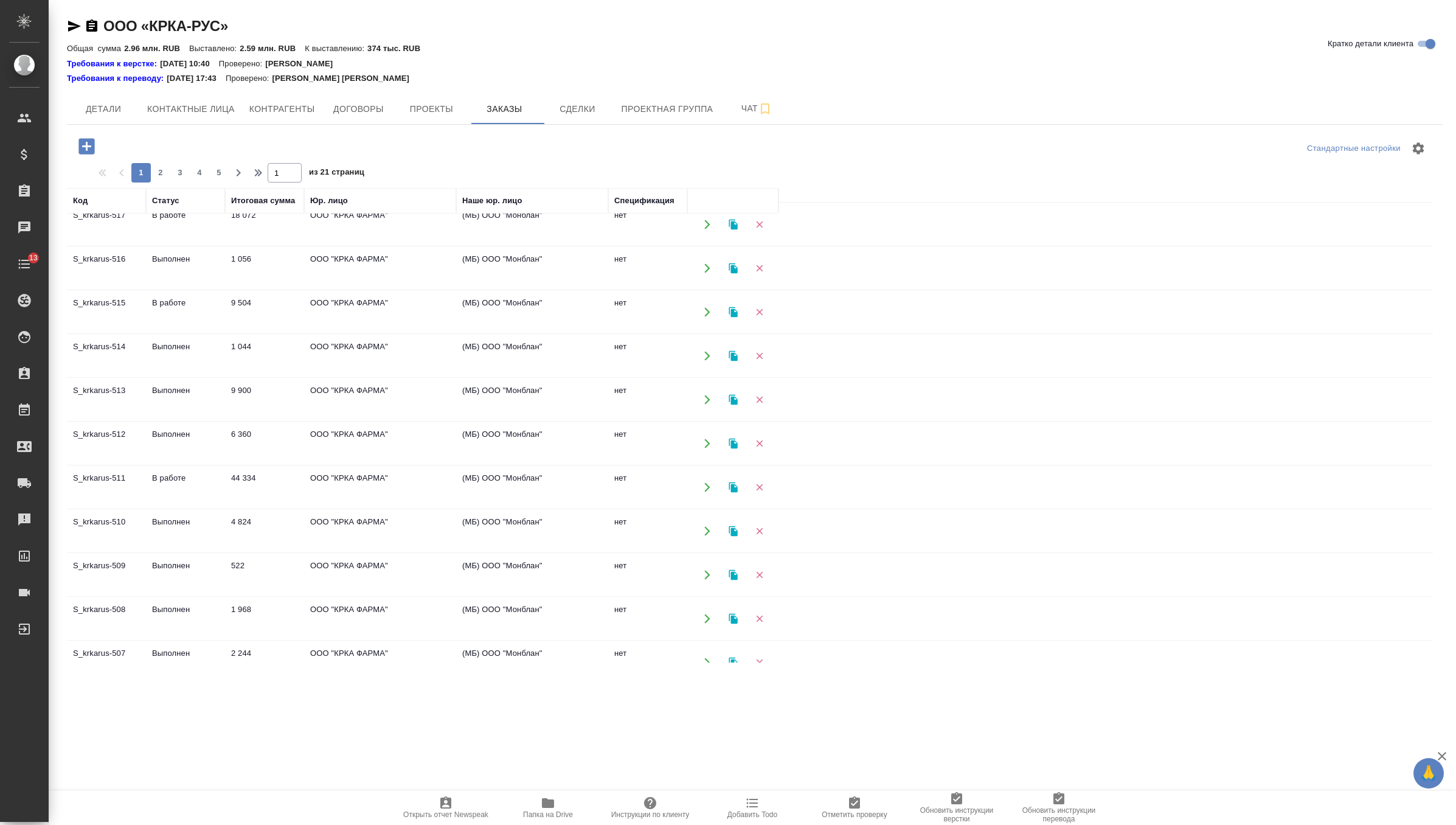
click at [272, 395] on td "9 900" at bounding box center [264, 399] width 79 height 43
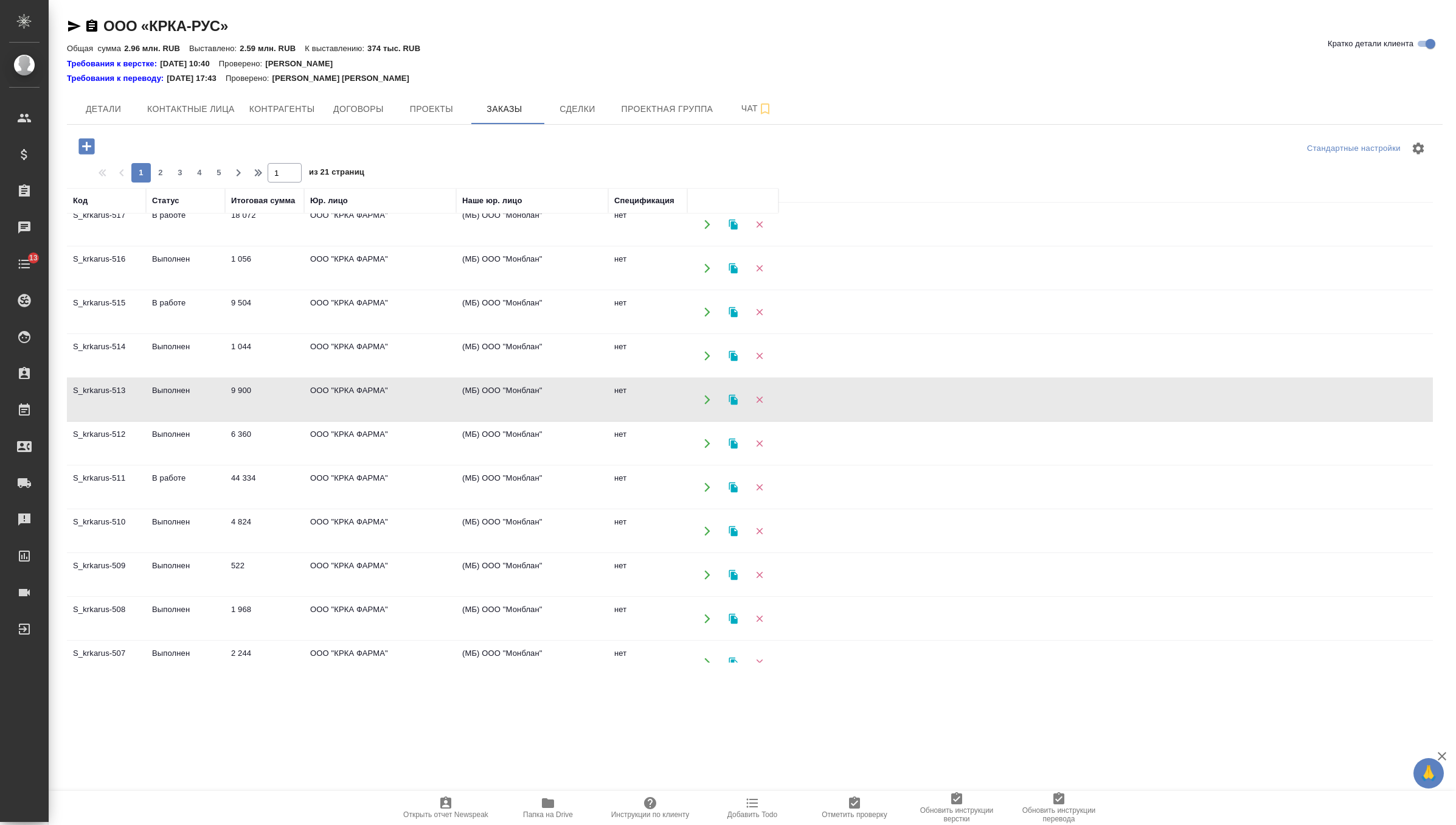
click at [272, 395] on td "9 900" at bounding box center [264, 399] width 79 height 43
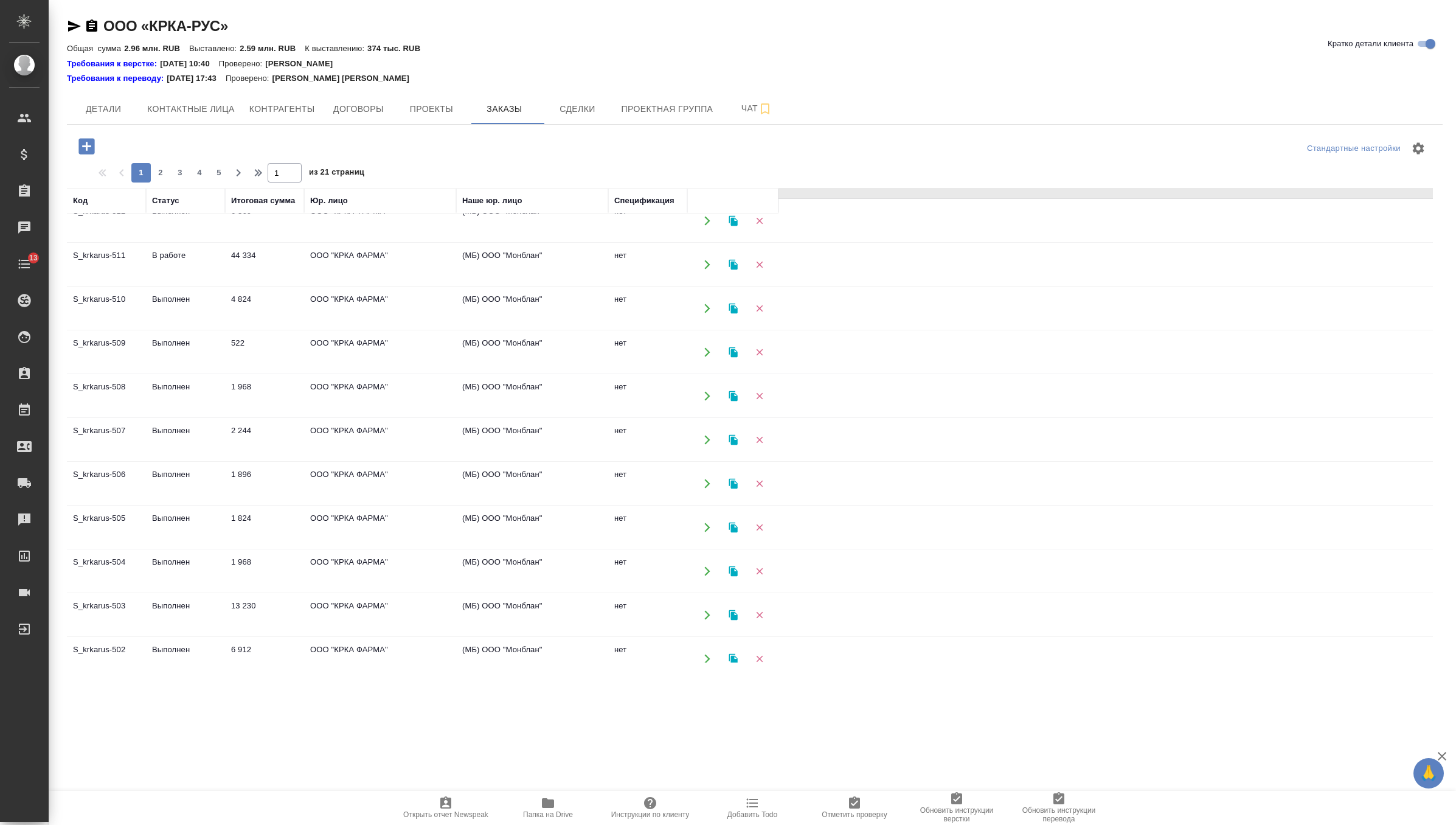
scroll to position [424, 0]
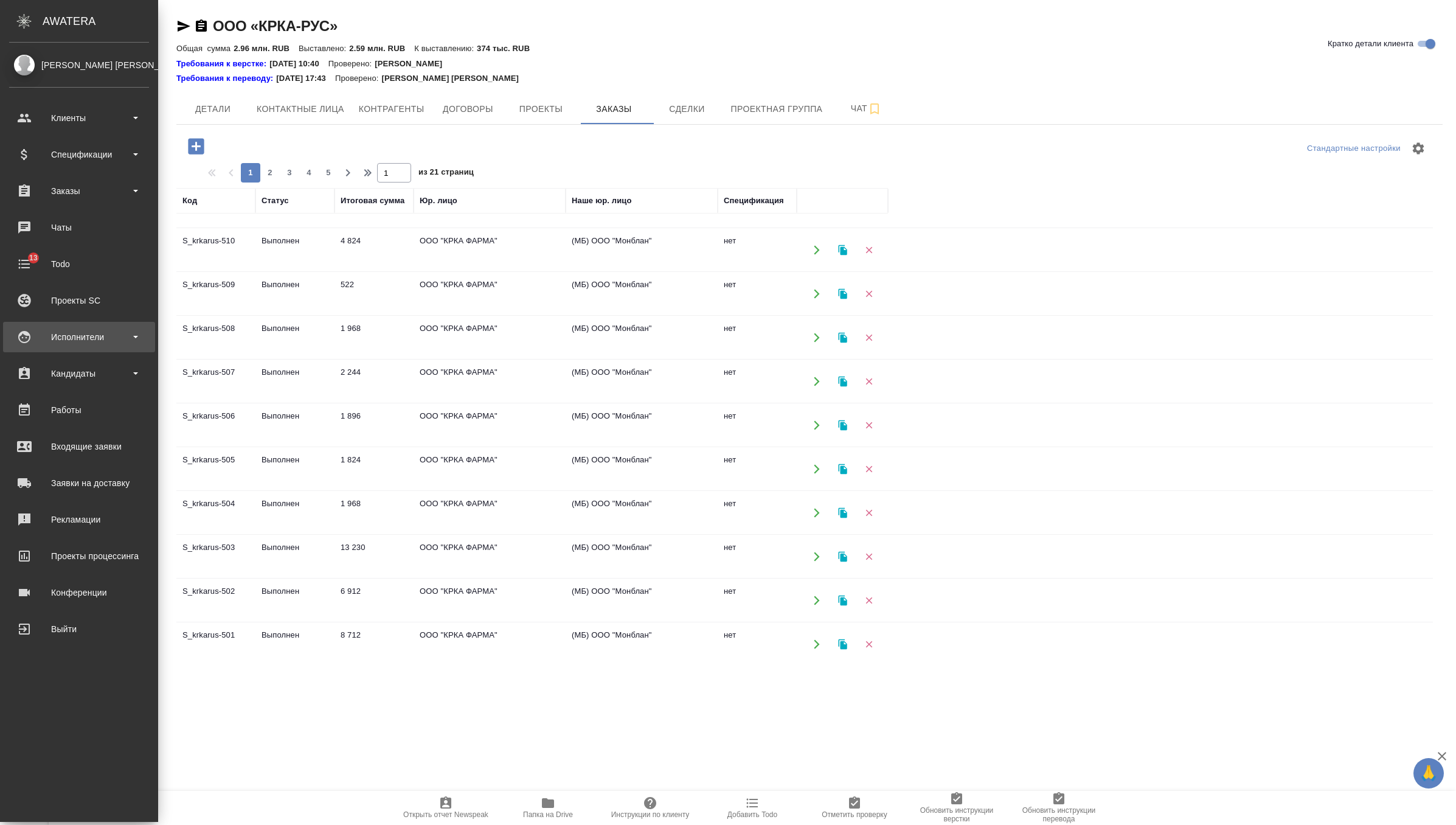
click at [99, 350] on div "Исполнители" at bounding box center [79, 337] width 152 height 30
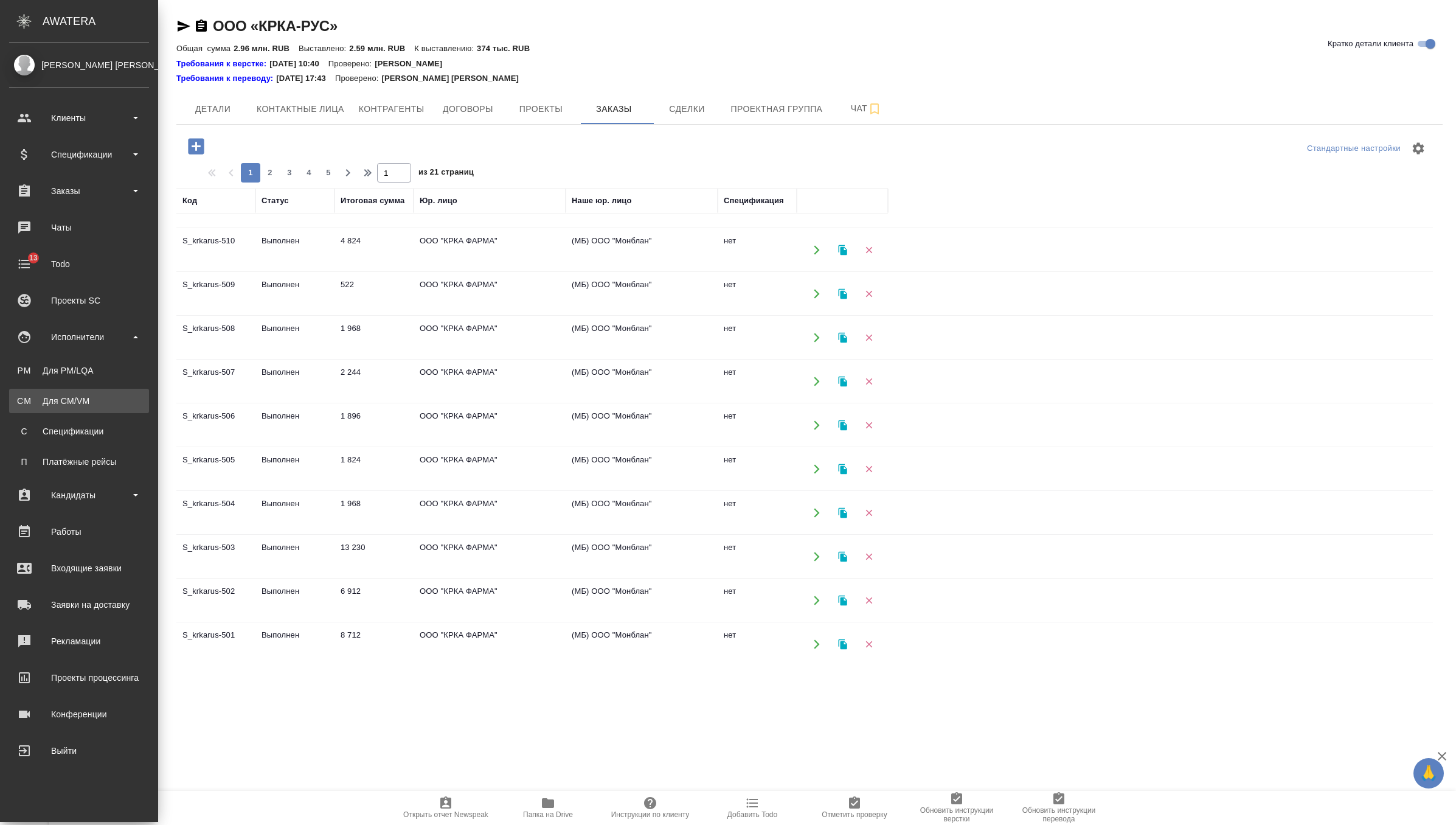
click at [95, 397] on div "Для CM/VM" at bounding box center [79, 401] width 128 height 12
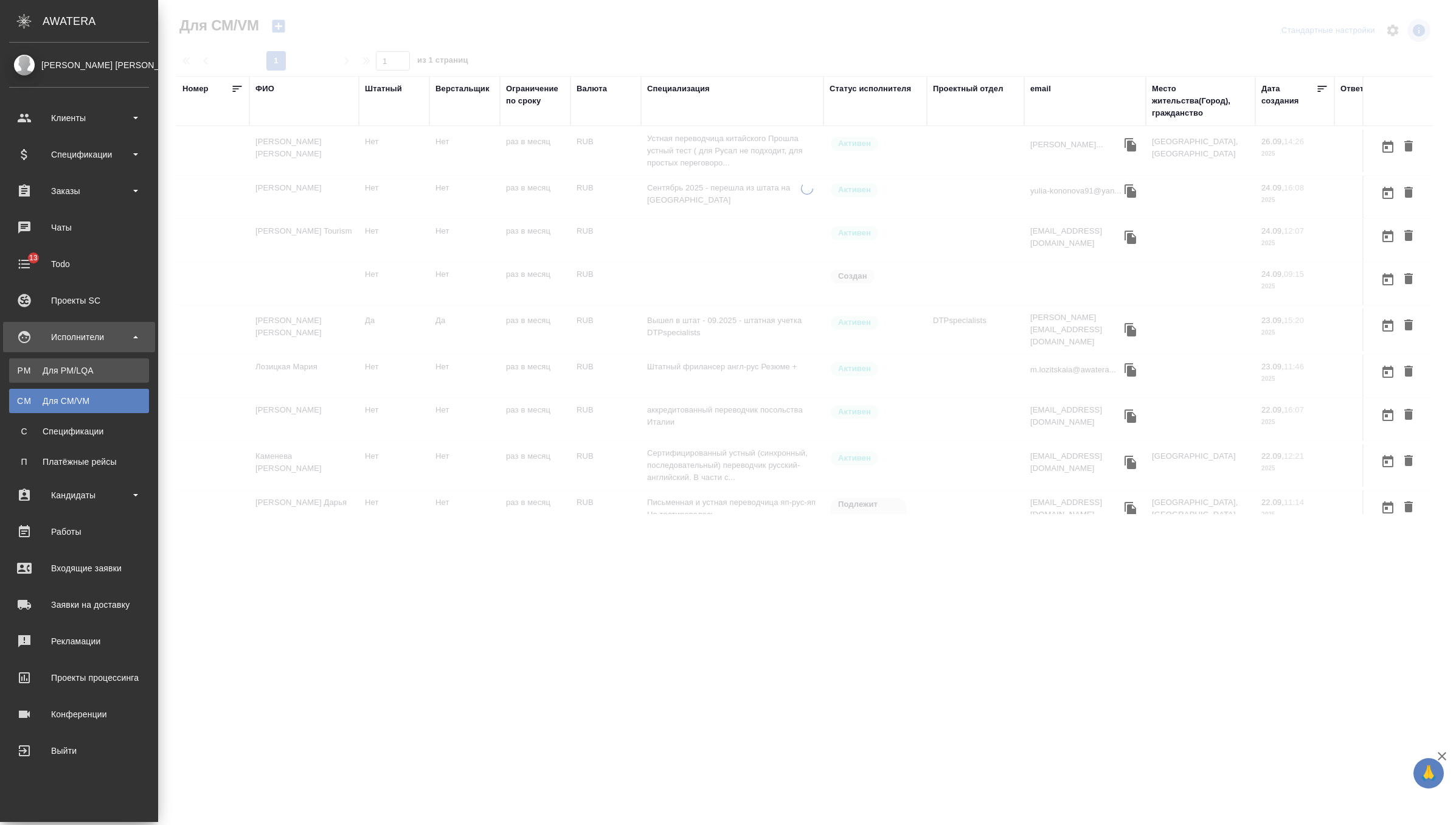
click at [77, 367] on div "Для PM/LQA" at bounding box center [79, 371] width 128 height 12
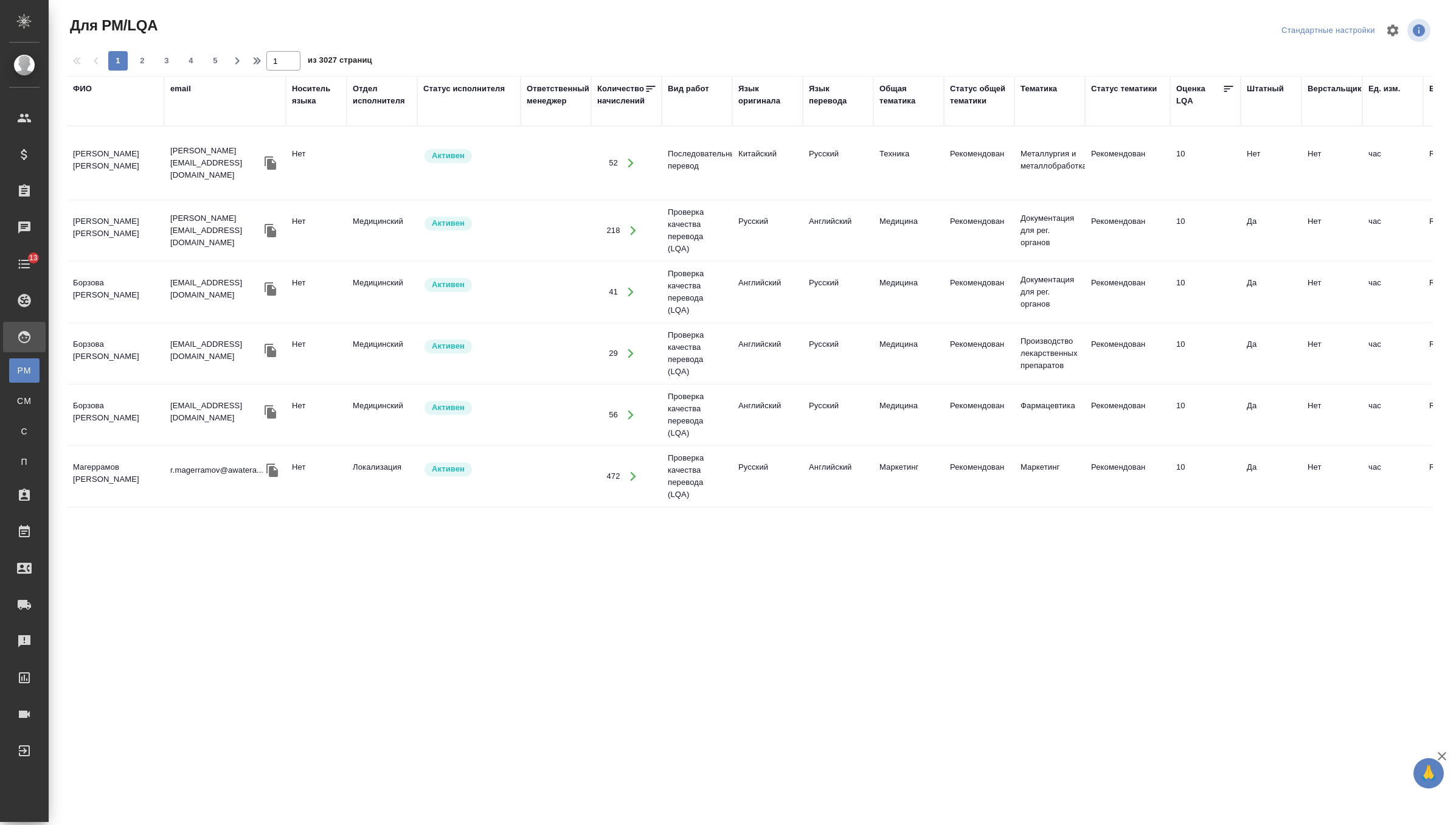
click at [80, 88] on div "ФИО" at bounding box center [82, 88] width 19 height 12
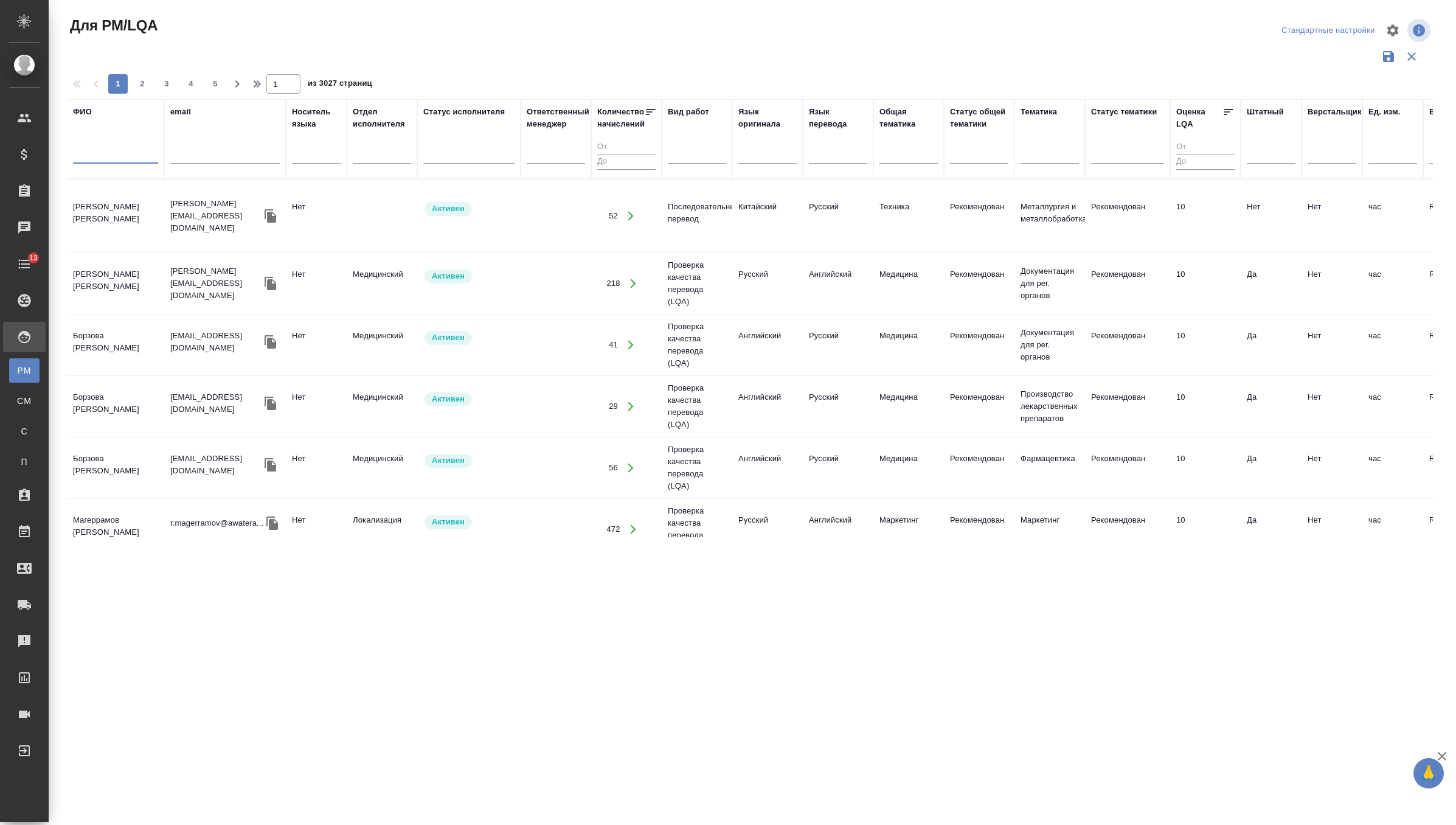
click at [103, 164] on div at bounding box center [116, 157] width 85 height 30
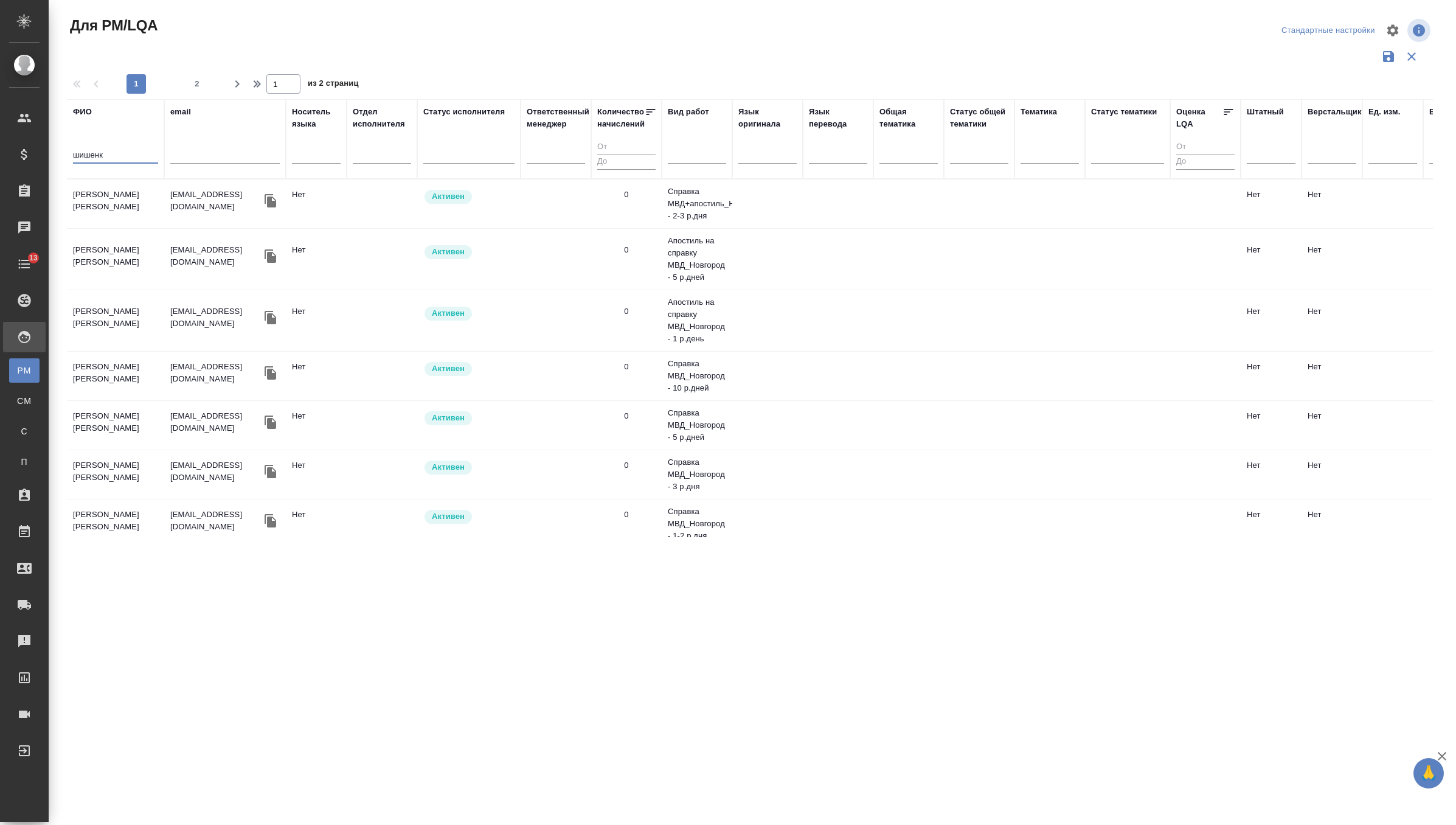
type input "шишенк"
click at [109, 206] on td "НОТАРИУС Шишенков Леонид Васильевич" at bounding box center [115, 204] width 98 height 43
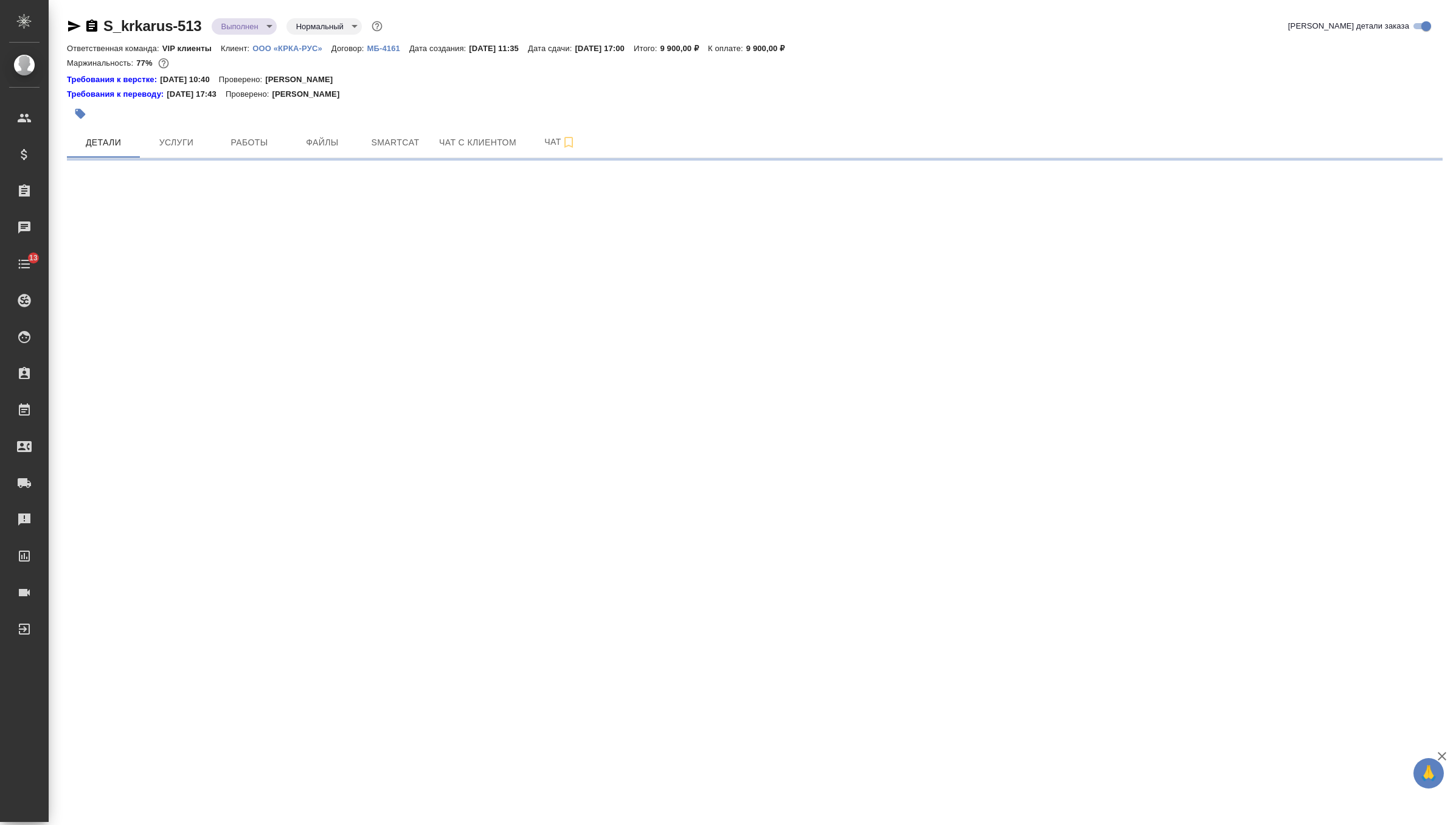
select select "RU"
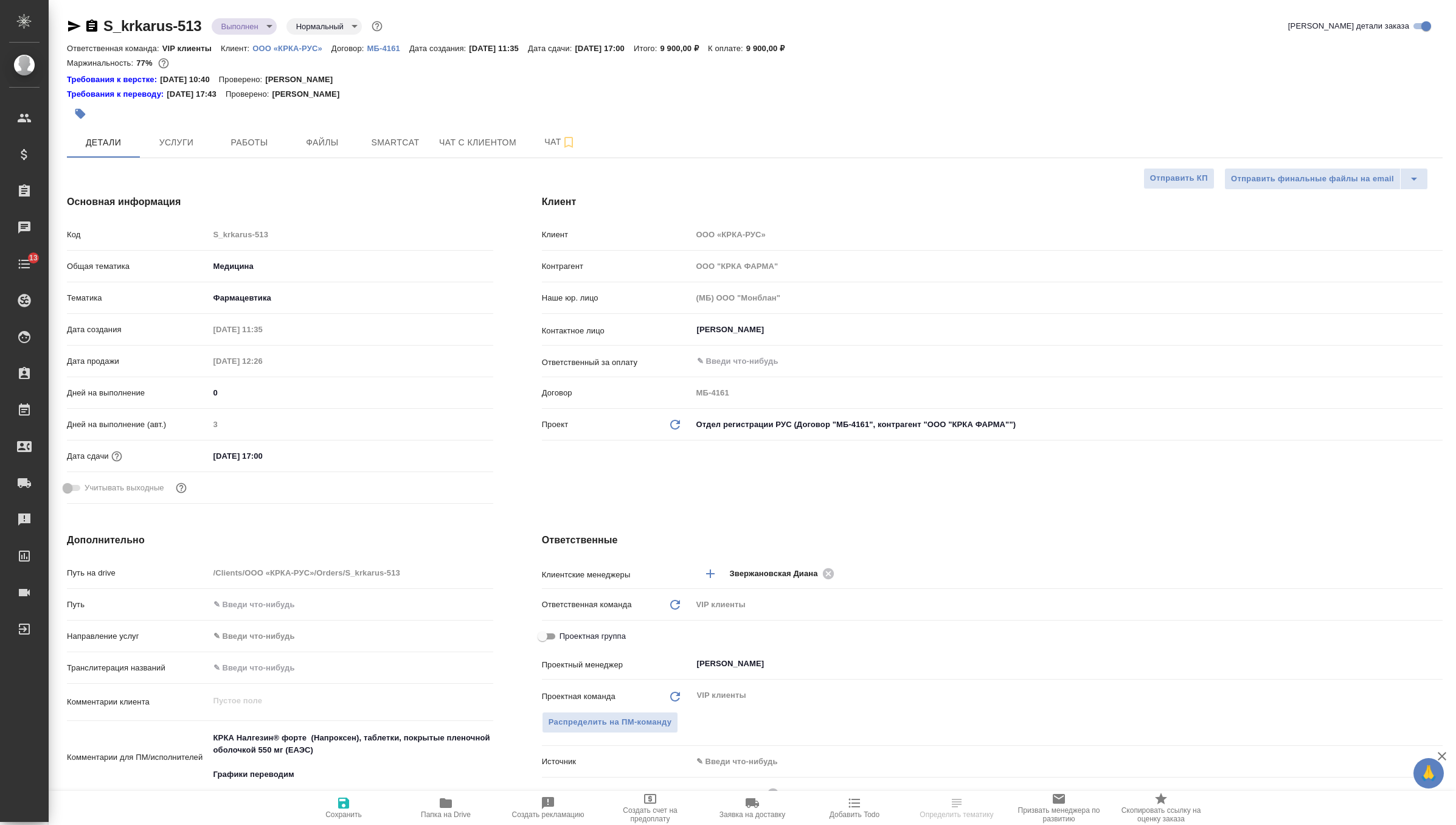
type textarea "x"
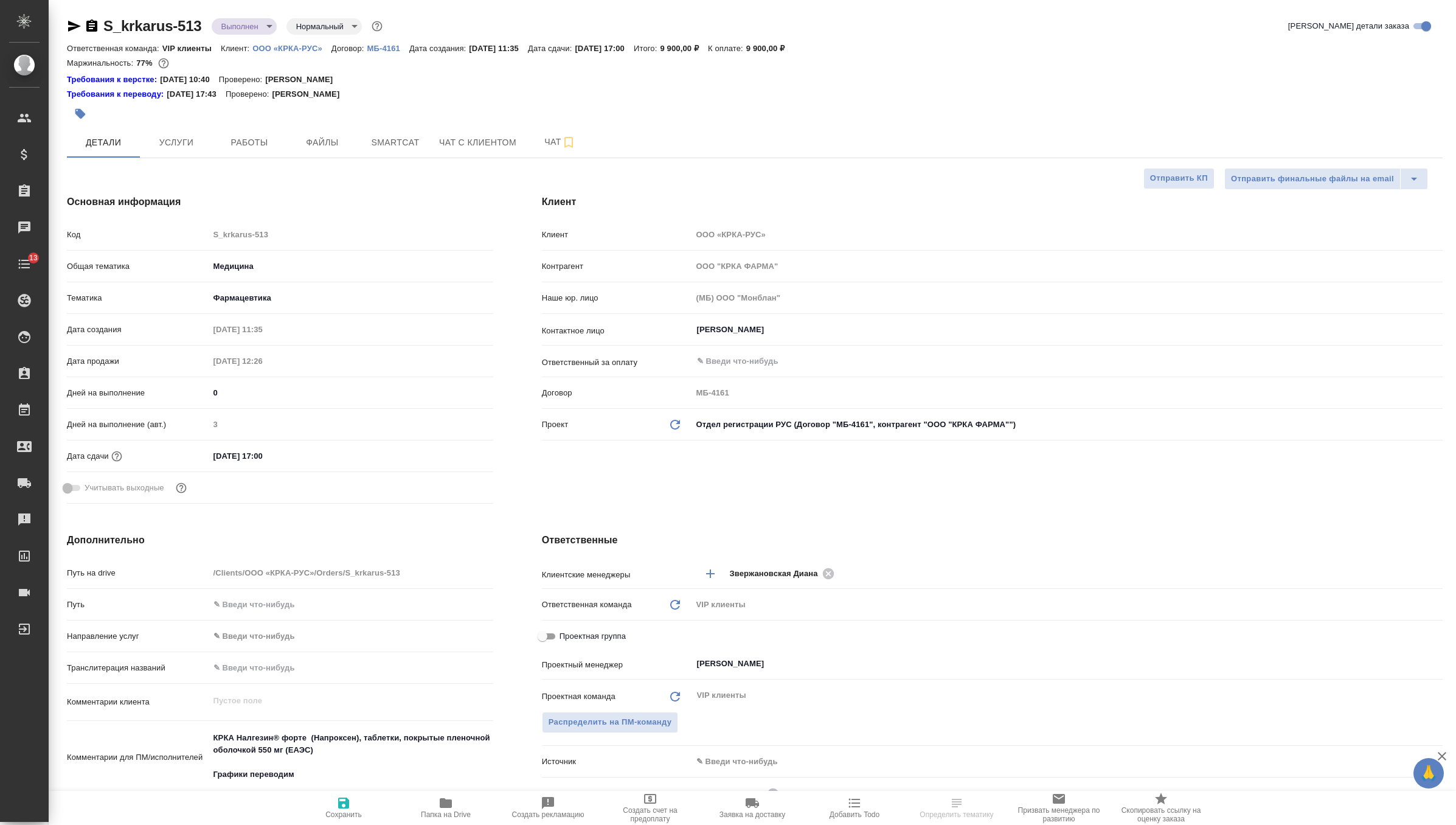
type textarea "x"
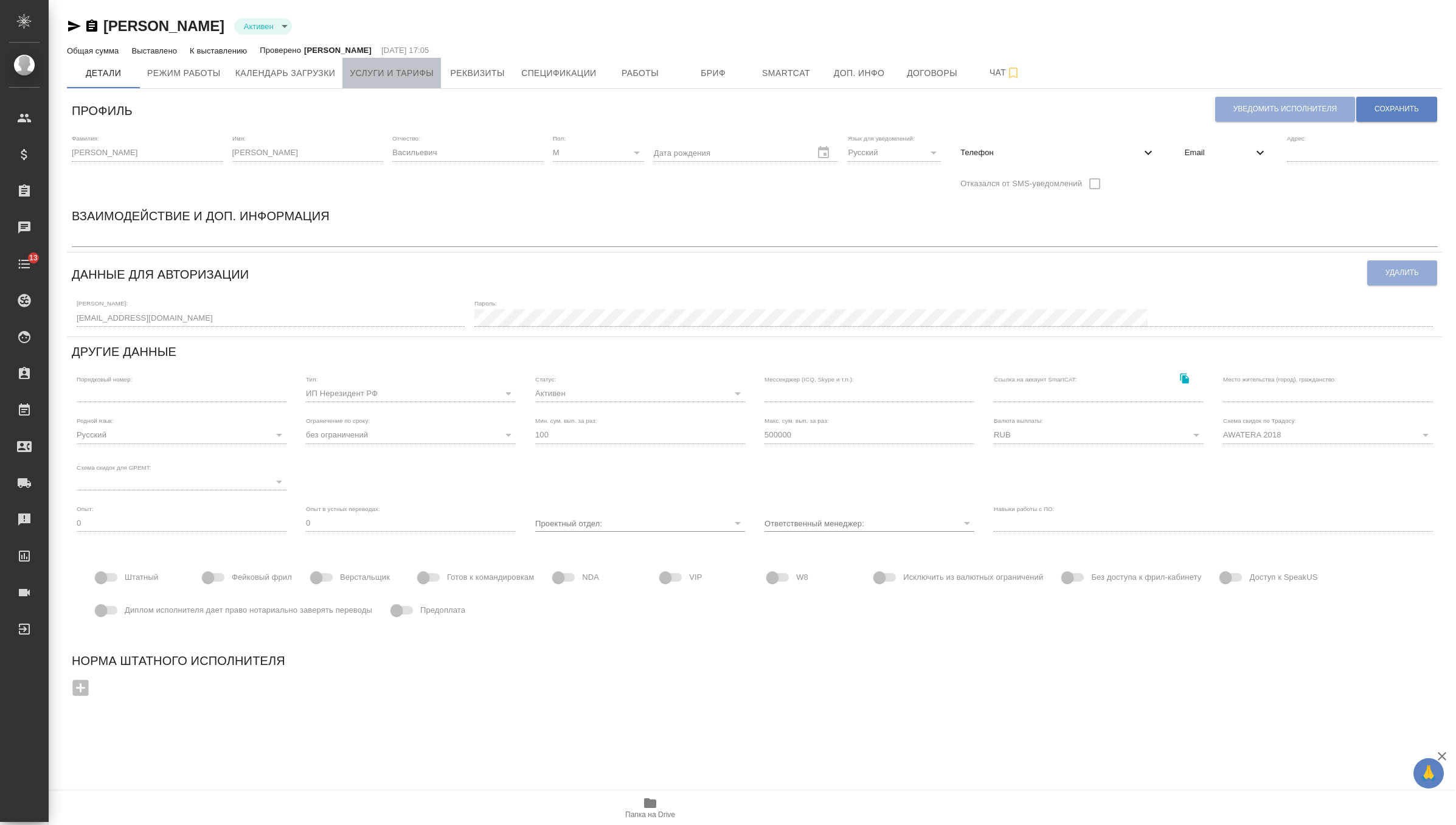
click at [401, 79] on span "Услуги и тарифы" at bounding box center [391, 73] width 84 height 15
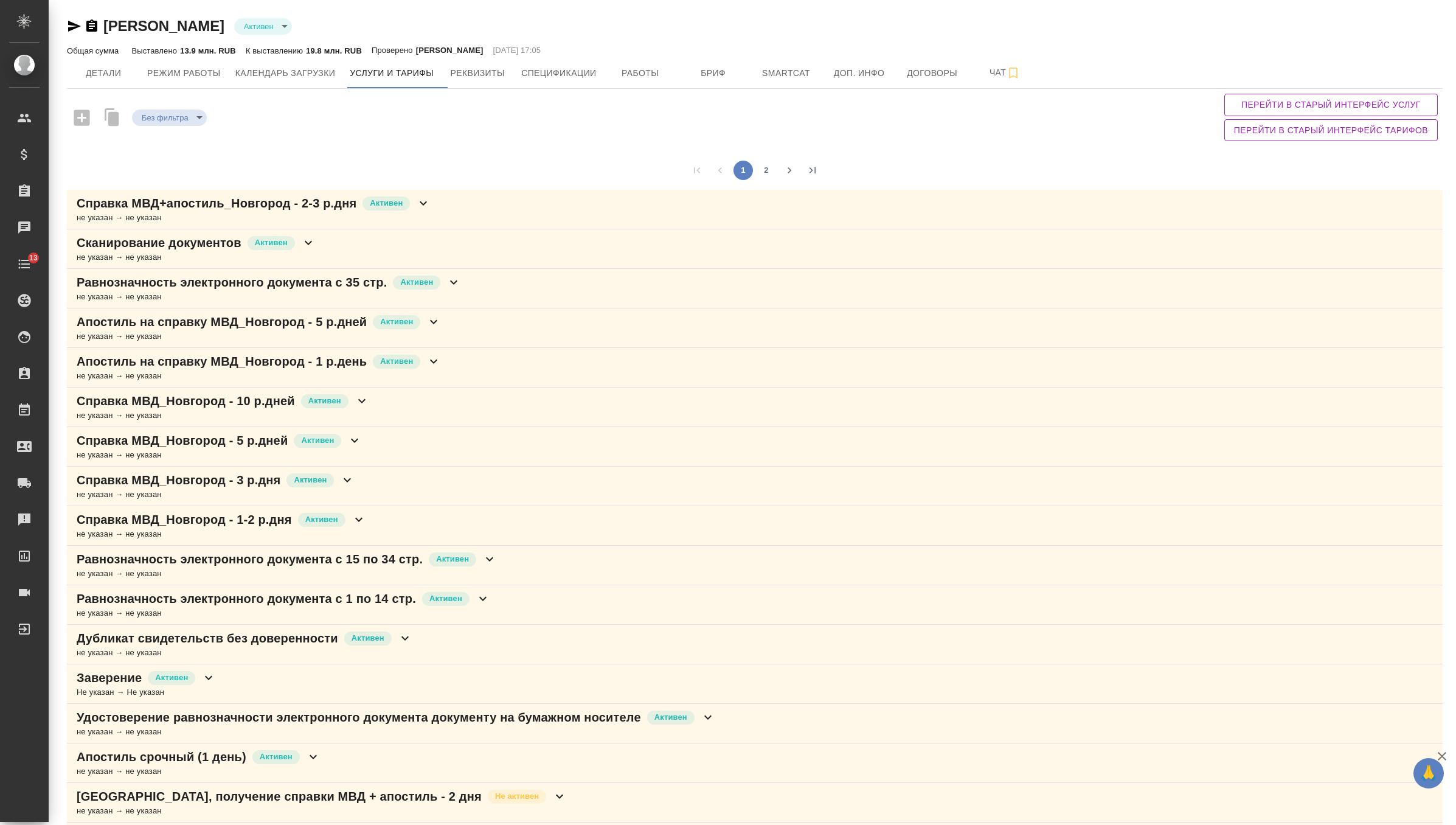
click at [227, 684] on div "Заверение Активен Не указан → Не указан" at bounding box center [755, 684] width 1376 height 39
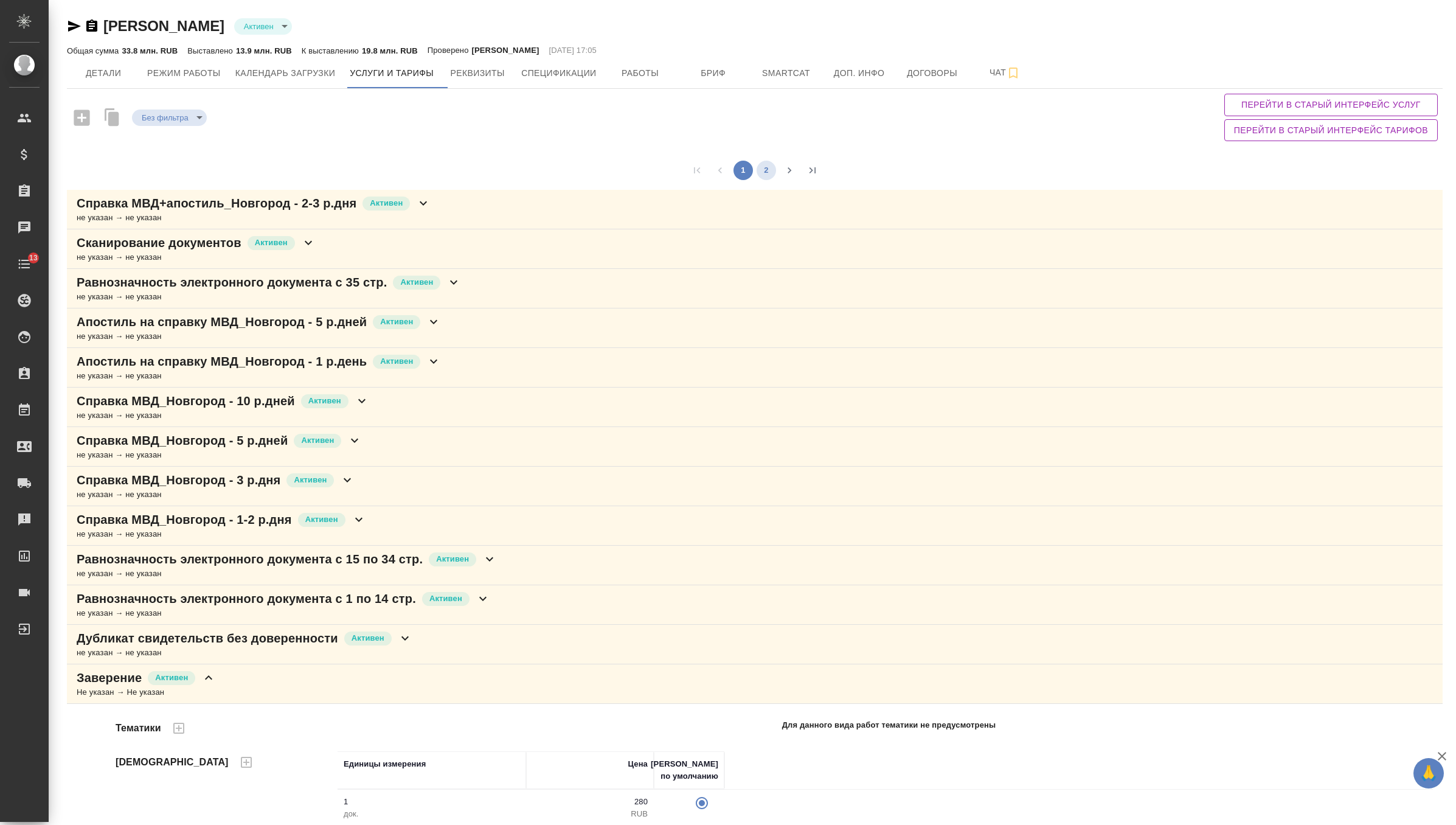
click at [771, 166] on button "2" at bounding box center [766, 170] width 20 height 20
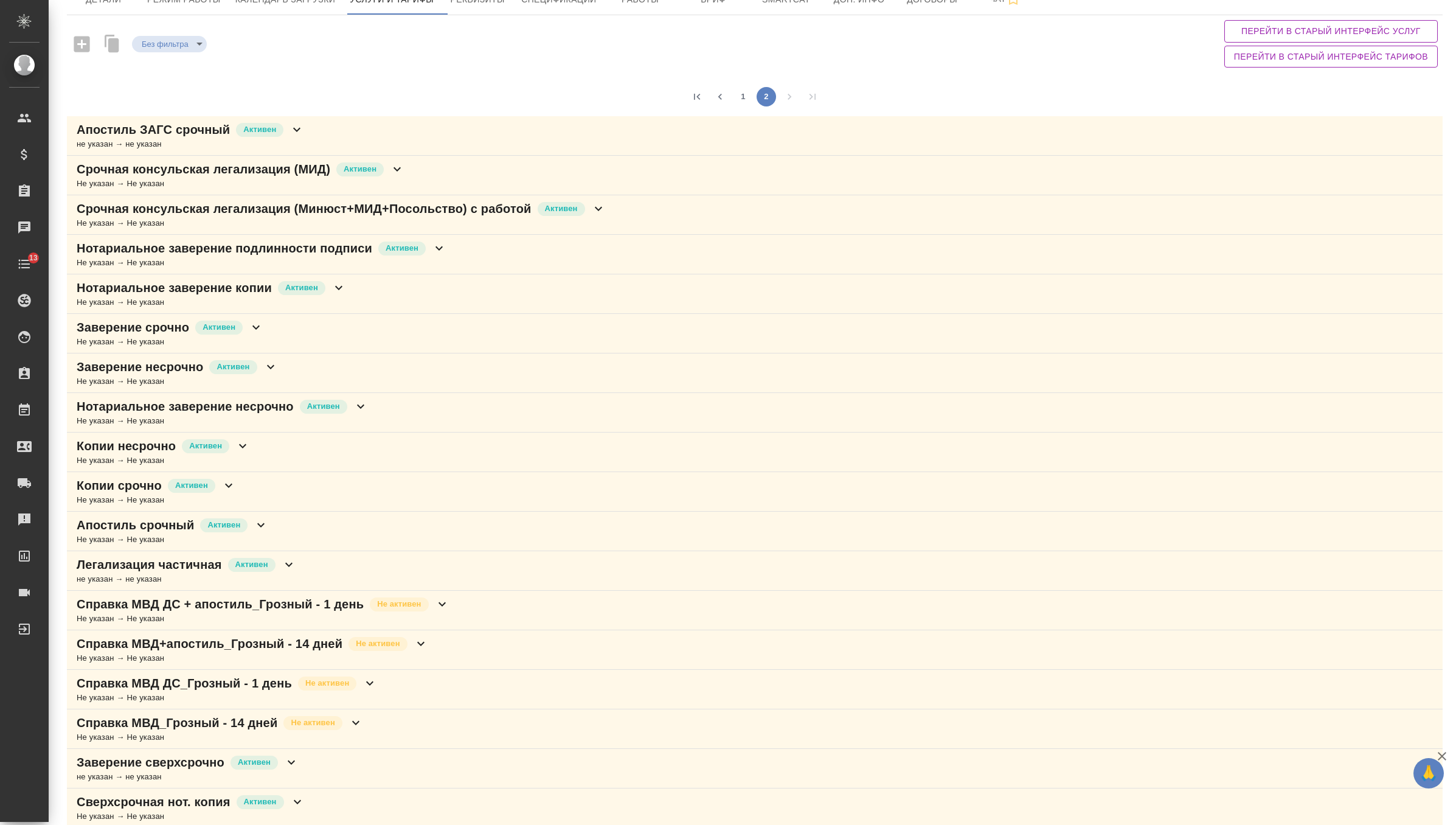
scroll to position [84, 0]
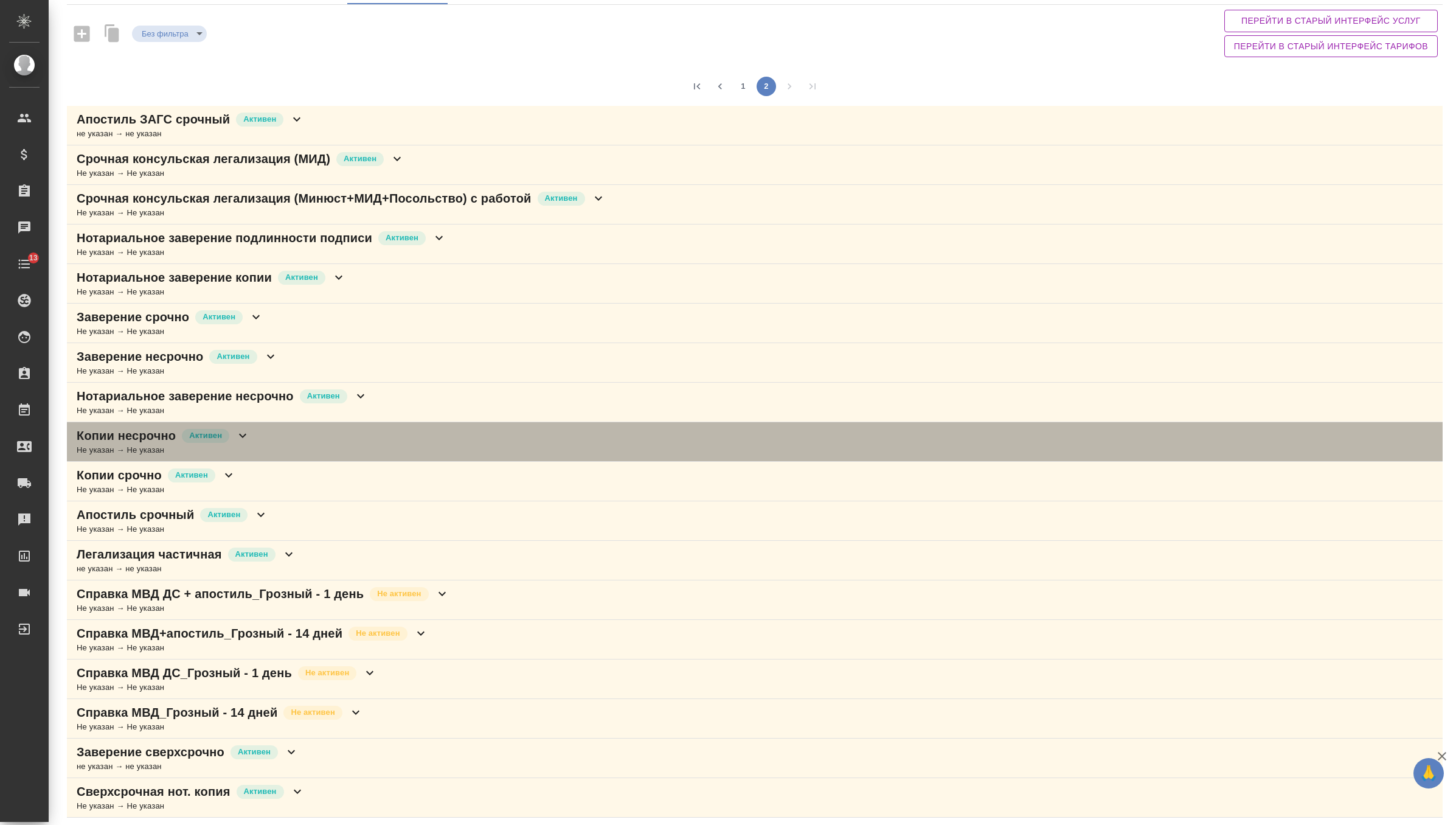
click at [255, 438] on div "Копии несрочно Активен Не указан → Не указан" at bounding box center [755, 442] width 1376 height 39
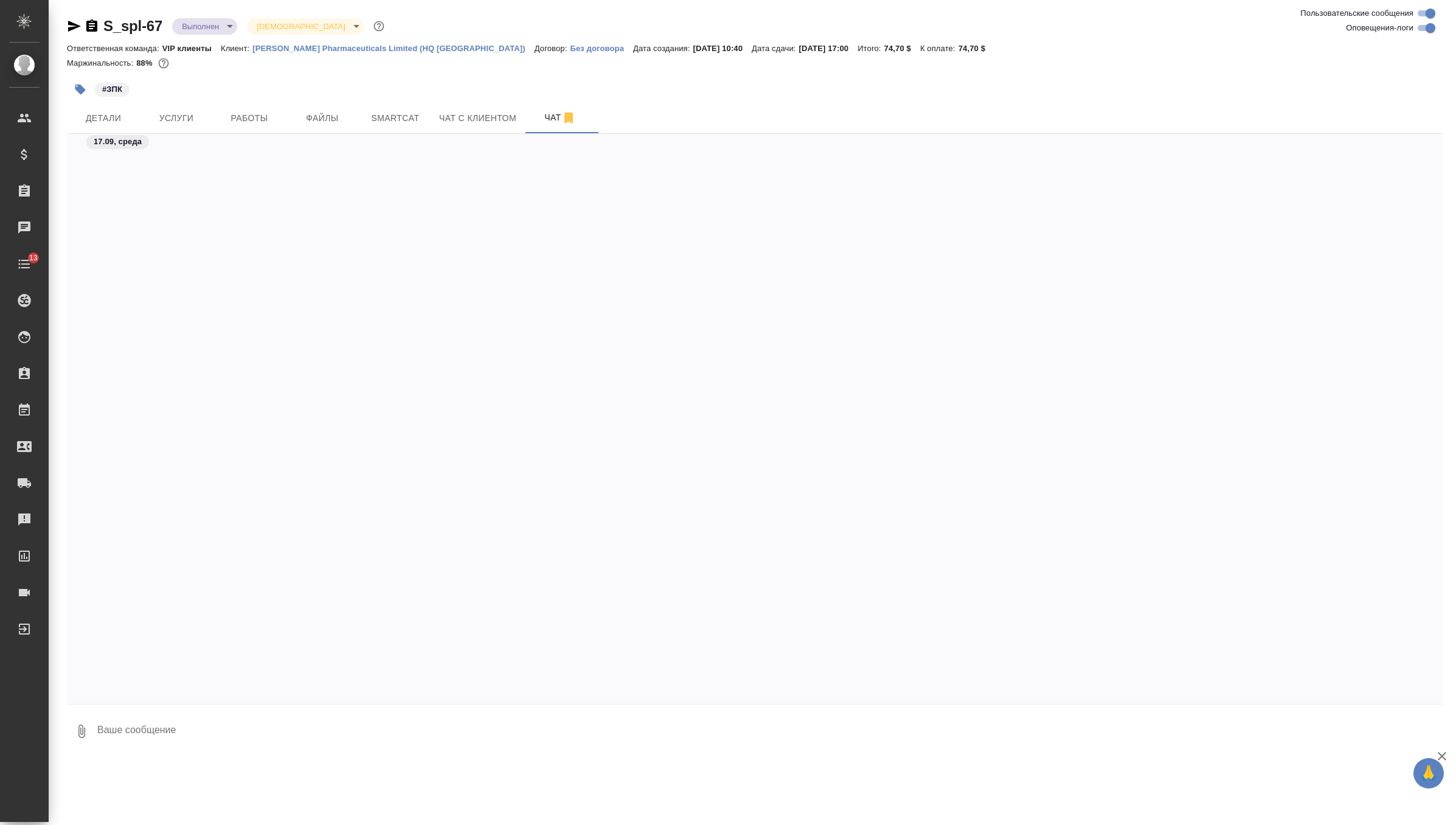
scroll to position [6713, 0]
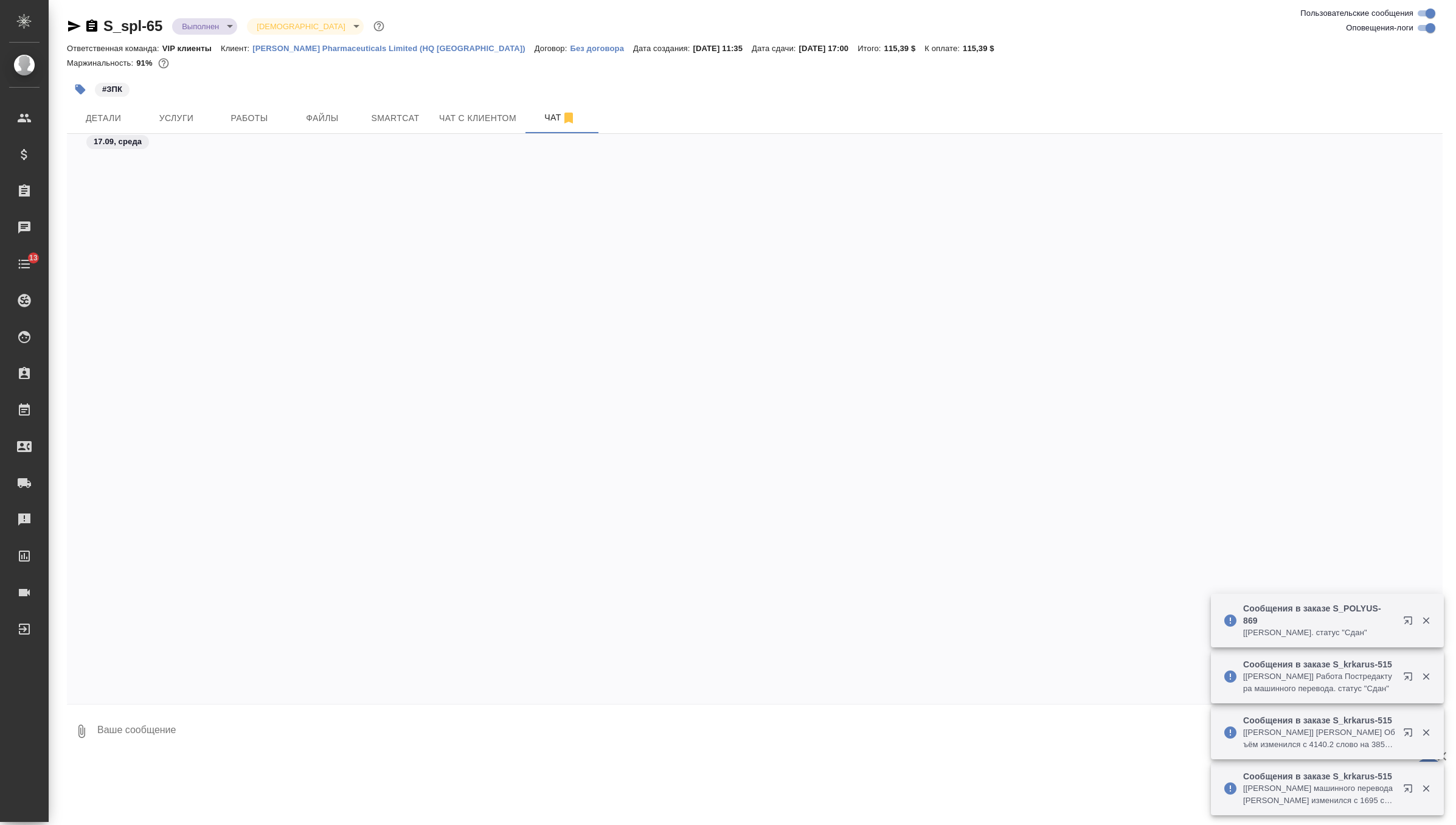
scroll to position [11187, 0]
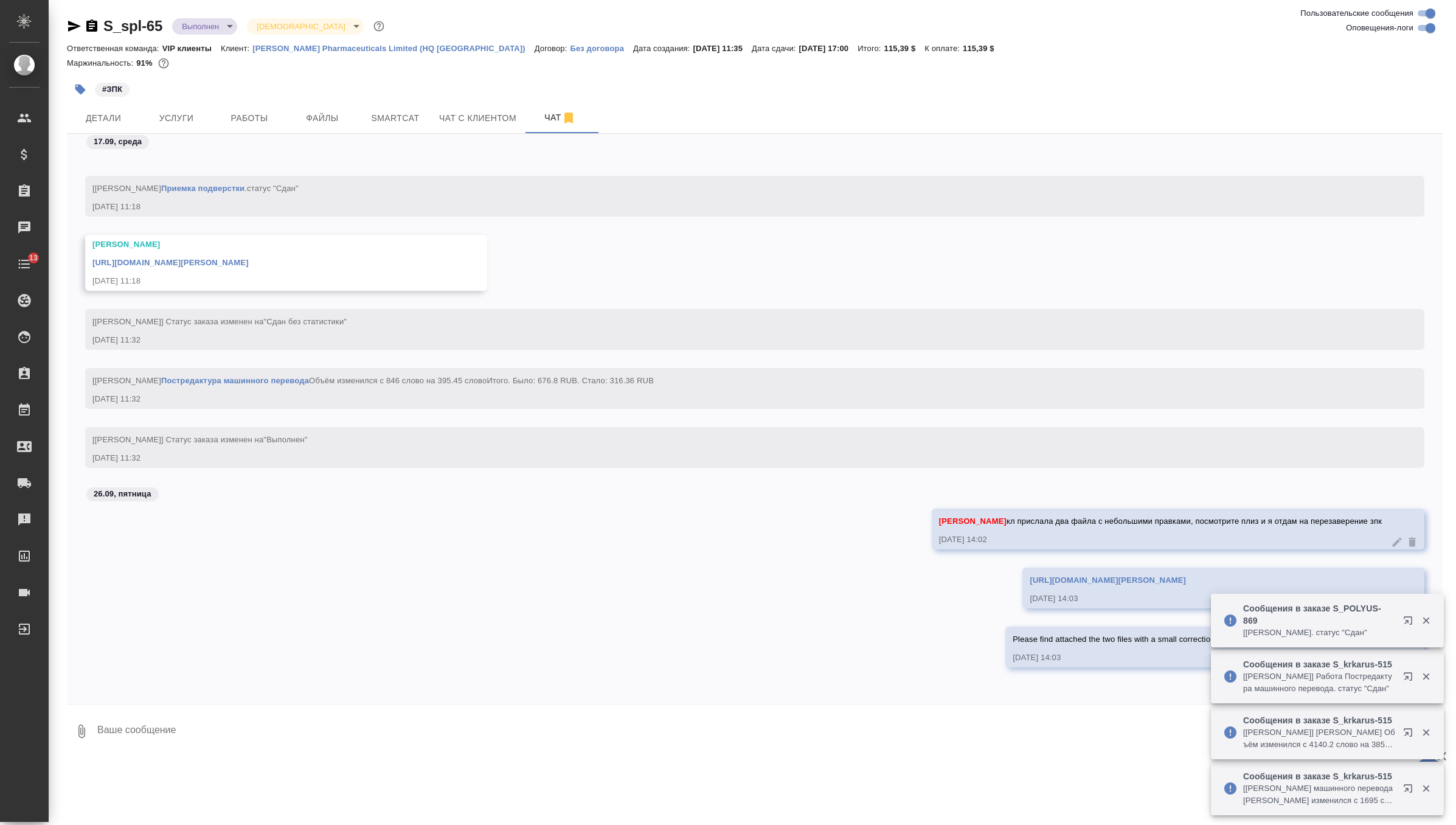
click at [82, 25] on div at bounding box center [82, 26] width 32 height 14
click at [90, 26] on icon "button" at bounding box center [92, 26] width 14 height 14
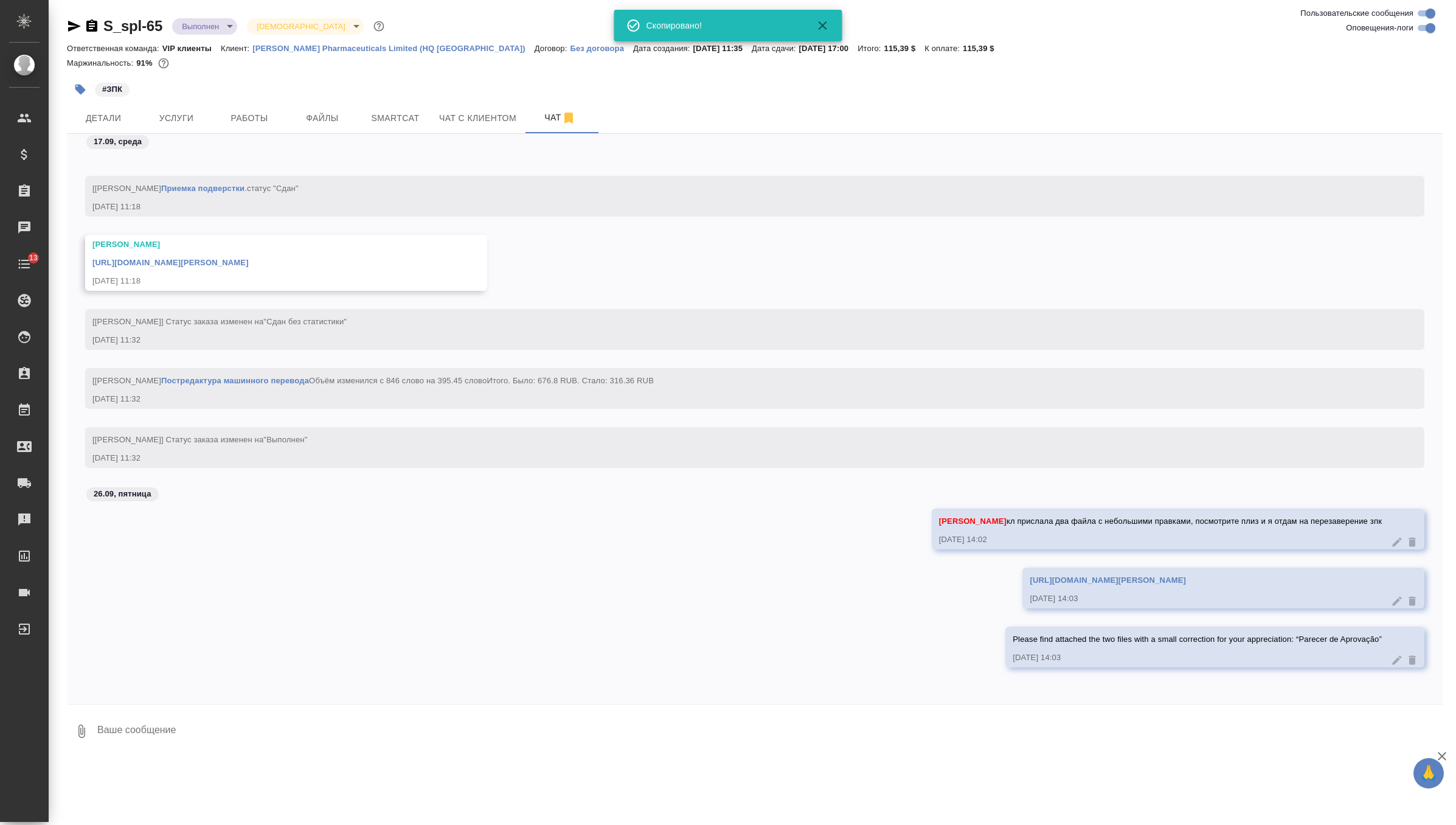
click at [65, 30] on div "S_spl-65 Выполнен completed Святая троица holyTrinity Ответственная команда: VI…" at bounding box center [755, 380] width 1389 height 760
click at [77, 26] on icon "button" at bounding box center [75, 26] width 13 height 11
click at [181, 122] on span "Услуги" at bounding box center [176, 118] width 58 height 15
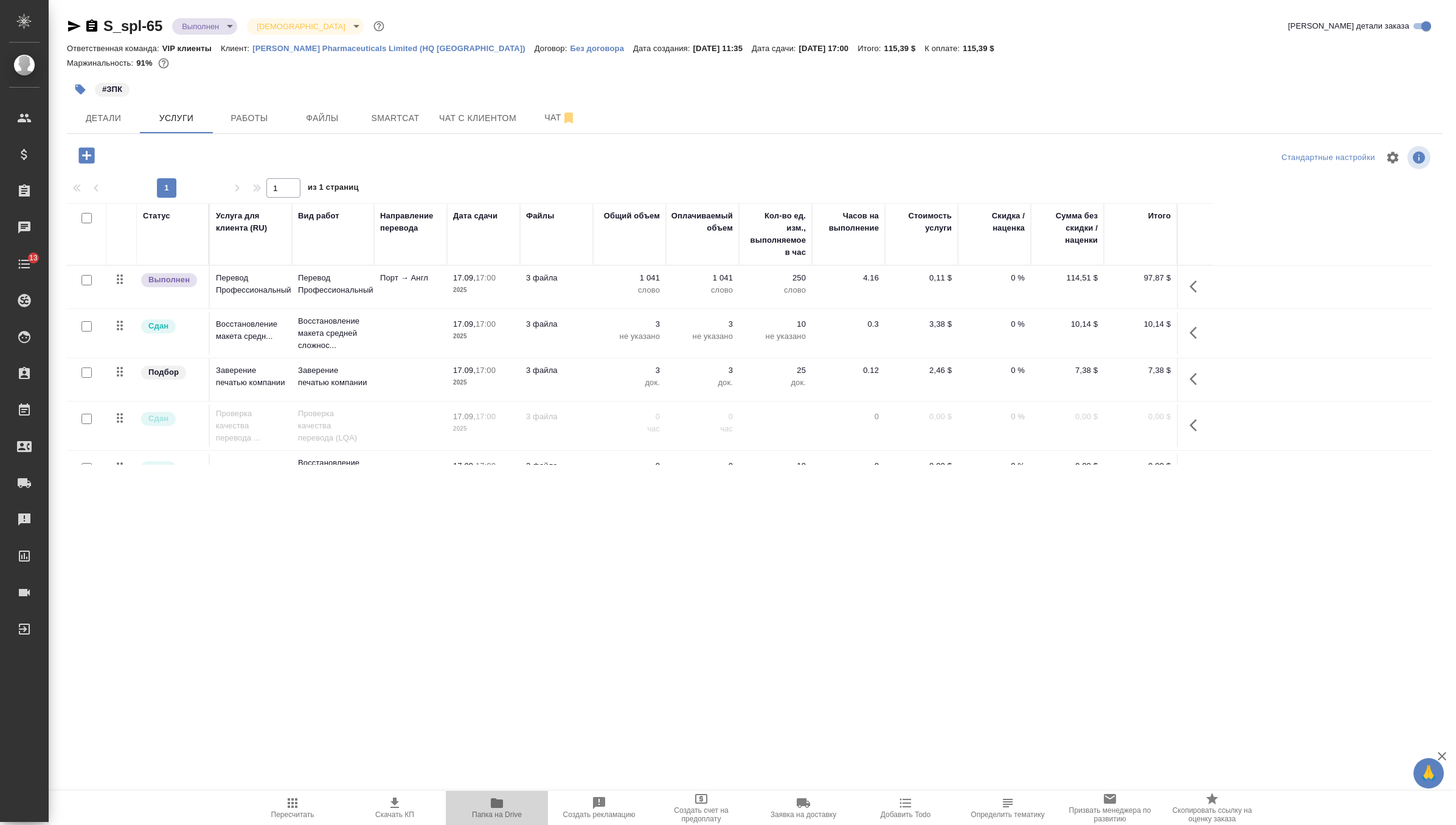
click at [491, 807] on icon "button" at bounding box center [497, 803] width 12 height 10
click at [340, 124] on span "Файлы" at bounding box center [322, 118] width 58 height 15
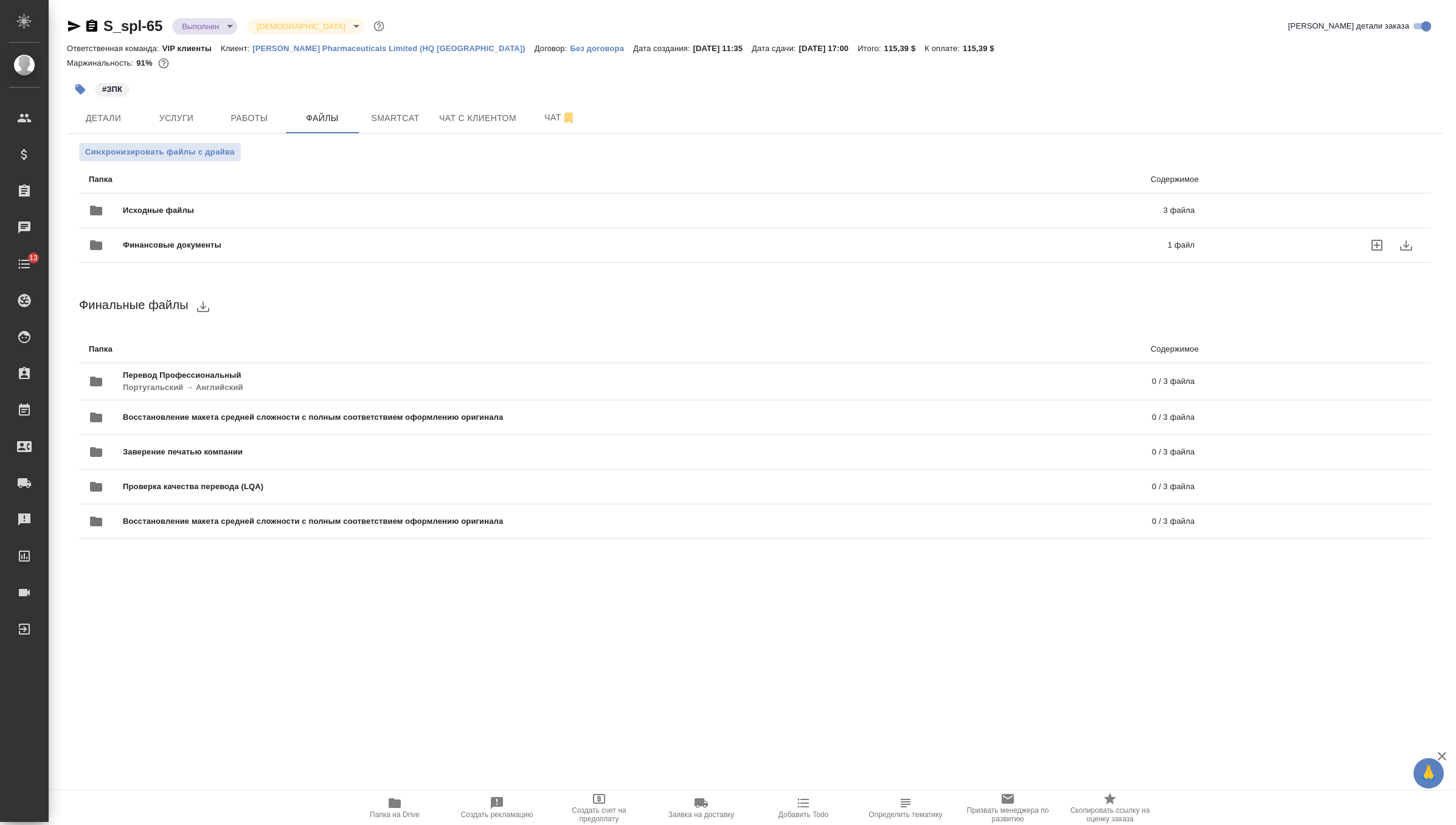
click at [275, 248] on span "Финансовые документы" at bounding box center [409, 245] width 572 height 12
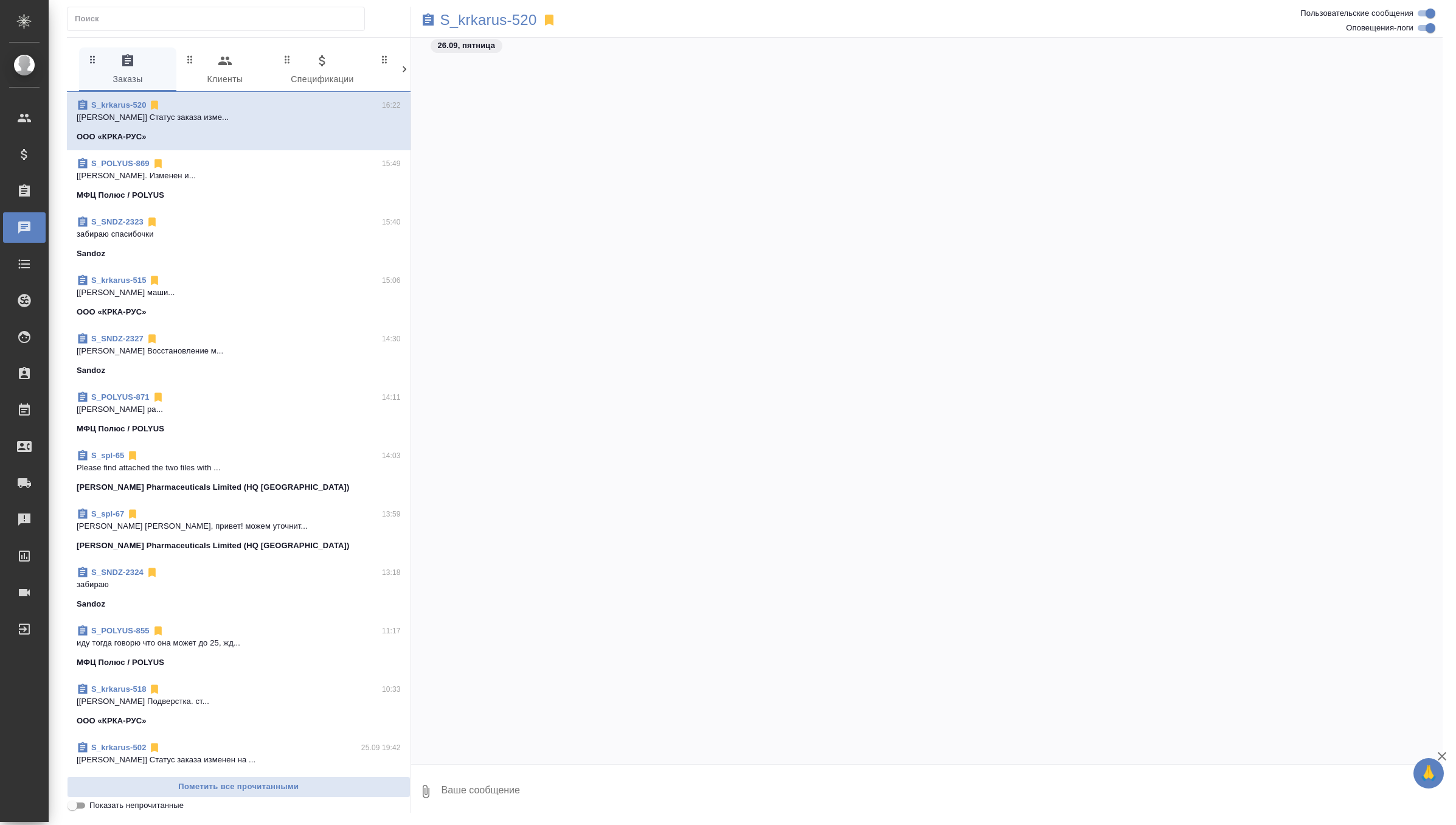
scroll to position [1030, 0]
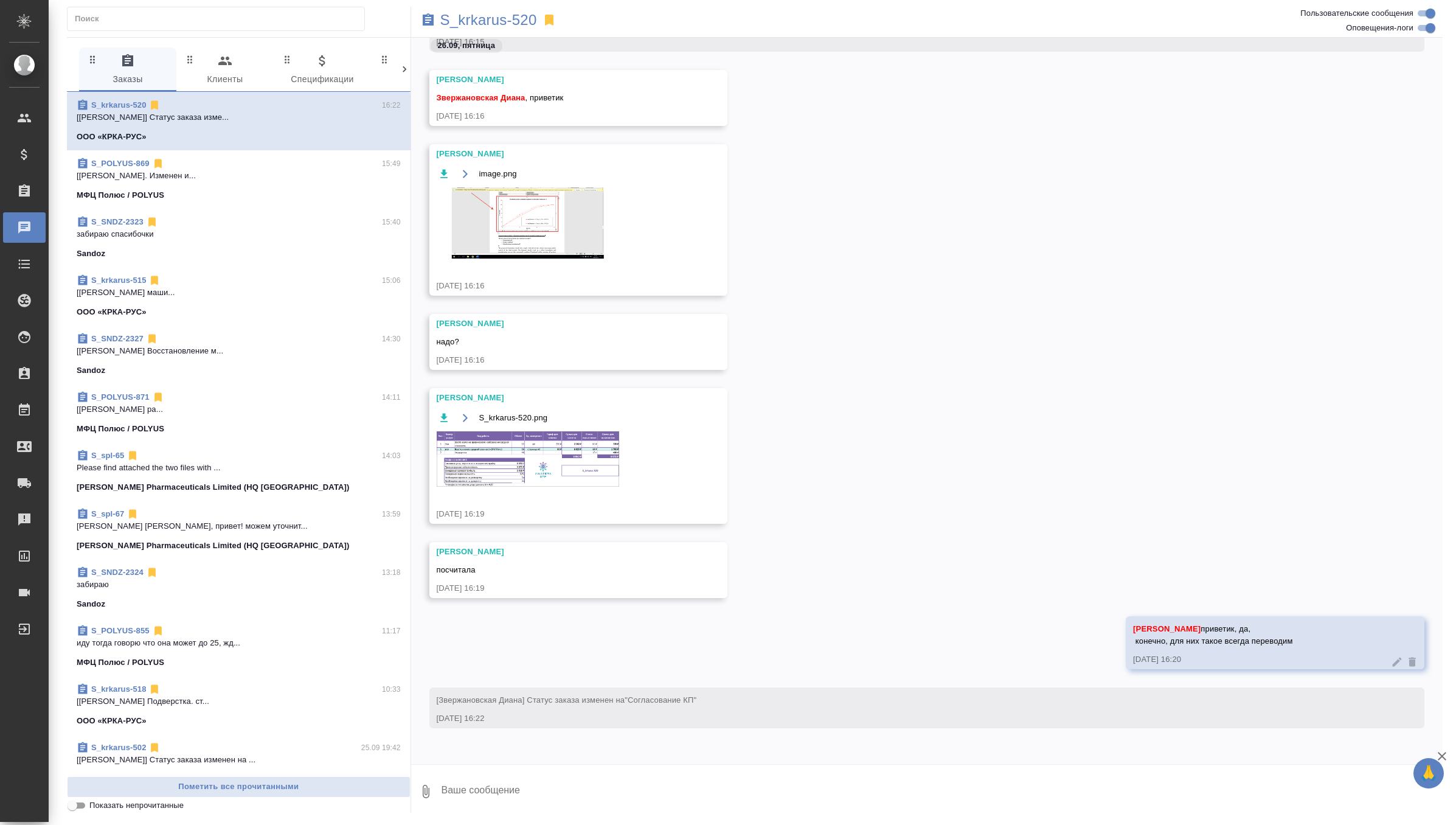
click at [521, 481] on img at bounding box center [527, 459] width 183 height 56
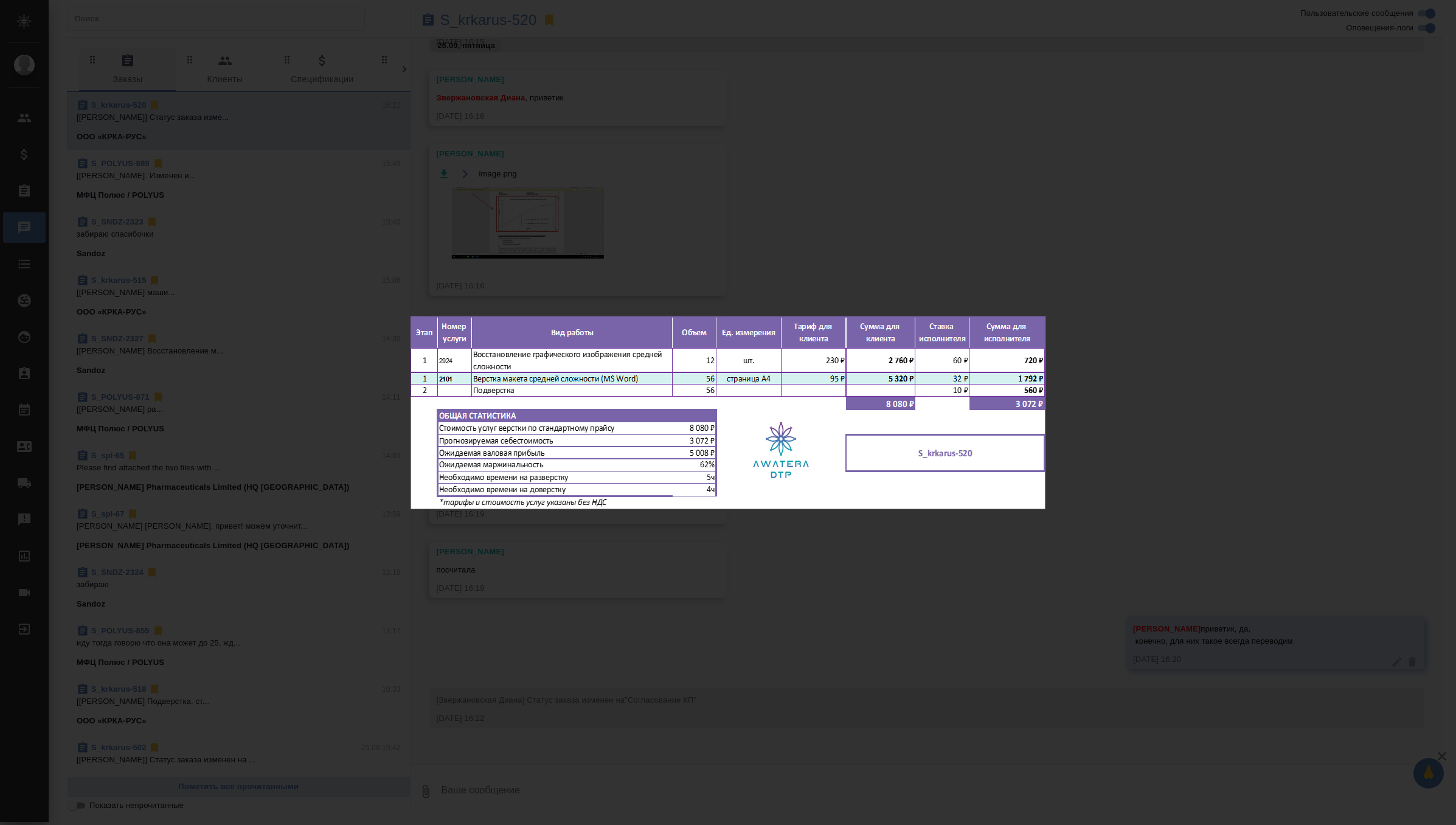
click at [822, 172] on div "S_krkarus-520.png 1 of 1" at bounding box center [728, 412] width 1456 height 825
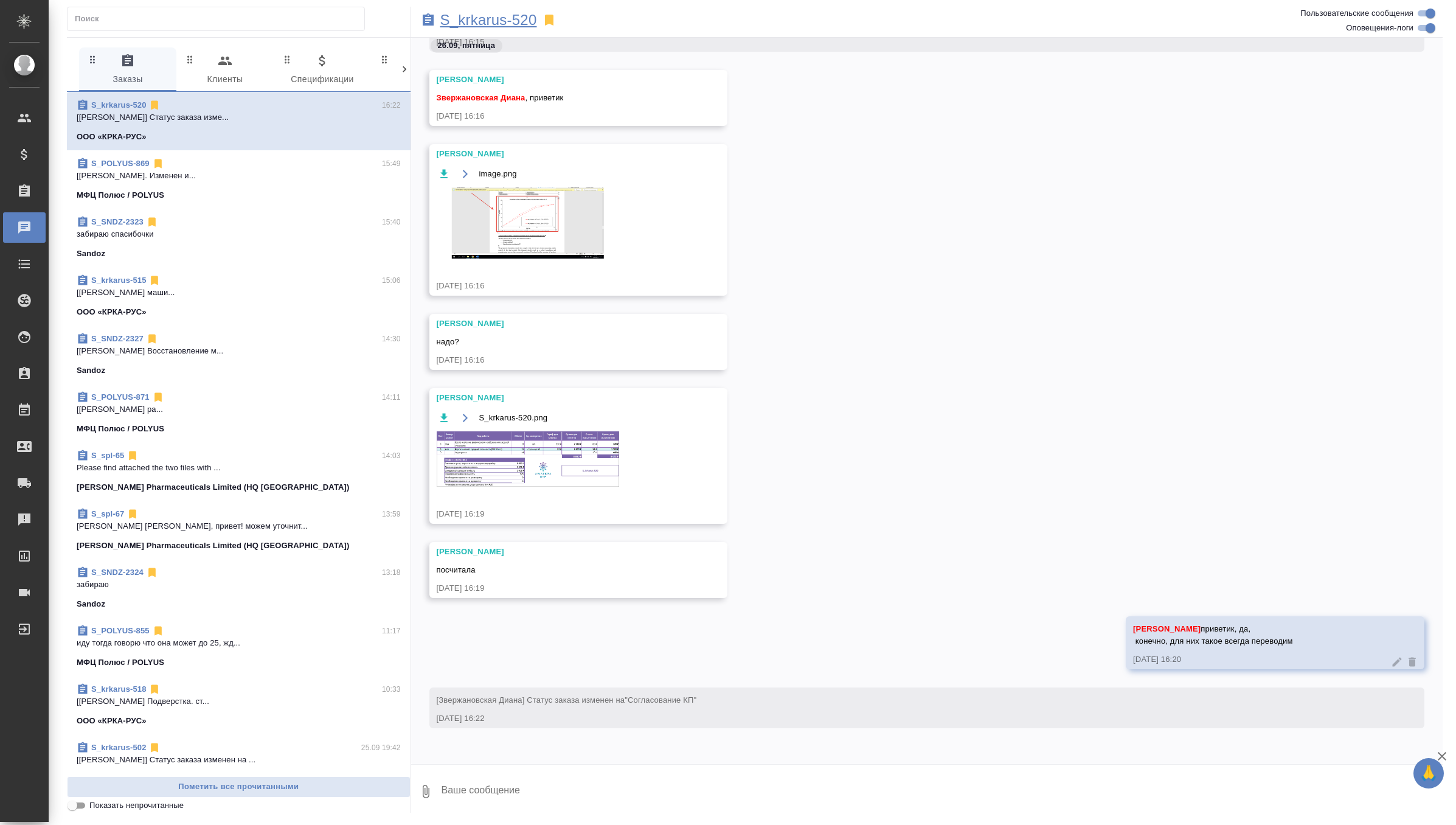
click at [528, 20] on p "S_krkarus-520" at bounding box center [489, 20] width 97 height 12
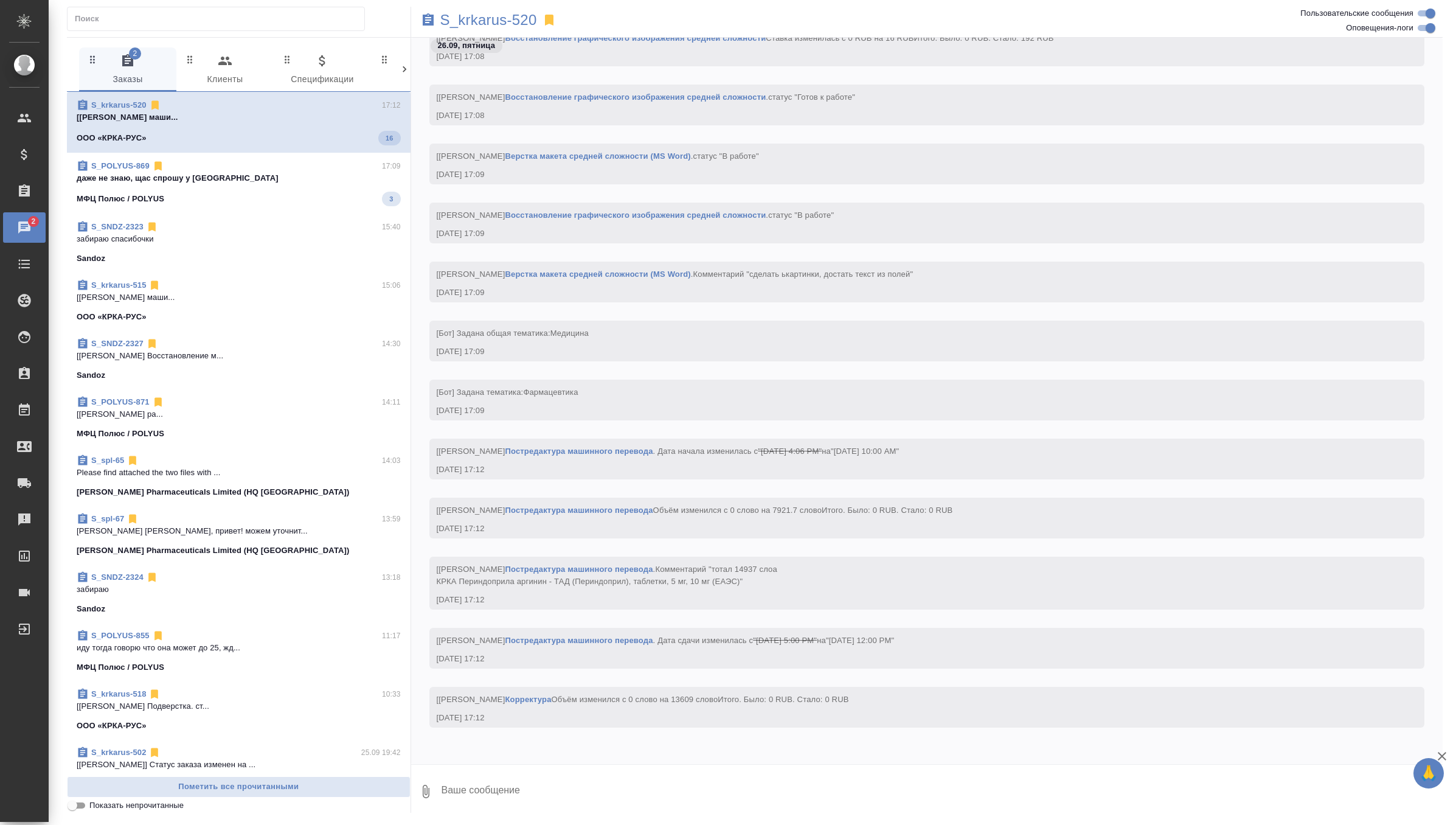
scroll to position [11594, 0]
click at [280, 187] on span "S_POLYUS-869 17:09 даже не знаю, щас спрошу у ииспола МФЦ Полюс / POLYUS 3" at bounding box center [238, 183] width 324 height 46
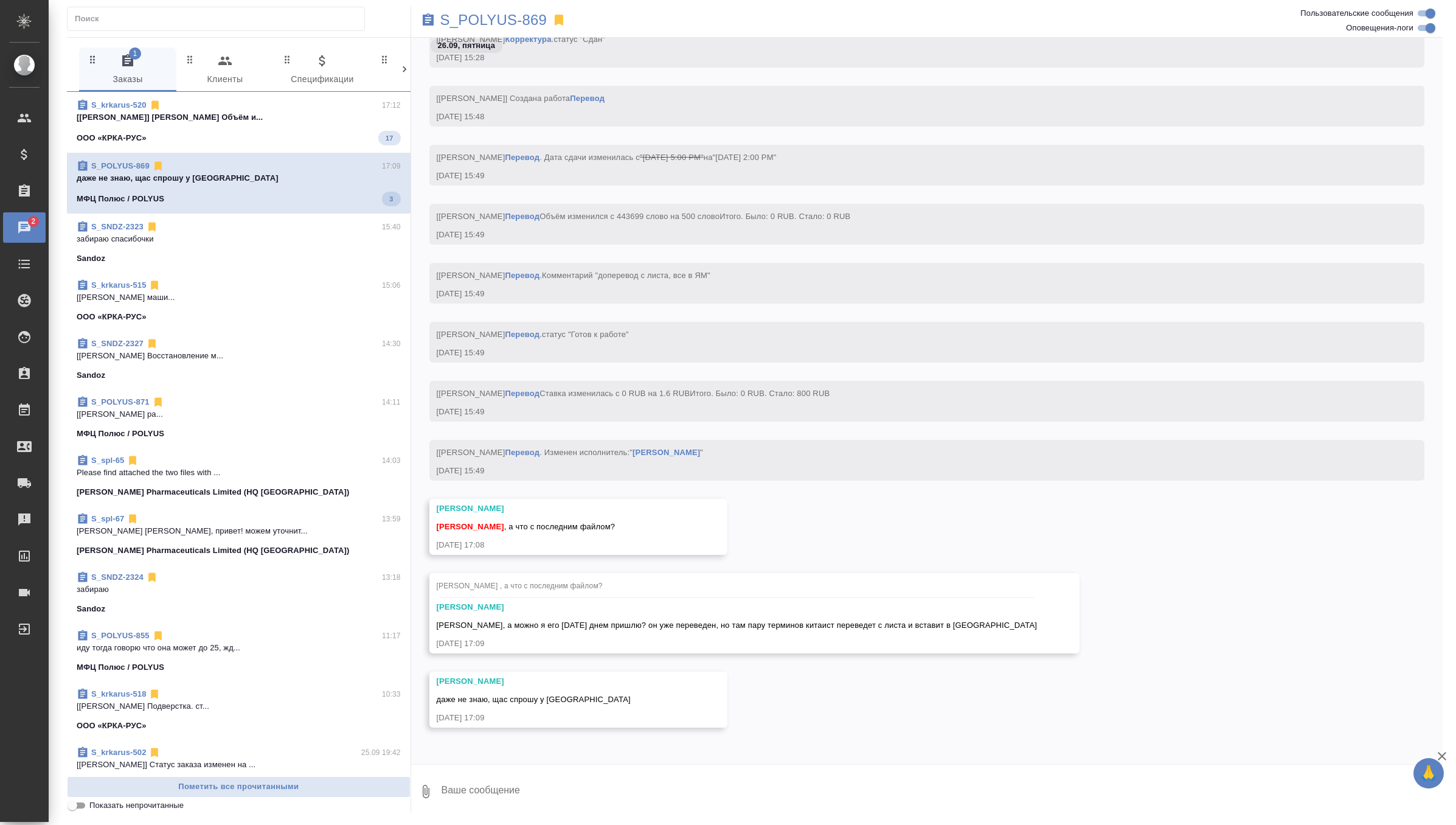
scroll to position [53982, 0]
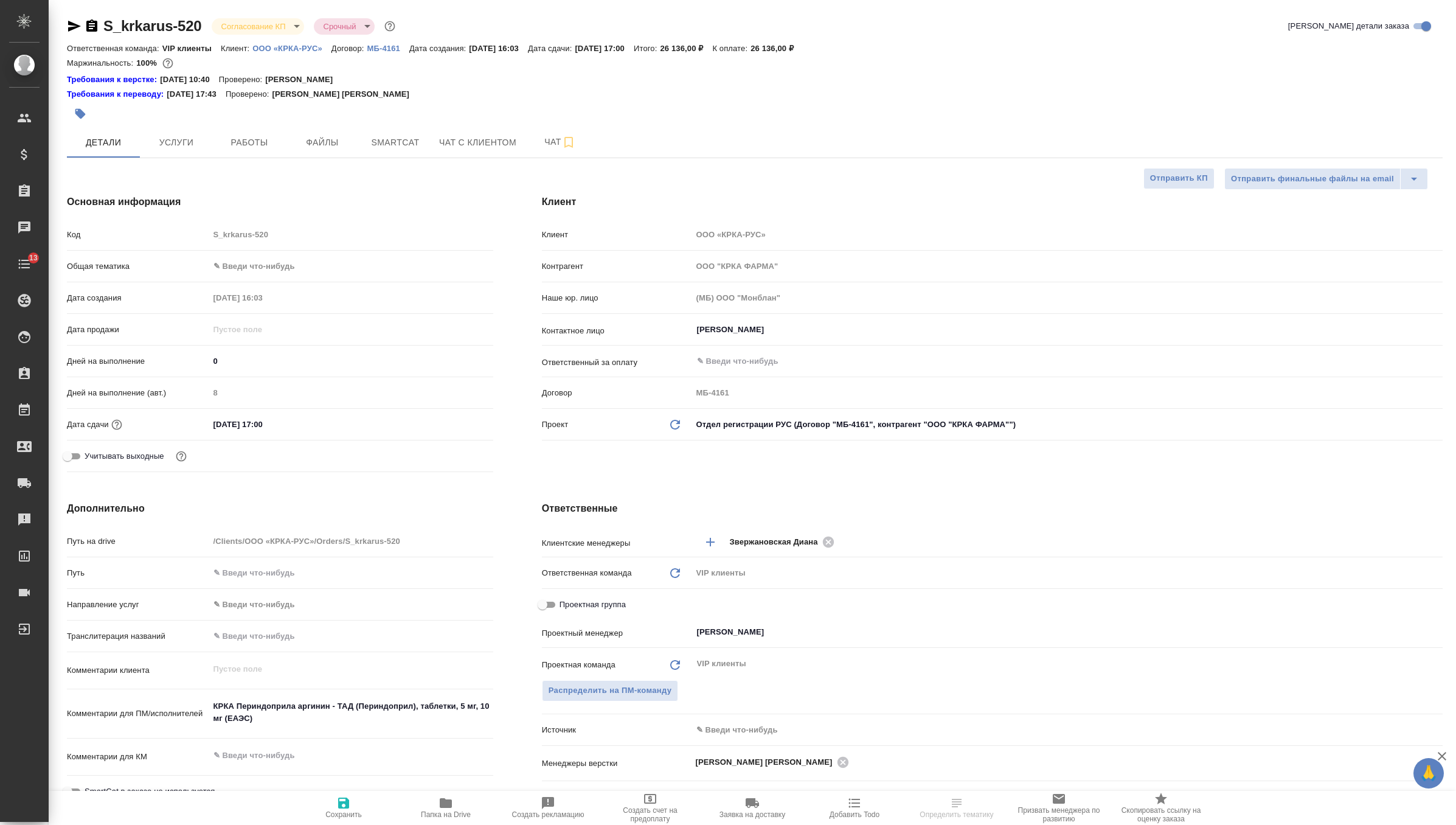
select select "RU"
click at [287, 29] on body "🙏 .cls-1 fill:#fff; AWATERA Zverzhanovskaya [PERSON_NAME] Спецификации Заказы Ч…" at bounding box center [728, 412] width 1456 height 825
click at [281, 106] on li "Подтвержден" at bounding box center [267, 108] width 111 height 21
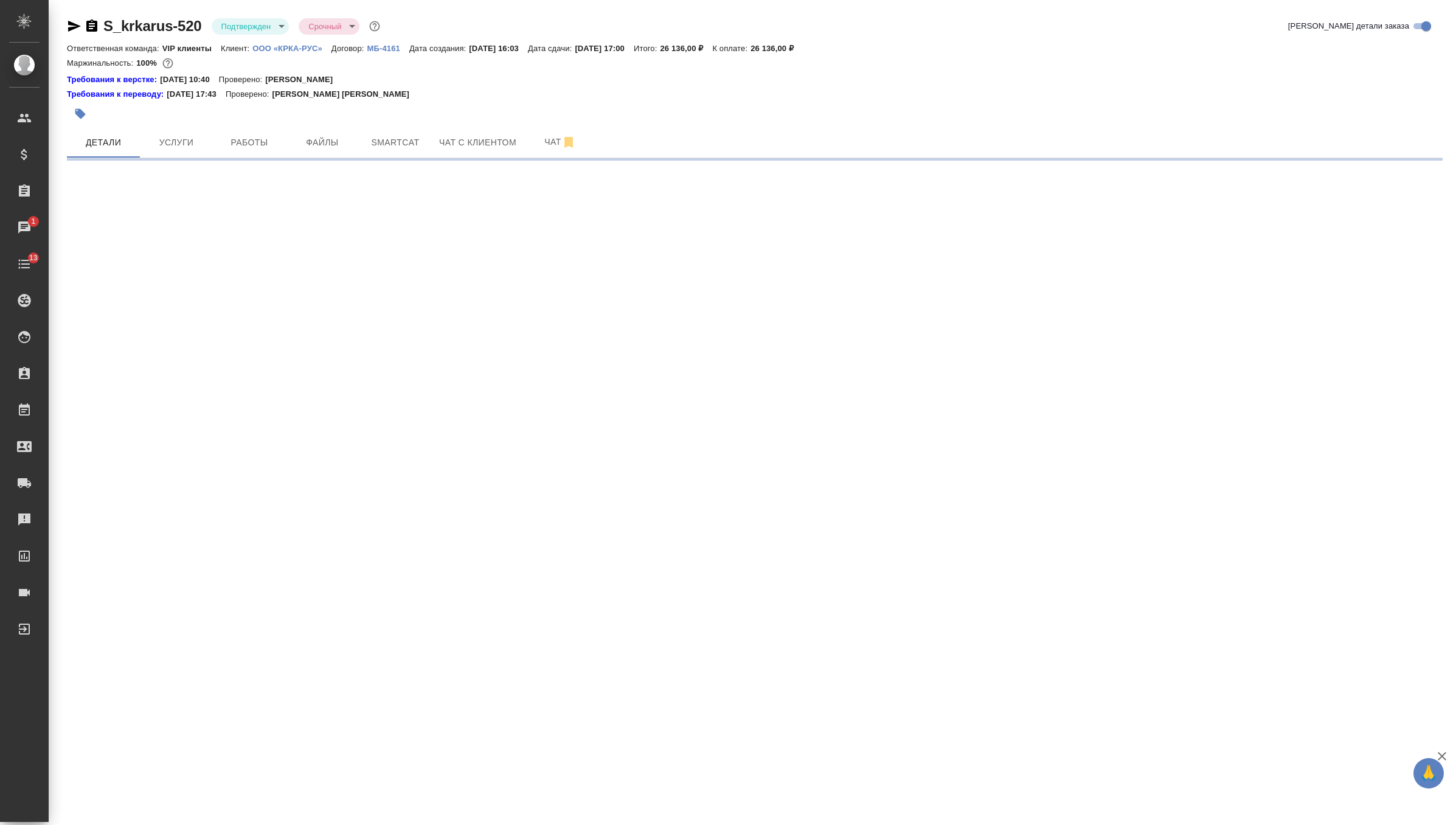
select select "RU"
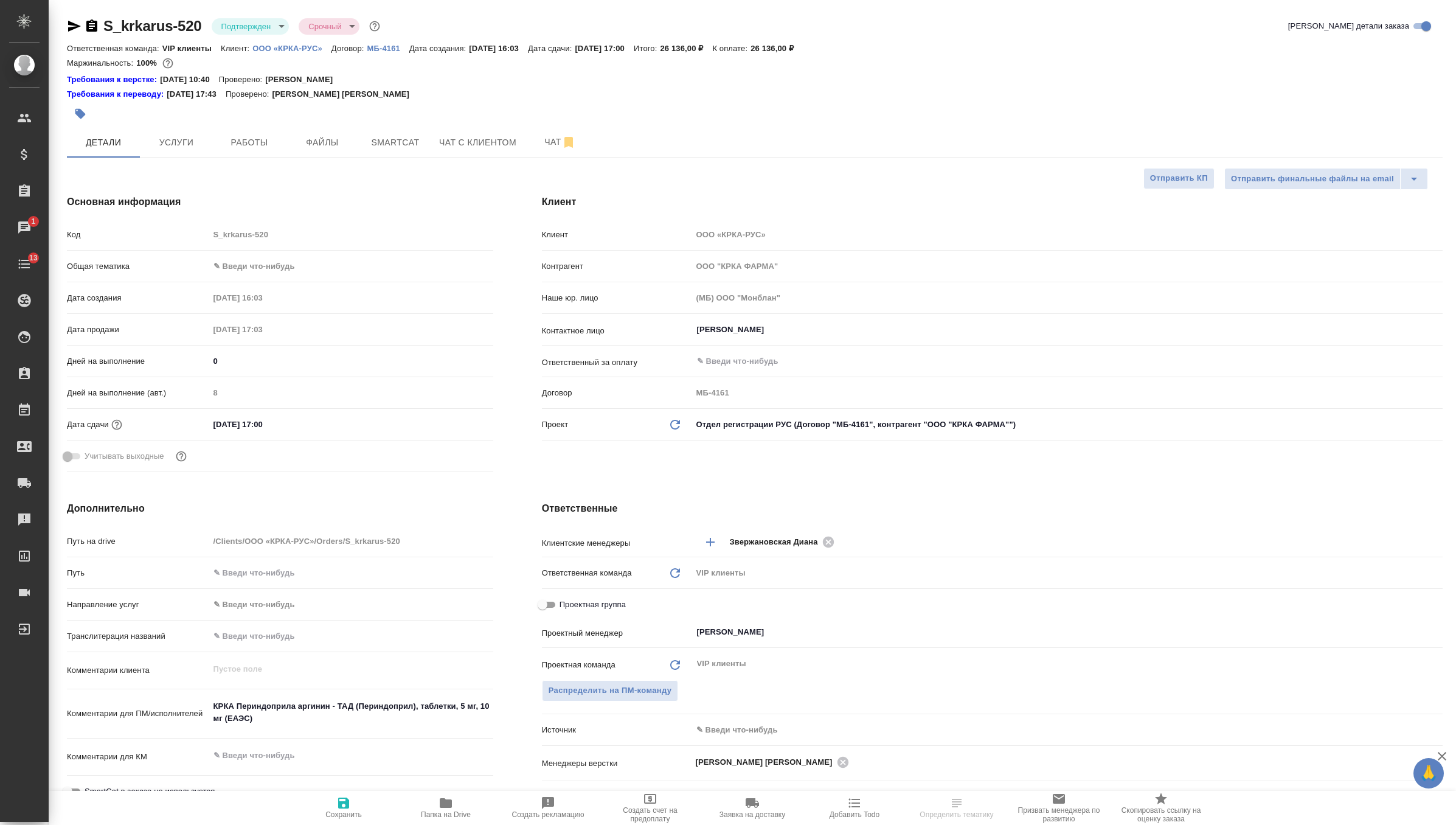
click at [245, 143] on span "Работы" at bounding box center [249, 142] width 58 height 15
type textarea "x"
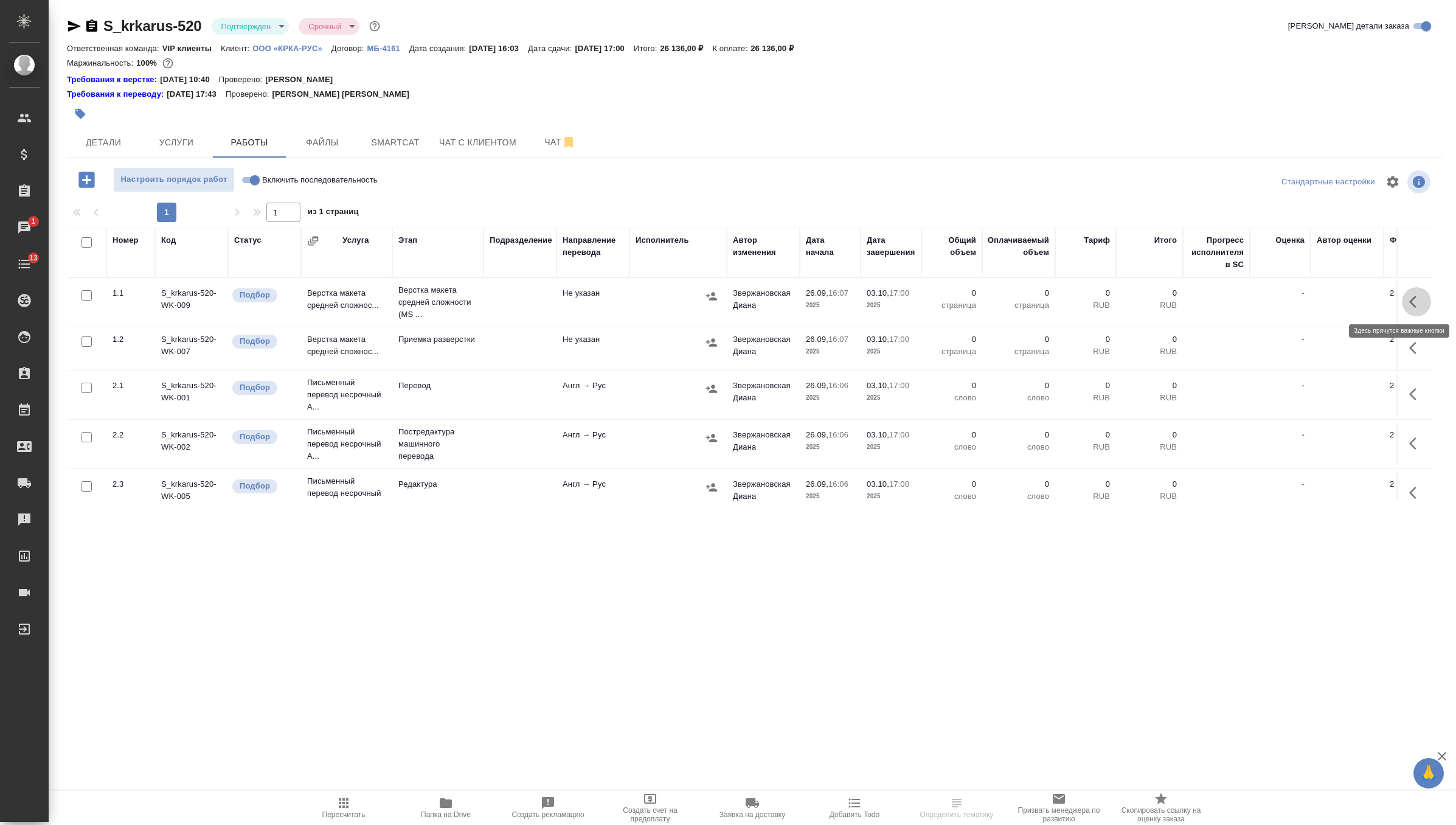
click at [1412, 304] on icon "button" at bounding box center [1417, 302] width 14 height 14
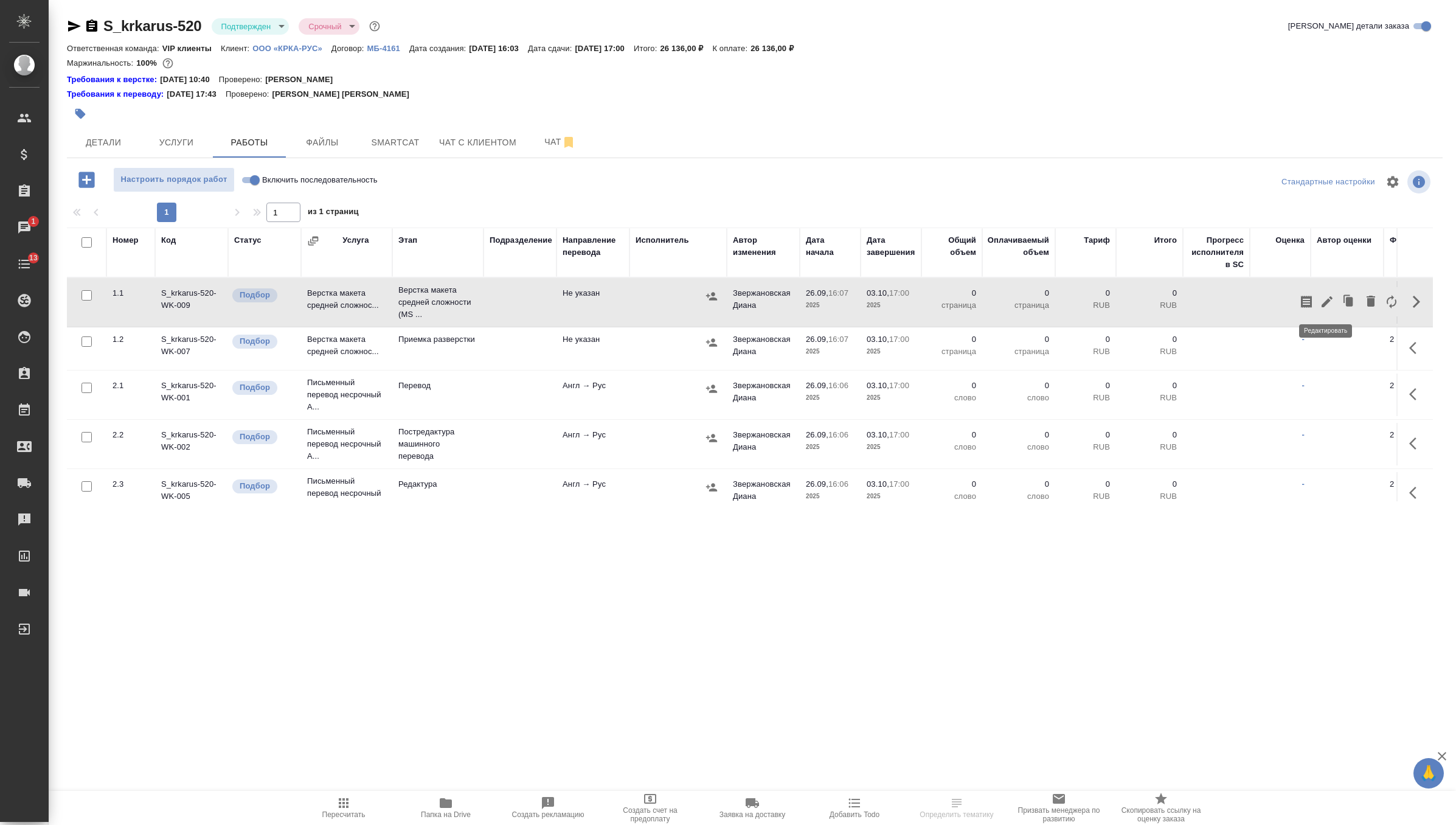
click at [1324, 307] on icon "button" at bounding box center [1327, 302] width 14 height 14
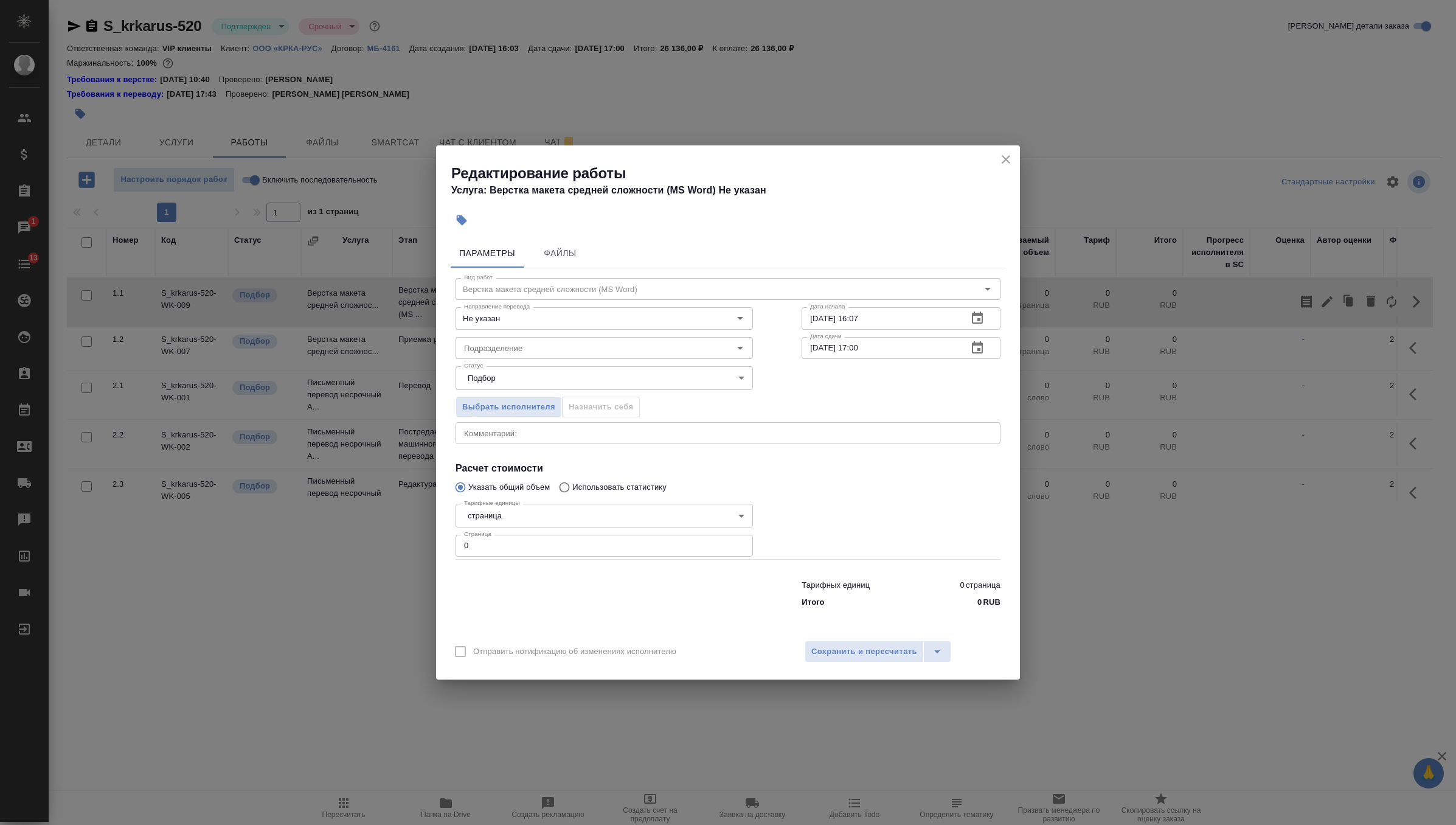
click at [575, 541] on input "0" at bounding box center [604, 545] width 298 height 22
type input "56"
click at [556, 354] on input "Подразделение" at bounding box center [584, 348] width 249 height 14
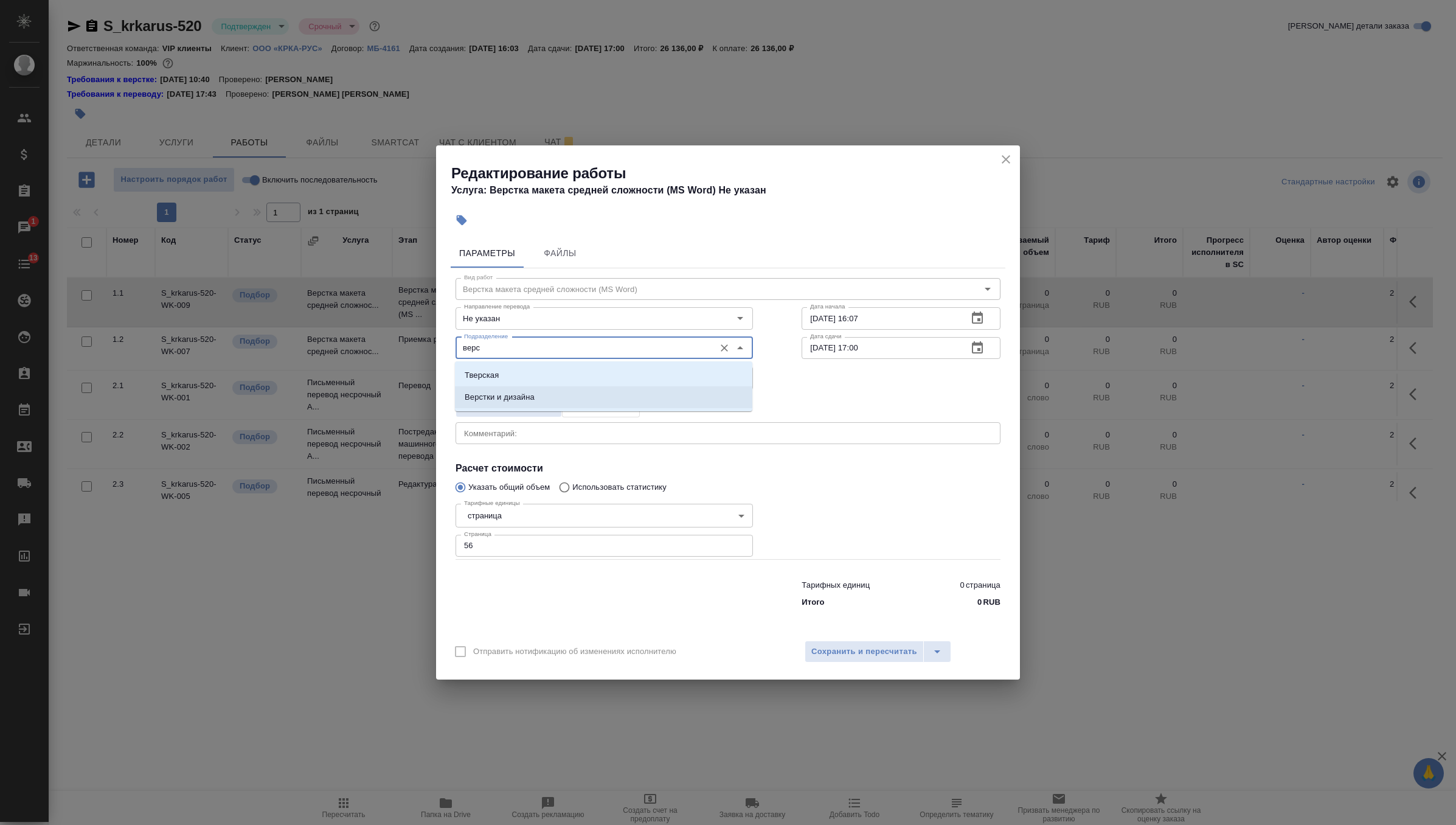
click at [555, 393] on li "Верстки и дизайна" at bounding box center [603, 397] width 298 height 22
type input "Верстки и дизайна"
click at [981, 321] on icon "button" at bounding box center [978, 318] width 14 height 14
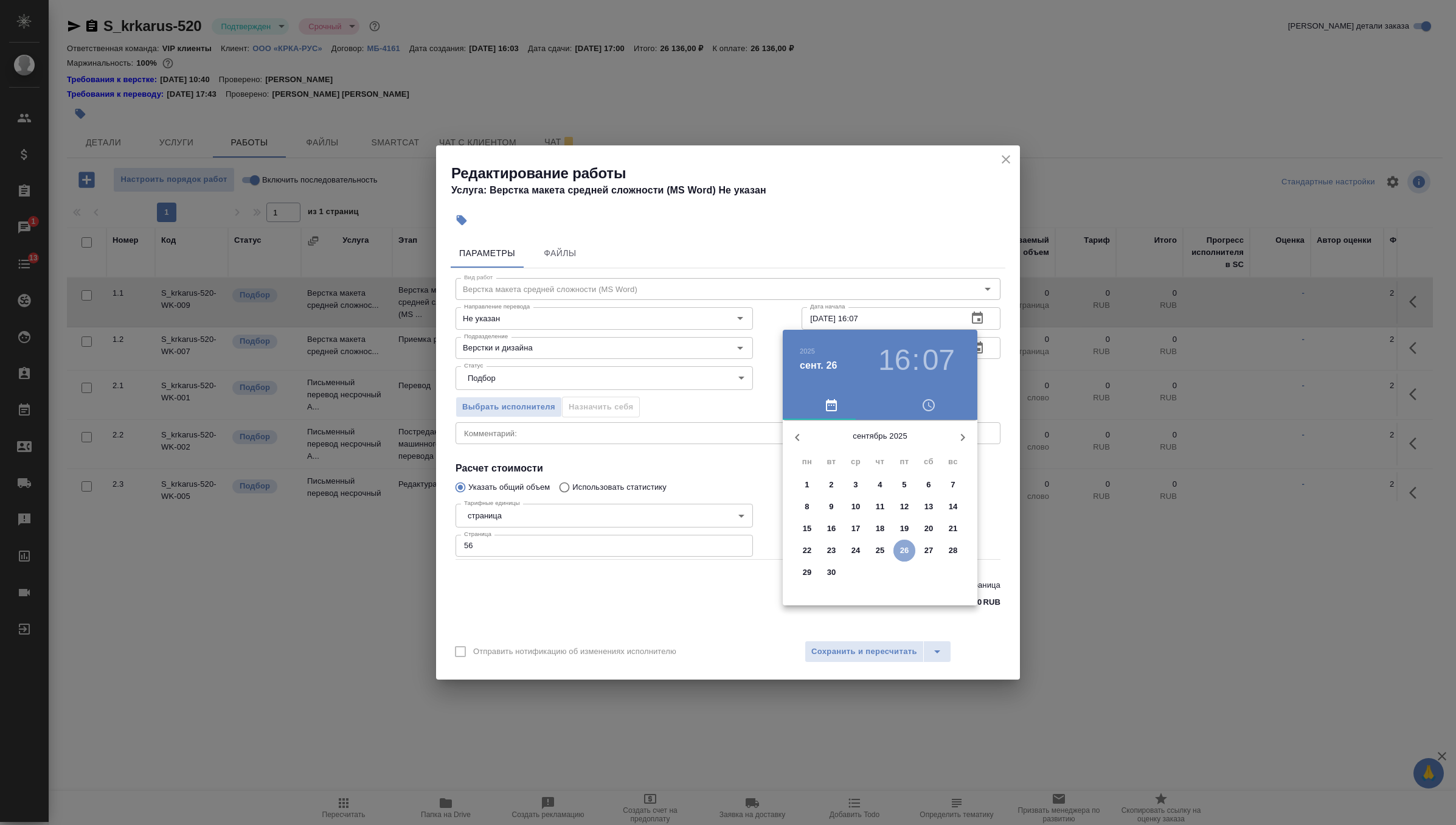
click at [914, 548] on span "26" at bounding box center [904, 551] width 22 height 12
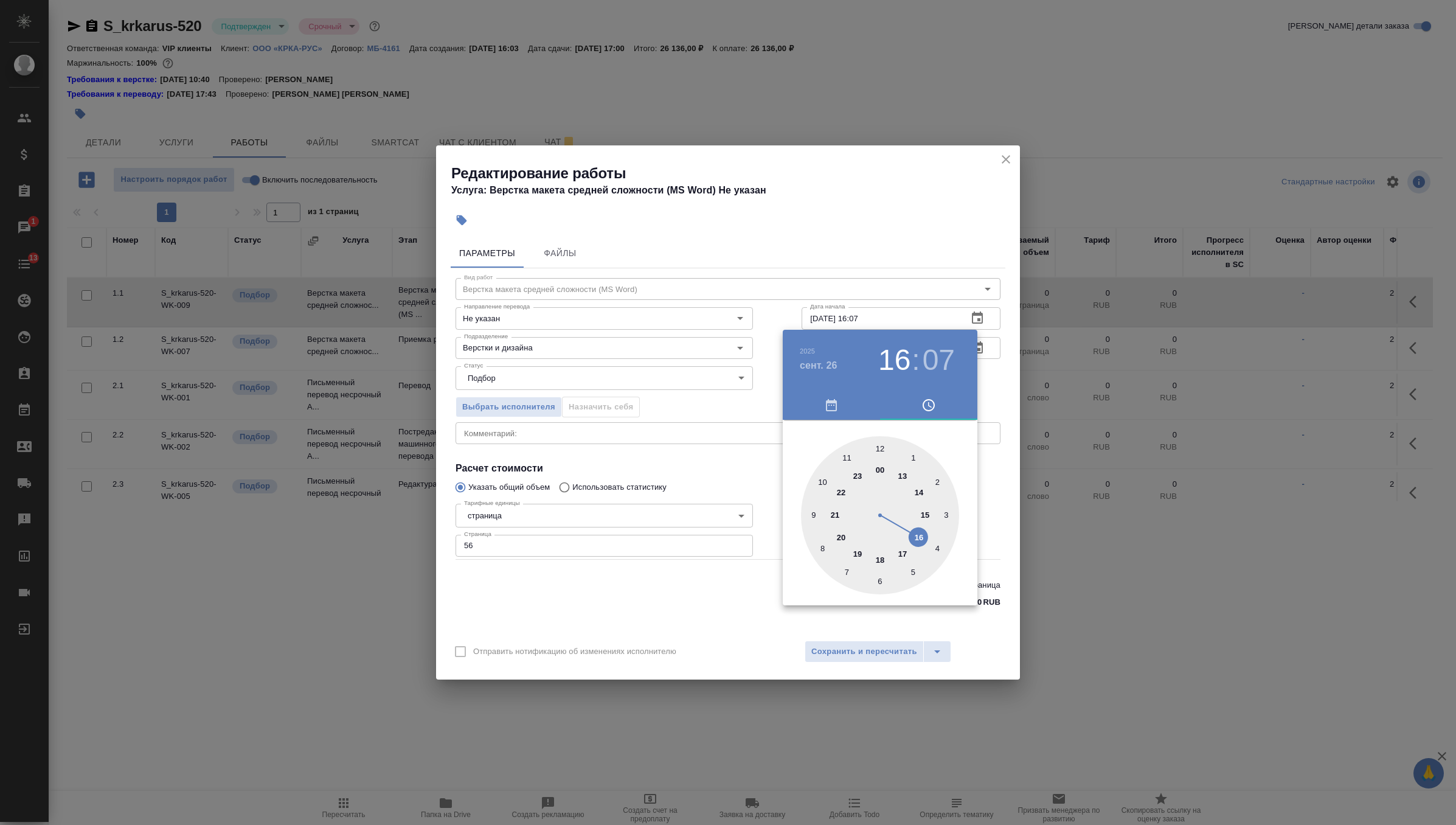
click at [905, 550] on div at bounding box center [880, 515] width 158 height 158
click at [876, 449] on div at bounding box center [880, 515] width 158 height 158
type input "26.09.2025 17:00"
click at [879, 447] on div at bounding box center [880, 515] width 158 height 158
click at [1005, 378] on div at bounding box center [728, 412] width 1456 height 825
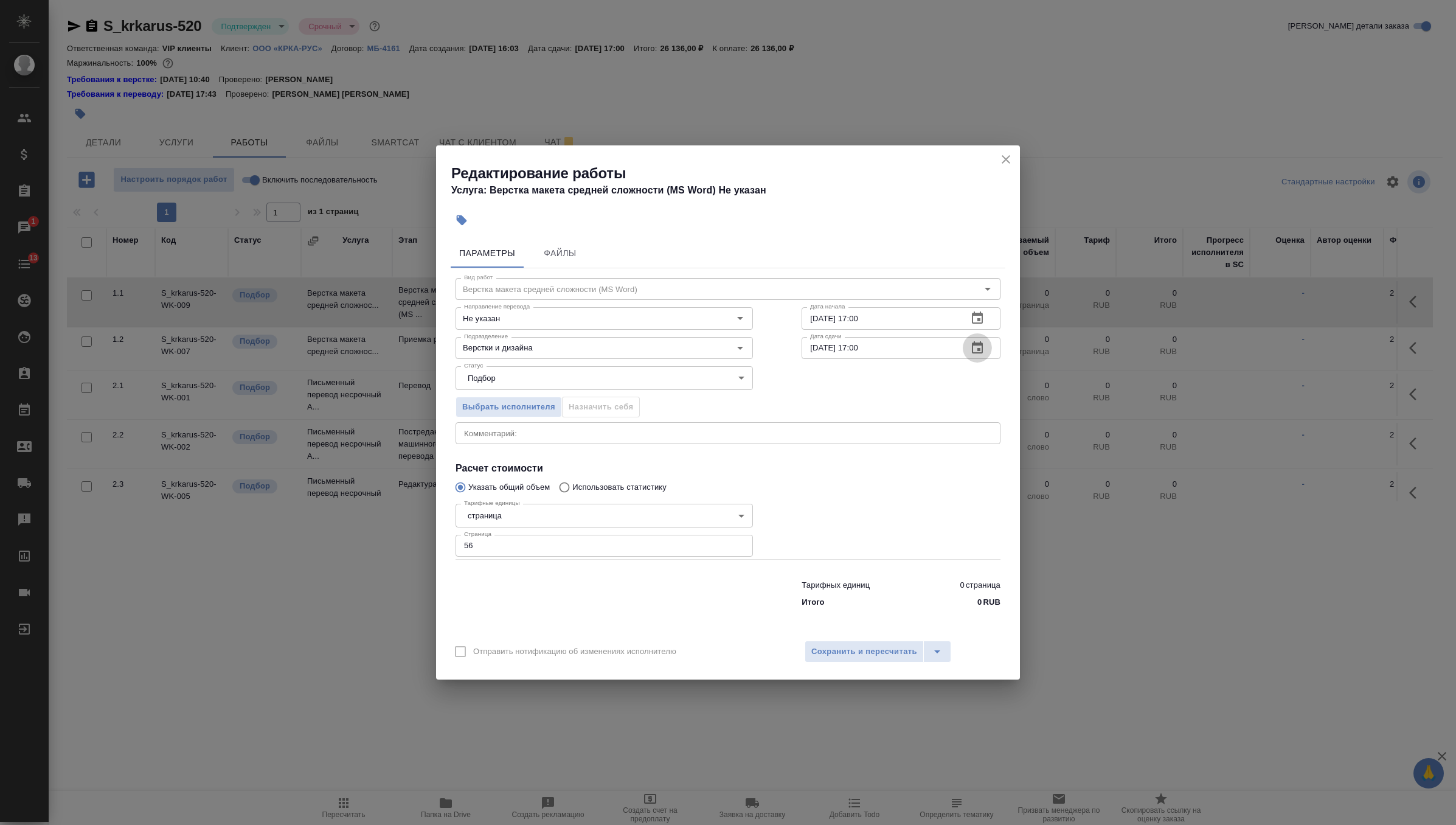
click at [979, 350] on icon "button" at bounding box center [977, 347] width 11 height 12
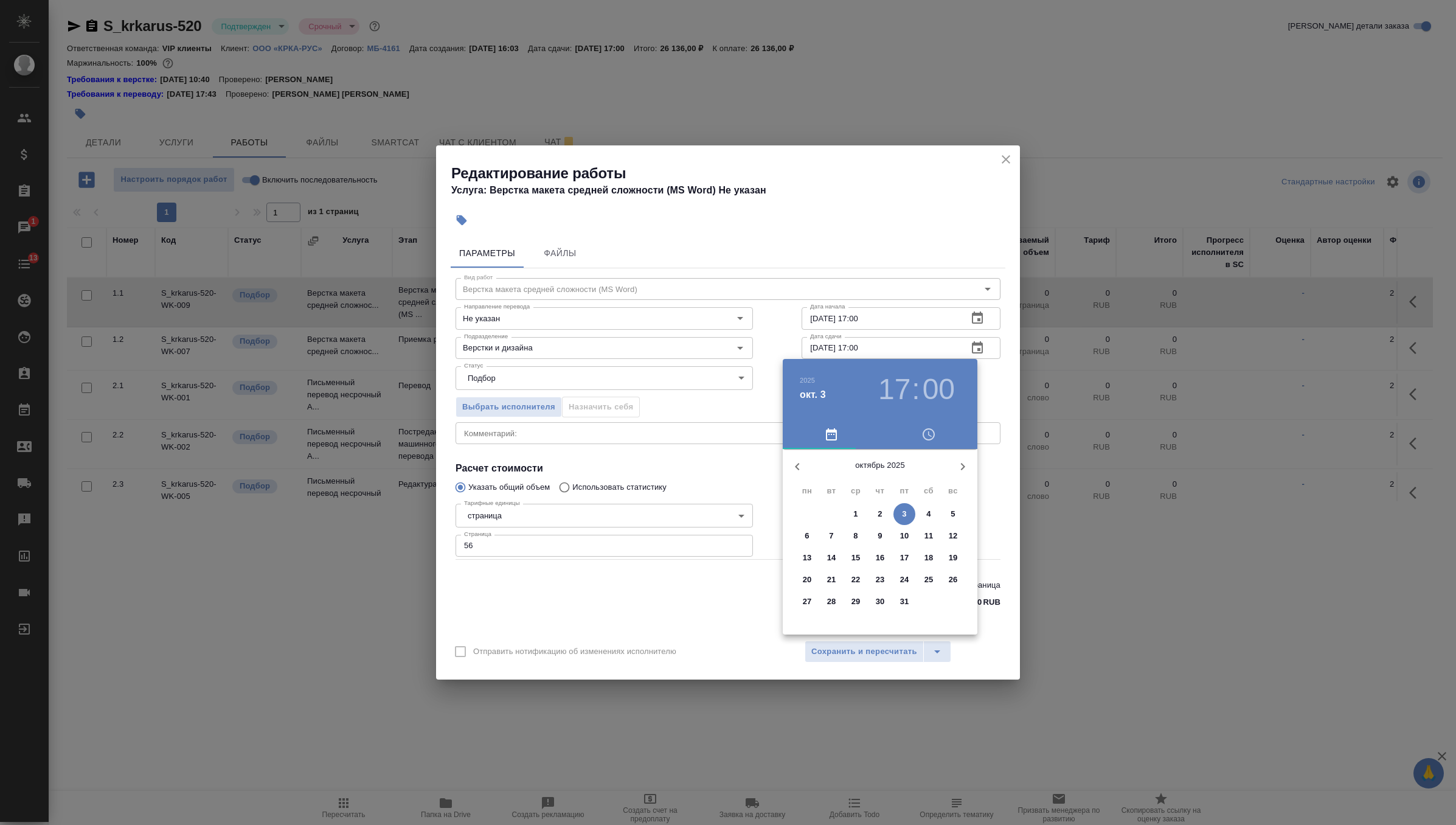
click at [803, 534] on span "6" at bounding box center [807, 536] width 22 height 12
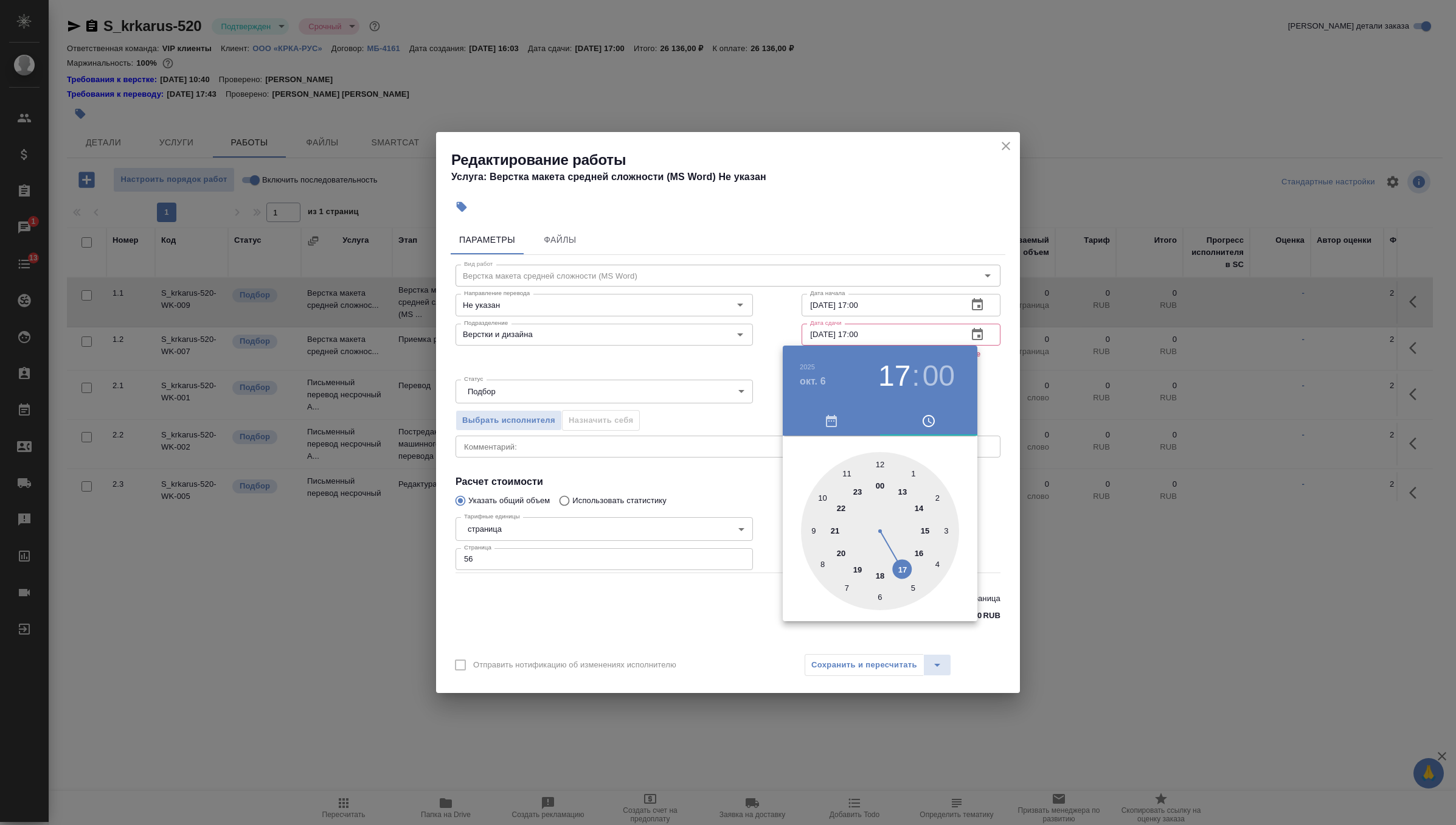
click at [978, 330] on div at bounding box center [728, 412] width 1456 height 825
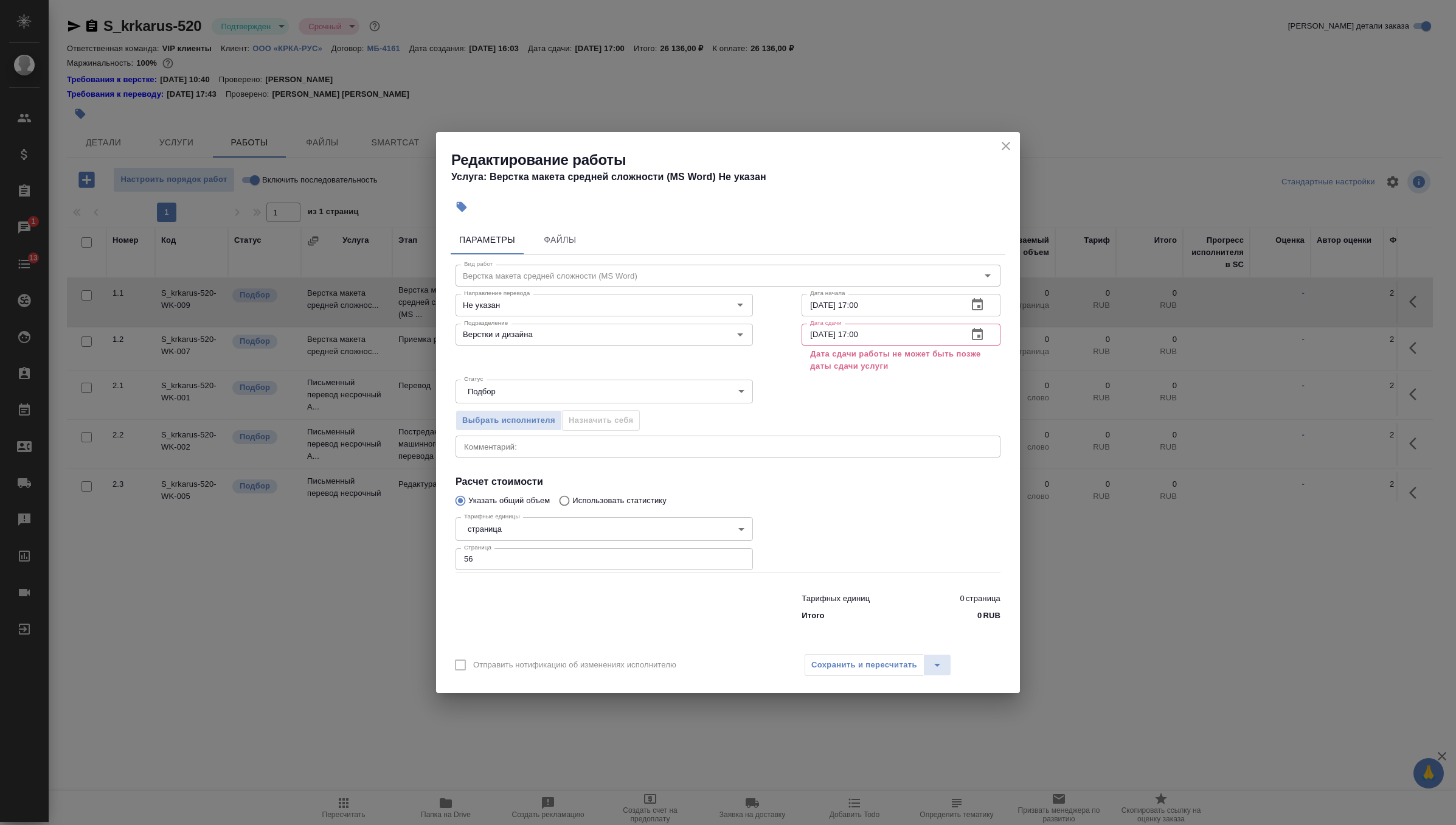
click at [978, 336] on icon "button" at bounding box center [977, 334] width 11 height 12
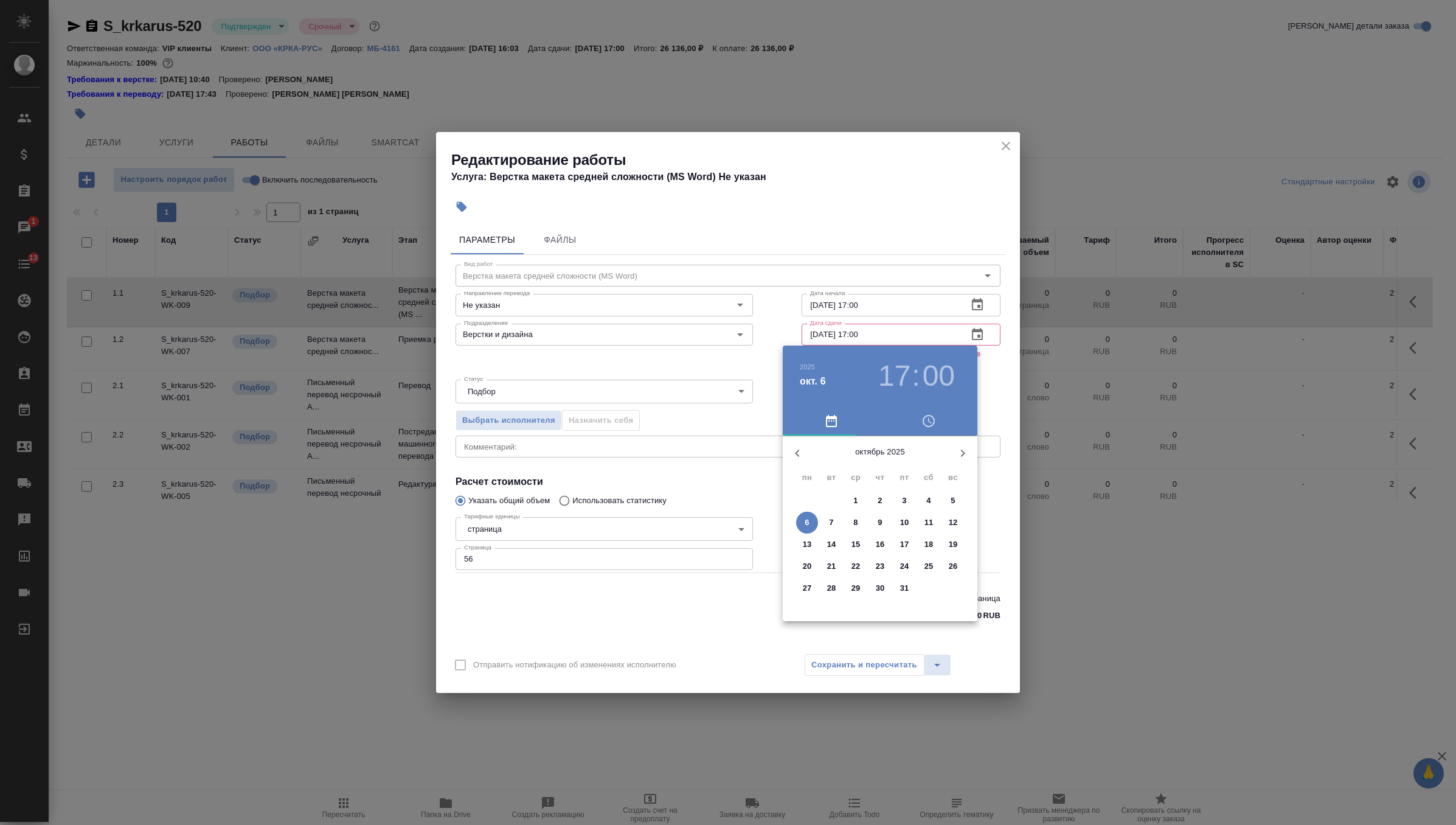
click at [794, 454] on icon "button" at bounding box center [797, 453] width 14 height 14
click at [804, 590] on p "29" at bounding box center [808, 589] width 9 height 12
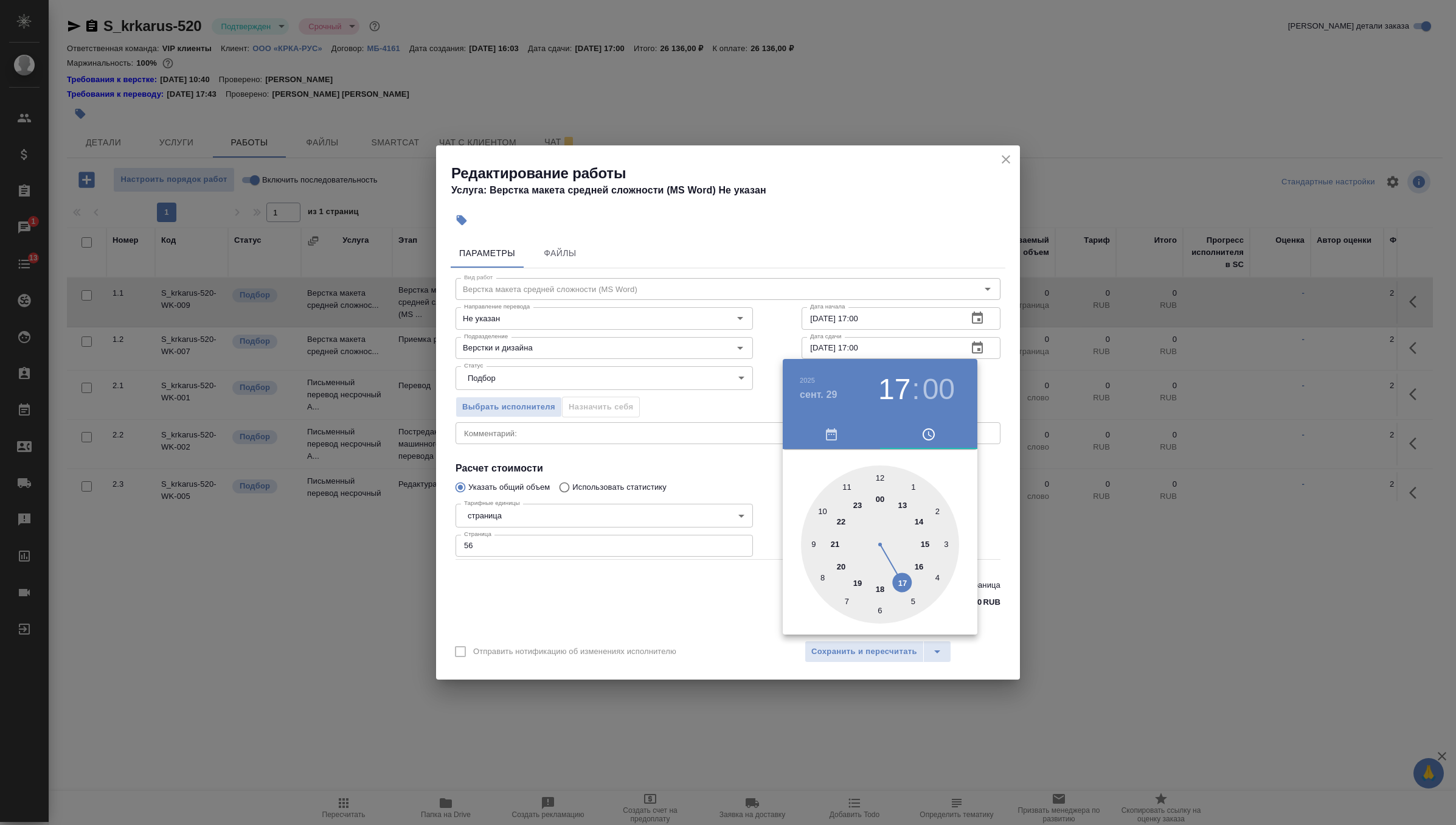
click at [814, 537] on div at bounding box center [880, 545] width 158 height 158
type input "29.09.2025 09:00"
click at [987, 388] on div at bounding box center [728, 412] width 1456 height 825
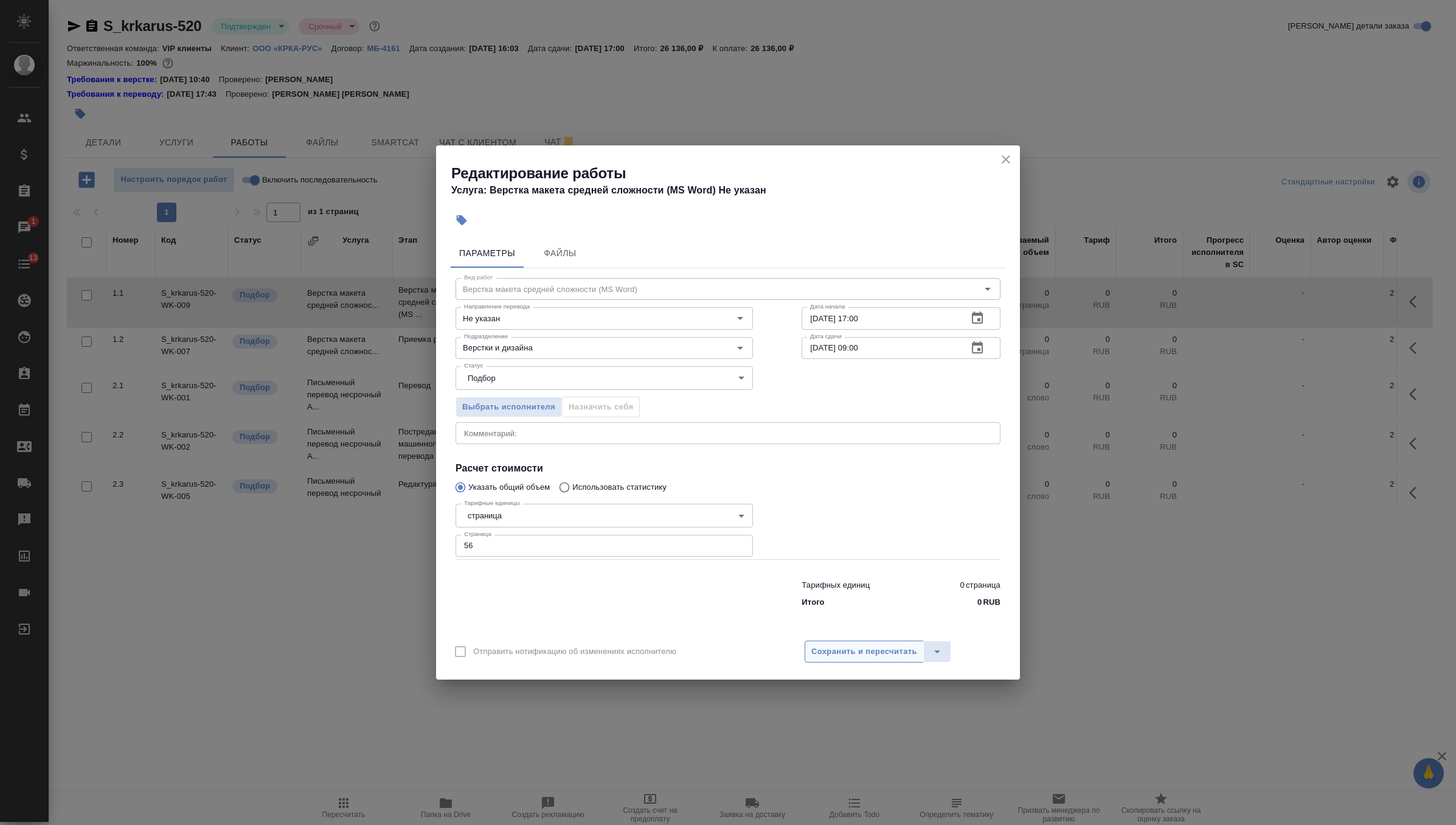
click at [848, 653] on span "Сохранить и пересчитать" at bounding box center [864, 651] width 106 height 14
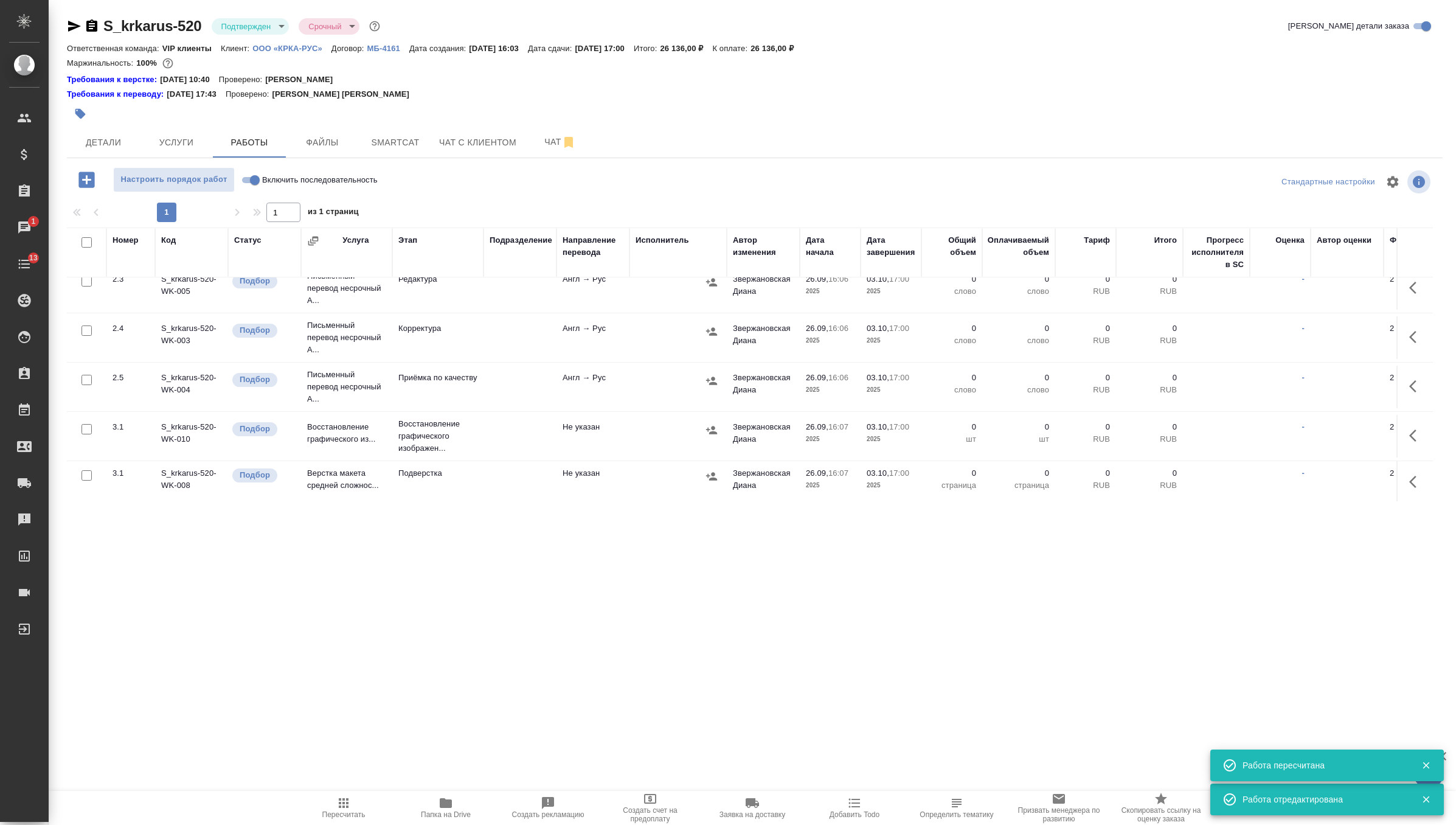
scroll to position [220, 0]
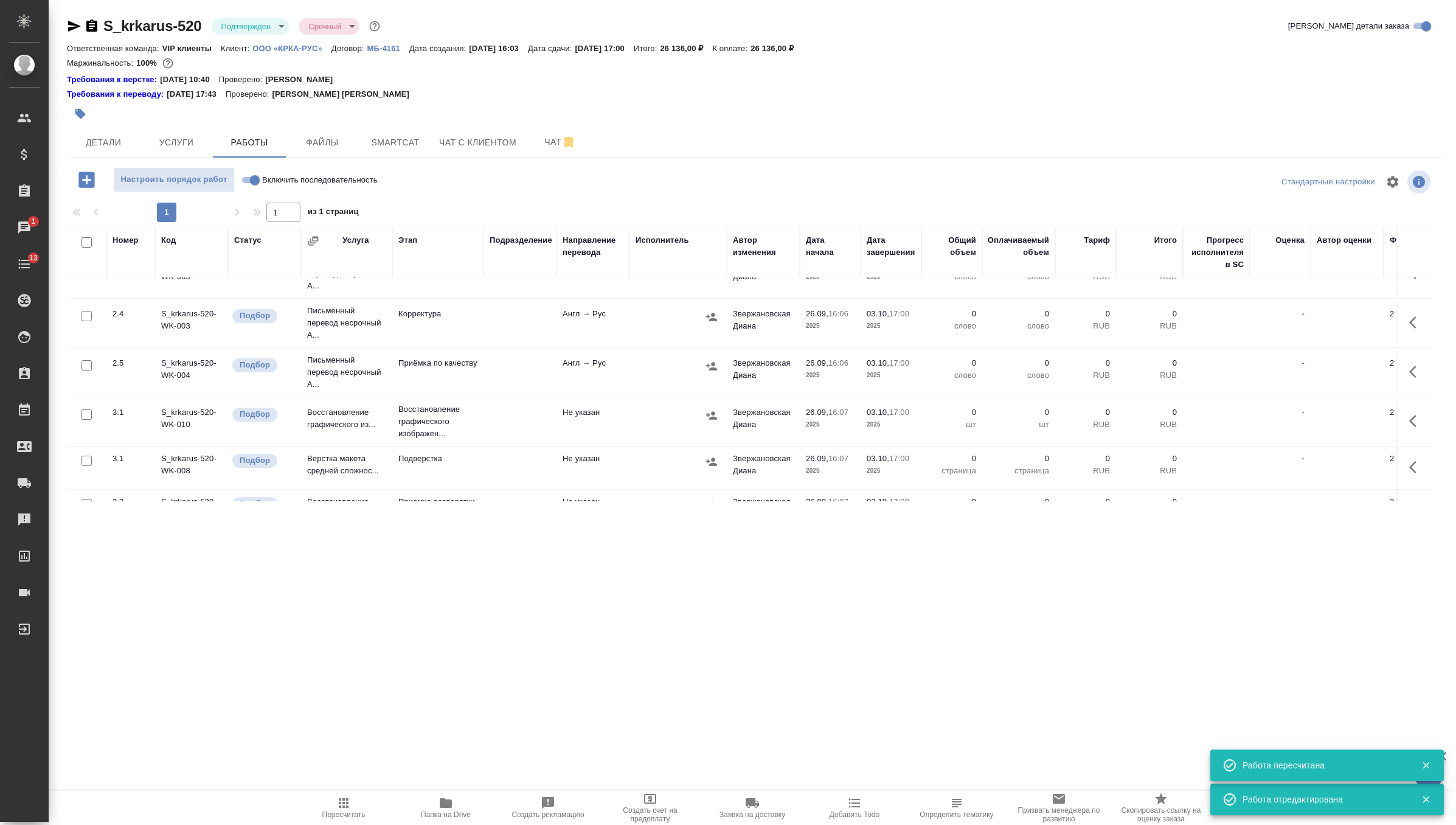
click at [1396, 413] on td at bounding box center [1415, 422] width 37 height 43
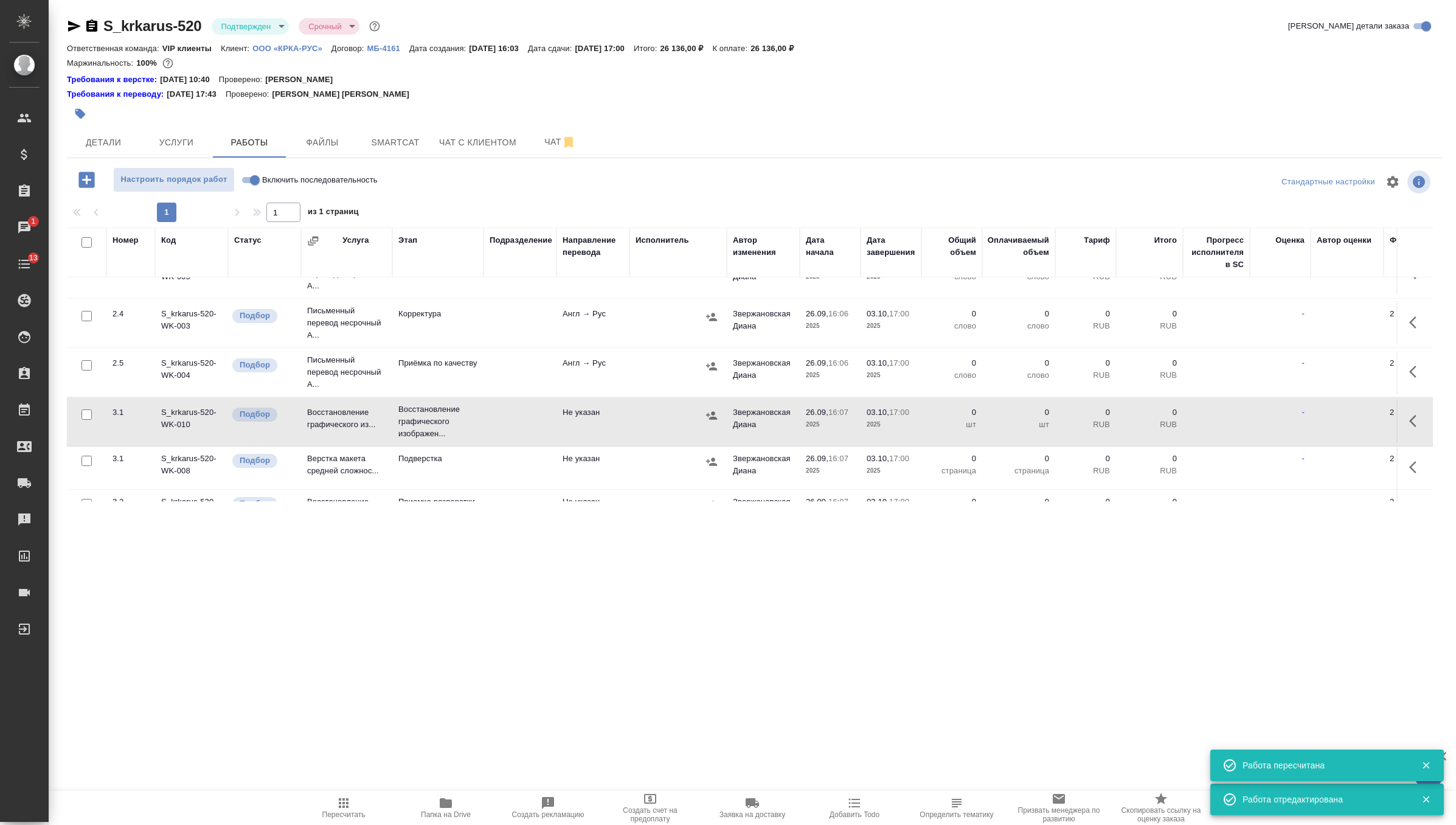
click at [1410, 417] on icon "button" at bounding box center [1417, 421] width 14 height 14
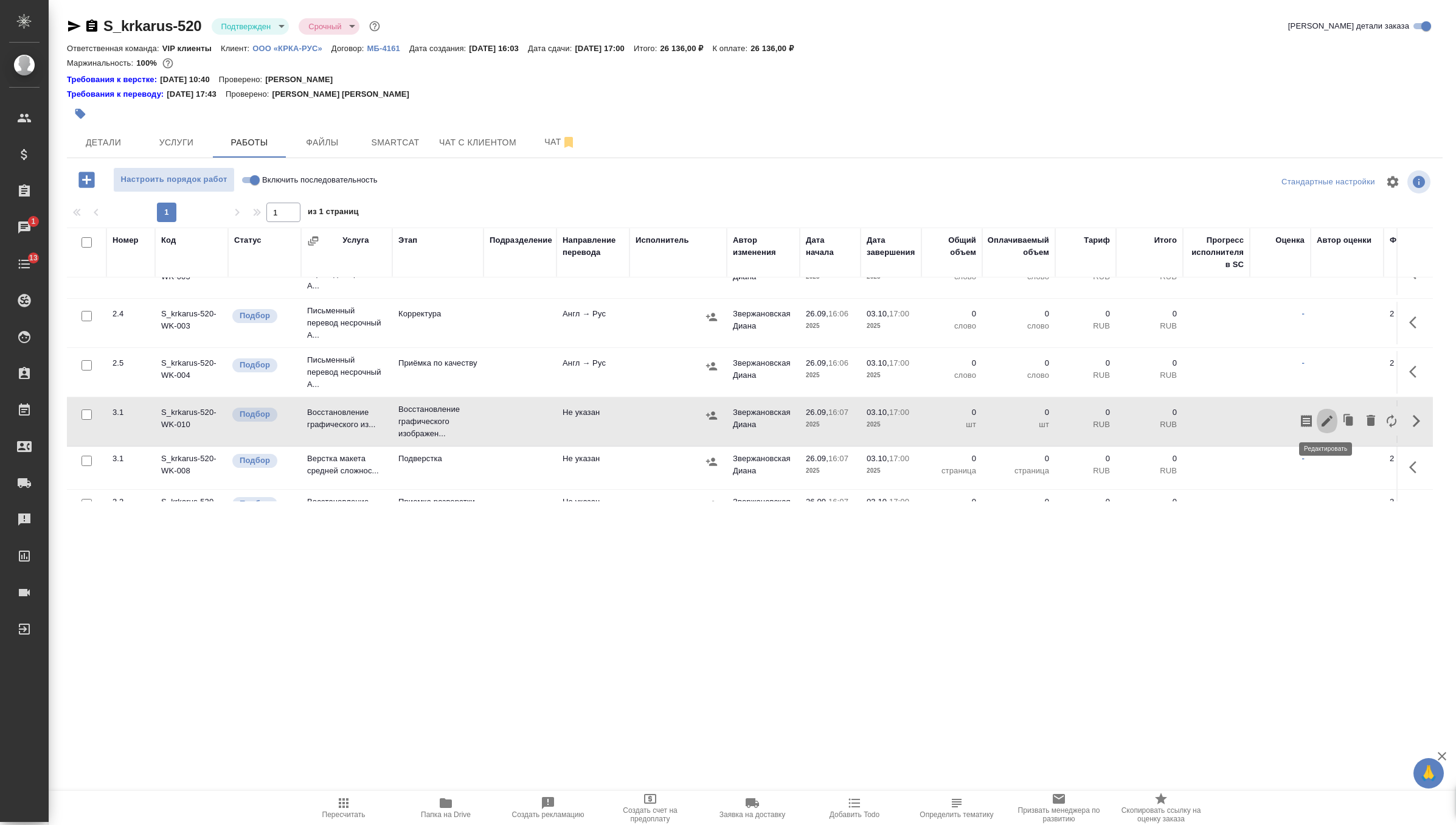
click at [1330, 424] on icon "button" at bounding box center [1327, 421] width 14 height 14
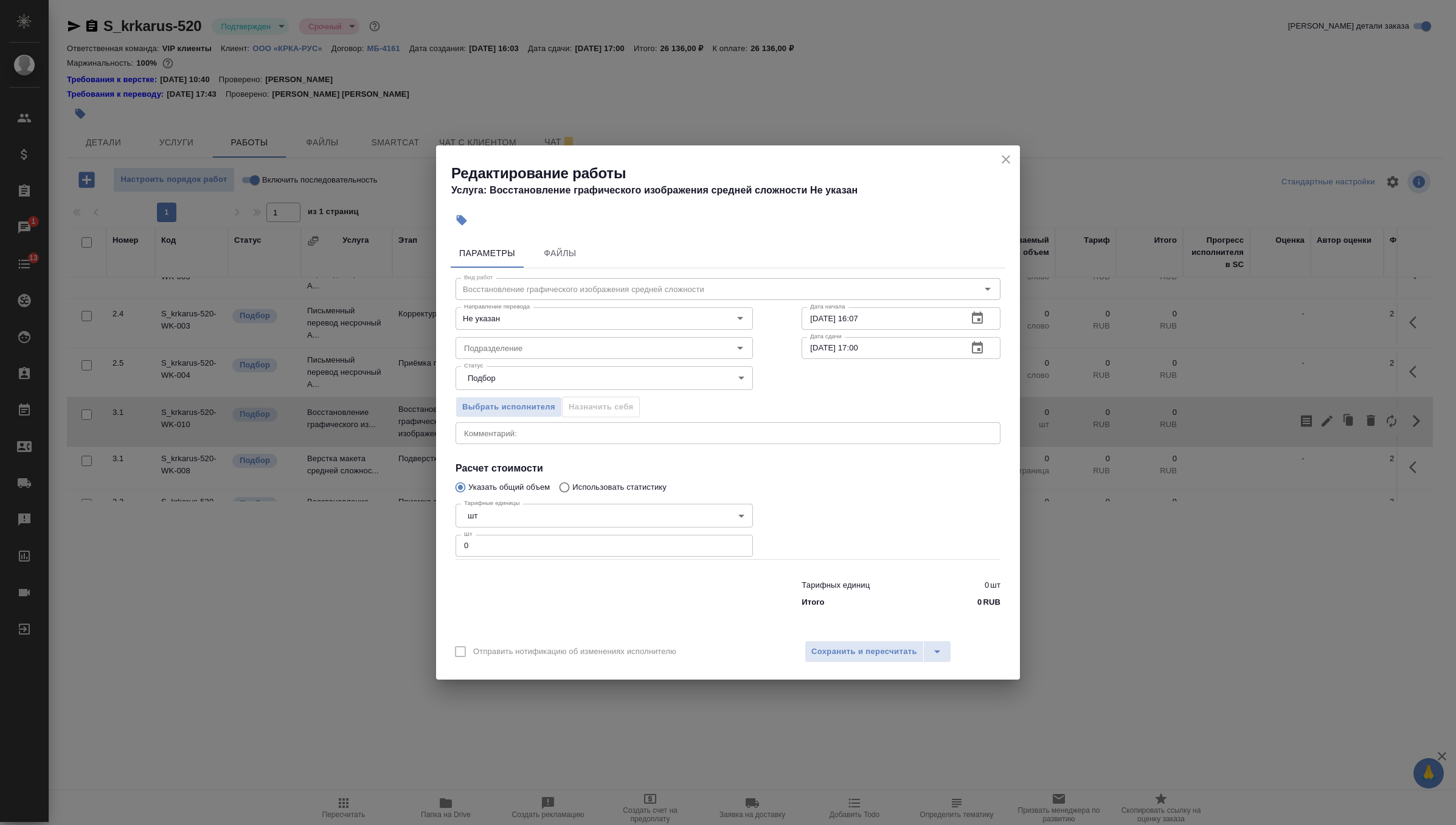
click at [582, 545] on input "0" at bounding box center [604, 545] width 298 height 22
type input "12"
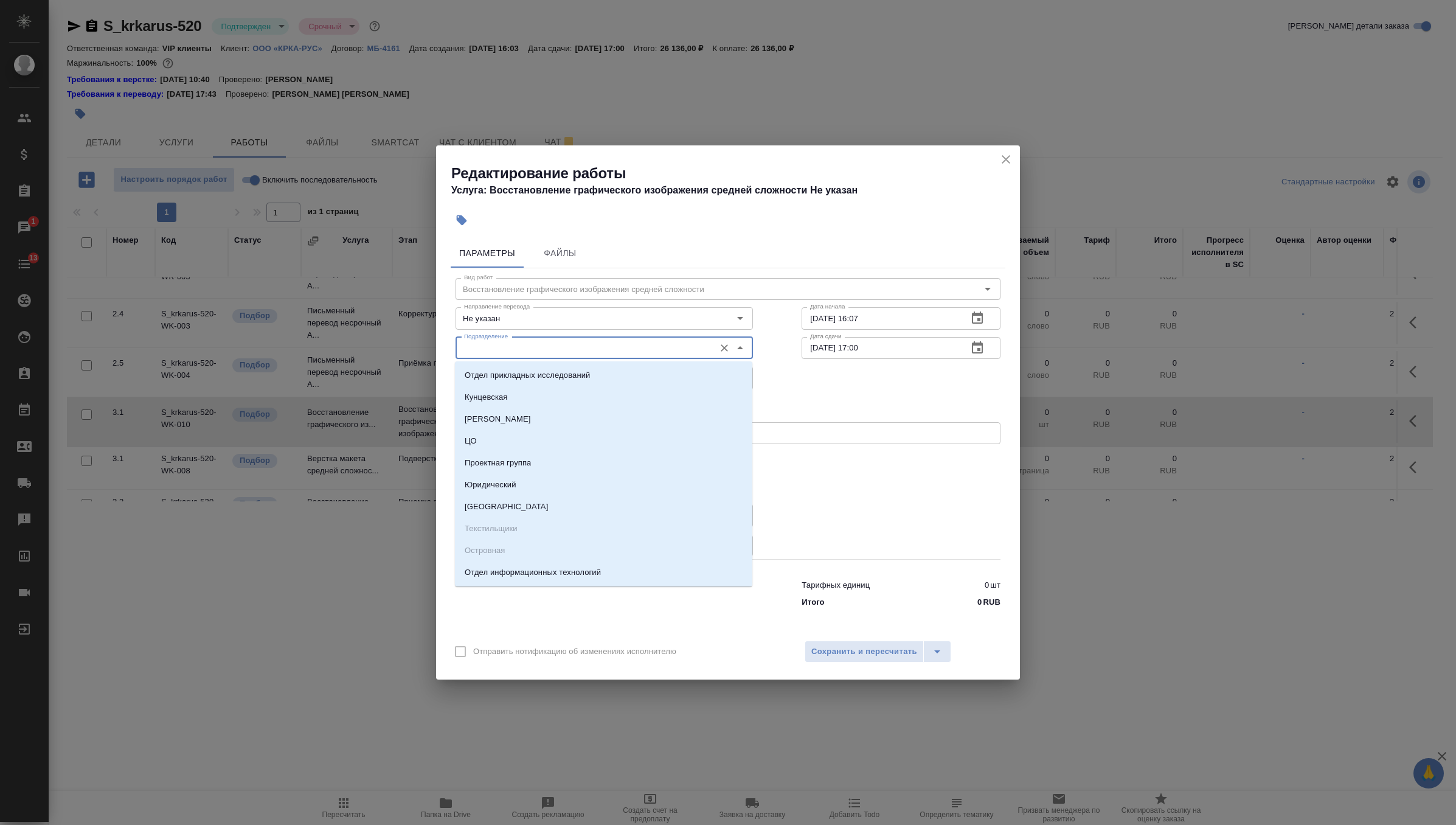
click at [602, 350] on input "Подразделение" at bounding box center [584, 348] width 249 height 14
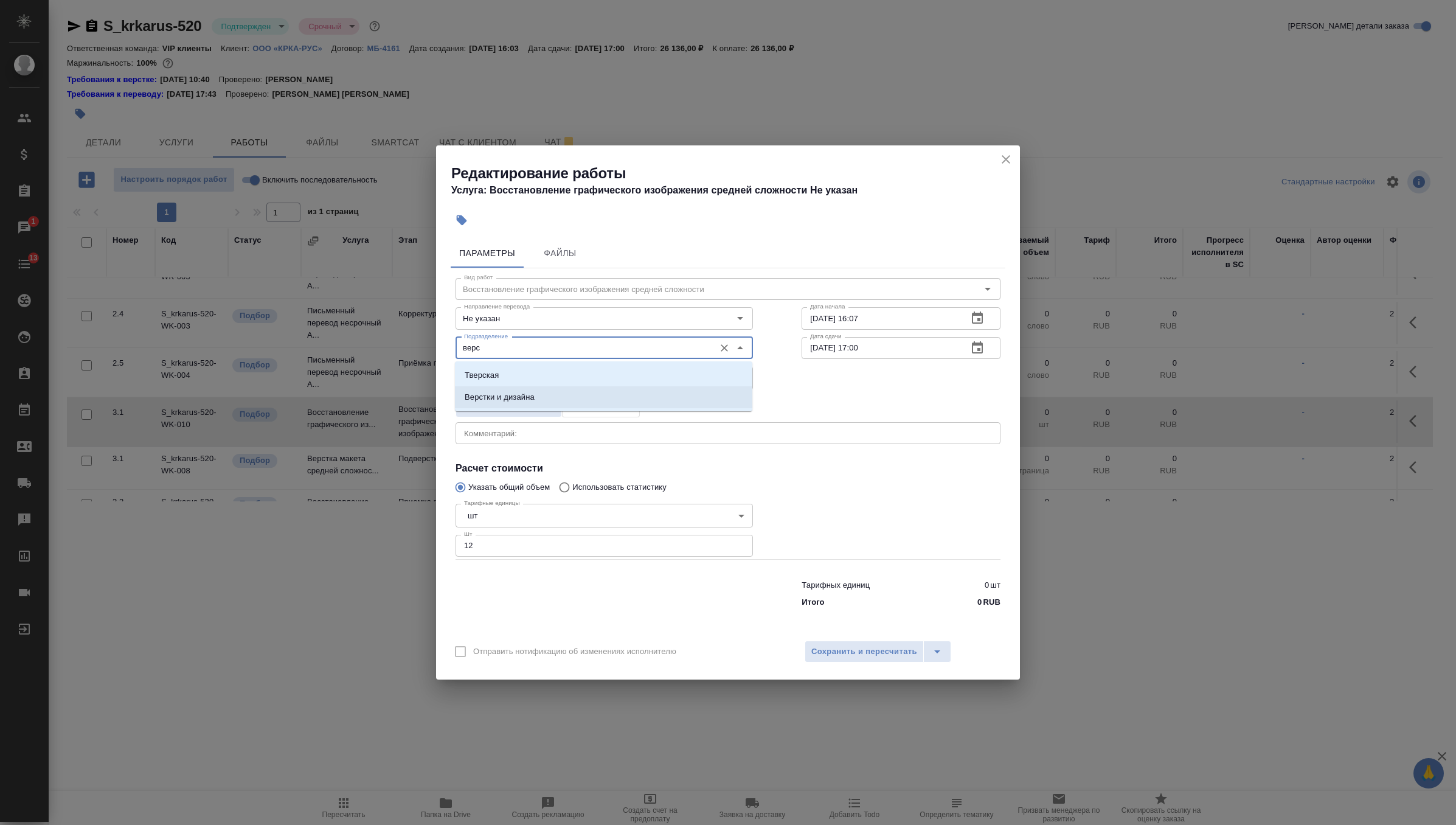
click at [589, 399] on li "Верстки и дизайна" at bounding box center [603, 397] width 298 height 22
type input "Верстки и дизайна"
click at [982, 316] on icon "button" at bounding box center [977, 318] width 11 height 12
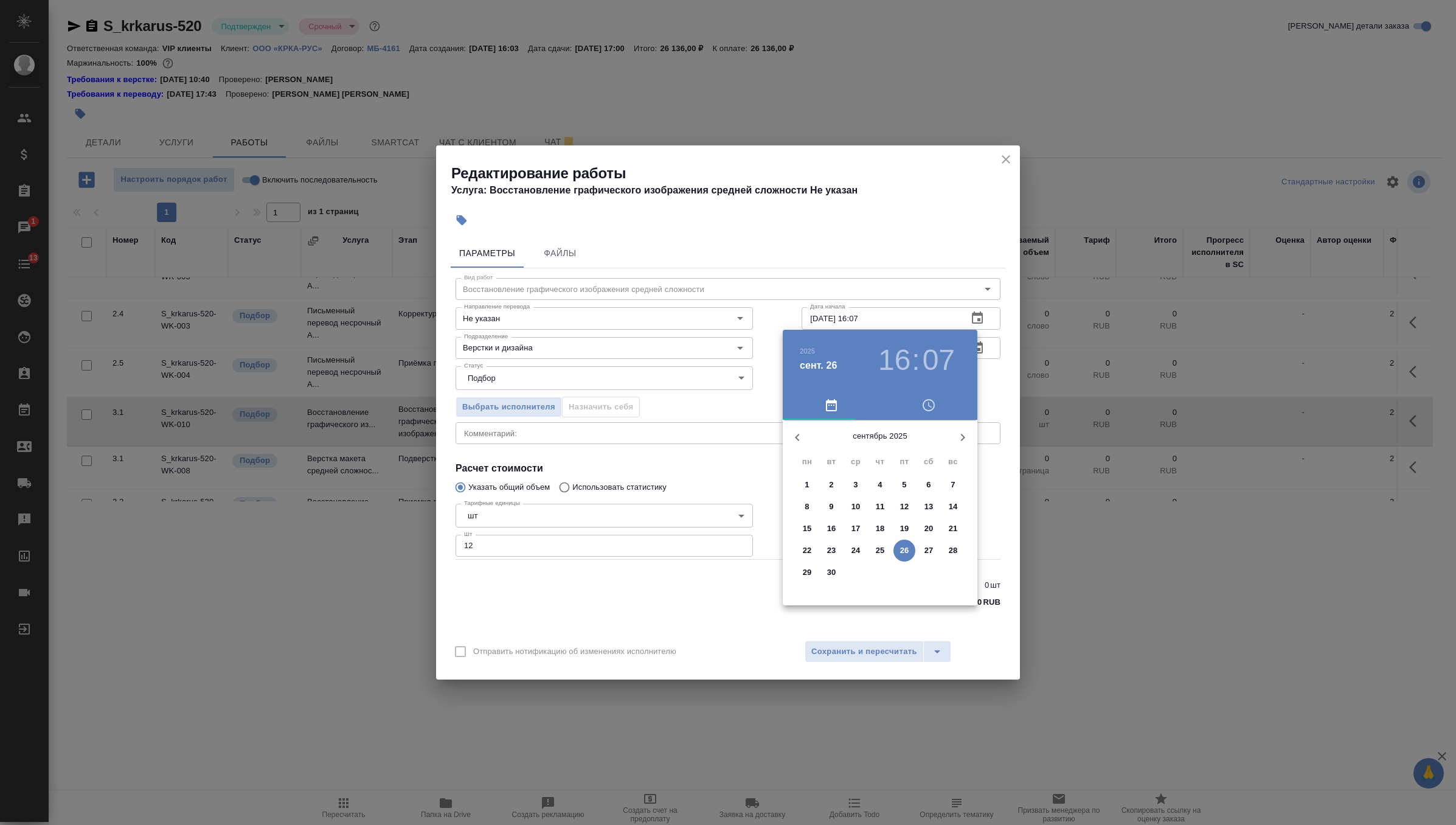
click at [903, 549] on p "26" at bounding box center [905, 551] width 9 height 12
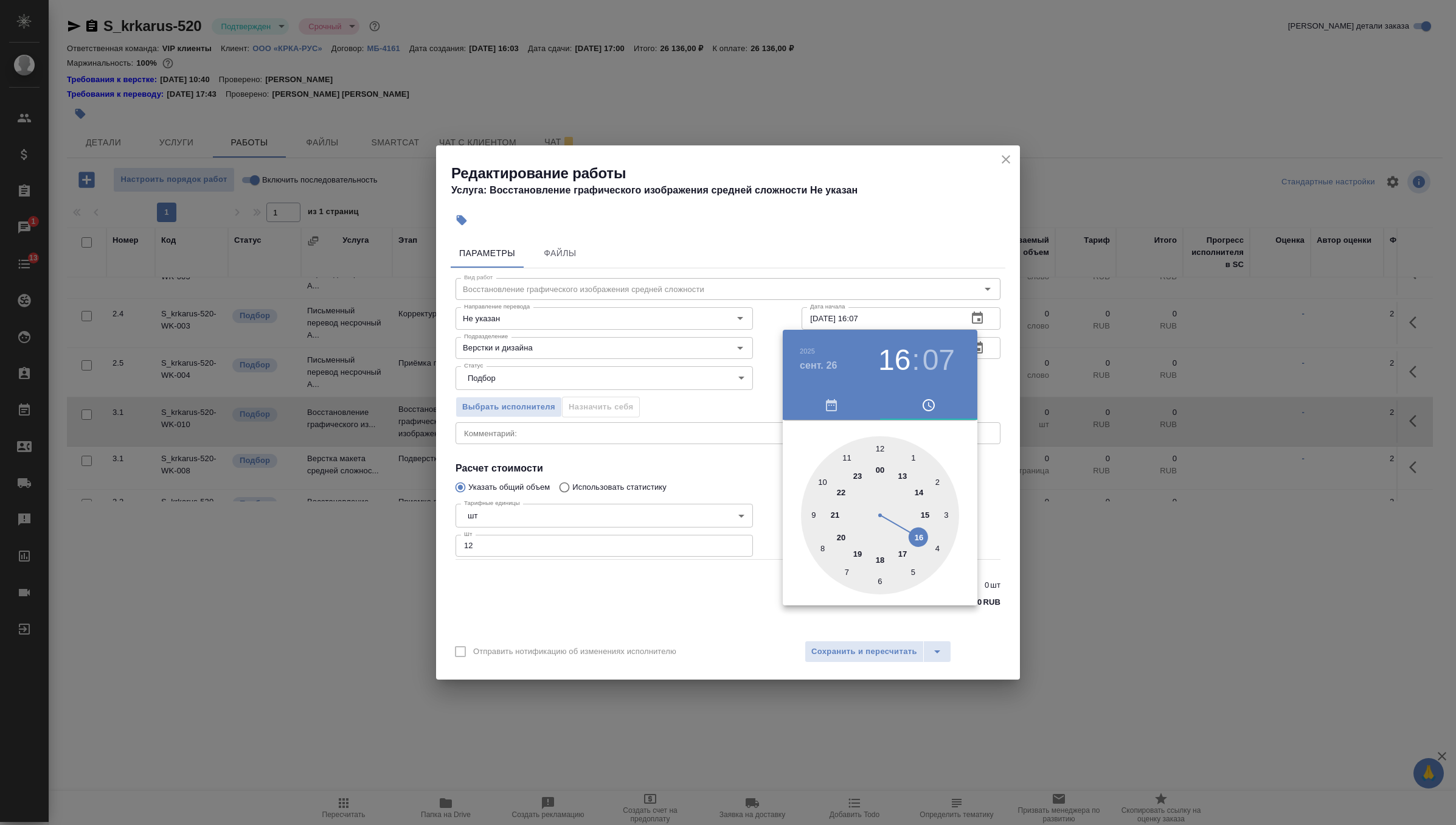
click at [902, 553] on div at bounding box center [880, 515] width 158 height 158
click at [879, 447] on div at bounding box center [880, 515] width 158 height 158
type input "26.09.2025 17:00"
click at [998, 372] on div at bounding box center [728, 412] width 1456 height 825
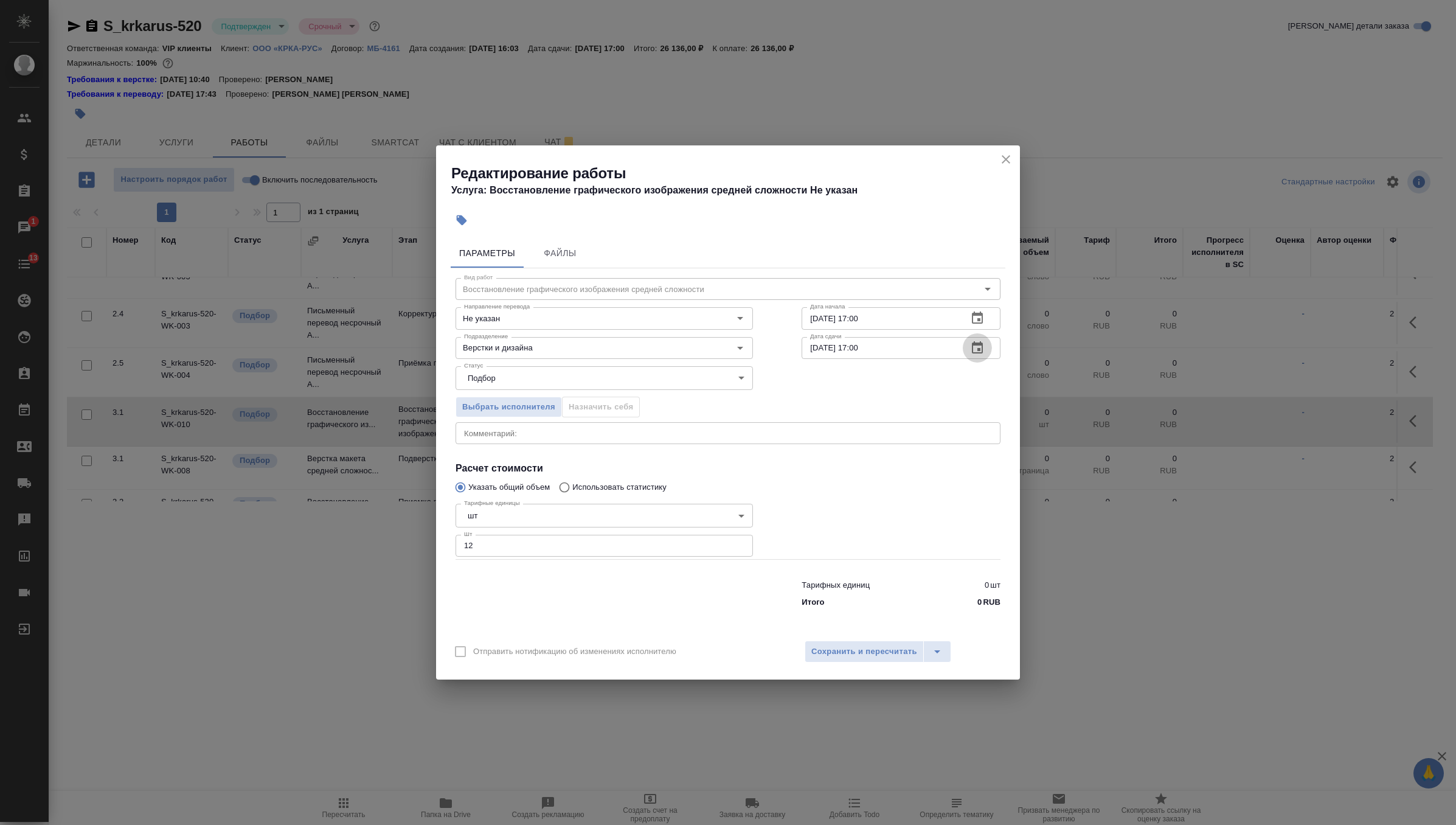
click at [979, 352] on icon "button" at bounding box center [977, 347] width 11 height 12
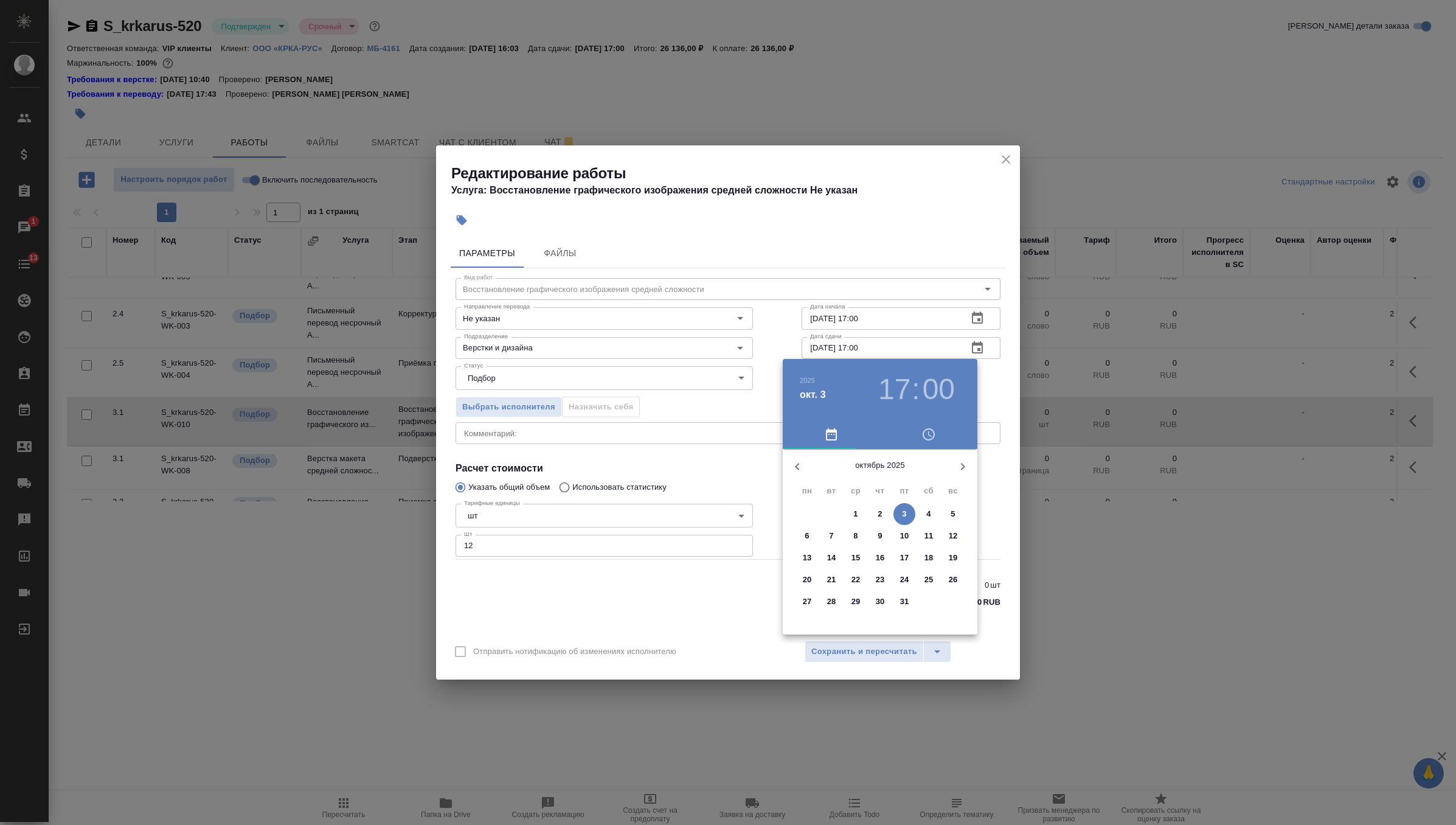
click at [801, 464] on icon "button" at bounding box center [797, 467] width 14 height 14
click at [806, 604] on p "29" at bounding box center [808, 602] width 9 height 12
type input "29.09.2025 09:00"
click at [815, 542] on div at bounding box center [880, 545] width 158 height 158
click at [995, 384] on div at bounding box center [728, 412] width 1456 height 825
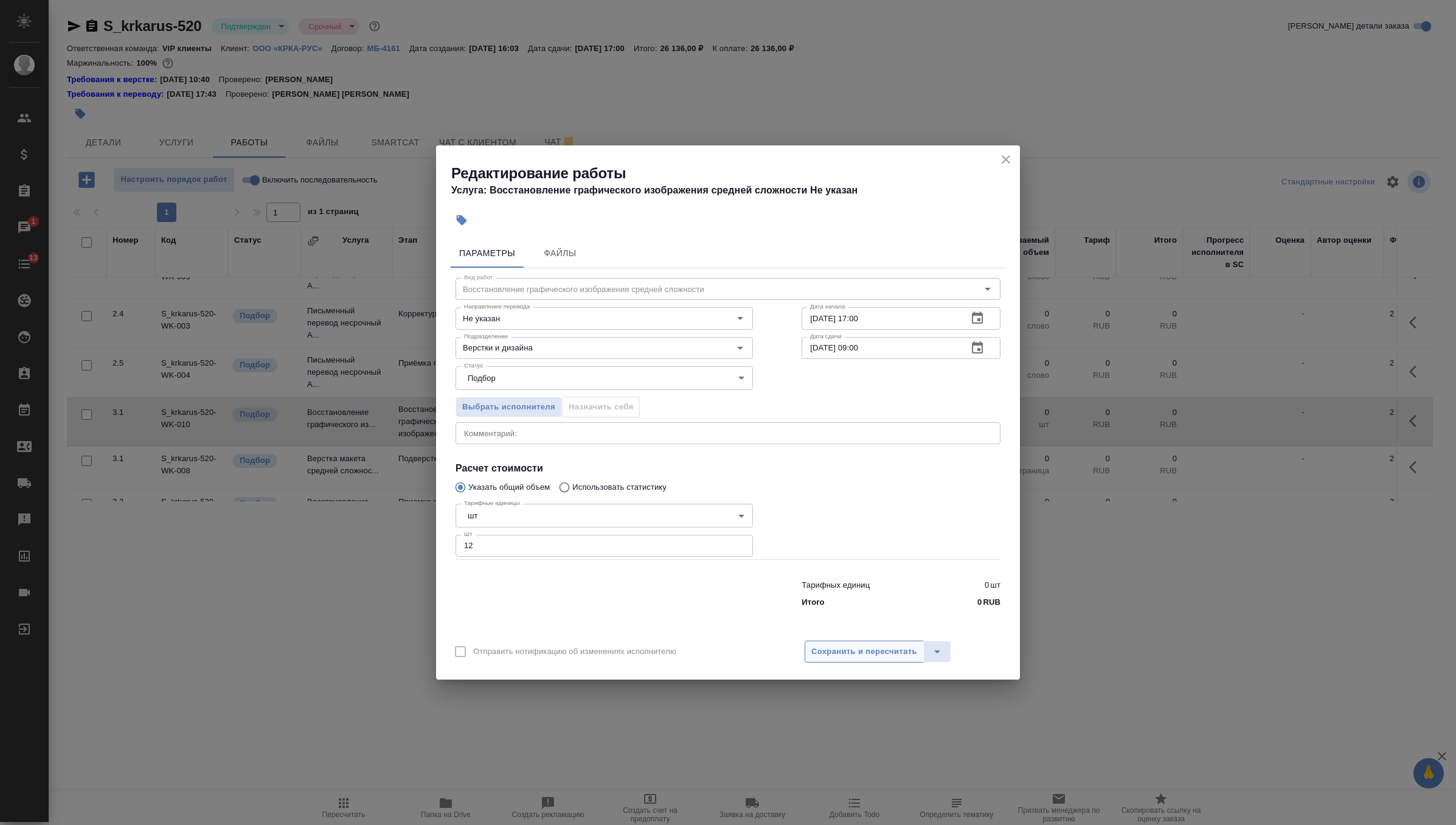
click at [884, 655] on span "Сохранить и пересчитать" at bounding box center [864, 651] width 106 height 14
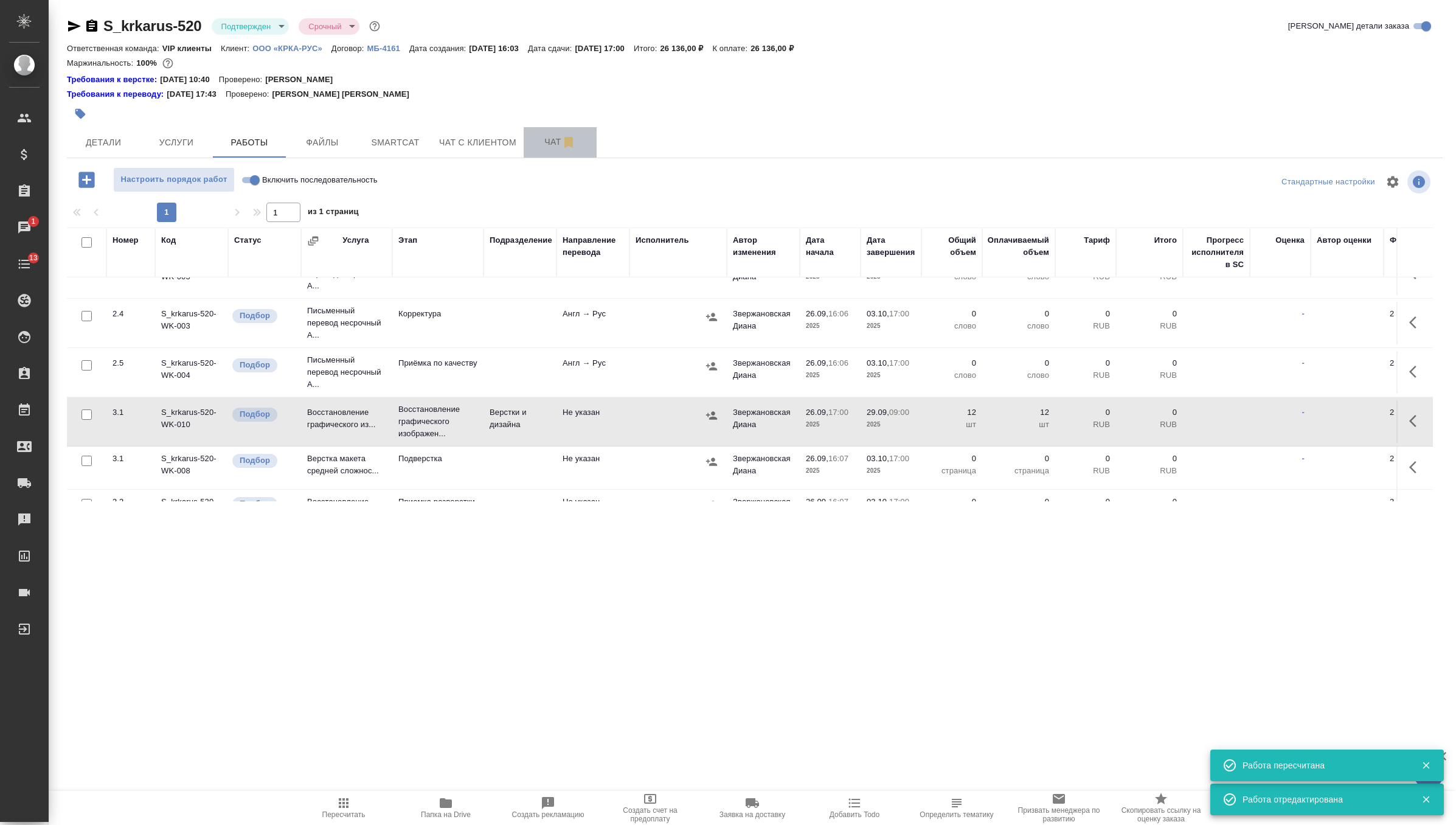
click at [558, 143] on span "Чат" at bounding box center [559, 141] width 58 height 15
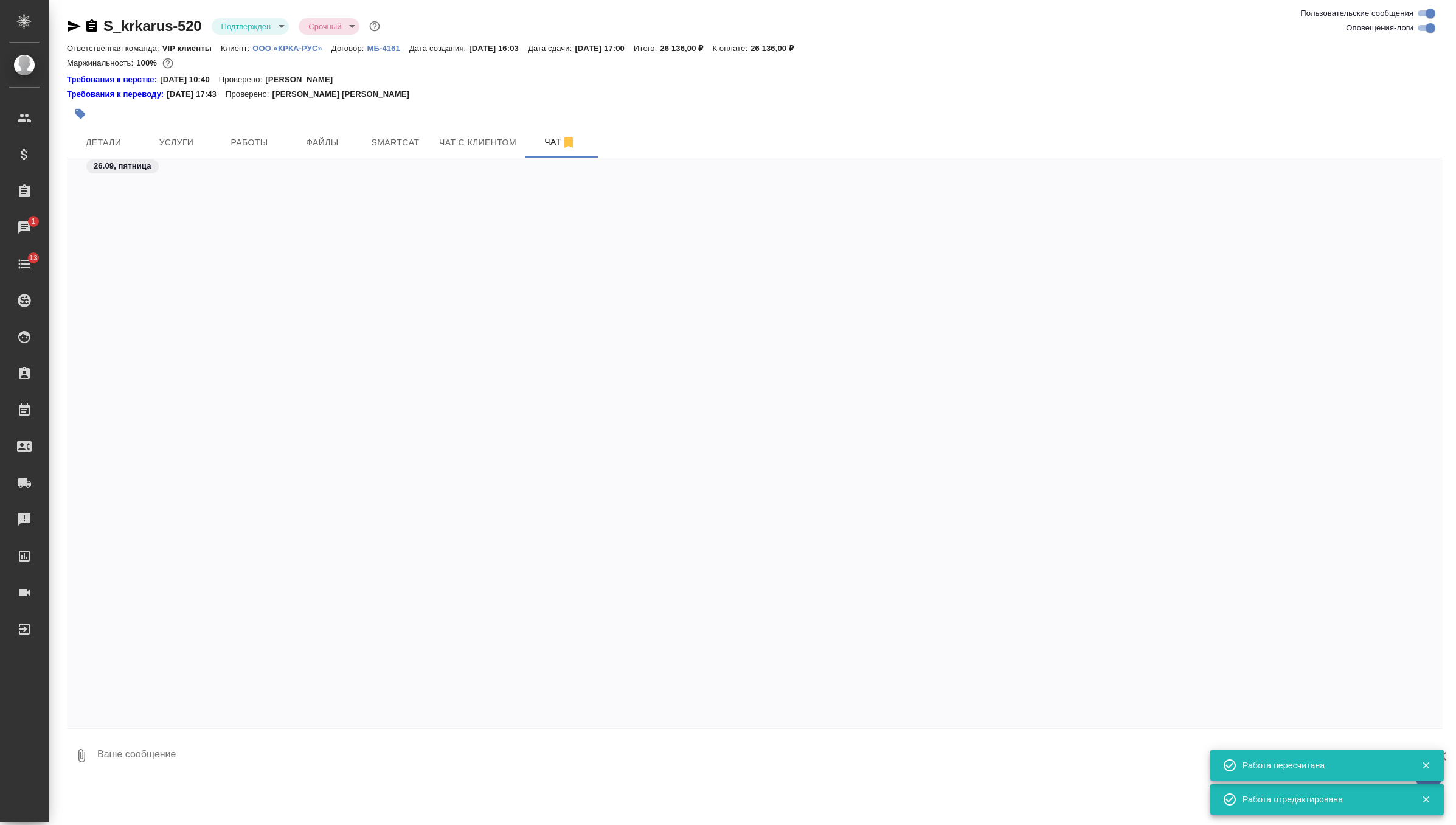
scroll to position [20138, 0]
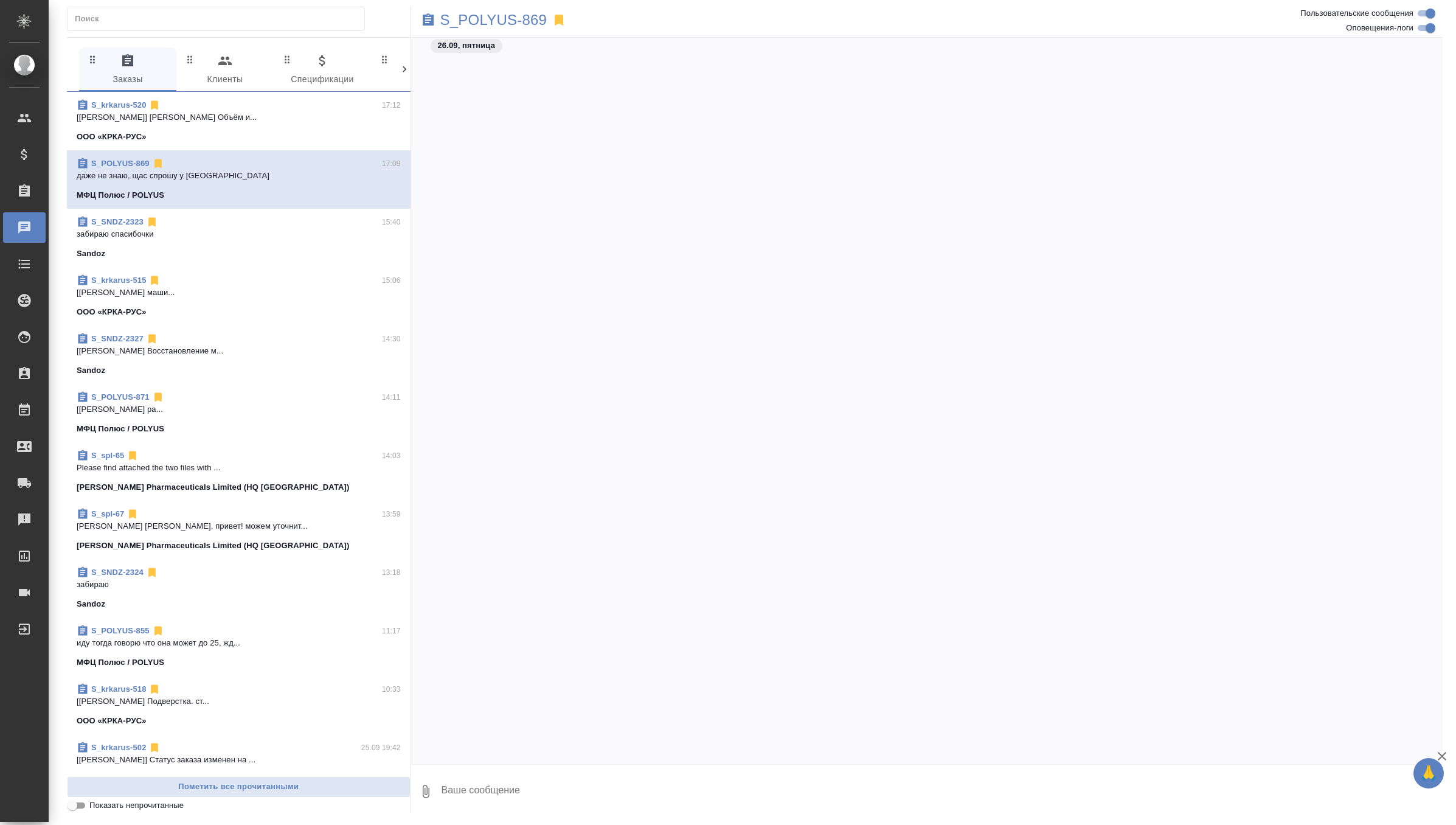
scroll to position [53982, 0]
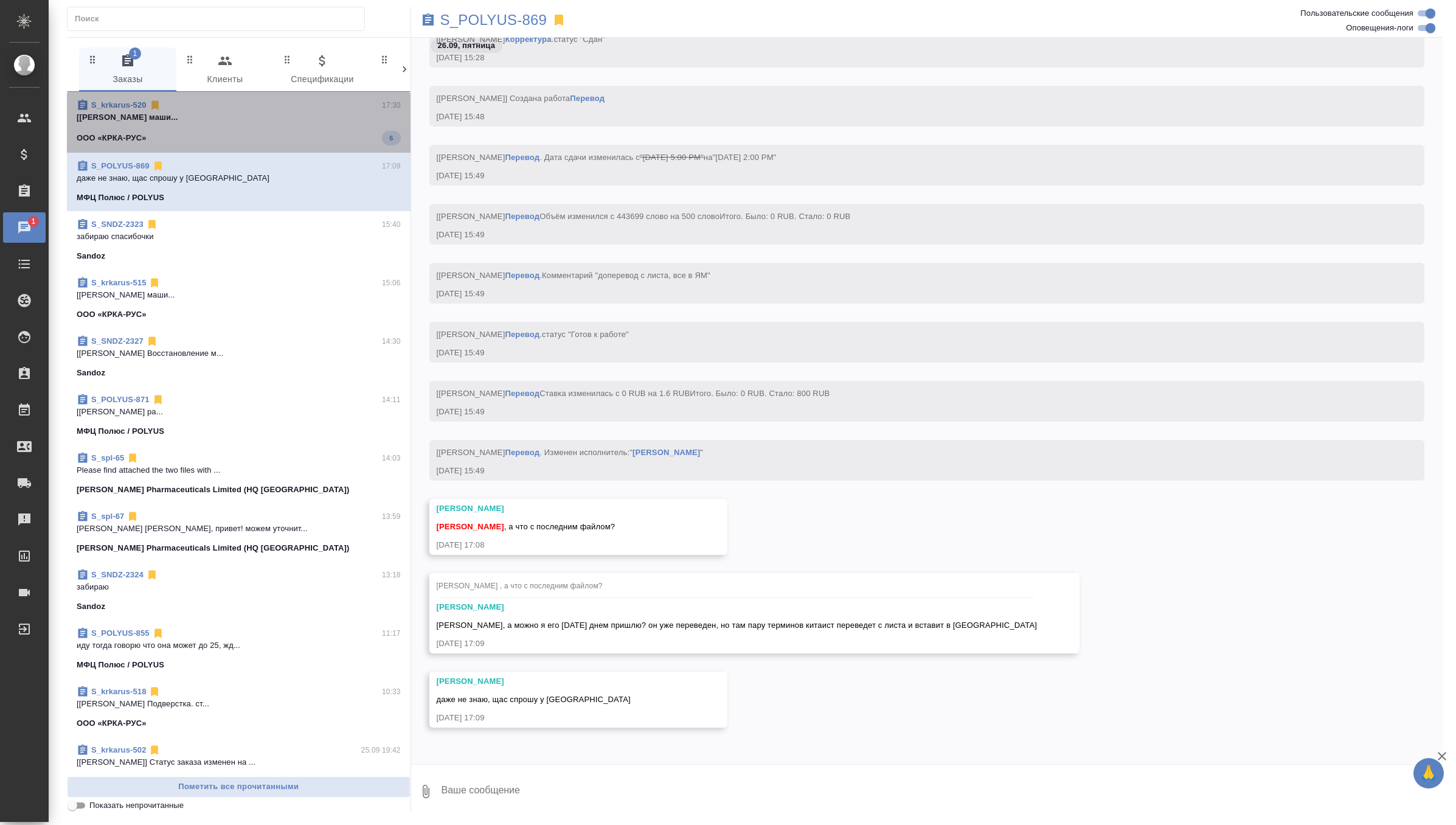
click at [293, 113] on p "[[PERSON_NAME] маши..." at bounding box center [238, 117] width 324 height 12
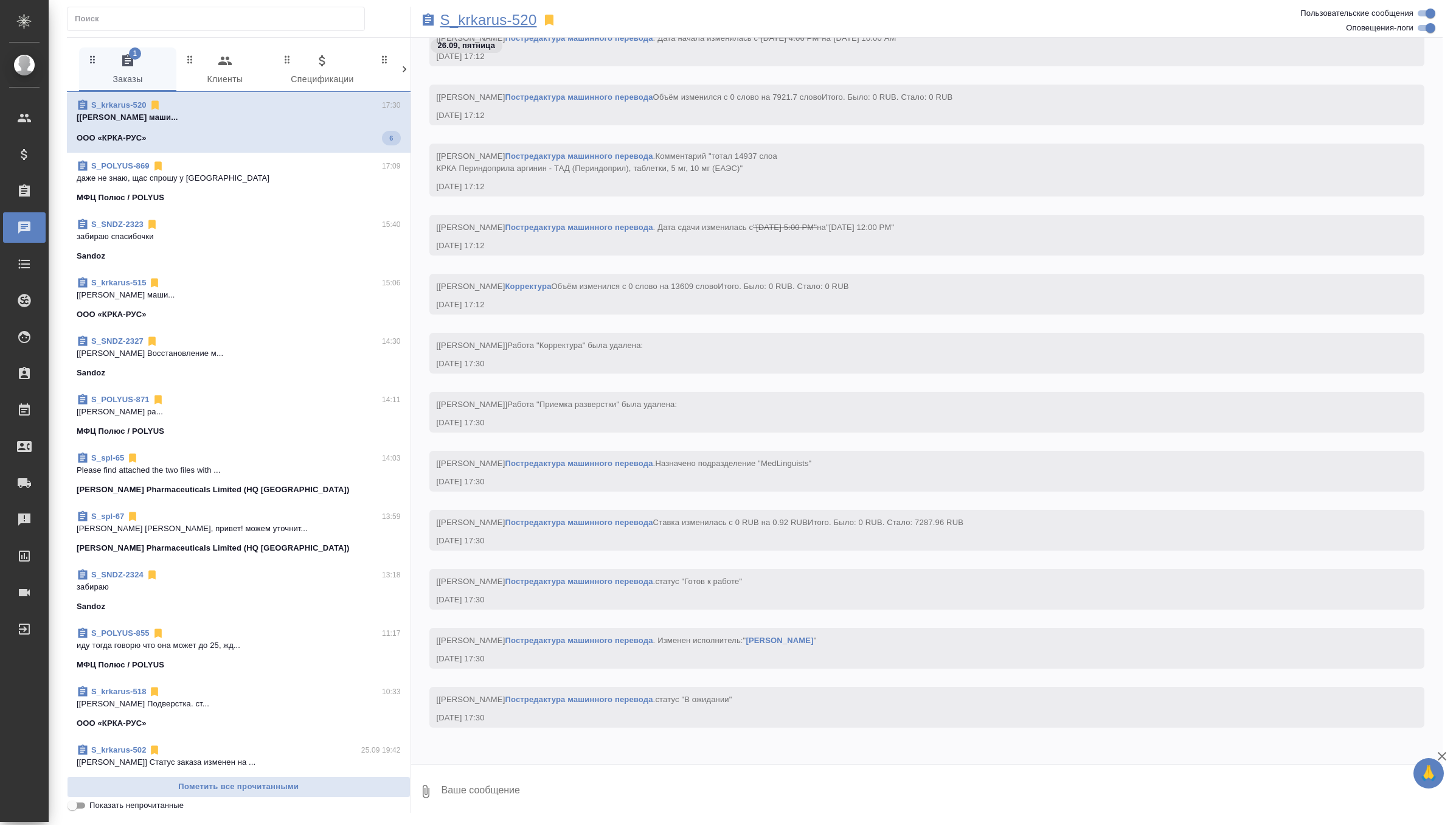
scroll to position [12282, 0]
click at [505, 22] on p "S_krkarus-520" at bounding box center [489, 20] width 97 height 12
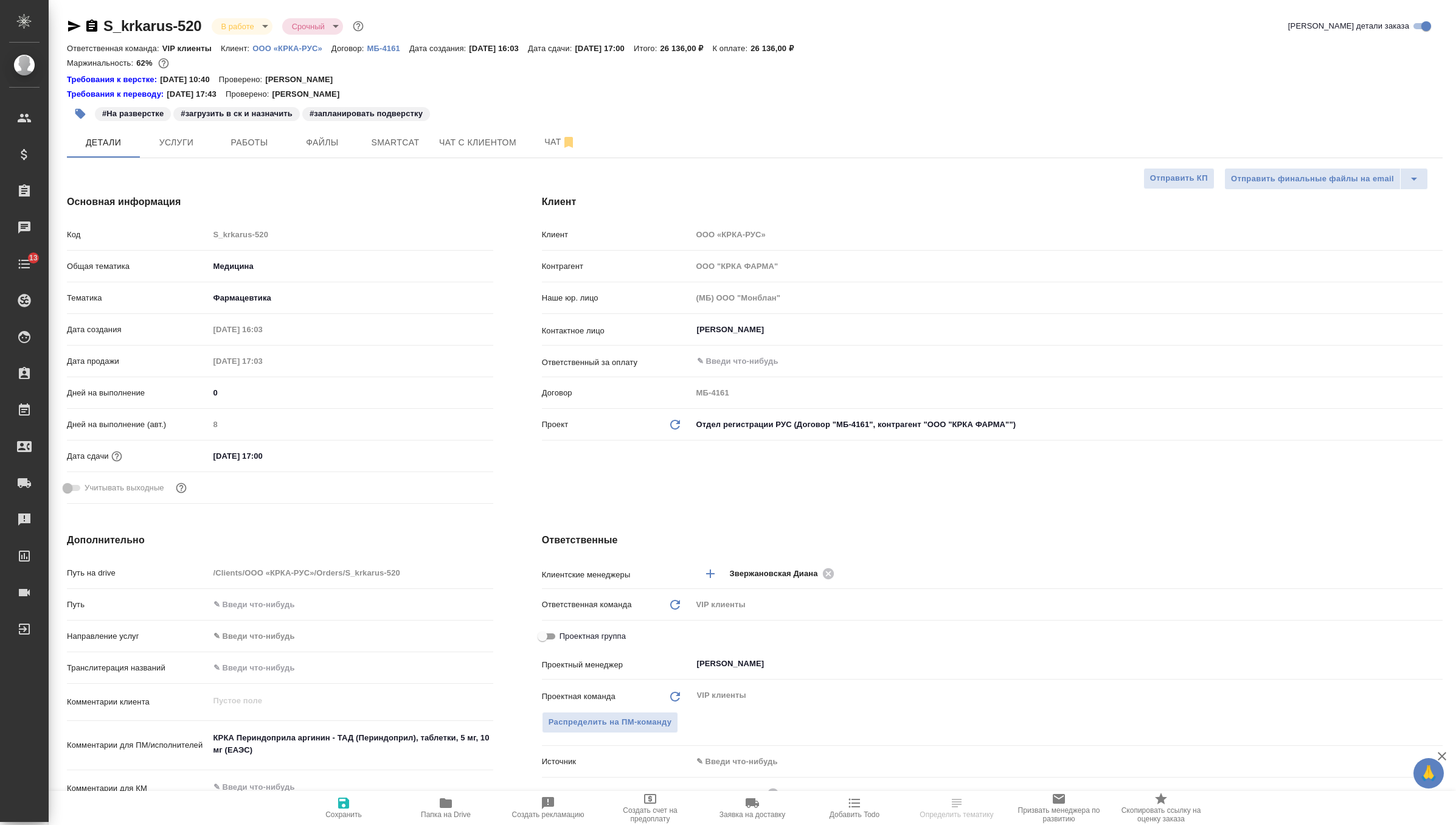
select select "RU"
click at [312, 52] on p "ООО «КРКА-РУС»" at bounding box center [292, 48] width 79 height 9
select select "RU"
type textarea "x"
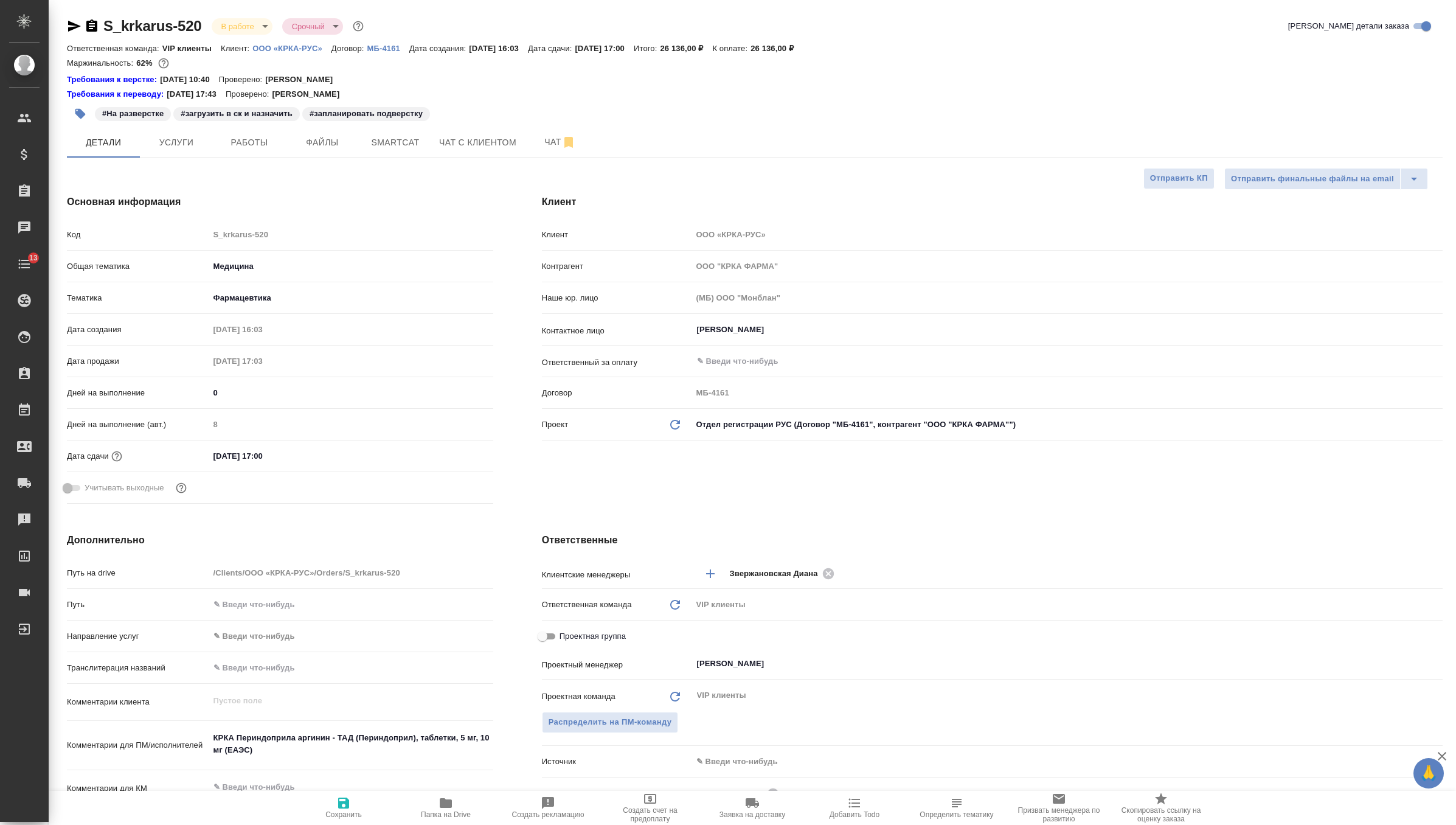
type textarea "x"
click at [551, 144] on span "Чат" at bounding box center [559, 141] width 58 height 15
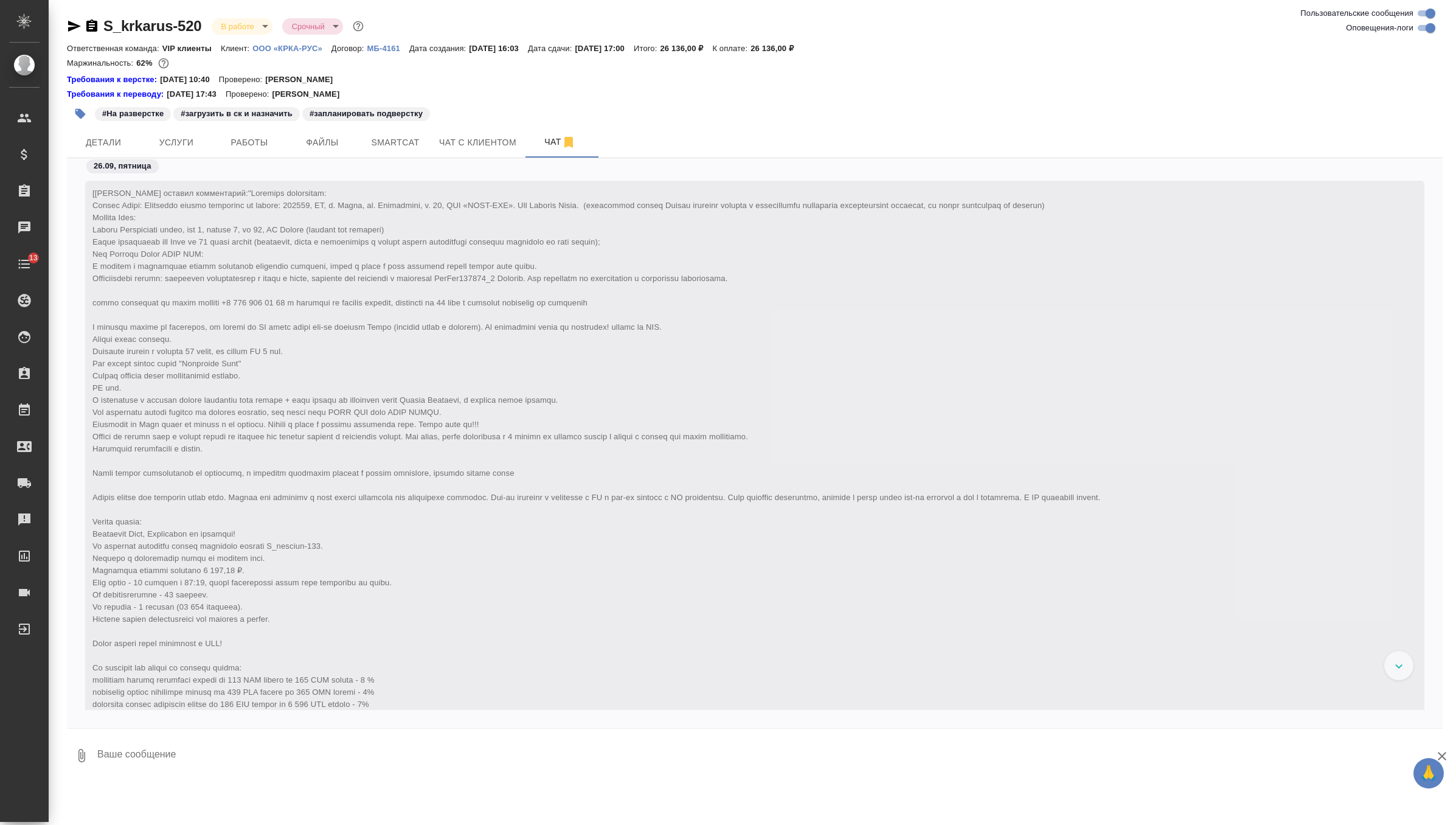
scroll to position [45279, 0]
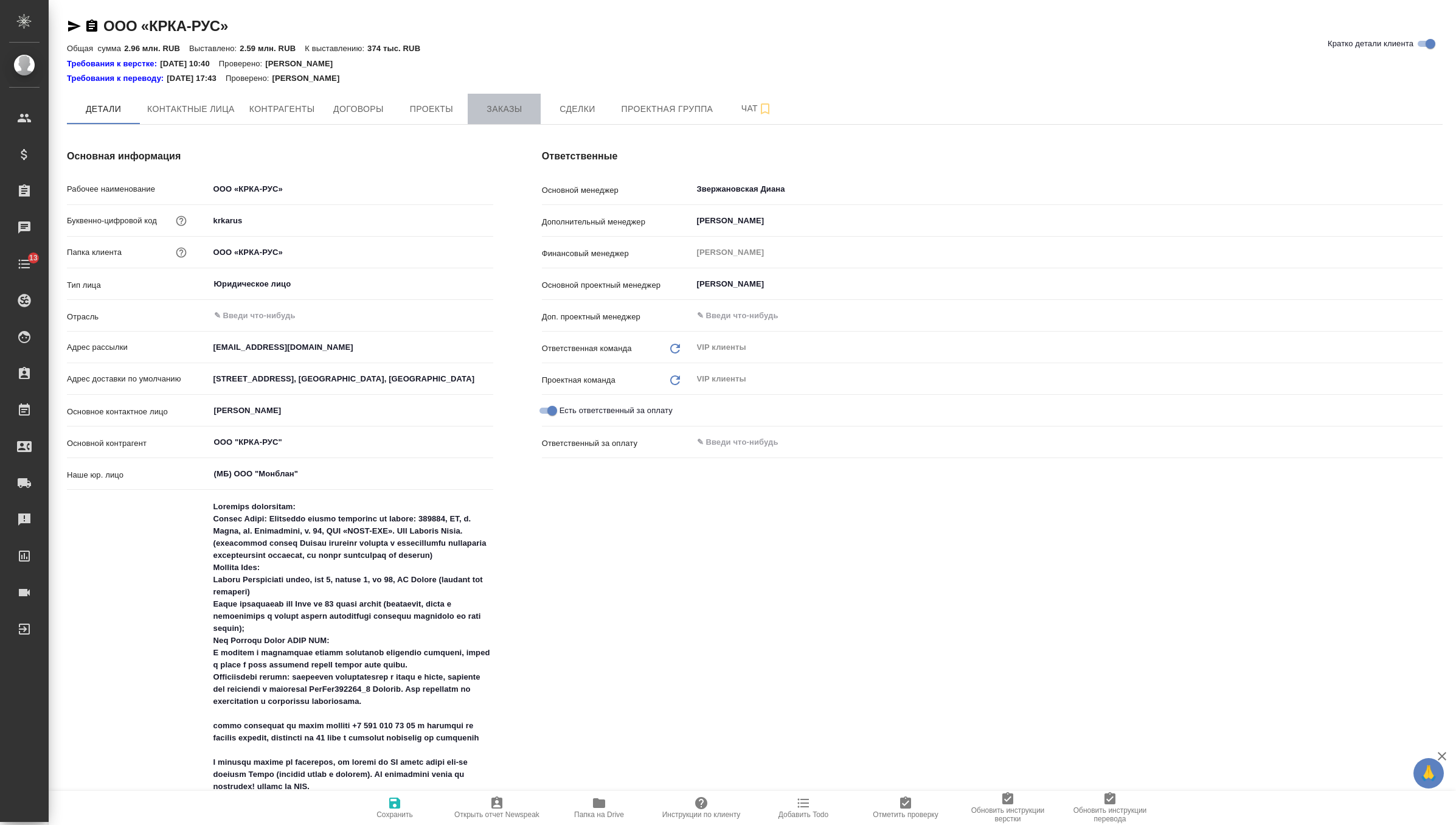
click at [514, 98] on button "Заказы" at bounding box center [505, 109] width 73 height 30
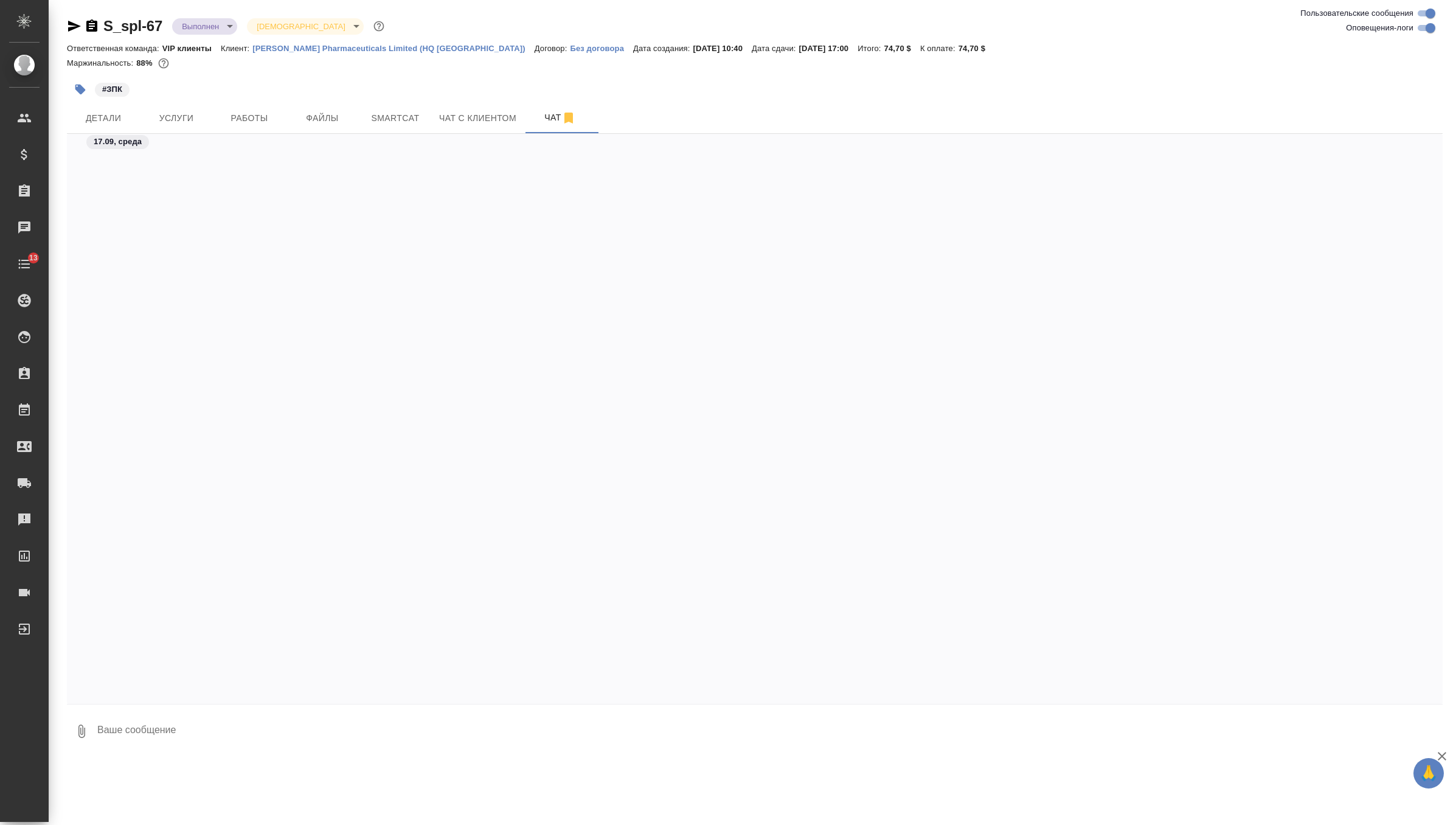
scroll to position [6713, 0]
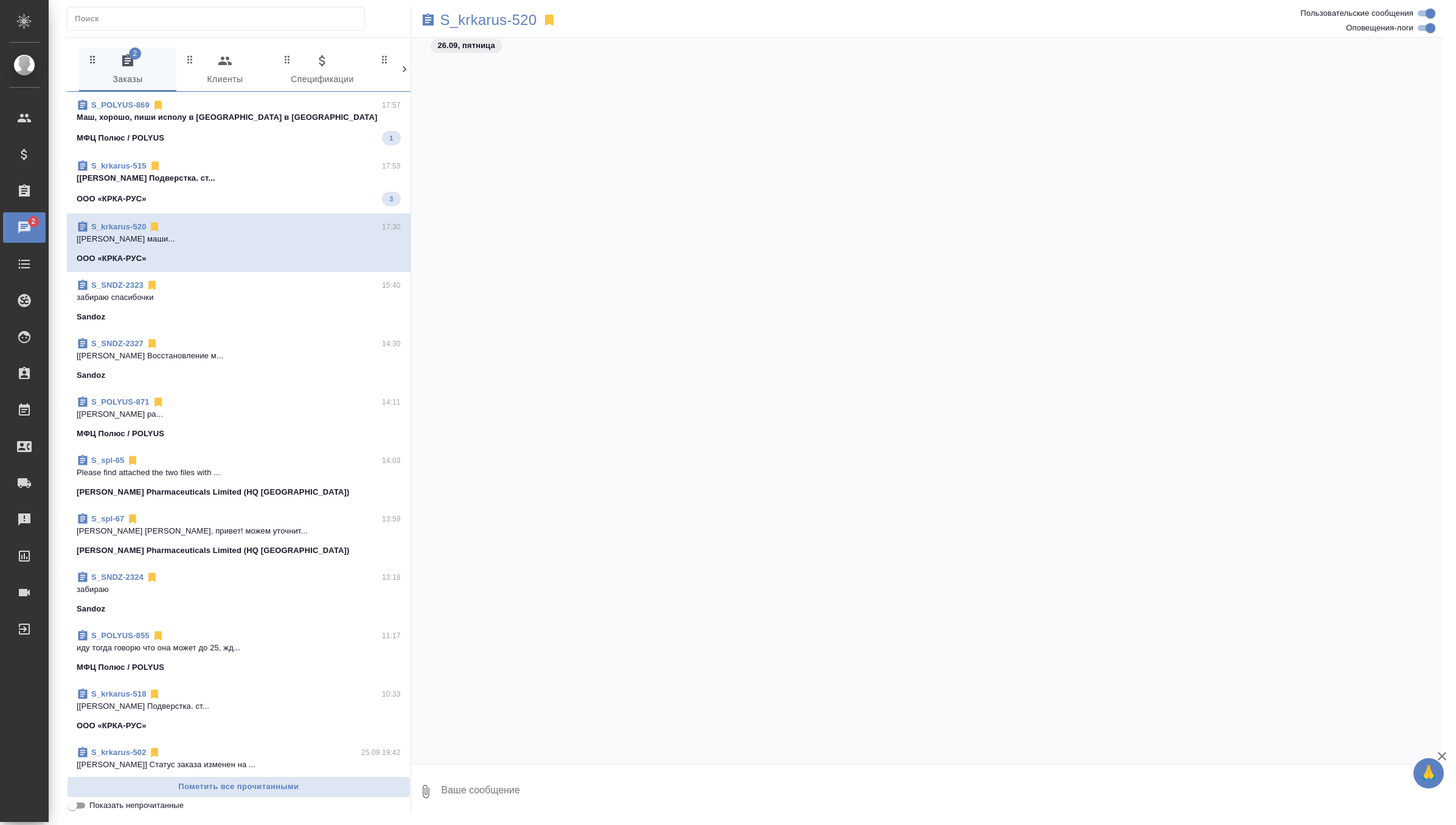
scroll to position [12282, 0]
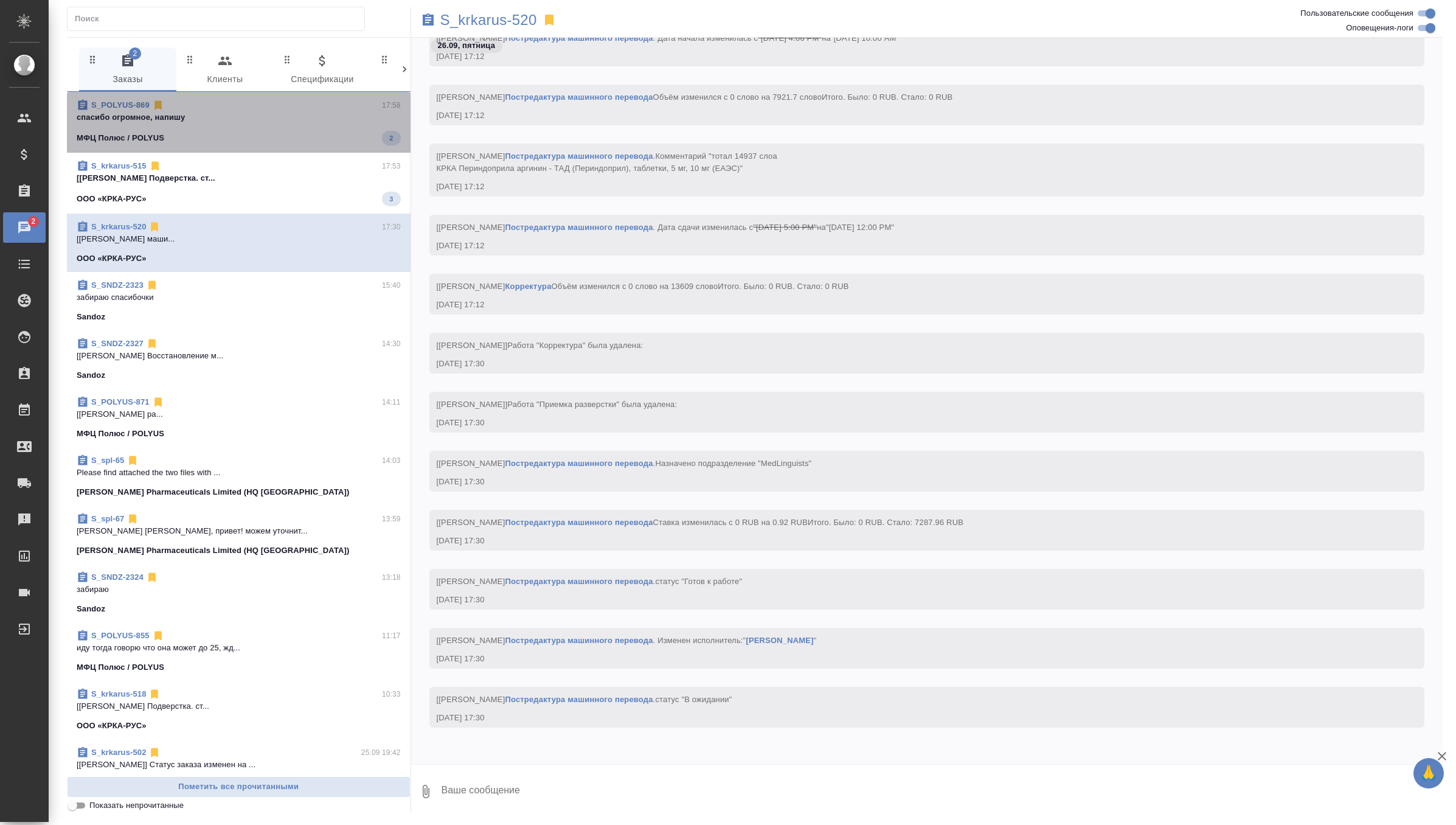
click at [324, 114] on p "спасибо огромное, напишу" at bounding box center [238, 117] width 324 height 12
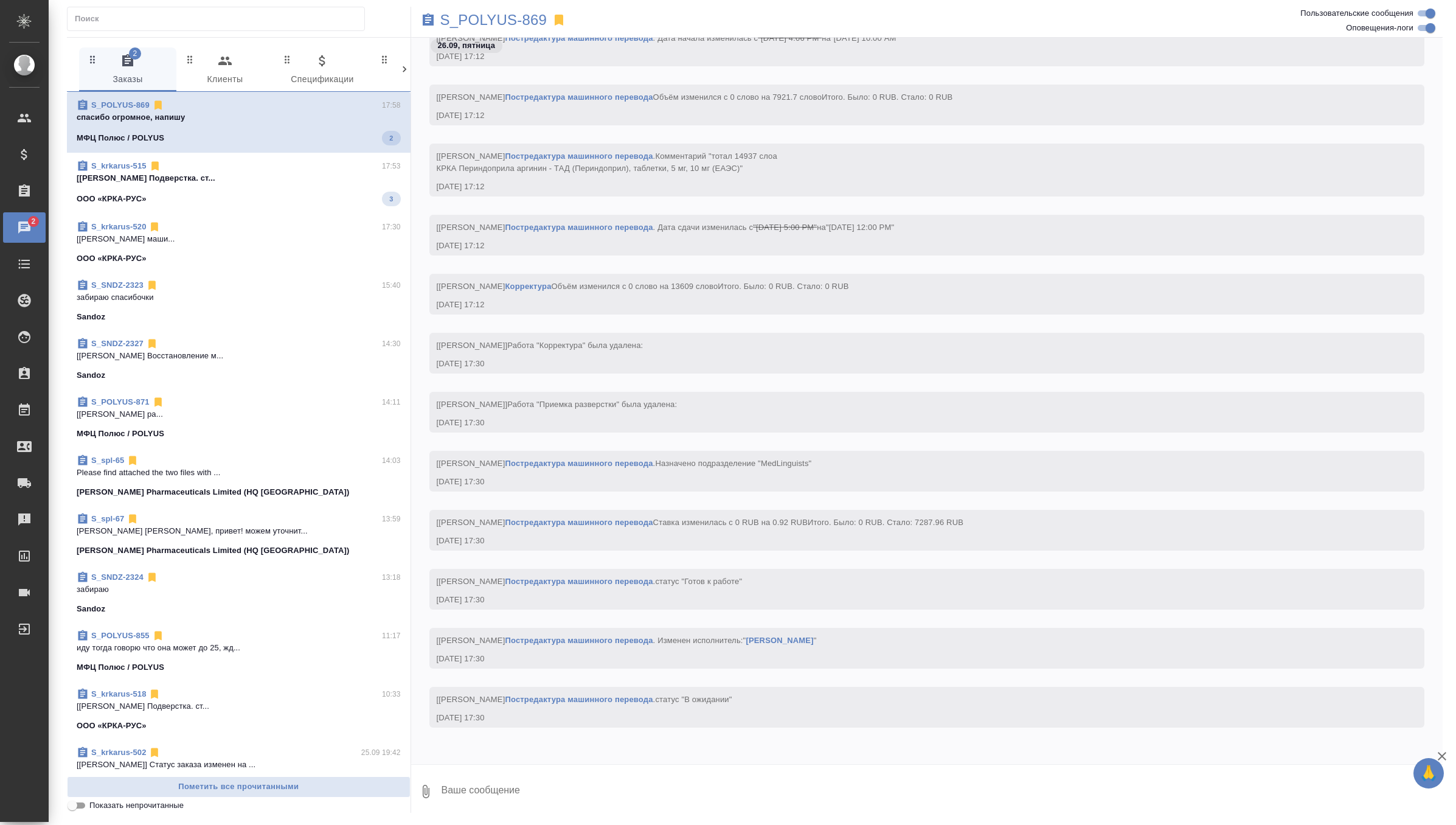
scroll to position [50356, 0]
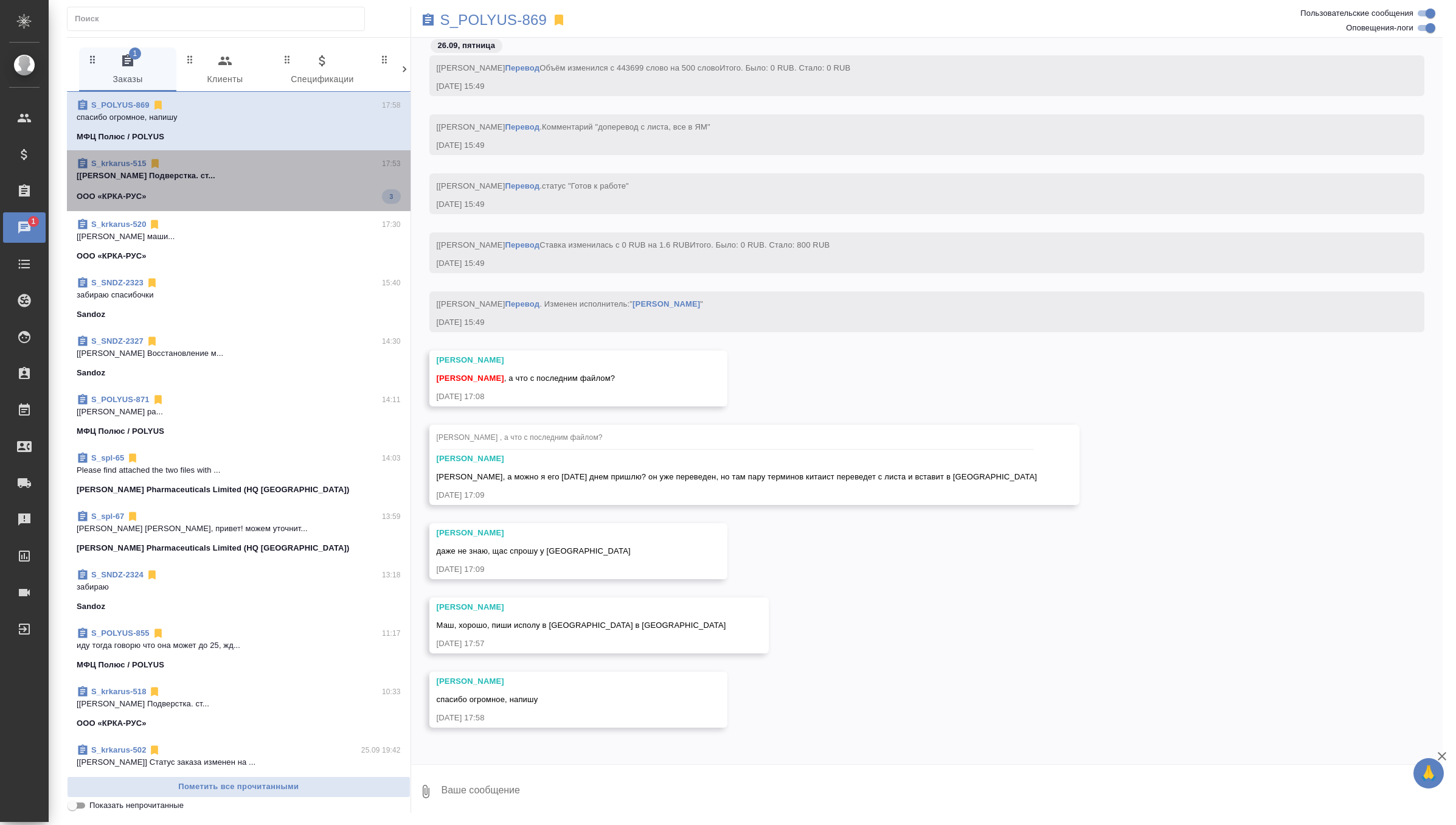
click at [317, 183] on span "S_krkarus-515 17:53 [[PERSON_NAME]. ст... ООО «КРКА-РУС» 3" at bounding box center [238, 181] width 324 height 46
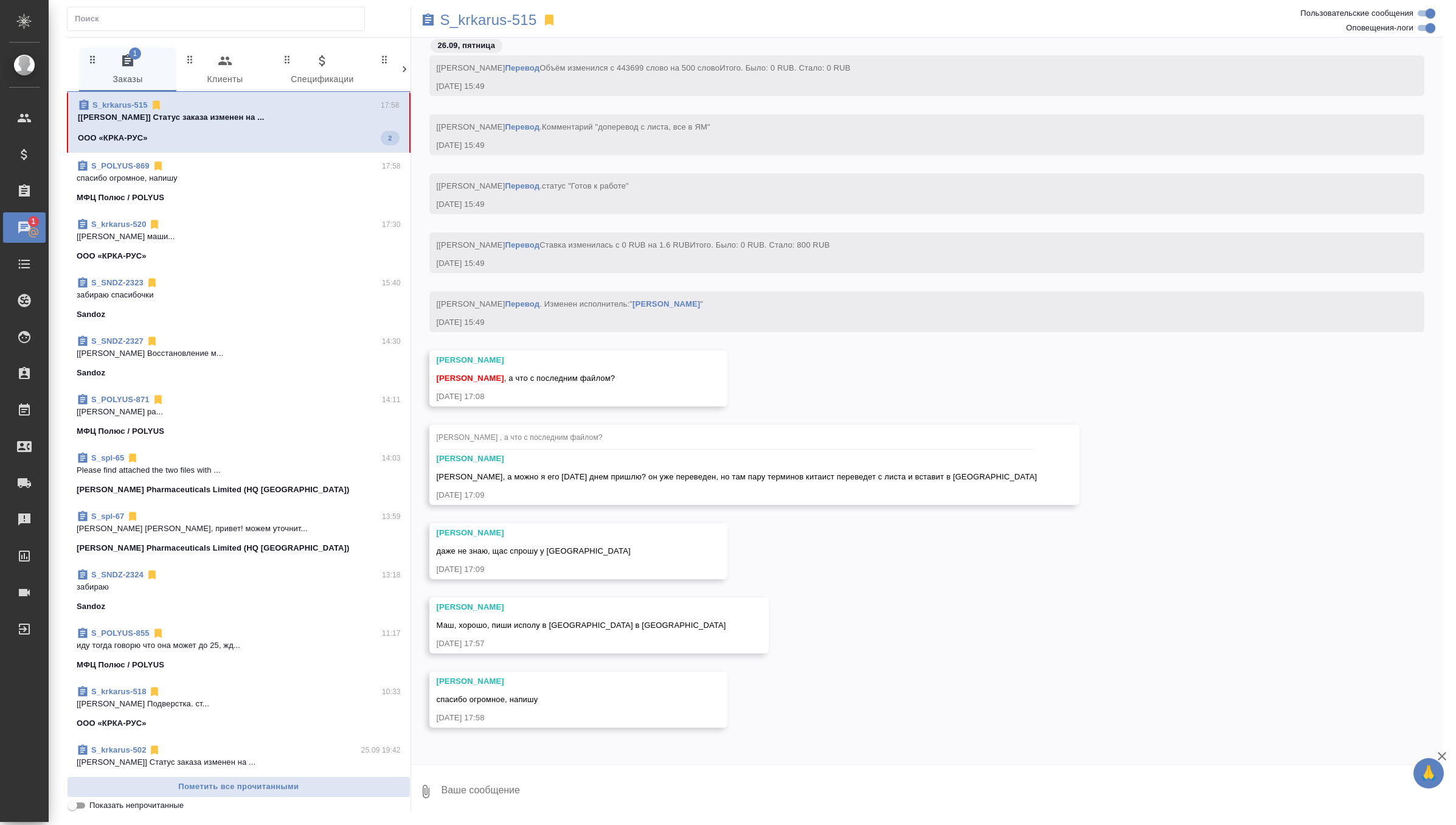
click at [309, 126] on span "S_krkarus-515 17:58 [[PERSON_NAME]] Статус заказа изменен на ... ООО «КРКА-РУС»…" at bounding box center [239, 122] width 322 height 46
click at [320, 198] on div "МФЦ Полюс / POLYUS" at bounding box center [238, 198] width 324 height 12
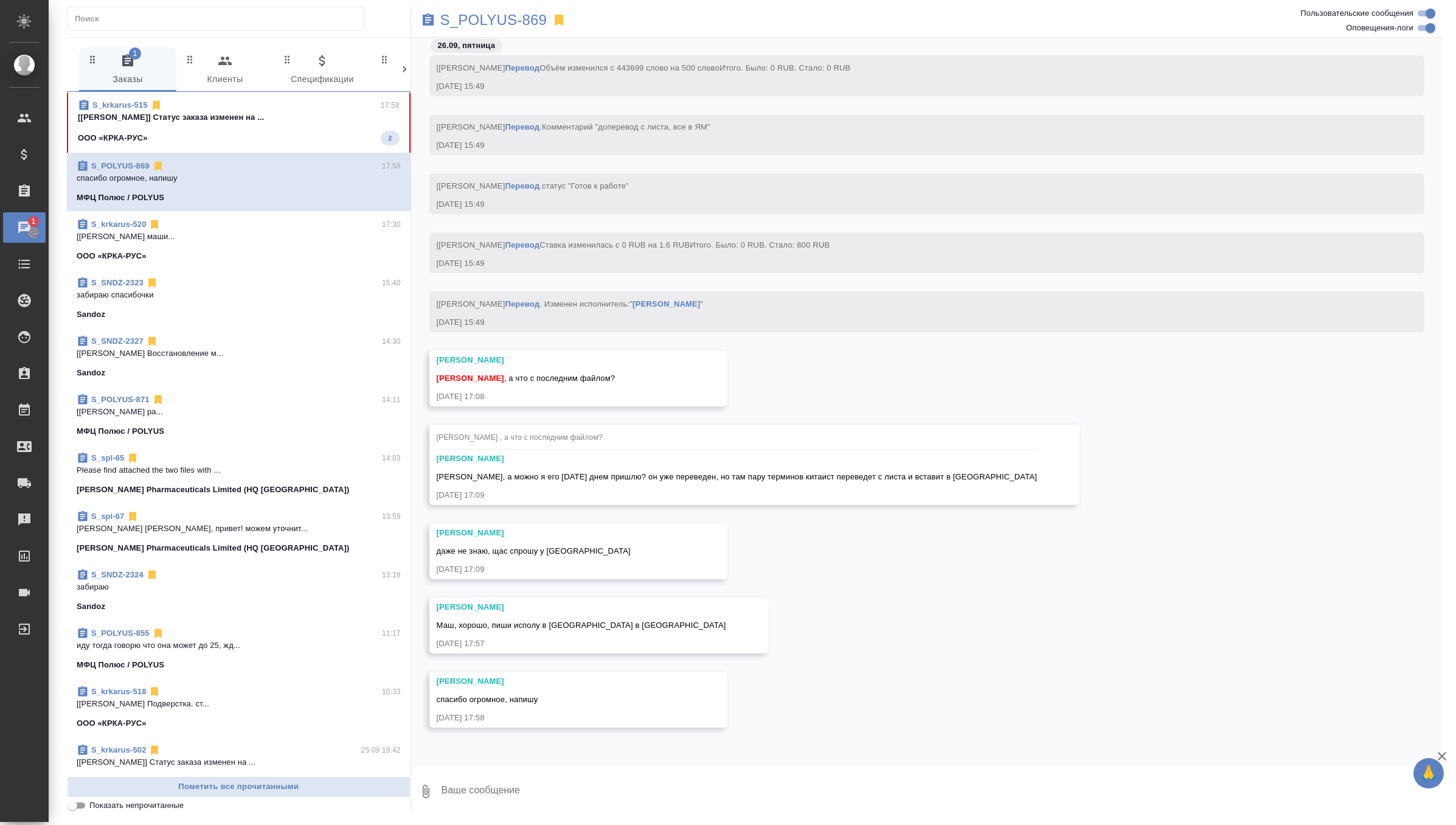
click at [307, 137] on div "ООО «КРКА-РУС» 2" at bounding box center [239, 138] width 322 height 14
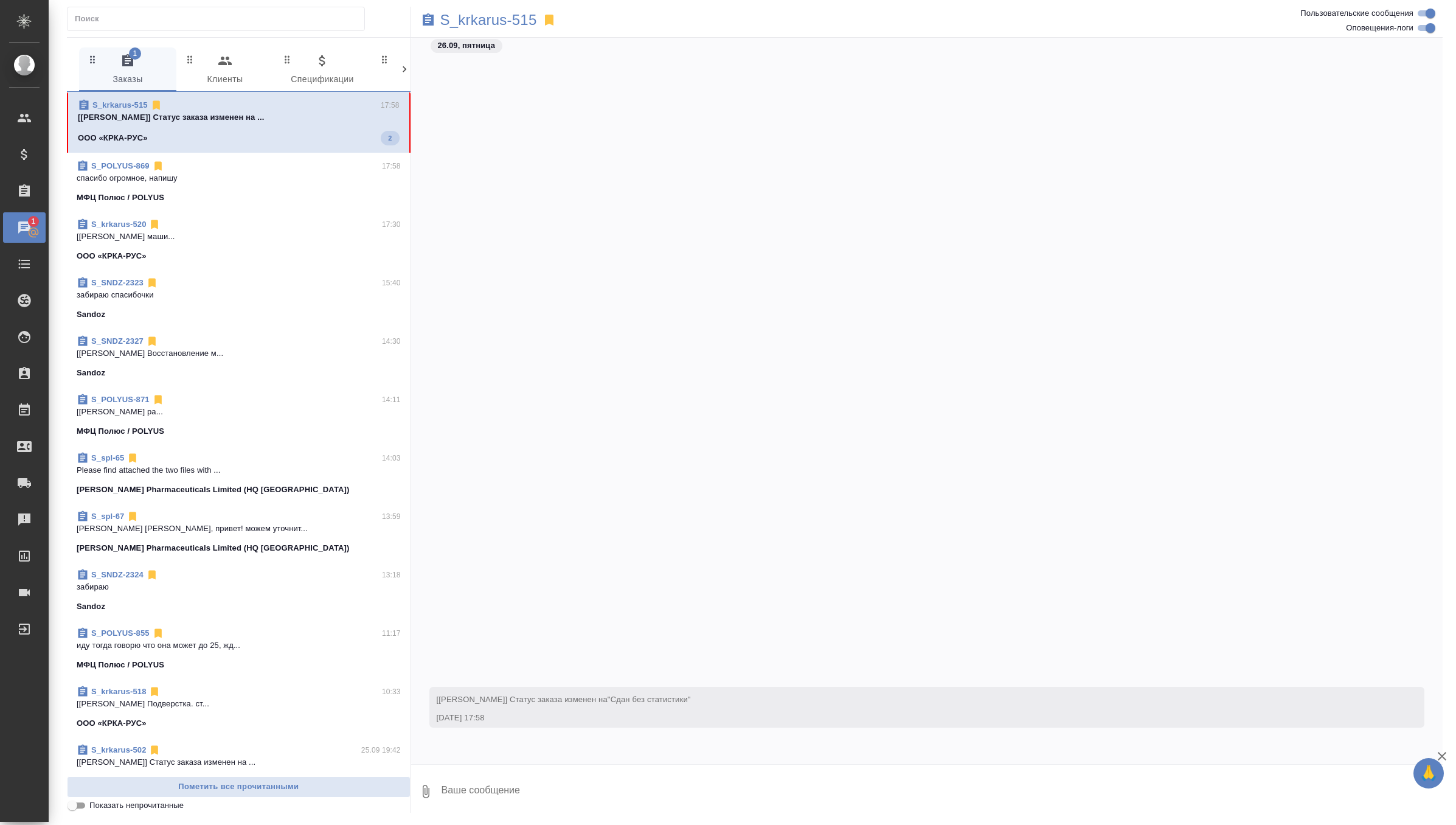
scroll to position [37549, 0]
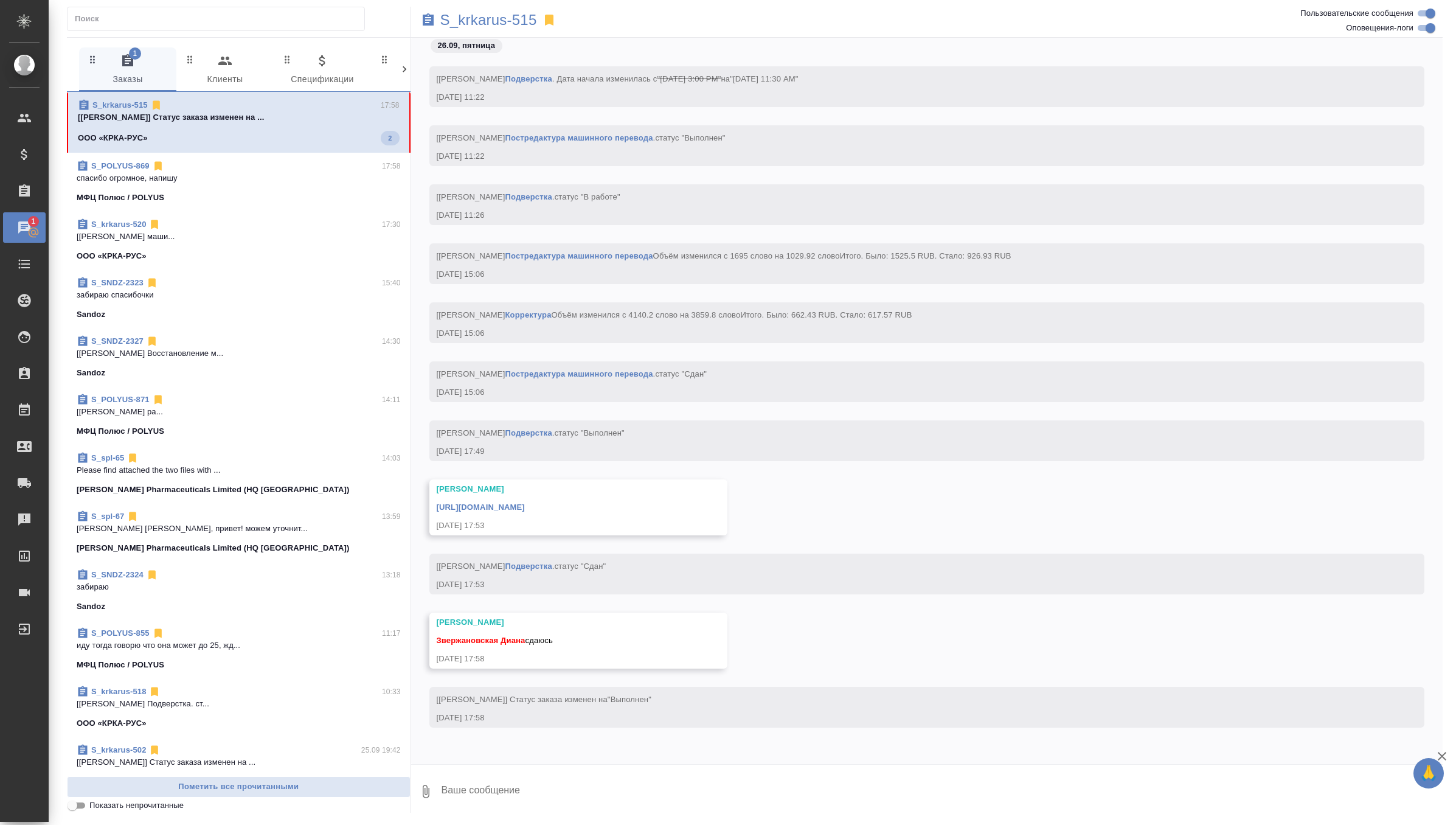
click at [505, 789] on textarea at bounding box center [942, 792] width 1003 height 41
type textarea "забираю спасибочки"
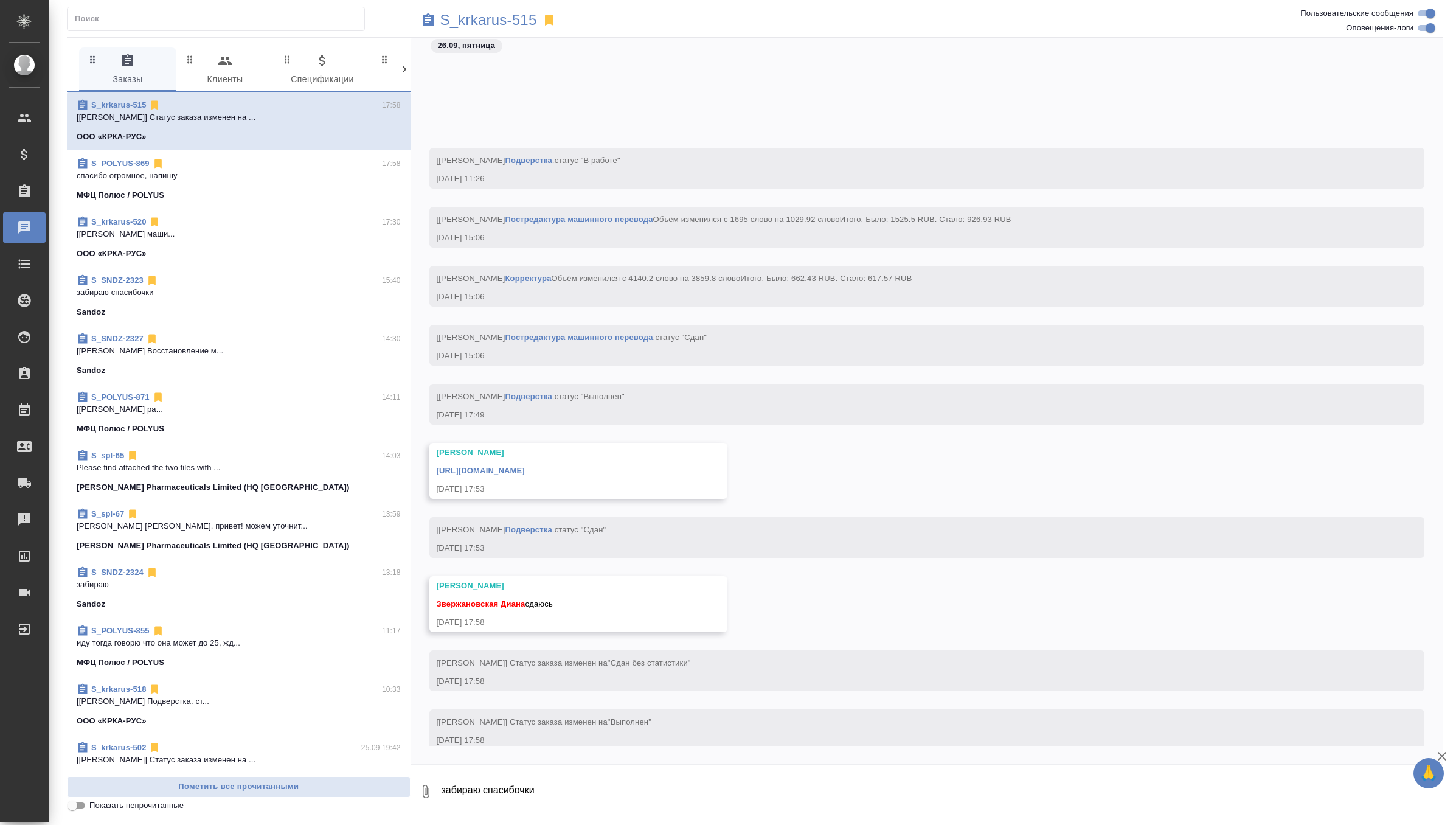
scroll to position [37666, 0]
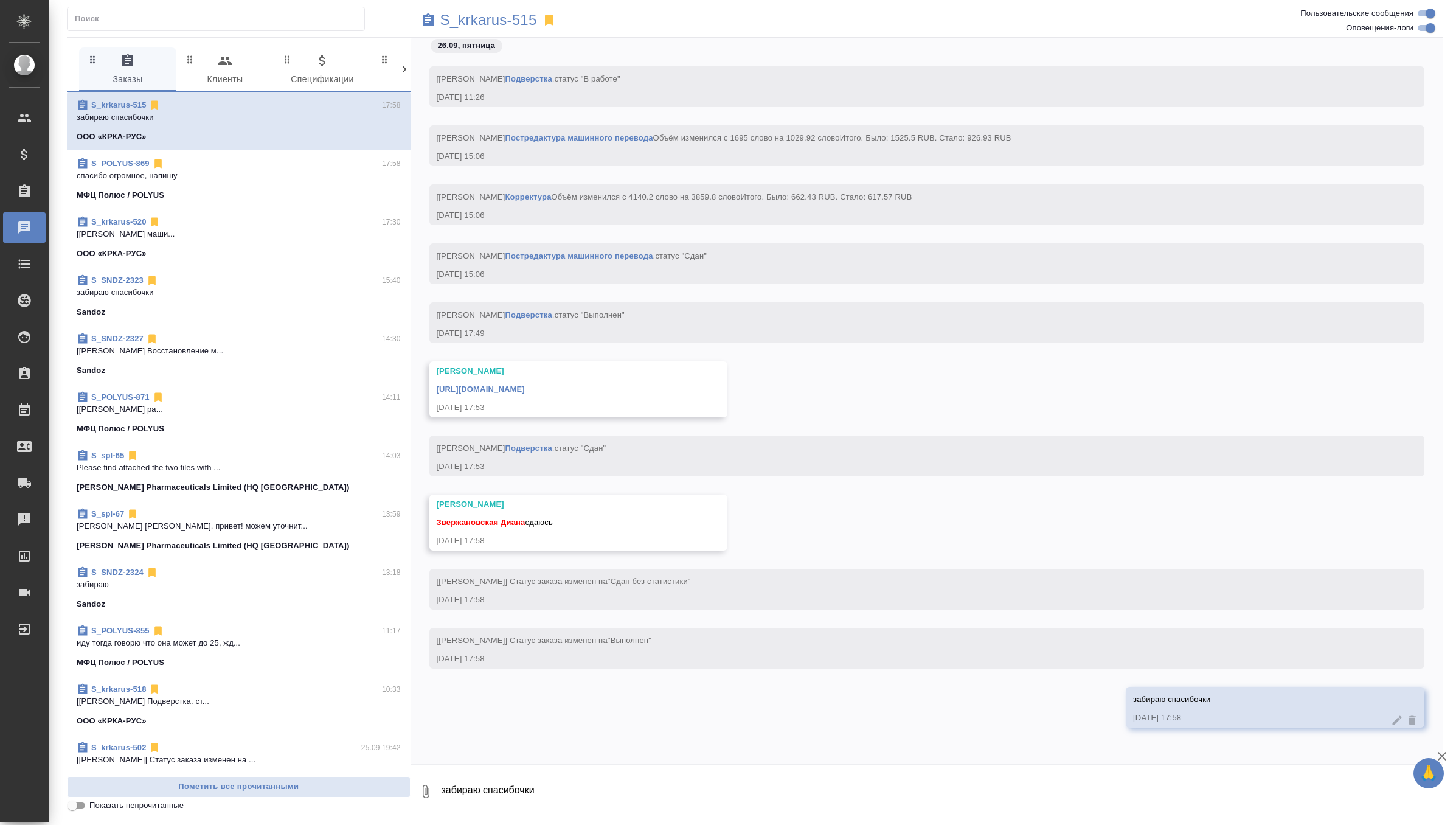
click at [525, 388] on link "[URL][DOMAIN_NAME]" at bounding box center [480, 389] width 88 height 9
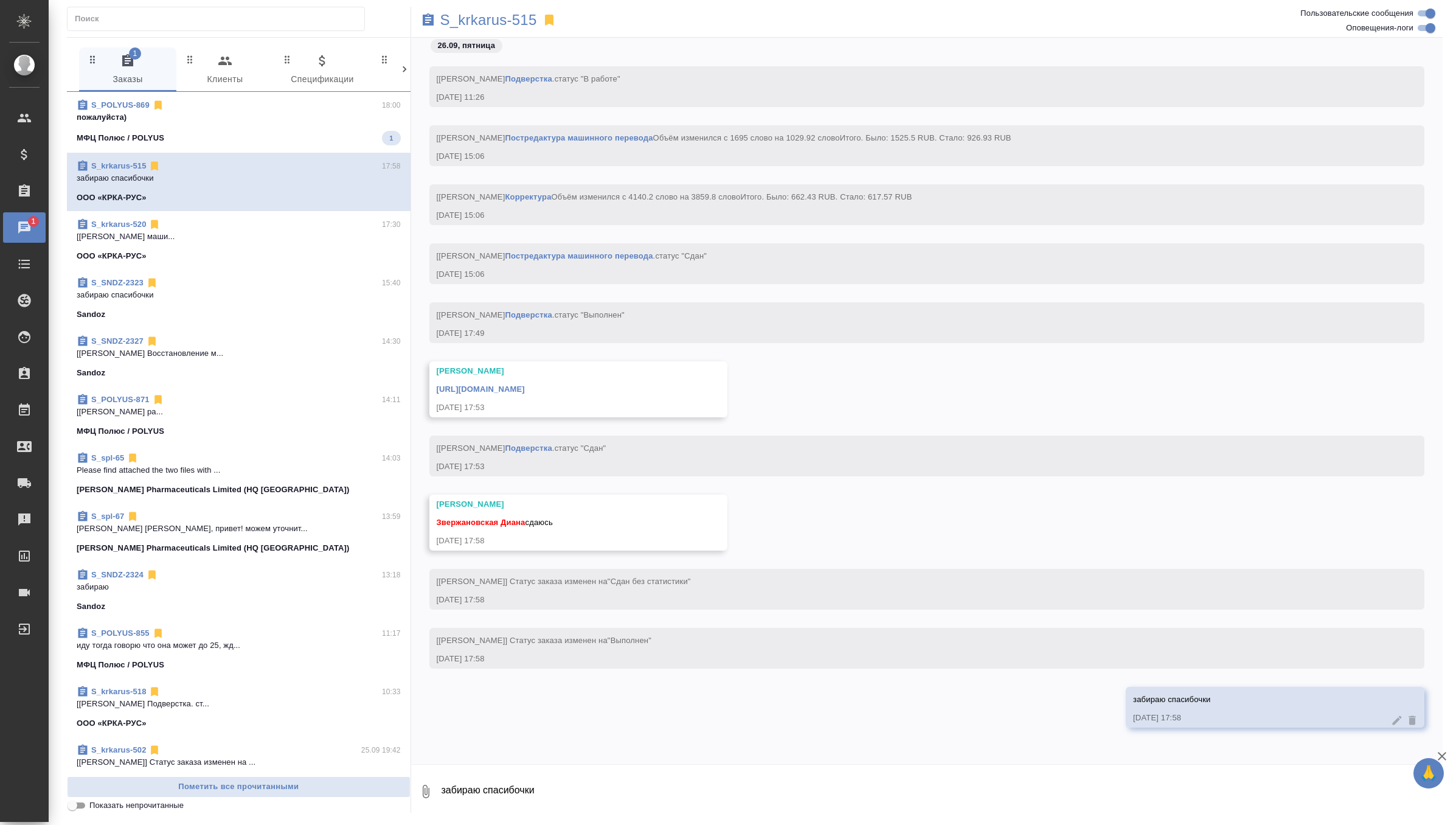
click at [364, 114] on p "пожалуйста)" at bounding box center [238, 117] width 324 height 12
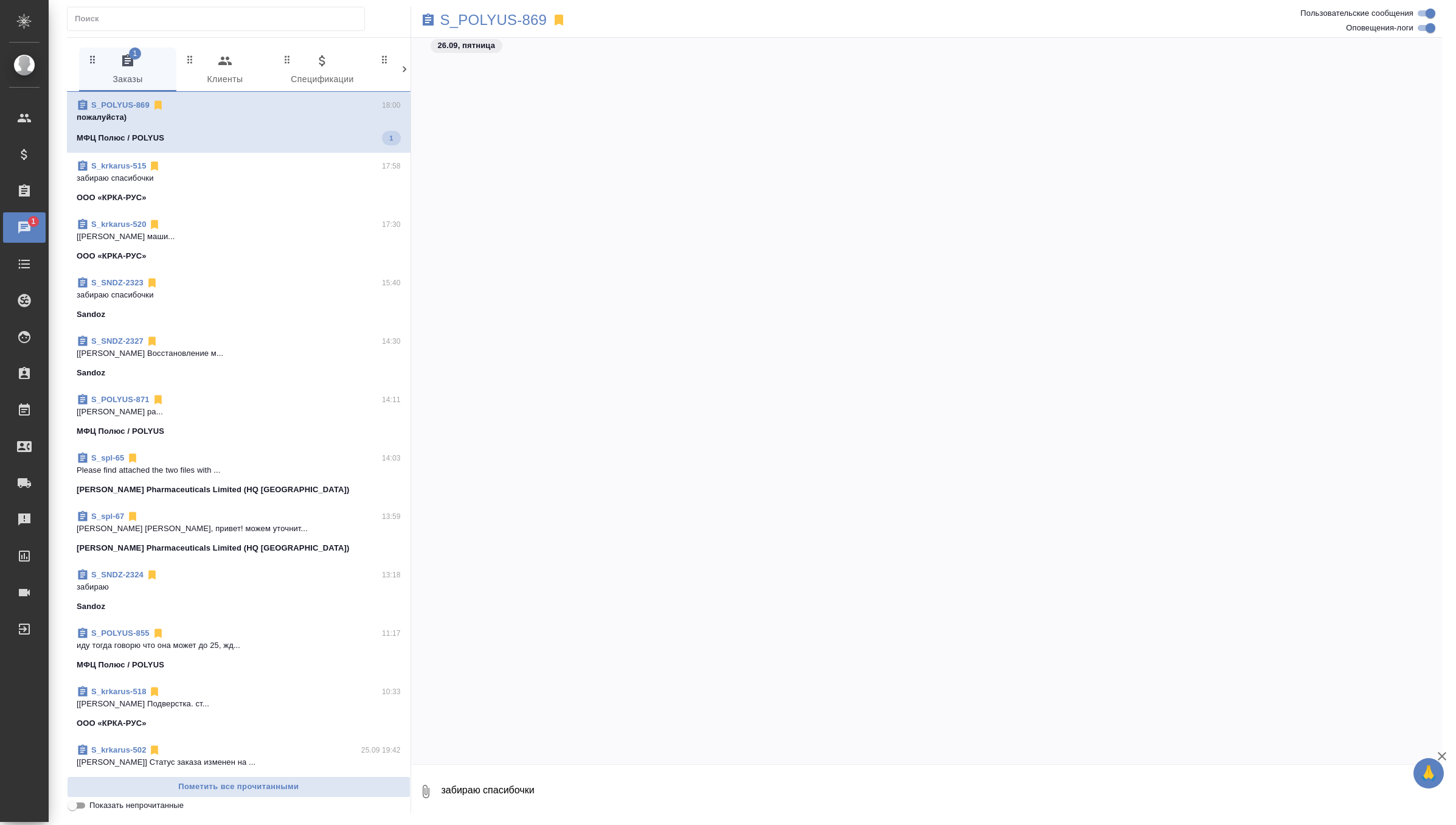
scroll to position [44044, 0]
